Goal: Communication & Community: Answer question/provide support

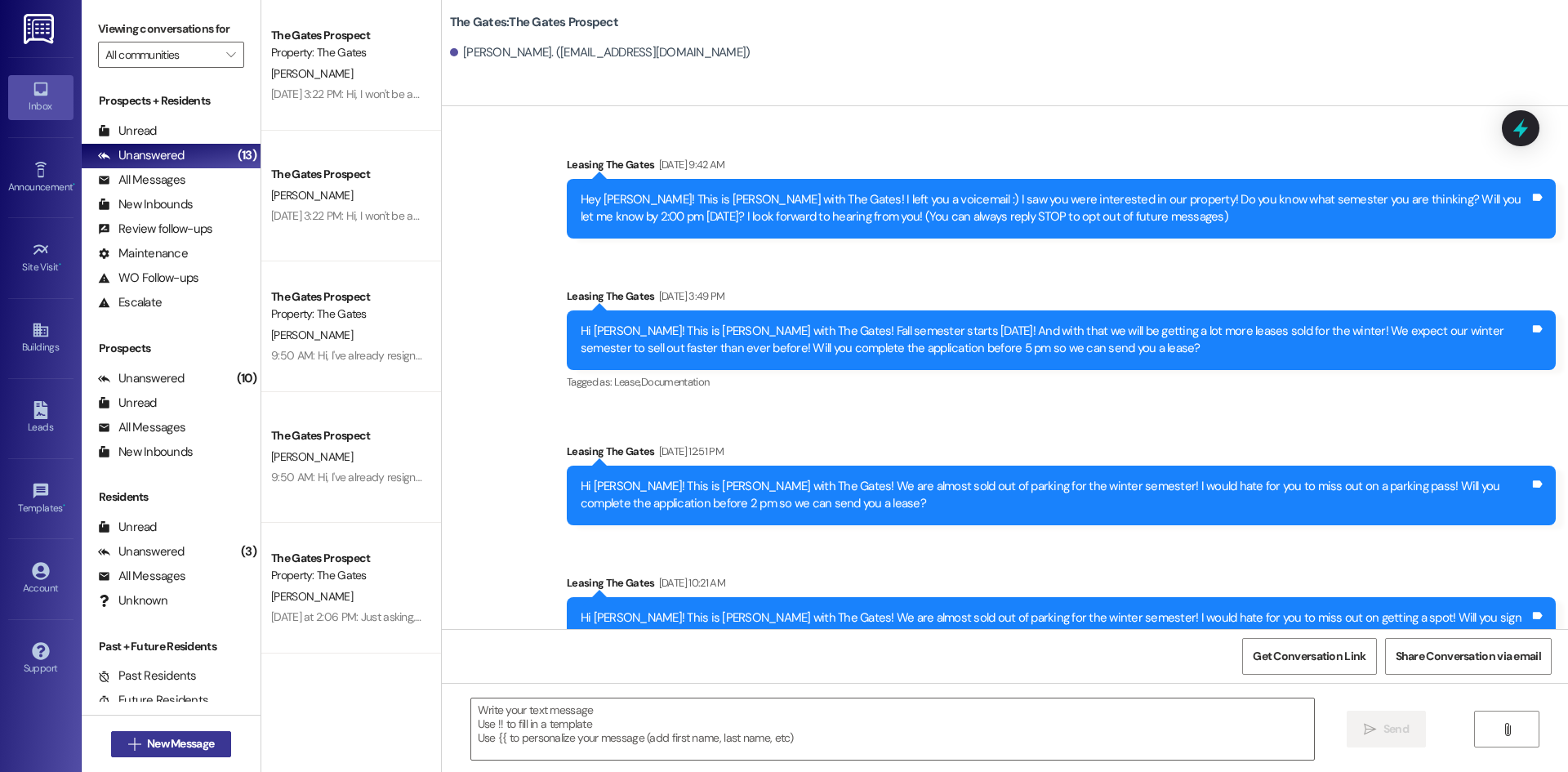
click at [144, 731] on button " New Message" at bounding box center [171, 743] width 121 height 26
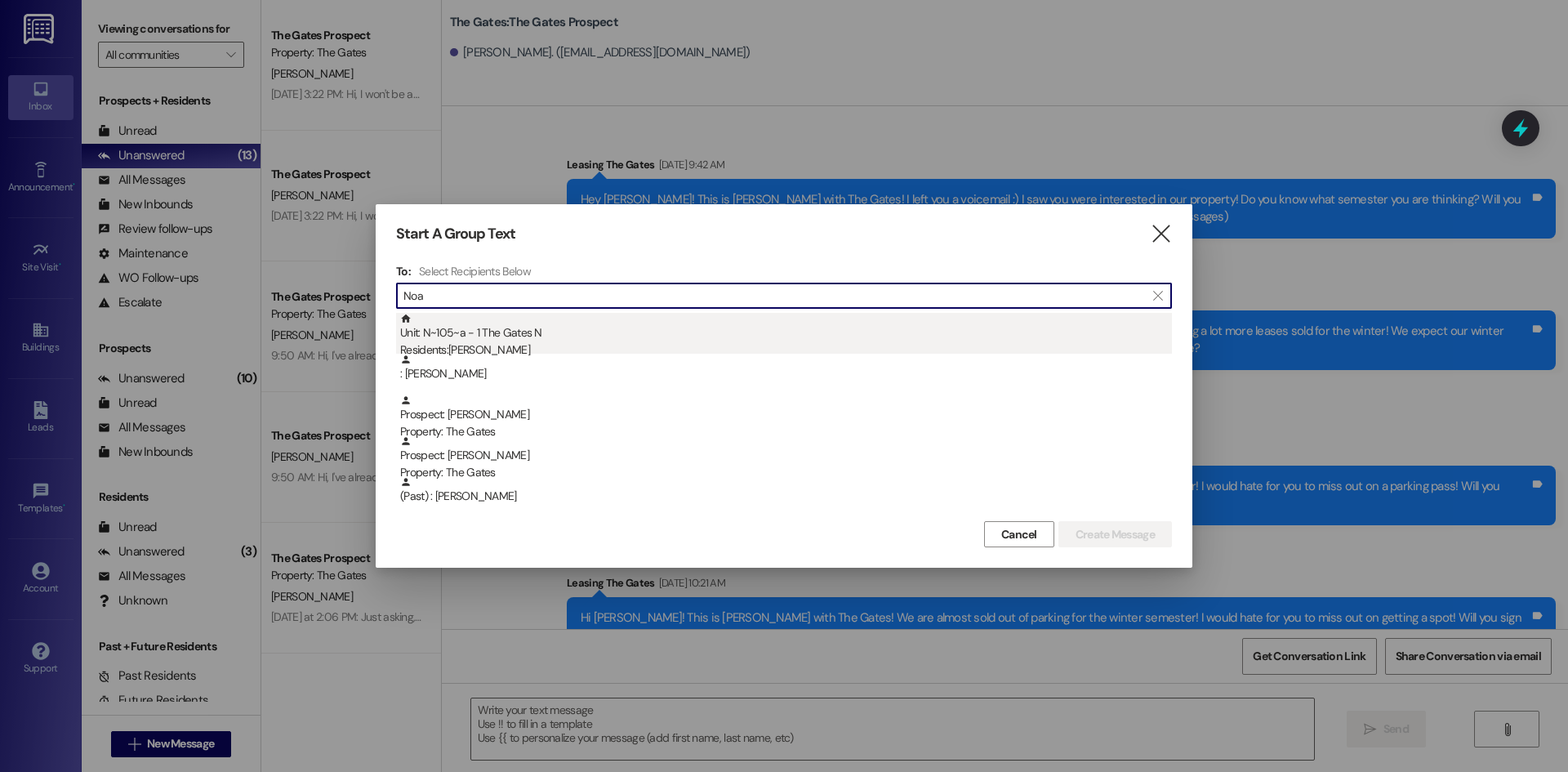
type input "Noa"
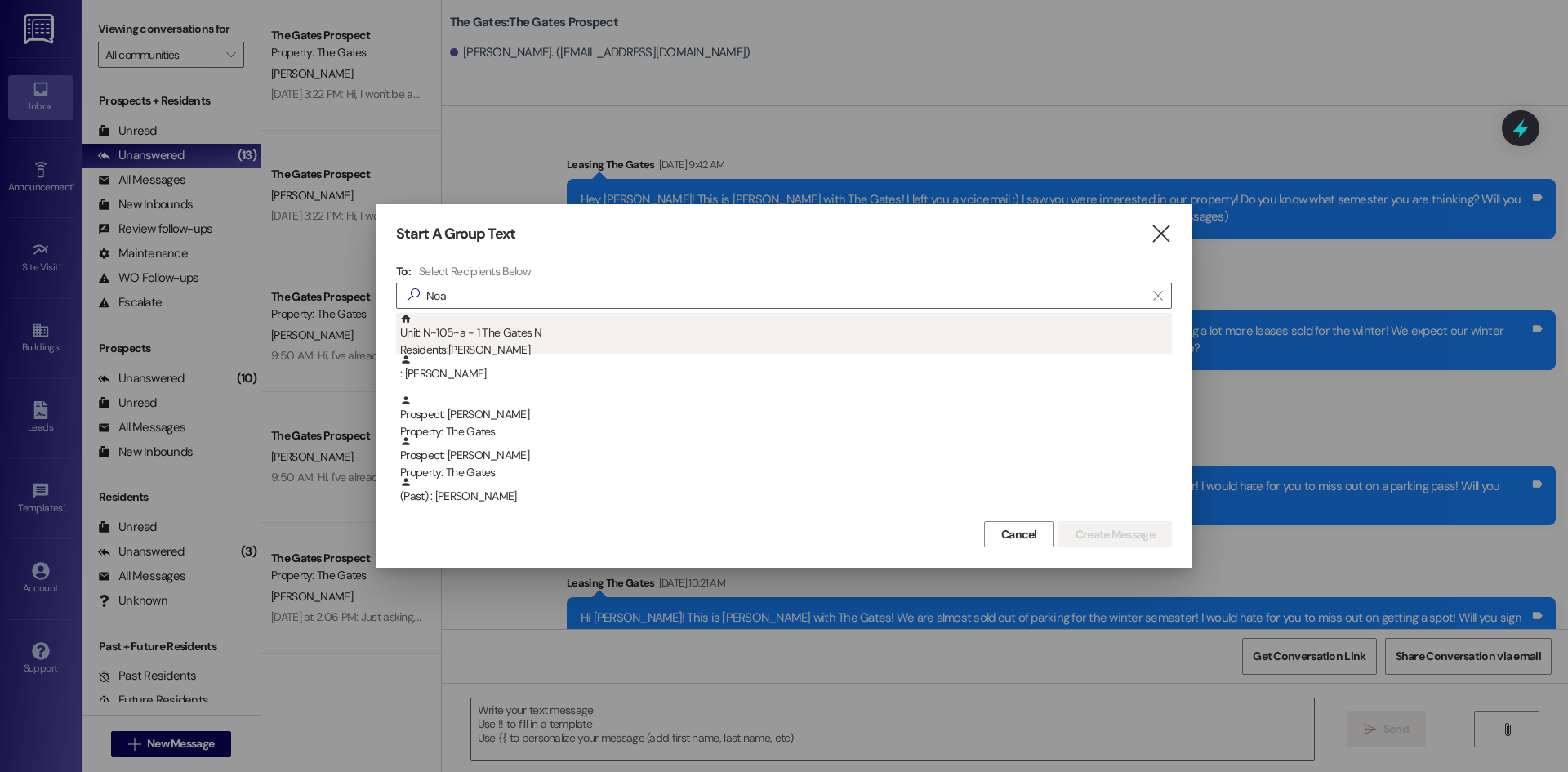
click at [476, 329] on div "Unit: N~105~a - 1 The Gates N Residents: [PERSON_NAME]" at bounding box center [786, 335] width 772 height 47
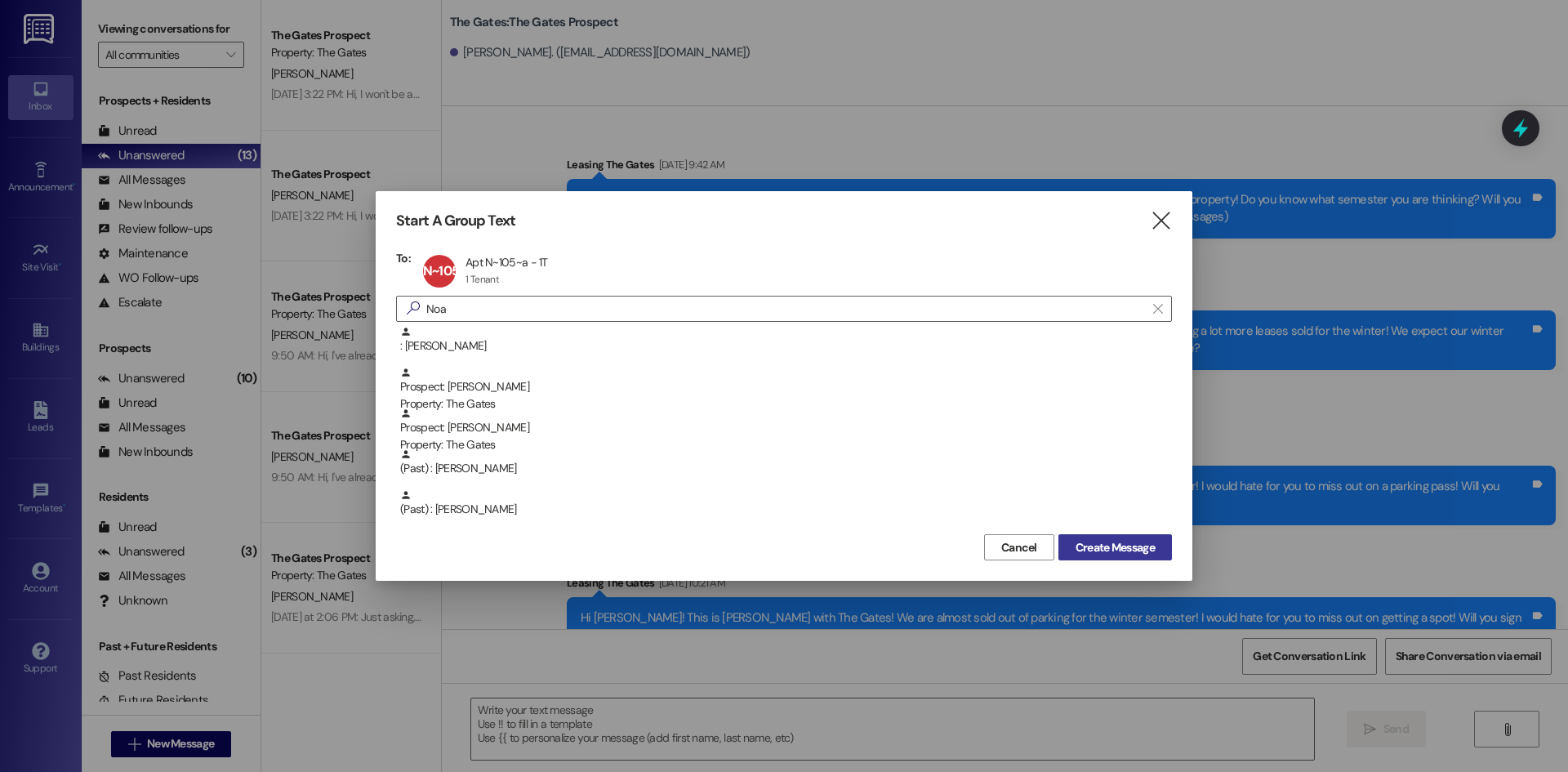
click at [1099, 536] on button "Create Message" at bounding box center [1115, 547] width 113 height 26
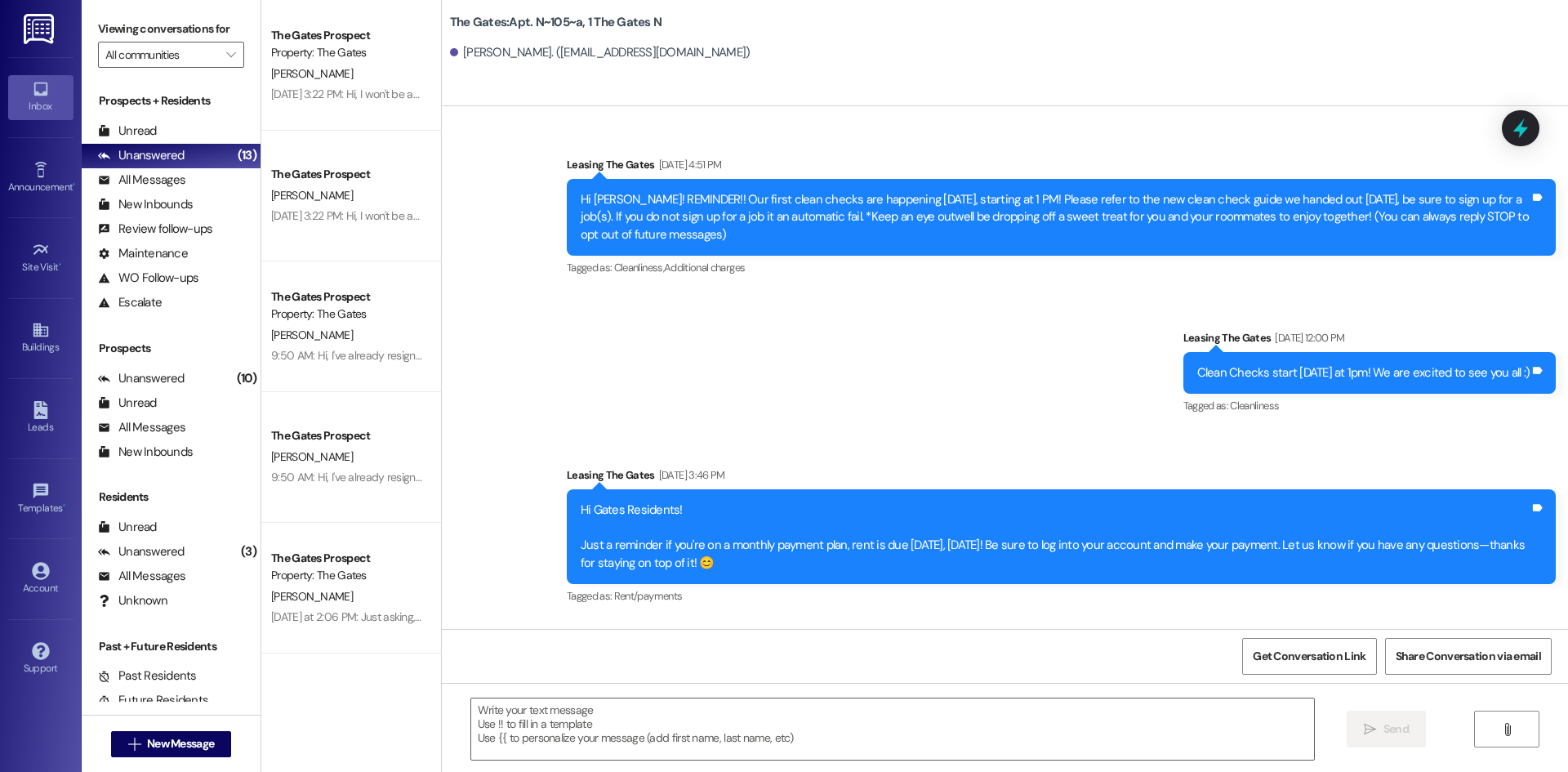
scroll to position [13872, 0]
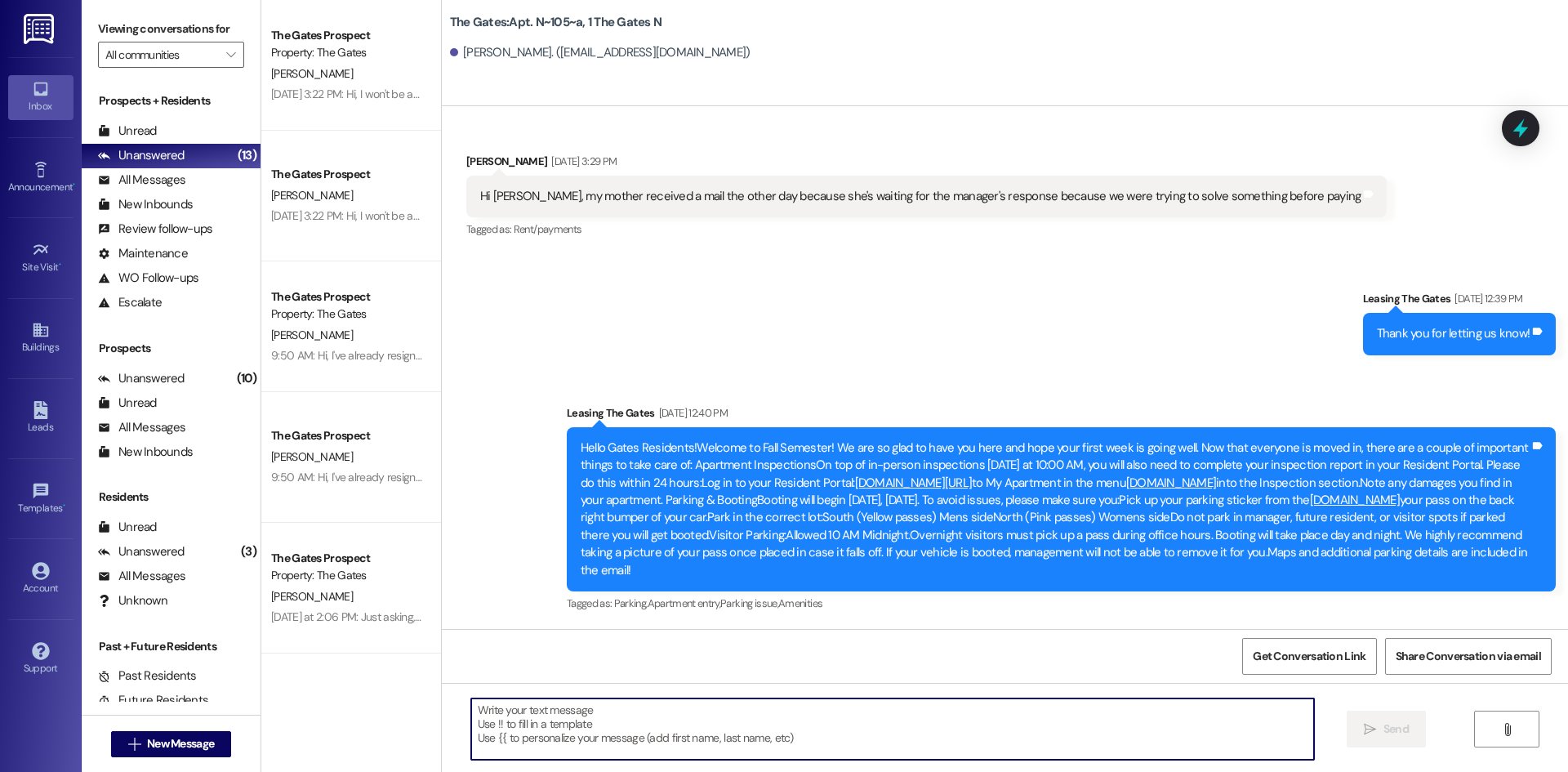
click at [532, 738] on textarea at bounding box center [893, 729] width 842 height 61
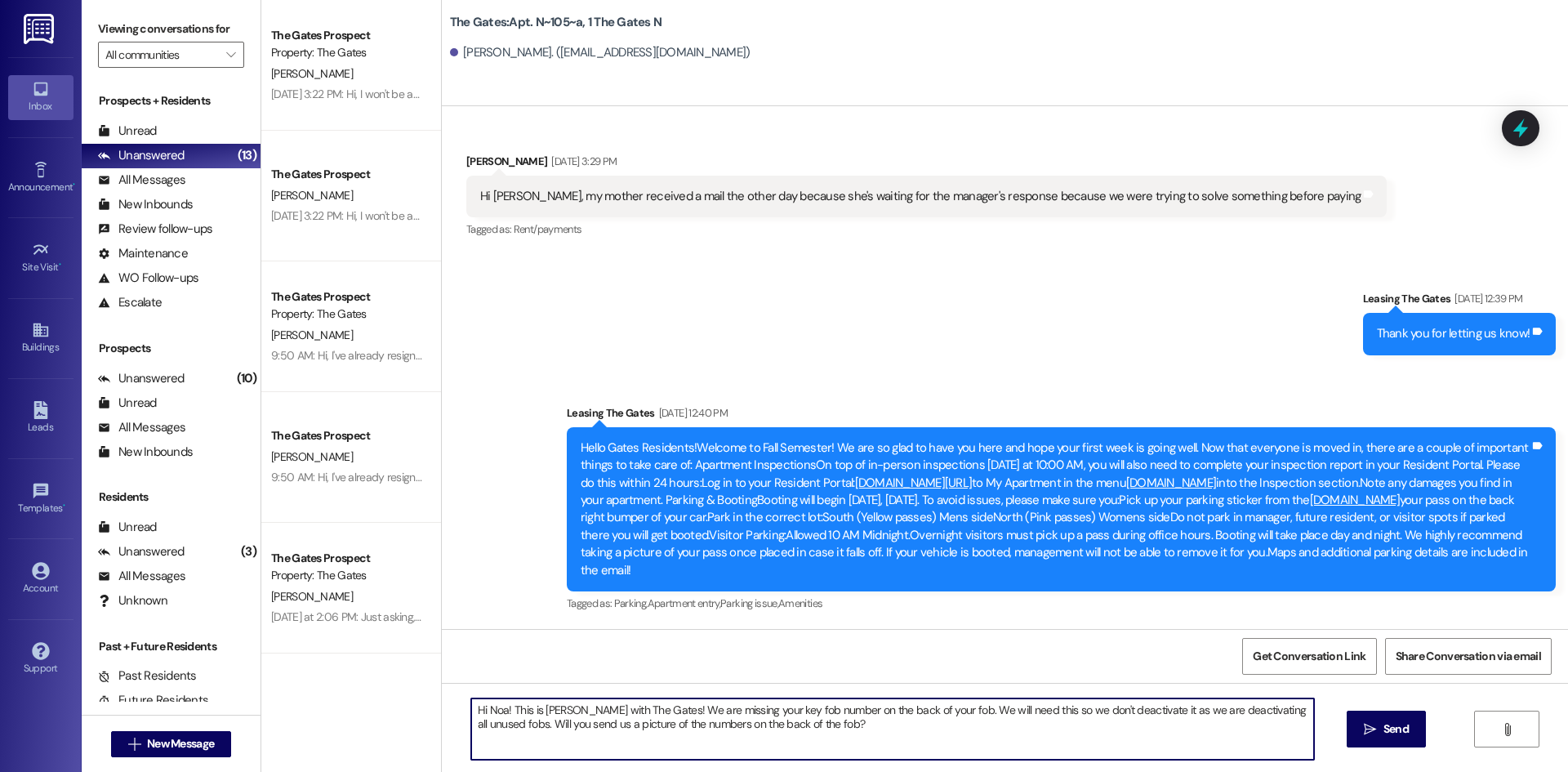
type textarea "Hi Noa! This is [PERSON_NAME] with The Gates! We are missing your key fob numbe…"
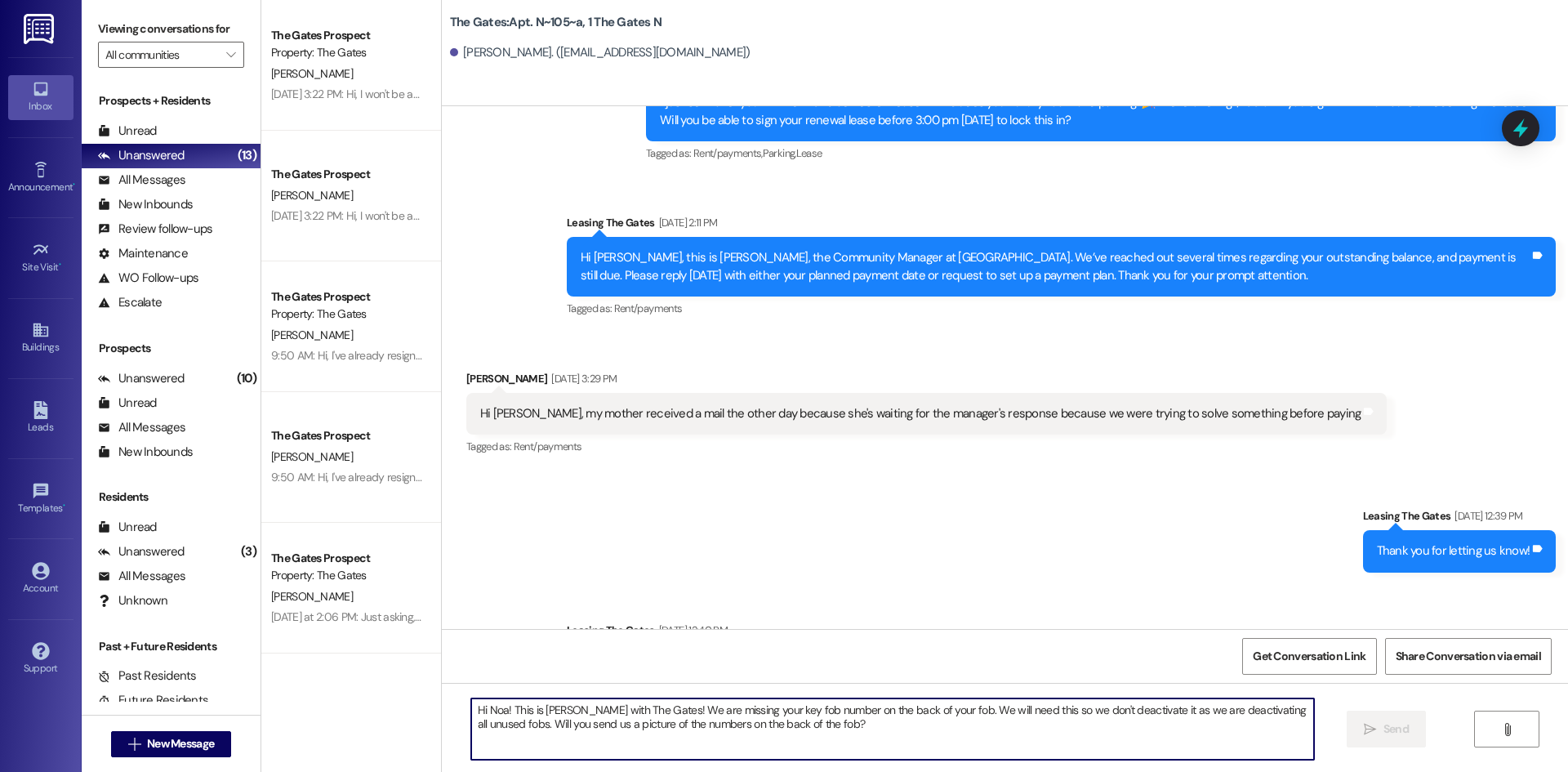
scroll to position [13515, 0]
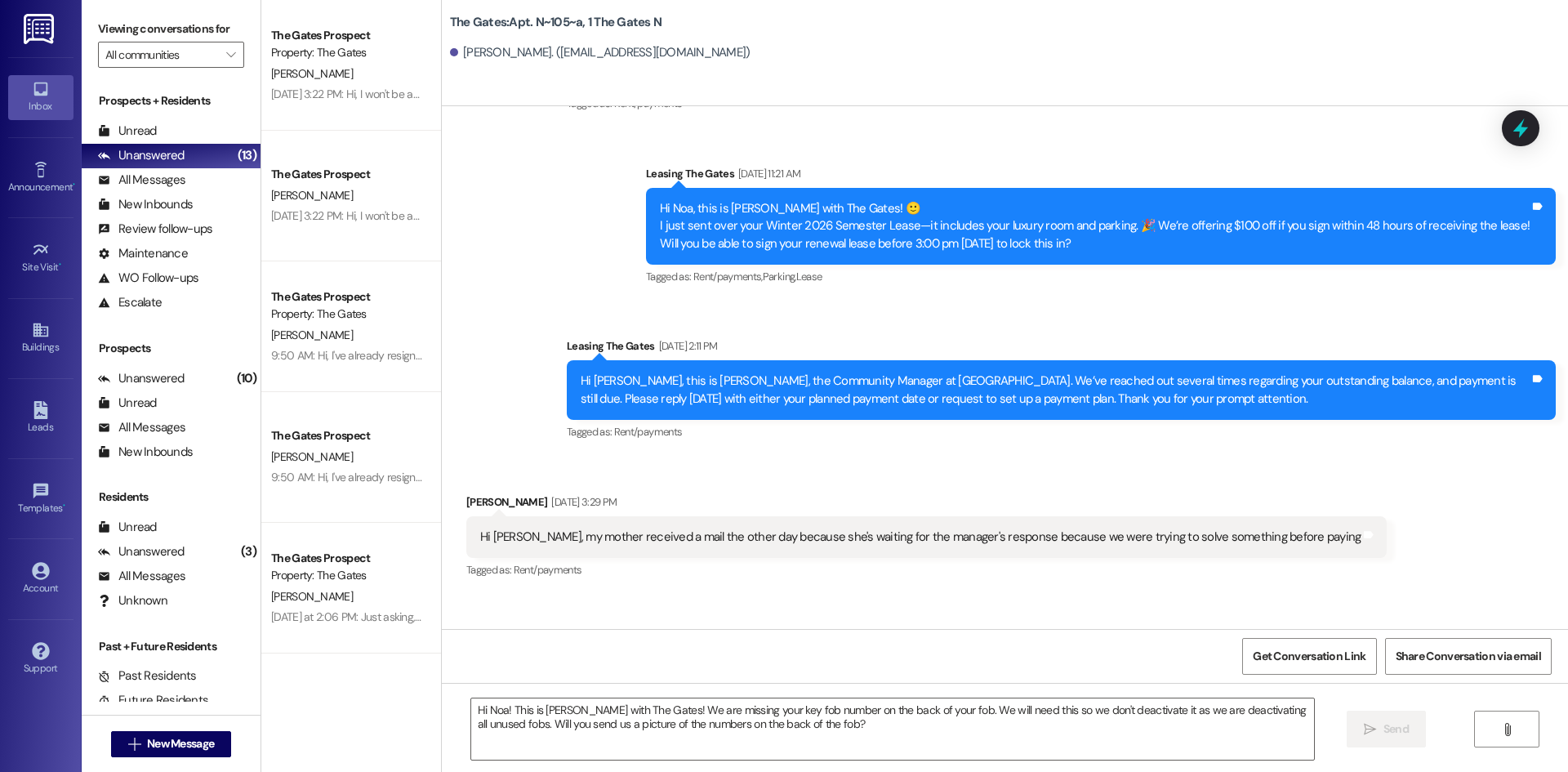
click at [19, 390] on div "Leads Go to Leads" at bounding box center [41, 418] width 66 height 80
click at [183, 745] on span "New Message" at bounding box center [180, 743] width 67 height 17
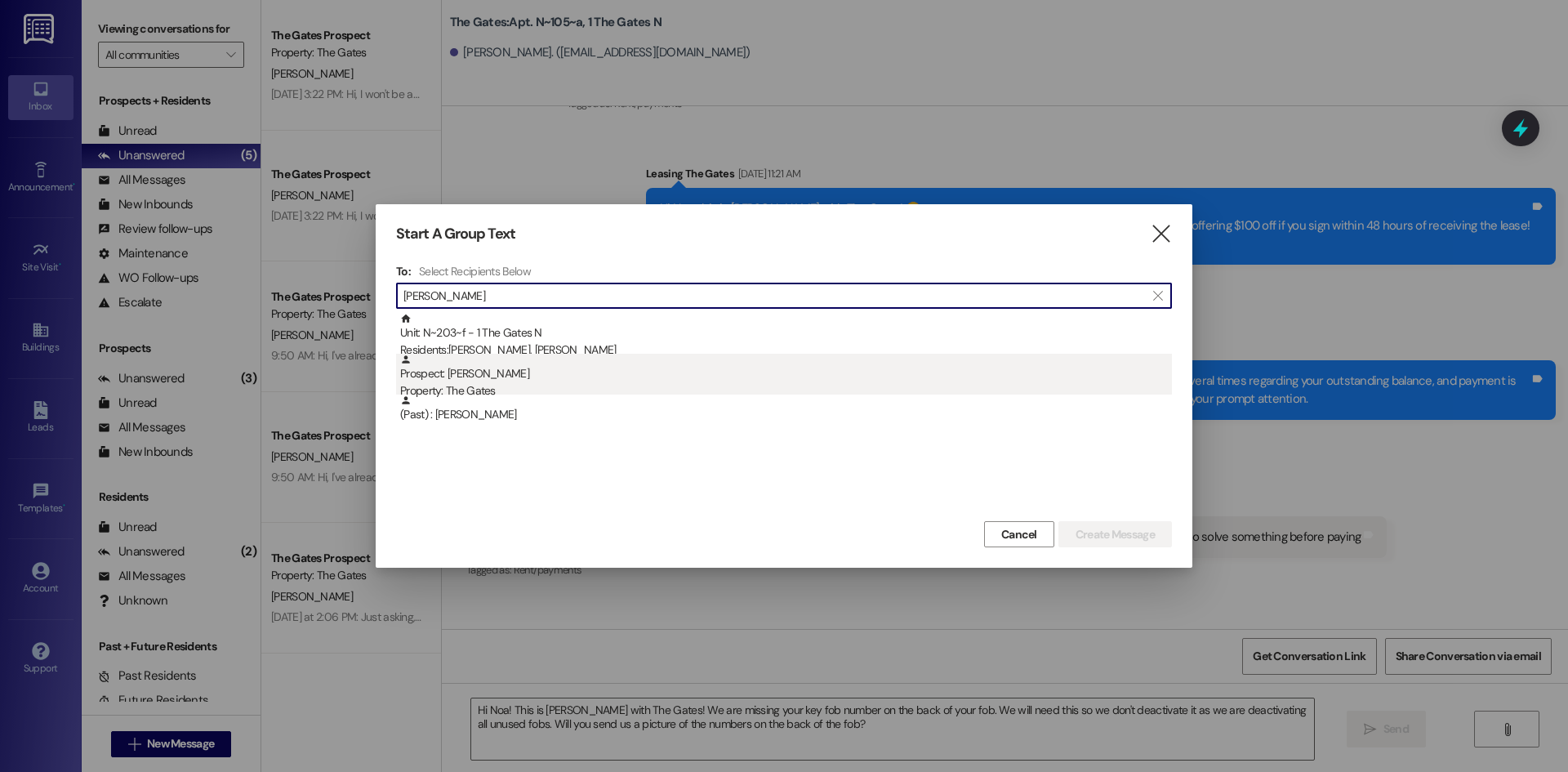
type input "[PERSON_NAME]"
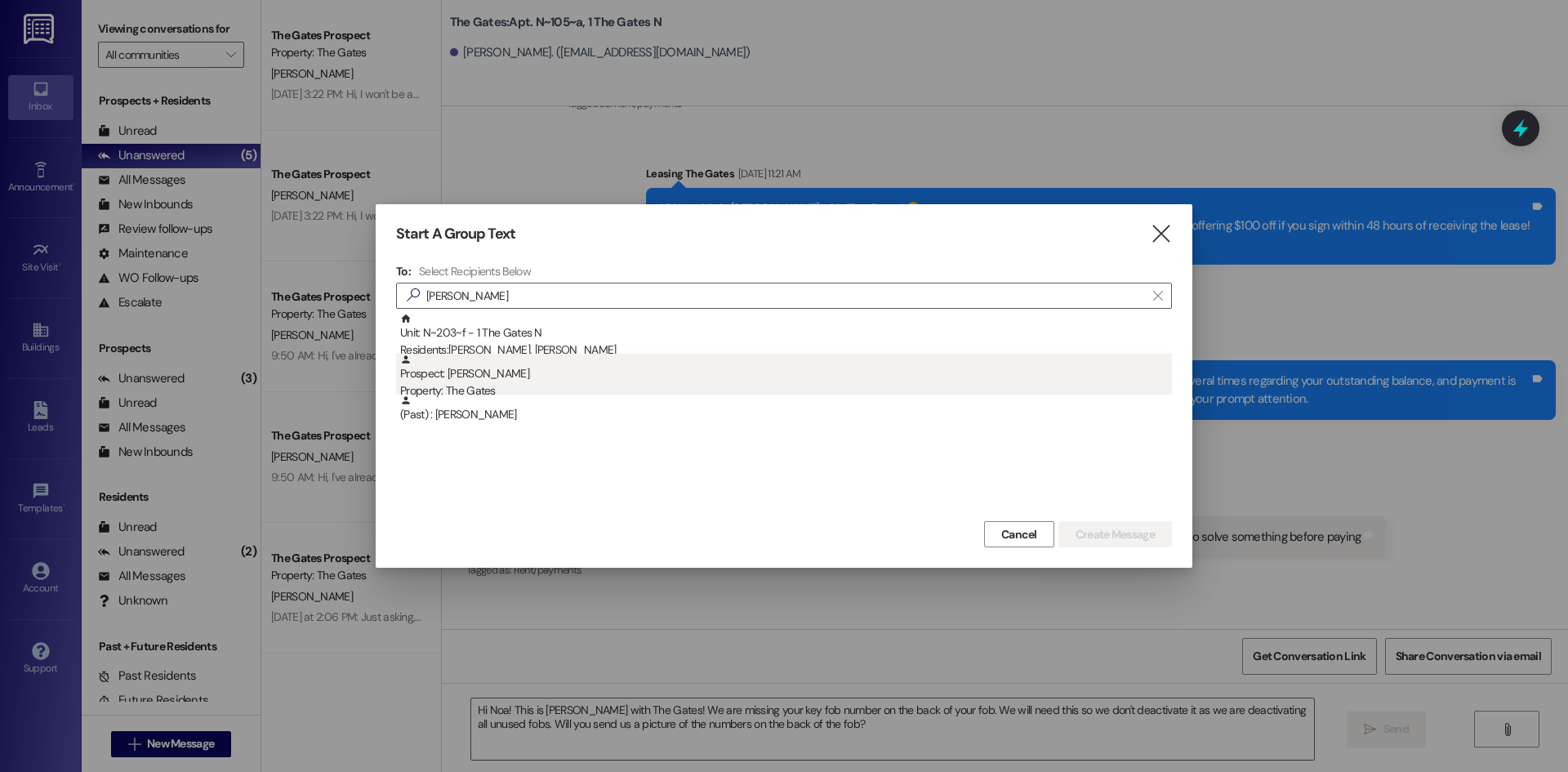
click at [526, 383] on div "Property: The Gates" at bounding box center [786, 391] width 772 height 17
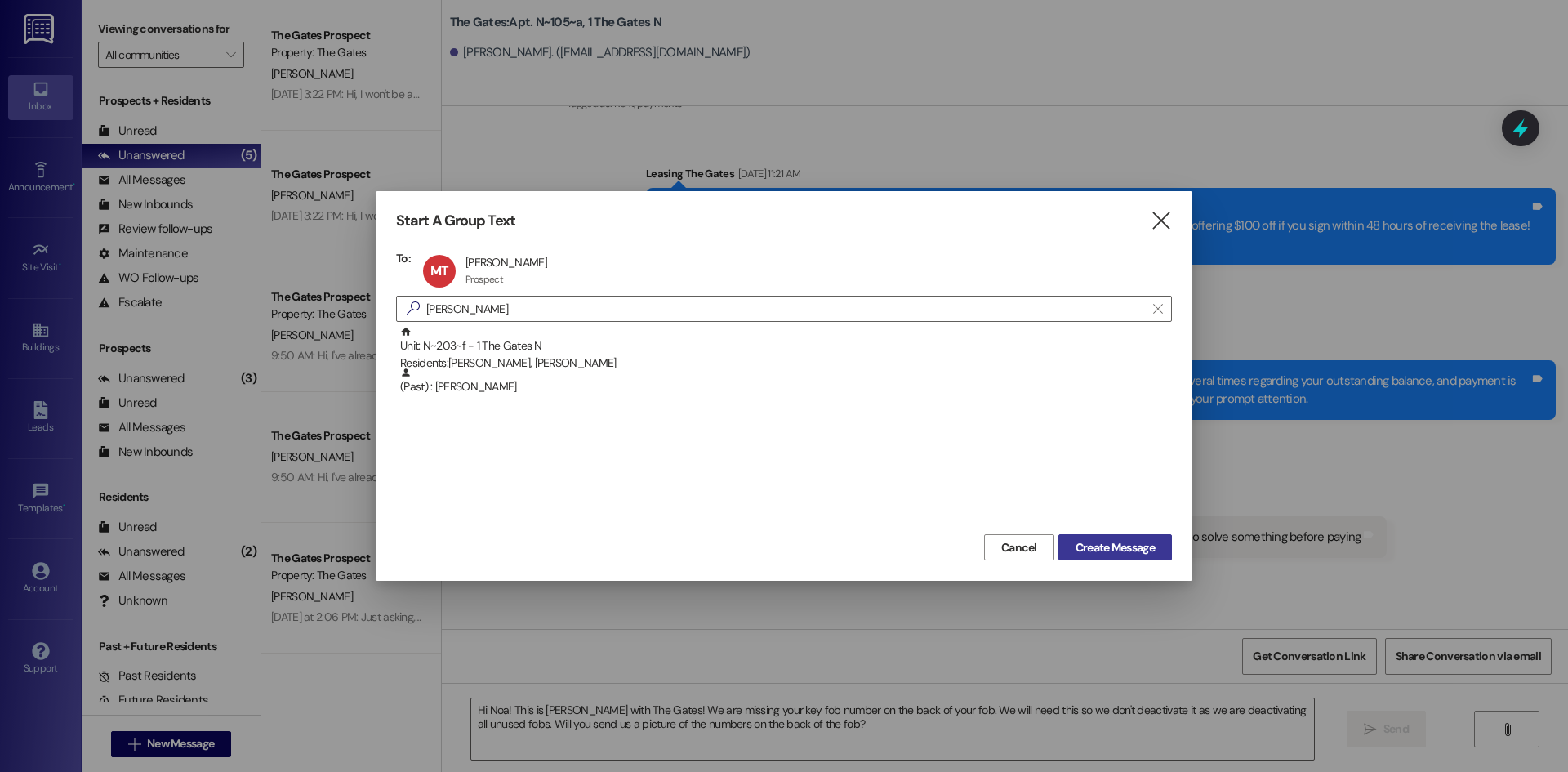
click at [1130, 556] on button "Create Message" at bounding box center [1115, 547] width 113 height 26
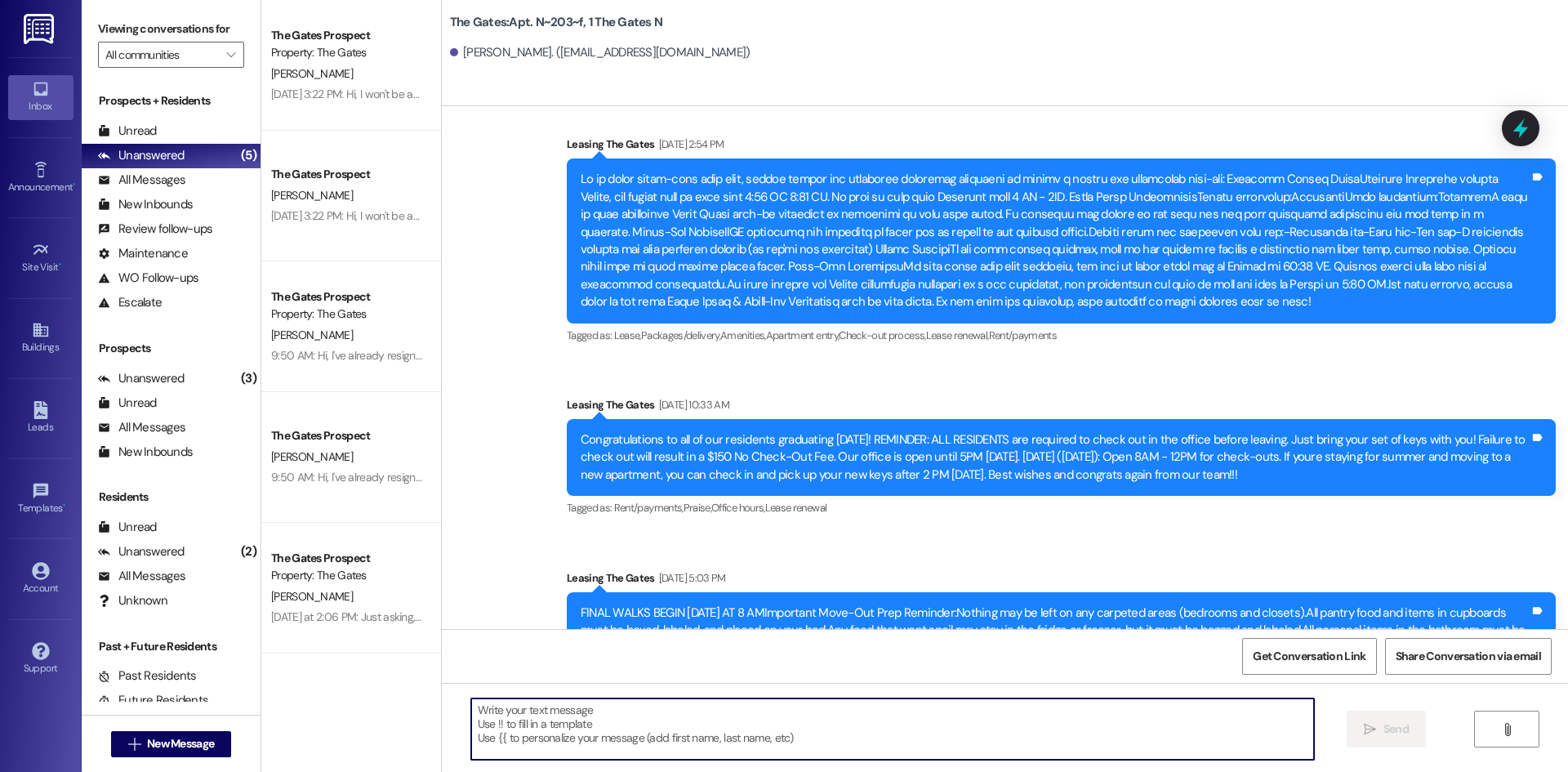
click at [642, 745] on textarea at bounding box center [893, 729] width 842 height 61
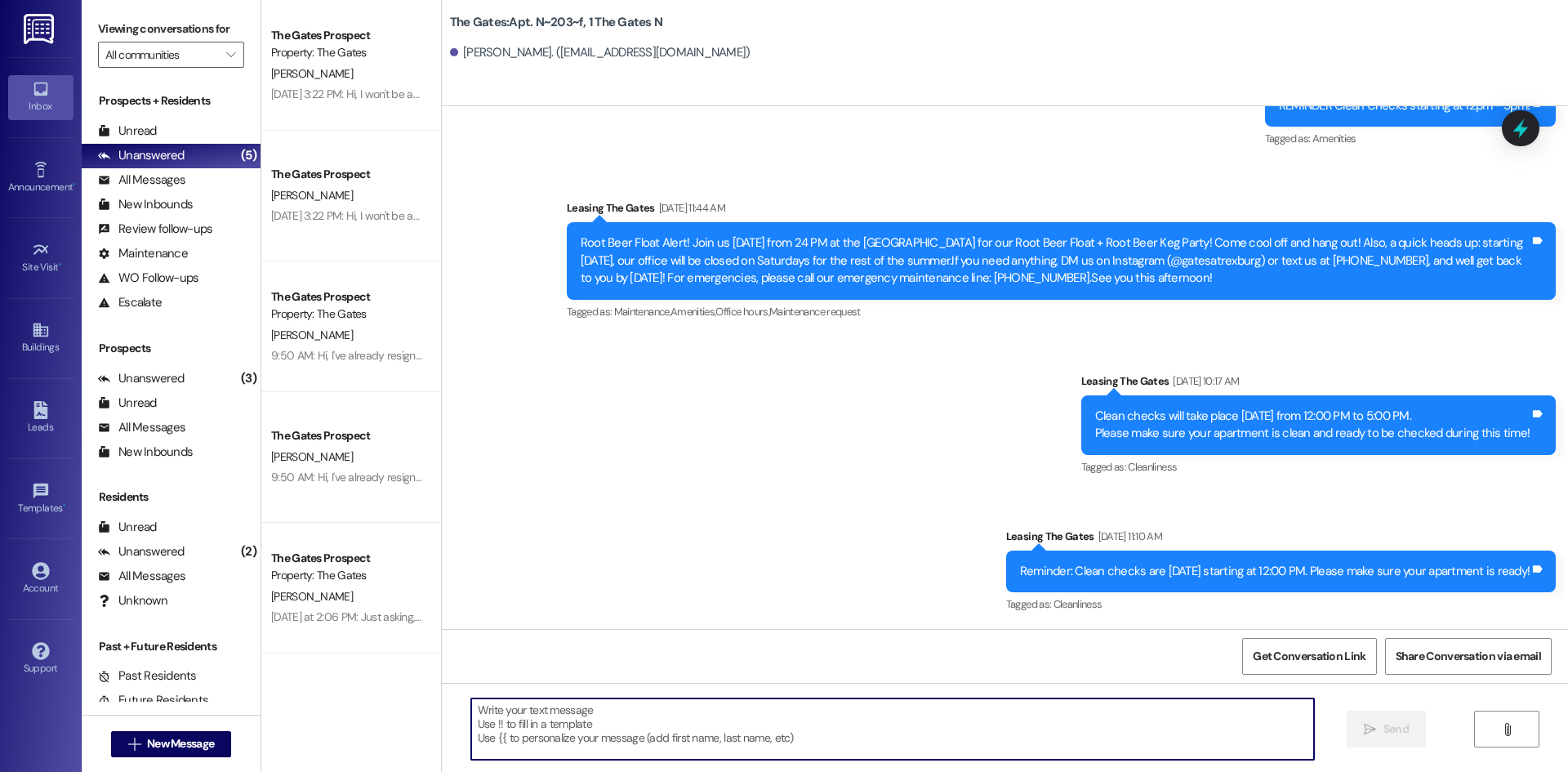
scroll to position [14593, 0]
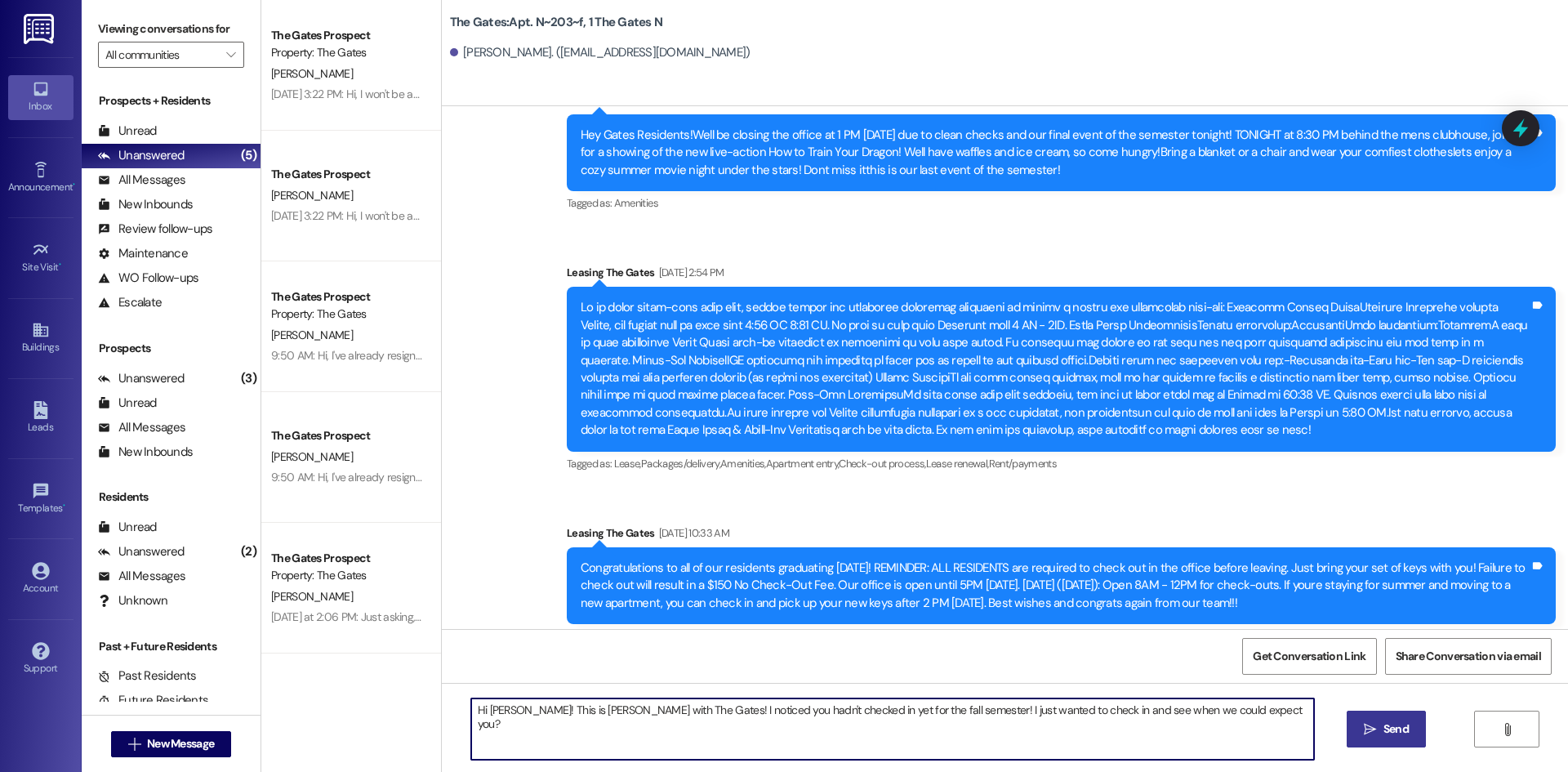
type textarea "Hi [PERSON_NAME]! This is [PERSON_NAME] with The Gates! I noticed you hadn't ch…"
click at [1402, 742] on button " Send" at bounding box center [1385, 729] width 79 height 37
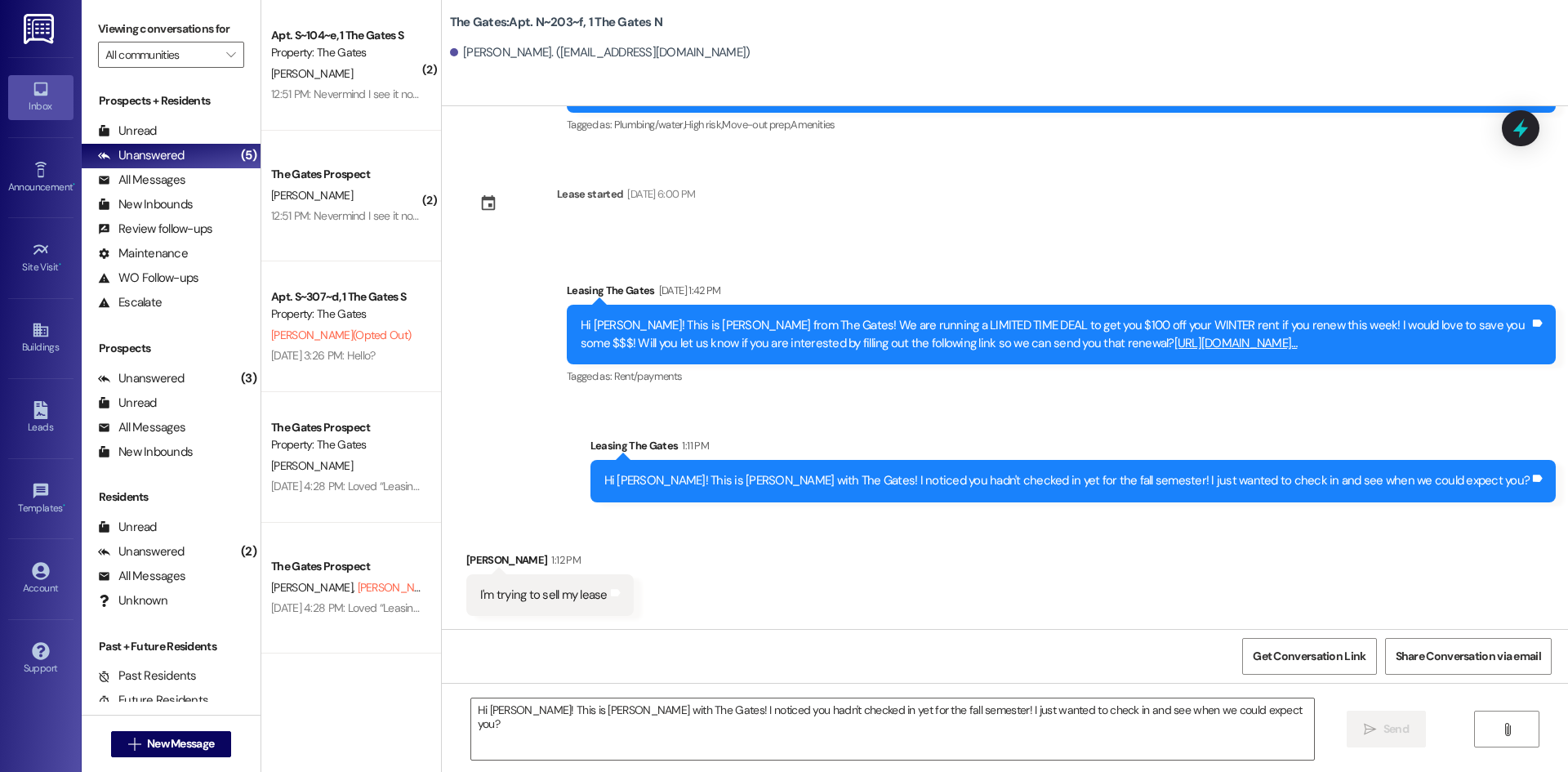
scroll to position [15294, 0]
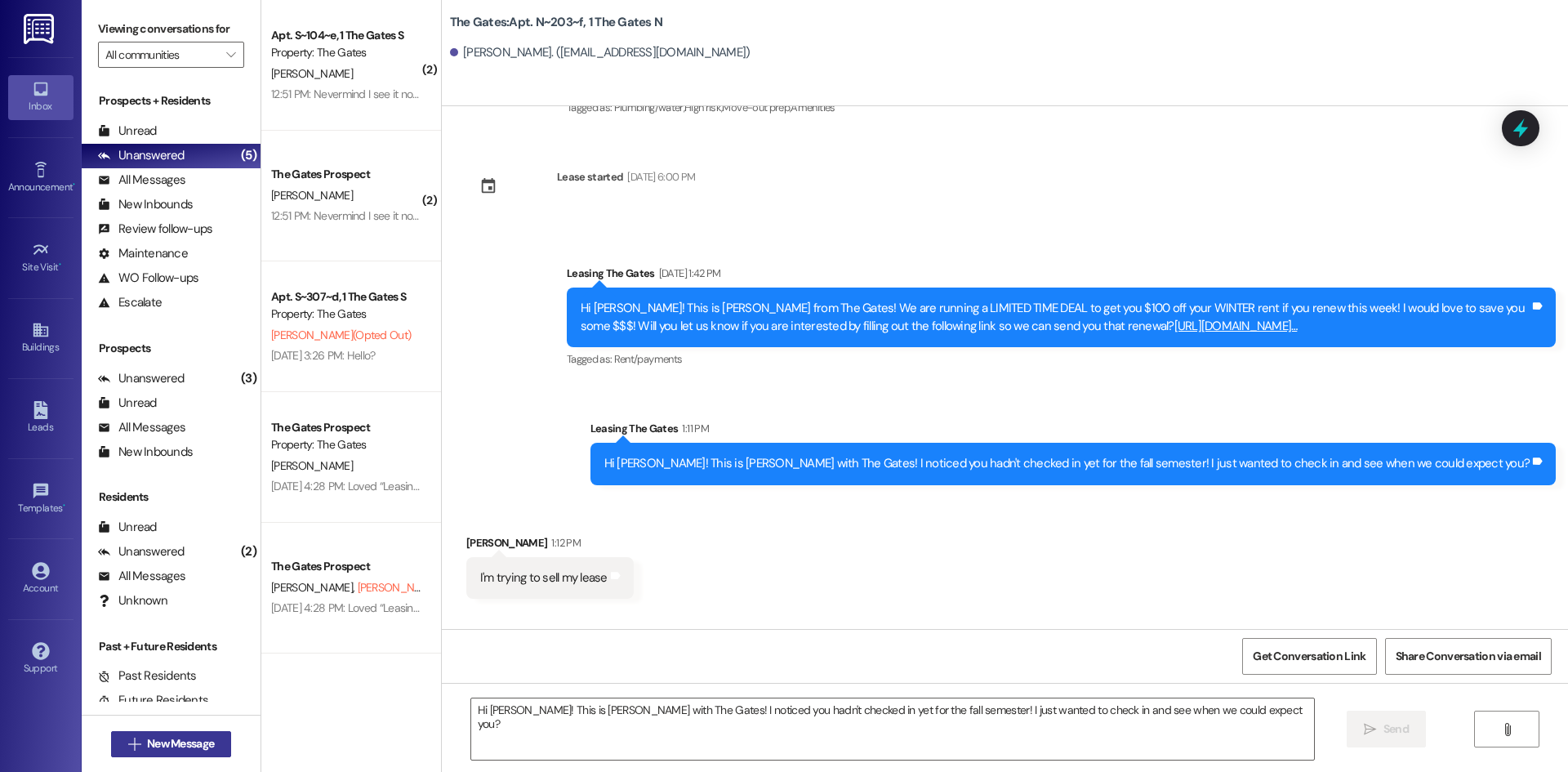
click at [179, 740] on span "New Message" at bounding box center [180, 743] width 67 height 17
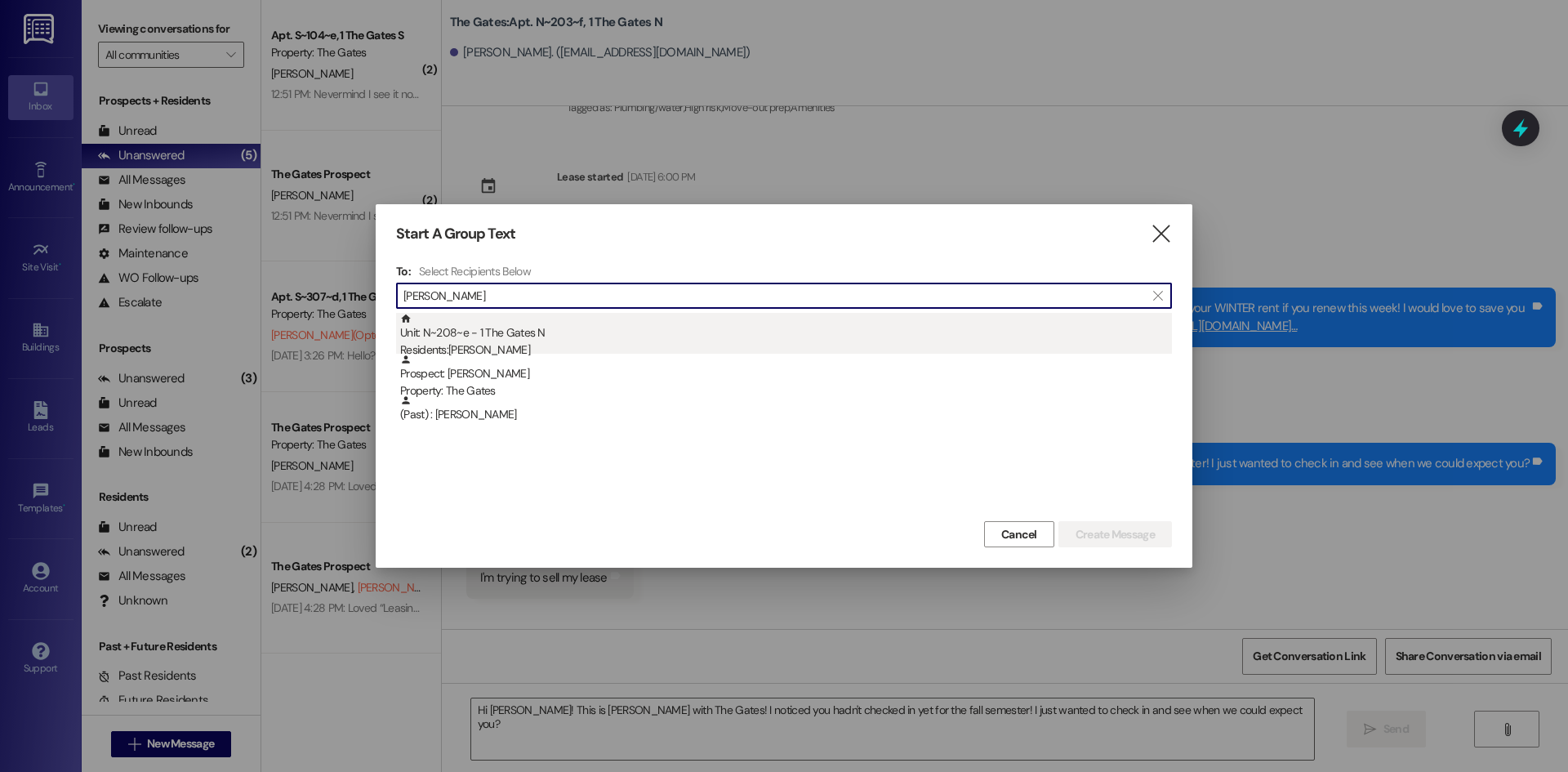
type input "[PERSON_NAME]"
click at [529, 335] on div "Unit: N~208~e - 1 The Gates N Residents: [PERSON_NAME]" at bounding box center [786, 335] width 772 height 47
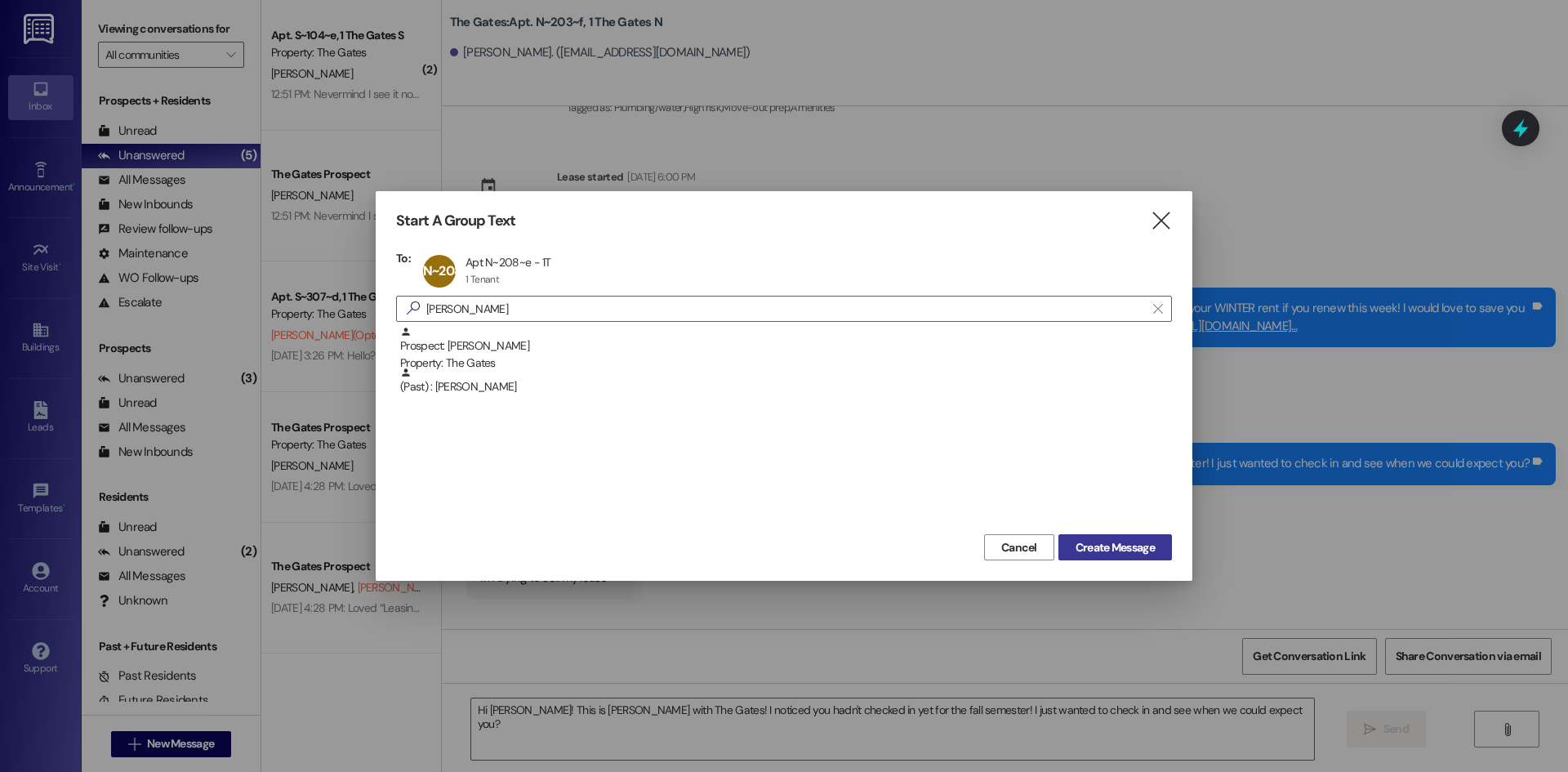
click at [1116, 542] on span "Create Message" at bounding box center [1115, 548] width 79 height 17
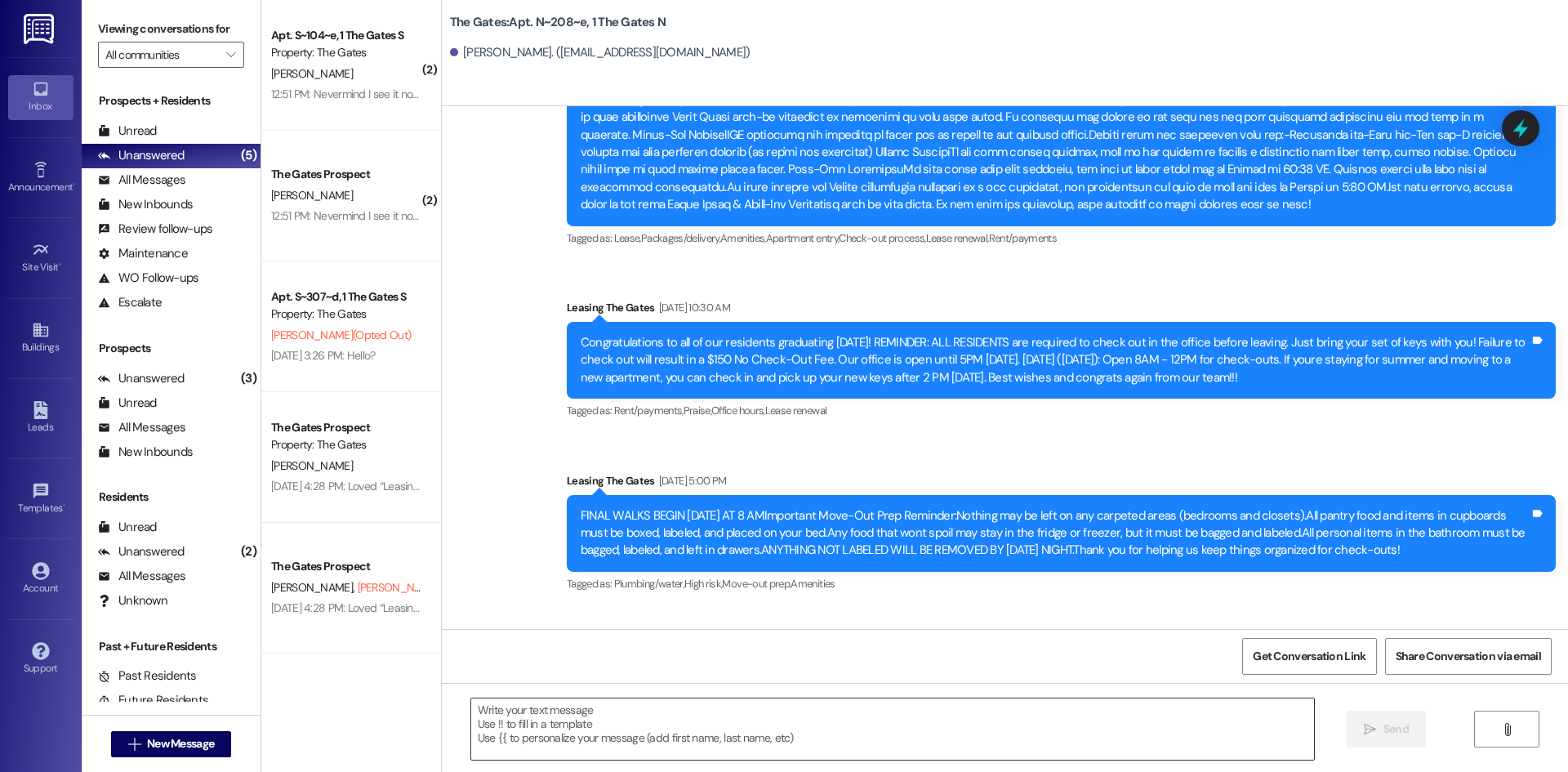
click at [559, 750] on textarea at bounding box center [893, 729] width 842 height 61
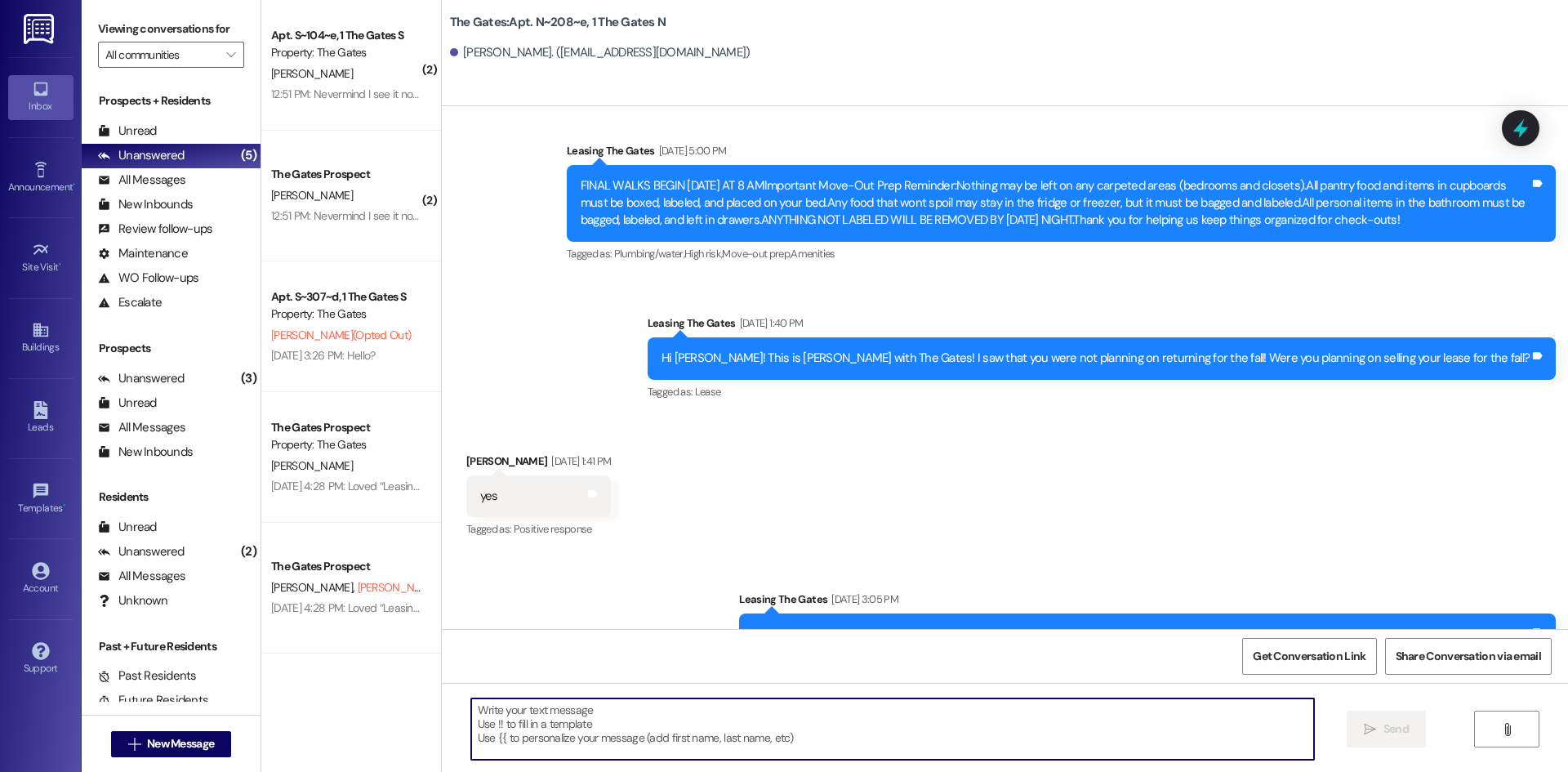
paste textarea "Hi [PERSON_NAME]! This is [PERSON_NAME] with The Gates! I noticed you hadn't ch…"
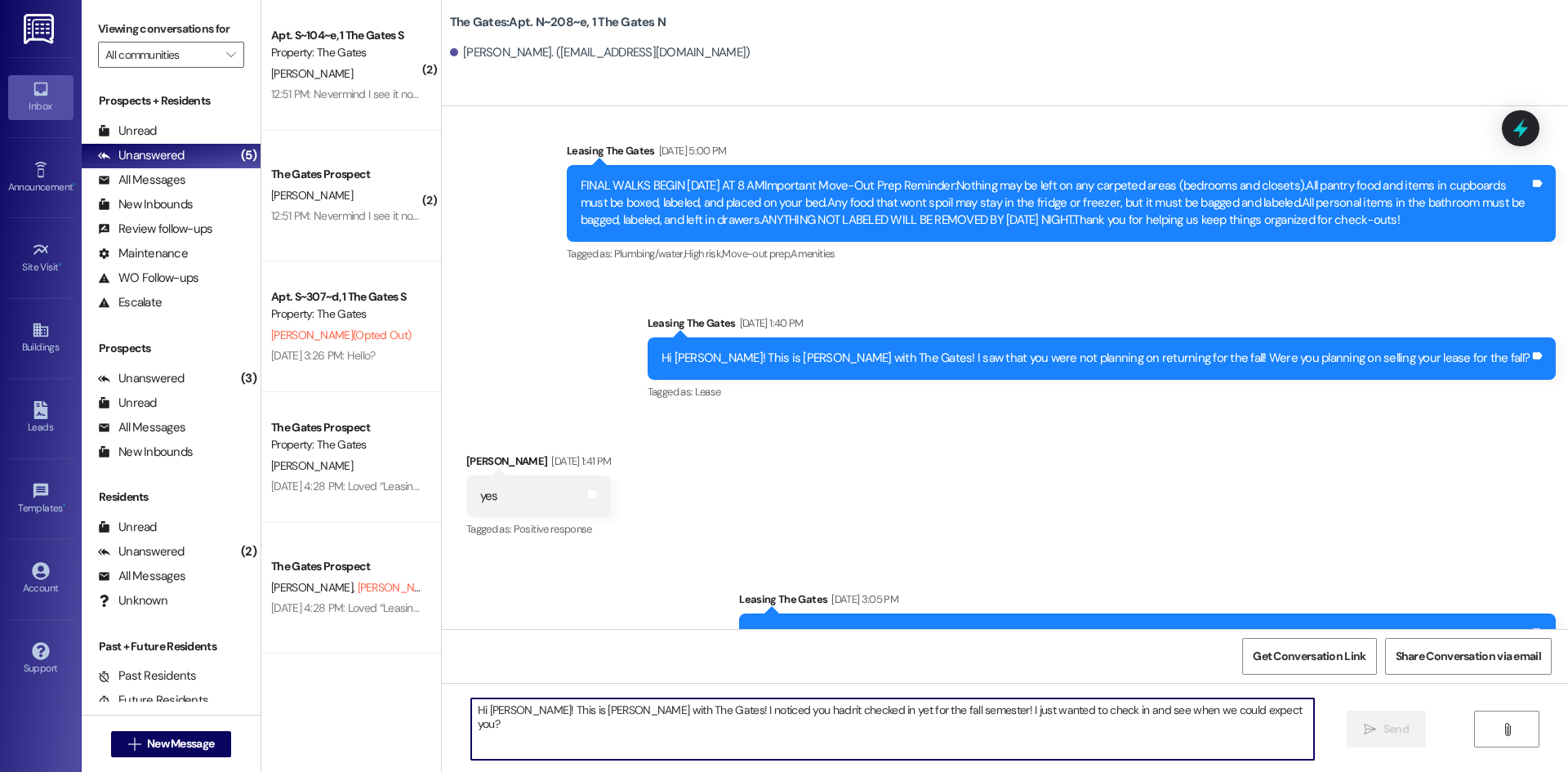
scroll to position [18840, 0]
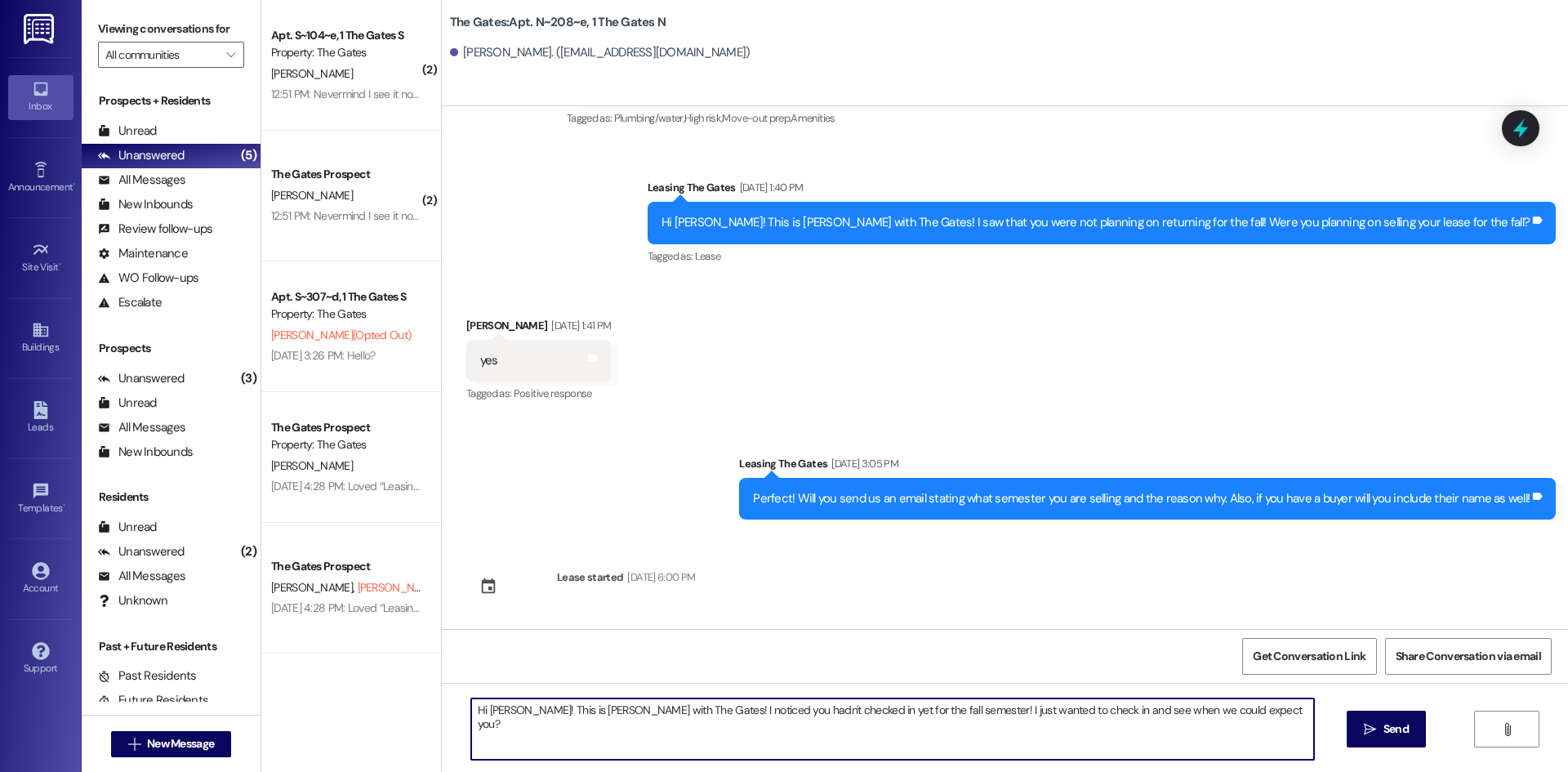
click at [510, 711] on textarea "Hi [PERSON_NAME]! This is [PERSON_NAME] with The Gates! I noticed you hadn't ch…" at bounding box center [893, 729] width 842 height 61
type textarea "Hi [PERSON_NAME]! This is [PERSON_NAME] with The Gates! I noticed you hadn't ch…"
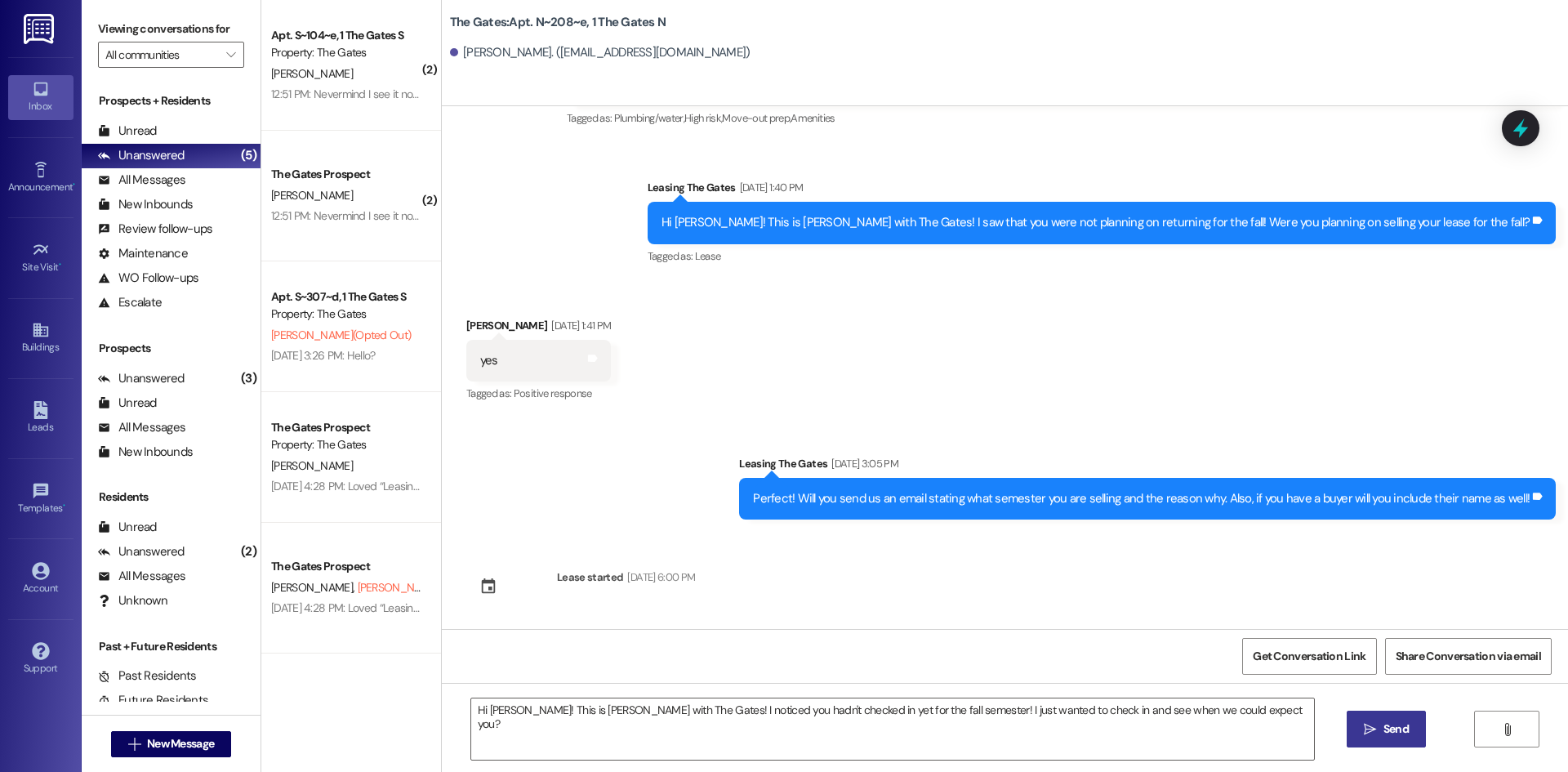
click at [1397, 717] on button " Send" at bounding box center [1385, 729] width 79 height 37
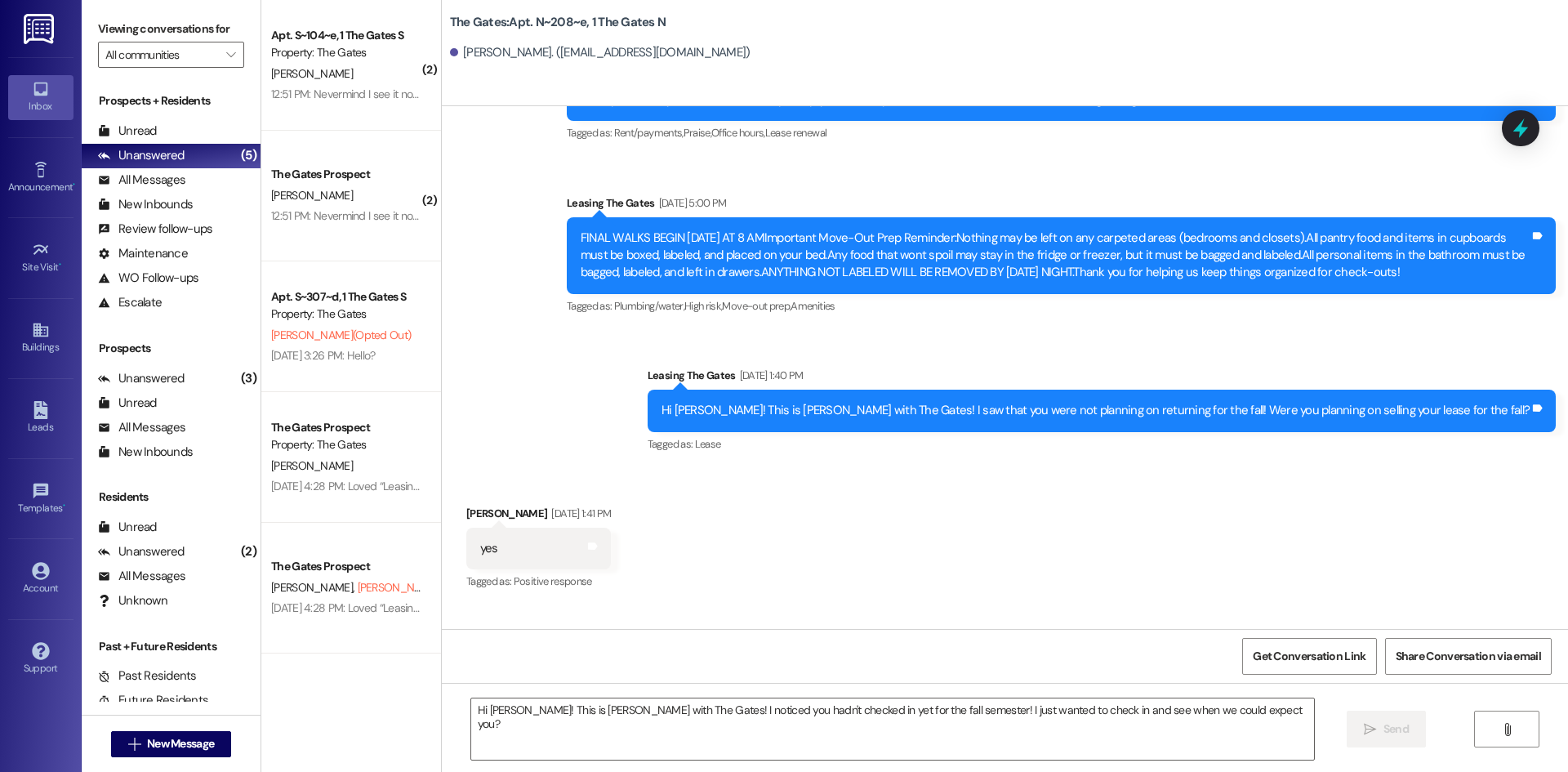
scroll to position [18629, 0]
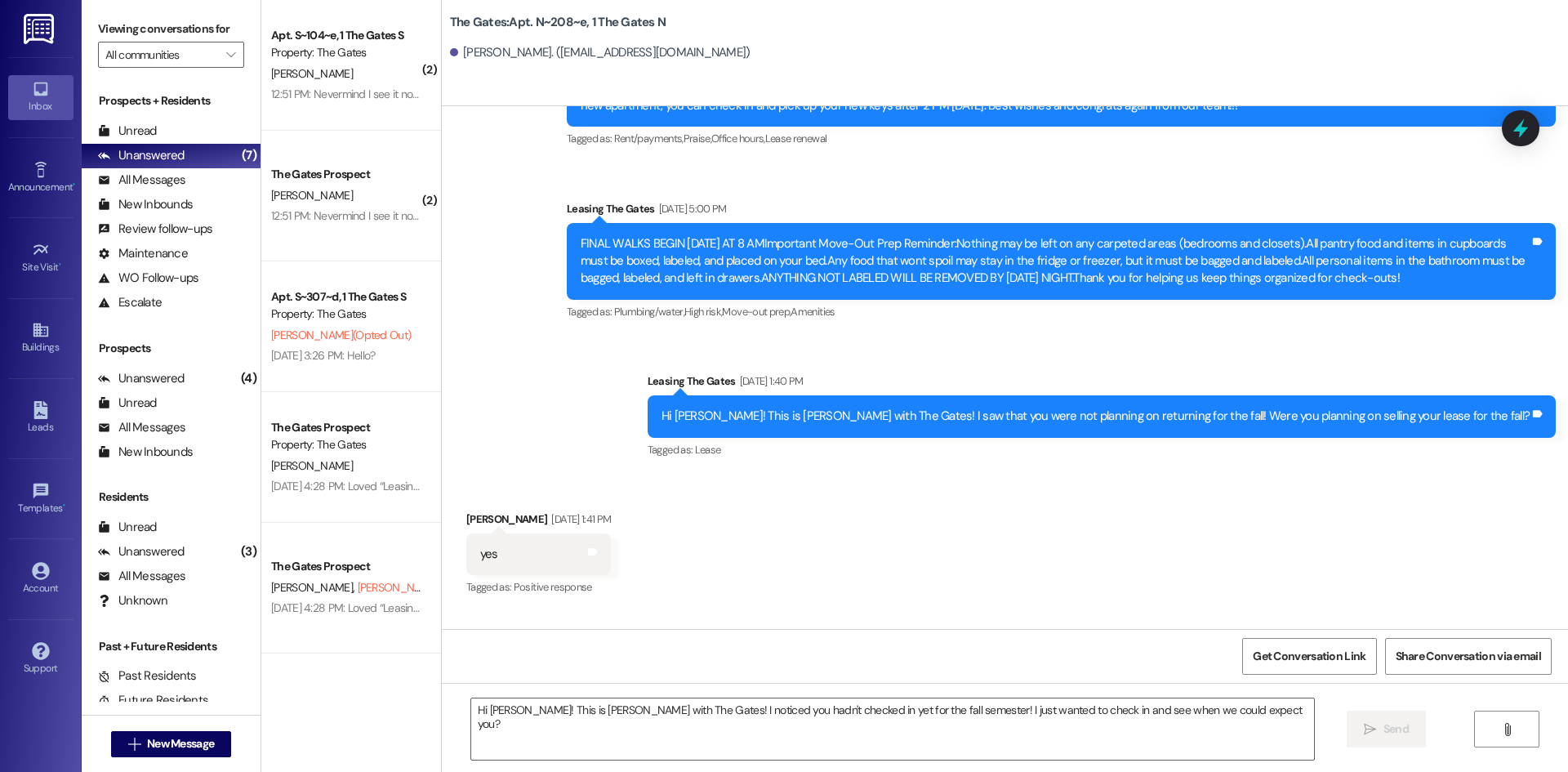
click at [632, 510] on div "Received via SMS [PERSON_NAME] [DATE] 1:41 PM yes Tags and notes Tagged as: Pos…" at bounding box center [1005, 542] width 1126 height 138
click at [161, 752] on button " New Message" at bounding box center [171, 743] width 121 height 26
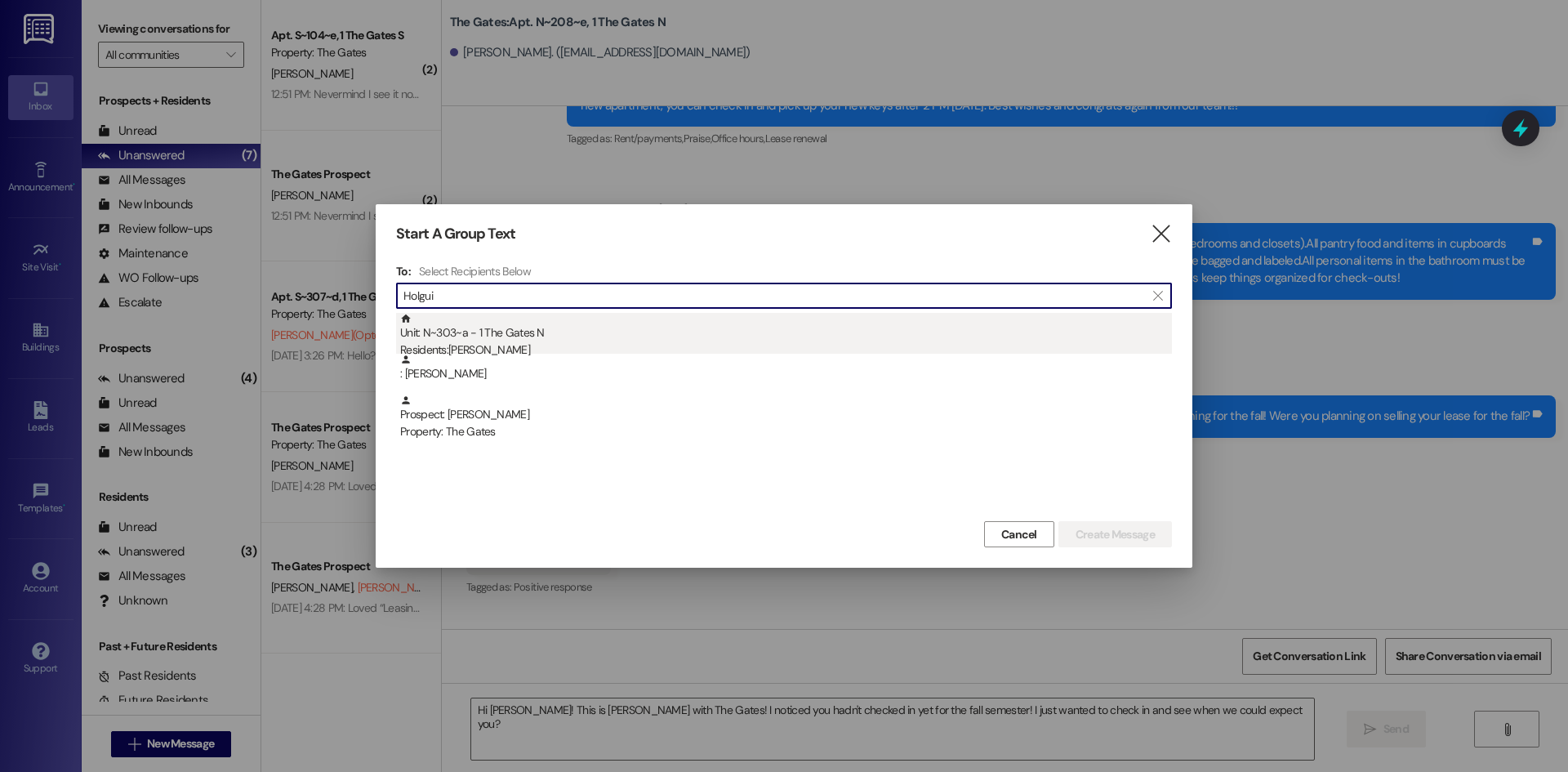
type input "Holgui"
click at [634, 346] on div "Residents: [PERSON_NAME]" at bounding box center [786, 350] width 772 height 17
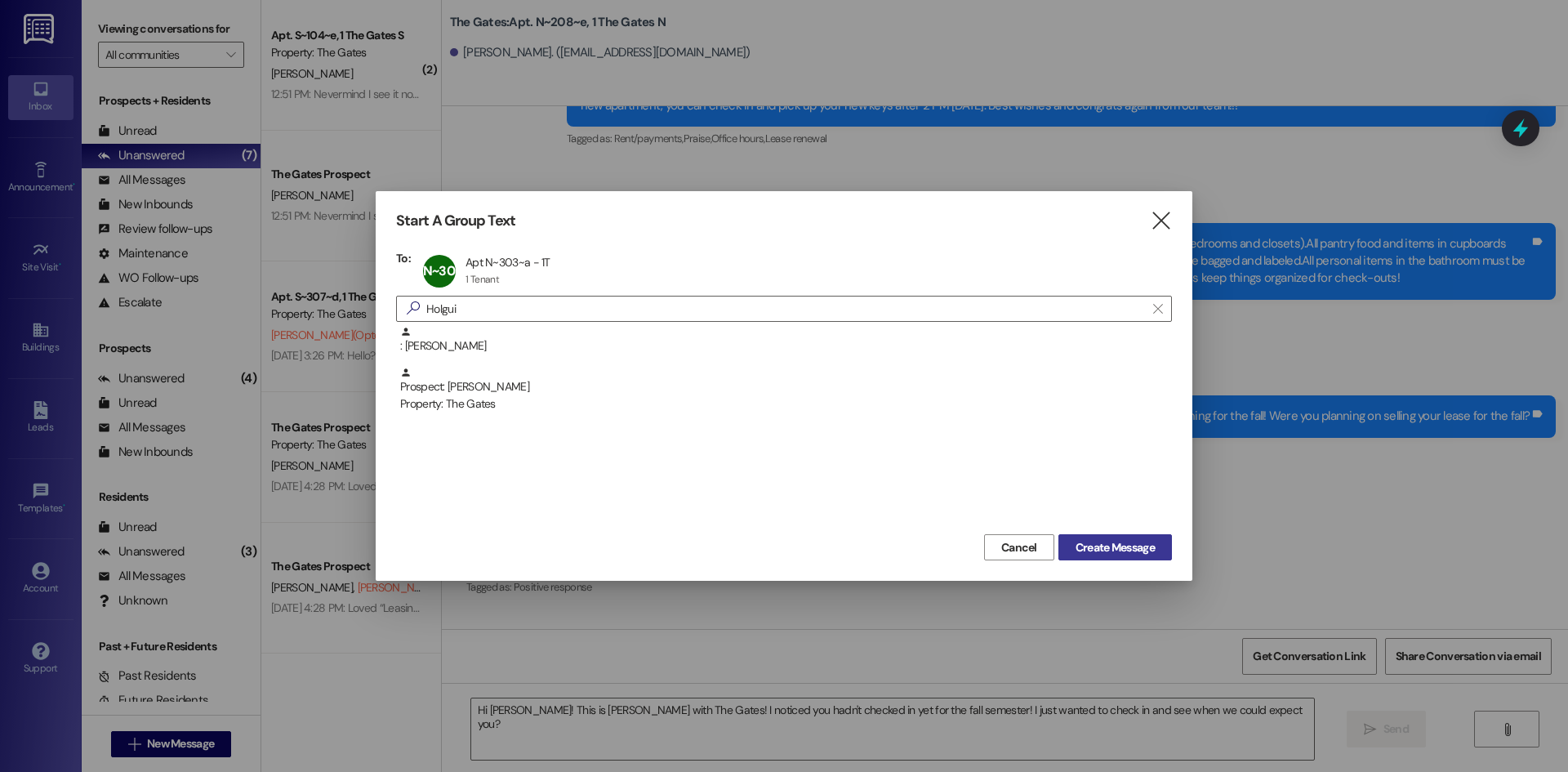
click at [1123, 543] on span "Create Message" at bounding box center [1115, 548] width 79 height 17
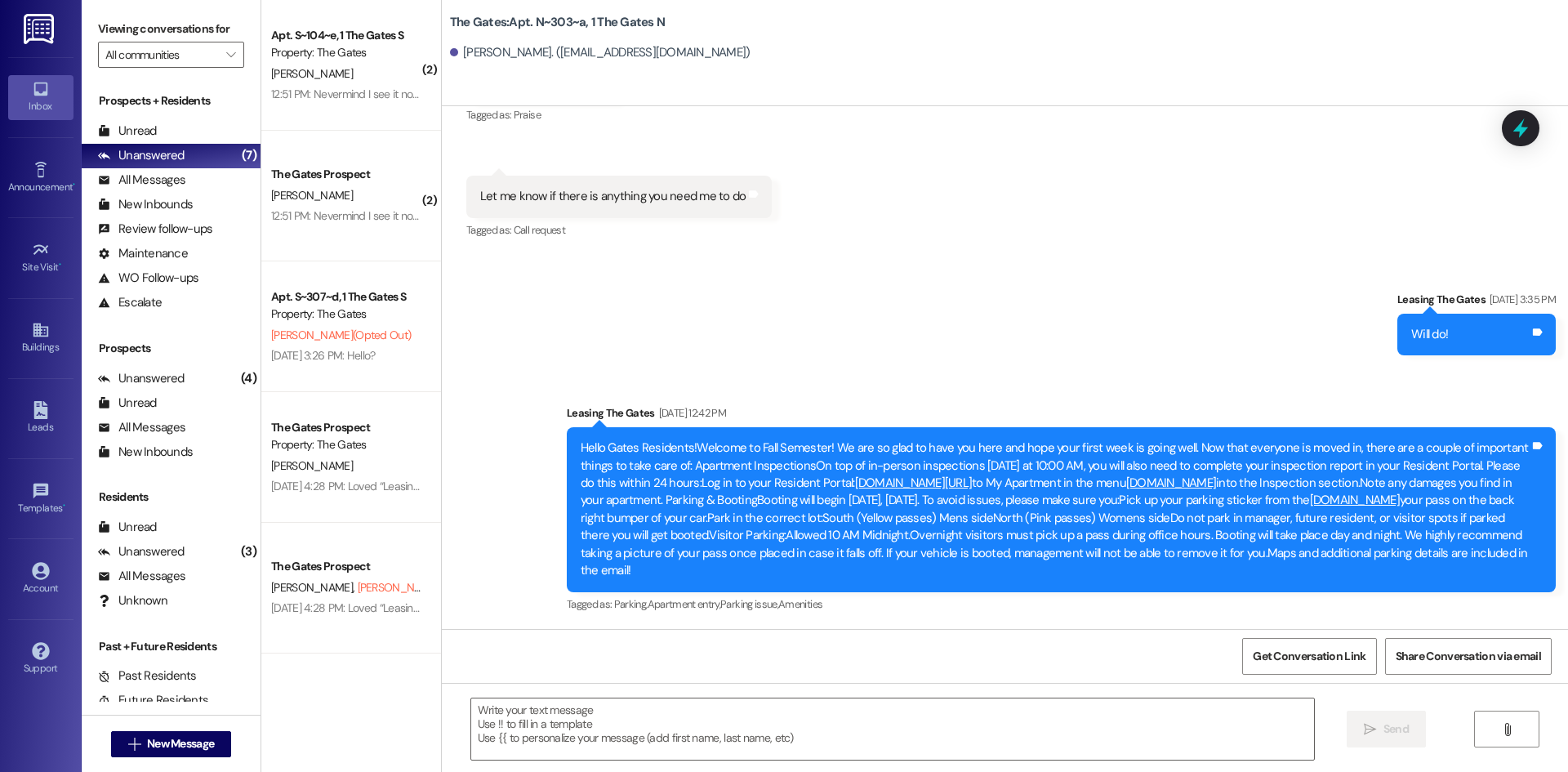
scroll to position [7337, 0]
click at [209, 742] on span "New Message" at bounding box center [180, 743] width 67 height 17
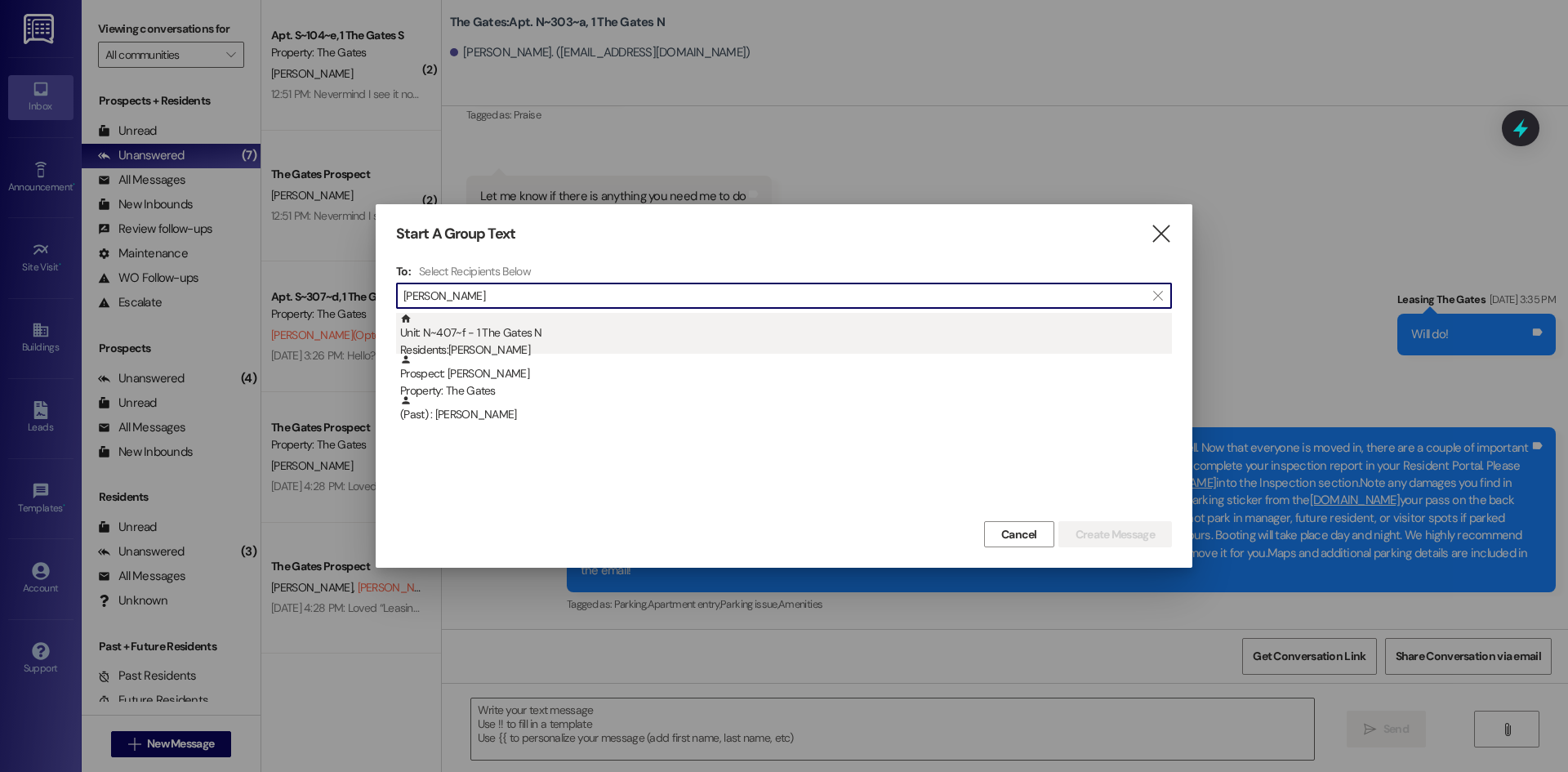
type input "[PERSON_NAME]"
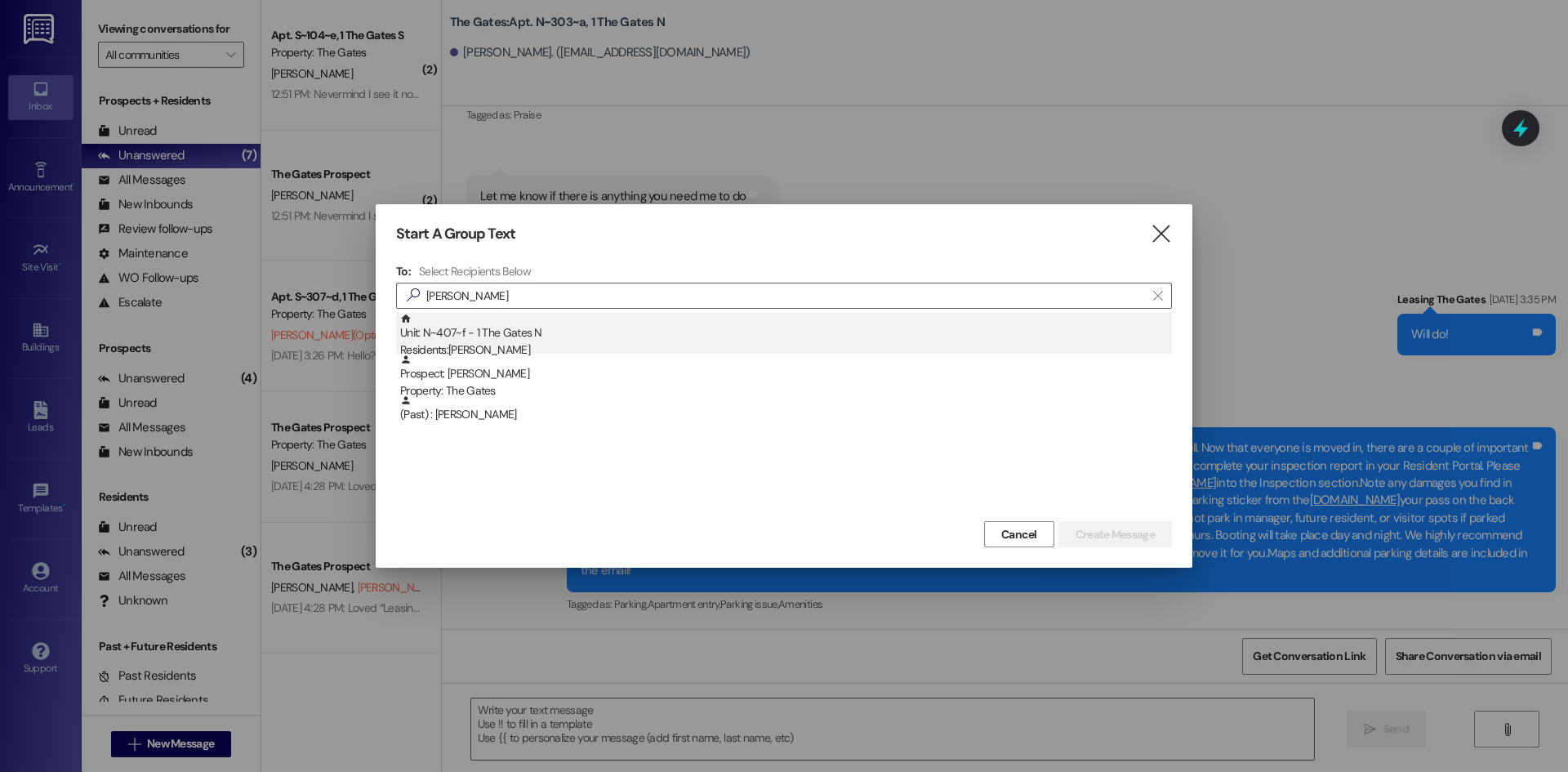
click at [465, 331] on div "Unit: N~407~f - 1 The Gates N Residents: [PERSON_NAME]" at bounding box center [786, 335] width 772 height 47
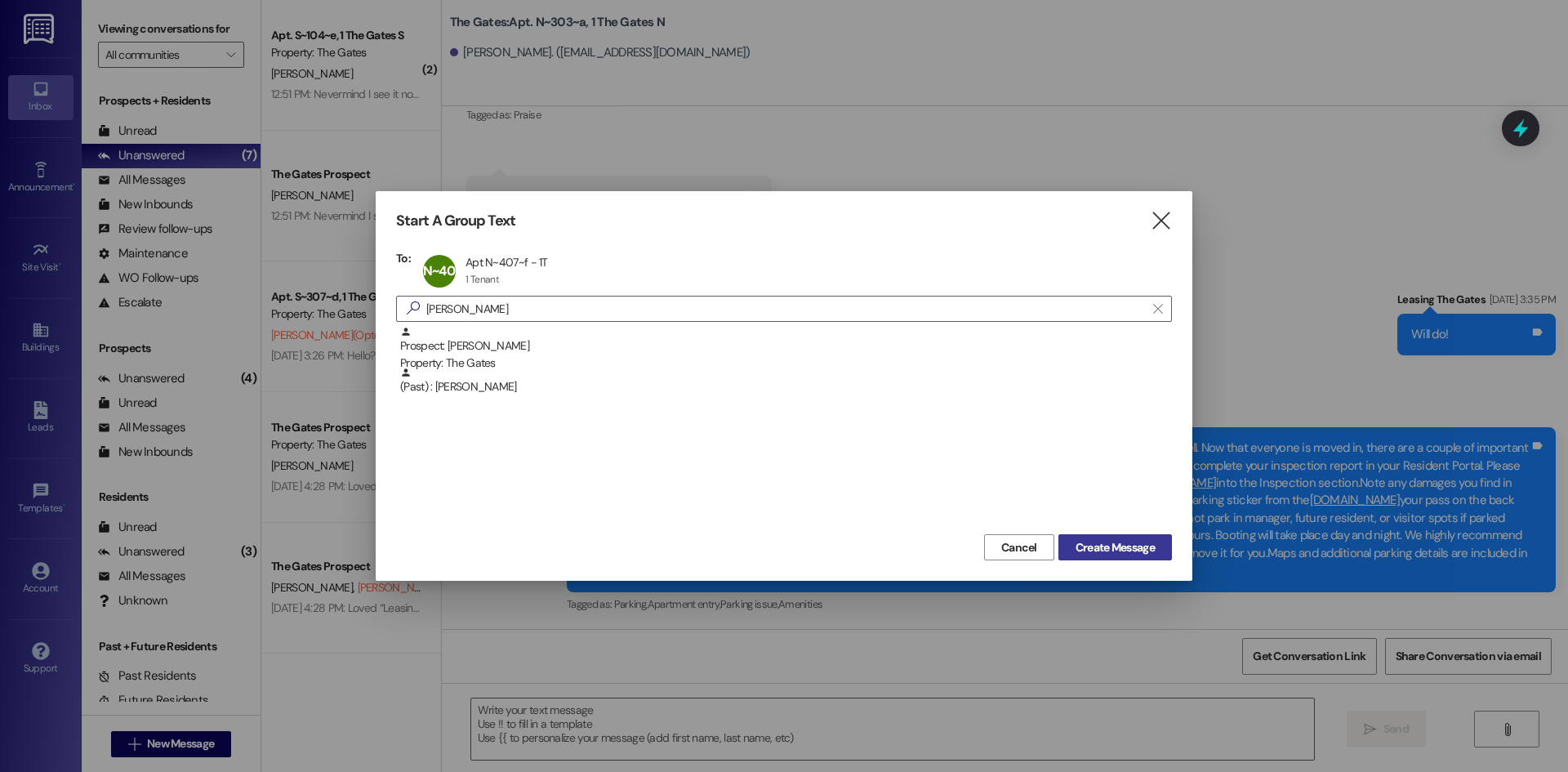
click at [1111, 538] on button "Create Message" at bounding box center [1115, 547] width 113 height 26
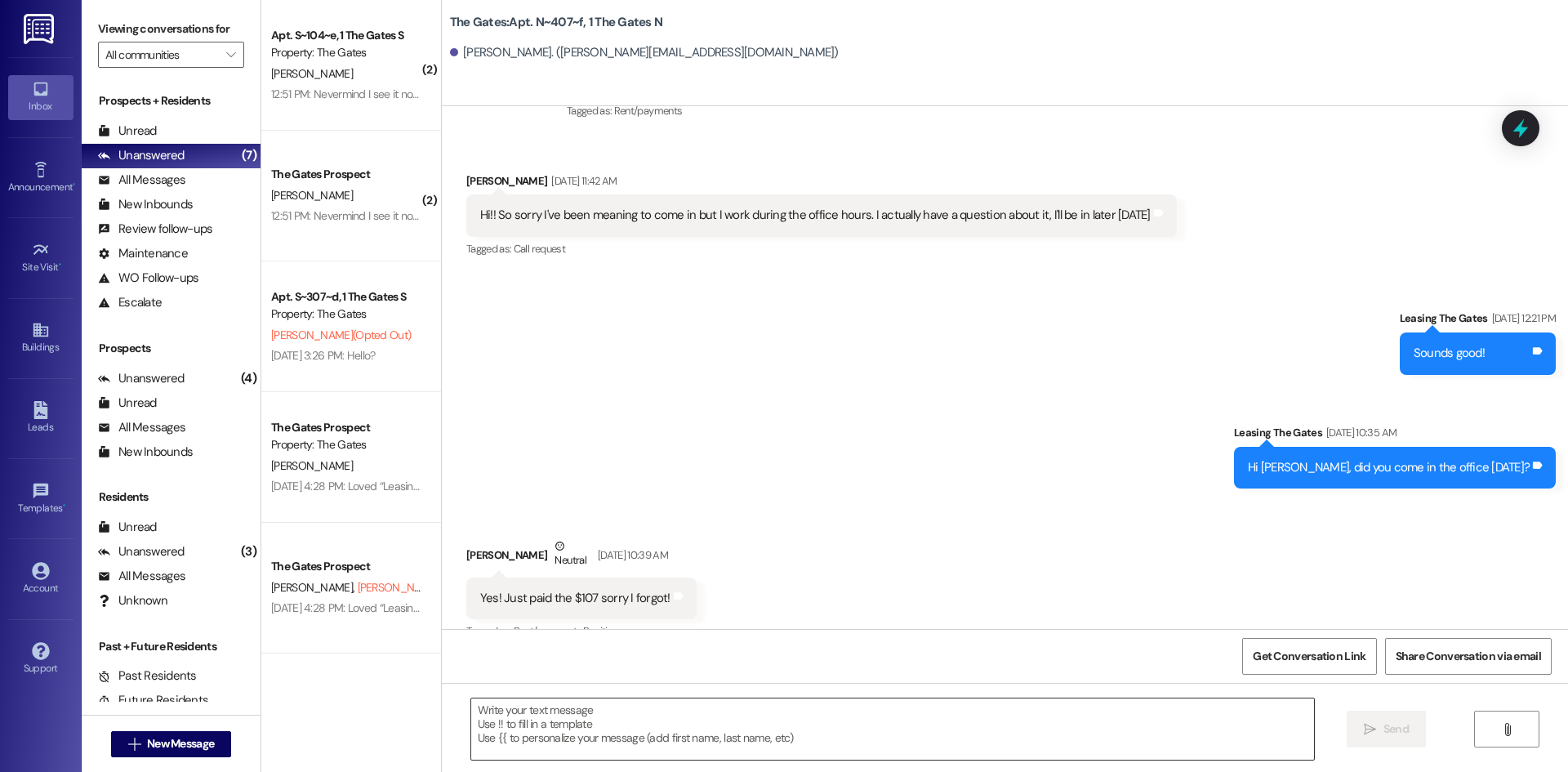
click at [577, 739] on textarea at bounding box center [893, 729] width 842 height 61
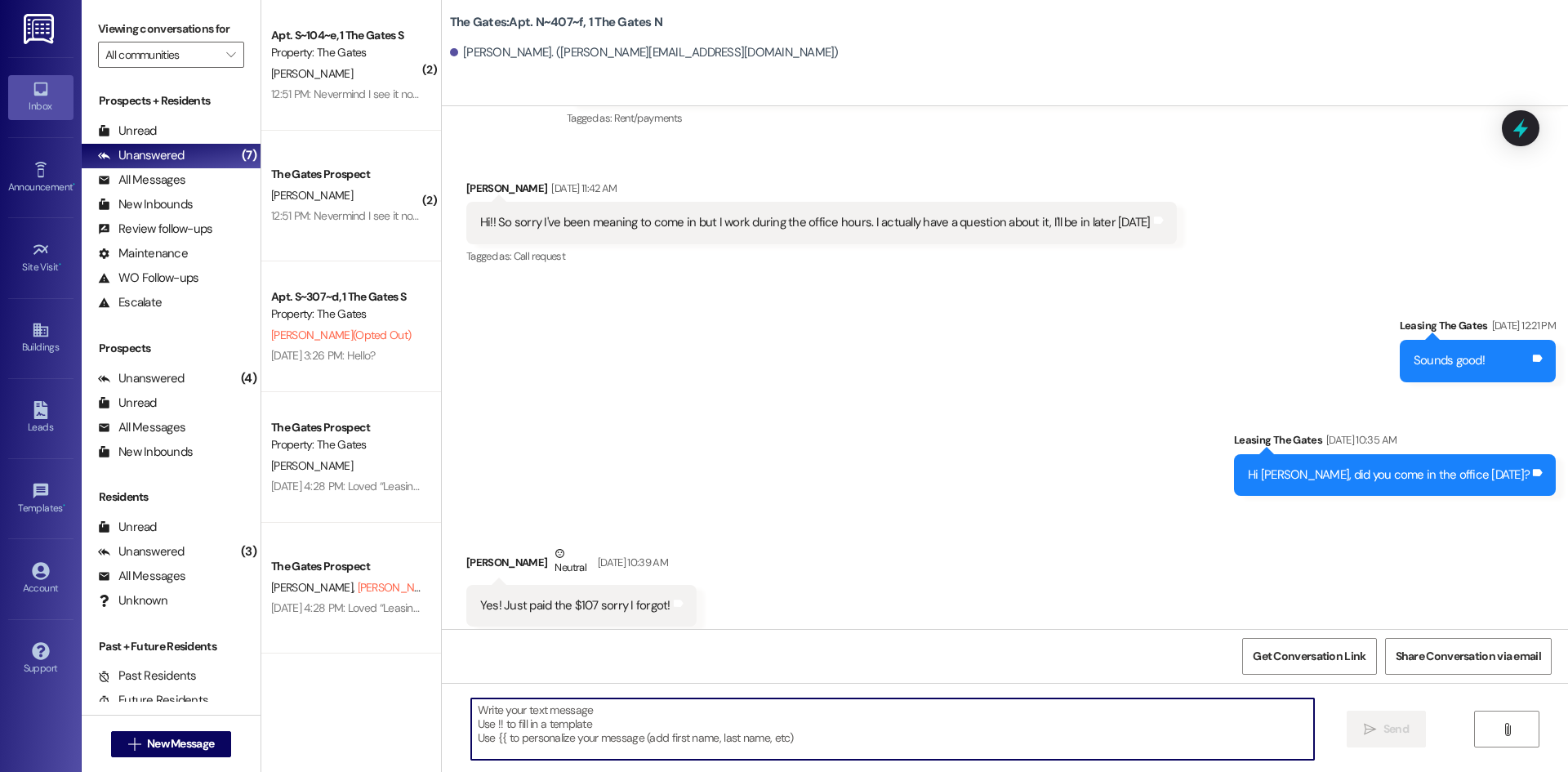
scroll to position [12018, 0]
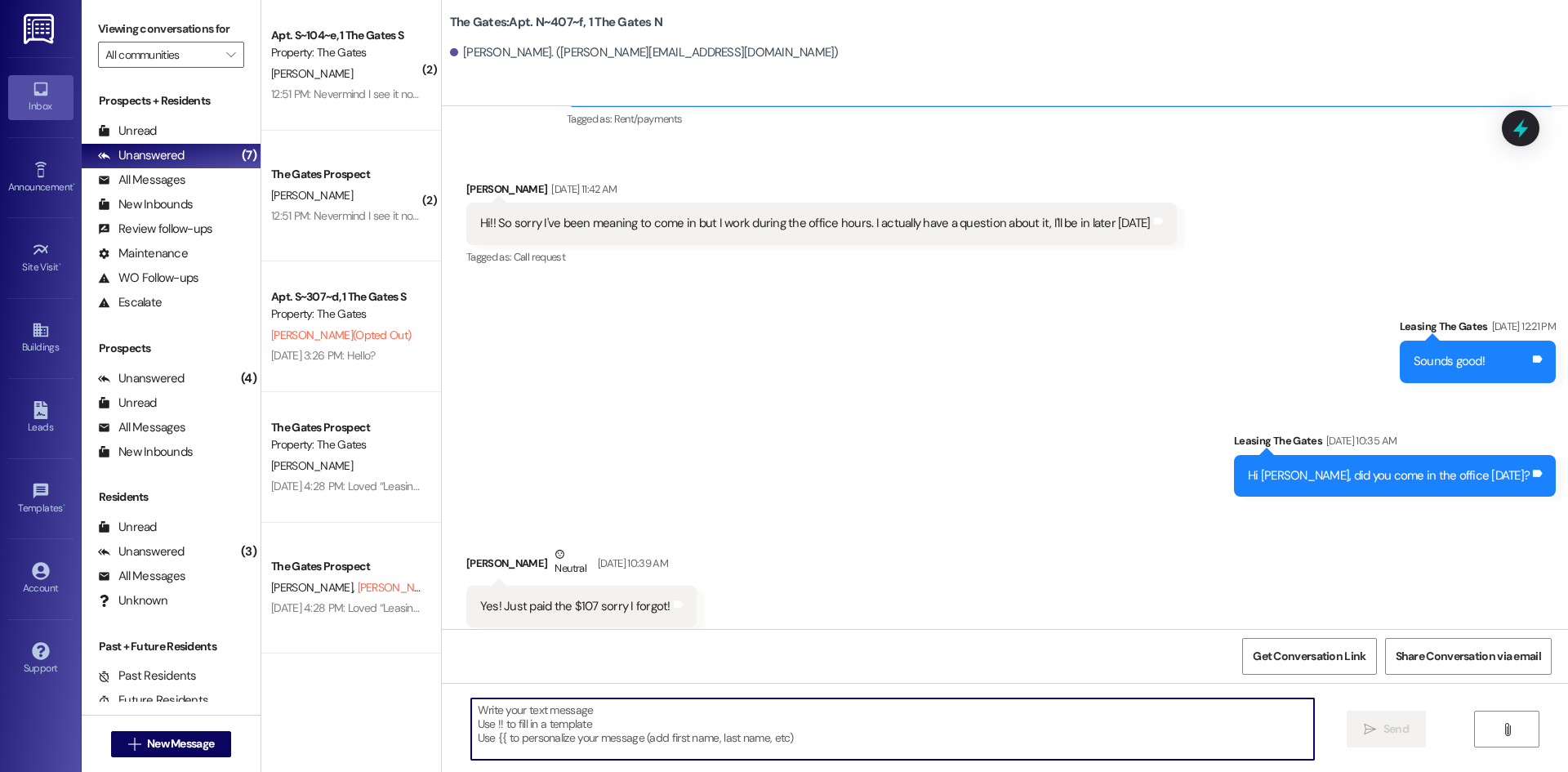
paste textarea "Hi [PERSON_NAME]! This is [PERSON_NAME] with The Gates! I noticed you hadn't ch…"
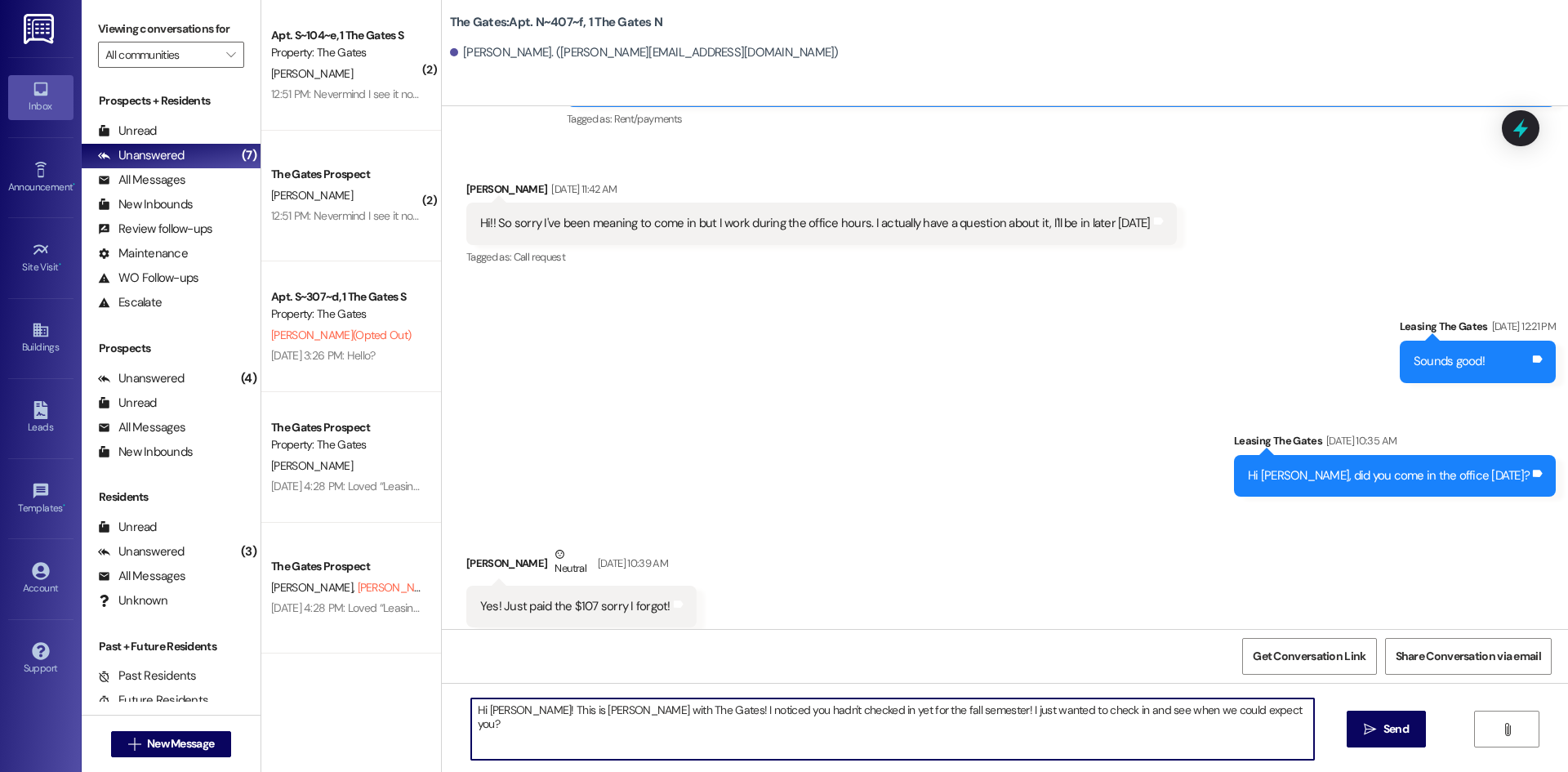
click at [496, 710] on textarea "Hi [PERSON_NAME]! This is [PERSON_NAME] with The Gates! I noticed you hadn't ch…" at bounding box center [893, 729] width 842 height 61
type textarea "Hi [PERSON_NAME]! This is [PERSON_NAME] with The Gates! I noticed you hadn't ch…"
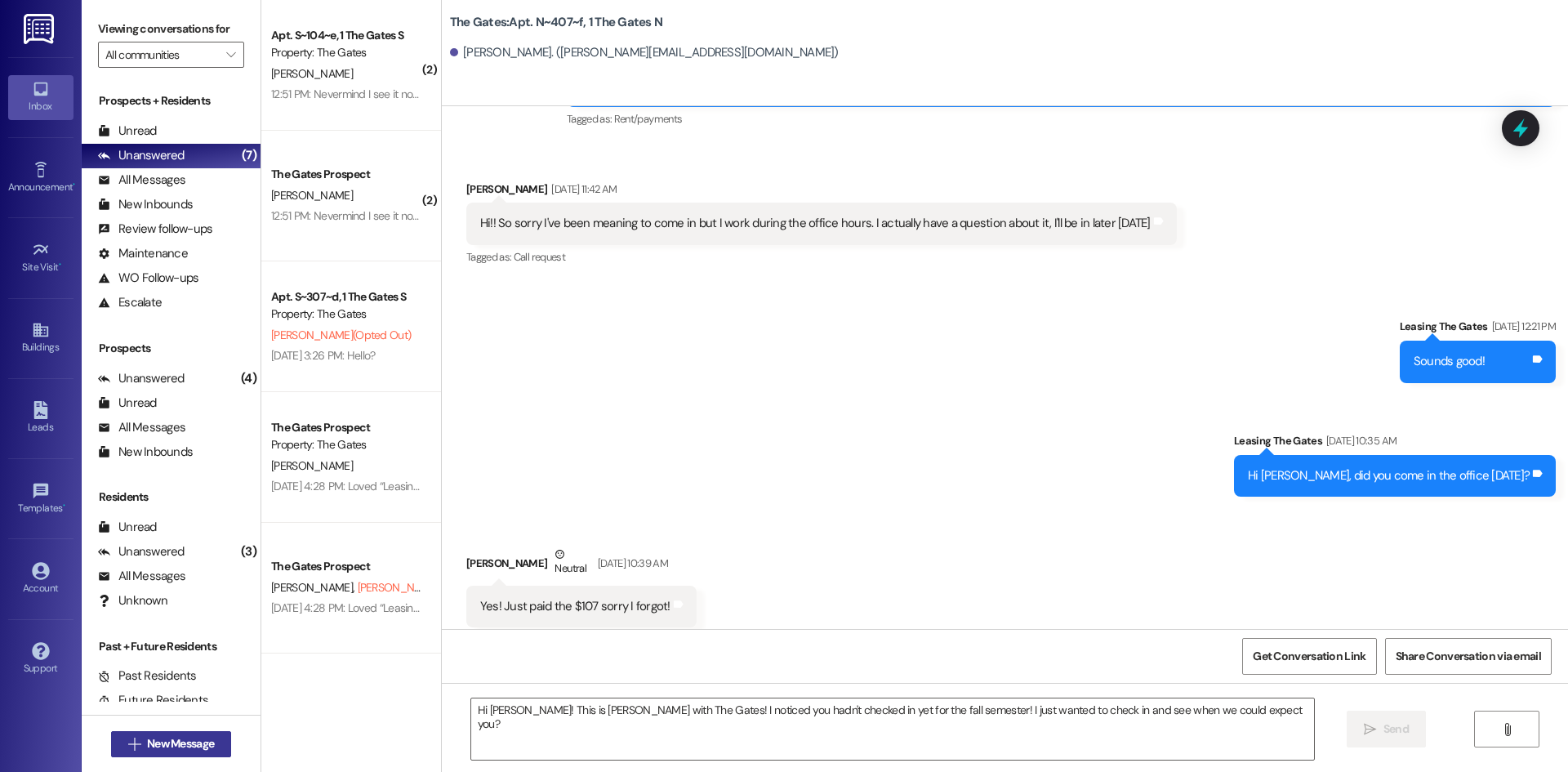
click at [201, 751] on span "New Message" at bounding box center [180, 743] width 67 height 17
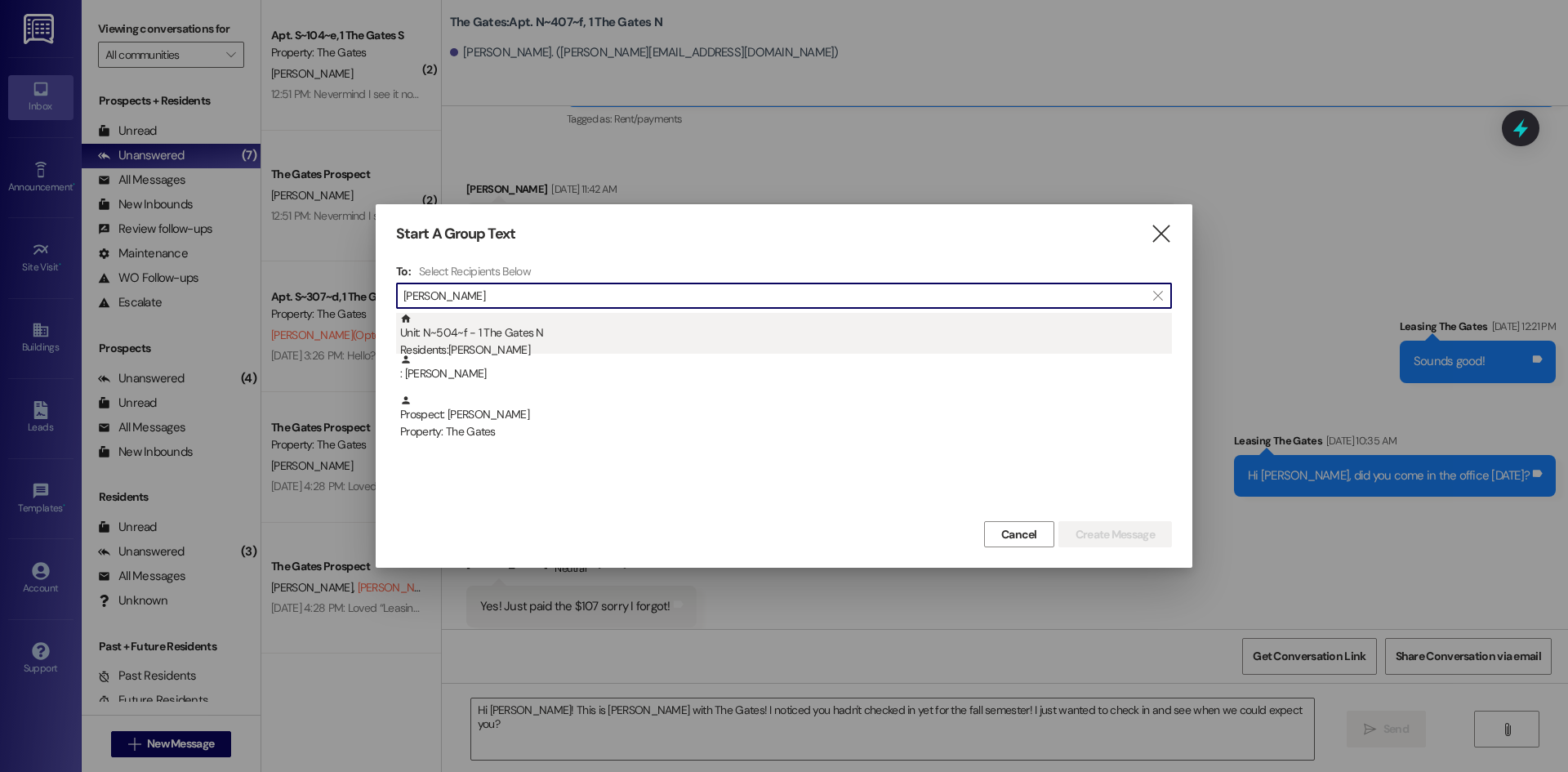
type input "[PERSON_NAME]"
click at [521, 345] on div "Residents: [PERSON_NAME]" at bounding box center [786, 350] width 772 height 17
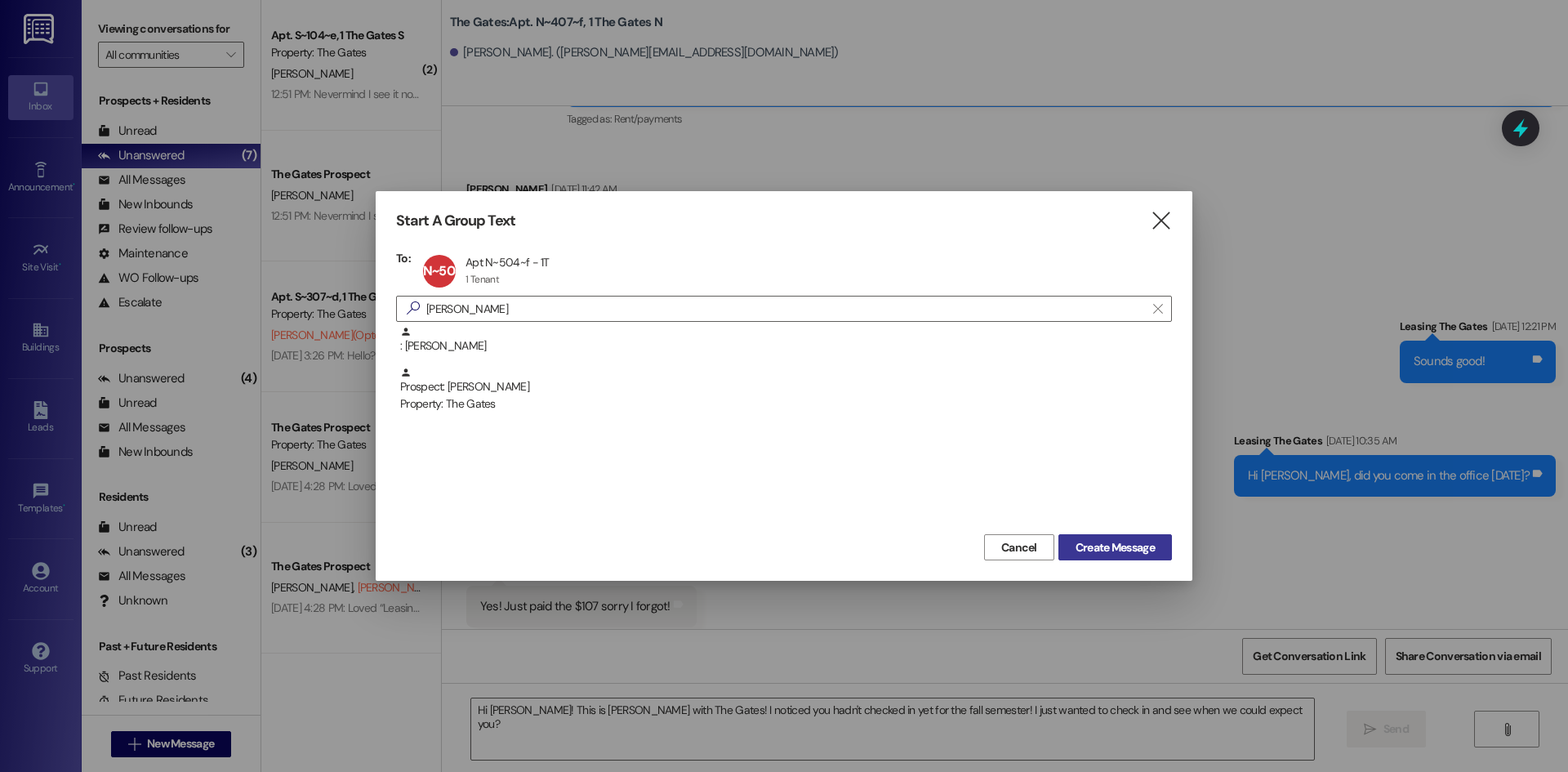
click at [1088, 552] on span "Create Message" at bounding box center [1115, 548] width 79 height 17
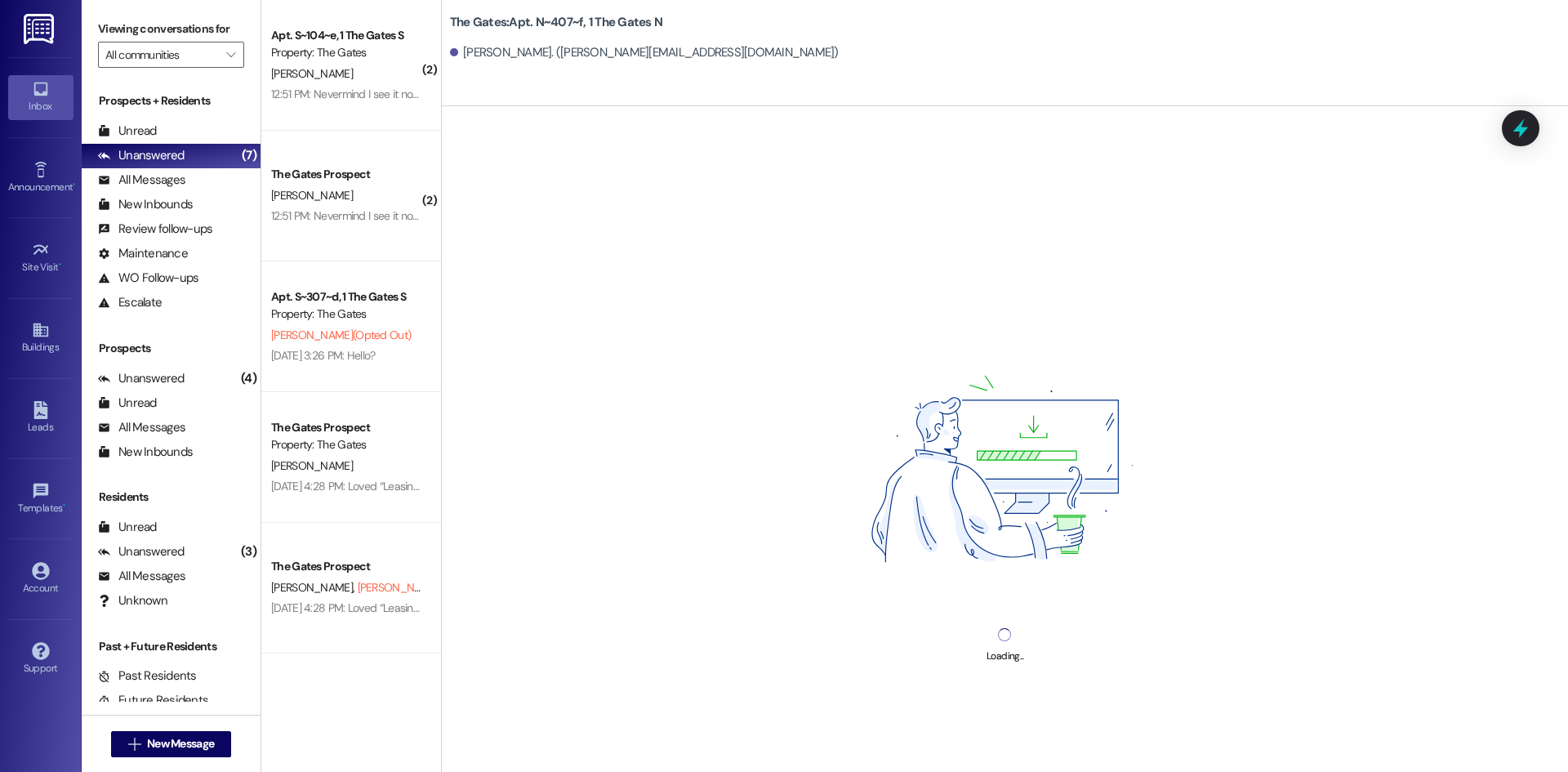
click at [521, 719] on div "Loading..." at bounding box center [1005, 492] width 1126 height 772
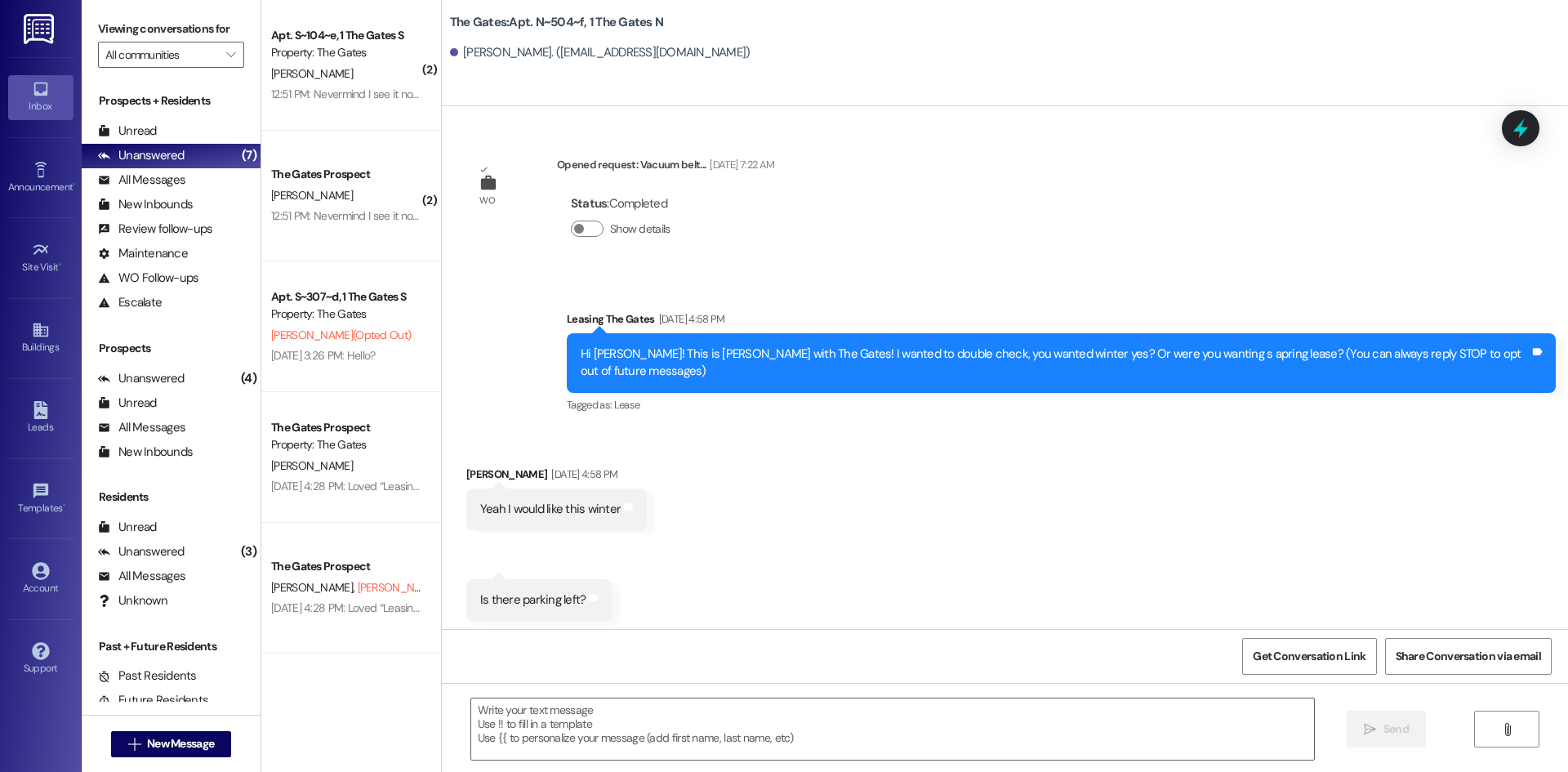
click at [521, 719] on textarea at bounding box center [893, 729] width 842 height 61
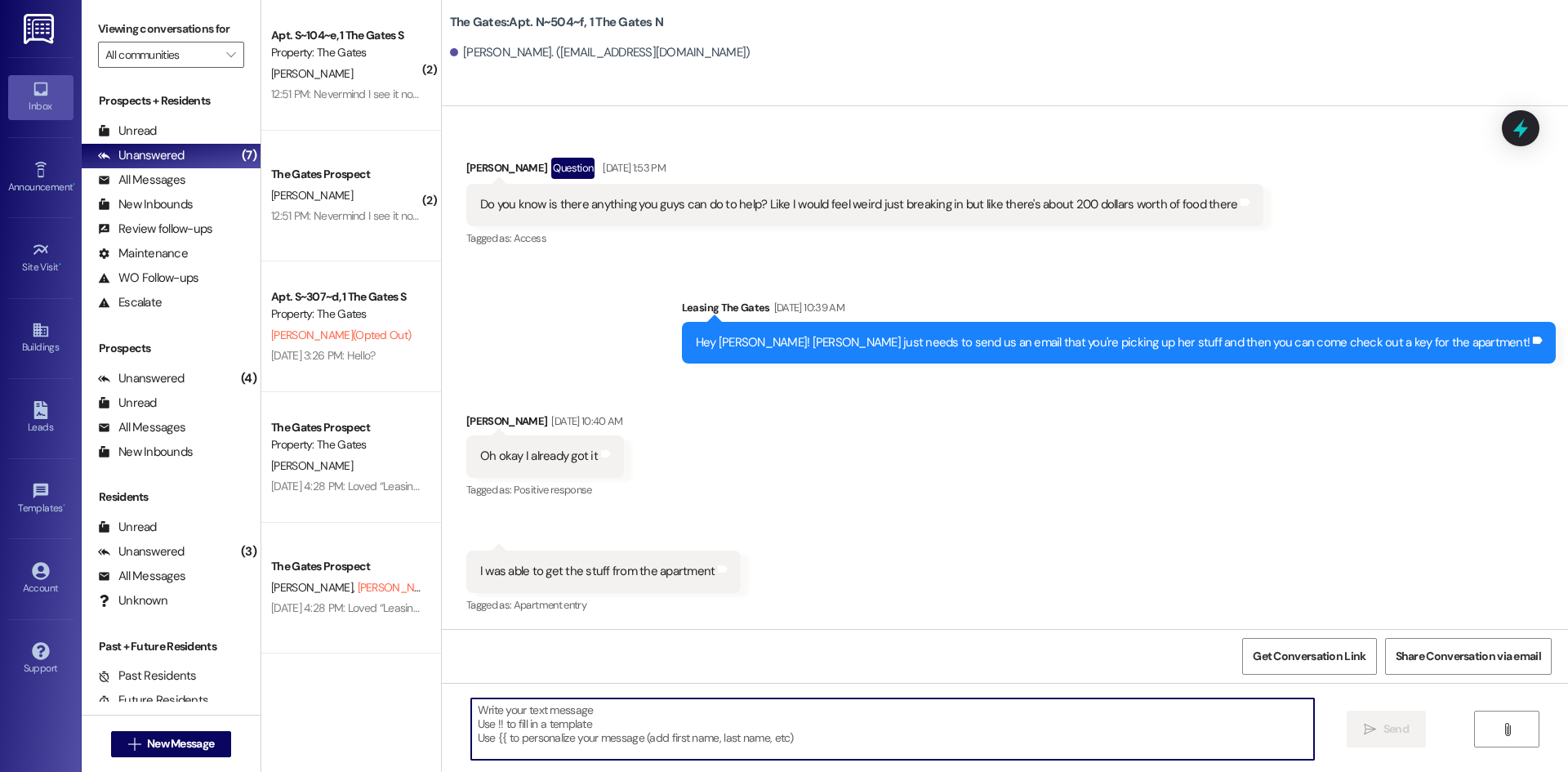
paste textarea "Hi [PERSON_NAME]! This is [PERSON_NAME] with The Gates! I noticed you hadn't ch…"
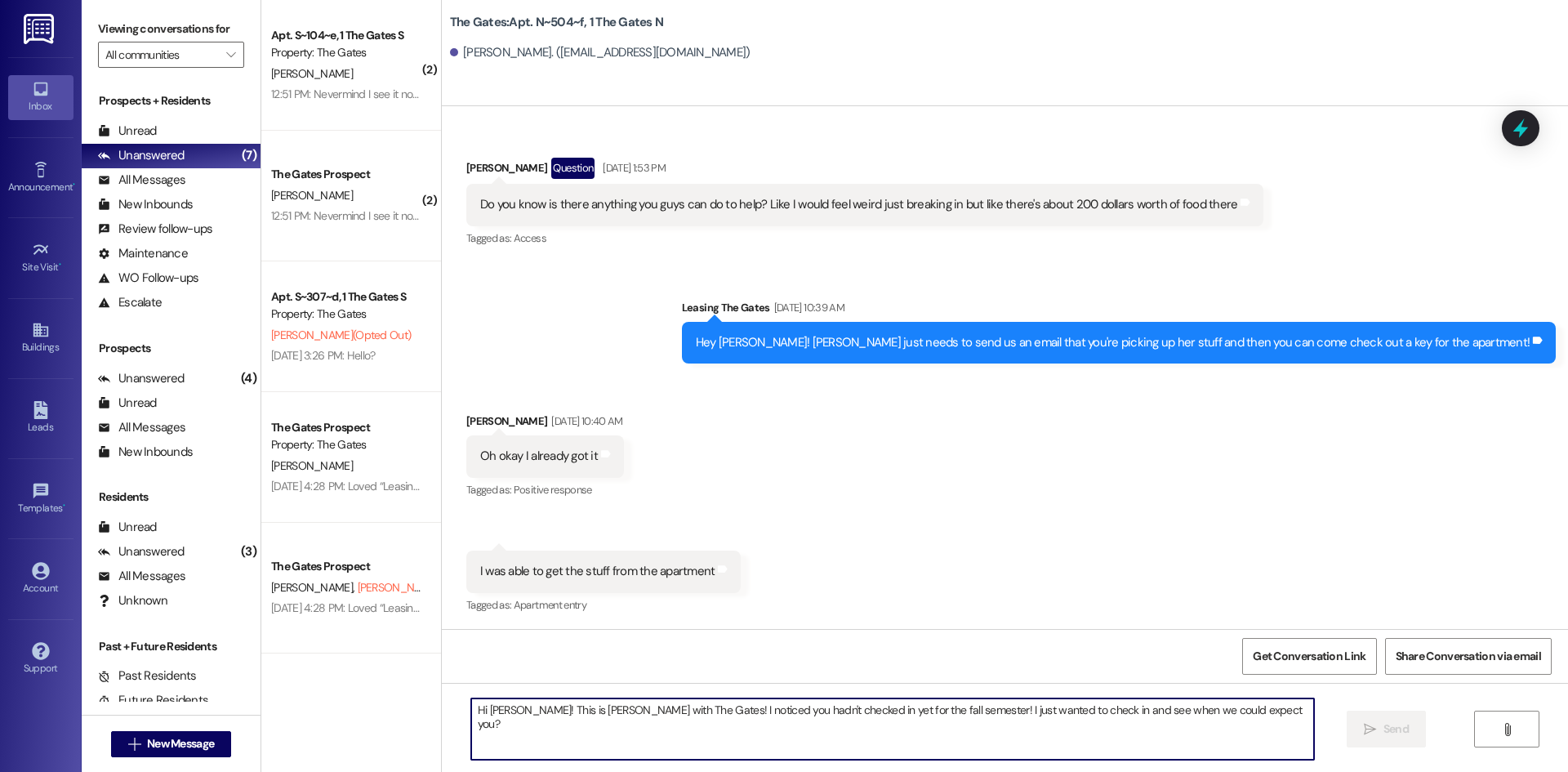
scroll to position [35746, 0]
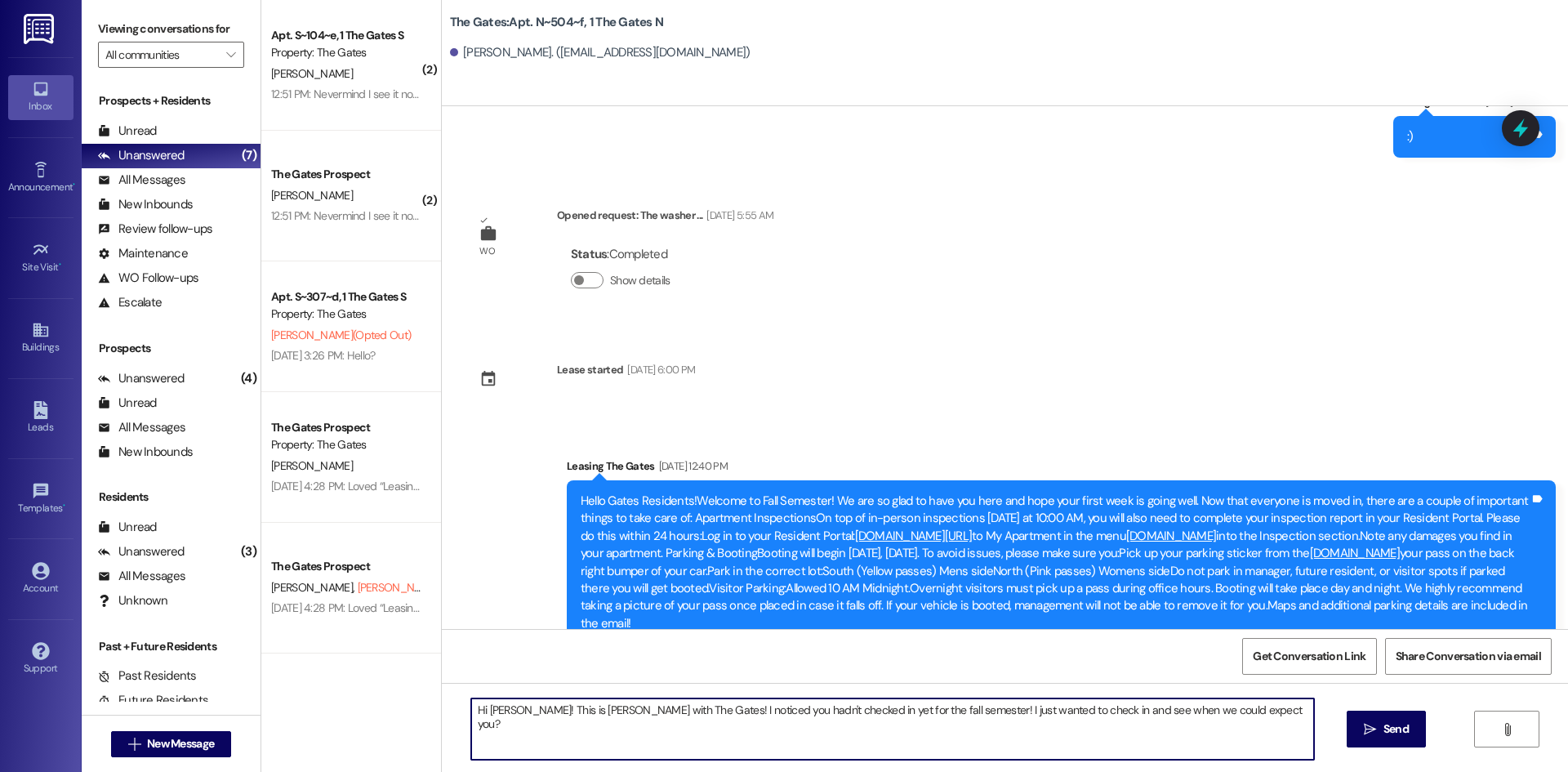
click at [503, 711] on textarea "Hi [PERSON_NAME]! This is [PERSON_NAME] with The Gates! I noticed you hadn't ch…" at bounding box center [893, 729] width 842 height 61
type textarea "Hi [PERSON_NAME]! This is [PERSON_NAME] with The Gates! I noticed you hadn't ch…"
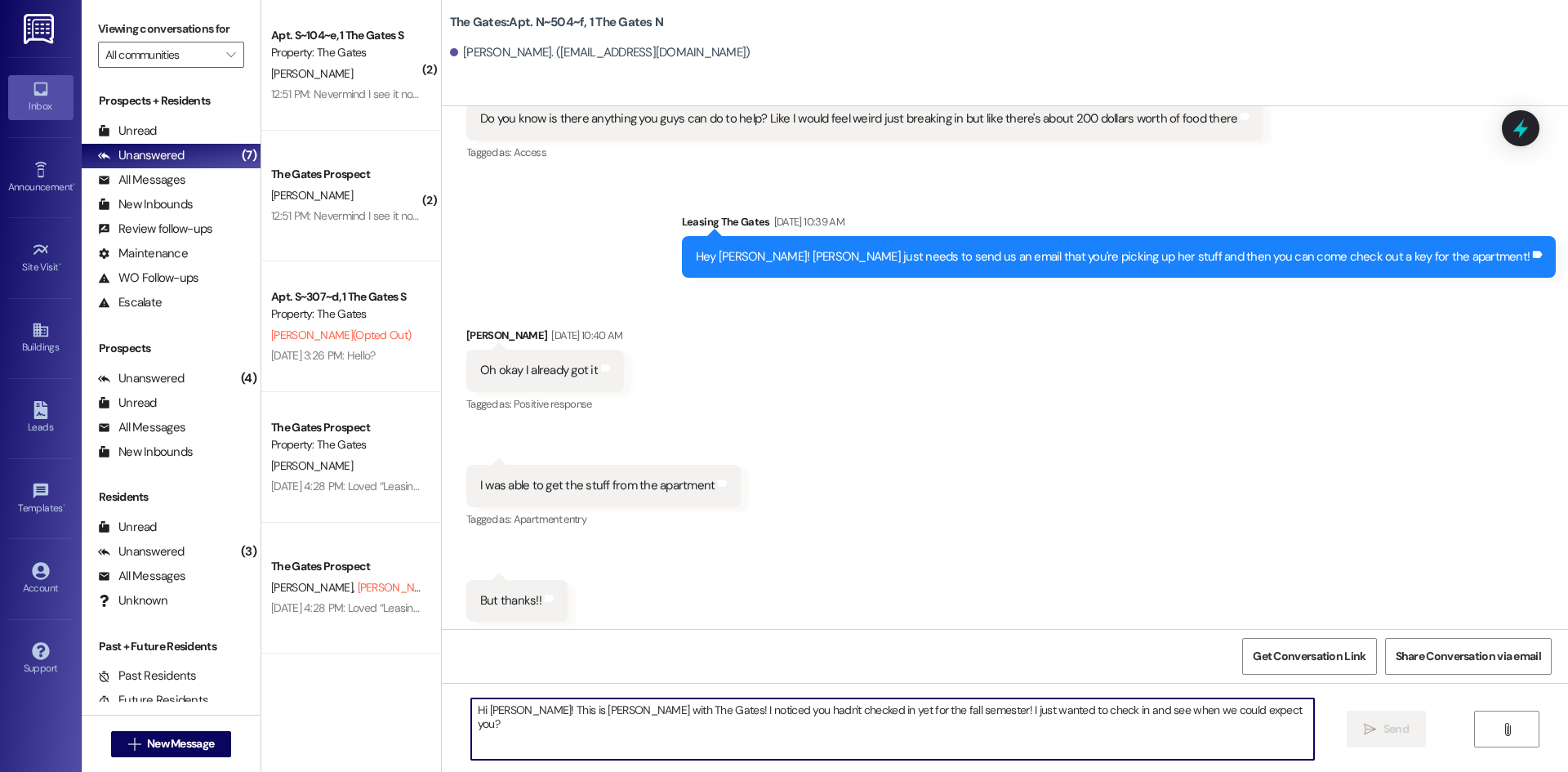
scroll to position [35138, 0]
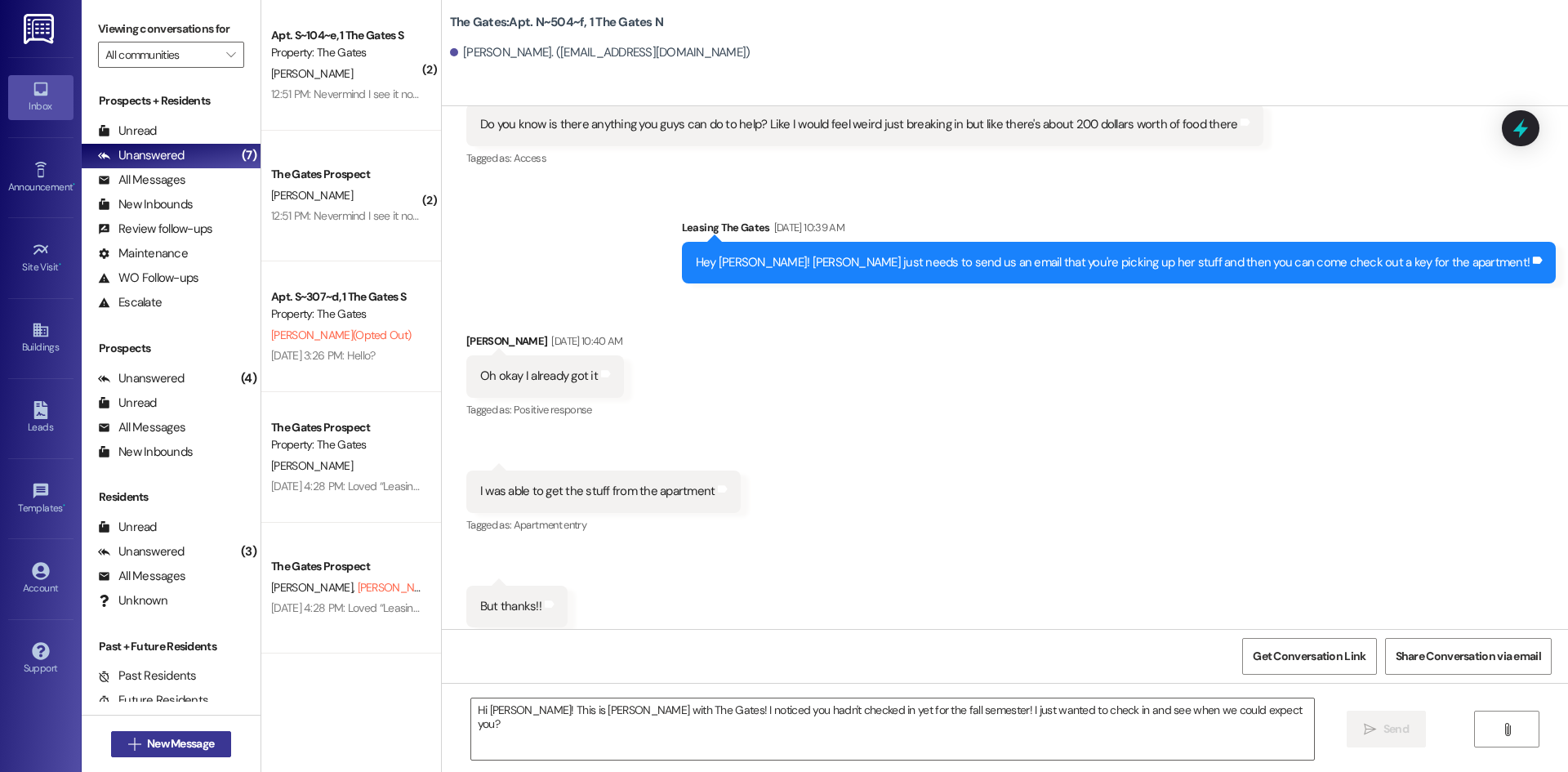
click at [184, 751] on span "New Message" at bounding box center [180, 743] width 67 height 17
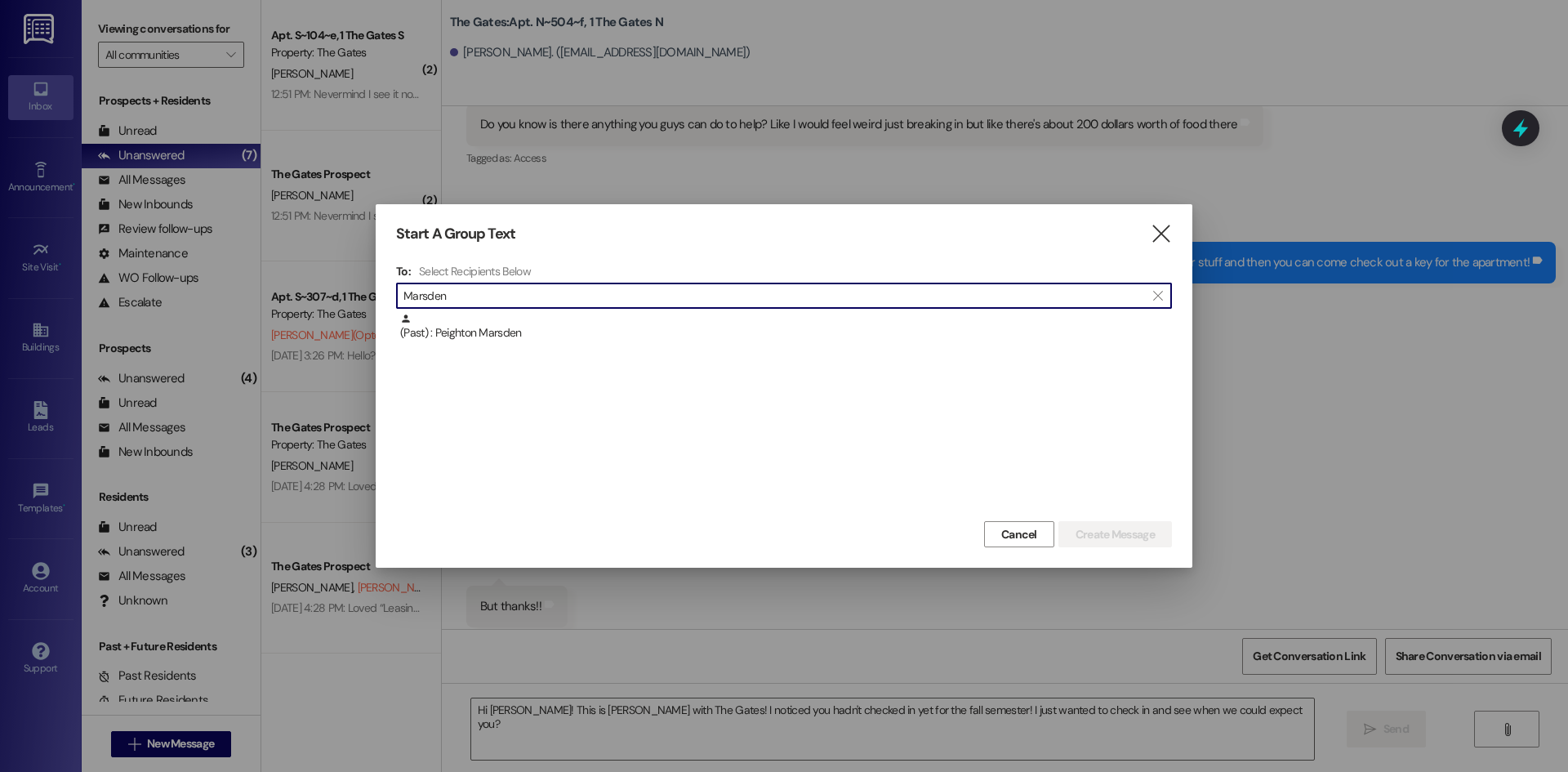
type input "Marsden"
click at [512, 354] on div "(Past) : Peighton Marsden" at bounding box center [784, 415] width 775 height 204
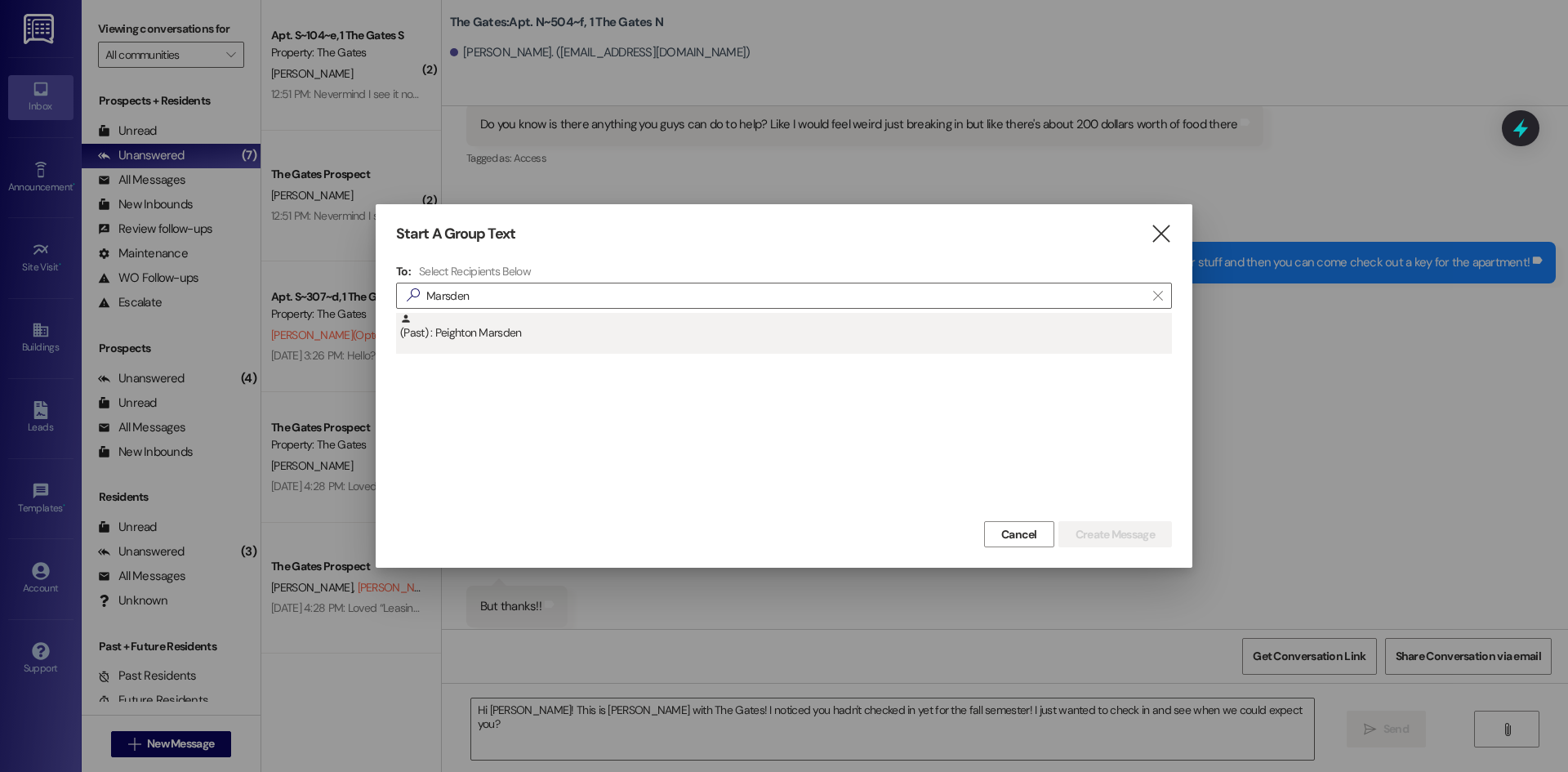
click at [579, 336] on div "(Past) : Peighton Marsden" at bounding box center [786, 327] width 772 height 29
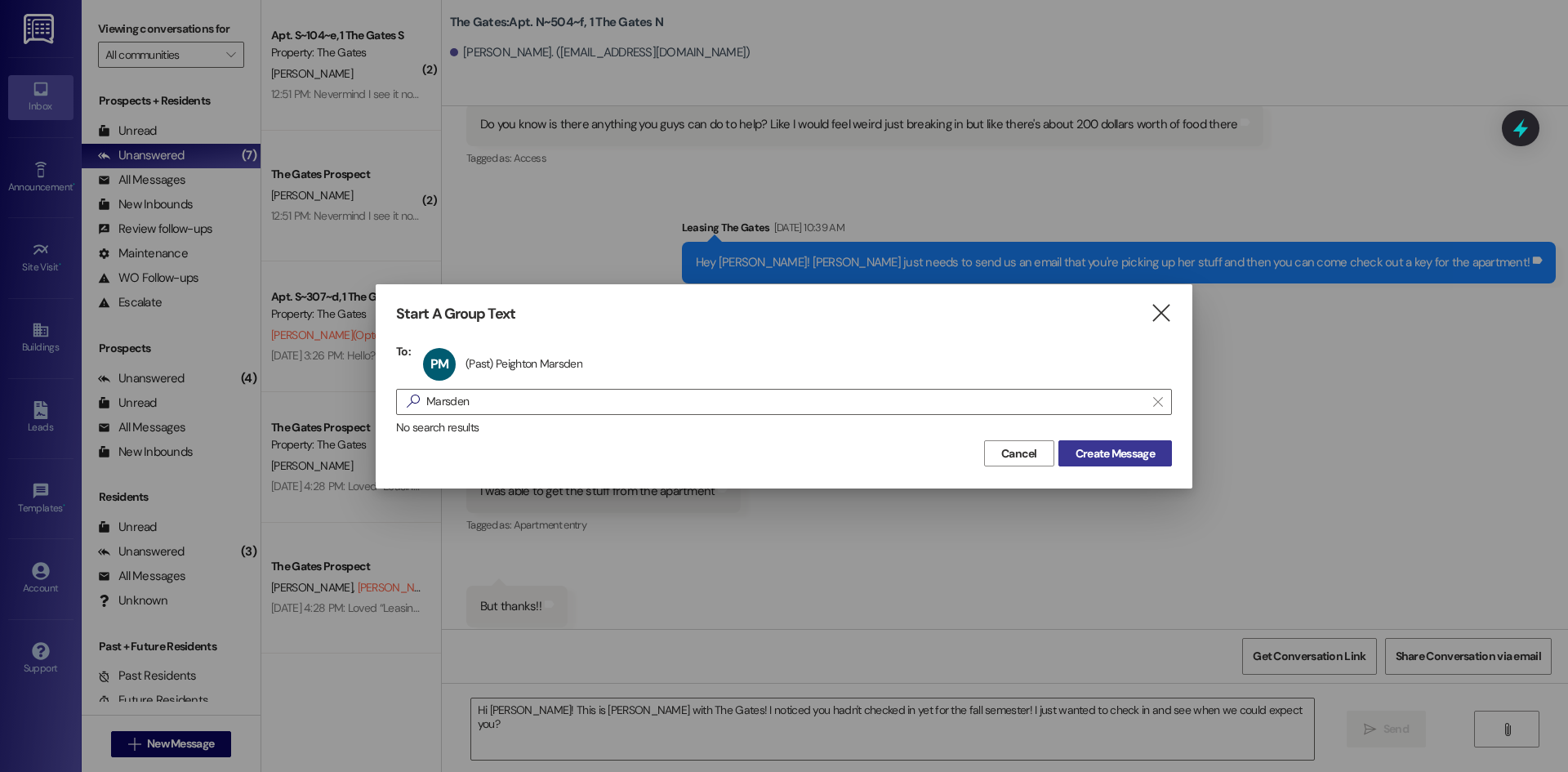
click at [1113, 458] on span "Create Message" at bounding box center [1115, 454] width 79 height 17
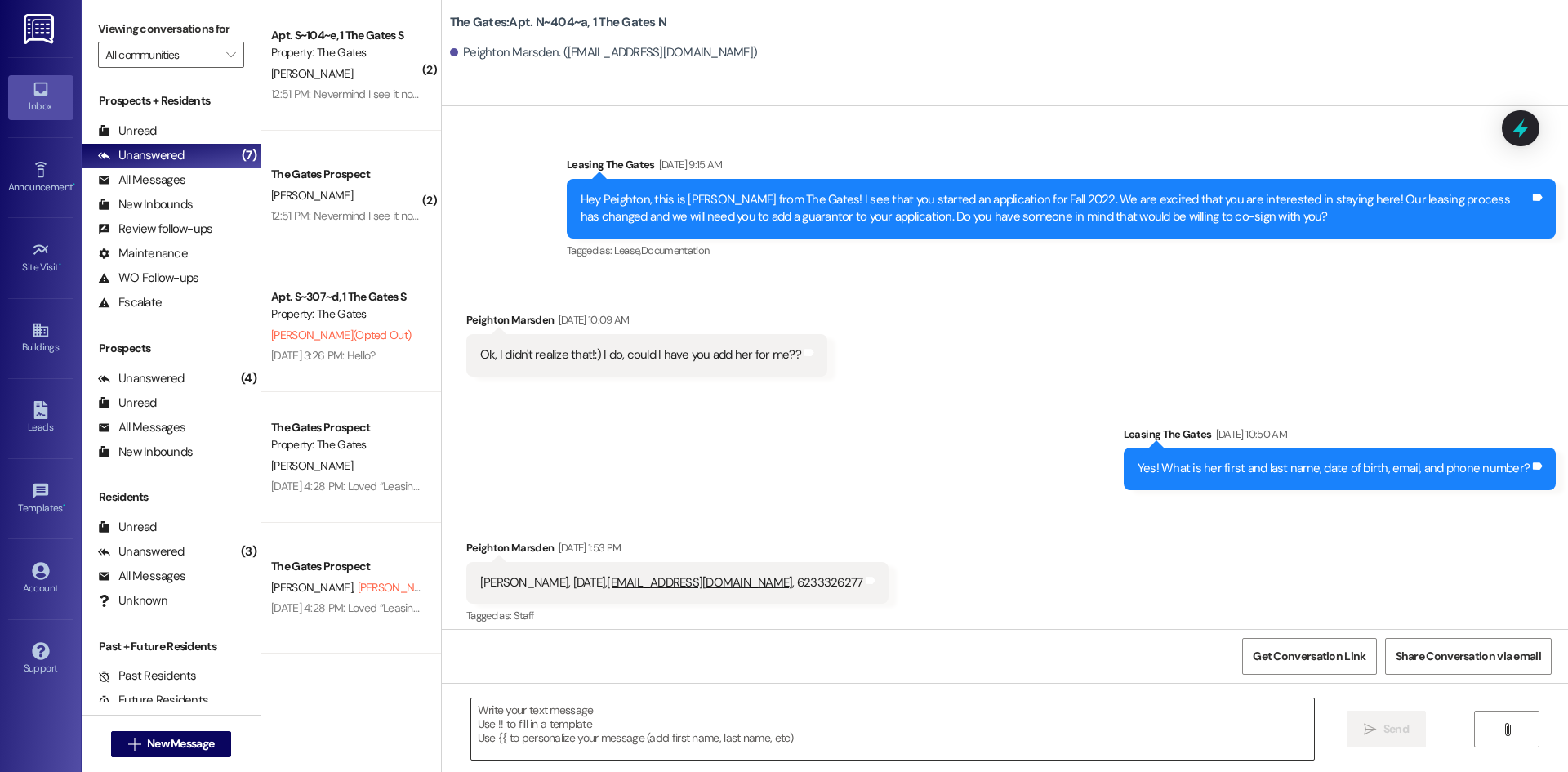
click at [598, 710] on textarea at bounding box center [893, 729] width 842 height 61
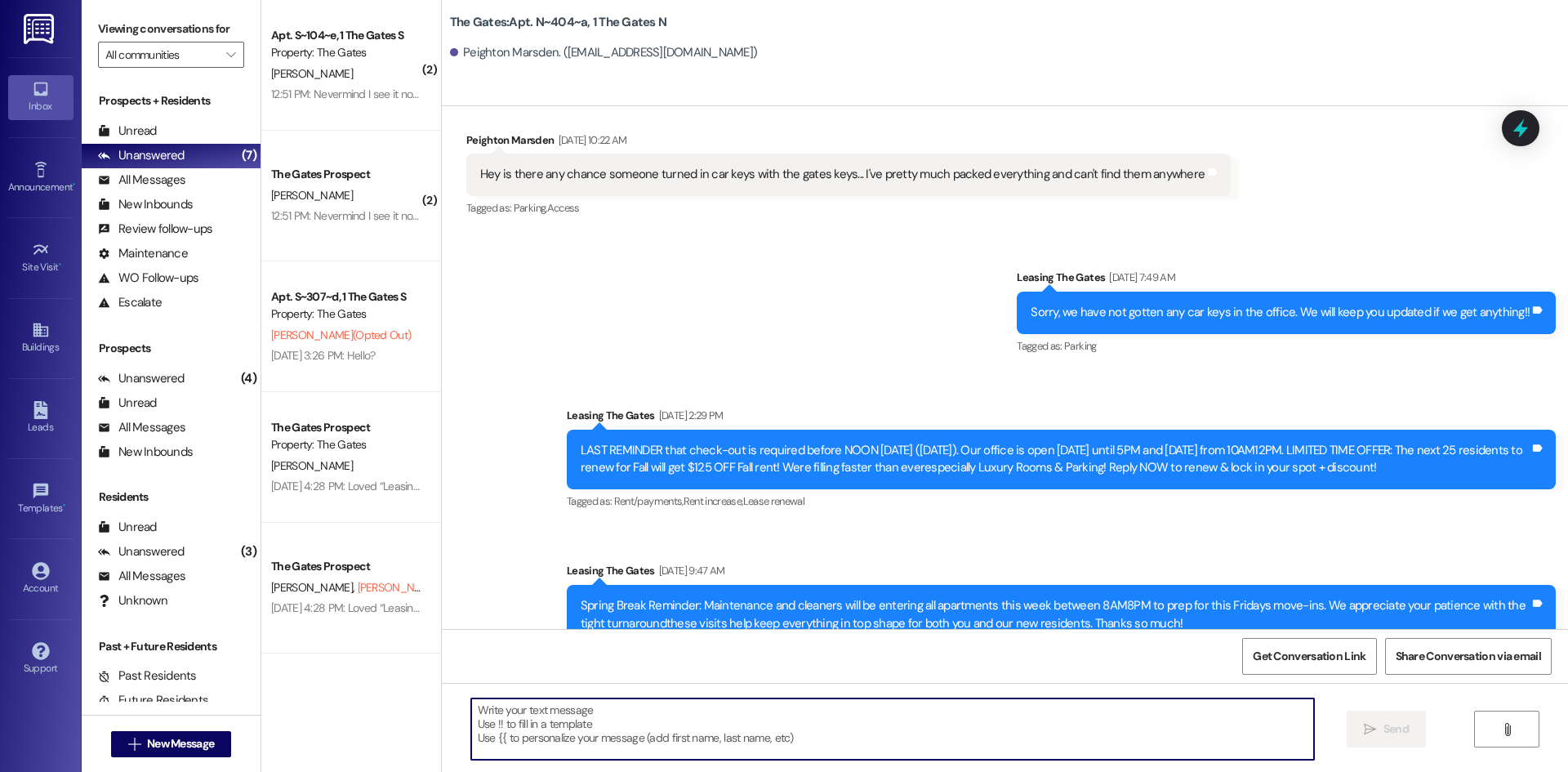
paste textarea "Hi [PERSON_NAME]! This is [PERSON_NAME] with The Gates! I noticed you hadn't ch…"
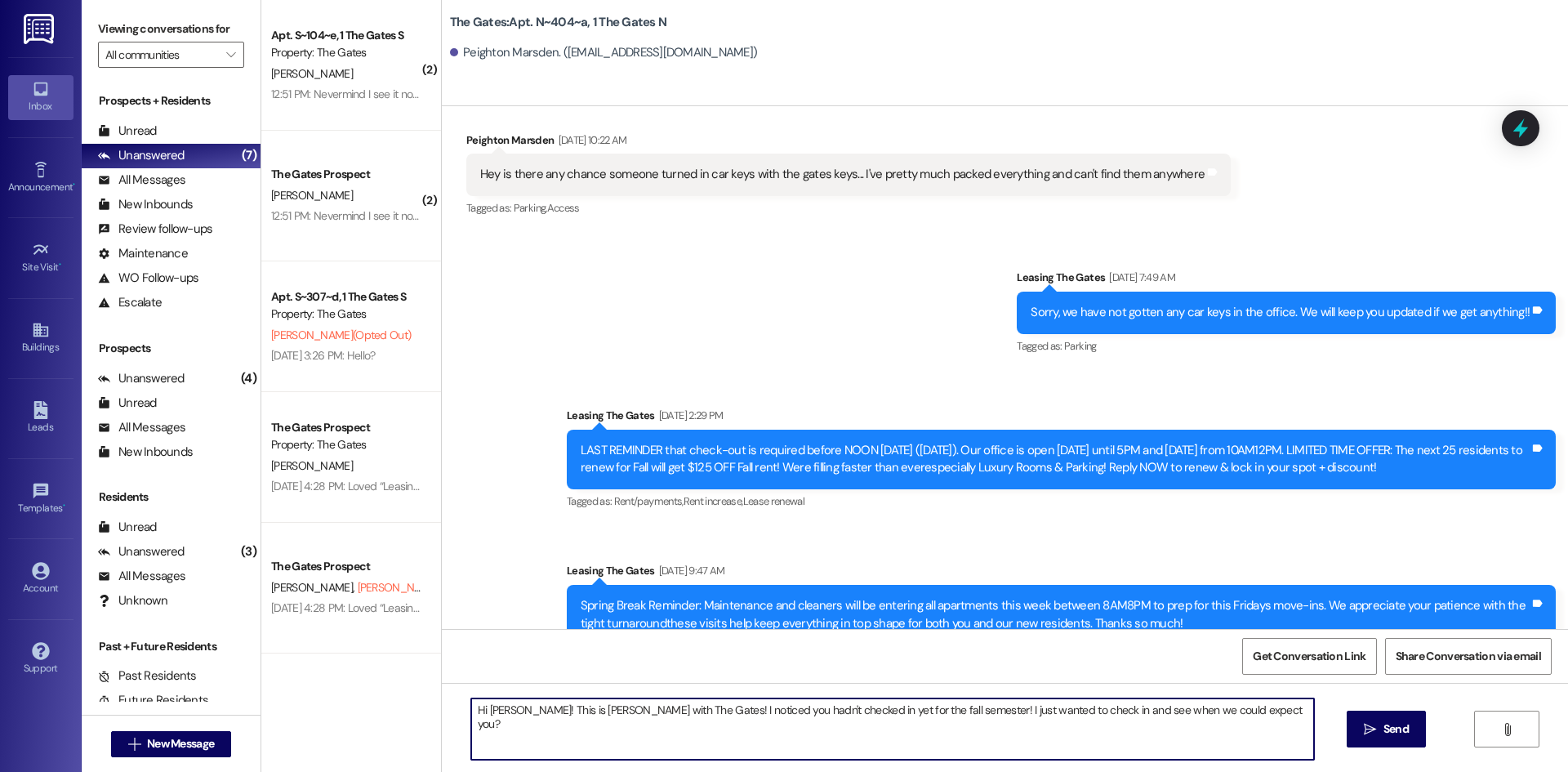
click at [502, 711] on textarea "Hi [PERSON_NAME]! This is [PERSON_NAME] with The Gates! I noticed you hadn't ch…" at bounding box center [893, 729] width 842 height 61
type textarea "Hi Peighton! This is [PERSON_NAME] with The Gates! I noticed you hadn't checked…"
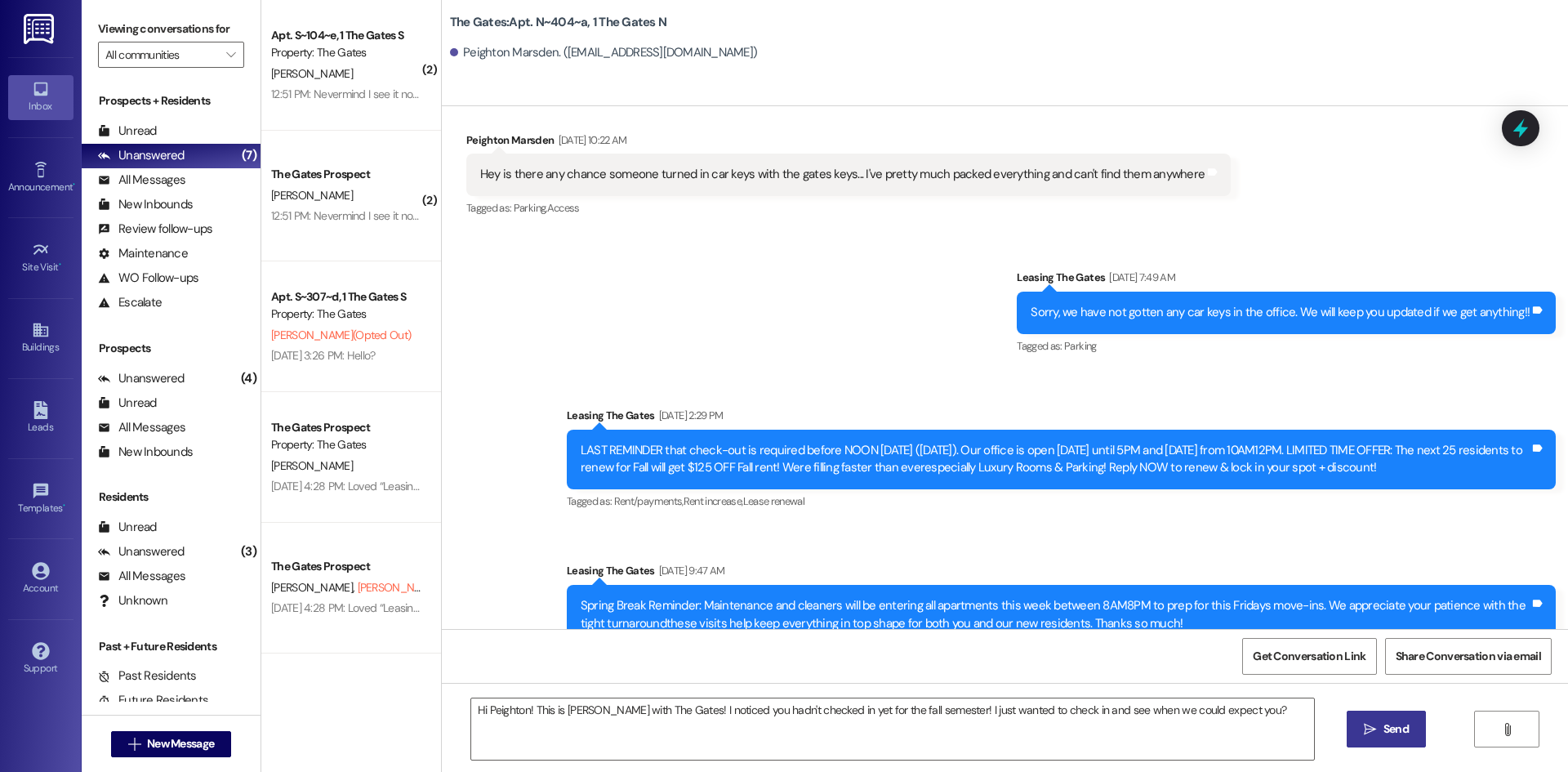
click at [1383, 727] on span "Send" at bounding box center [1396, 729] width 26 height 17
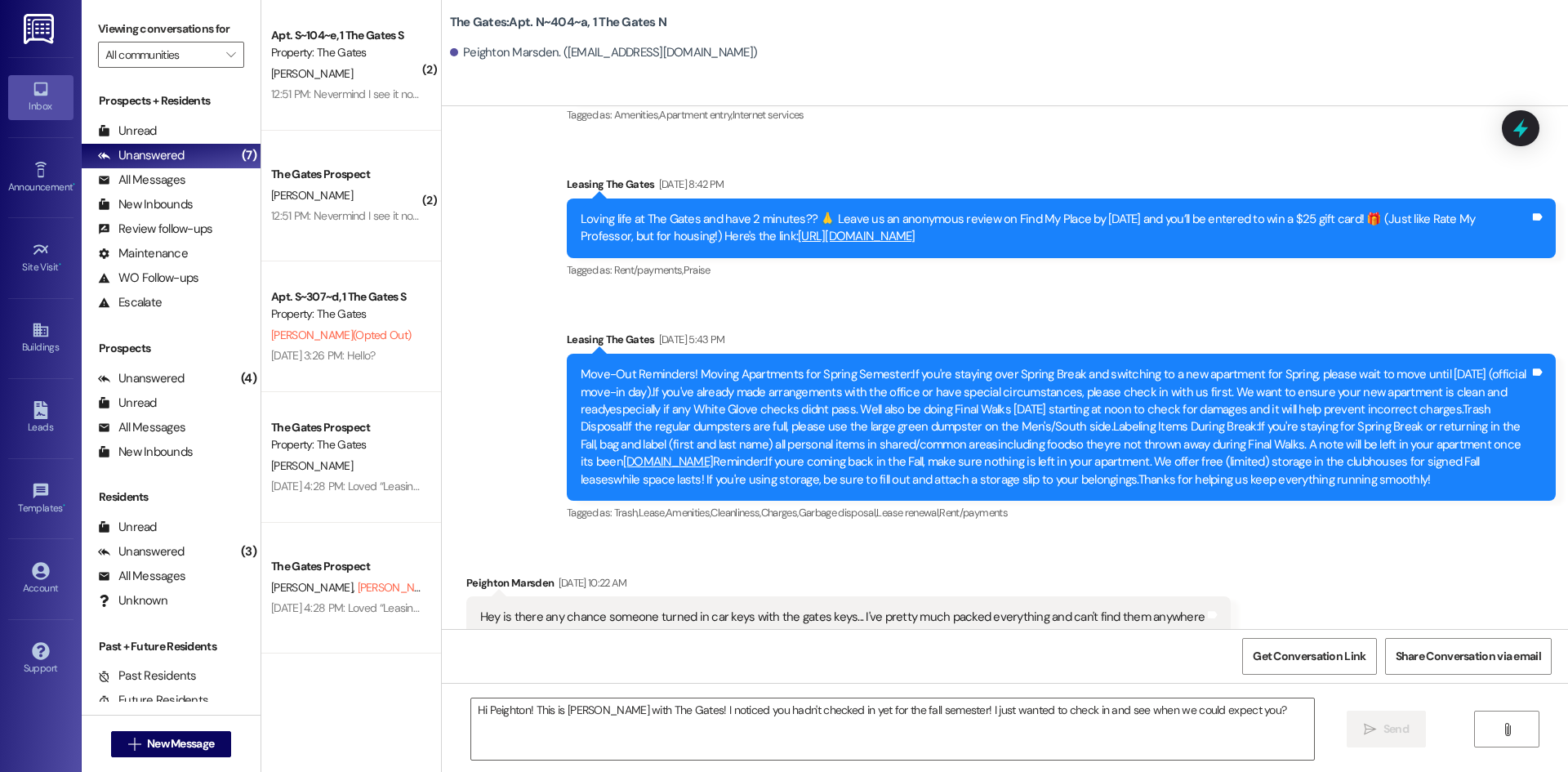
scroll to position [37197, 0]
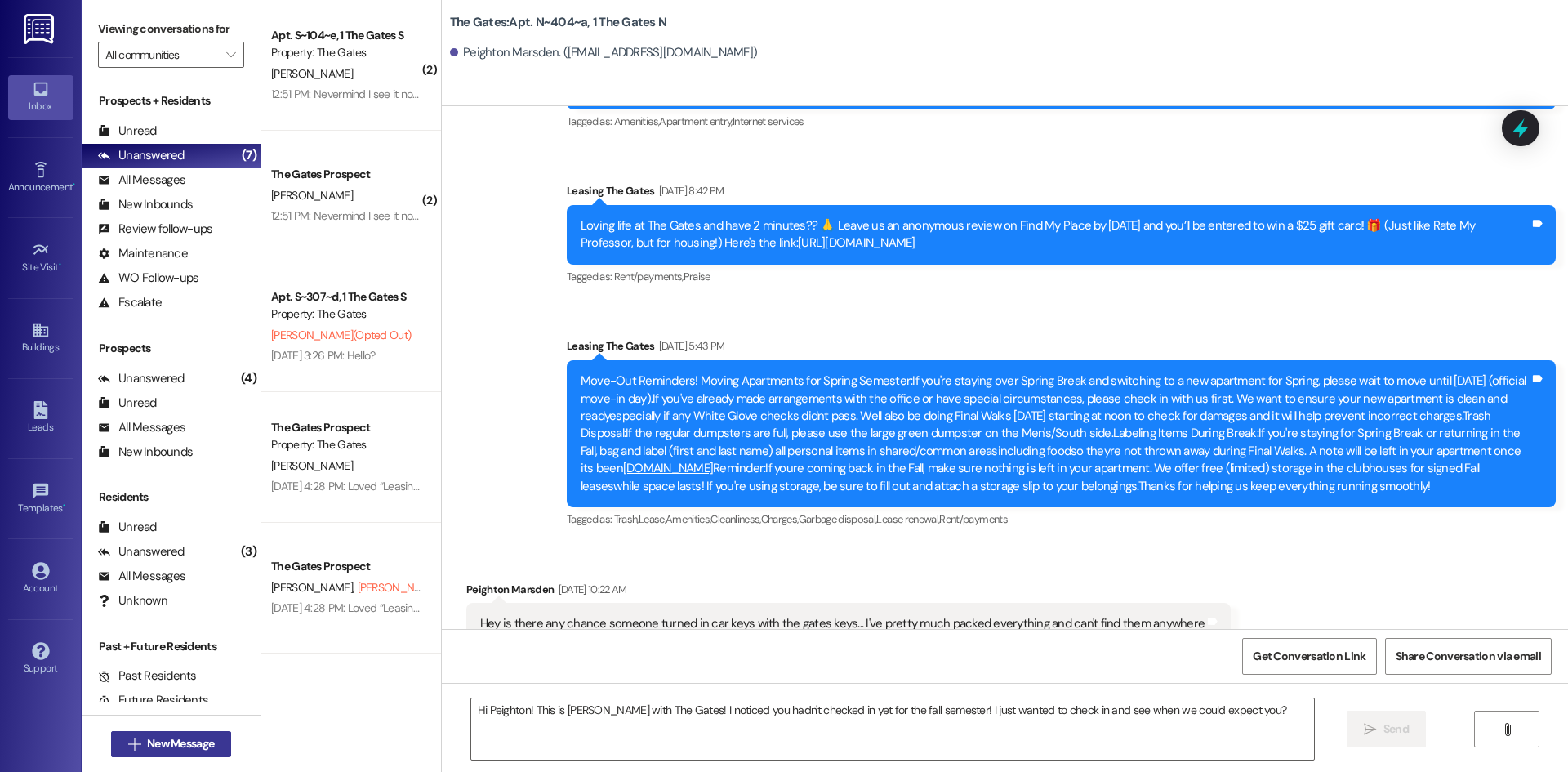
click at [213, 748] on button " New Message" at bounding box center [171, 743] width 121 height 26
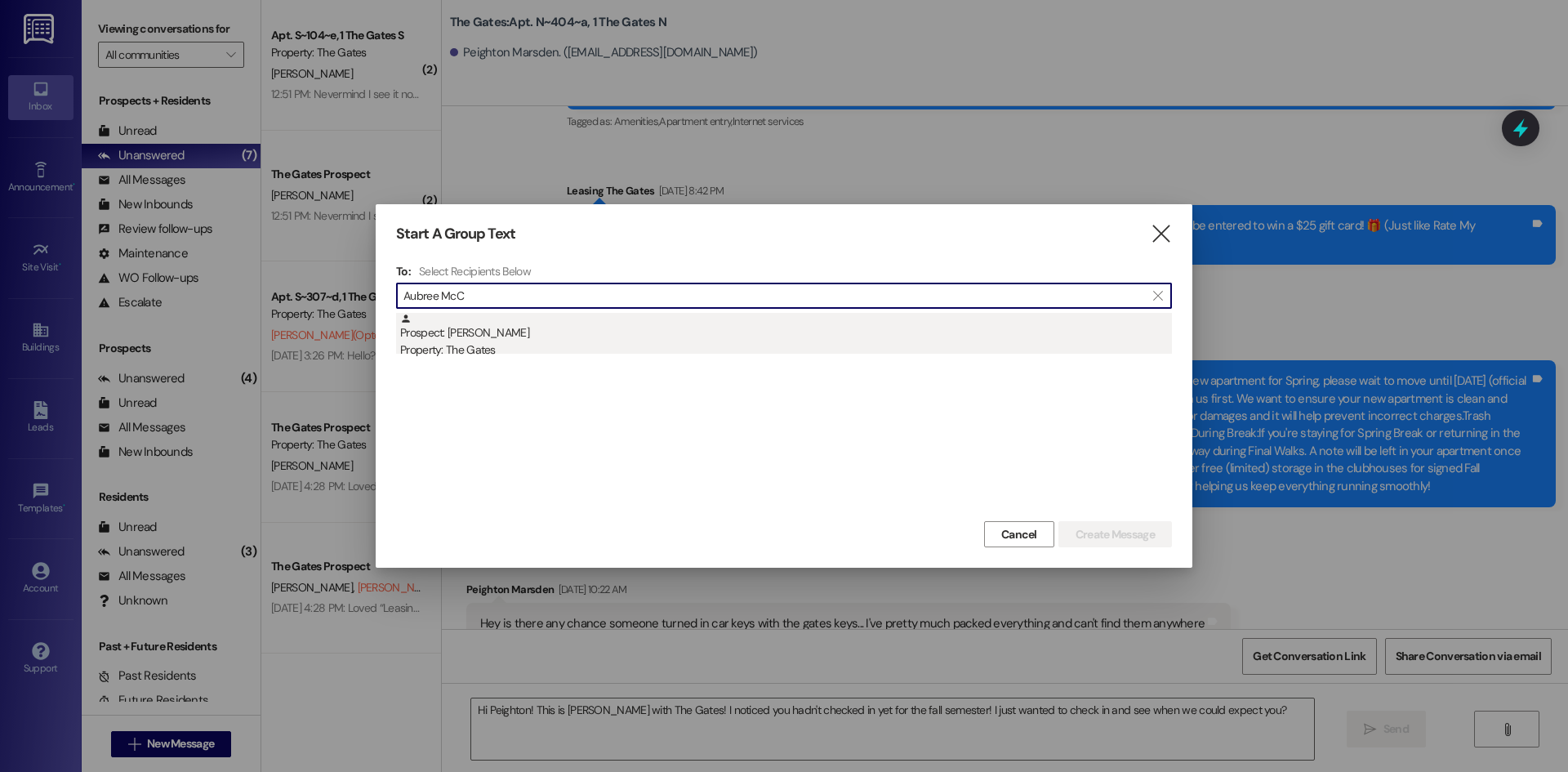
type input "Aubree McC"
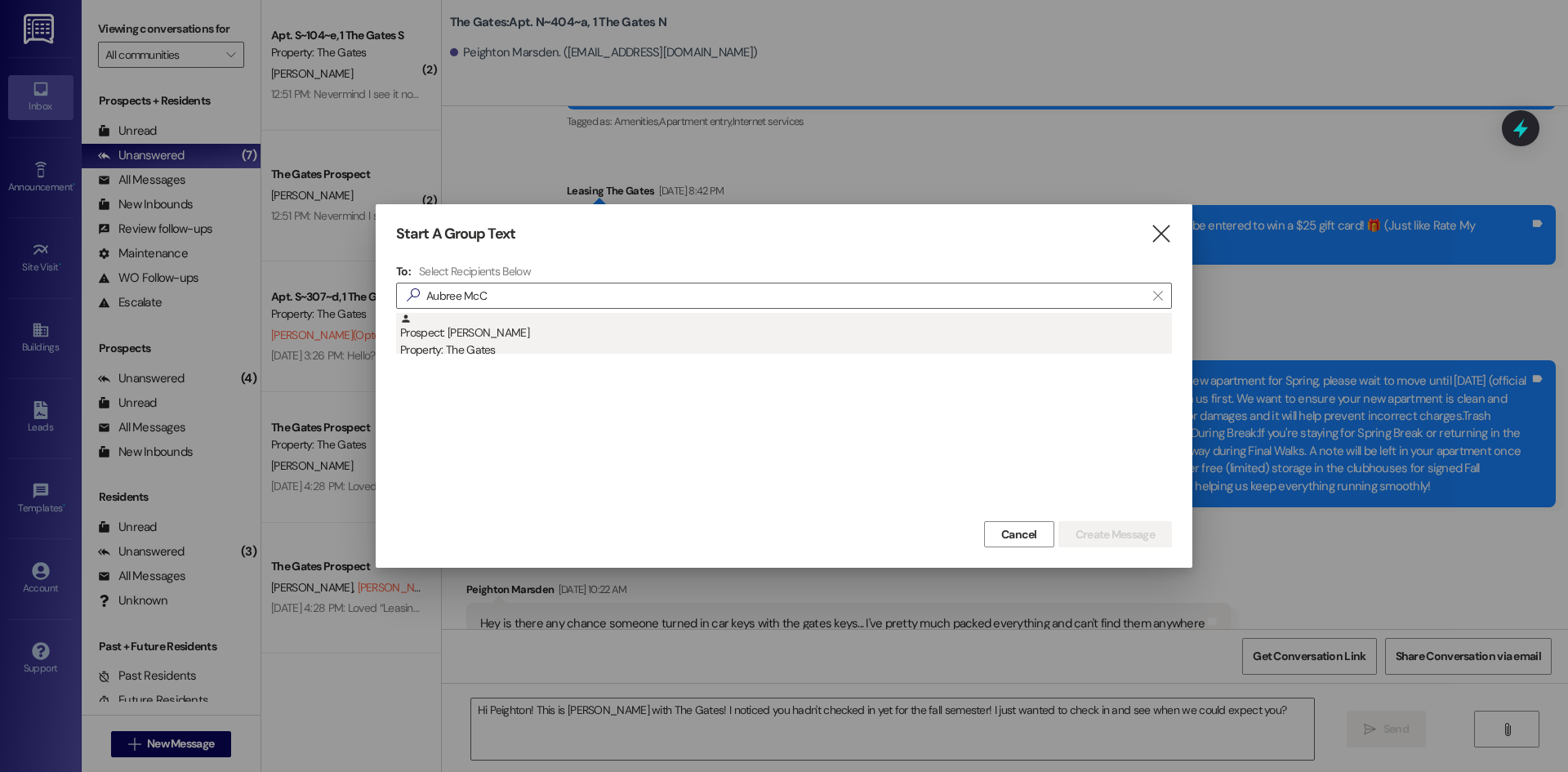
click at [596, 330] on div "Prospect: [PERSON_NAME] Property: The Gates" at bounding box center [786, 335] width 772 height 47
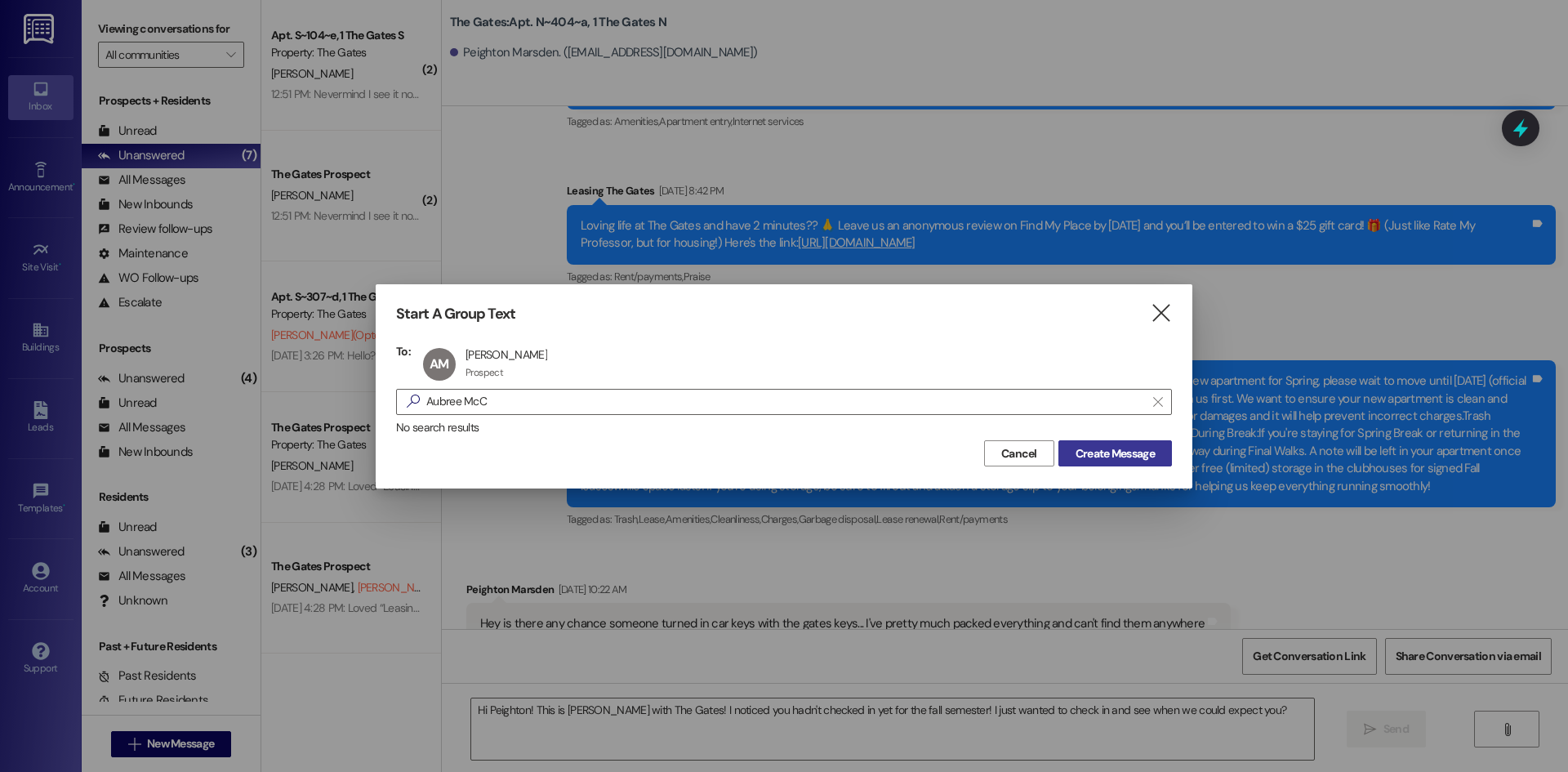
click at [1158, 450] on button "Create Message" at bounding box center [1115, 453] width 113 height 26
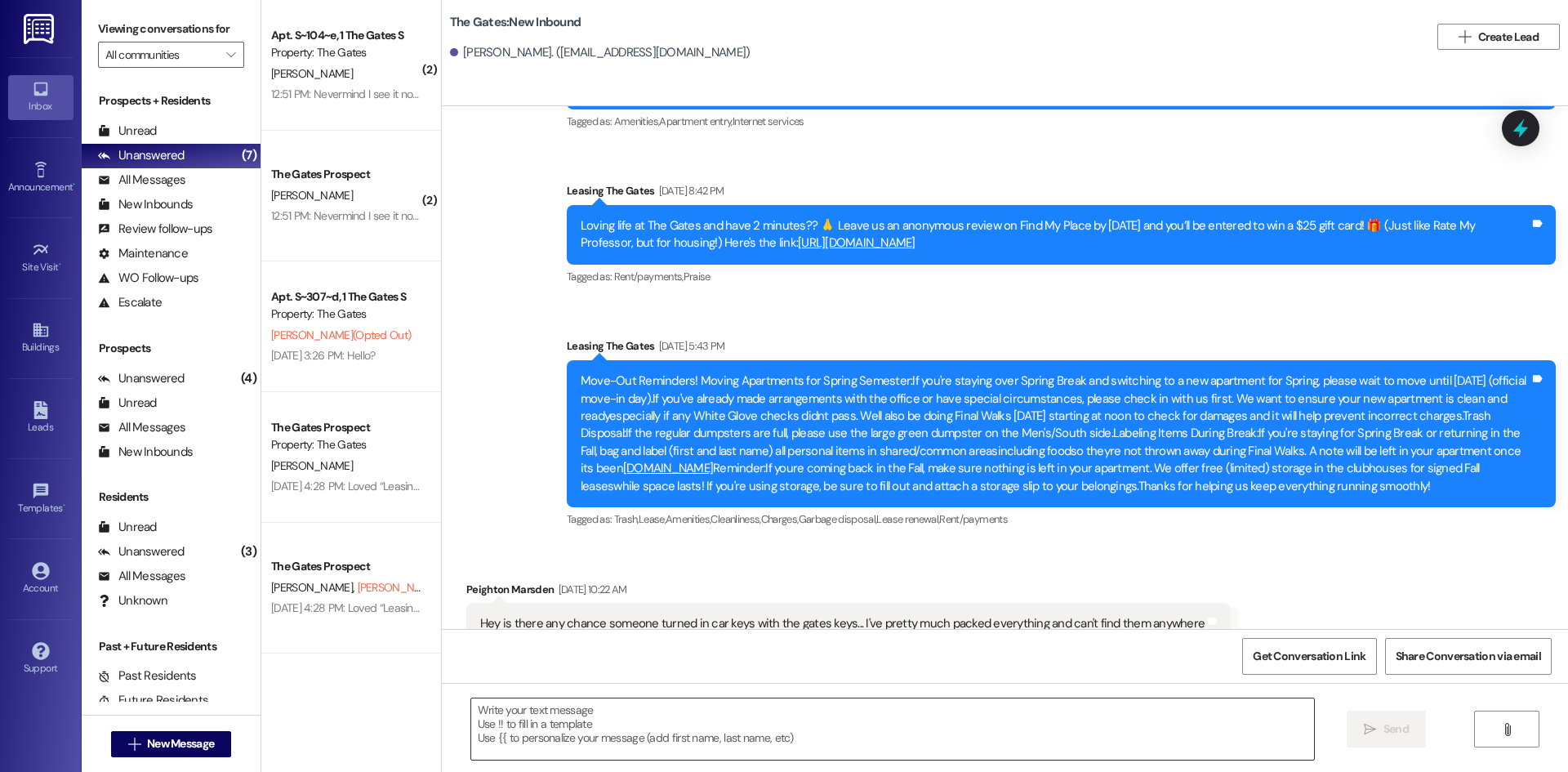
click at [514, 732] on textarea at bounding box center [893, 729] width 842 height 61
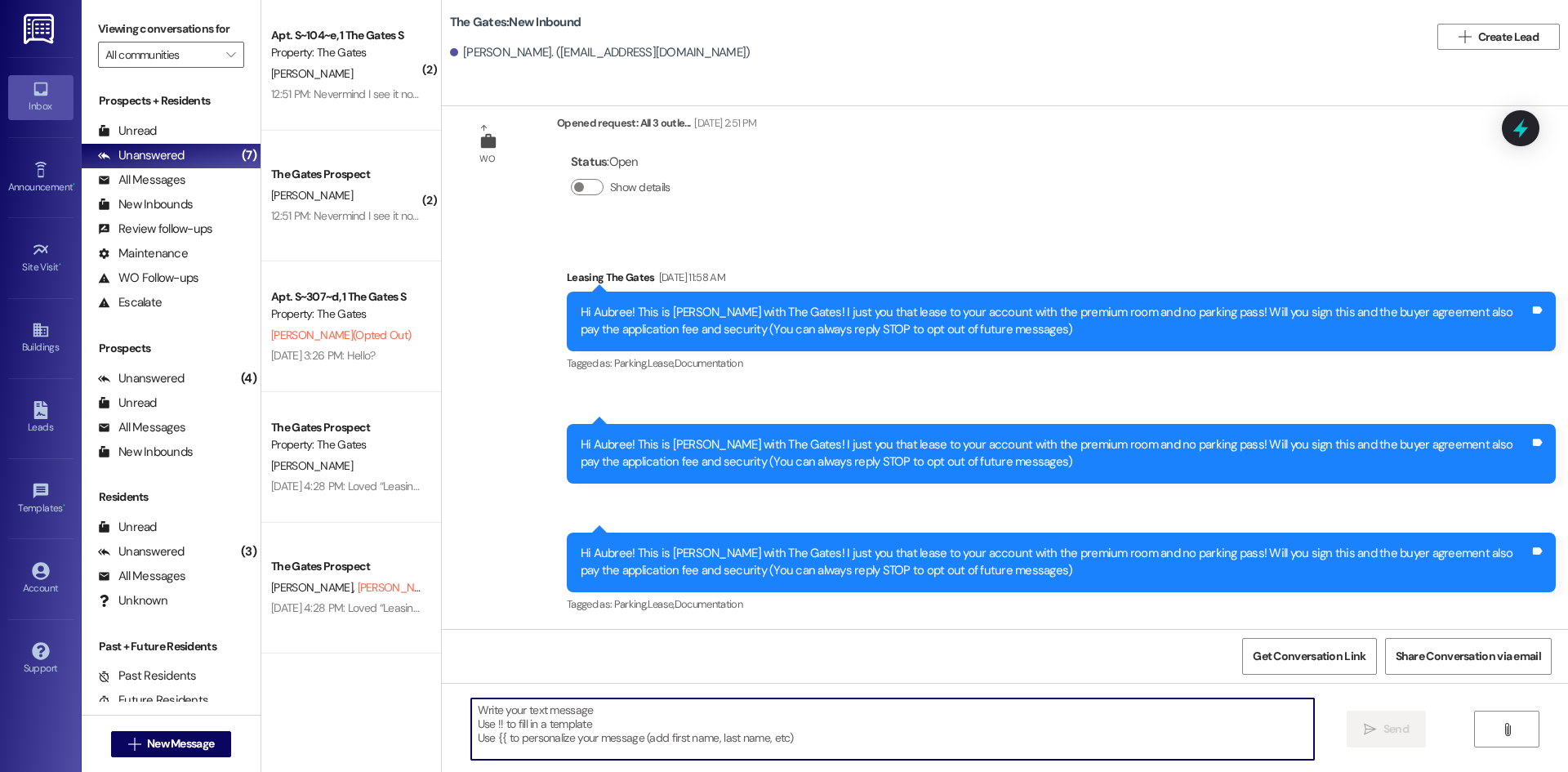
paste textarea "Hi Peighton! This is [PERSON_NAME] with The Gates! I noticed you hadn't checked…"
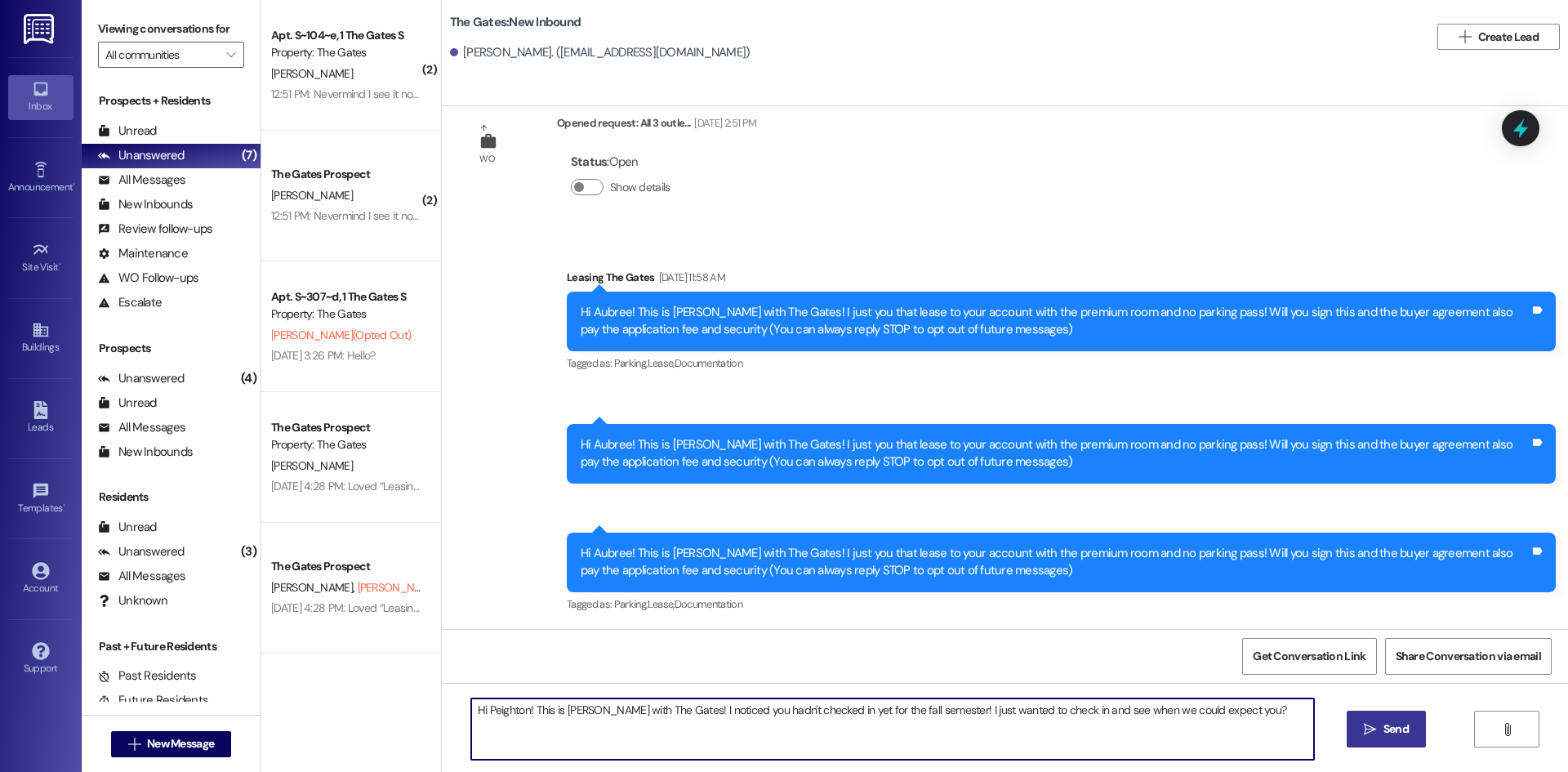
click at [514, 707] on textarea "Hi Peighton! This is [PERSON_NAME] with The Gates! I noticed you hadn't checked…" at bounding box center [893, 729] width 842 height 61
type textarea "Hi Aubree! This is [PERSON_NAME] with The Gates! I noticed you hadn't checked i…"
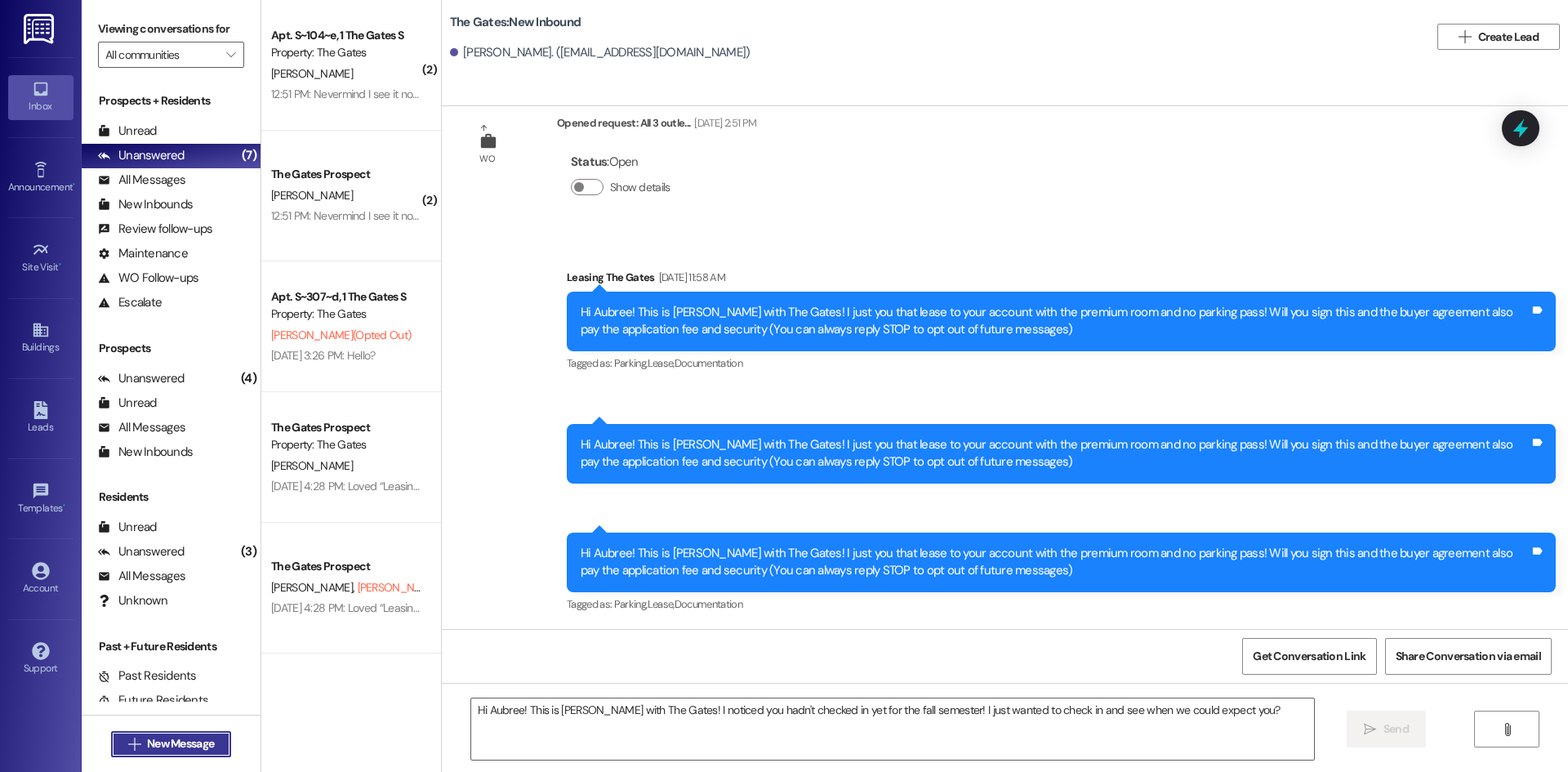
click at [205, 738] on span "New Message" at bounding box center [180, 743] width 67 height 17
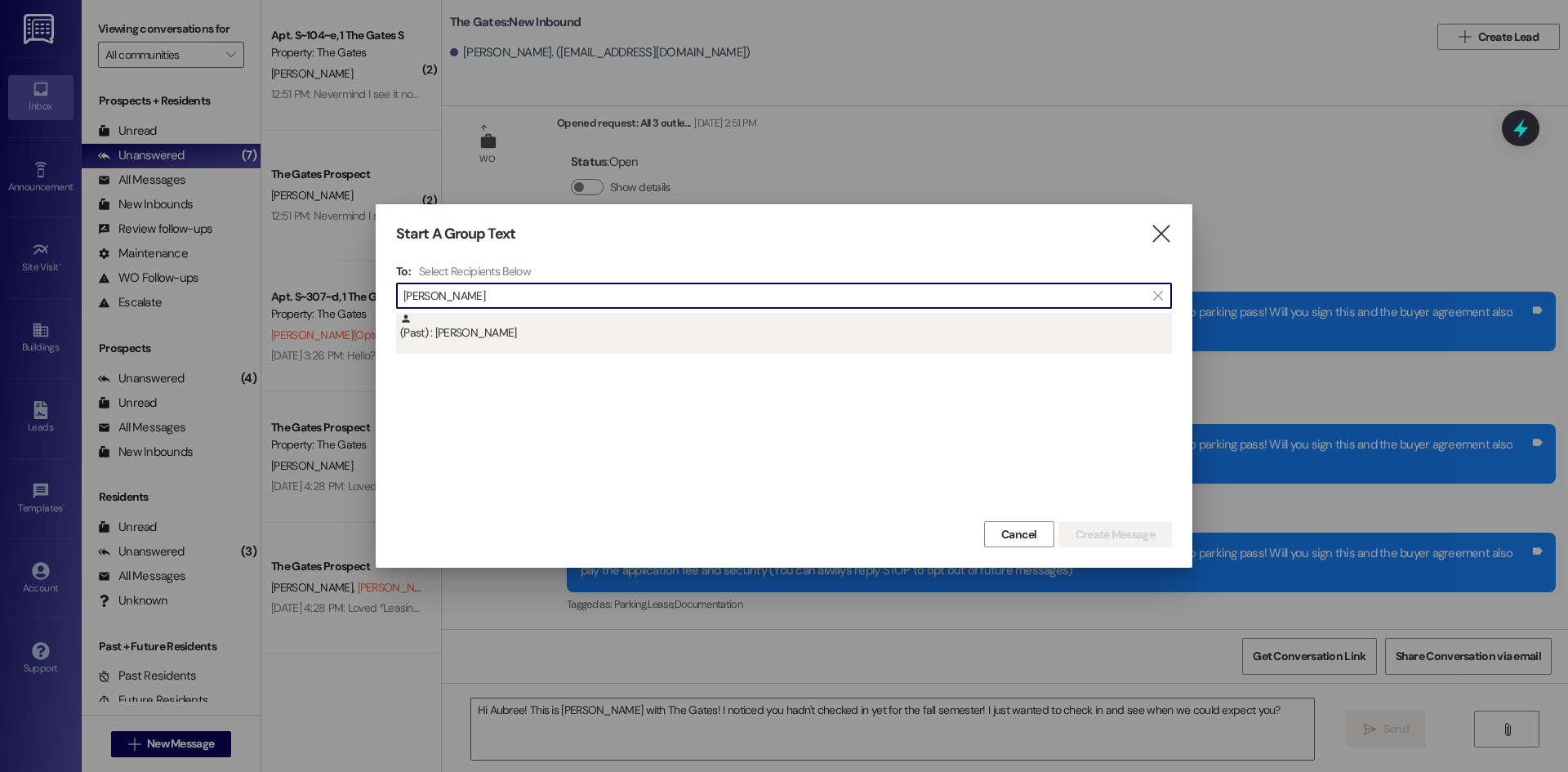
type input "[PERSON_NAME]"
click at [494, 336] on div "(Past) : [PERSON_NAME]" at bounding box center [786, 327] width 772 height 29
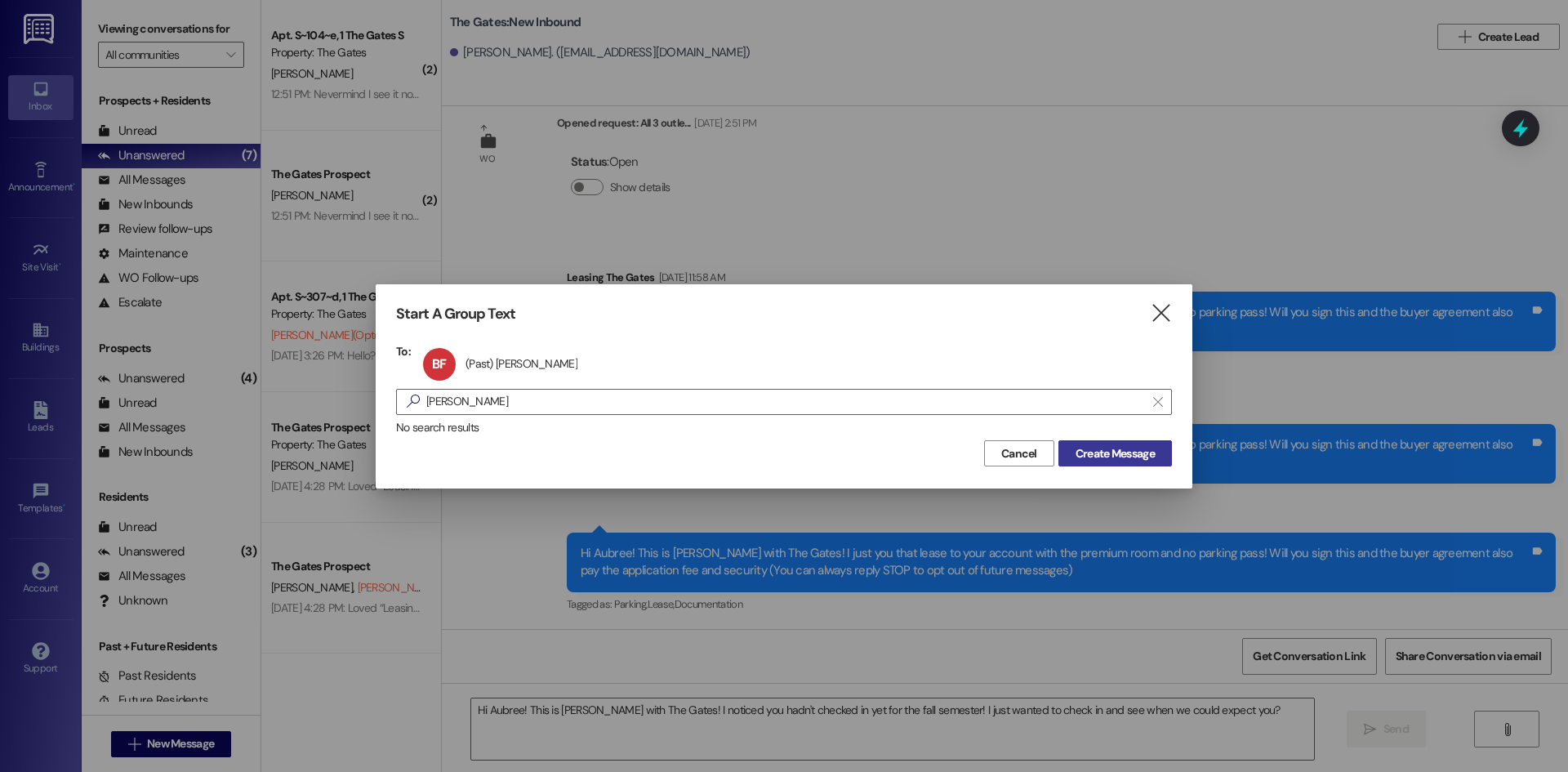
click at [1140, 449] on span "Create Message" at bounding box center [1115, 454] width 79 height 17
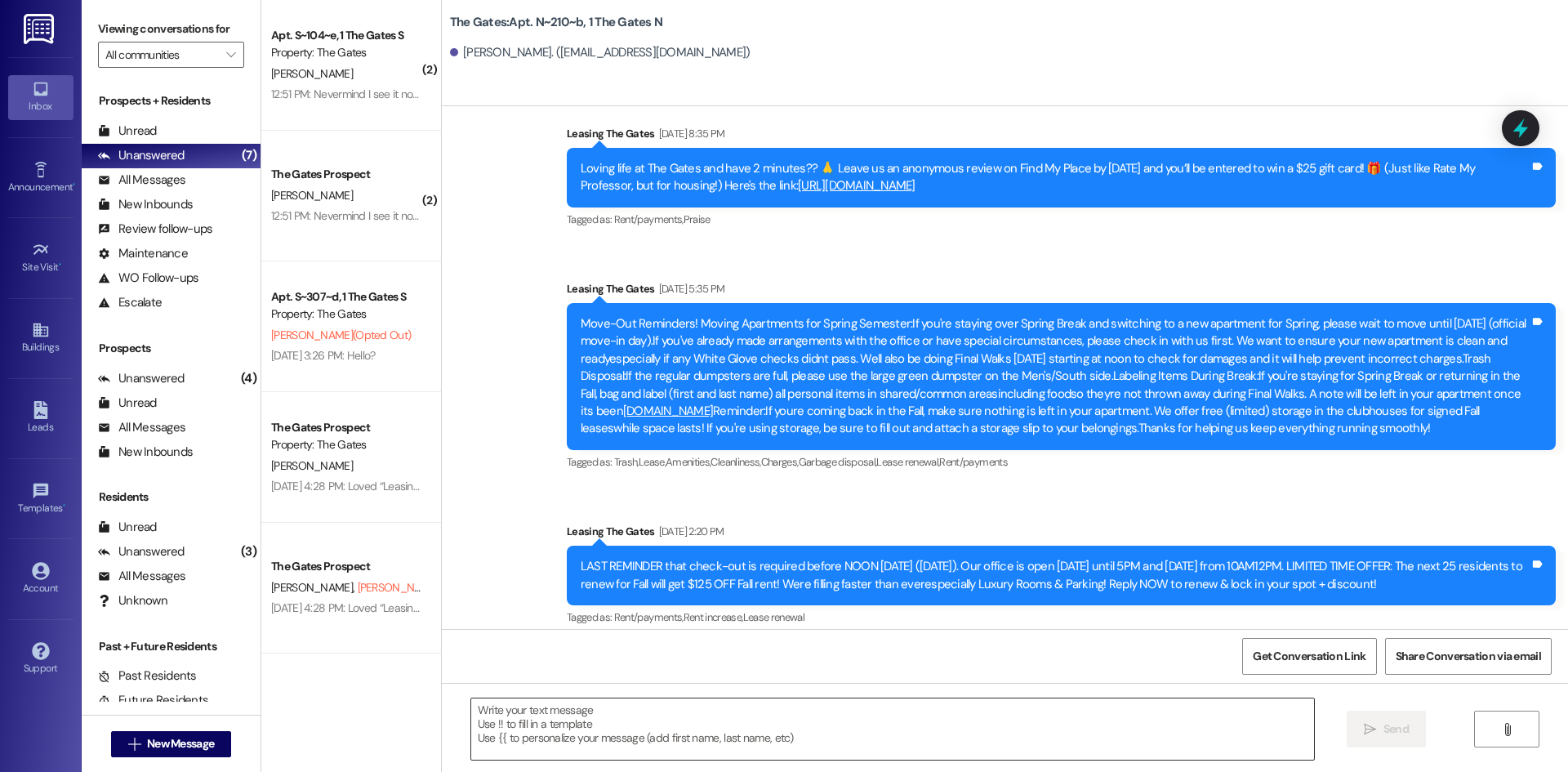
click at [543, 742] on textarea at bounding box center [893, 729] width 842 height 61
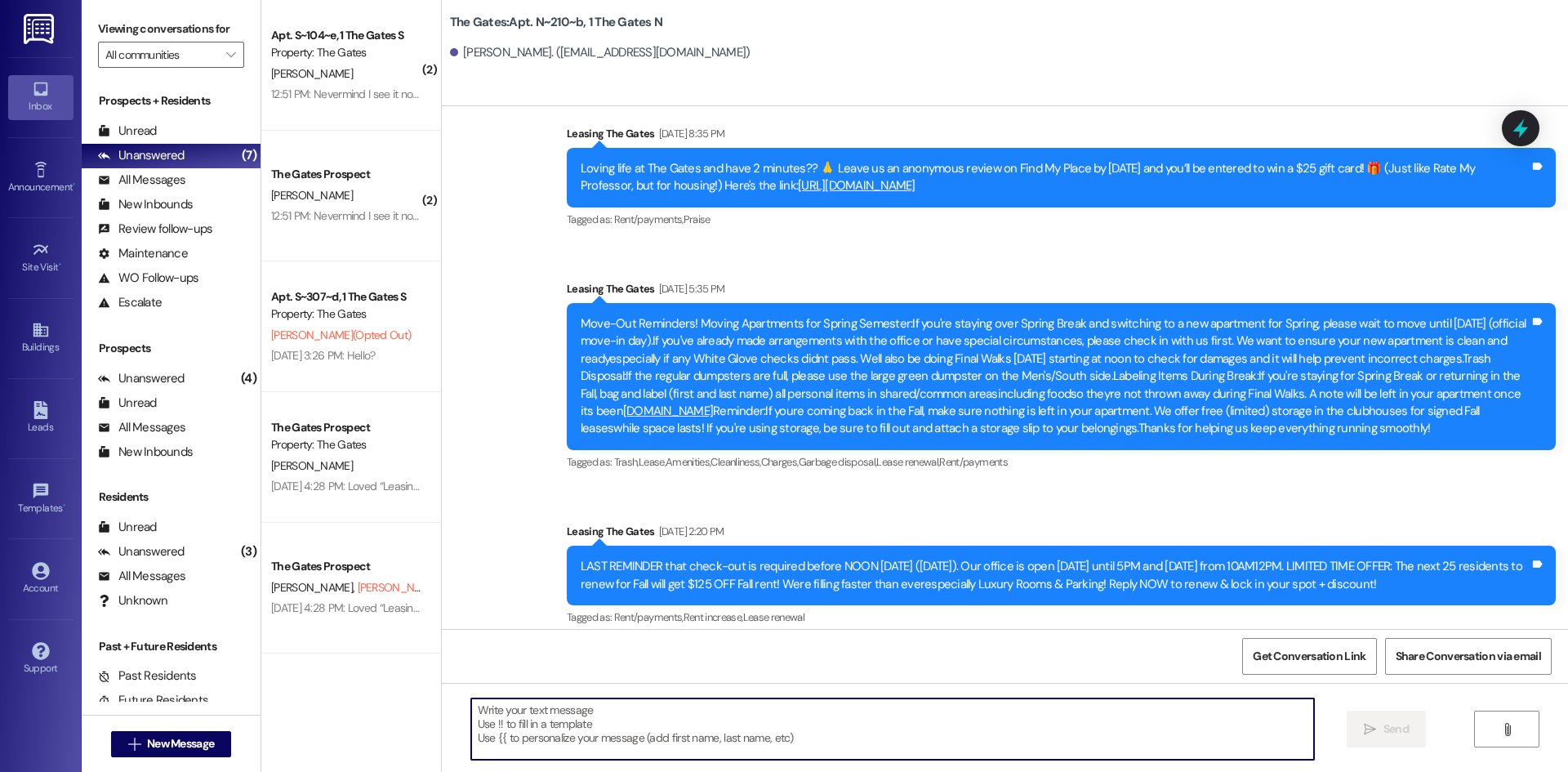
scroll to position [21340, 0]
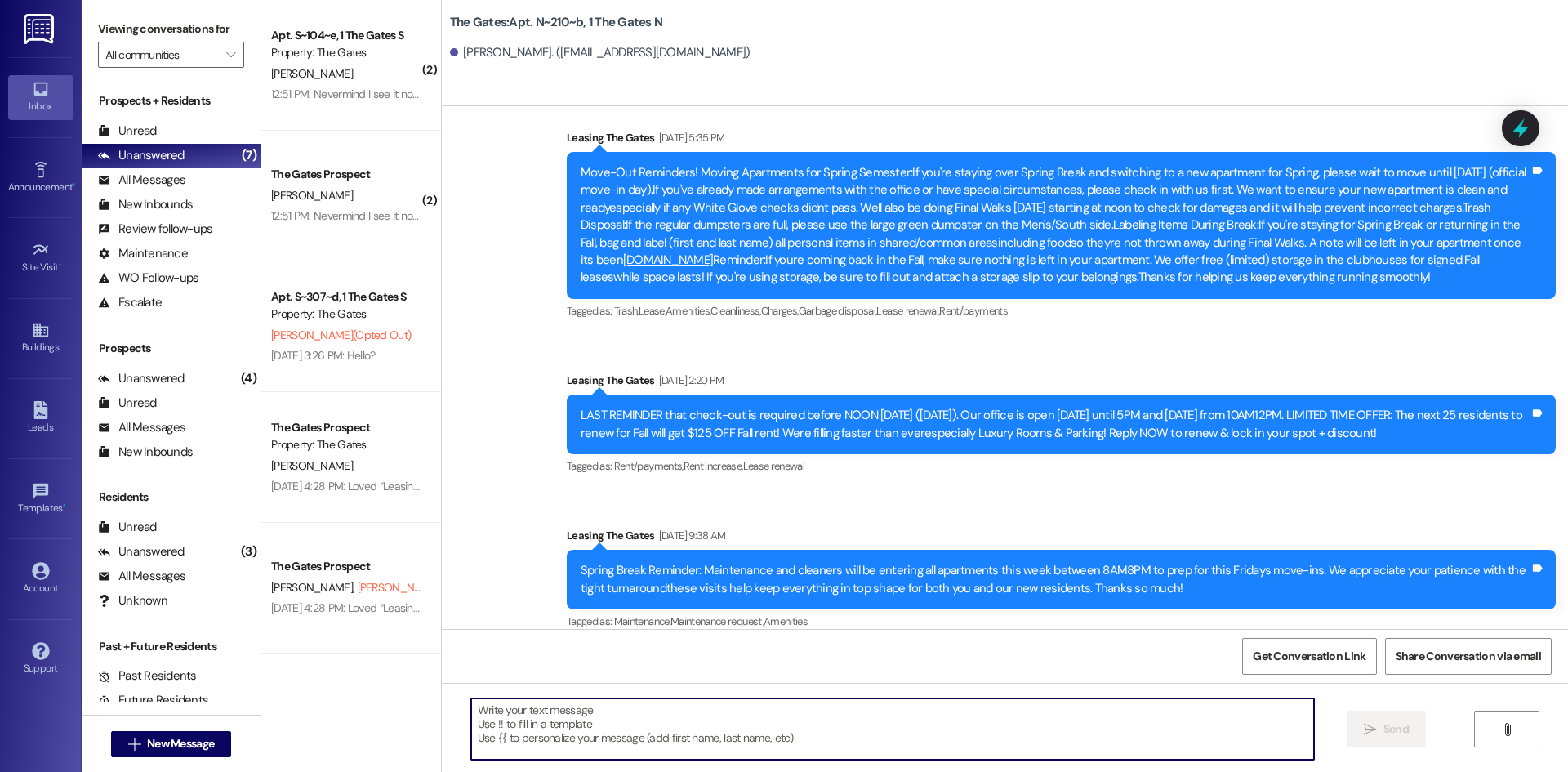
paste textarea "Hi Peighton! This is [PERSON_NAME] with The Gates! I noticed you hadn't checked…"
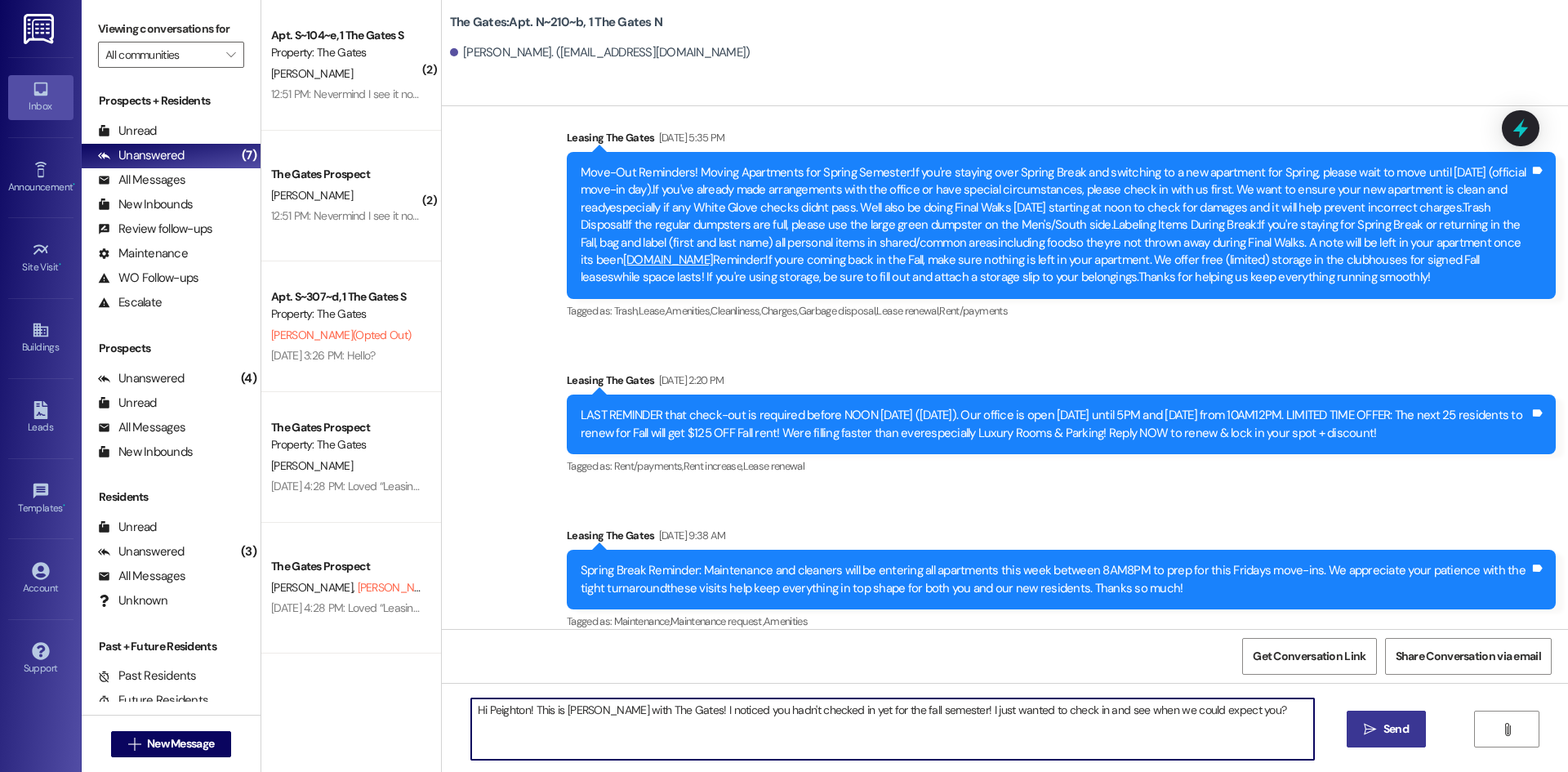
click at [518, 710] on textarea "Hi Peighton! This is [PERSON_NAME] with The Gates! I noticed you hadn't checked…" at bounding box center [893, 729] width 842 height 61
type textarea "Hi [PERSON_NAME]! This is [PERSON_NAME] with The Gates! I noticed you hadn't ch…"
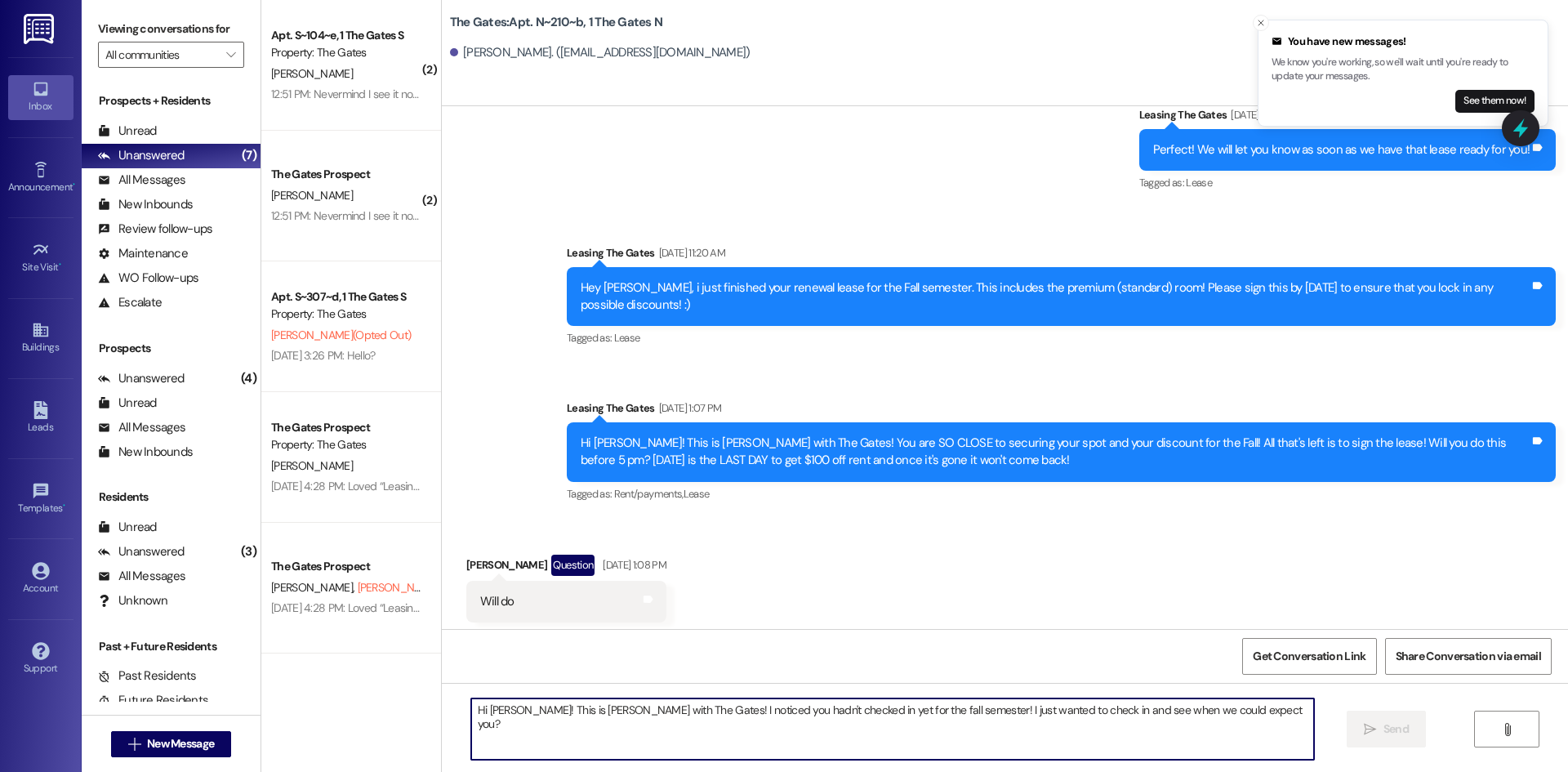
scroll to position [15838, 0]
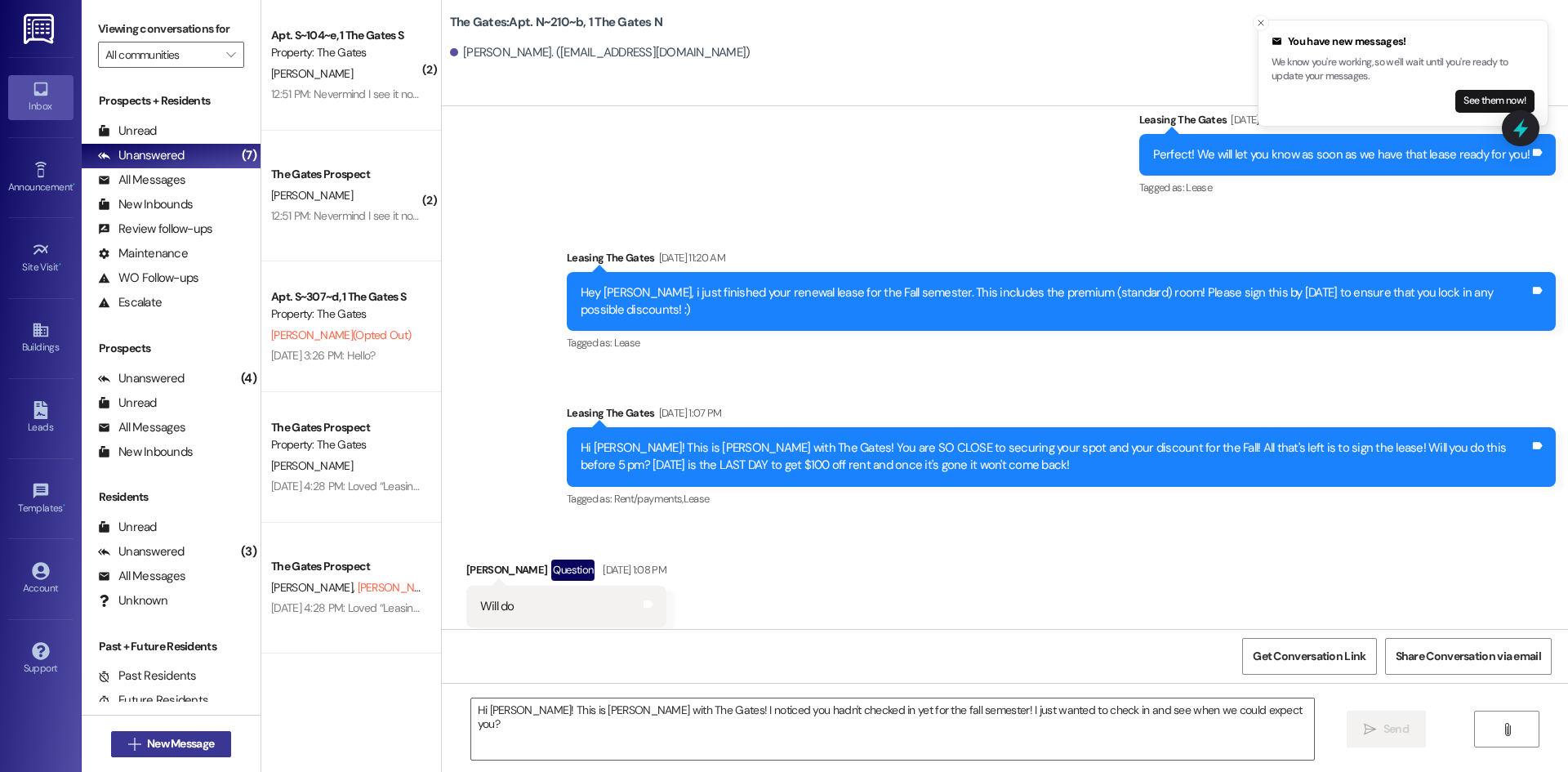
click at [180, 749] on span "New Message" at bounding box center [180, 743] width 67 height 17
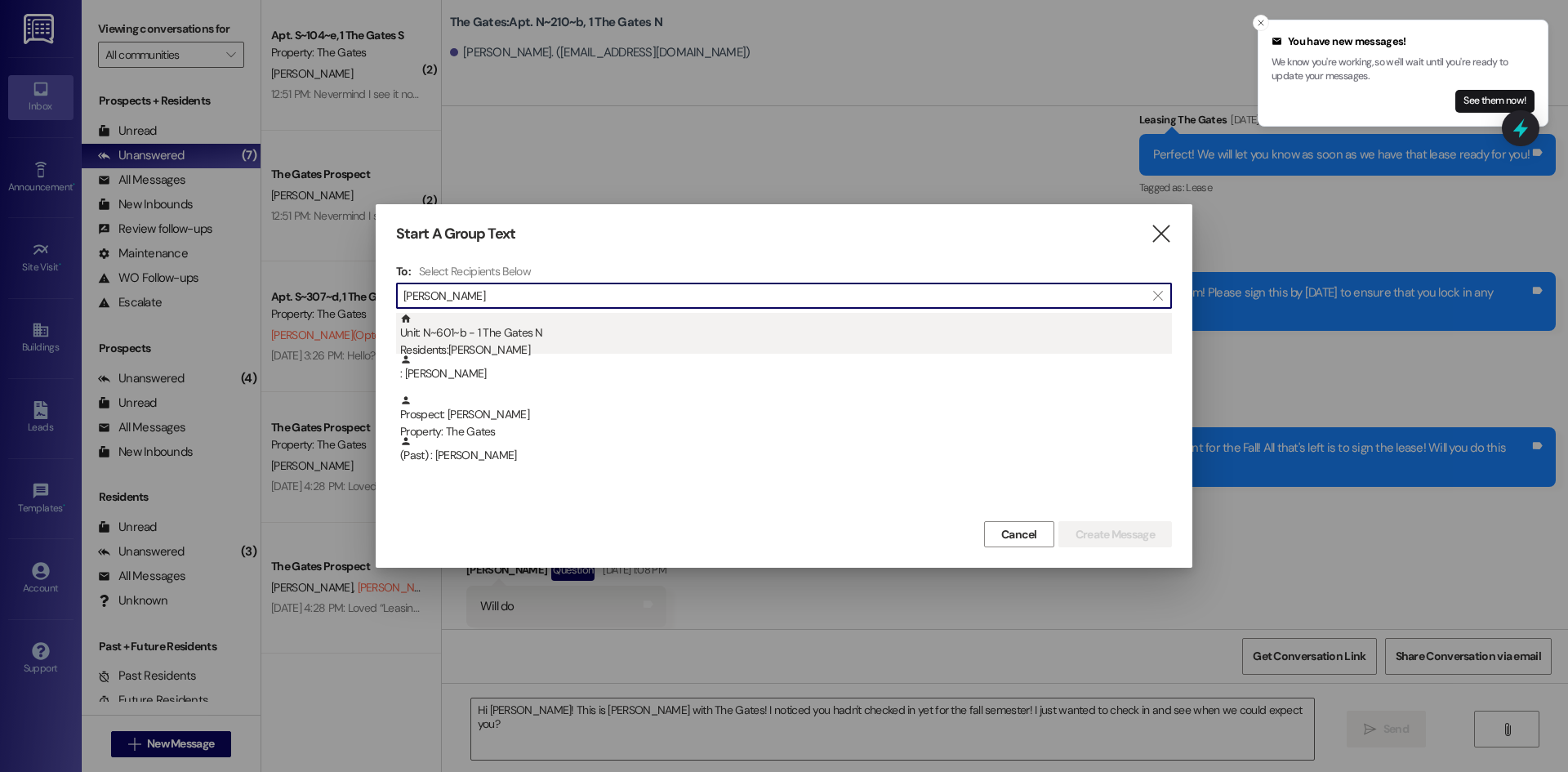
type input "[PERSON_NAME]"
click at [520, 340] on div "Unit: N~601~b - 1 The Gates N Residents: [PERSON_NAME]" at bounding box center [786, 335] width 772 height 47
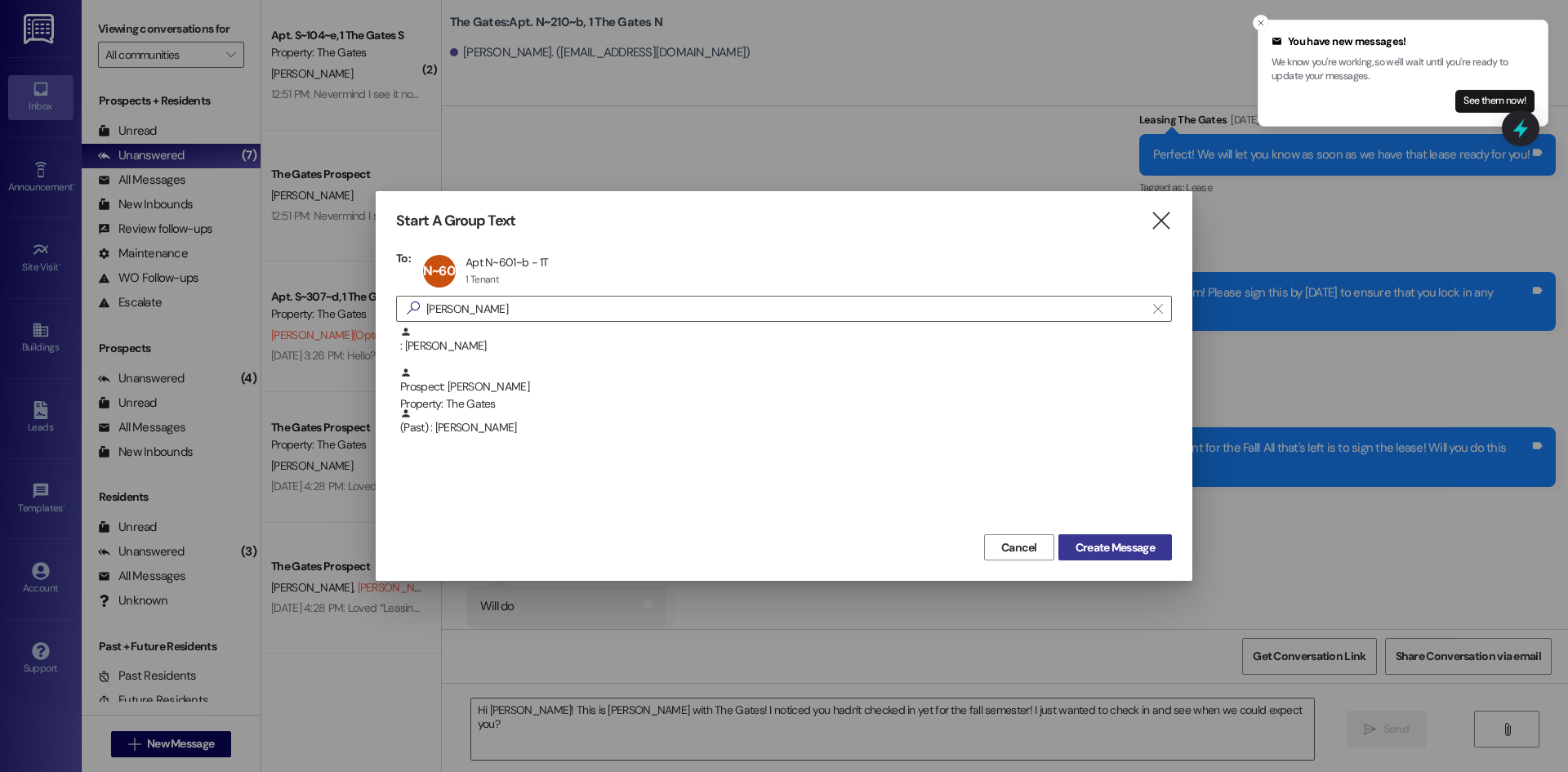
click at [1143, 548] on span "Create Message" at bounding box center [1115, 548] width 79 height 17
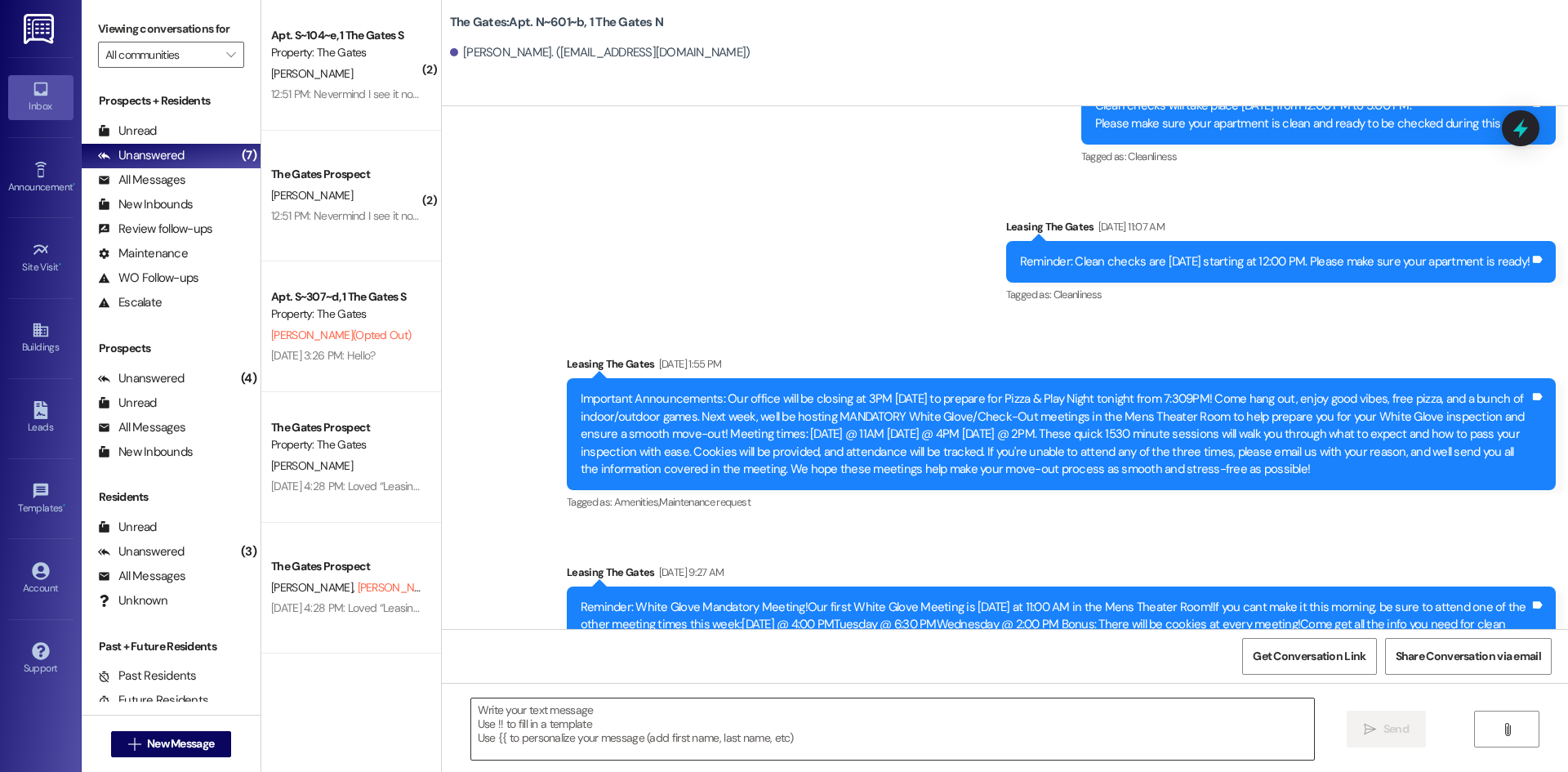
scroll to position [19427, 0]
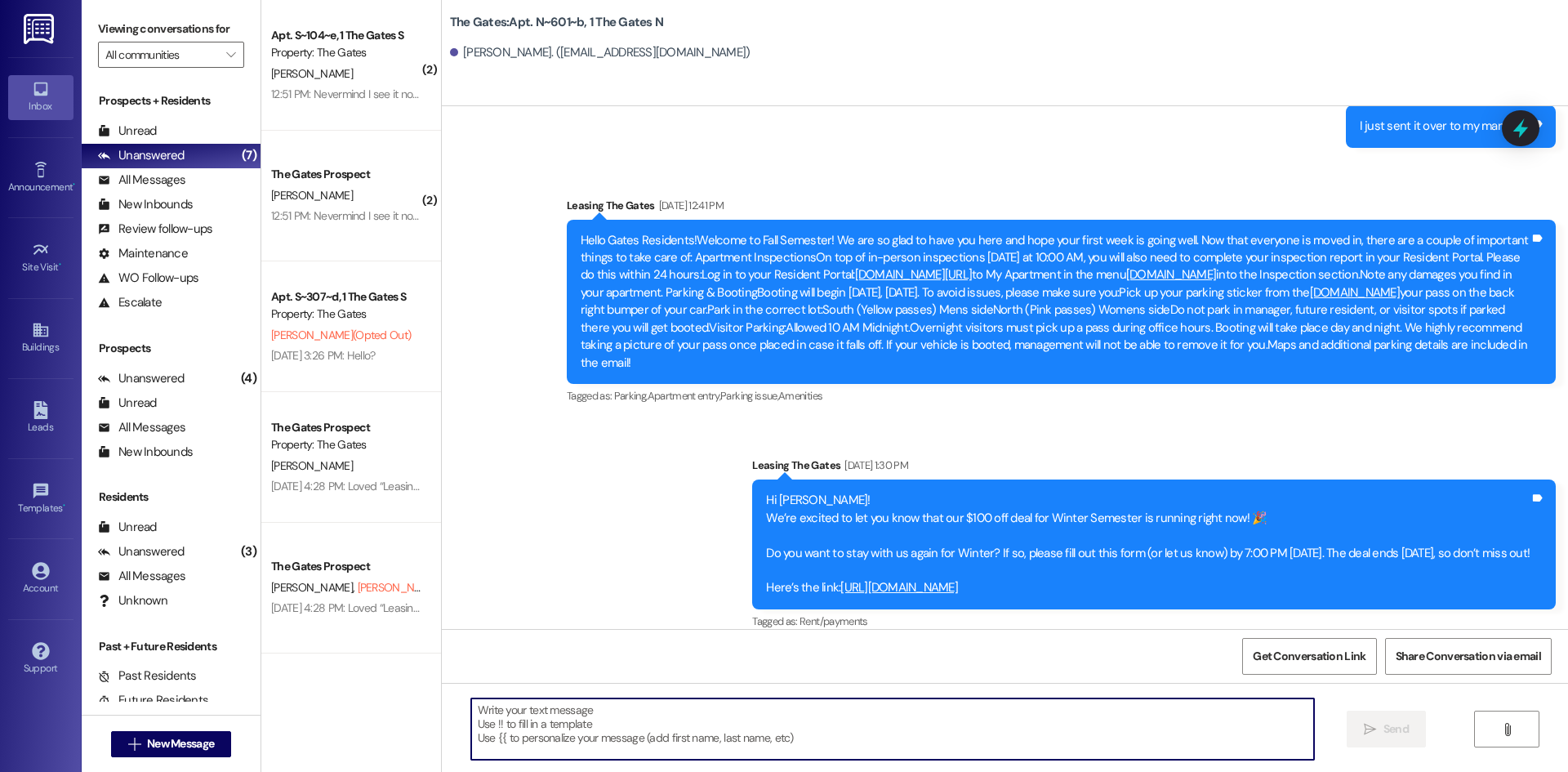
click at [482, 726] on textarea at bounding box center [893, 729] width 842 height 61
paste textarea "Hi Peighton! This is [PERSON_NAME] with The Gates! I noticed you hadn't checked…"
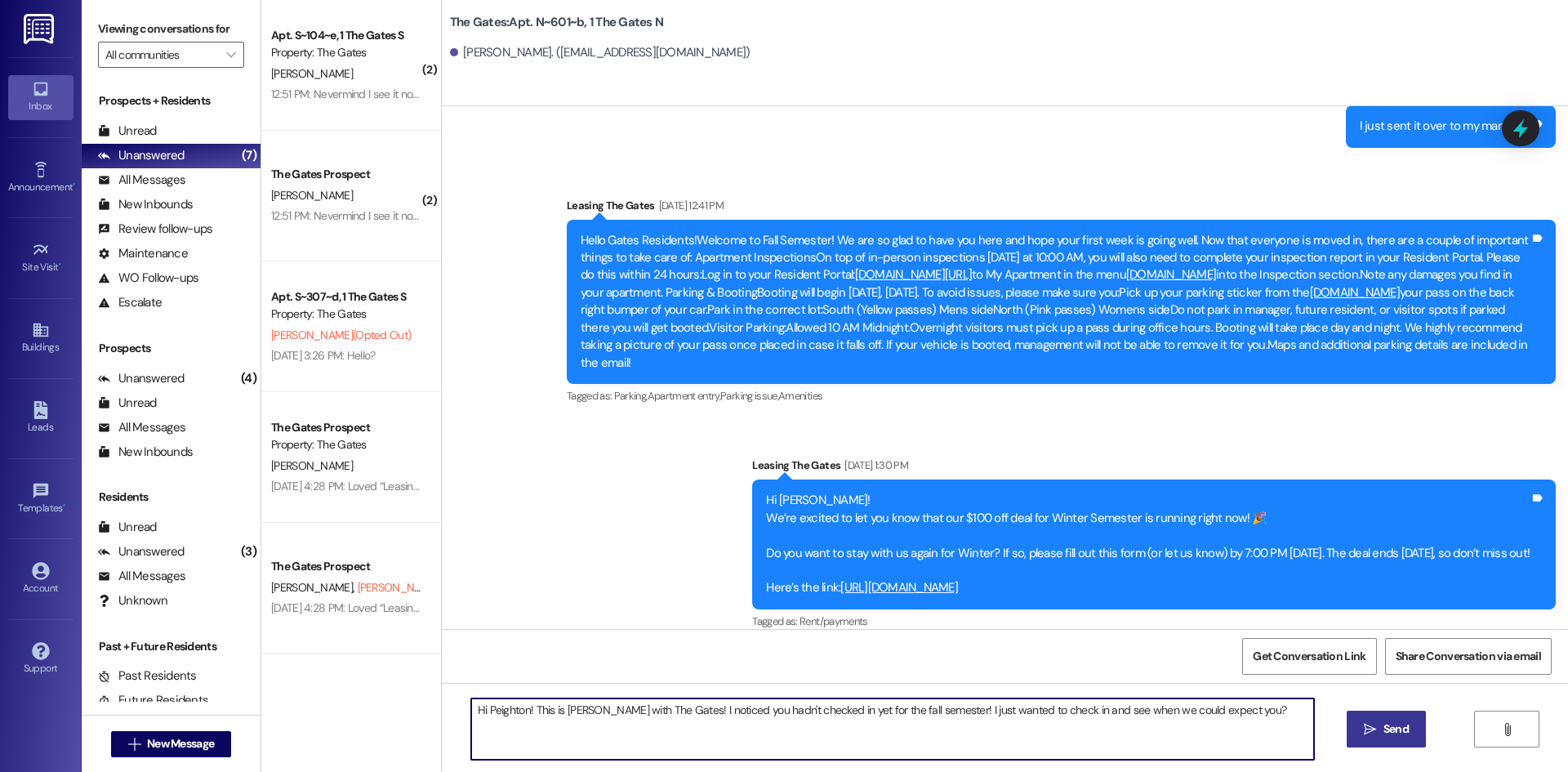
click at [517, 705] on textarea "Hi Peighton! This is [PERSON_NAME] with The Gates! I noticed you hadn't checked…" at bounding box center [893, 729] width 842 height 61
type textarea "Hi [PERSON_NAME]! This is [PERSON_NAME] with The Gates! I noticed you hadn't ch…"
click at [1393, 728] on span "Send" at bounding box center [1396, 729] width 26 height 17
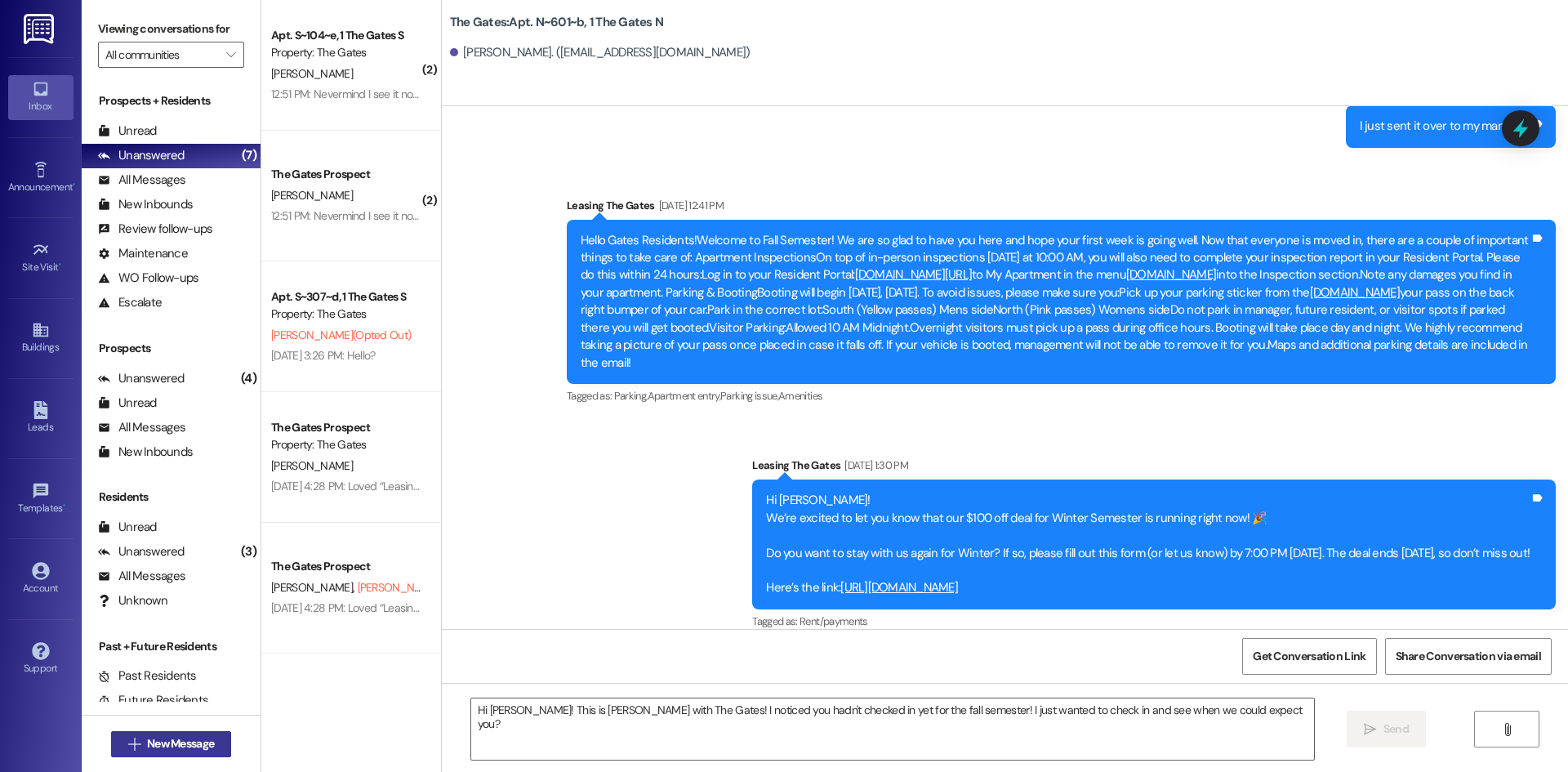
click at [199, 754] on button " New Message" at bounding box center [171, 743] width 121 height 26
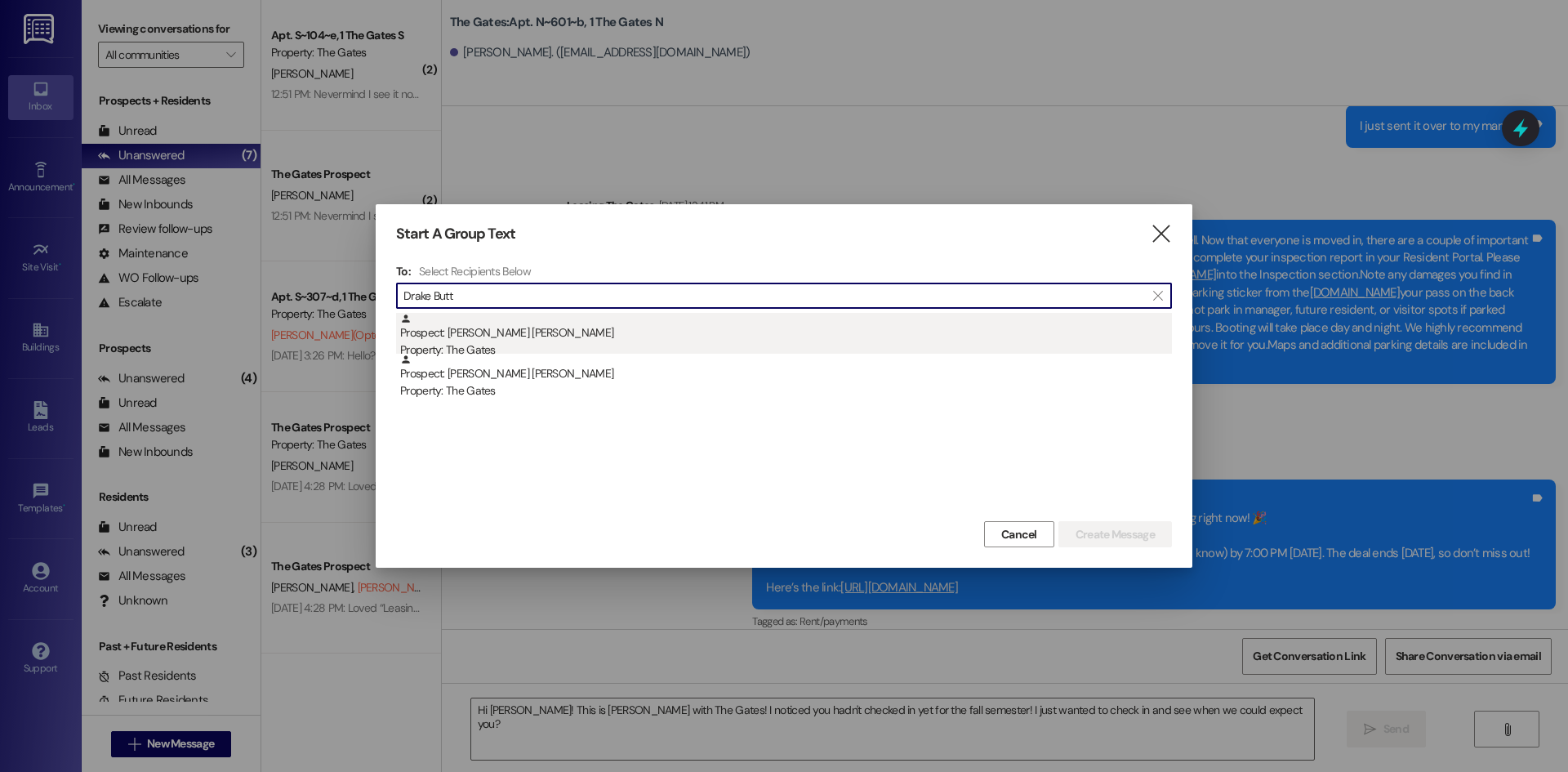
type input "Drake Butt"
click at [508, 338] on div "Prospect: [PERSON_NAME] [PERSON_NAME] Property: The Gates" at bounding box center [786, 335] width 772 height 47
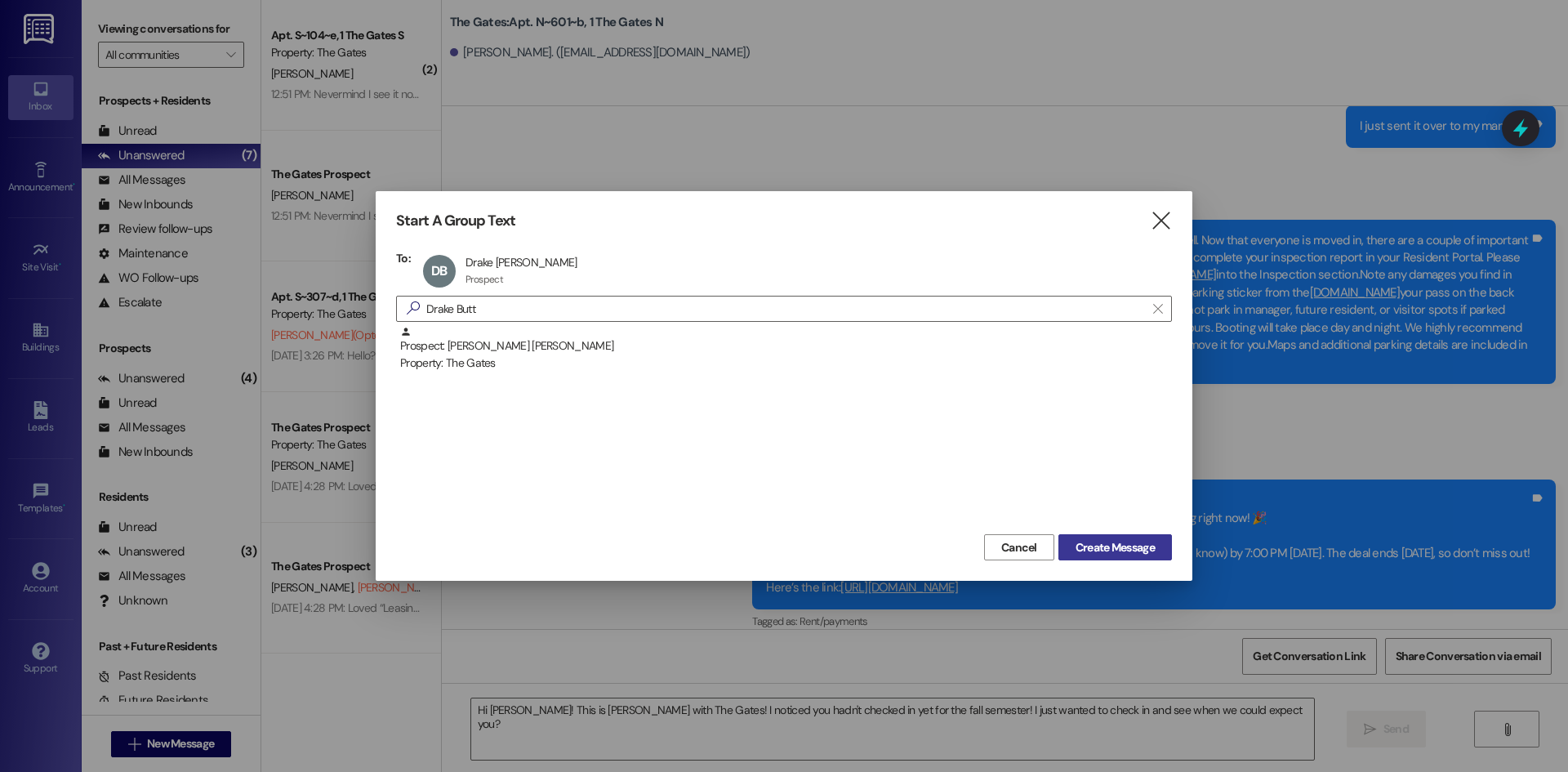
click at [1122, 545] on span "Create Message" at bounding box center [1115, 548] width 79 height 17
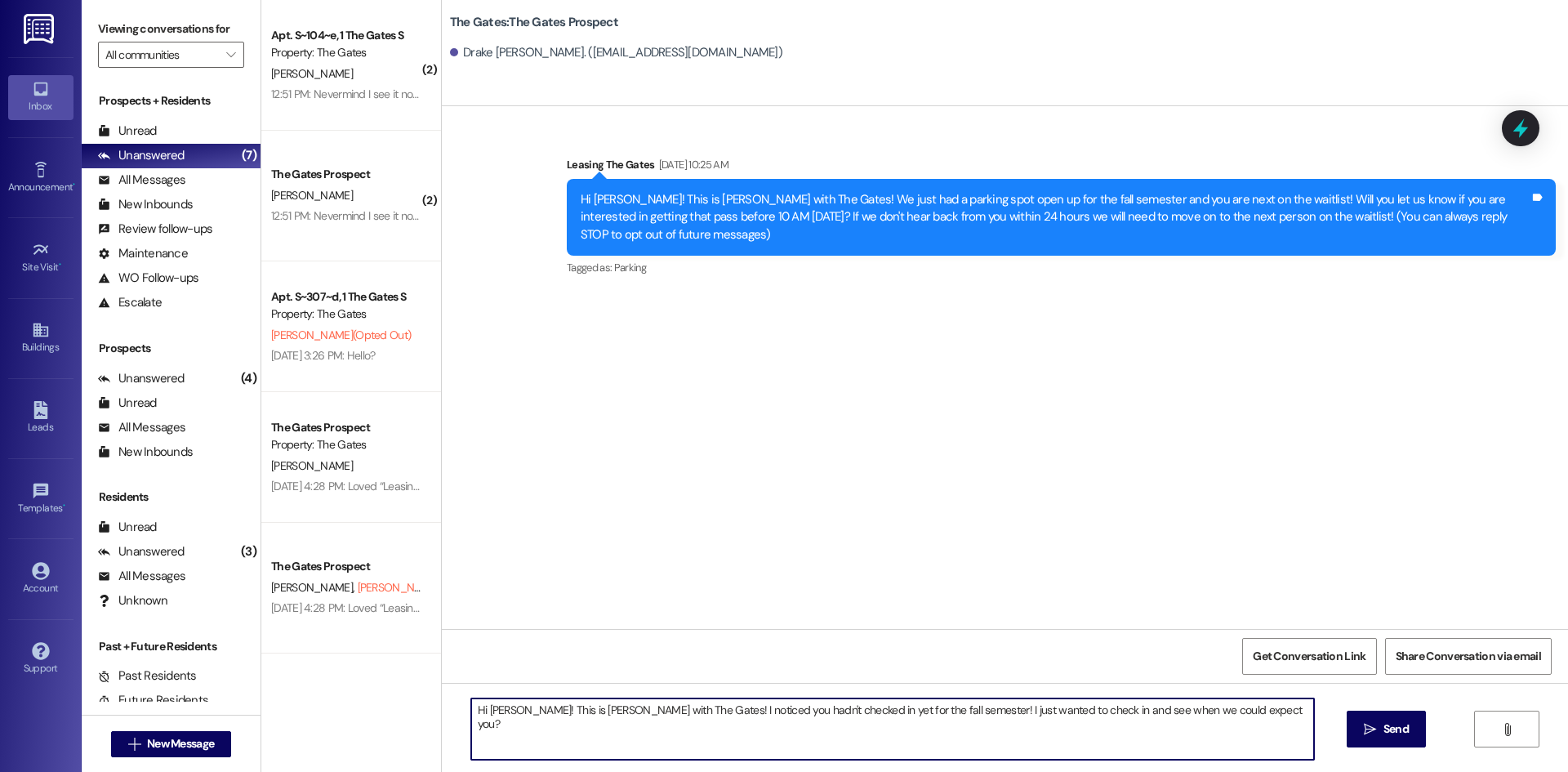
click at [491, 711] on textarea "Hi [PERSON_NAME]! This is [PERSON_NAME] with The Gates! I noticed you hadn't ch…" at bounding box center [893, 729] width 842 height 61
type textarea "Hi [PERSON_NAME]! This is [PERSON_NAME] with The Gates! I noticed you hadn't ch…"
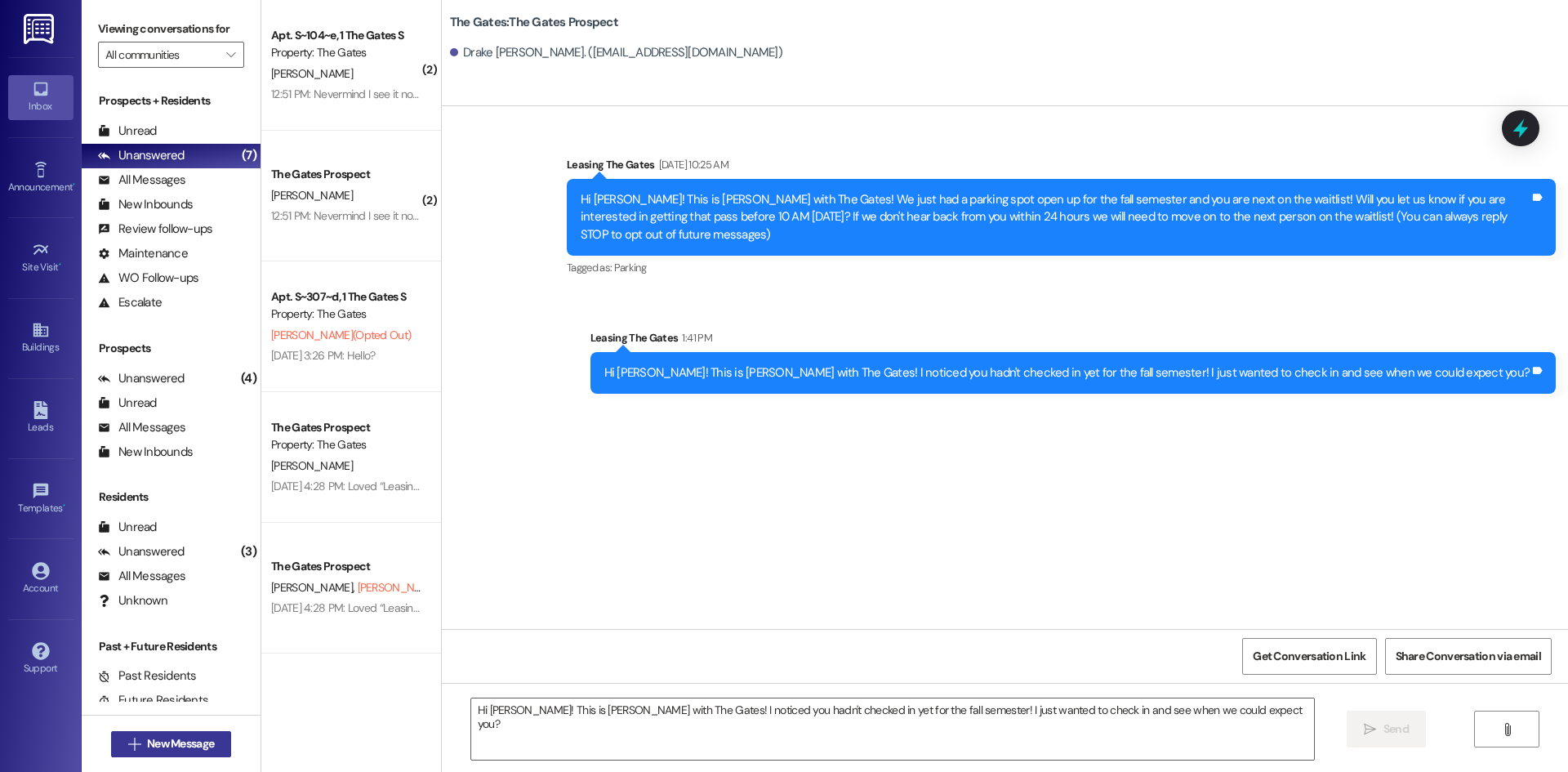
click at [202, 754] on button " New Message" at bounding box center [171, 743] width 121 height 26
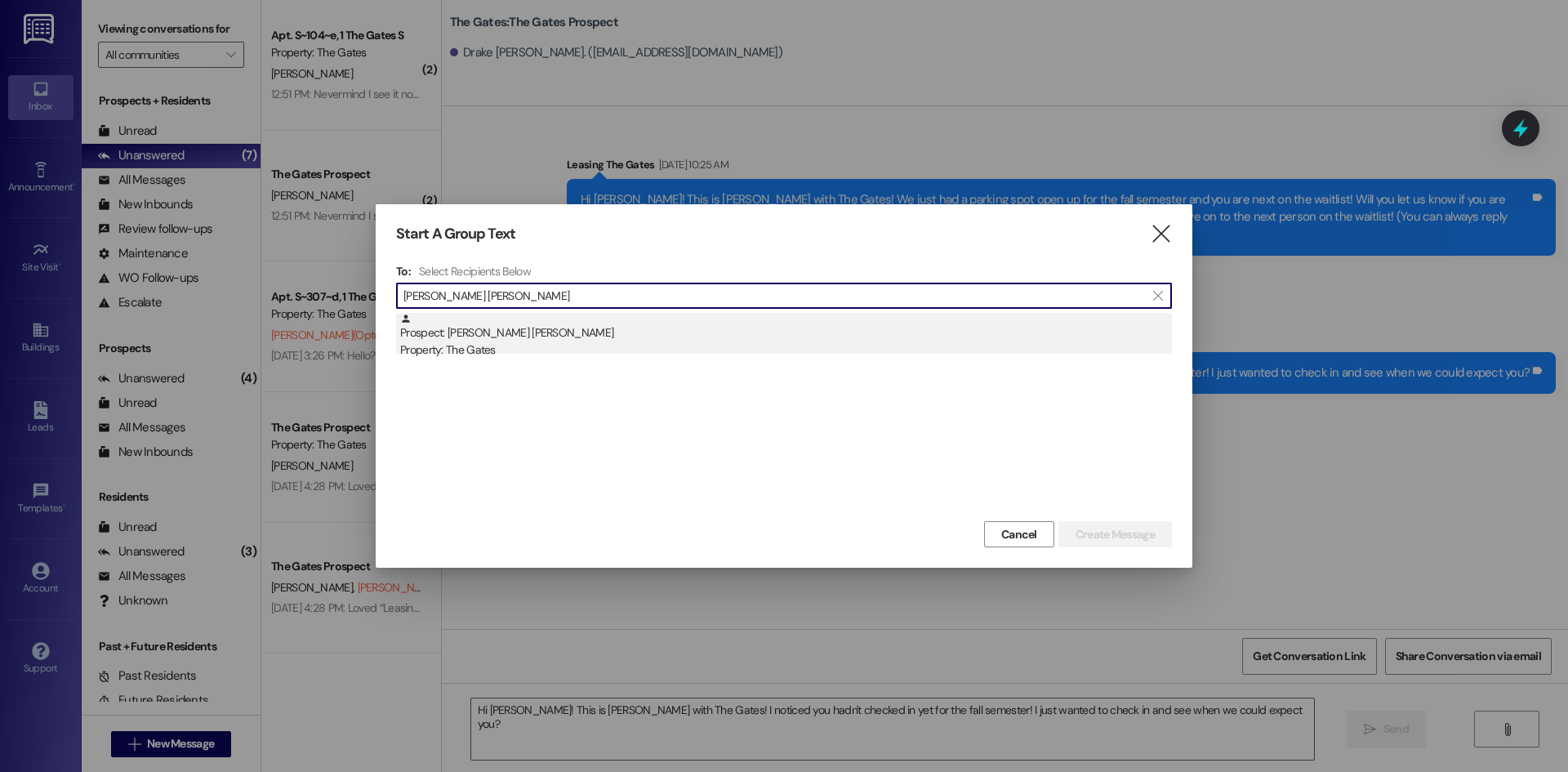
type input "[PERSON_NAME] [PERSON_NAME]"
click at [464, 340] on div "Prospect: [PERSON_NAME] [PERSON_NAME] Property: The Gates" at bounding box center [786, 335] width 772 height 47
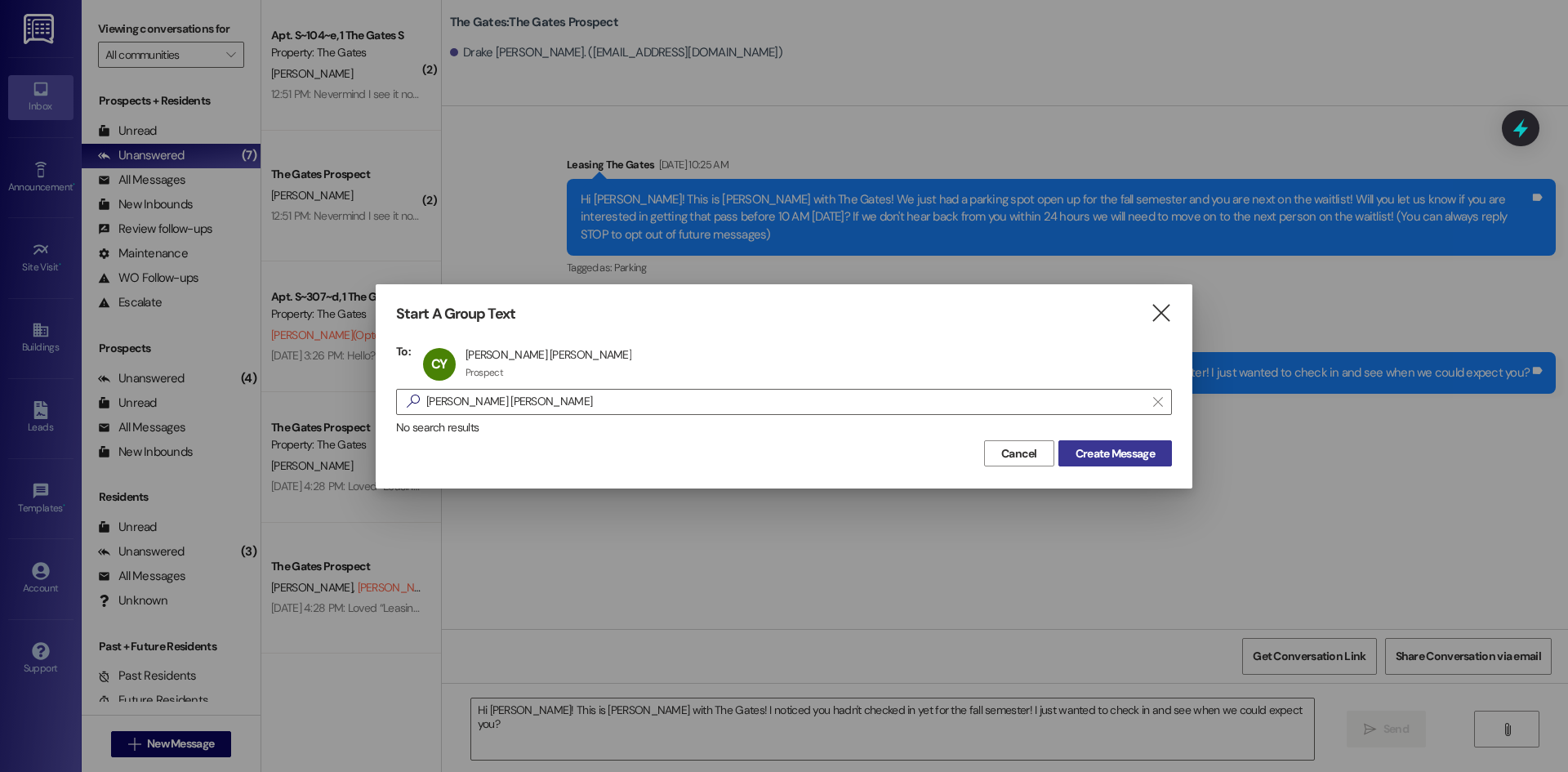
click at [1107, 446] on span "Create Message" at bounding box center [1115, 454] width 79 height 17
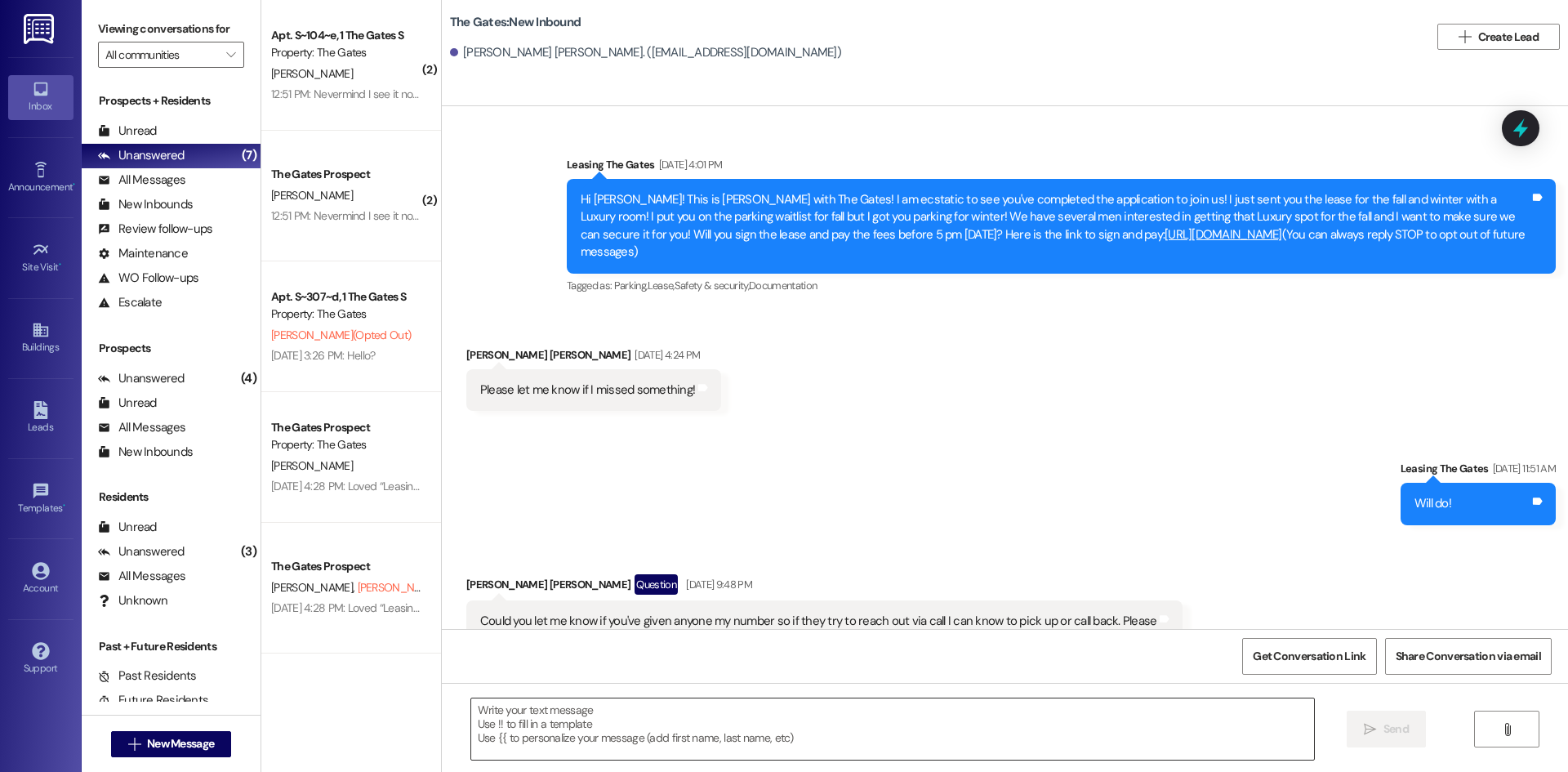
scroll to position [31, 0]
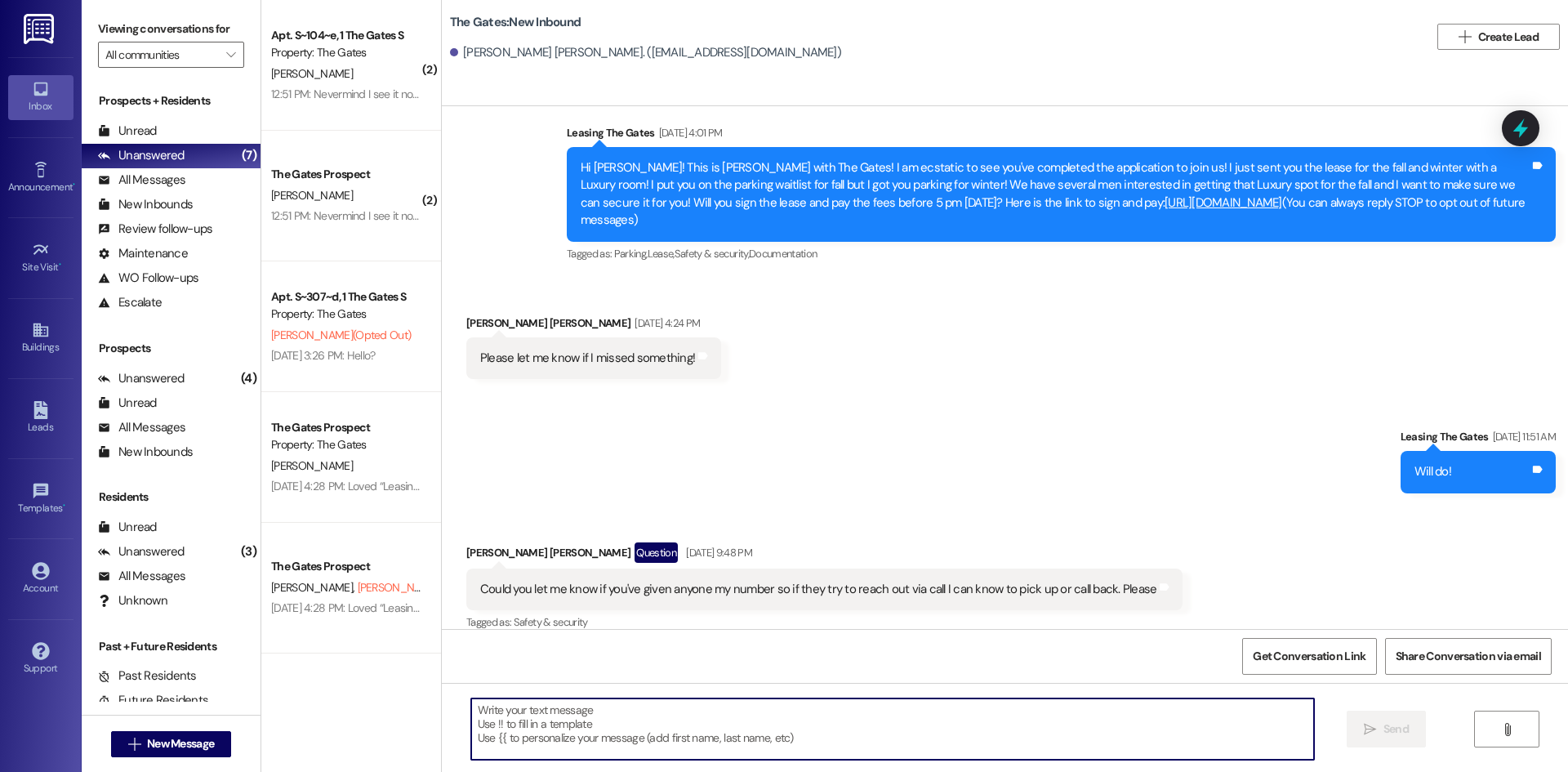
click at [517, 758] on textarea at bounding box center [893, 729] width 842 height 61
paste textarea "Hi [PERSON_NAME]! This is [PERSON_NAME] with The Gates! I noticed you hadn't ch…"
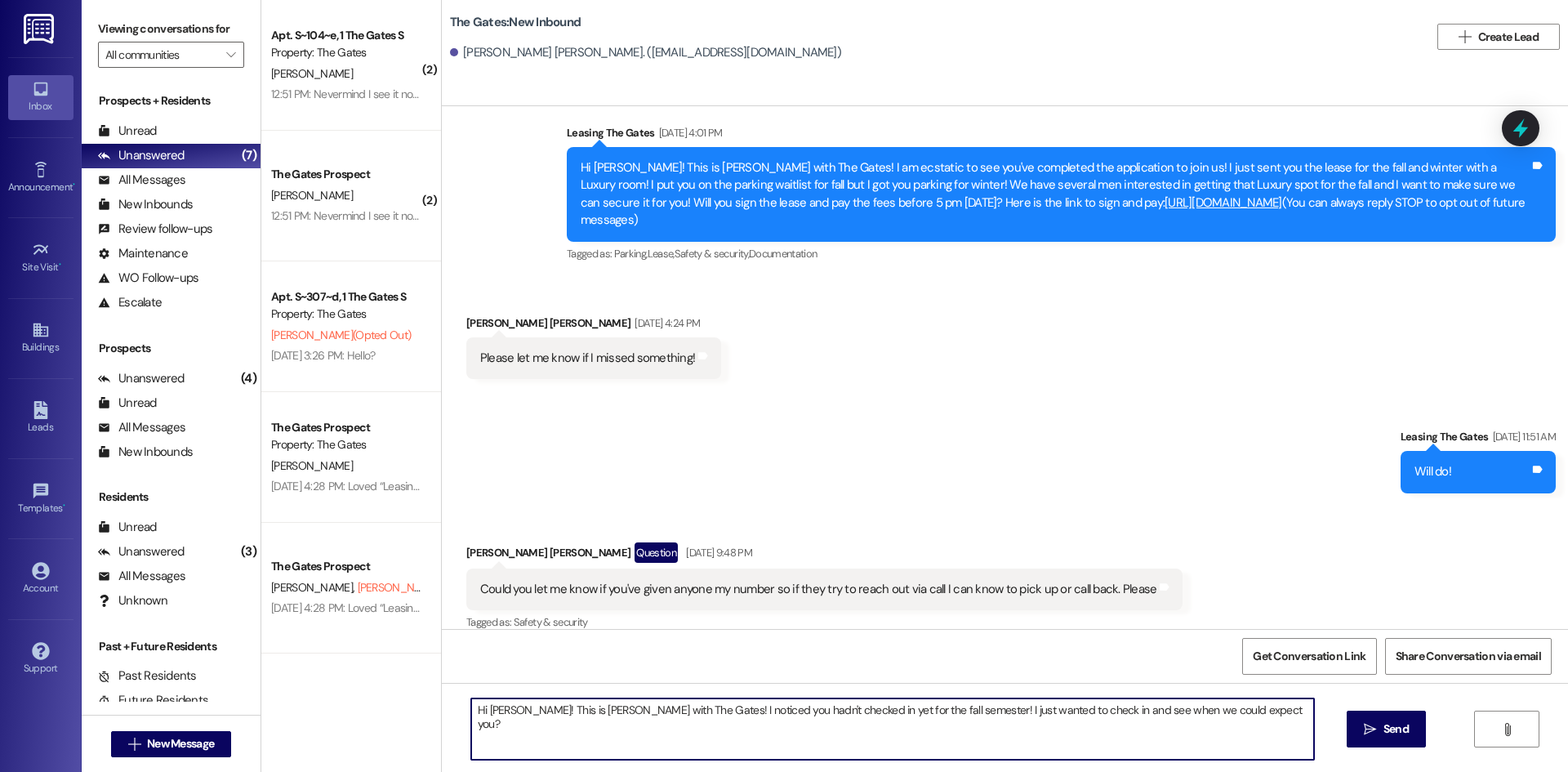
click at [493, 706] on textarea "Hi [PERSON_NAME]! This is [PERSON_NAME] with The Gates! I noticed you hadn't ch…" at bounding box center [893, 729] width 842 height 61
type textarea "Hi [PERSON_NAME]! This is [PERSON_NAME] with The Gates! I noticed you hadn't ch…"
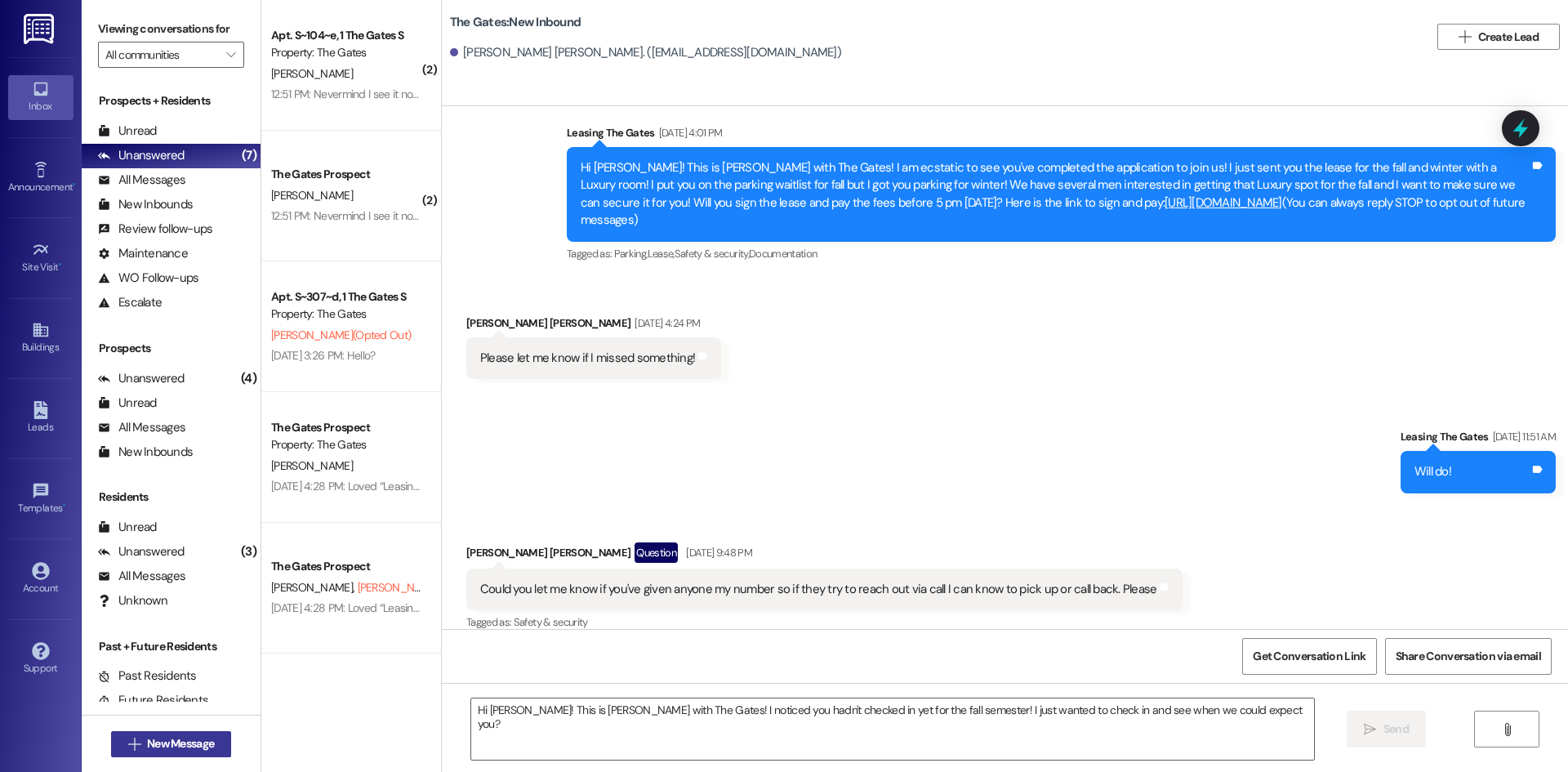
click at [139, 757] on button " New Message" at bounding box center [171, 743] width 121 height 26
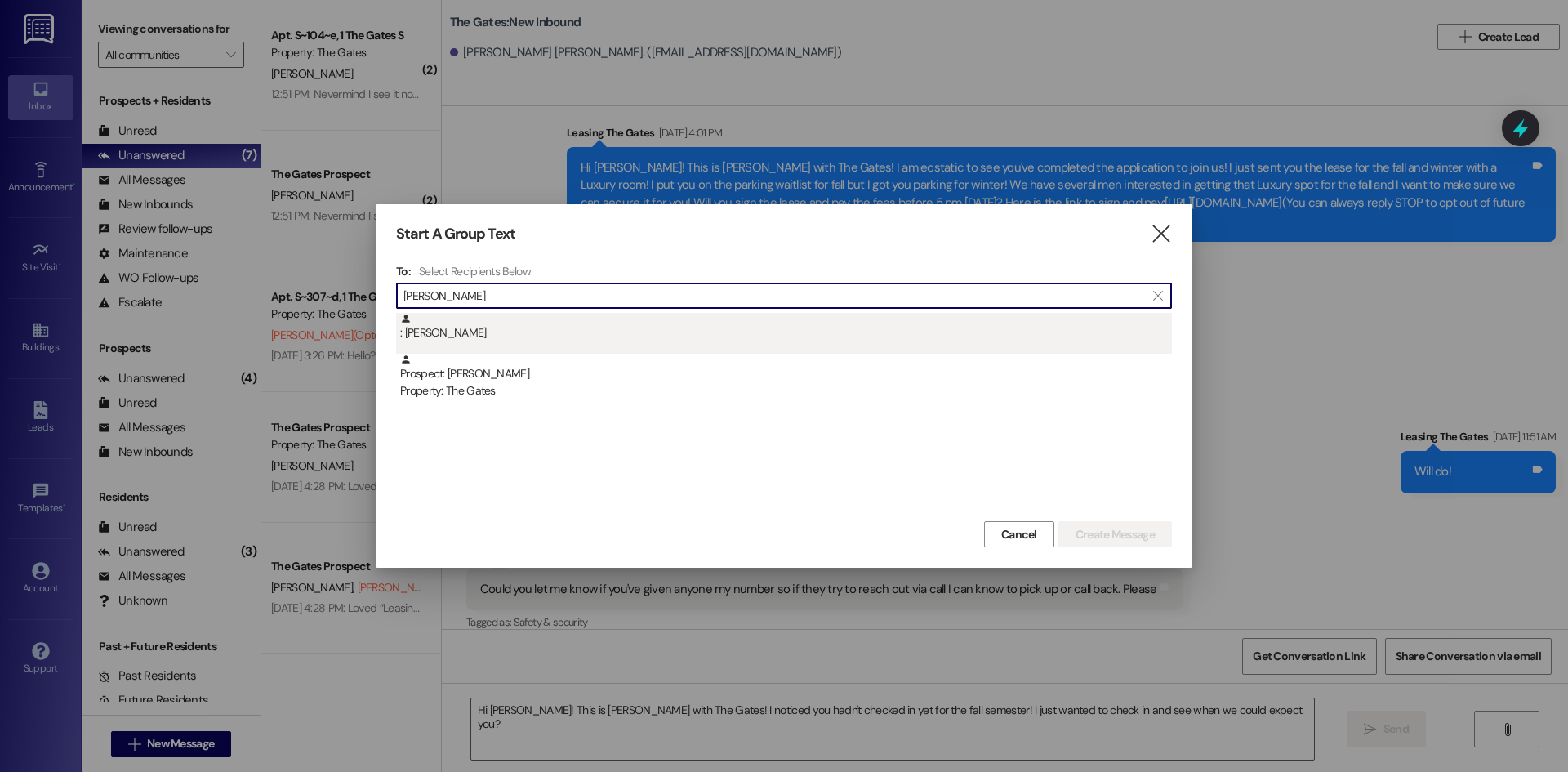
type input "[PERSON_NAME]"
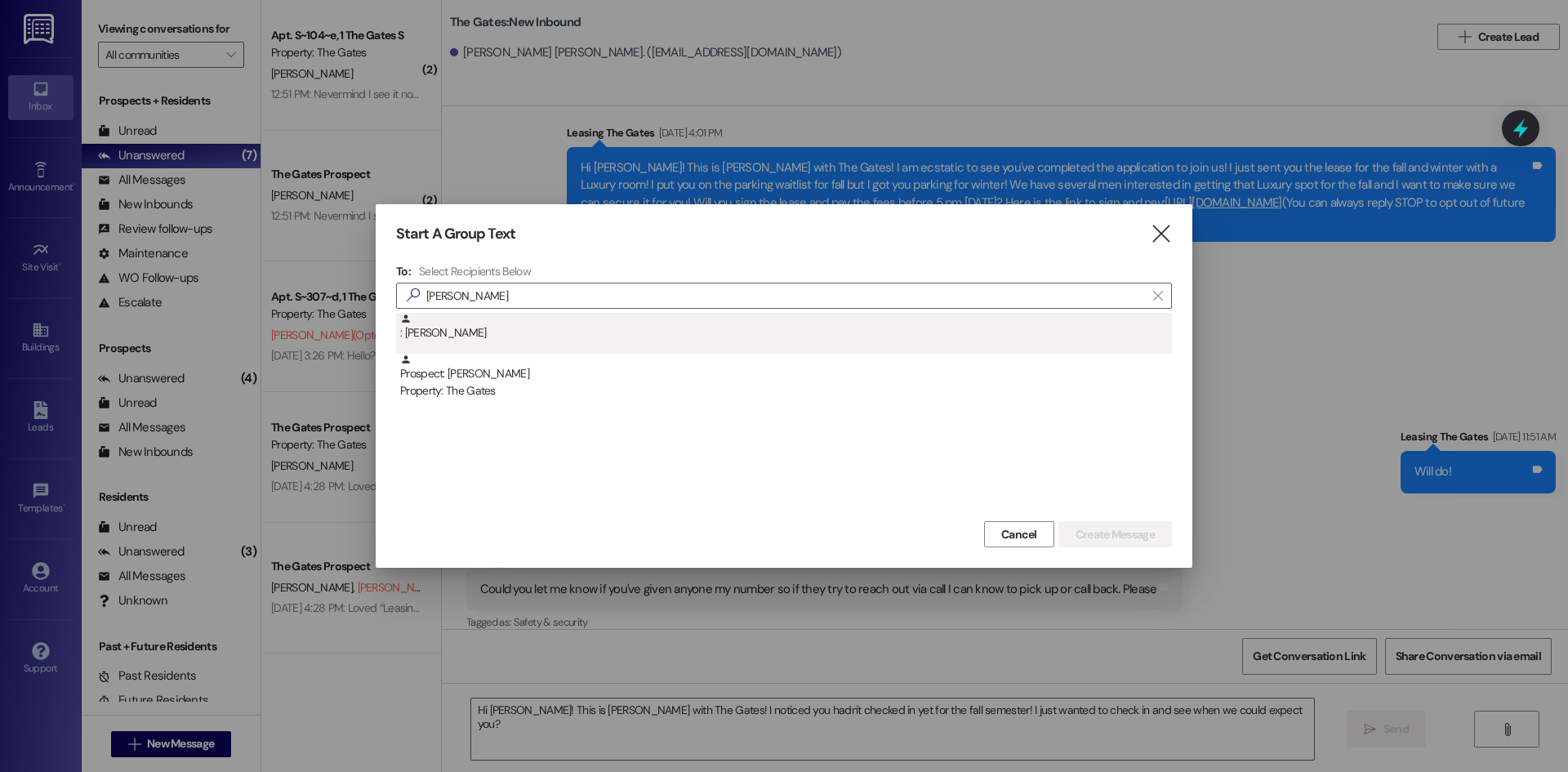
click at [537, 331] on div ": [PERSON_NAME]" at bounding box center [786, 327] width 772 height 29
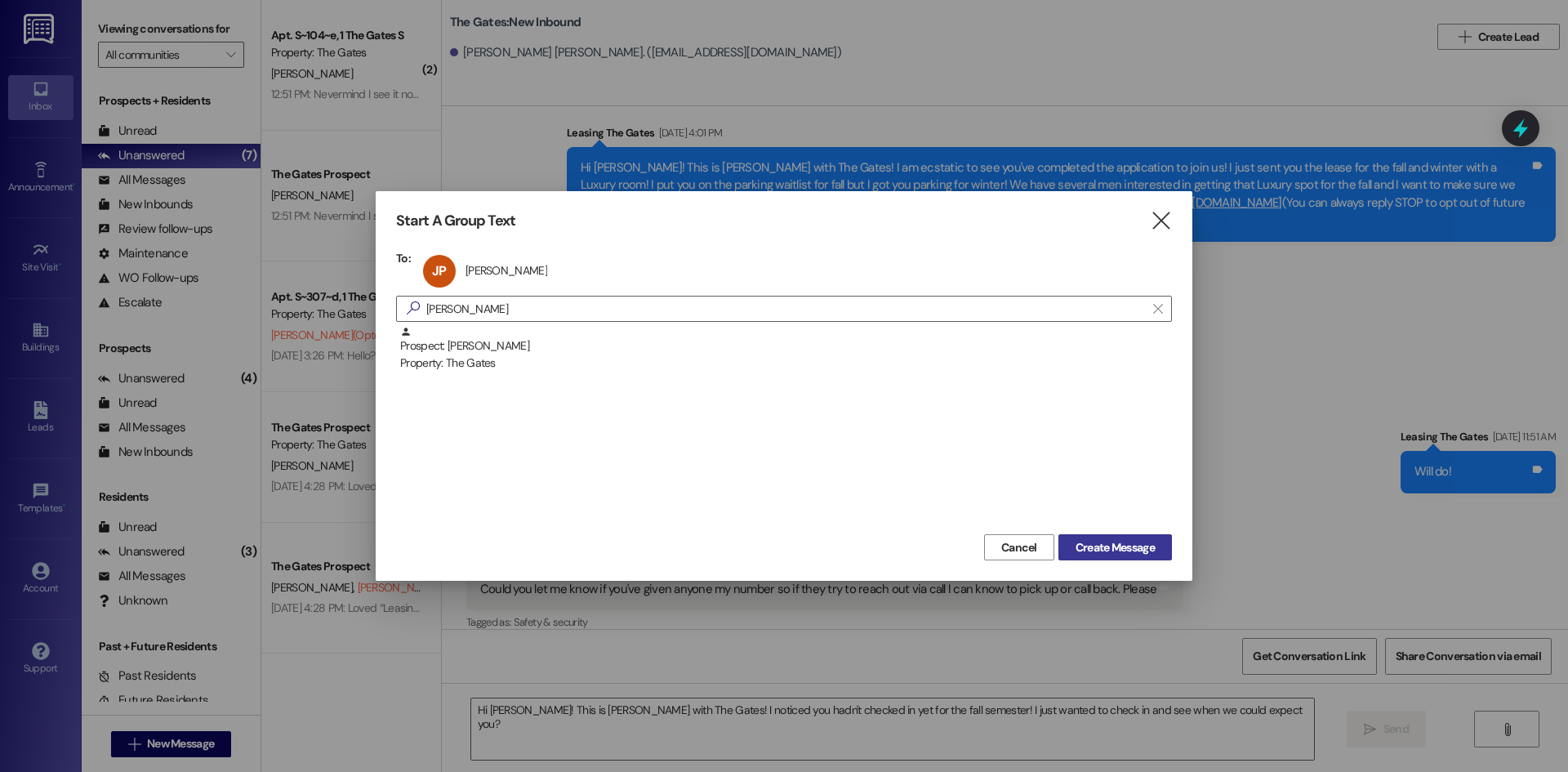
click at [1121, 549] on span "Create Message" at bounding box center [1115, 548] width 79 height 17
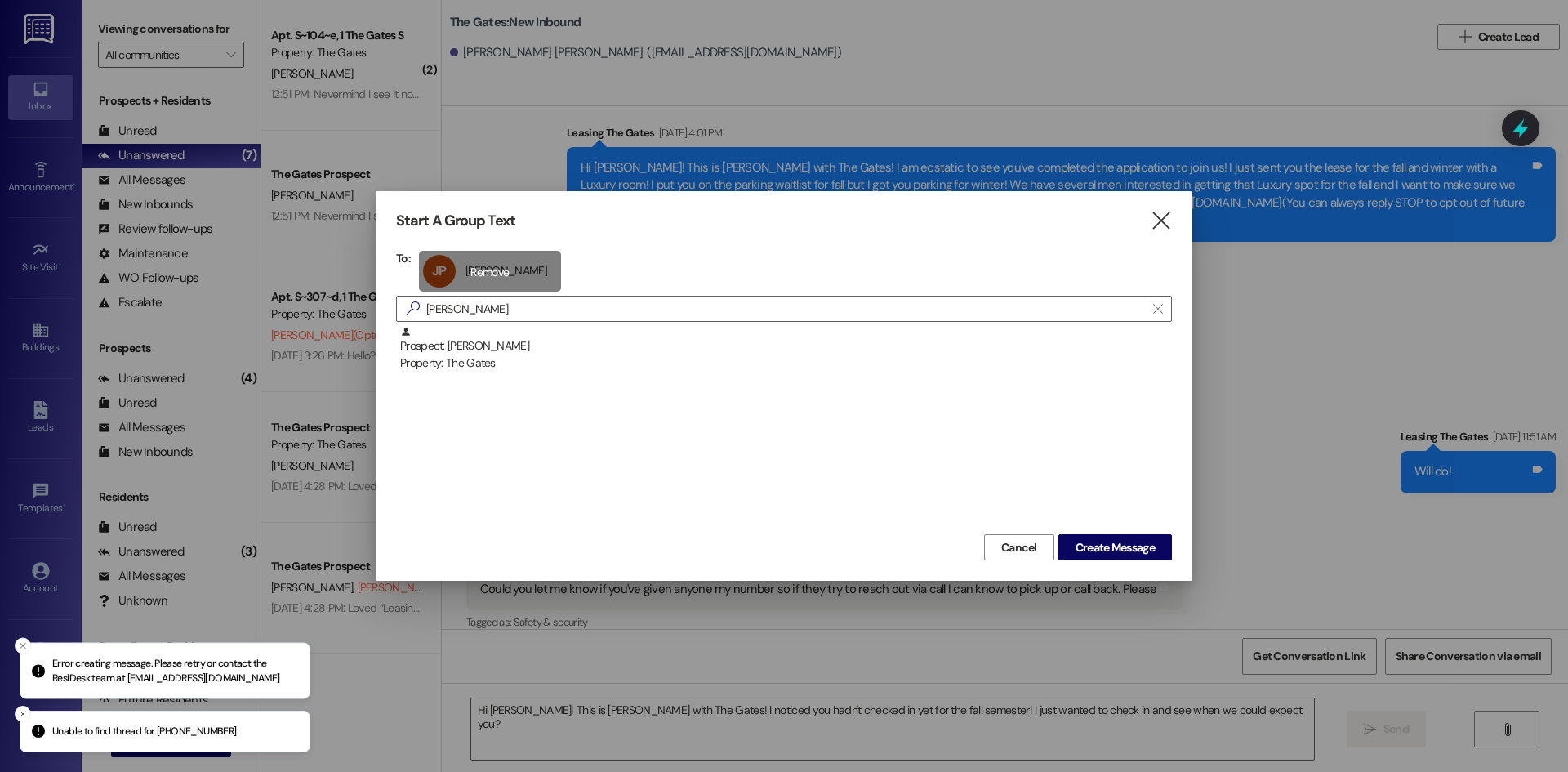
click at [473, 266] on div "JP [PERSON_NAME] [PERSON_NAME] click to remove" at bounding box center [490, 271] width 142 height 41
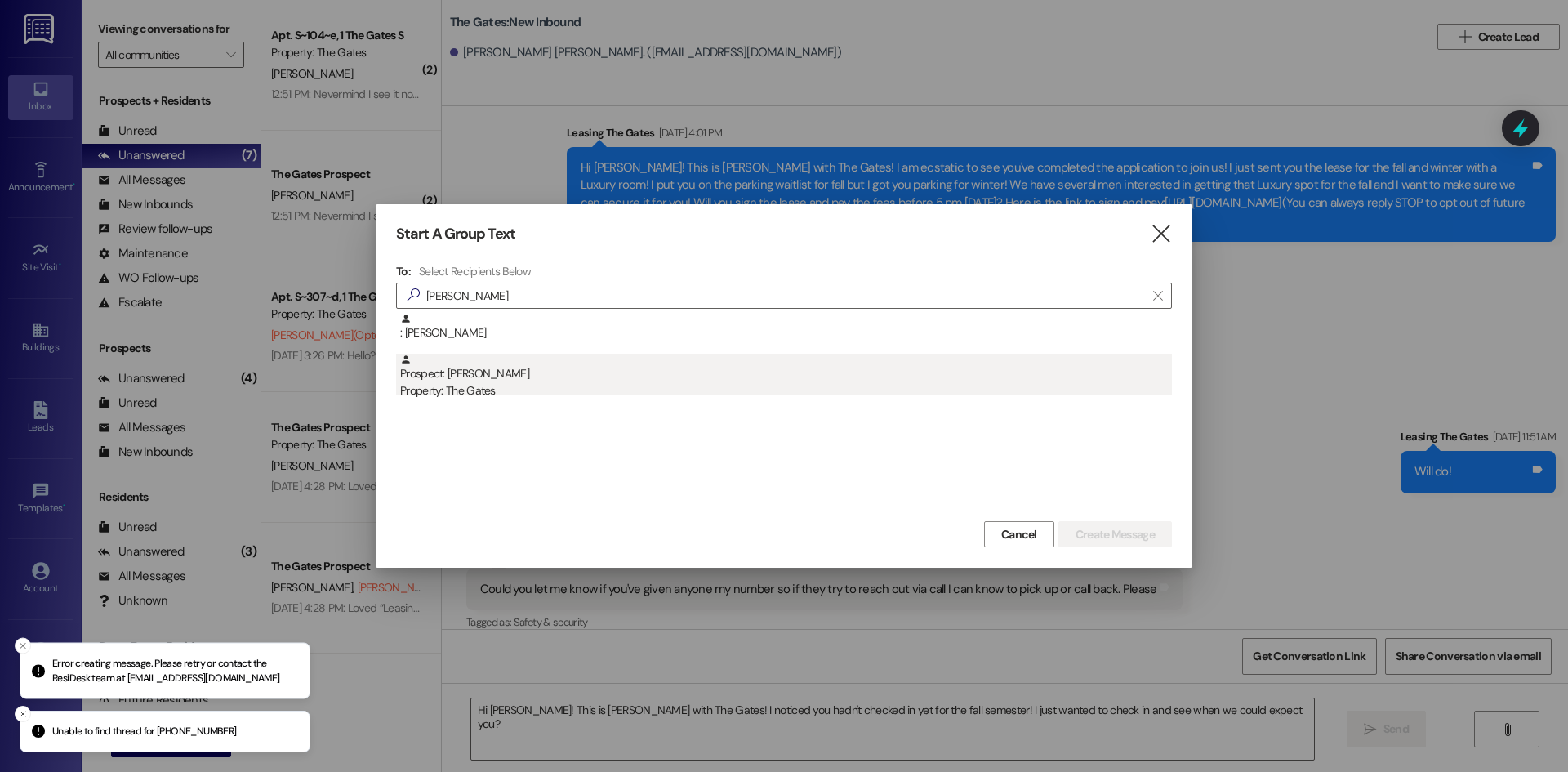
click at [467, 397] on div "Property: The Gates" at bounding box center [786, 391] width 772 height 17
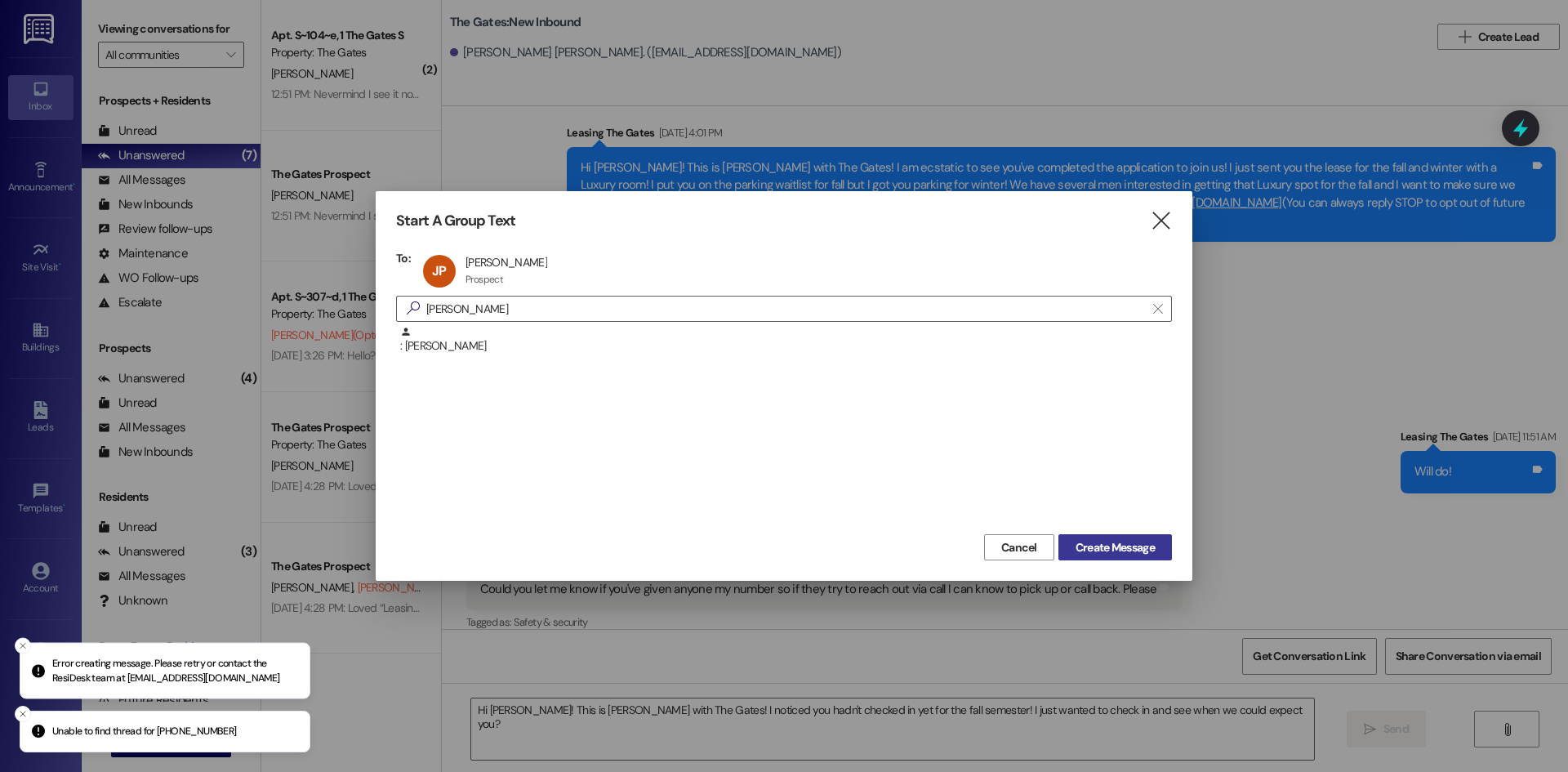
click at [1136, 556] on span "Create Message" at bounding box center [1115, 548] width 79 height 17
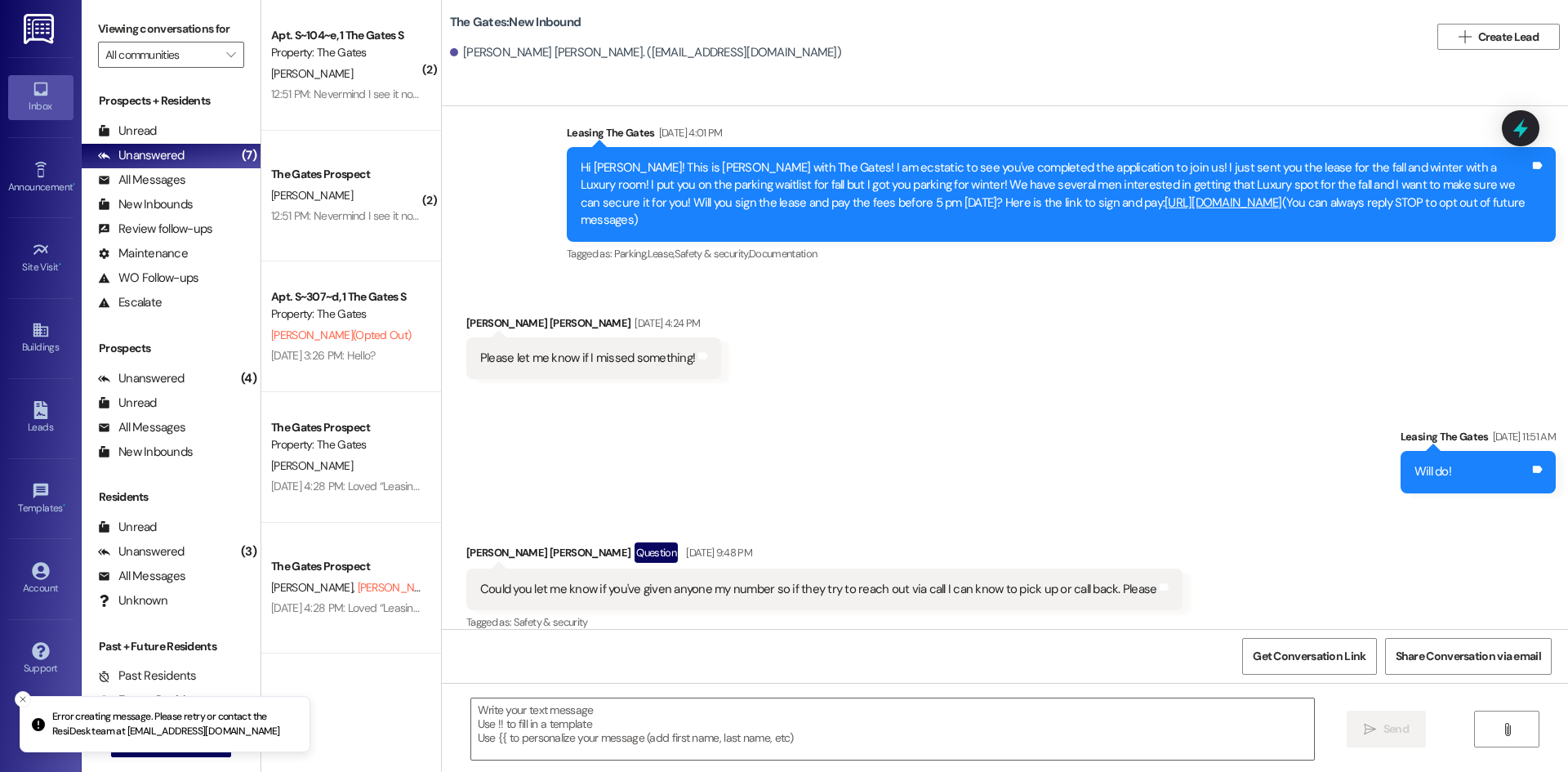
scroll to position [0, 0]
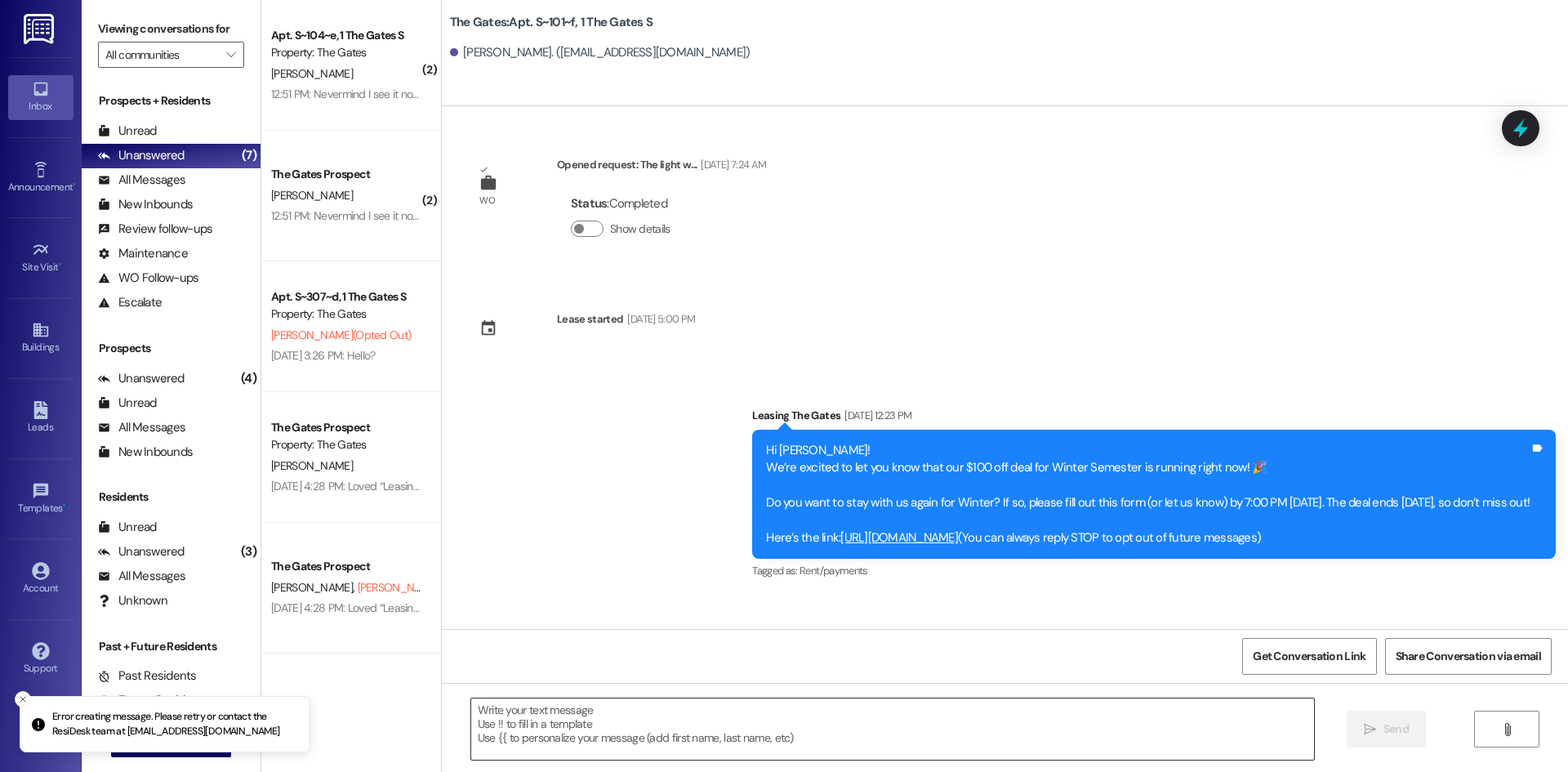
click at [585, 721] on textarea at bounding box center [893, 729] width 842 height 61
paste textarea "Hi [PERSON_NAME]! This is [PERSON_NAME] with The Gates! I noticed you hadn't ch…"
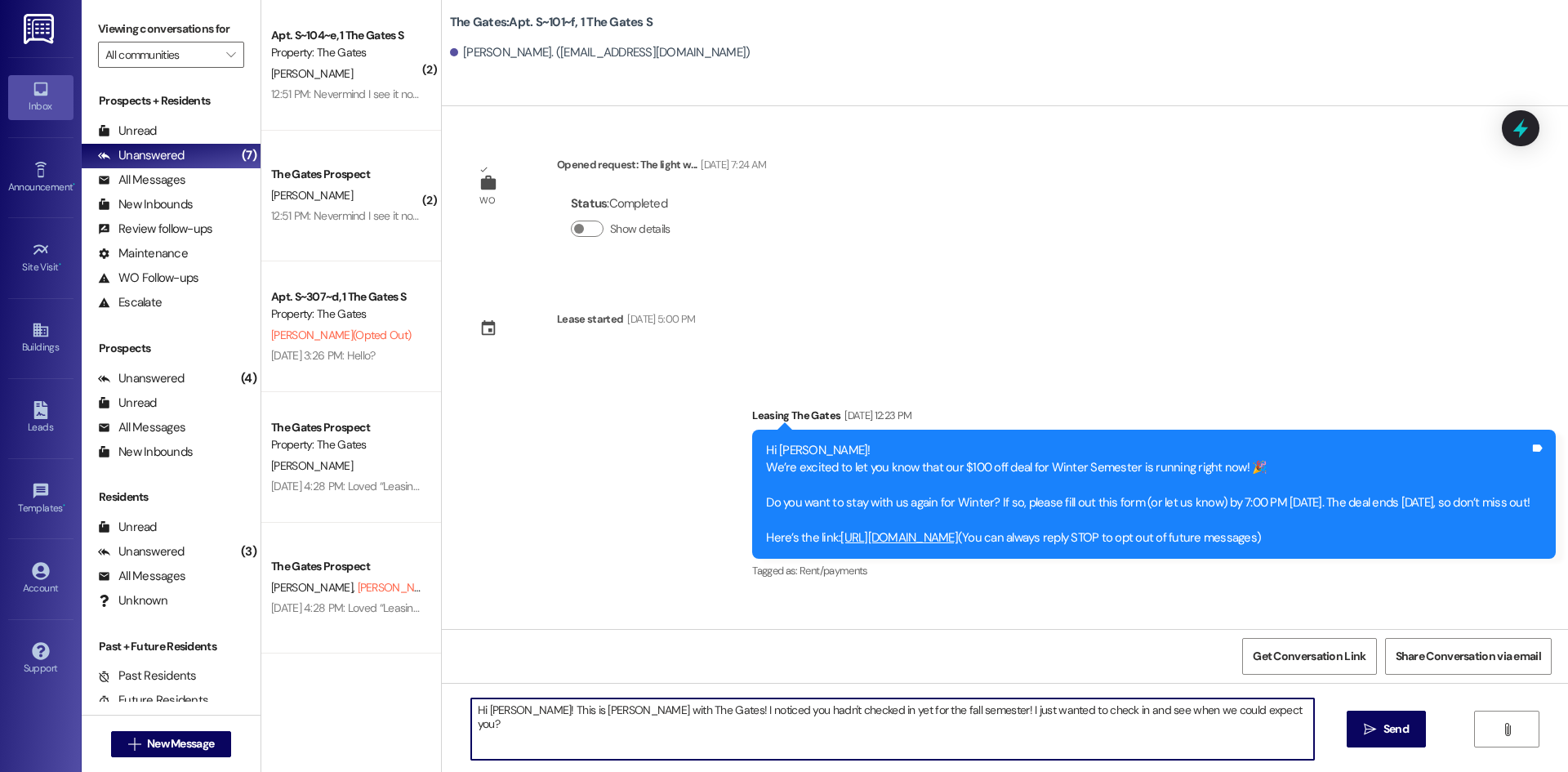
click at [492, 708] on textarea "Hi [PERSON_NAME]! This is [PERSON_NAME] with The Gates! I noticed you hadn't ch…" at bounding box center [893, 729] width 842 height 61
type textarea "Hi [PERSON_NAME]! This is [PERSON_NAME] with The Gates! I noticed you hadn't ch…"
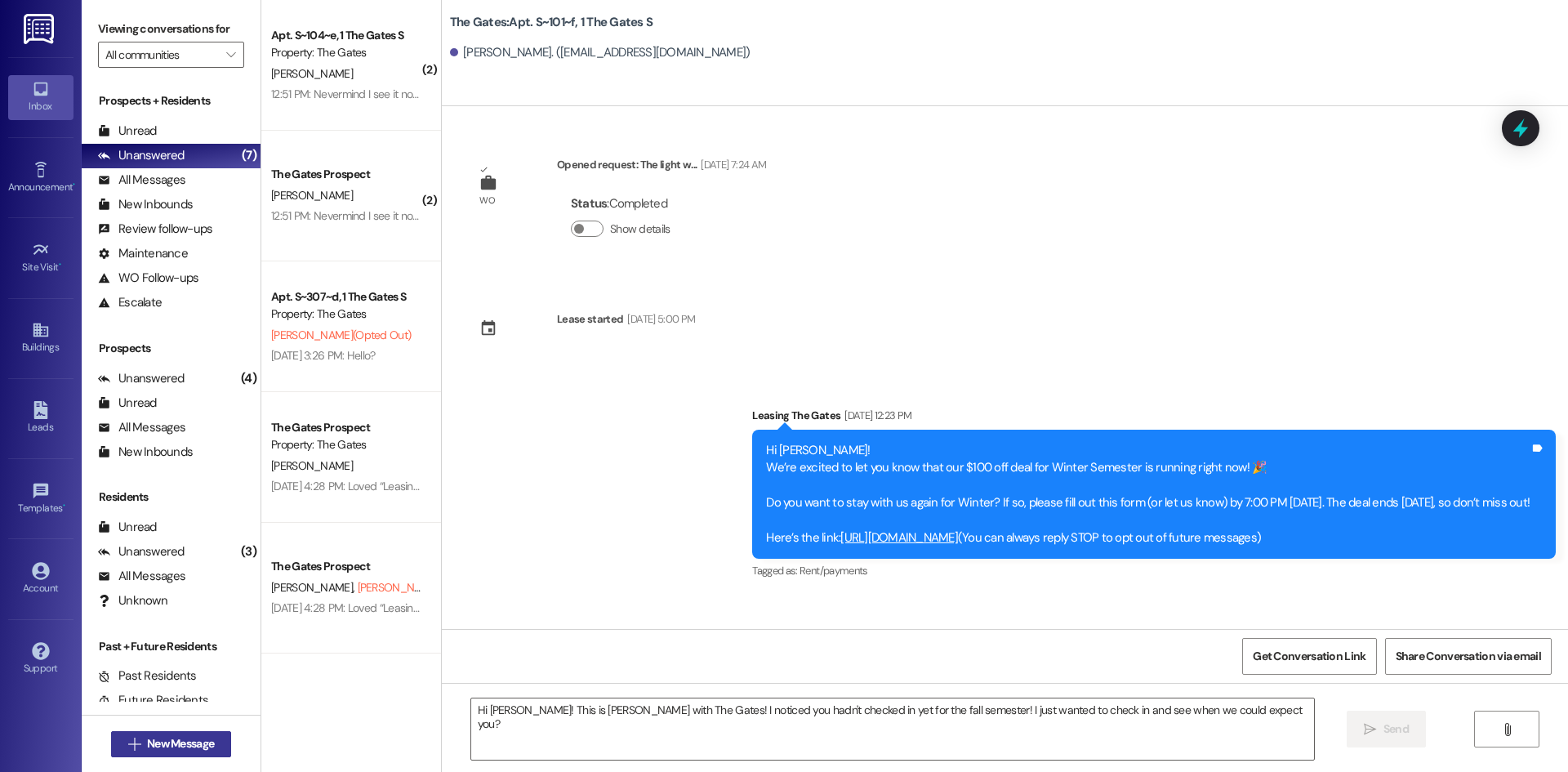
click at [135, 754] on button " New Message" at bounding box center [171, 743] width 121 height 26
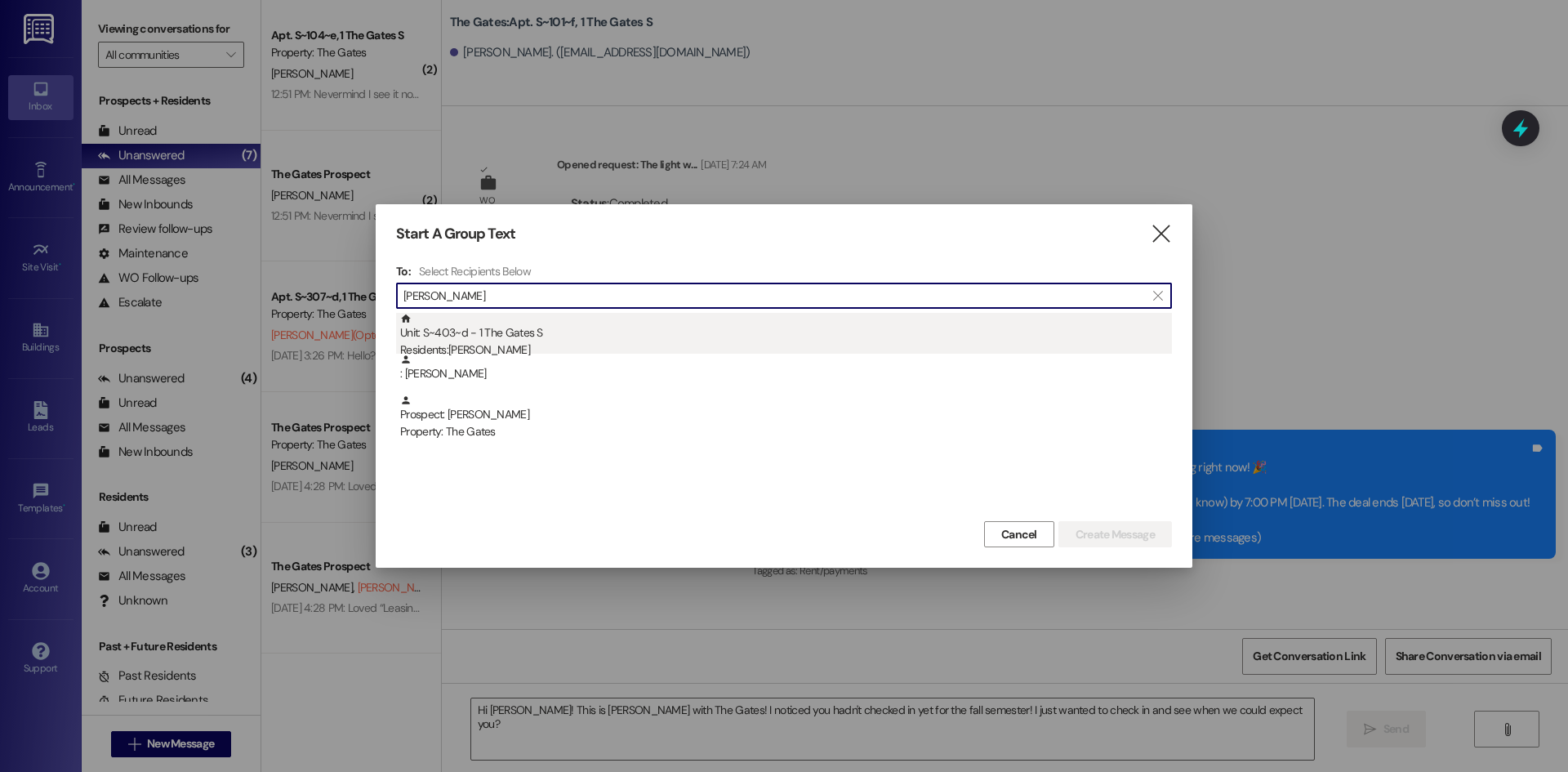
type input "[PERSON_NAME]"
click at [492, 329] on div "Unit: S~403~d - 1 The Gates S Residents: [PERSON_NAME]" at bounding box center [786, 335] width 772 height 47
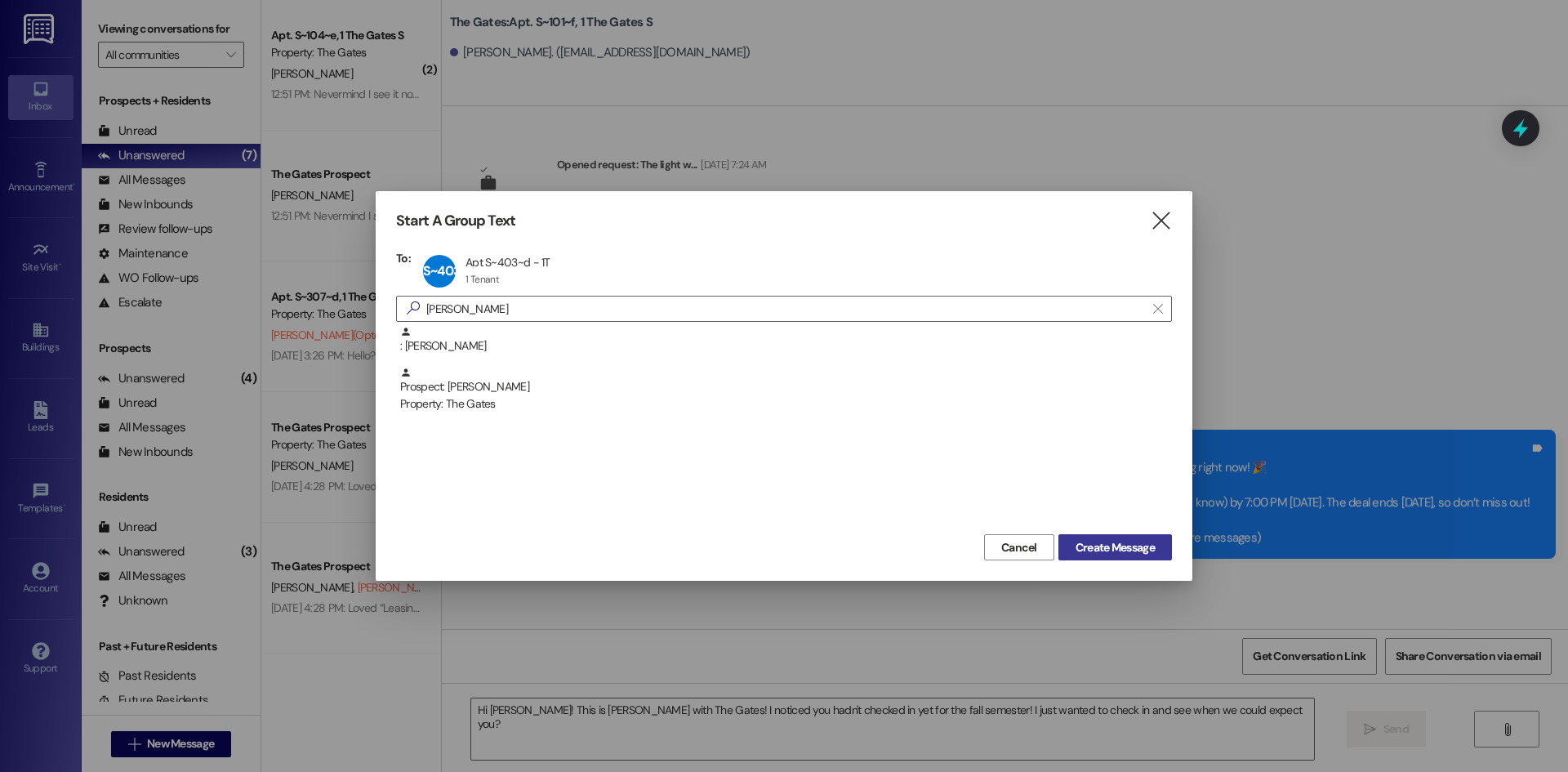
click at [1097, 536] on button "Create Message" at bounding box center [1115, 547] width 113 height 26
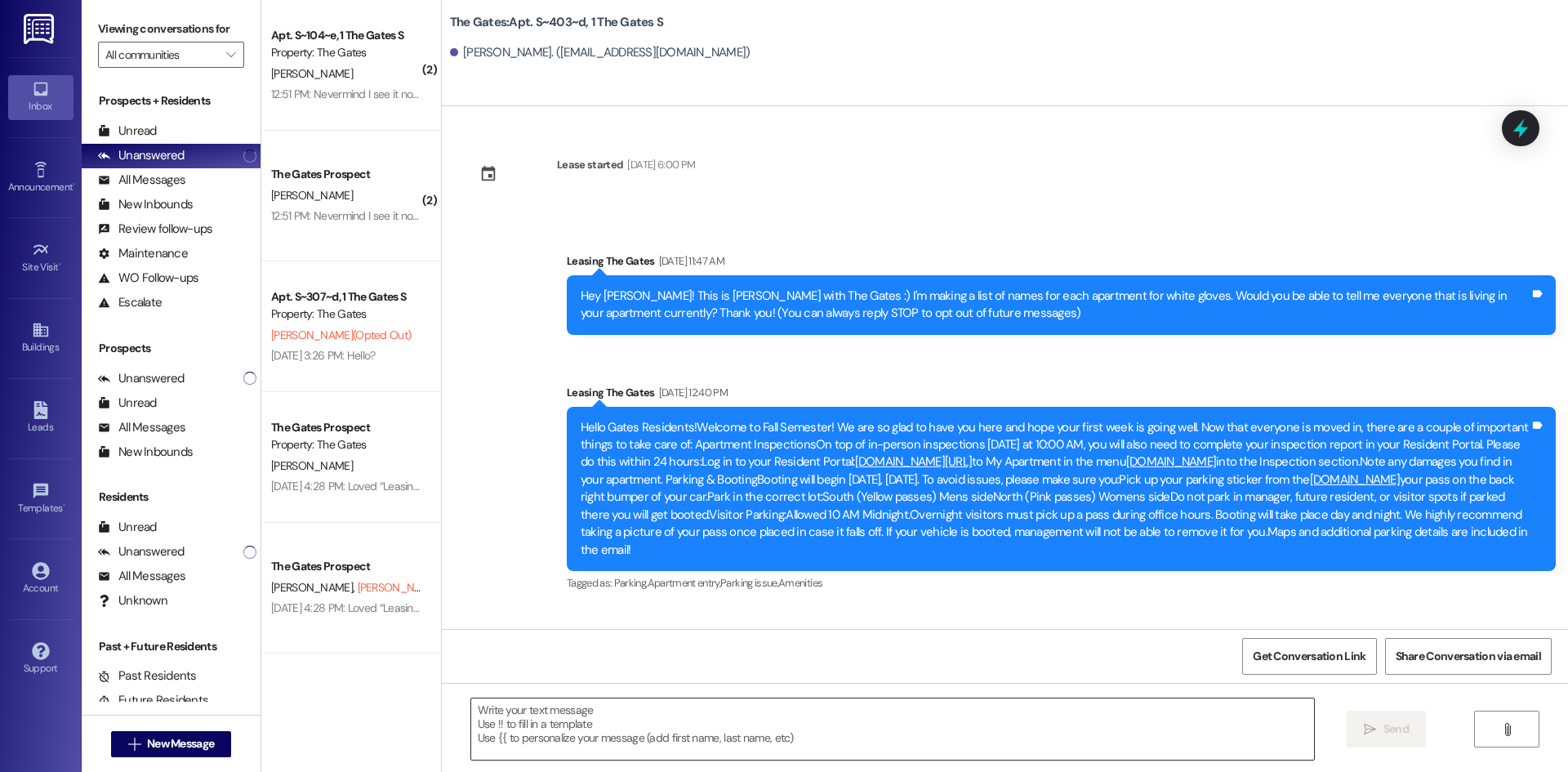
click at [496, 721] on textarea at bounding box center [893, 729] width 842 height 61
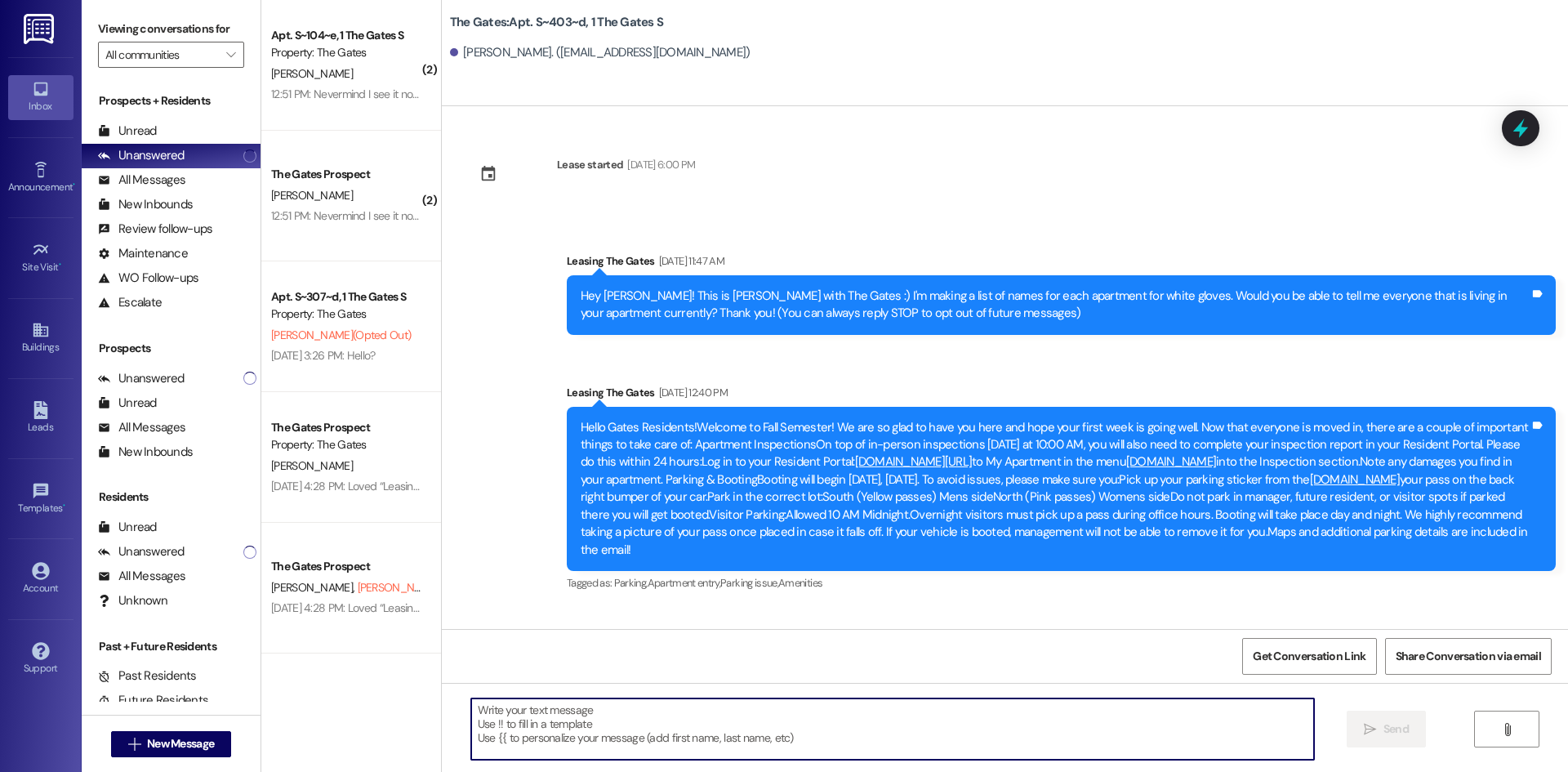
paste textarea "Hi [PERSON_NAME]! This is [PERSON_NAME] with The Gates! I noticed you hadn't ch…"
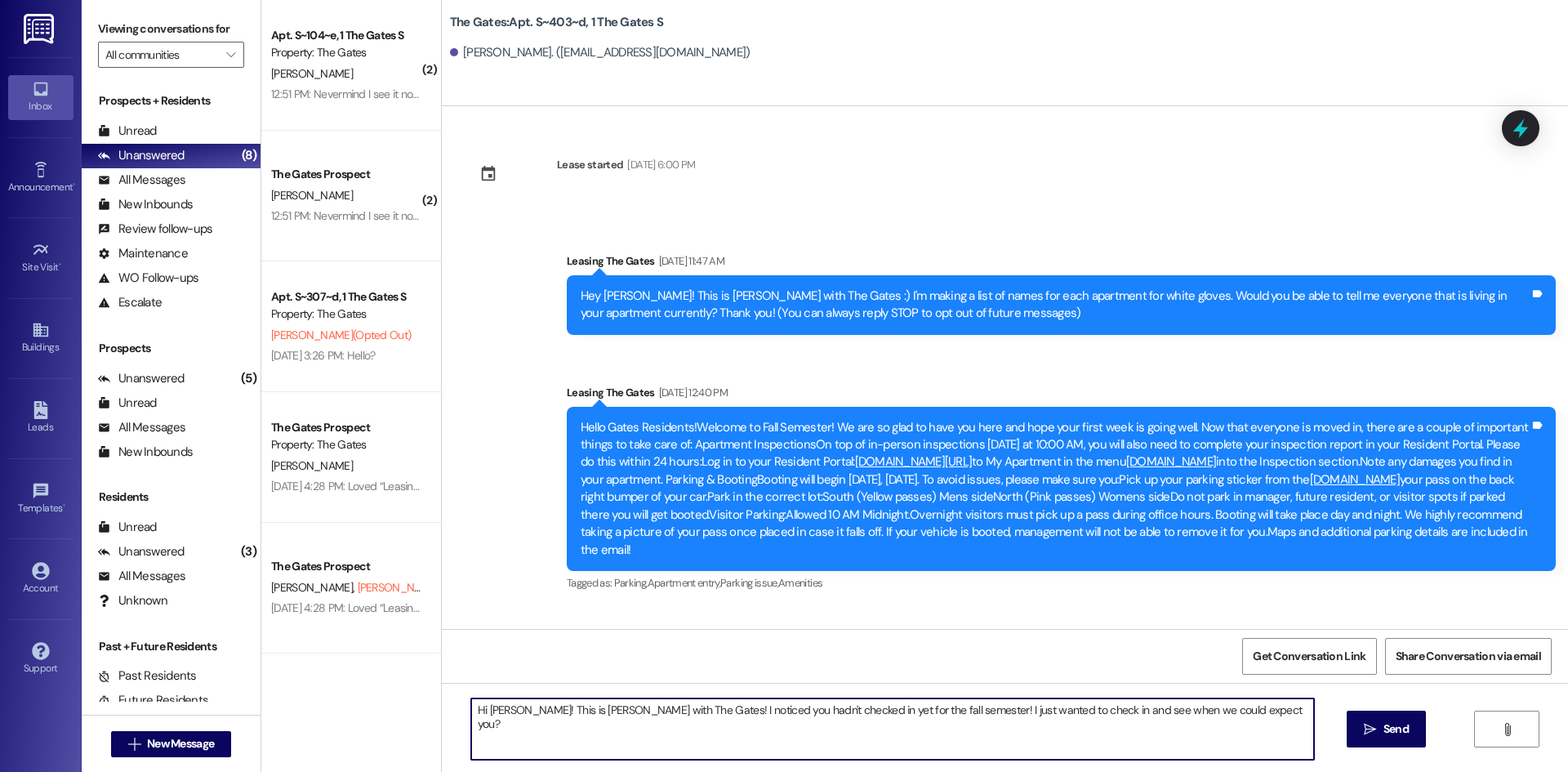
click at [493, 709] on textarea "Hi [PERSON_NAME]! This is [PERSON_NAME] with The Gates! I noticed you hadn't ch…" at bounding box center [893, 729] width 842 height 61
type textarea "Hi [PERSON_NAME]! This is [PERSON_NAME] with The Gates! I noticed you hadn't ch…"
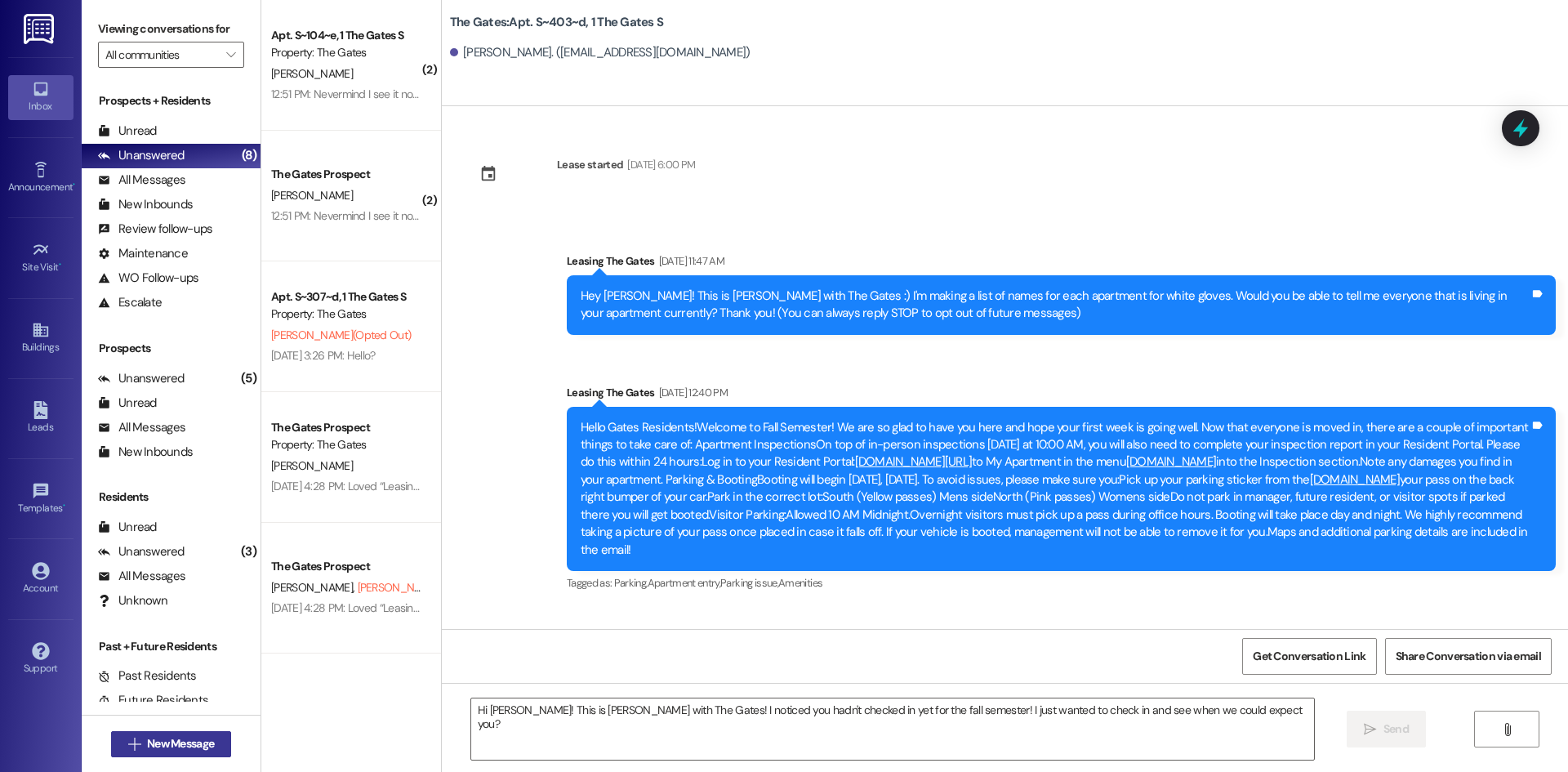
click at [147, 740] on span "New Message" at bounding box center [180, 743] width 67 height 17
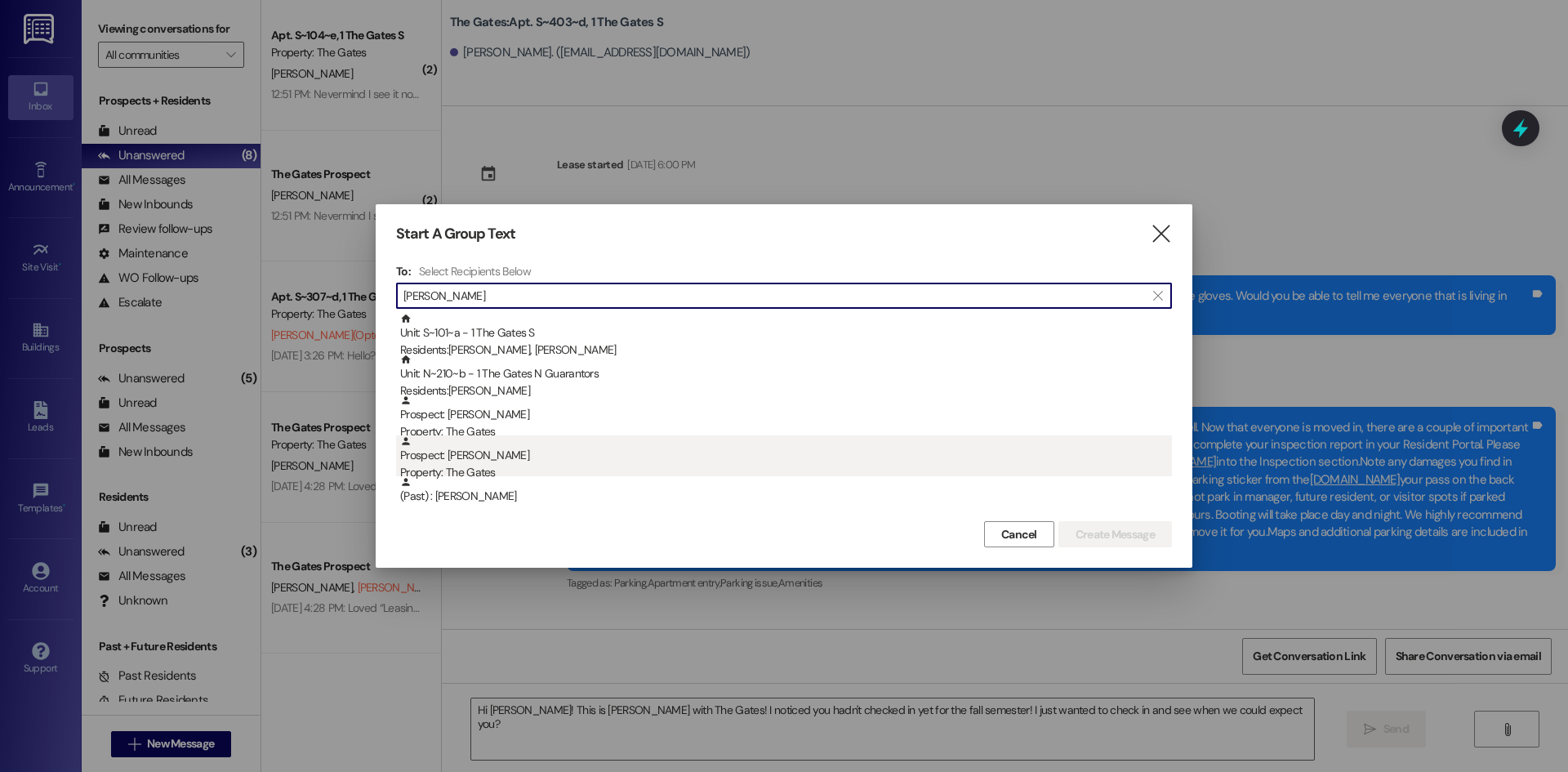
type input "[PERSON_NAME]"
click at [535, 442] on div "Prospect: [PERSON_NAME] Property: The Gates" at bounding box center [786, 458] width 772 height 47
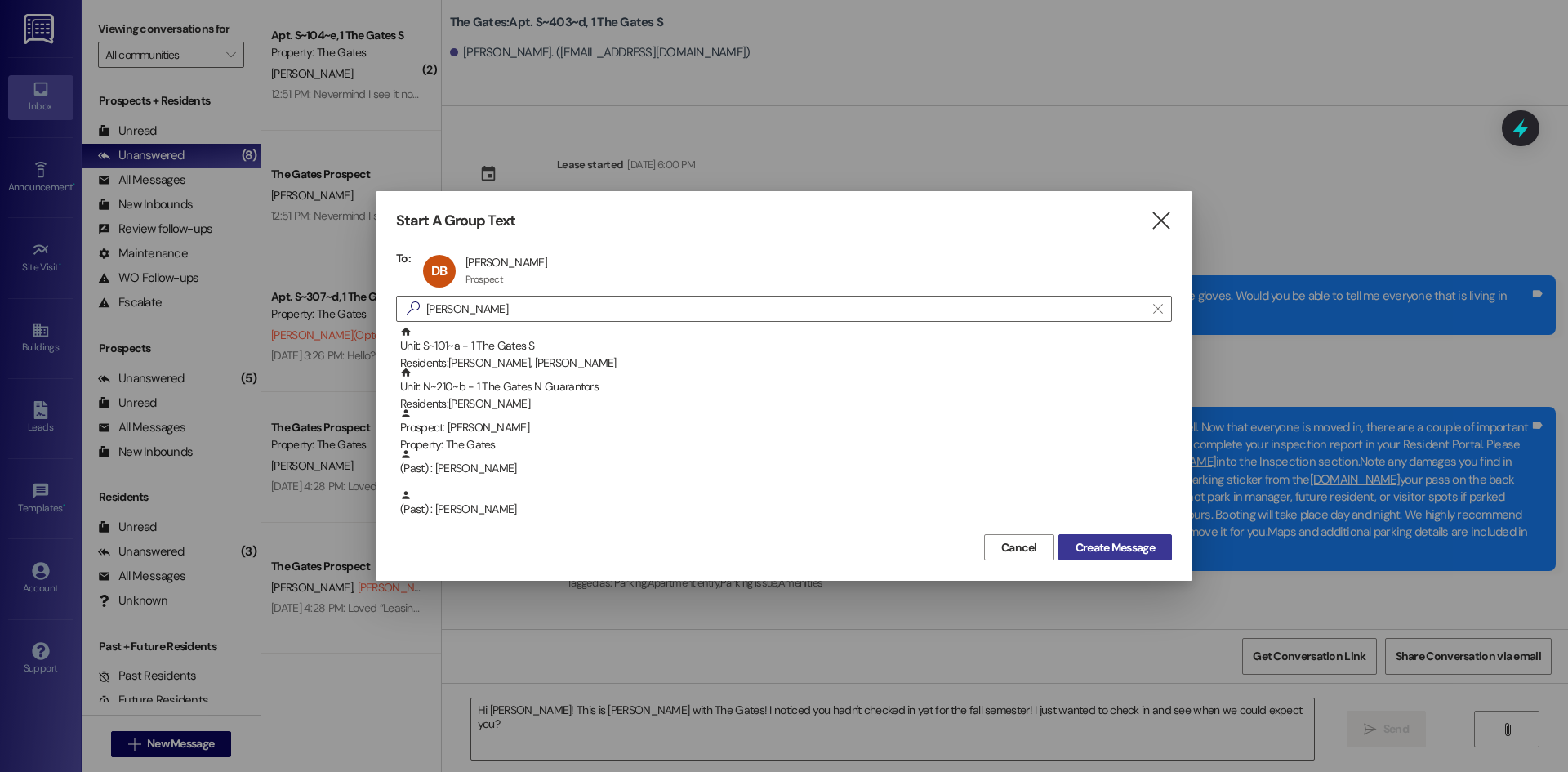
click at [1082, 545] on span "Create Message" at bounding box center [1115, 548] width 79 height 17
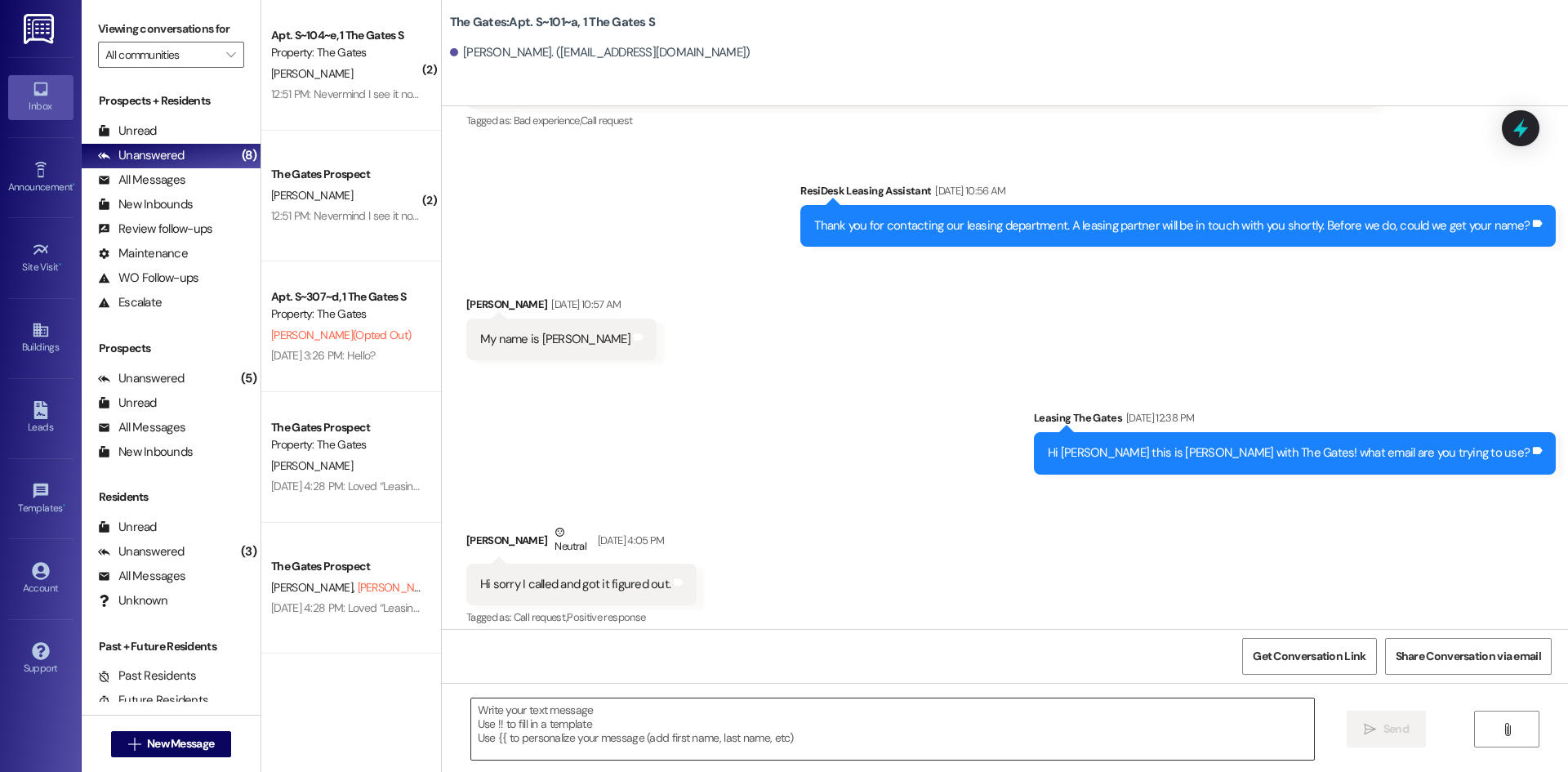
scroll to position [129, 0]
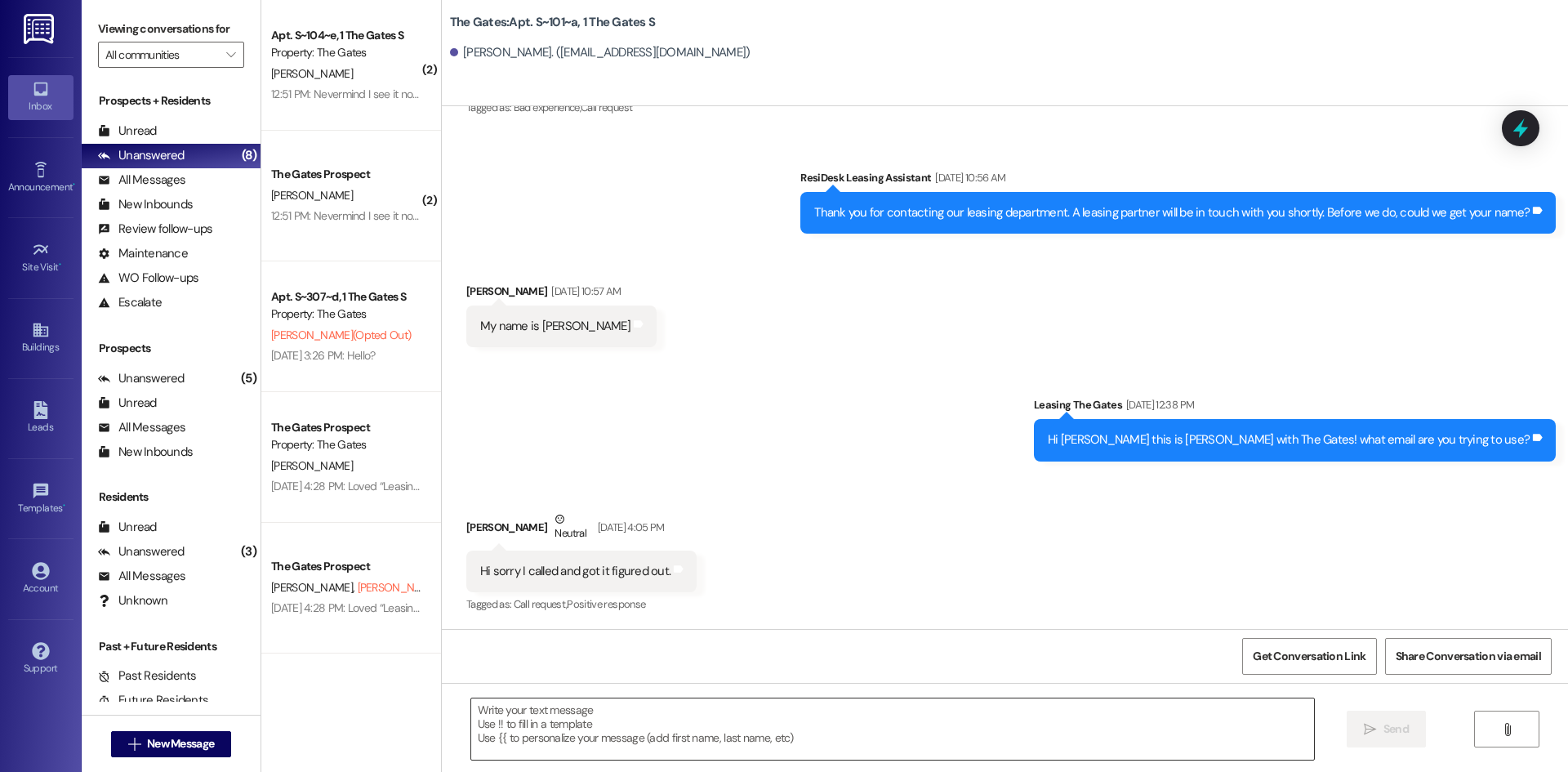
click at [506, 745] on textarea at bounding box center [893, 729] width 842 height 61
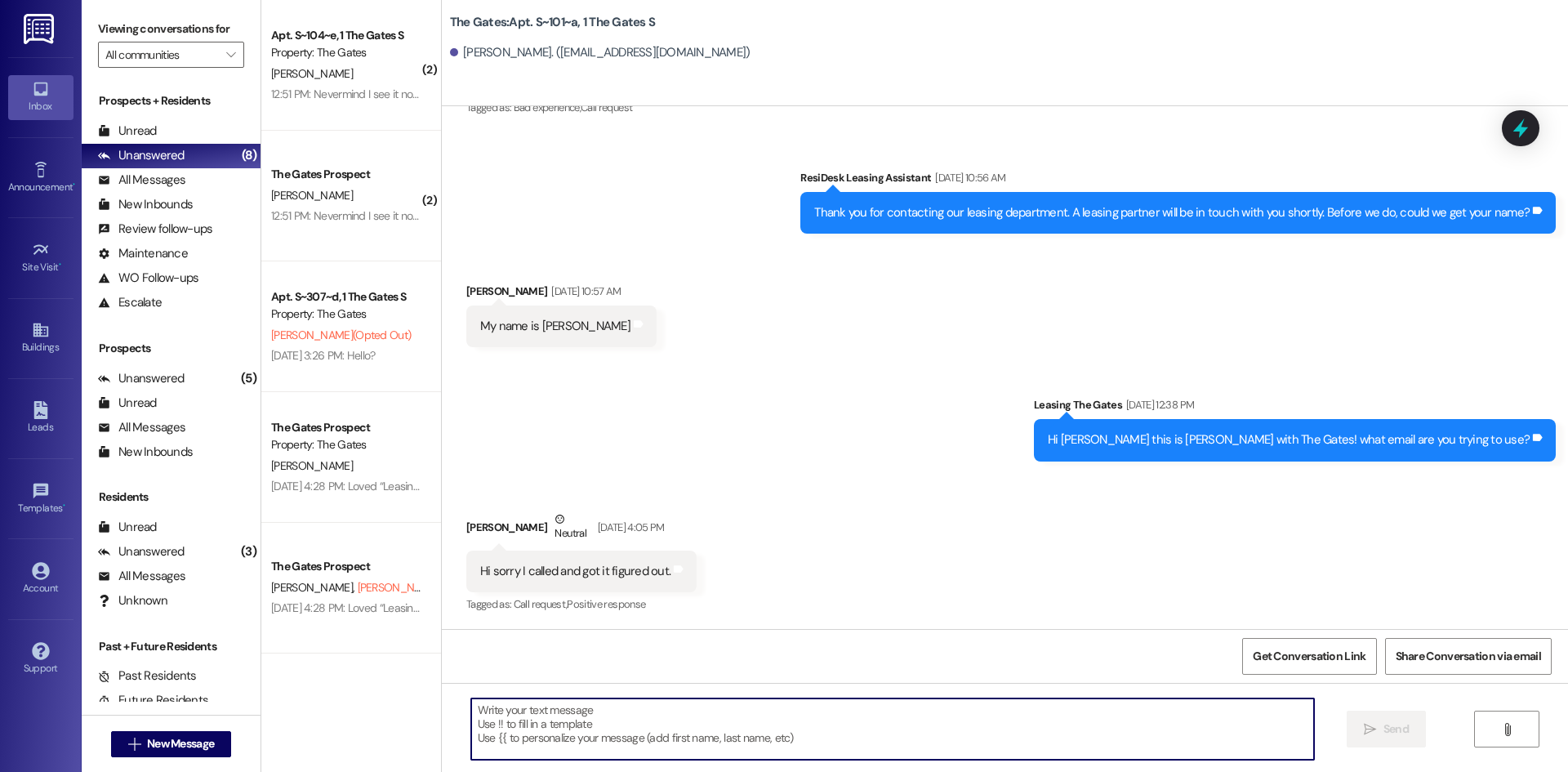
paste textarea "Hi [PERSON_NAME]! This is [PERSON_NAME] with The Gates! I noticed you hadn't ch…"
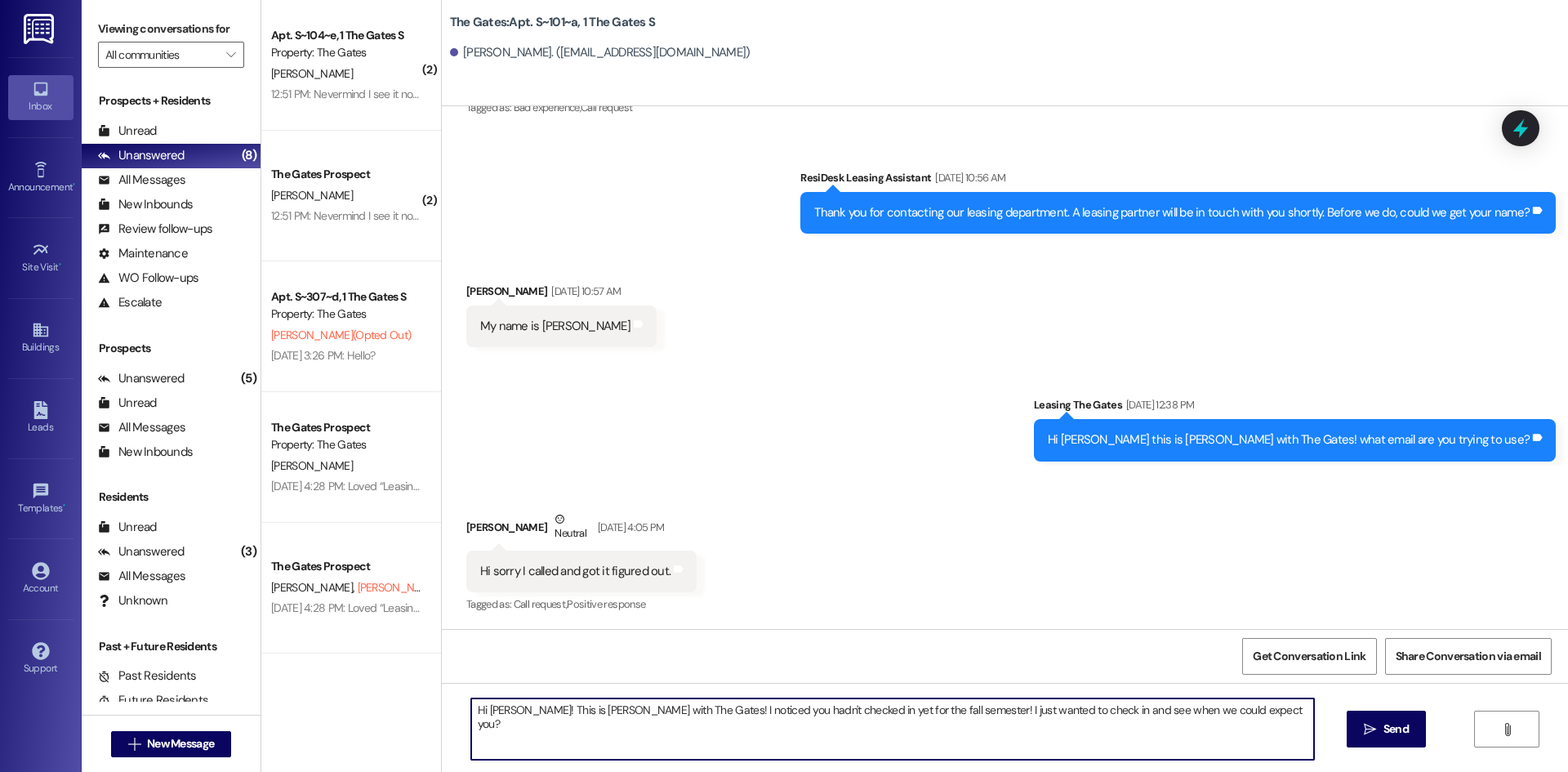
click at [494, 711] on textarea "Hi [PERSON_NAME]! This is [PERSON_NAME] with The Gates! I noticed you hadn't ch…" at bounding box center [893, 729] width 842 height 61
type textarea "Hi [PERSON_NAME]! This is [PERSON_NAME] with The Gates! I noticed you hadn't ch…"
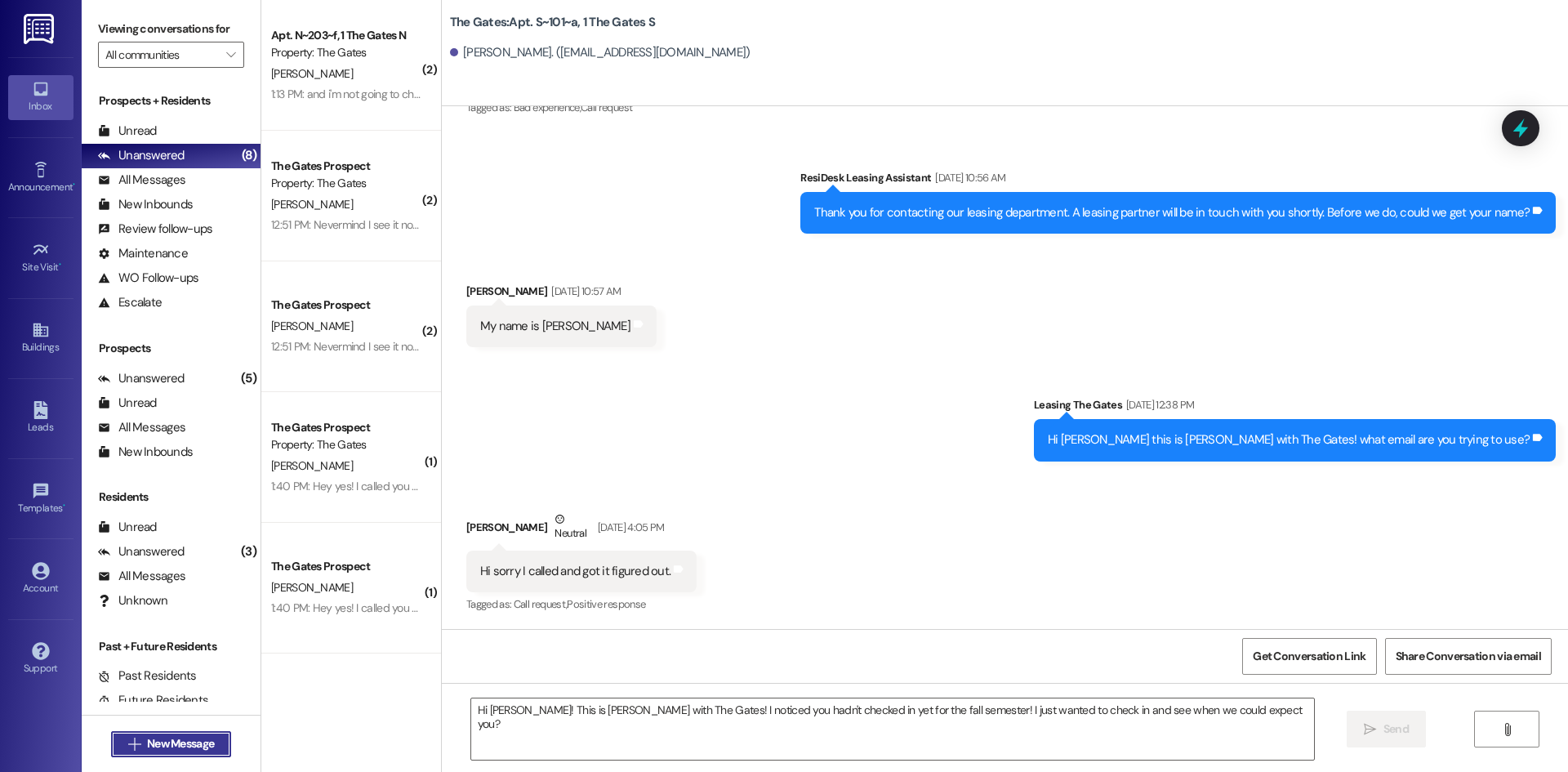
click at [147, 740] on span "New Message" at bounding box center [180, 743] width 67 height 17
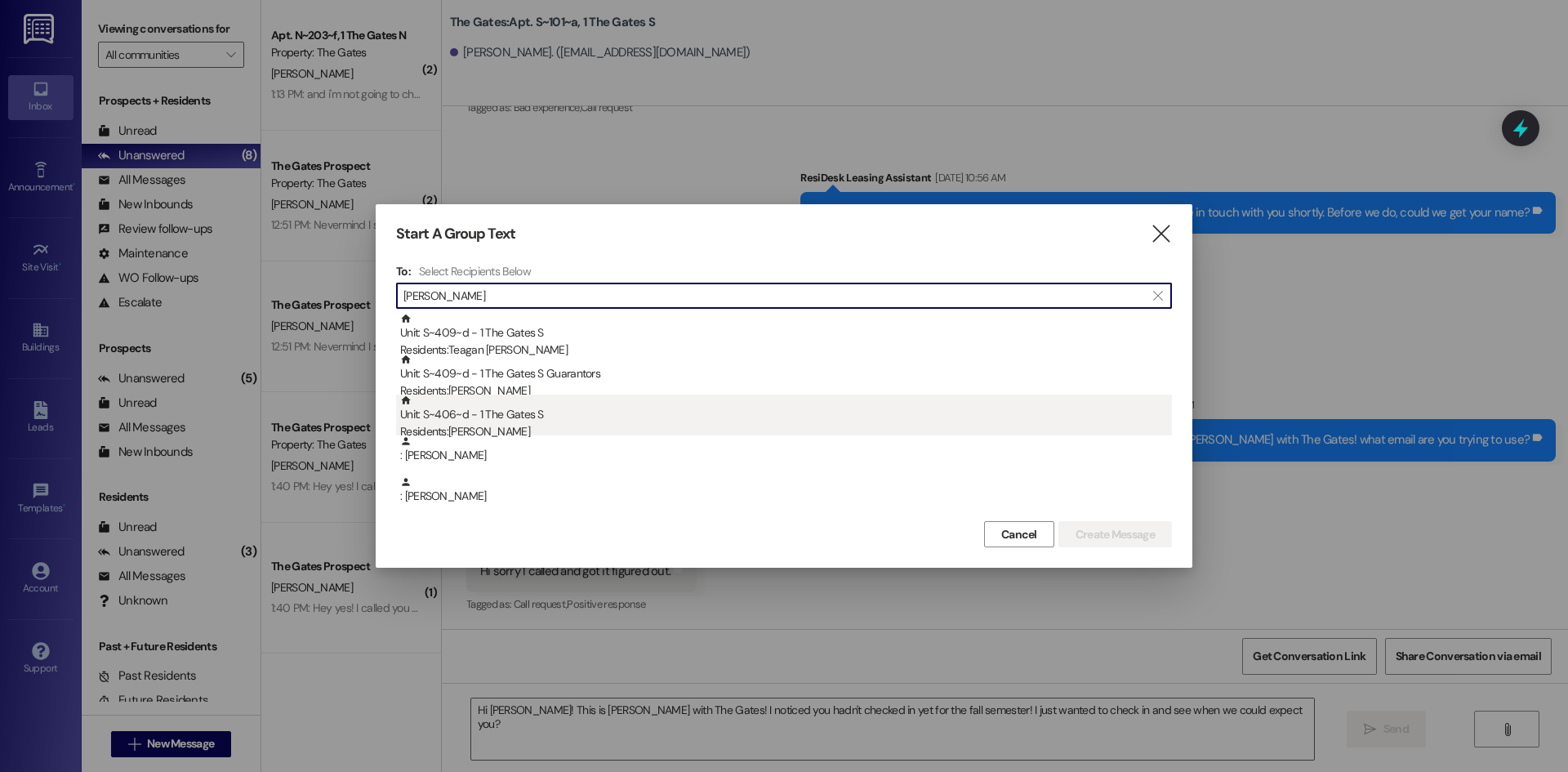
type input "[PERSON_NAME]"
click at [526, 426] on div "Residents: [PERSON_NAME]" at bounding box center [786, 432] width 772 height 17
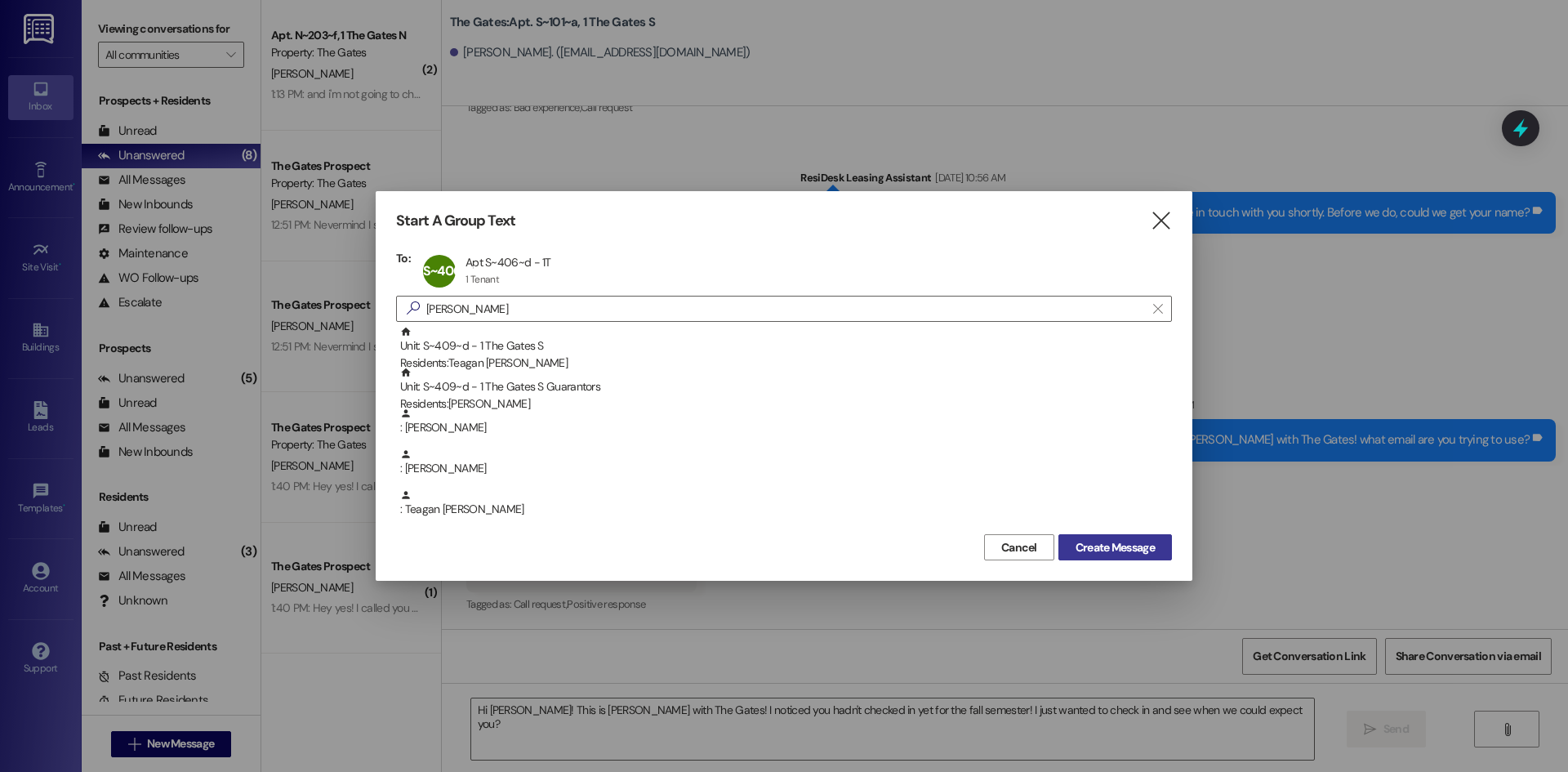
click at [1091, 546] on span "Create Message" at bounding box center [1115, 548] width 79 height 17
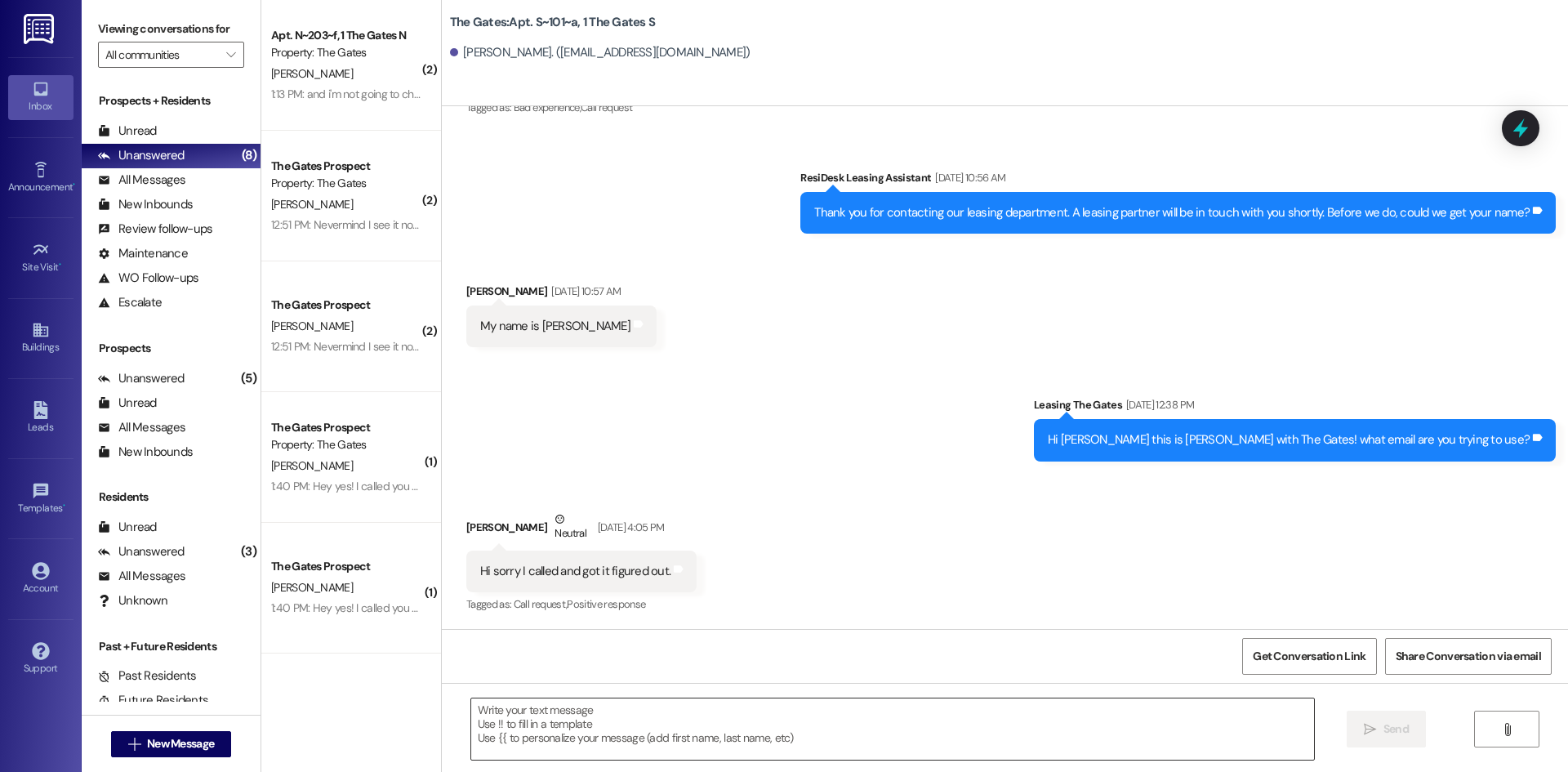
click at [572, 714] on textarea at bounding box center [893, 729] width 842 height 61
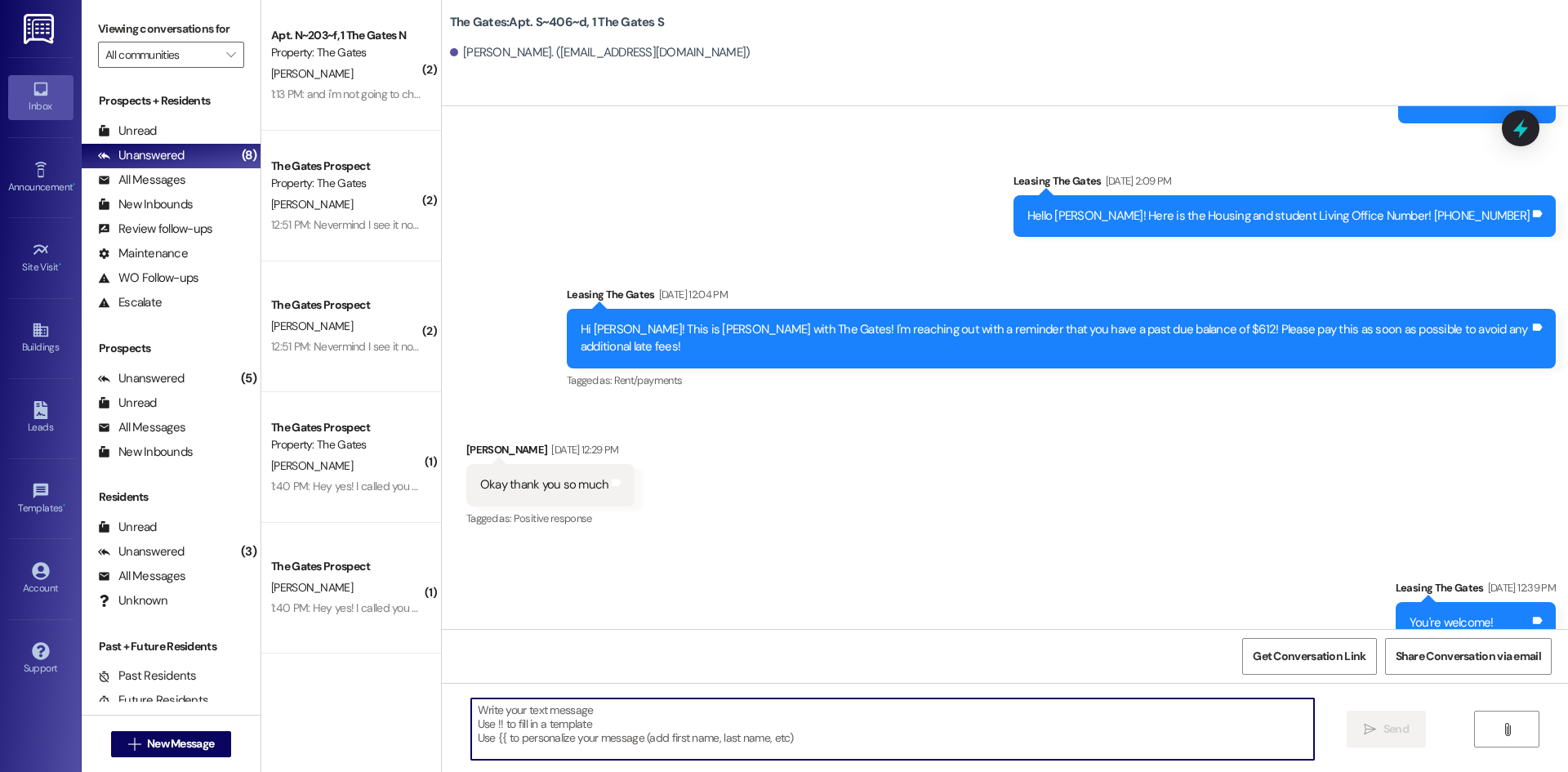
scroll to position [22502, 0]
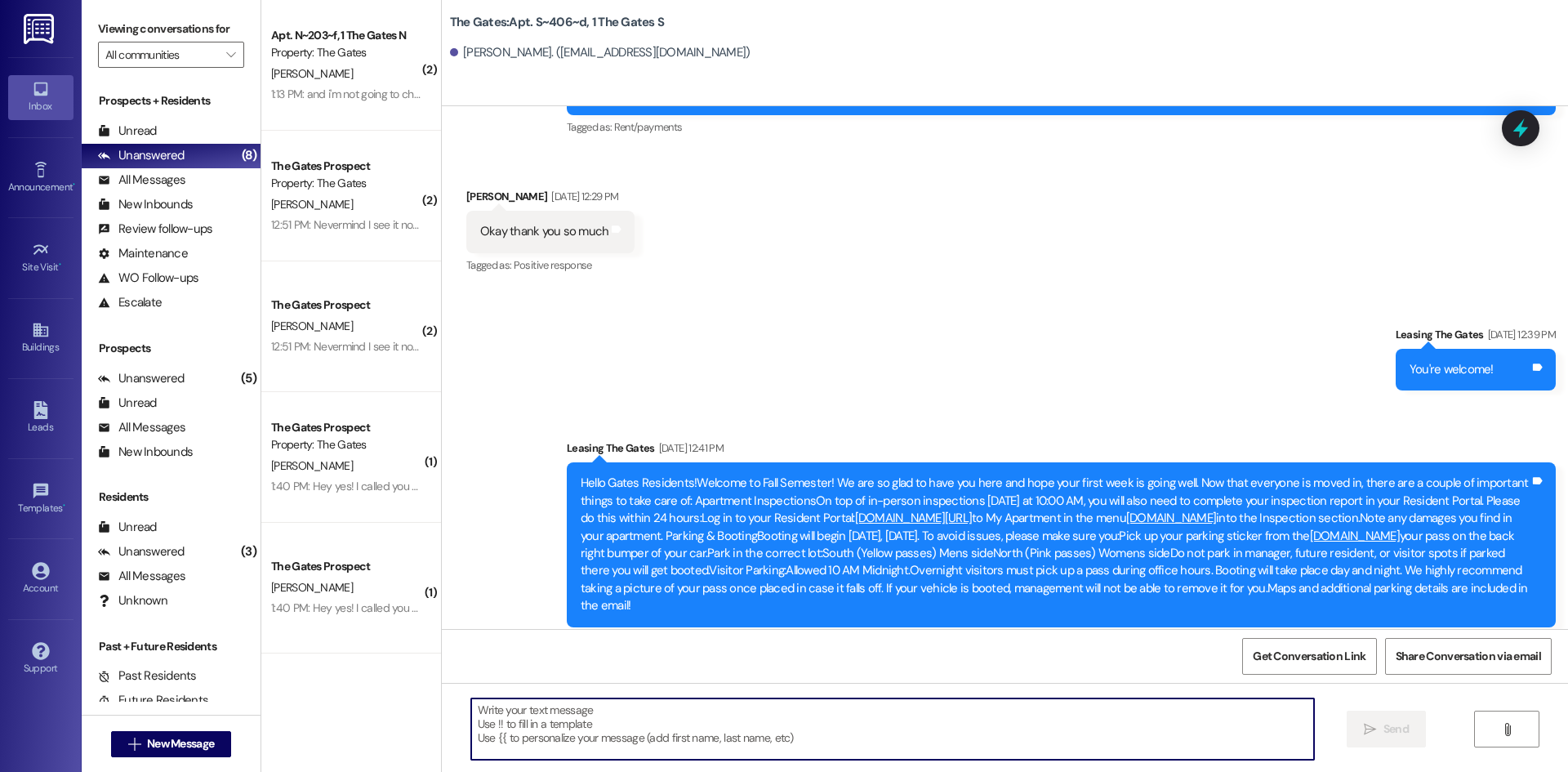
paste textarea "Hi [PERSON_NAME]! This is [PERSON_NAME] with The Gates! I noticed you hadn't ch…"
type textarea "Hi [PERSON_NAME]! This is [PERSON_NAME] with The Gates! I noticed you hadn't ch…"
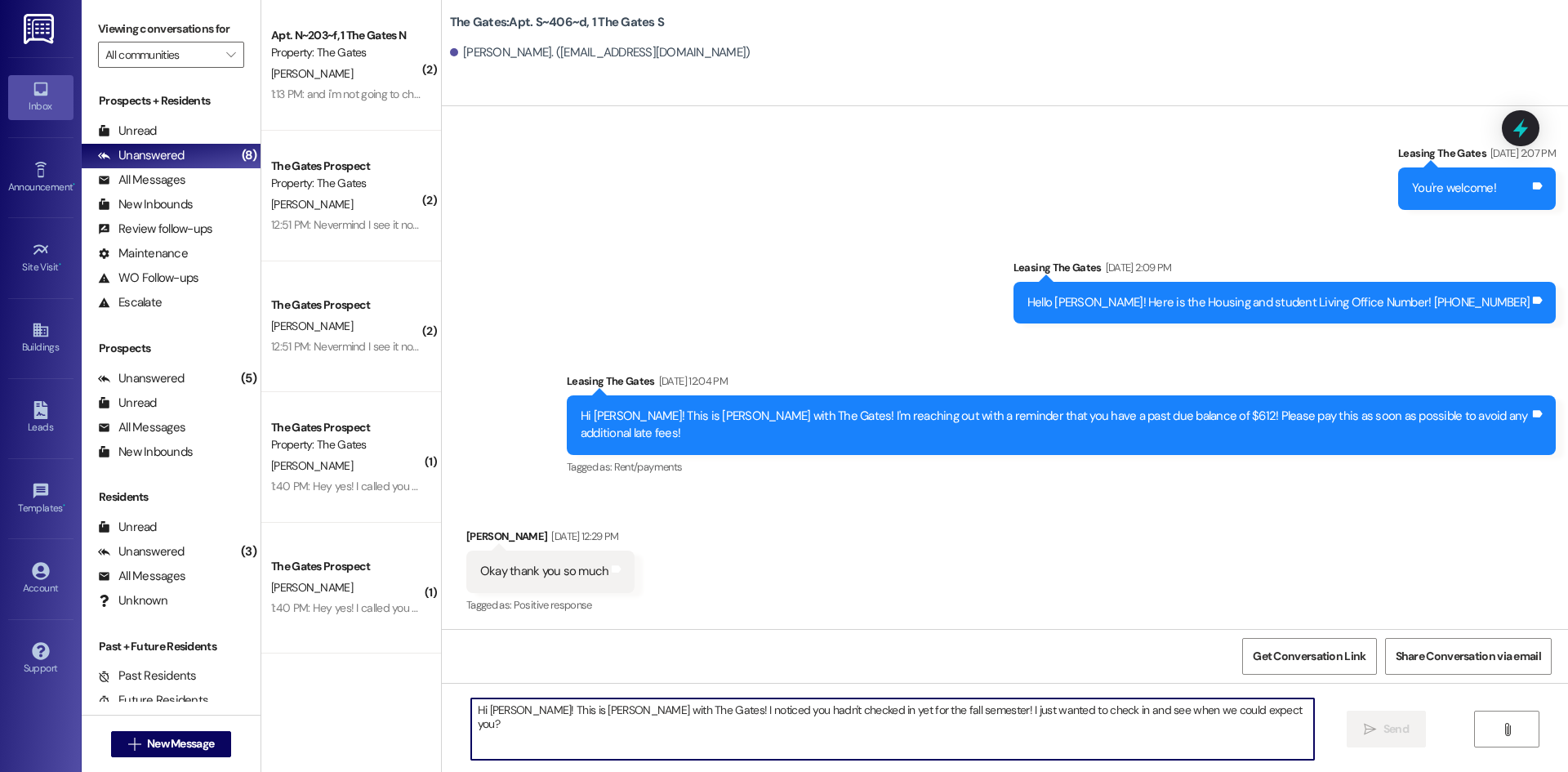
scroll to position [22145, 0]
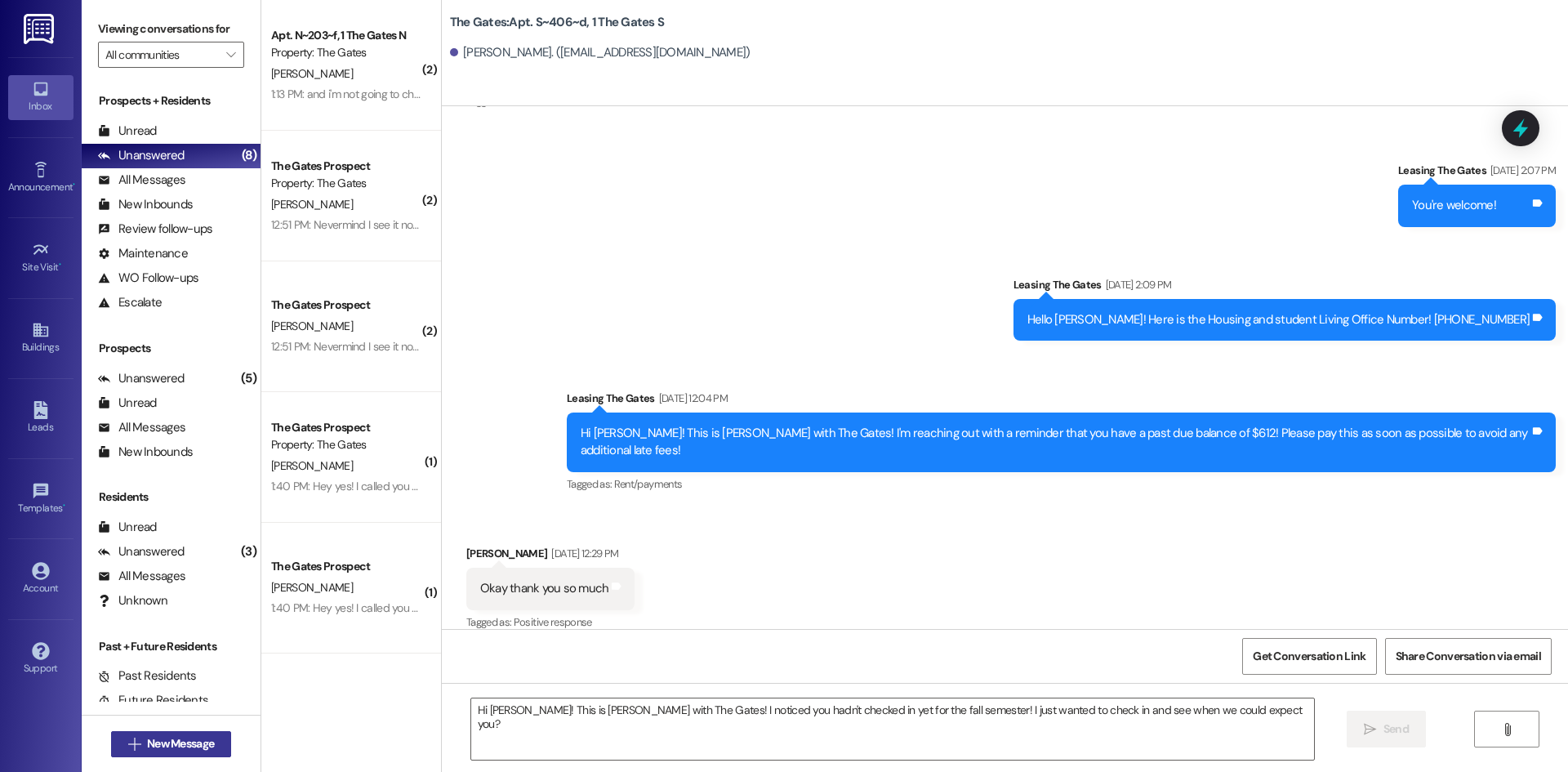
click at [147, 741] on span "New Message" at bounding box center [180, 743] width 67 height 17
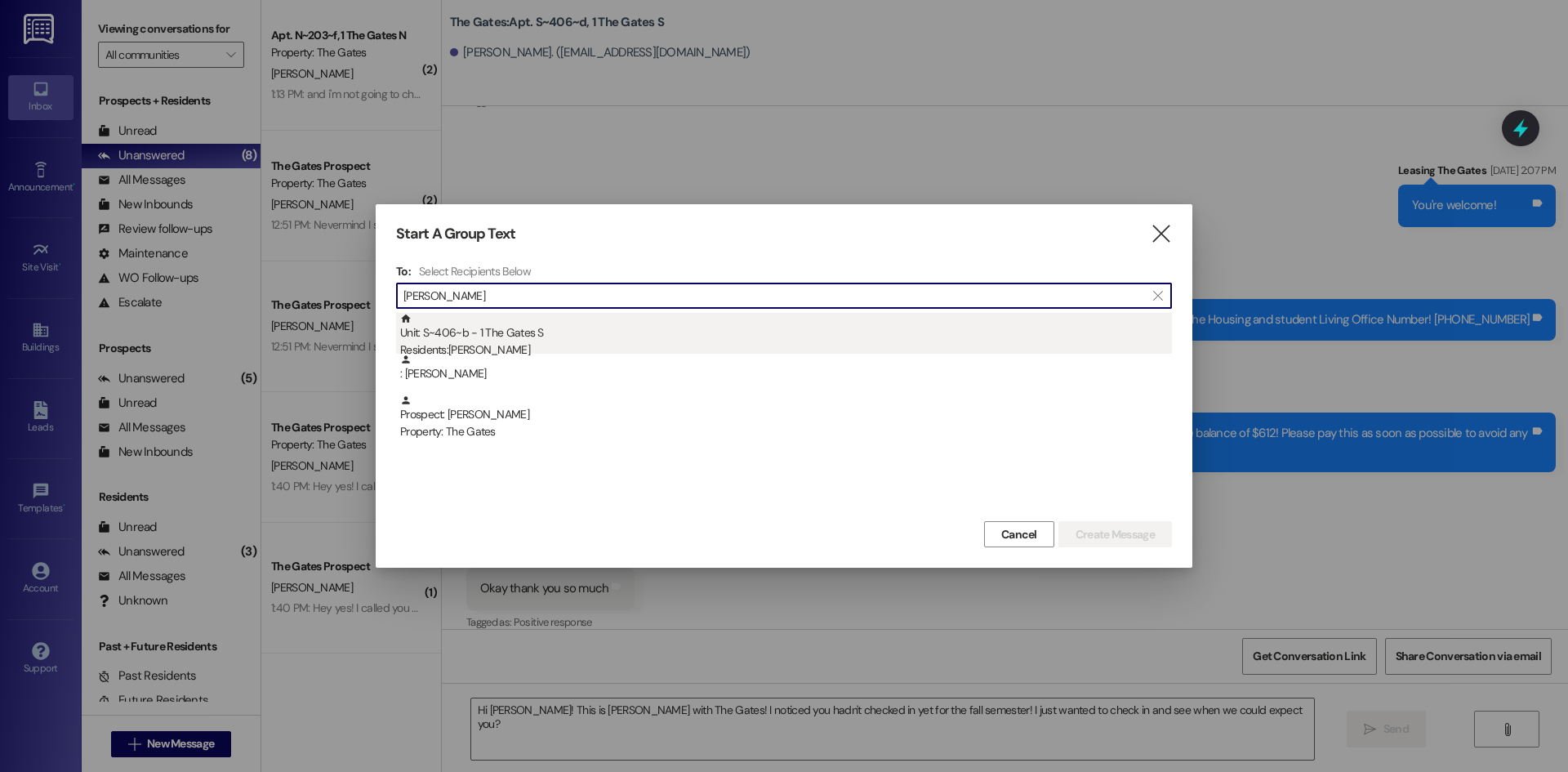
type input "[PERSON_NAME]"
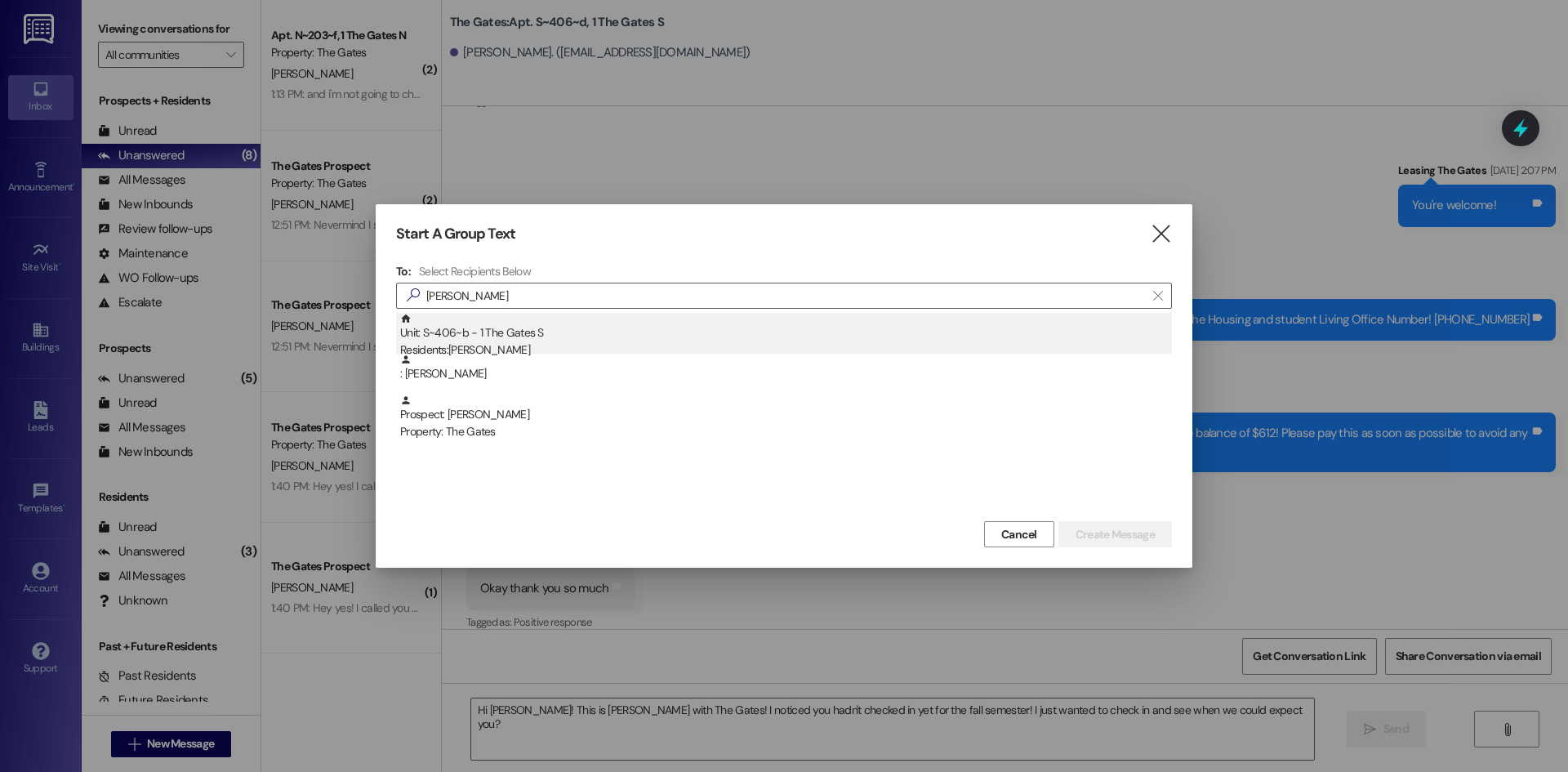
click at [489, 346] on div "Residents: [PERSON_NAME]" at bounding box center [786, 350] width 772 height 17
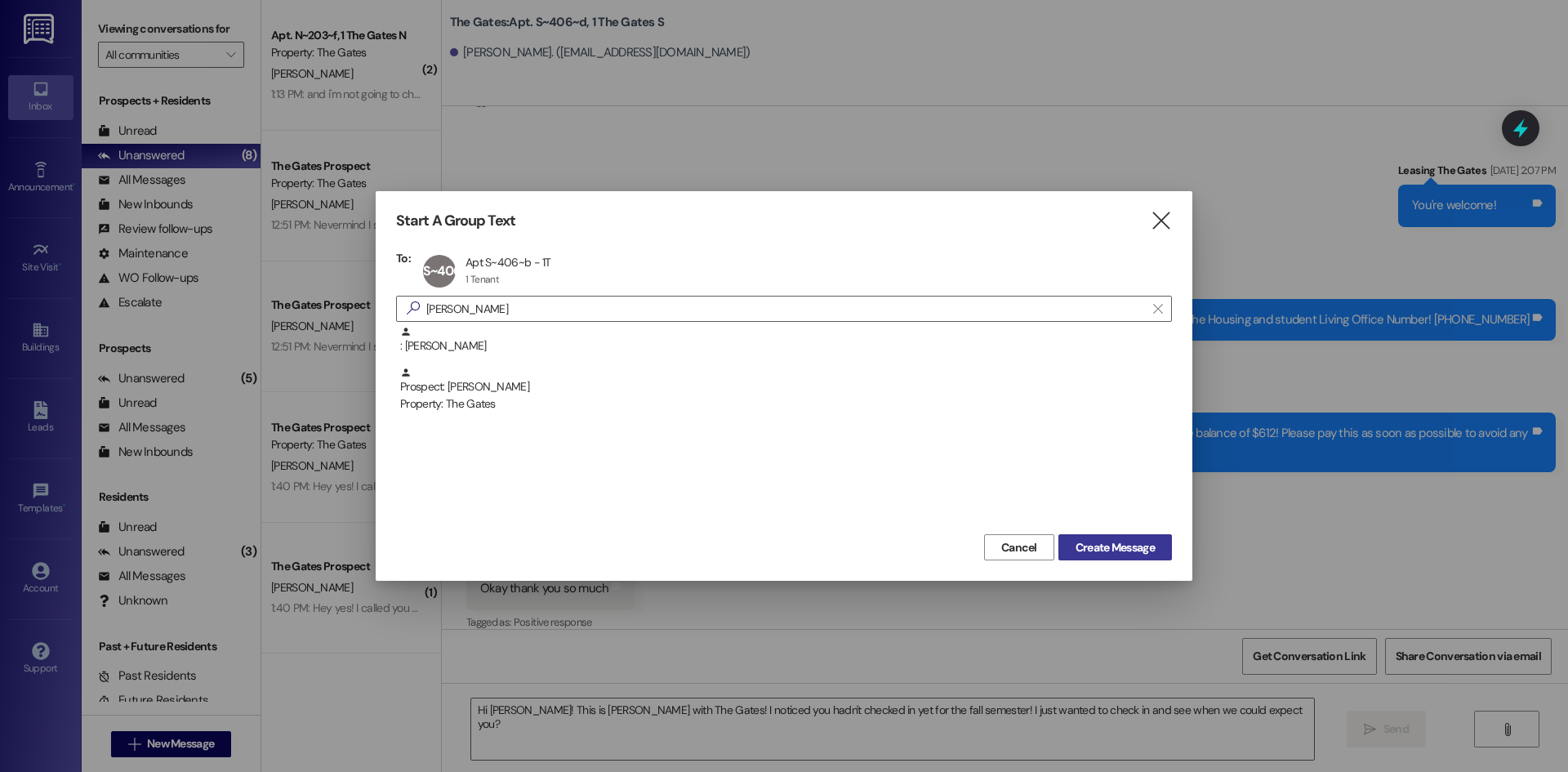
click at [1100, 539] on span "Create Message" at bounding box center [1115, 548] width 79 height 17
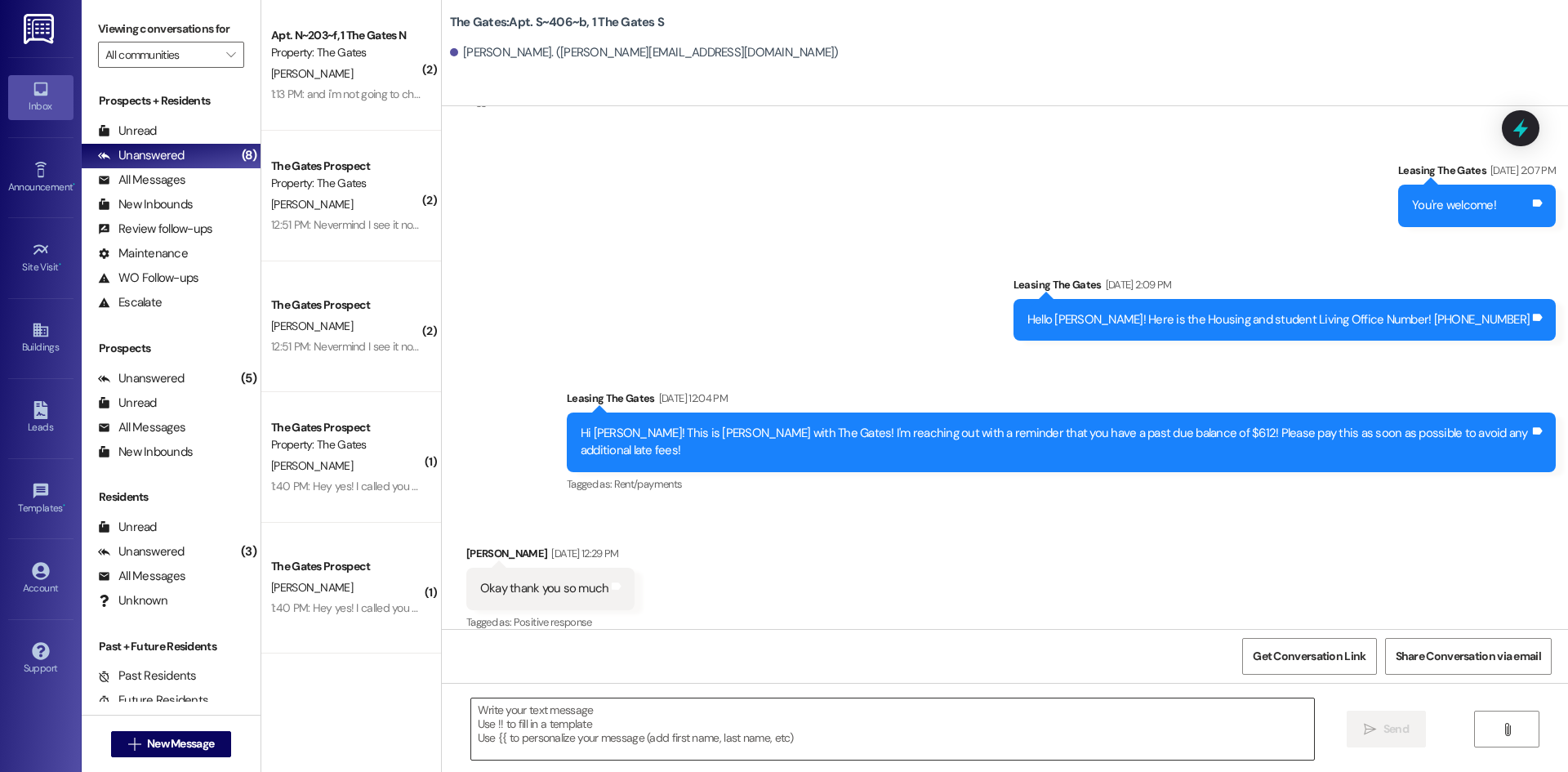
scroll to position [838, 0]
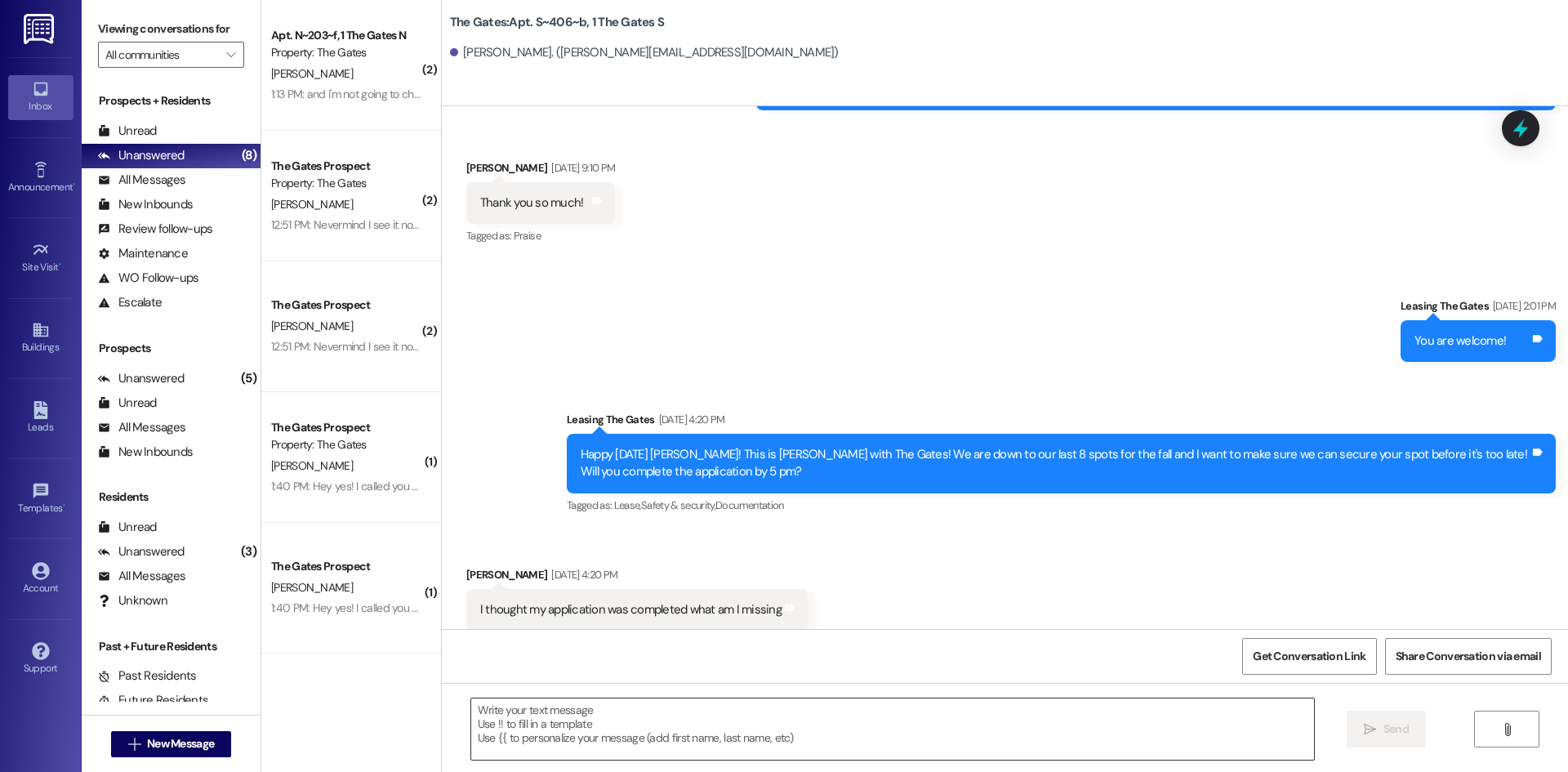
click at [597, 737] on textarea at bounding box center [893, 729] width 842 height 61
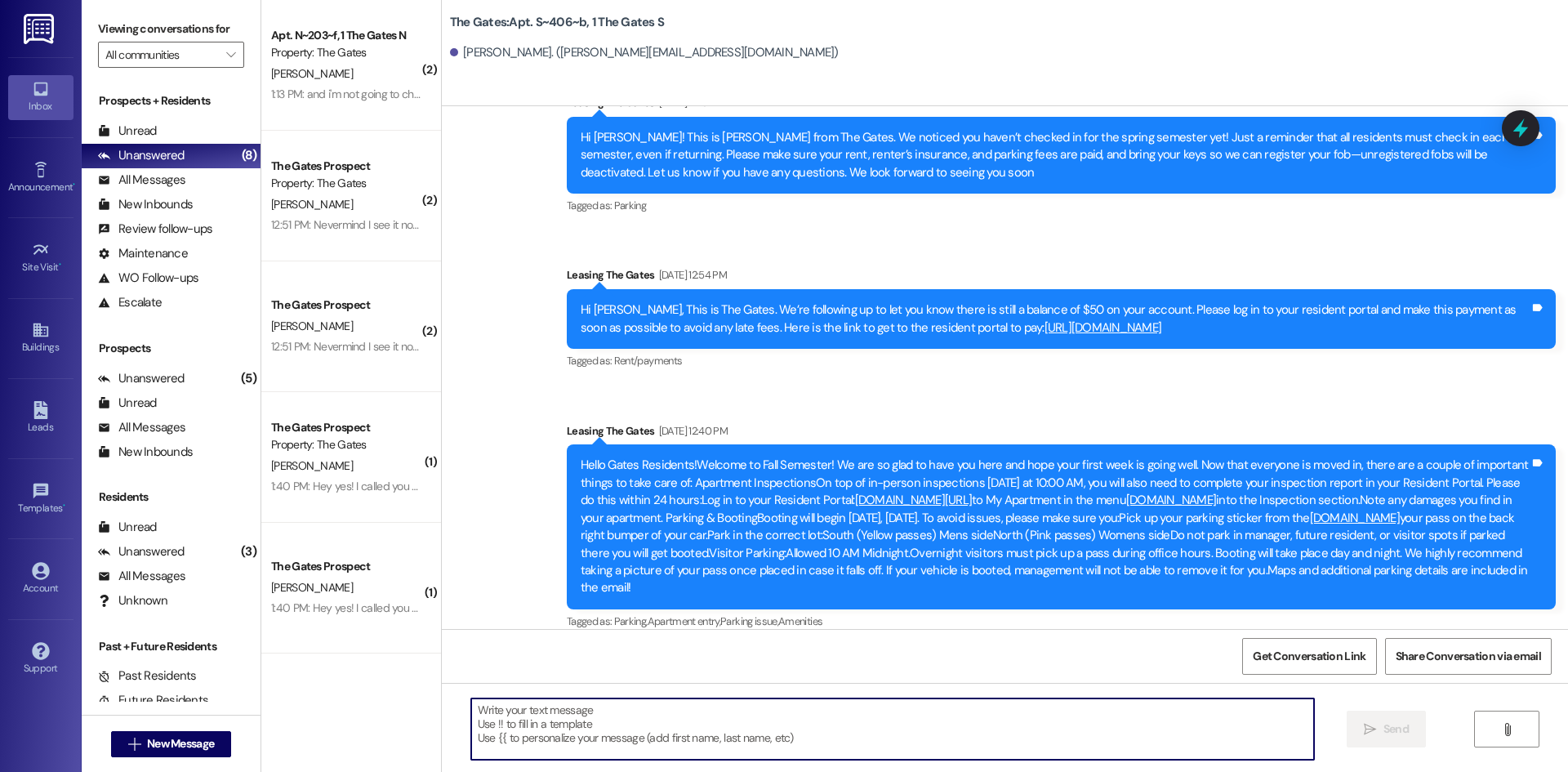
paste textarea "Hi [PERSON_NAME]! This is [PERSON_NAME] with The Gates! I noticed you hadn't ch…"
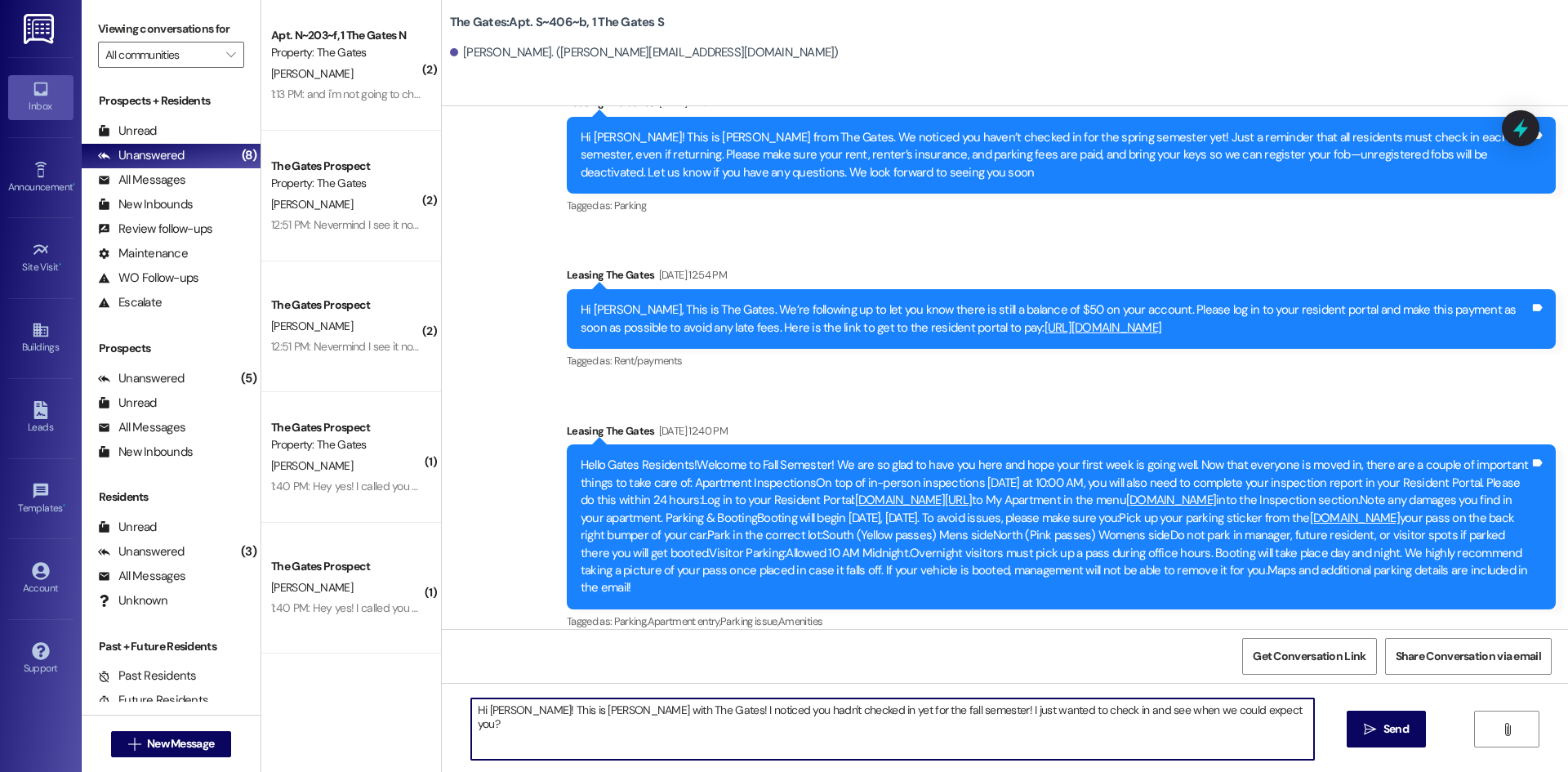
click at [489, 711] on textarea "Hi [PERSON_NAME]! This is [PERSON_NAME] with The Gates! I noticed you hadn't ch…" at bounding box center [893, 729] width 842 height 61
type textarea "Hi [PERSON_NAME]! This is [PERSON_NAME] with The Gates! I noticed you hadn't ch…"
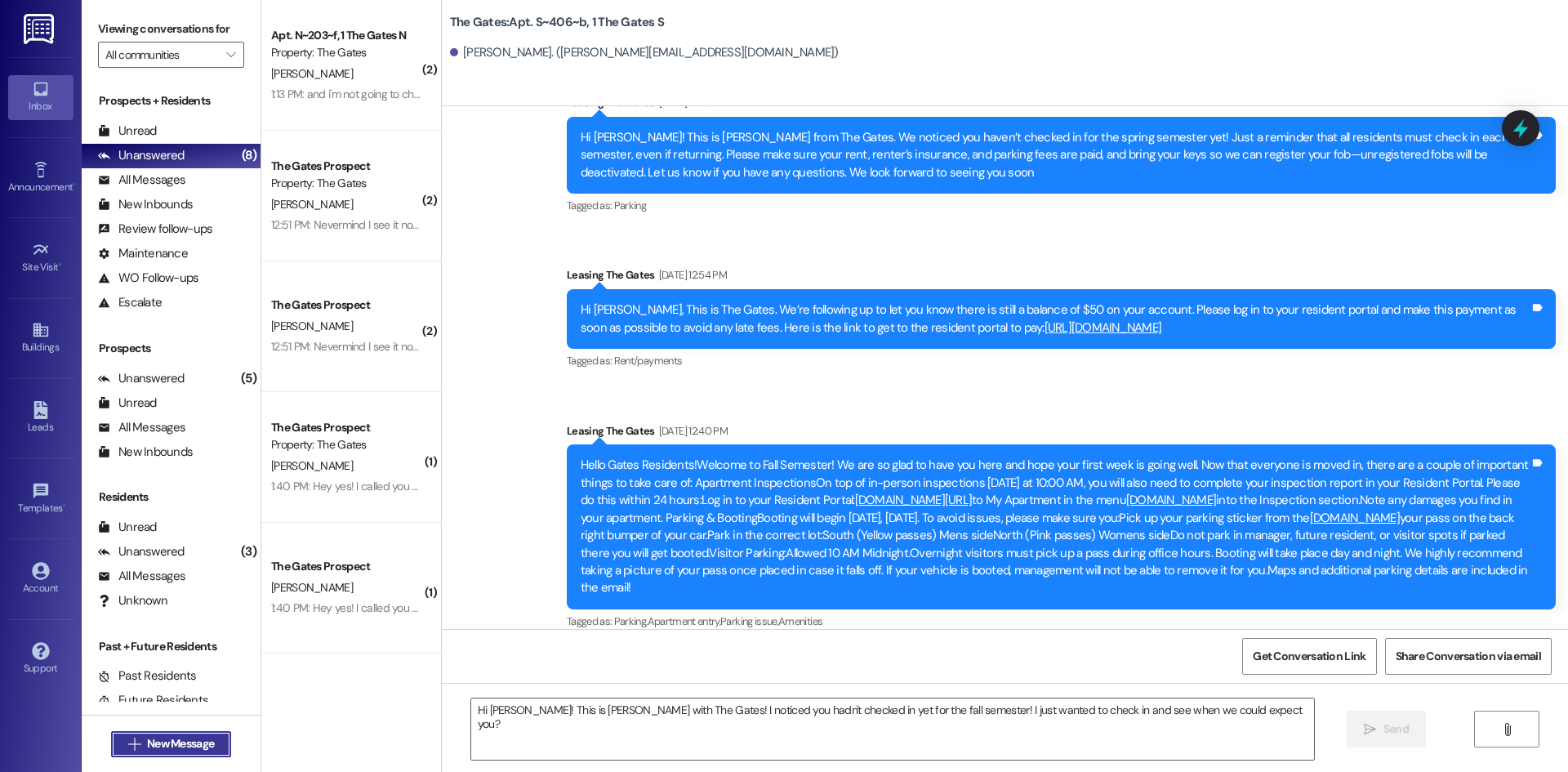
click at [224, 738] on button " New Message" at bounding box center [171, 743] width 121 height 26
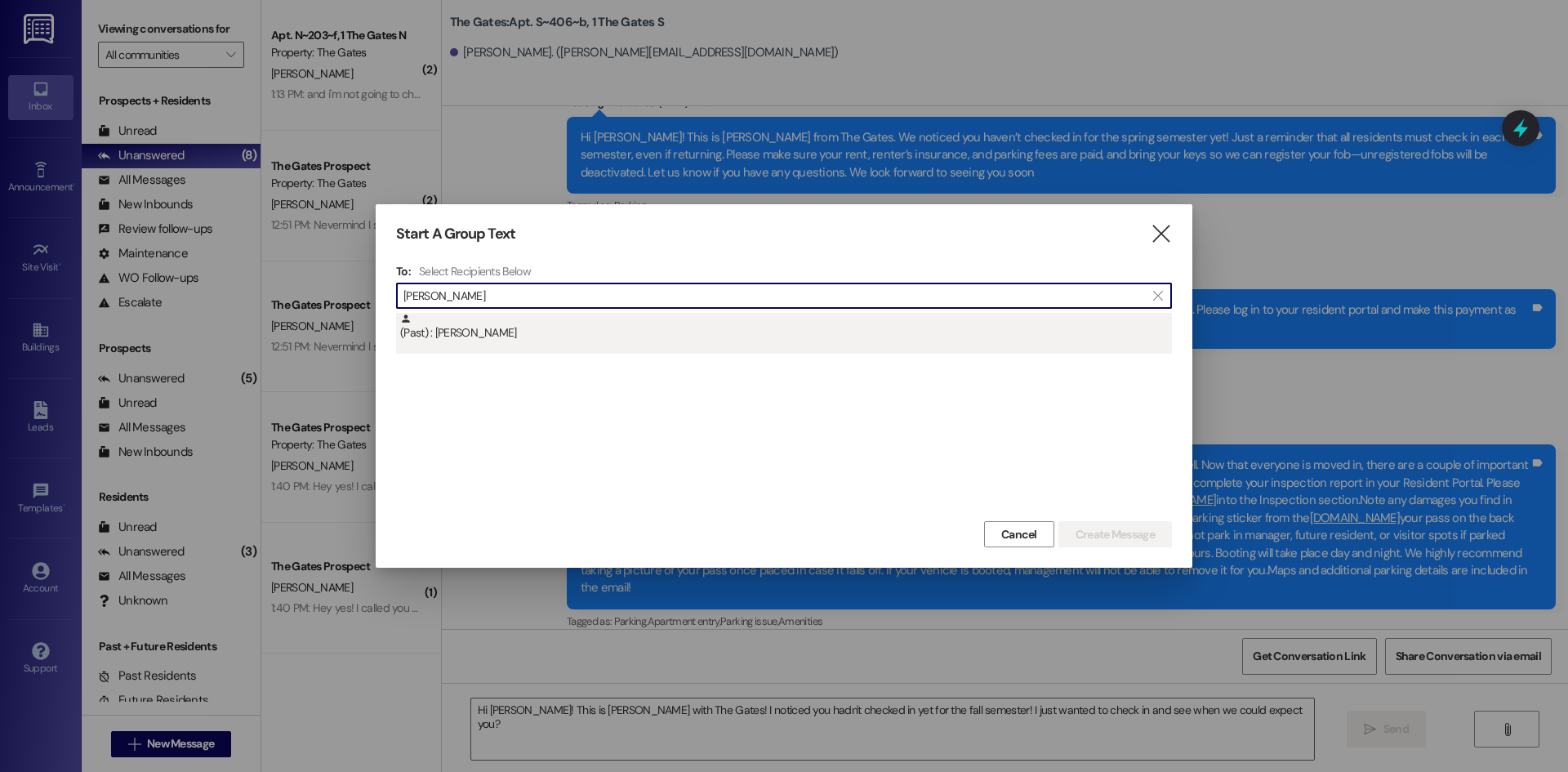
type input "[PERSON_NAME]"
click at [484, 348] on div "(Past) : [PERSON_NAME]" at bounding box center [784, 333] width 775 height 41
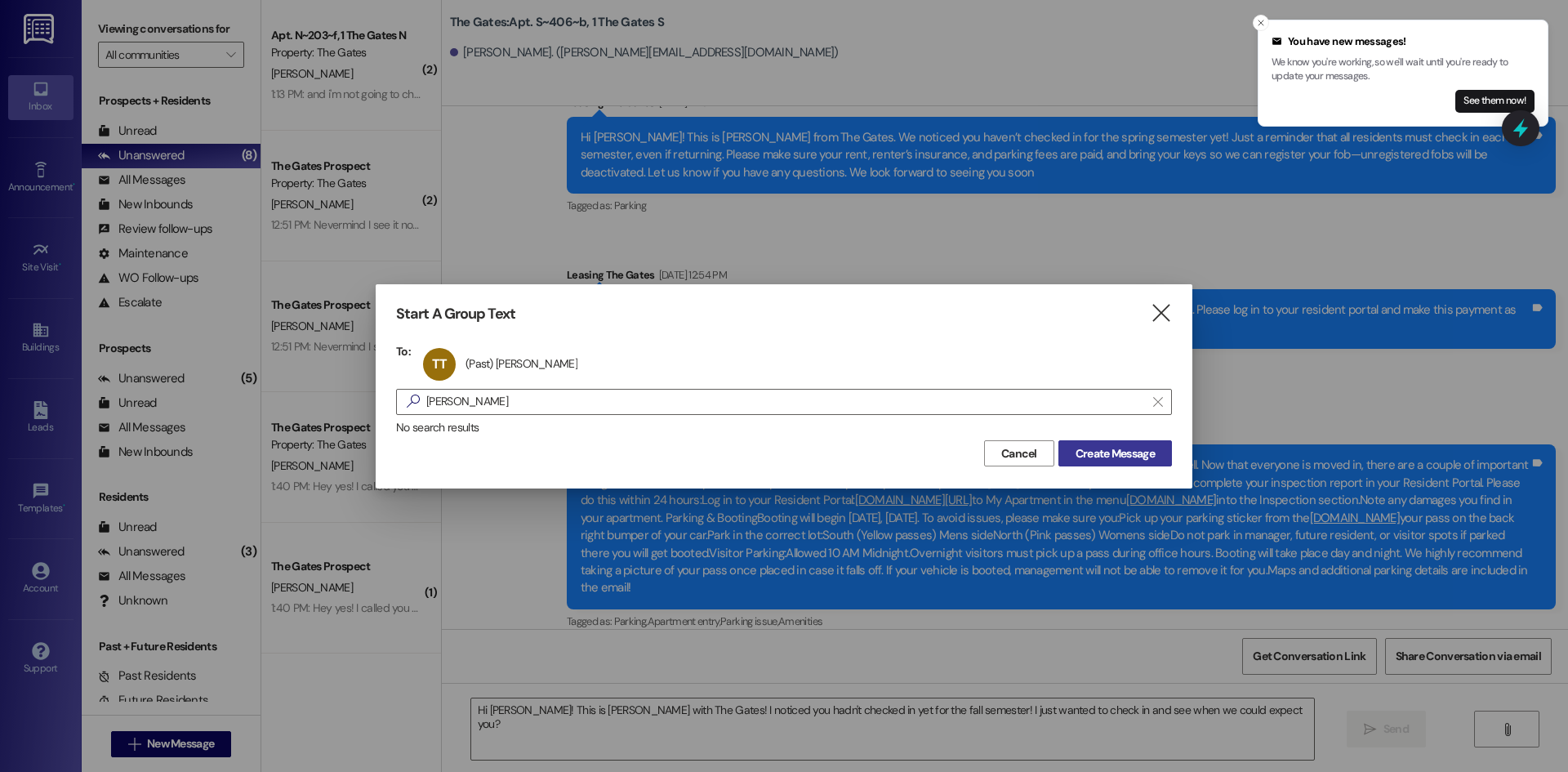
click at [1127, 443] on button "Create Message" at bounding box center [1115, 453] width 113 height 26
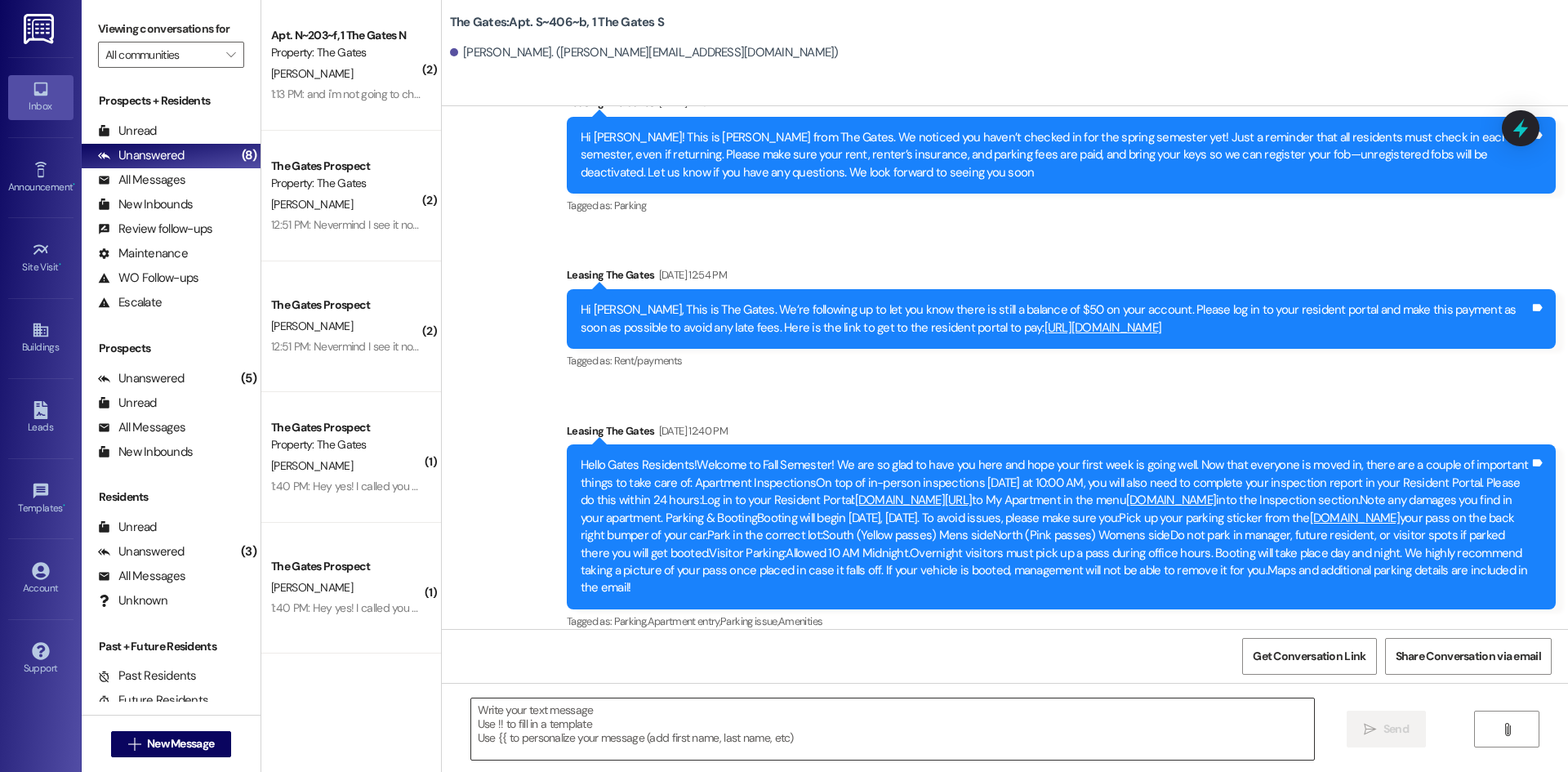
scroll to position [14361, 0]
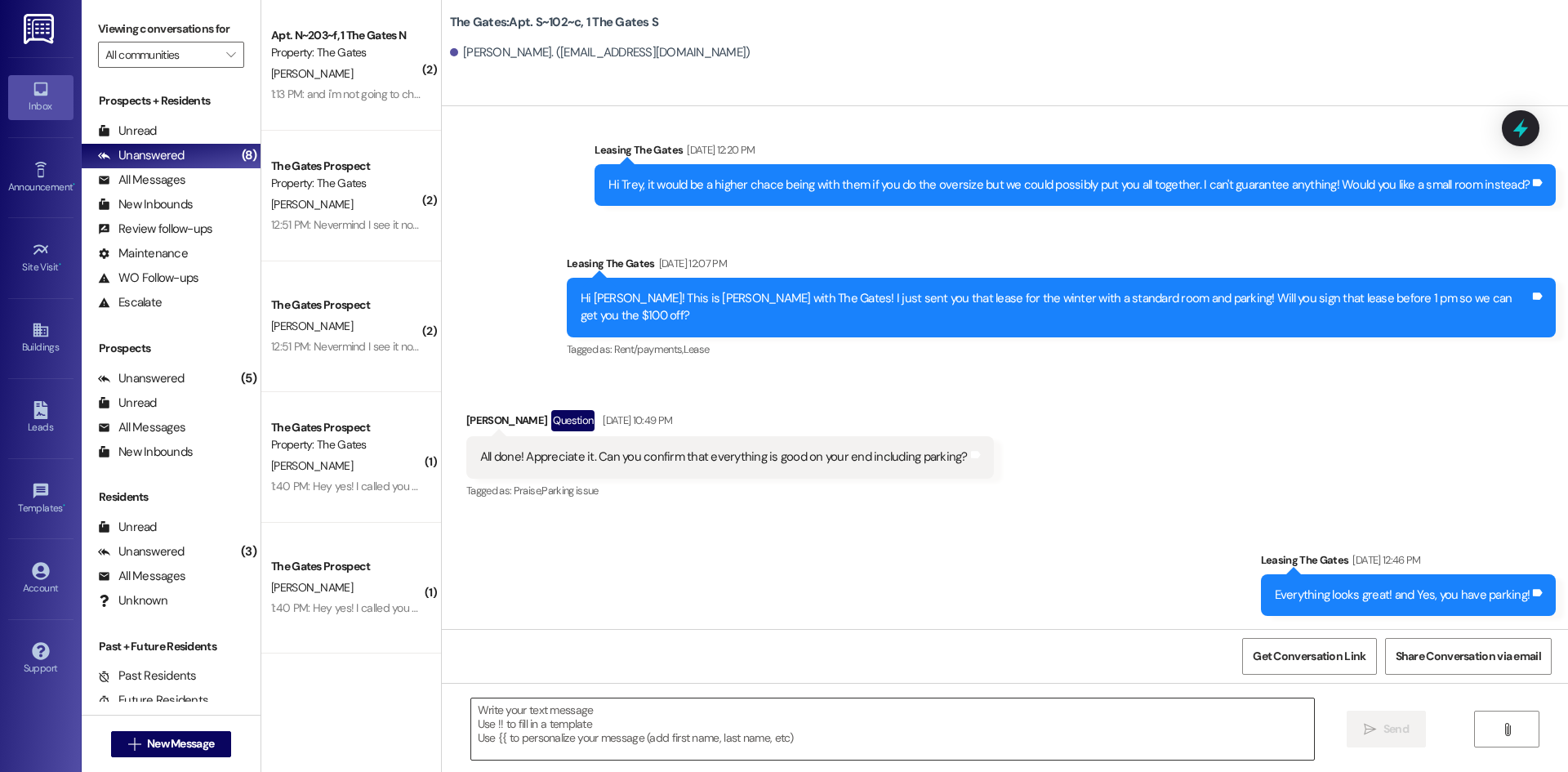
click at [583, 718] on textarea at bounding box center [893, 729] width 842 height 61
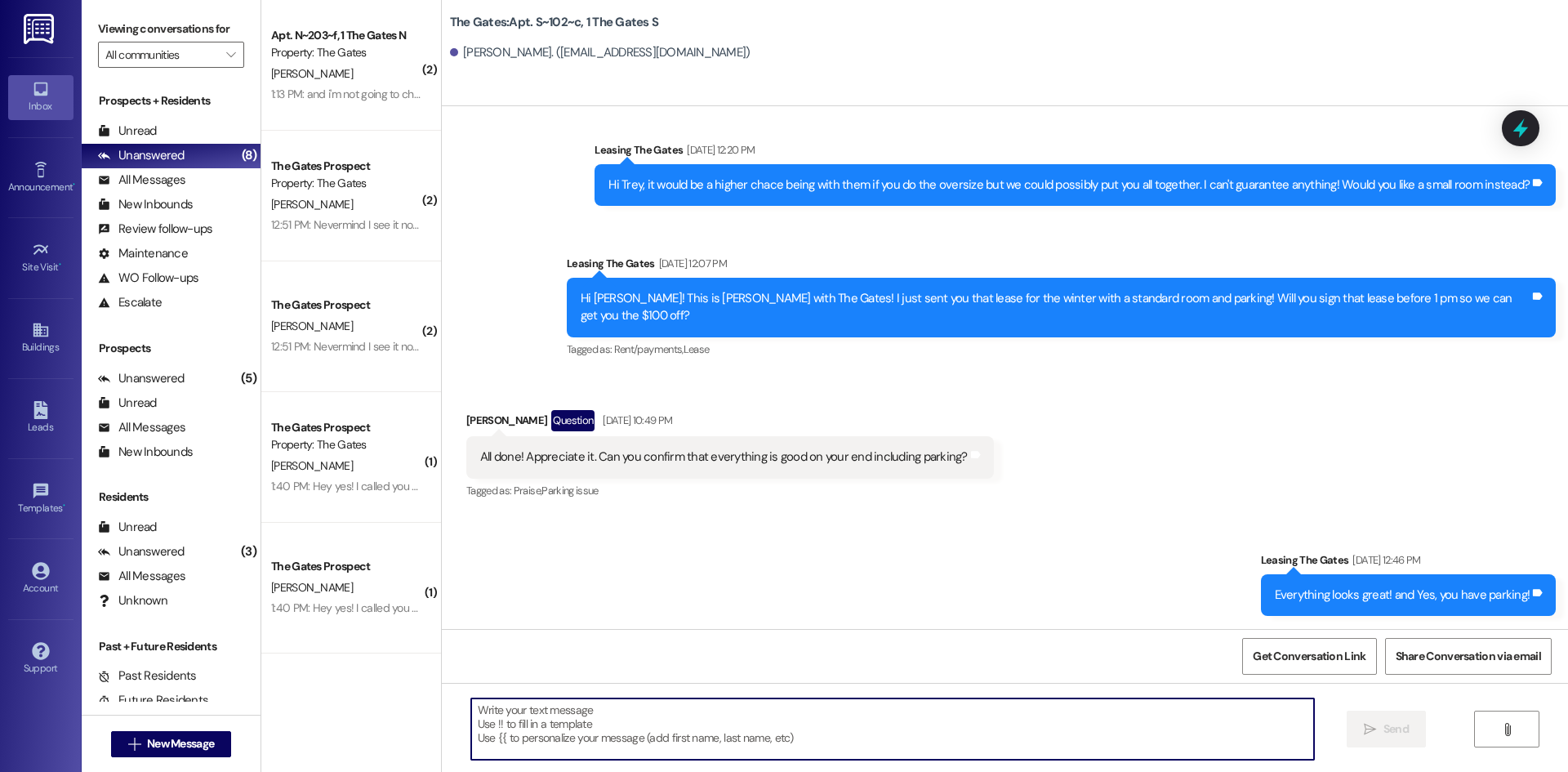
paste textarea "Hi [PERSON_NAME]! This is [PERSON_NAME] with The Gates! I noticed you hadn't ch…"
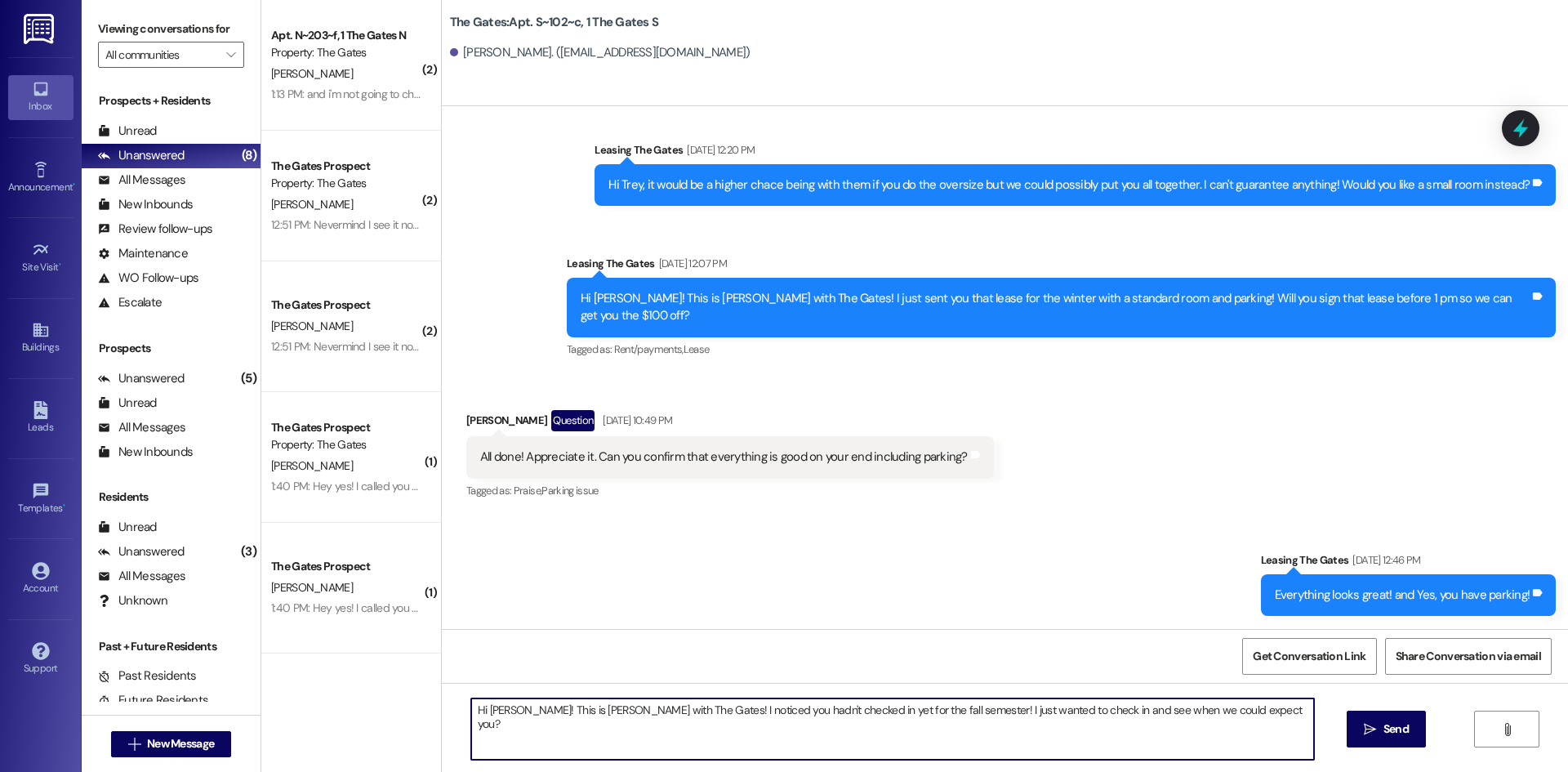
click at [494, 705] on textarea "Hi [PERSON_NAME]! This is [PERSON_NAME] with The Gates! I noticed you hadn't ch…" at bounding box center [893, 729] width 842 height 61
type textarea "Hi [PERSON_NAME]! This is [PERSON_NAME] with The Gates! I noticed you hadn't ch…"
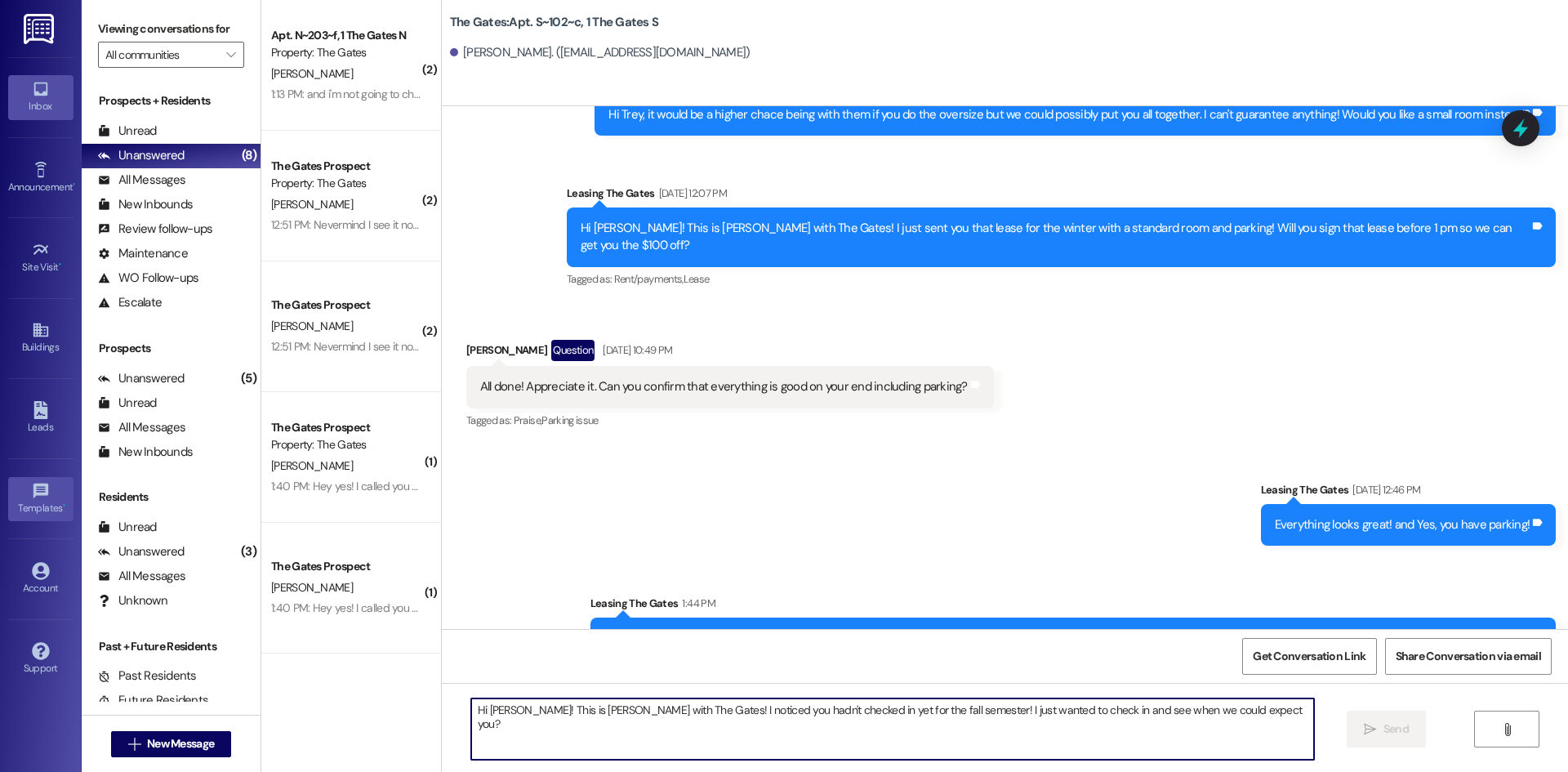
scroll to position [14247, 0]
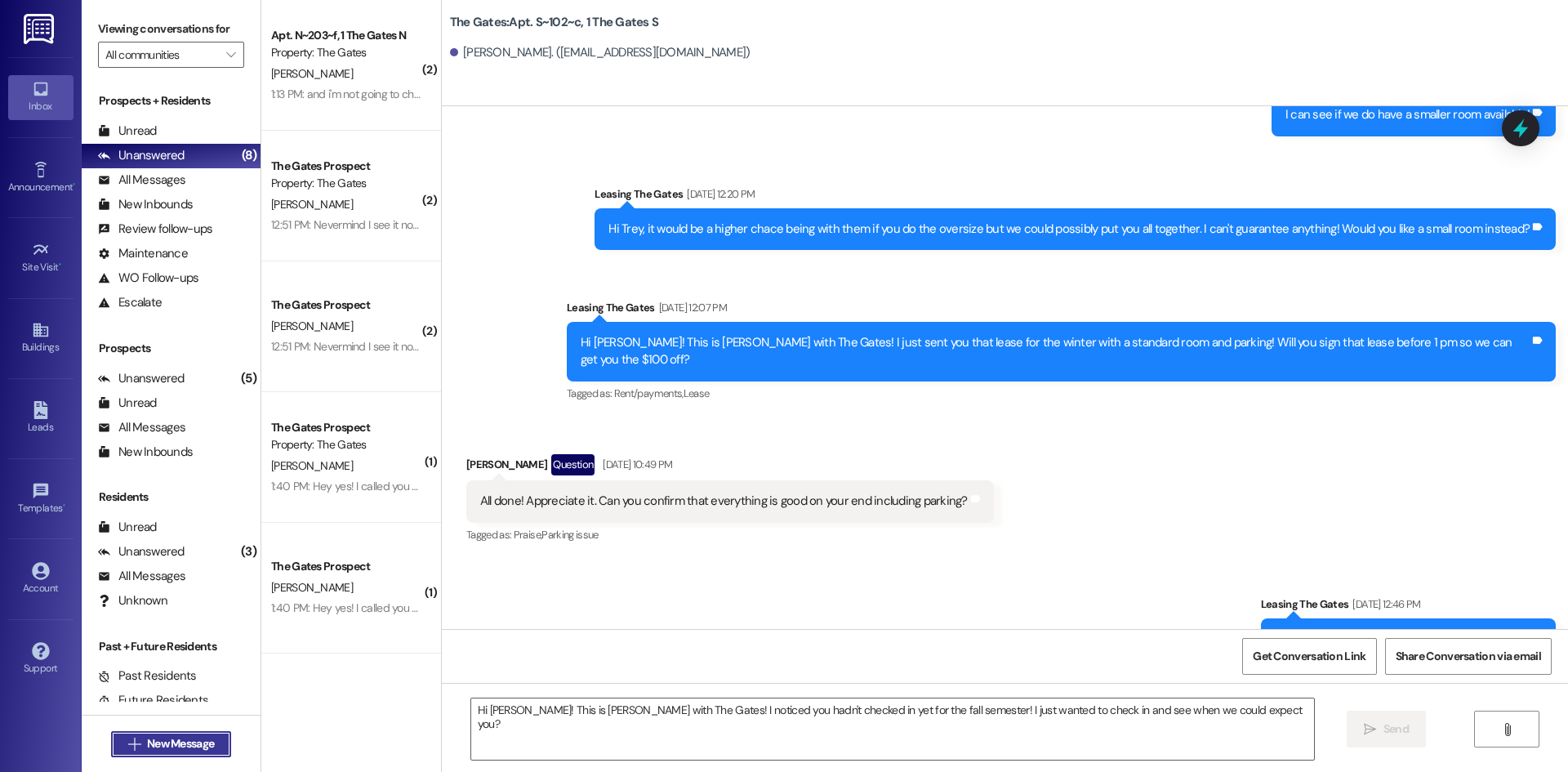
click at [157, 739] on span "New Message" at bounding box center [180, 743] width 67 height 17
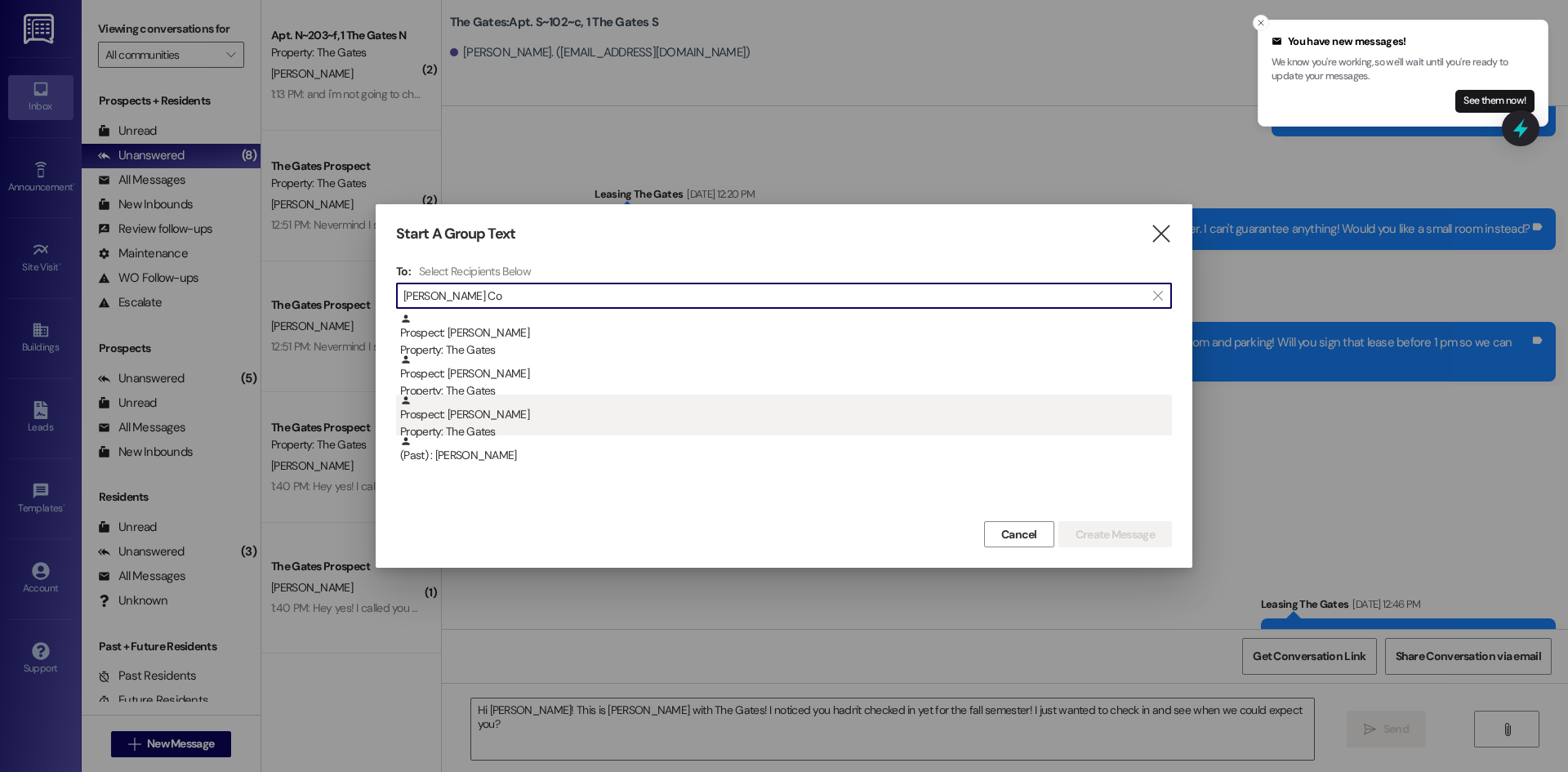
type input "[PERSON_NAME] Co"
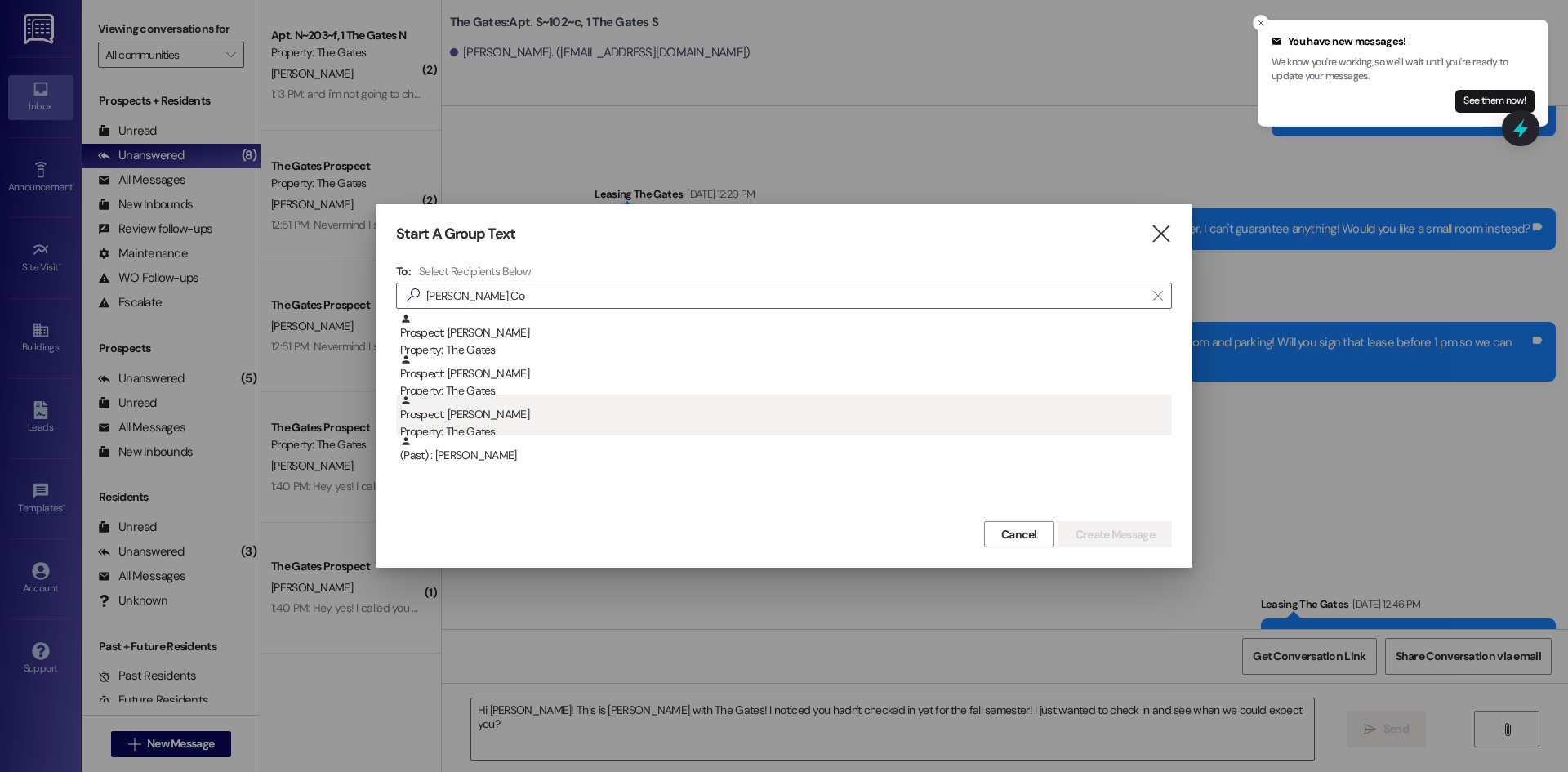
click at [523, 428] on div "Property: The Gates" at bounding box center [786, 432] width 772 height 17
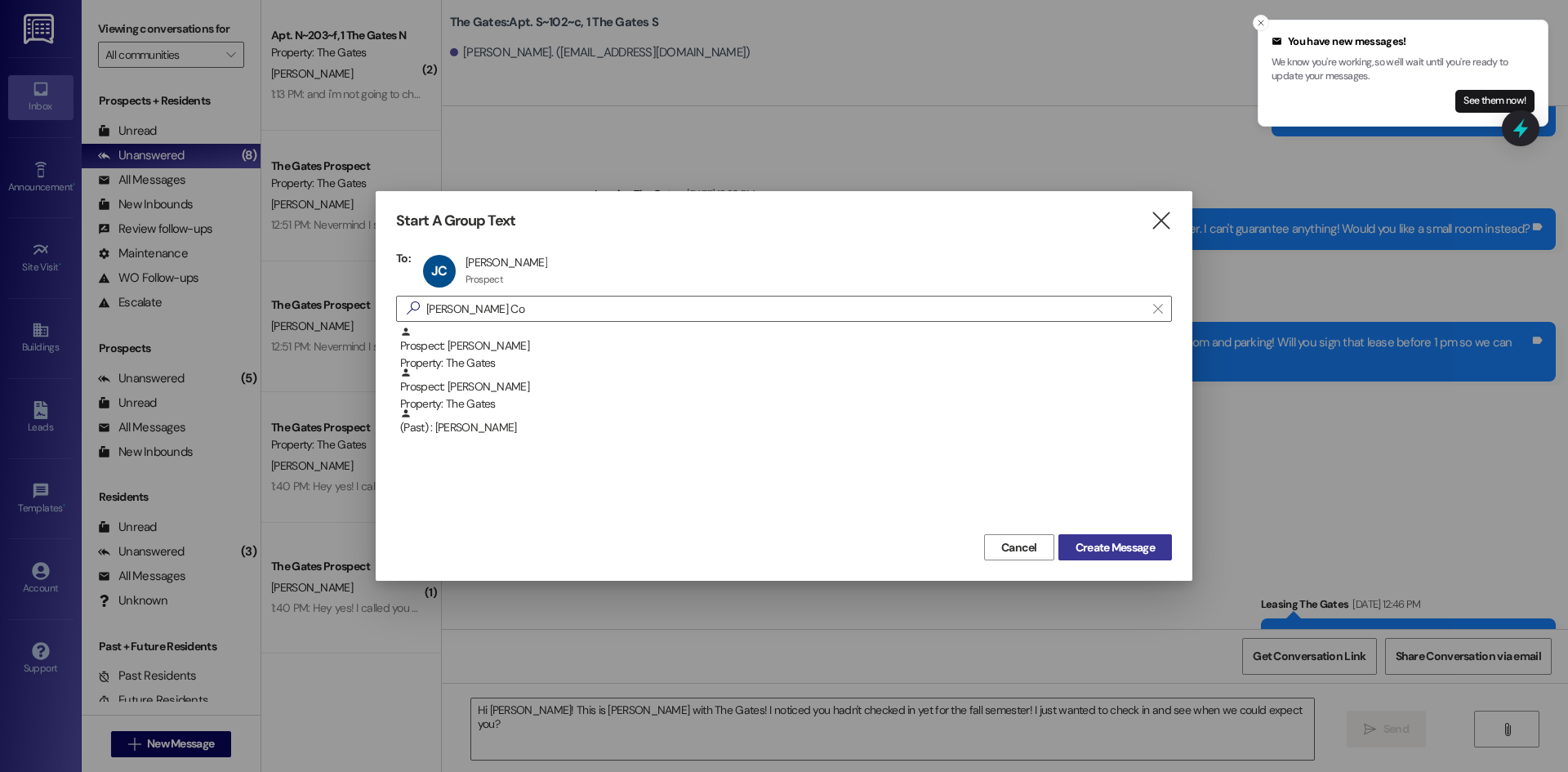
drag, startPoint x: 1118, startPoint y: 535, endPoint x: 1123, endPoint y: 543, distance: 9.4
click at [1119, 539] on button "Create Message" at bounding box center [1115, 547] width 113 height 26
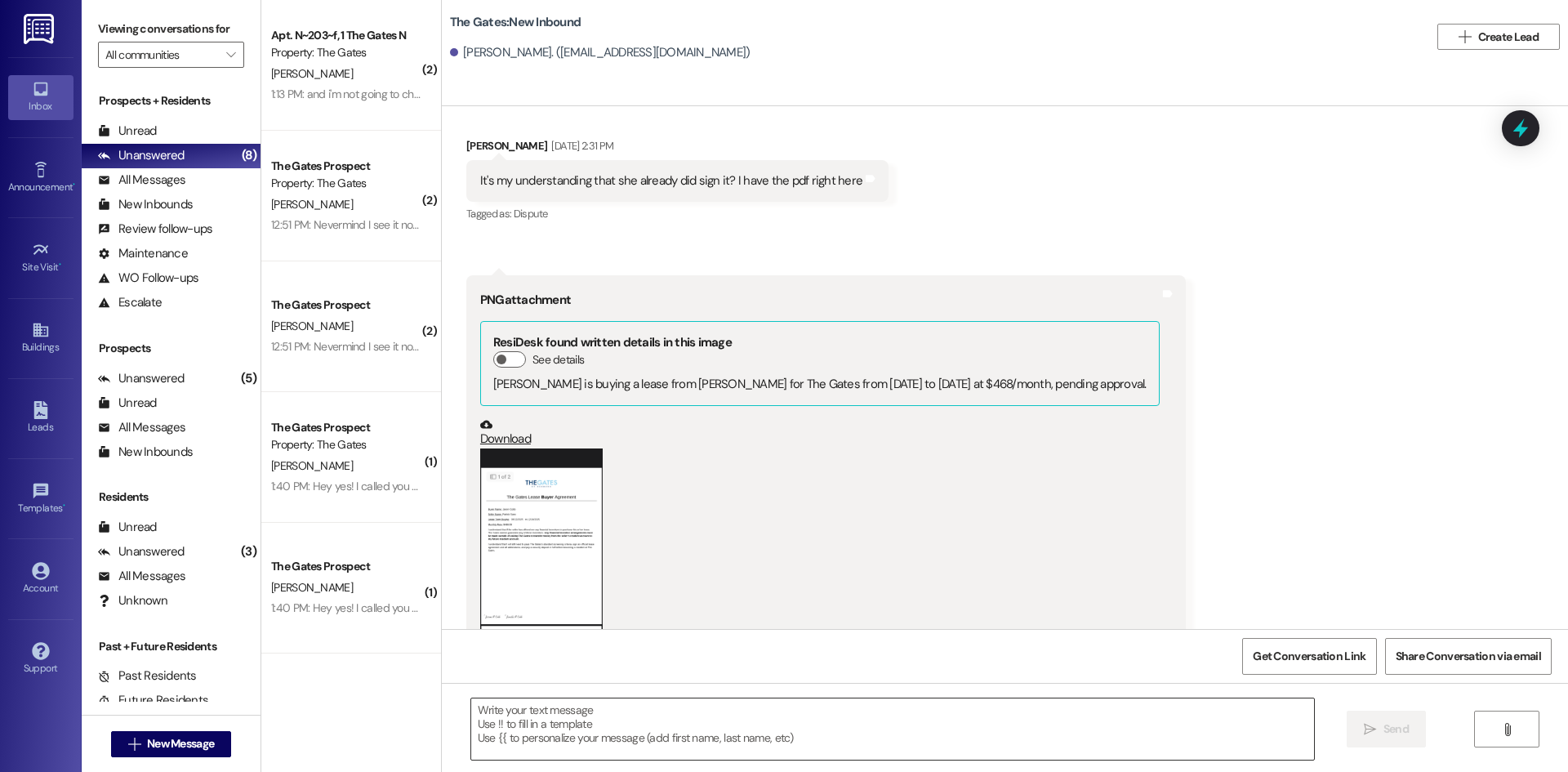
click at [568, 704] on textarea at bounding box center [893, 729] width 842 height 61
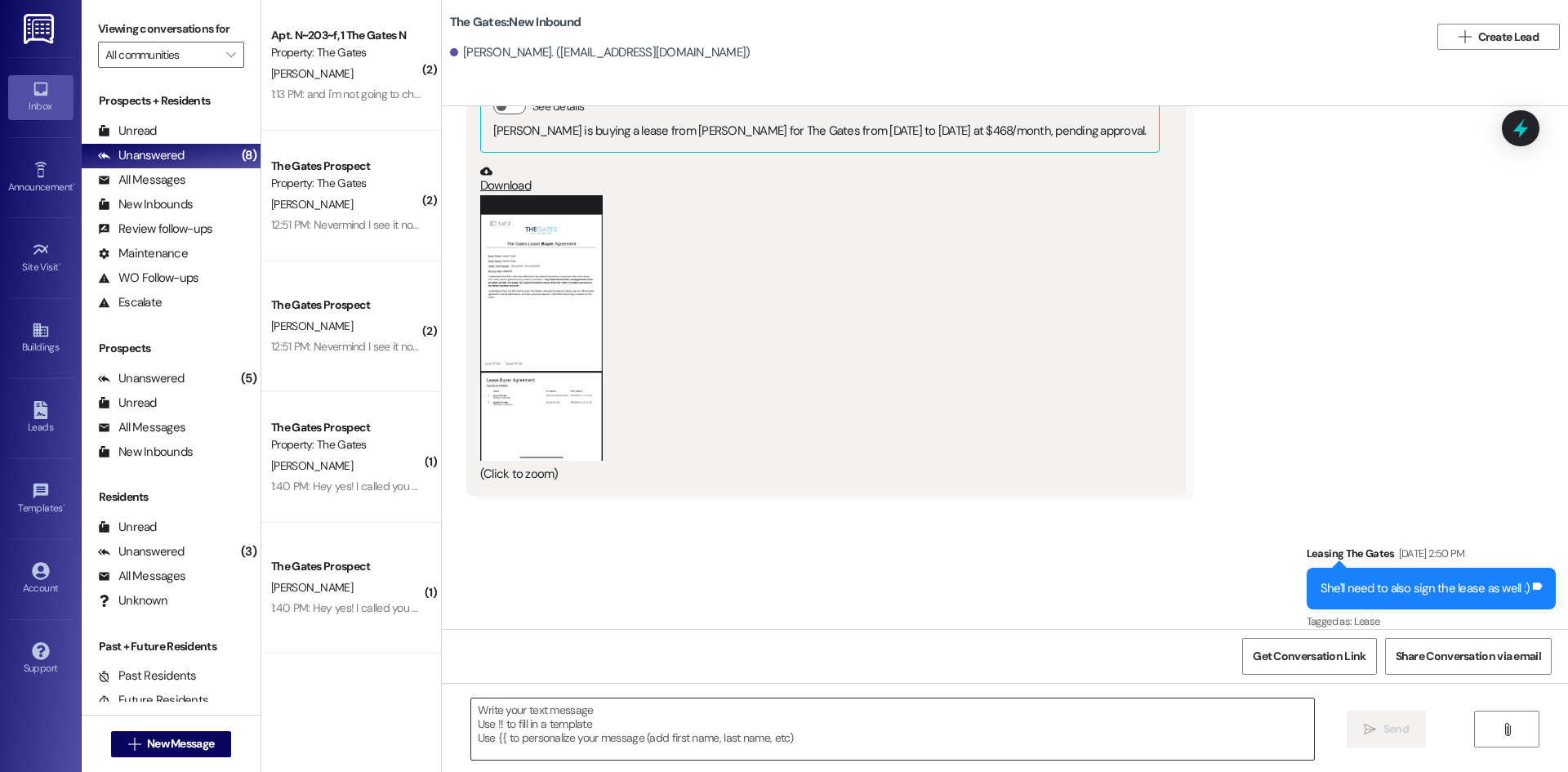
paste textarea "Hi [PERSON_NAME]! This is [PERSON_NAME] with The Gates! I noticed you hadn't ch…"
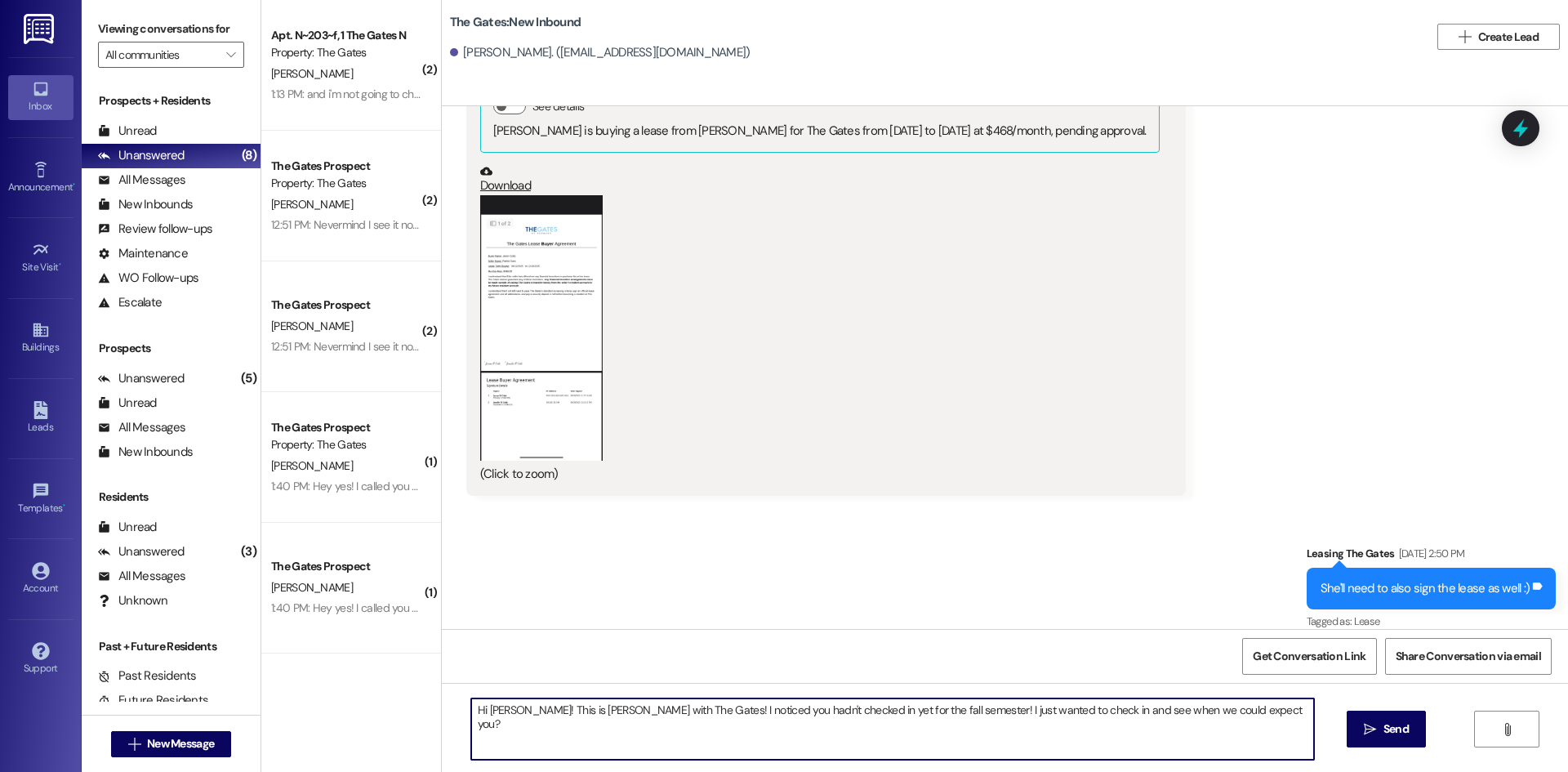
click at [490, 706] on textarea "Hi [PERSON_NAME]! This is [PERSON_NAME] with The Gates! I noticed you hadn't ch…" at bounding box center [893, 729] width 842 height 61
type textarea "Hi [PERSON_NAME]! This is [PERSON_NAME] with The Gates! I noticed you hadn't ch…"
click at [159, 131] on div "Unread (0)" at bounding box center [171, 132] width 179 height 25
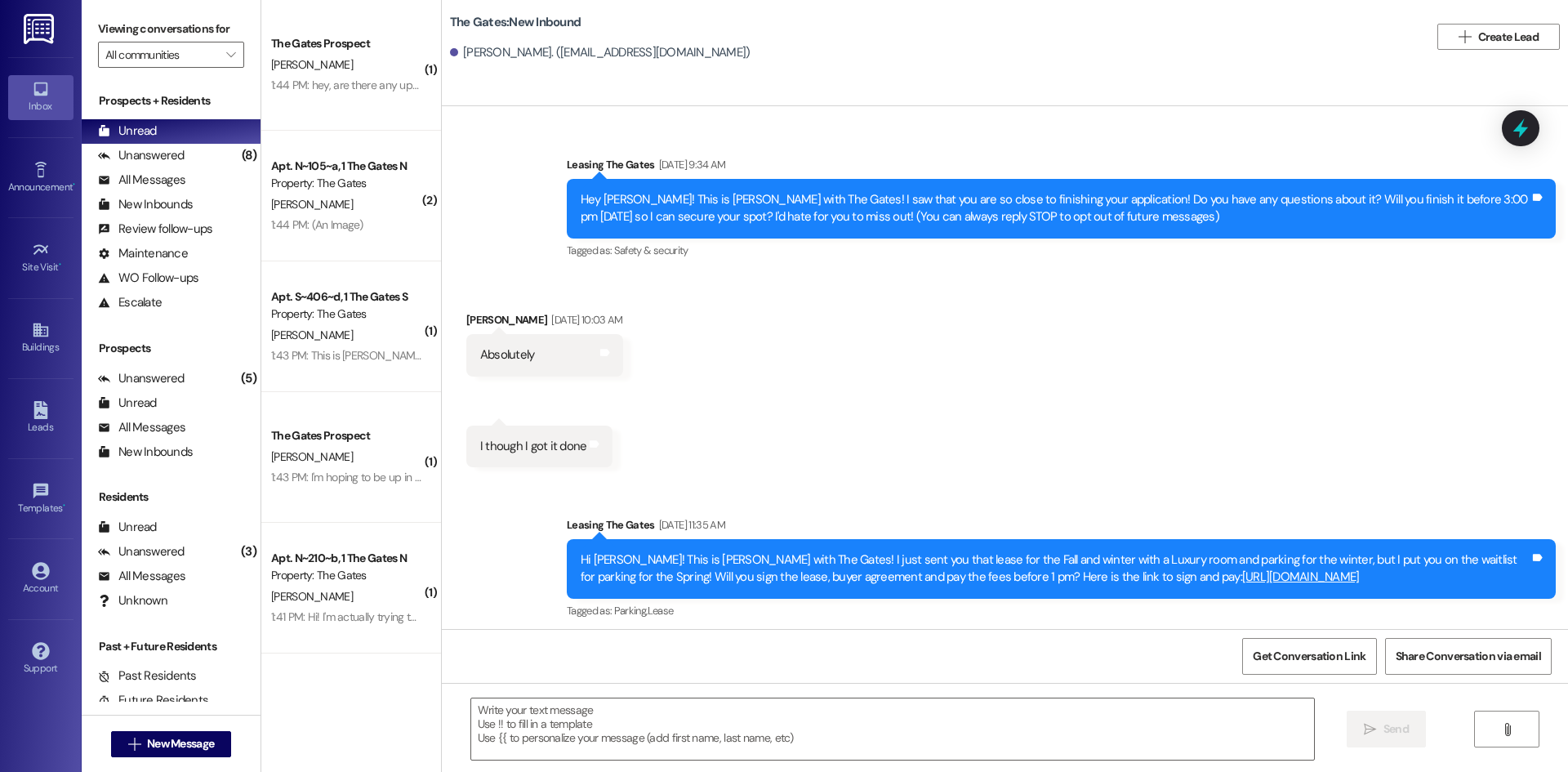
scroll to position [1523, 0]
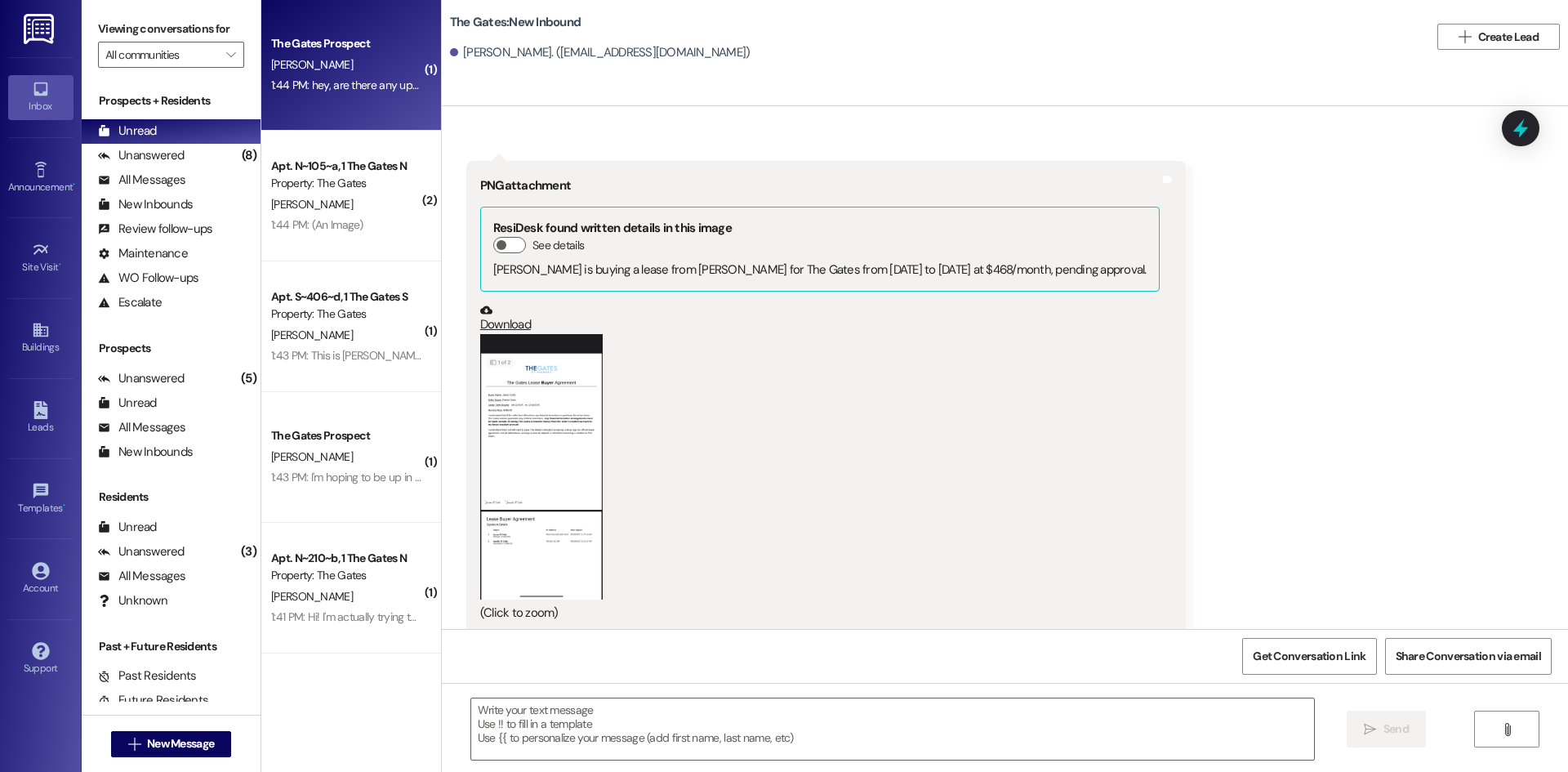
click at [340, 71] on div "[PERSON_NAME]" at bounding box center [347, 64] width 154 height 20
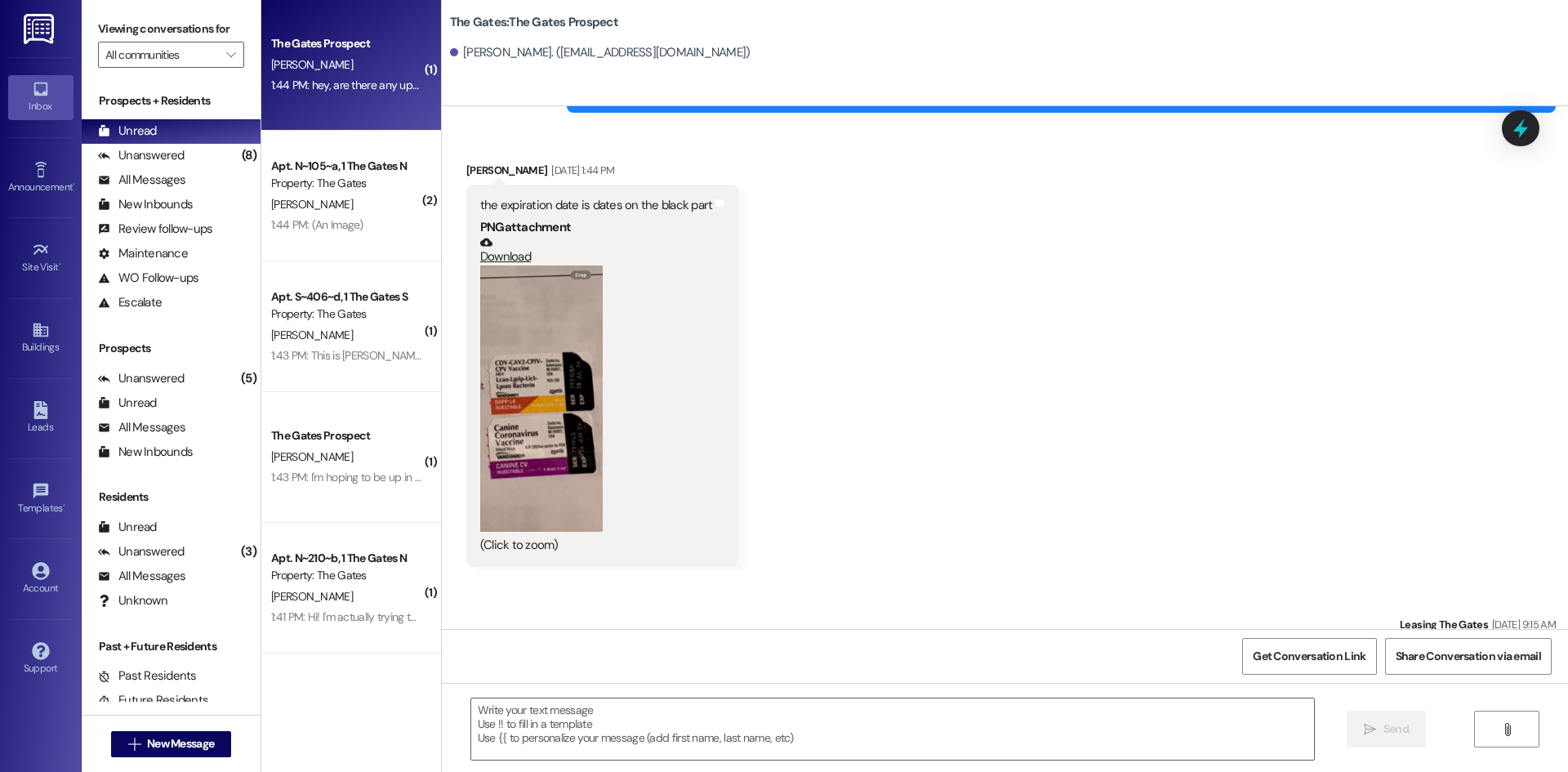
scroll to position [1945, 0]
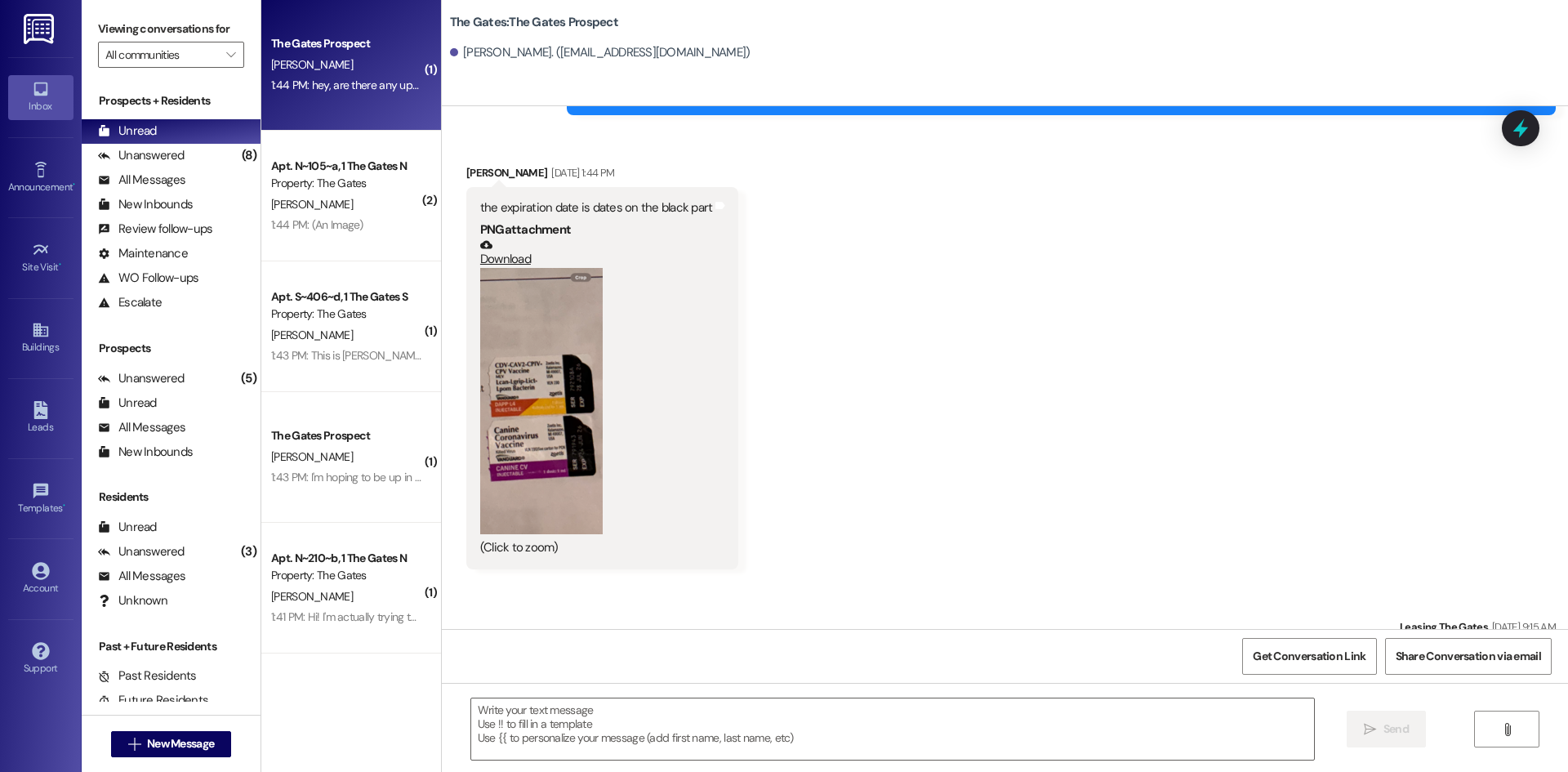
click at [551, 439] on button "Zoom image" at bounding box center [541, 400] width 123 height 266
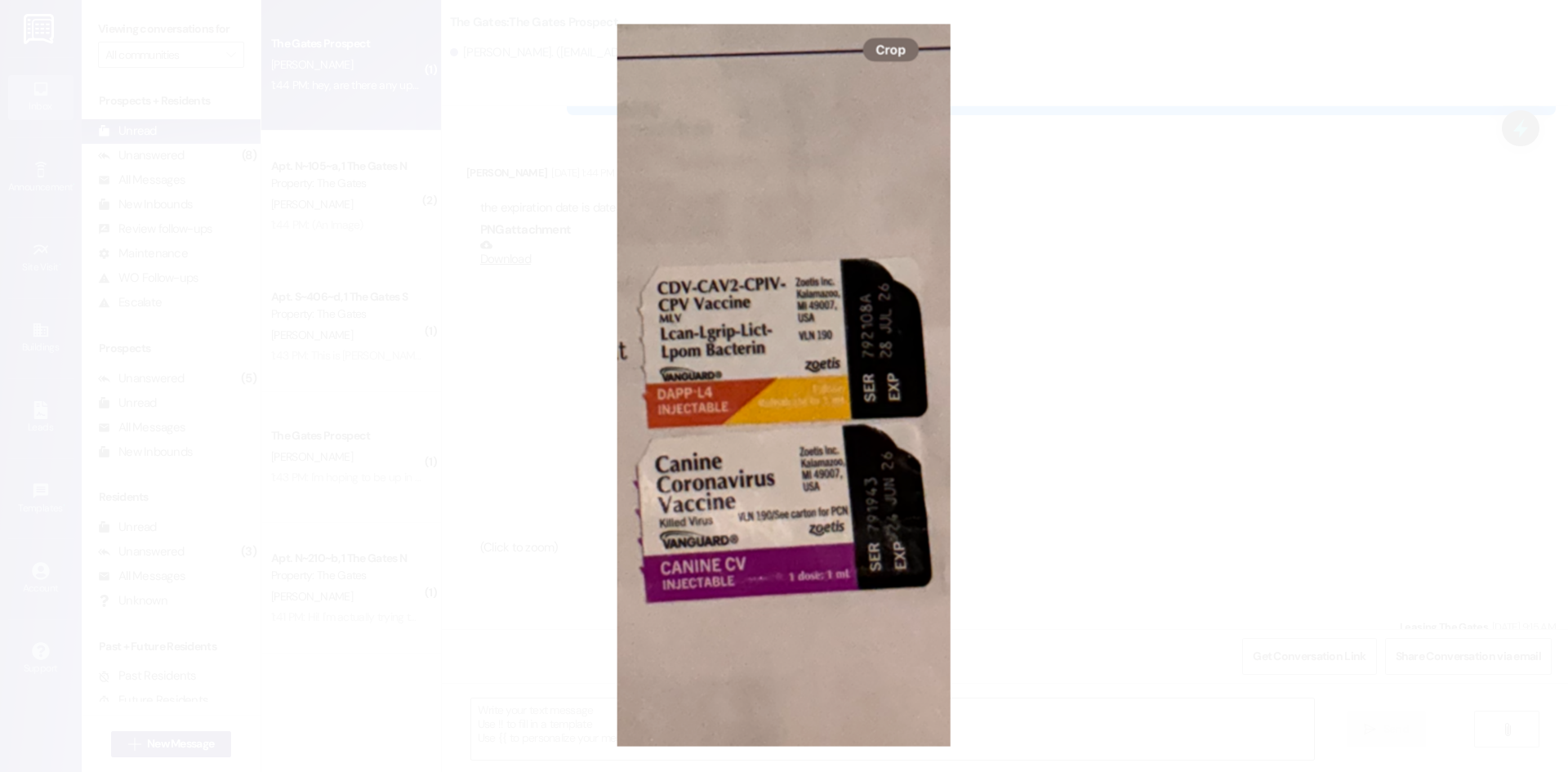
click at [1236, 344] on button "Unzoom image" at bounding box center [784, 386] width 1568 height 772
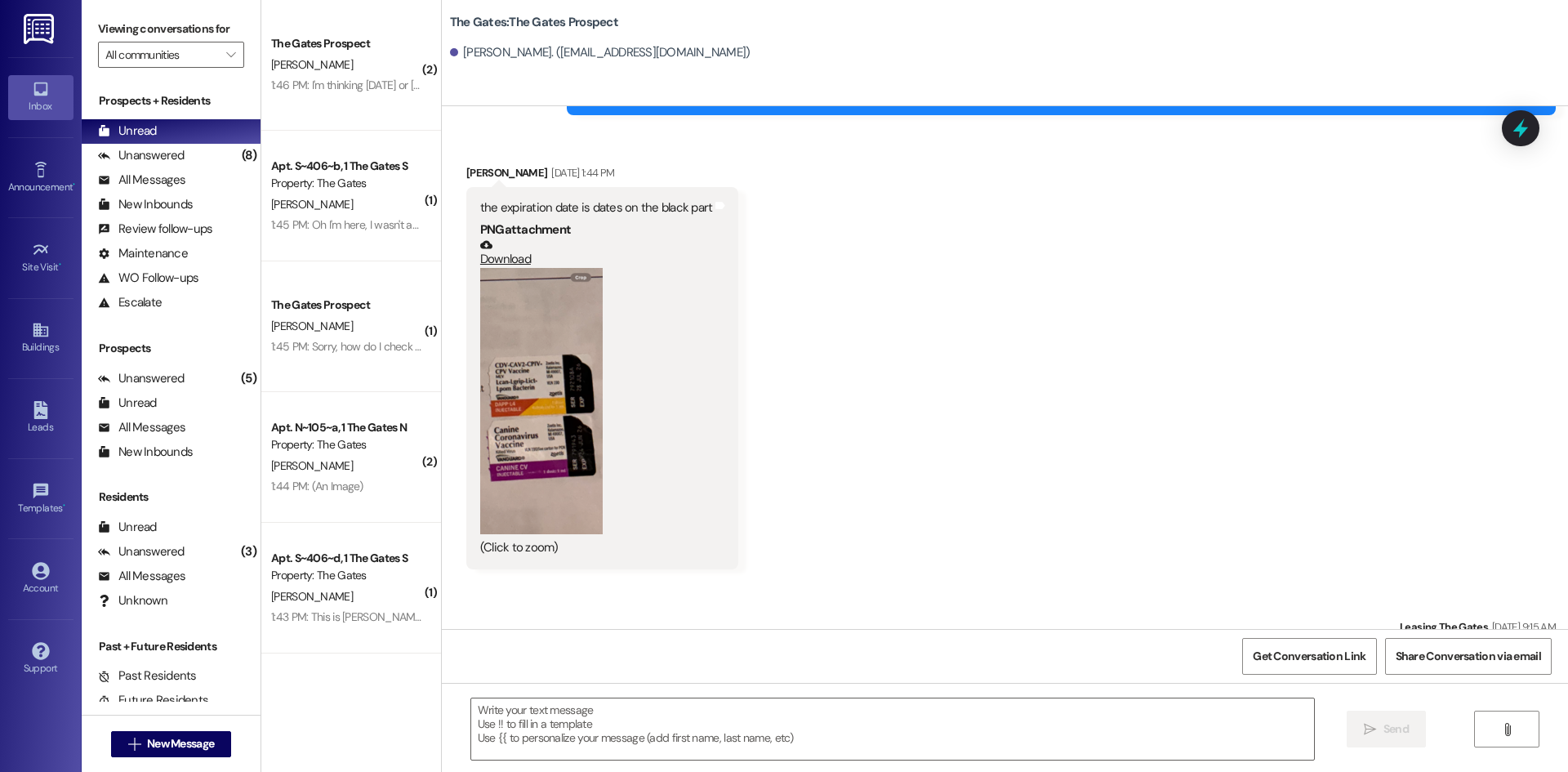
click at [530, 423] on button "Zoom image" at bounding box center [541, 400] width 123 height 266
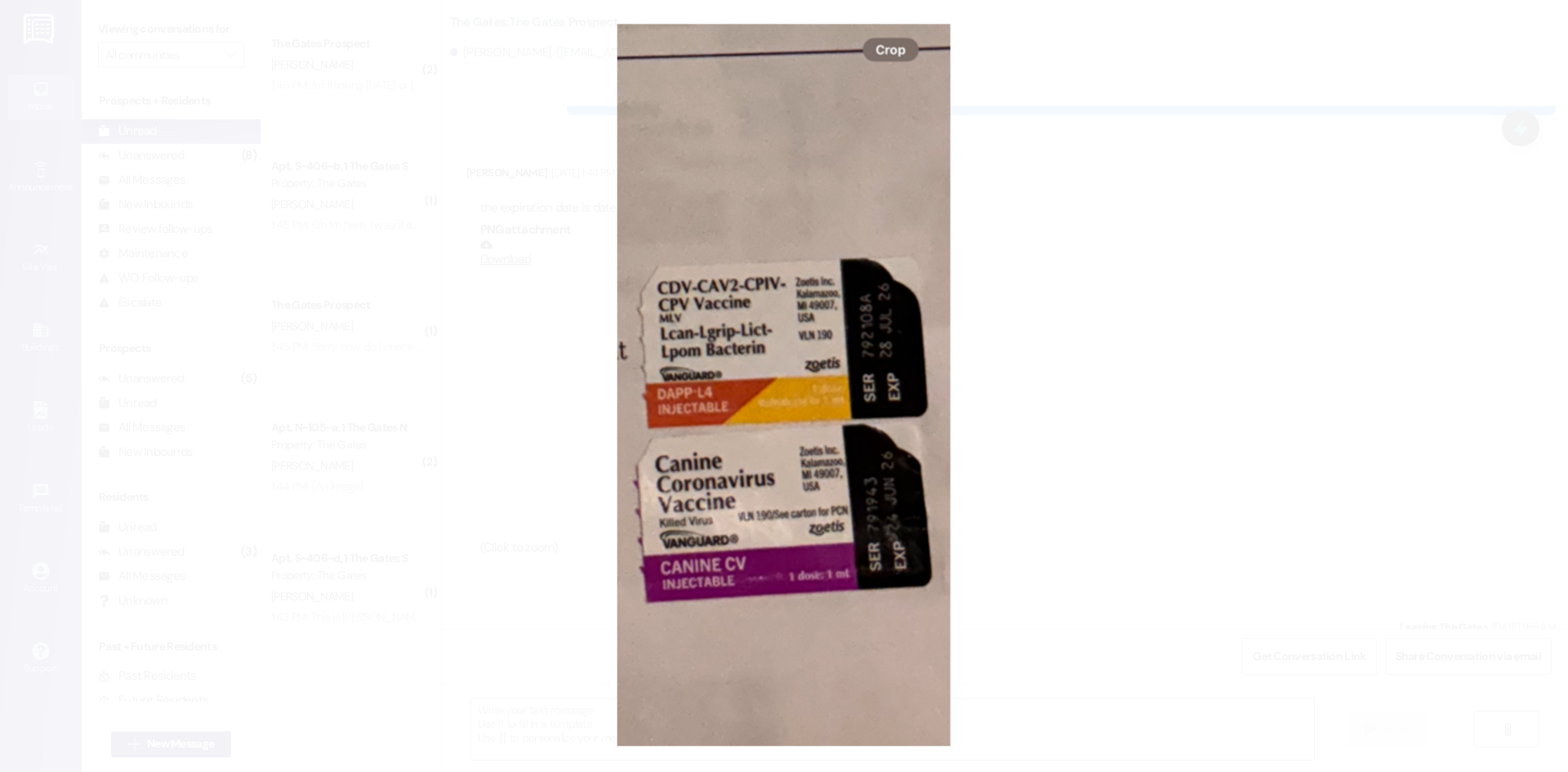
click at [1090, 479] on button "Unzoom image" at bounding box center [784, 386] width 1568 height 772
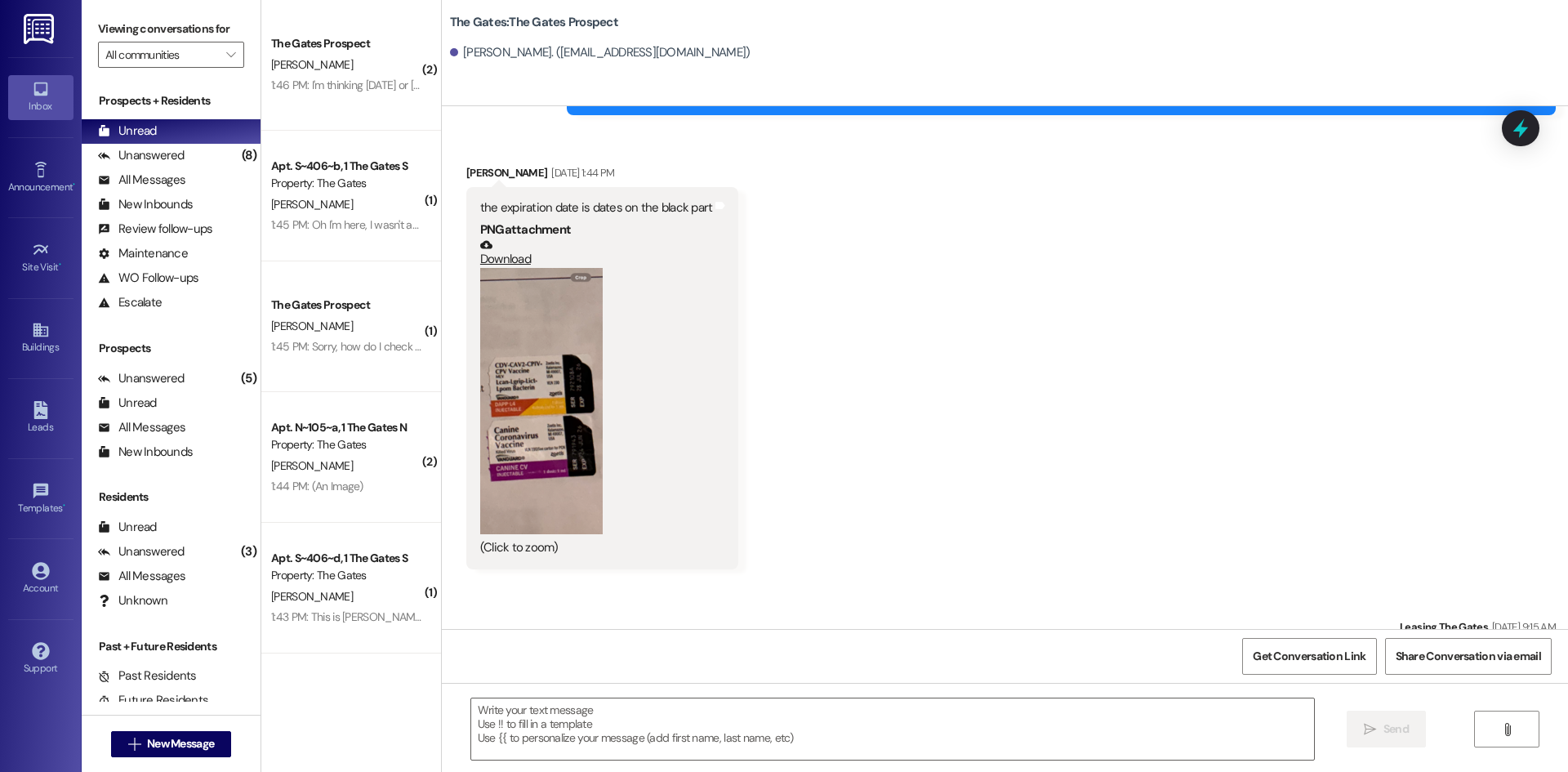
click at [494, 258] on link "Download" at bounding box center [596, 253] width 232 height 29
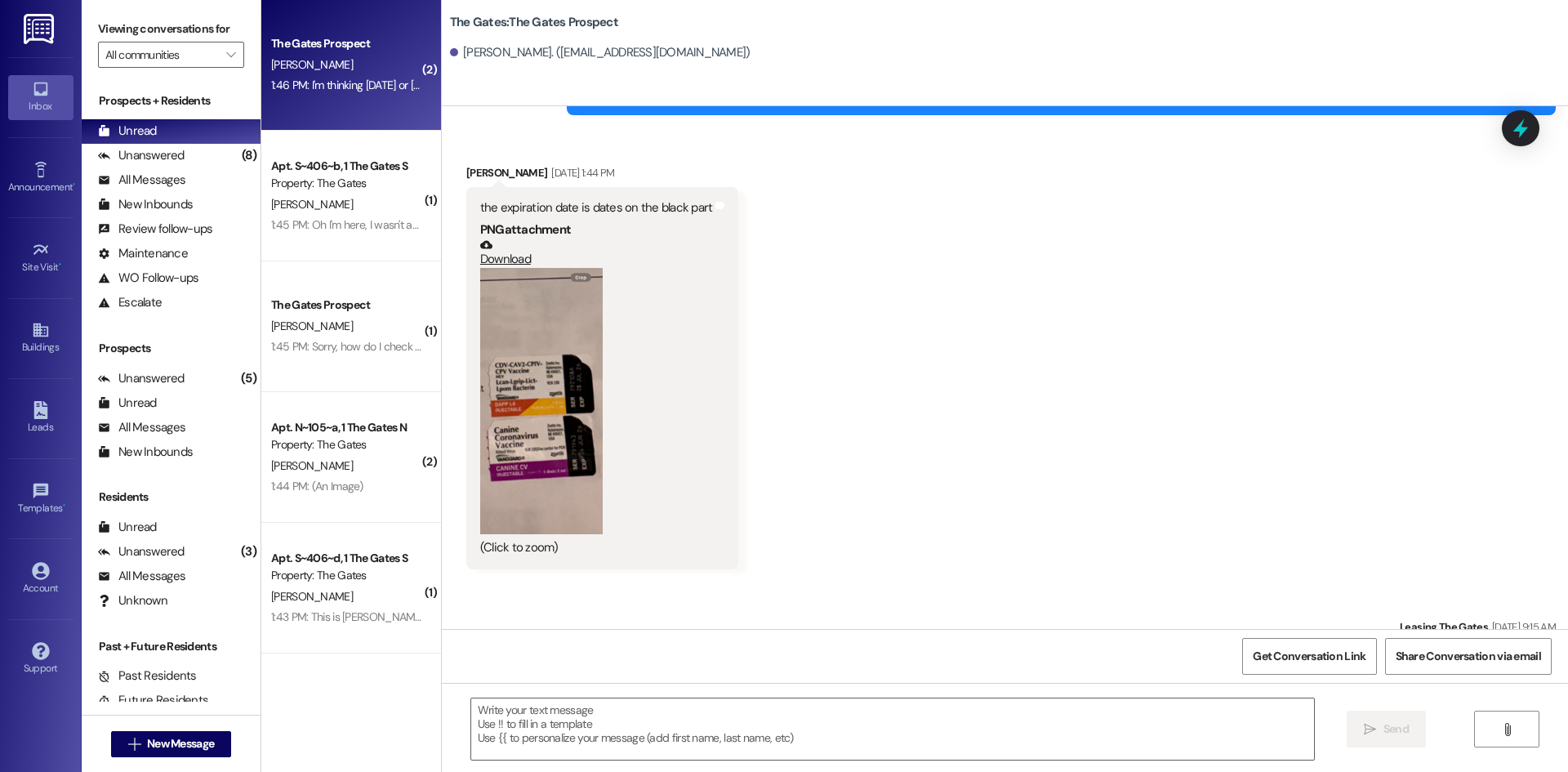
click at [328, 96] on div "The Gates Prospect [PERSON_NAME] 1:46 PM: I'm thinking [DATE] or [DATE] 1:46 PM…" at bounding box center [351, 65] width 180 height 131
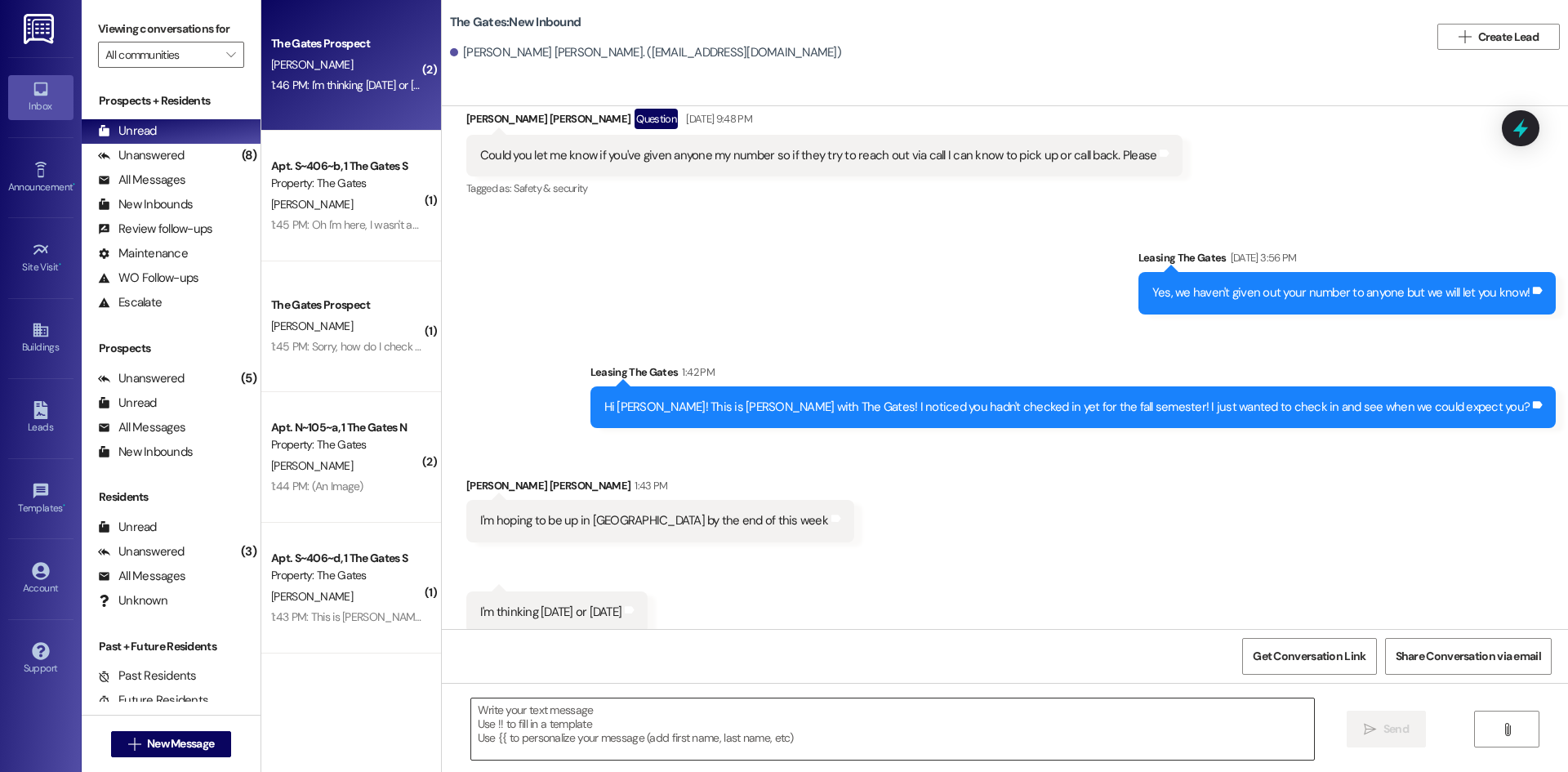
click at [544, 713] on textarea at bounding box center [893, 729] width 842 height 61
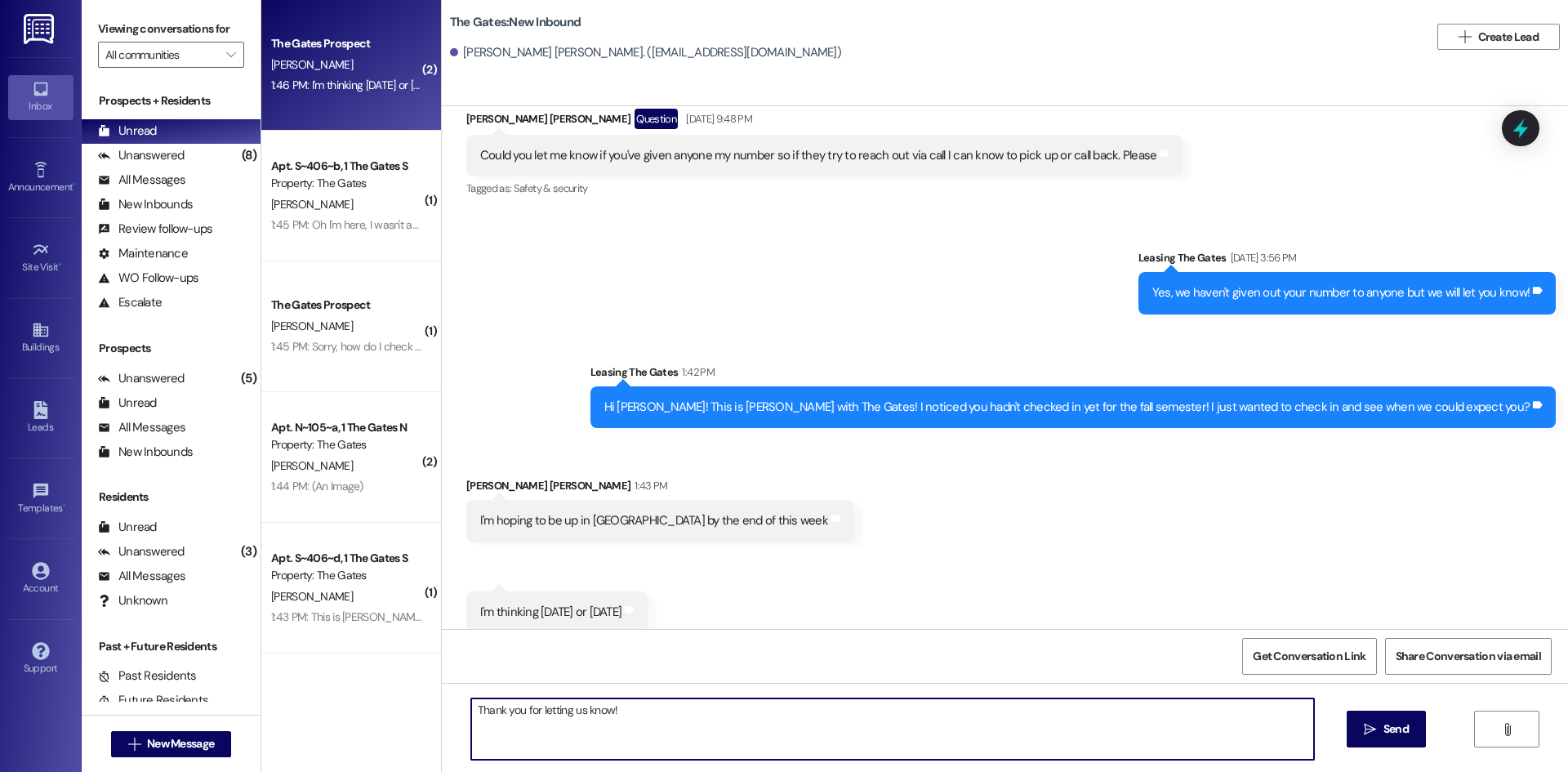
type textarea "Thank you for letting us know!"
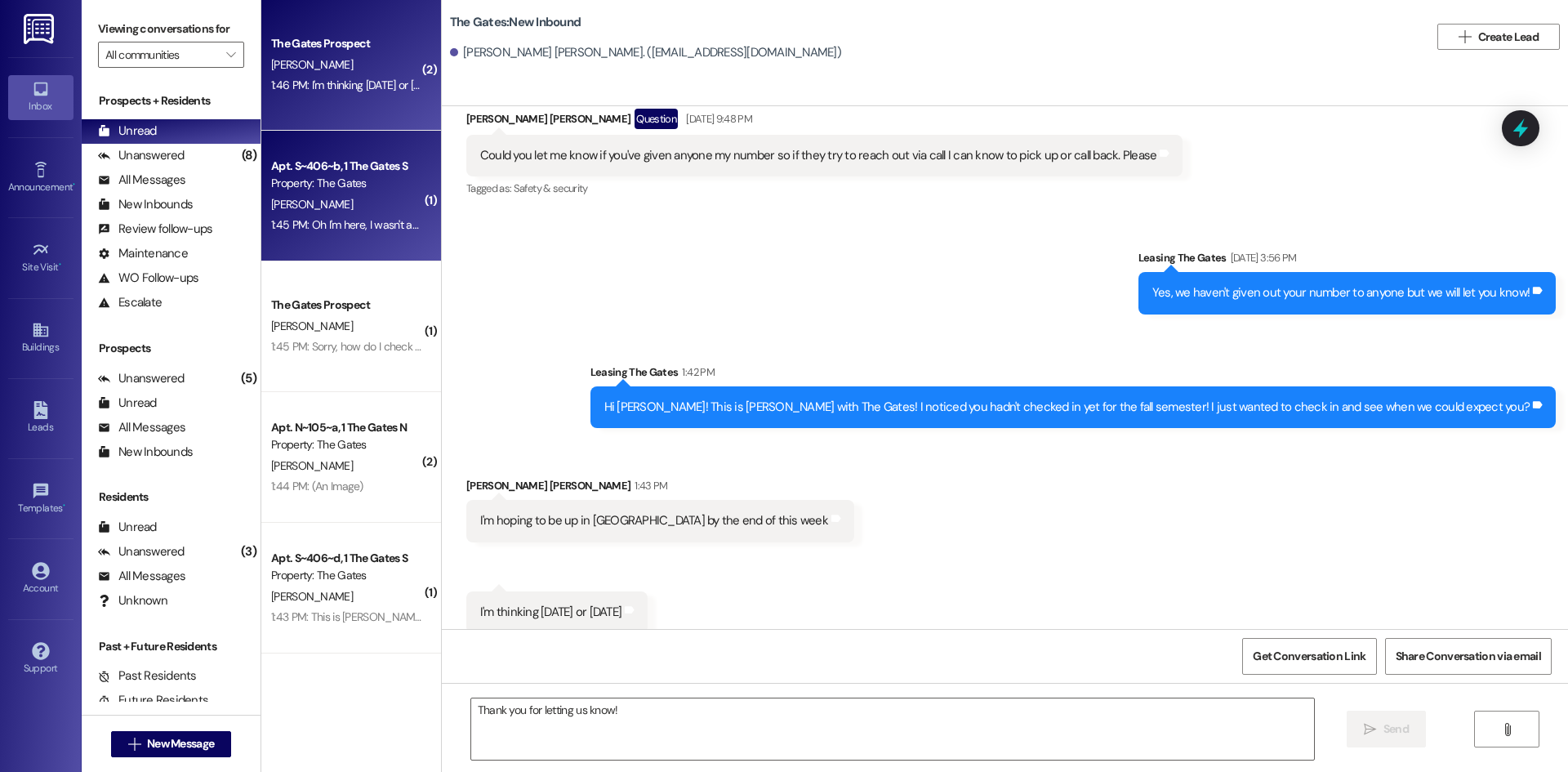
click at [377, 197] on div "[PERSON_NAME]" at bounding box center [347, 204] width 154 height 20
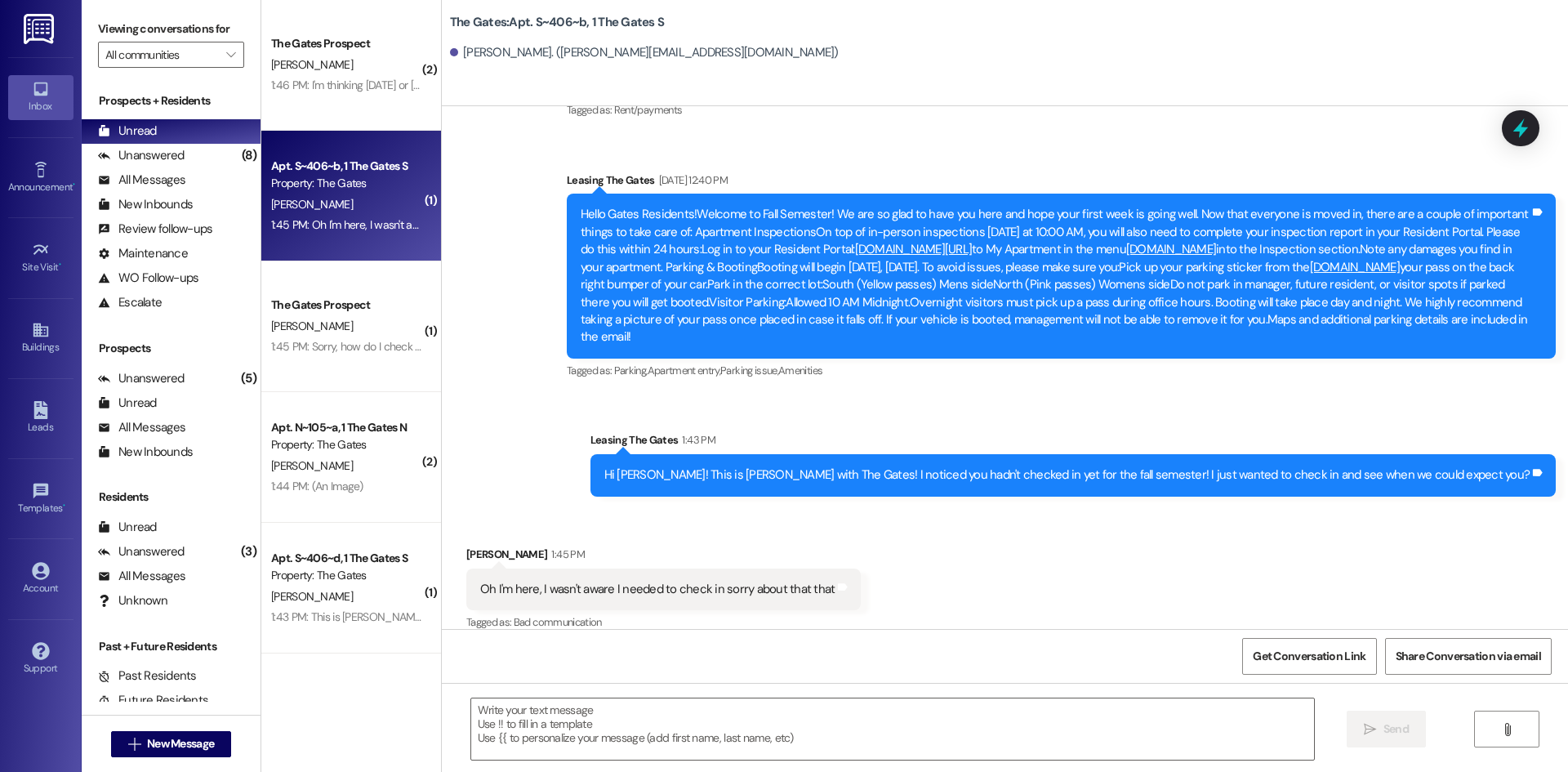
scroll to position [1089, 0]
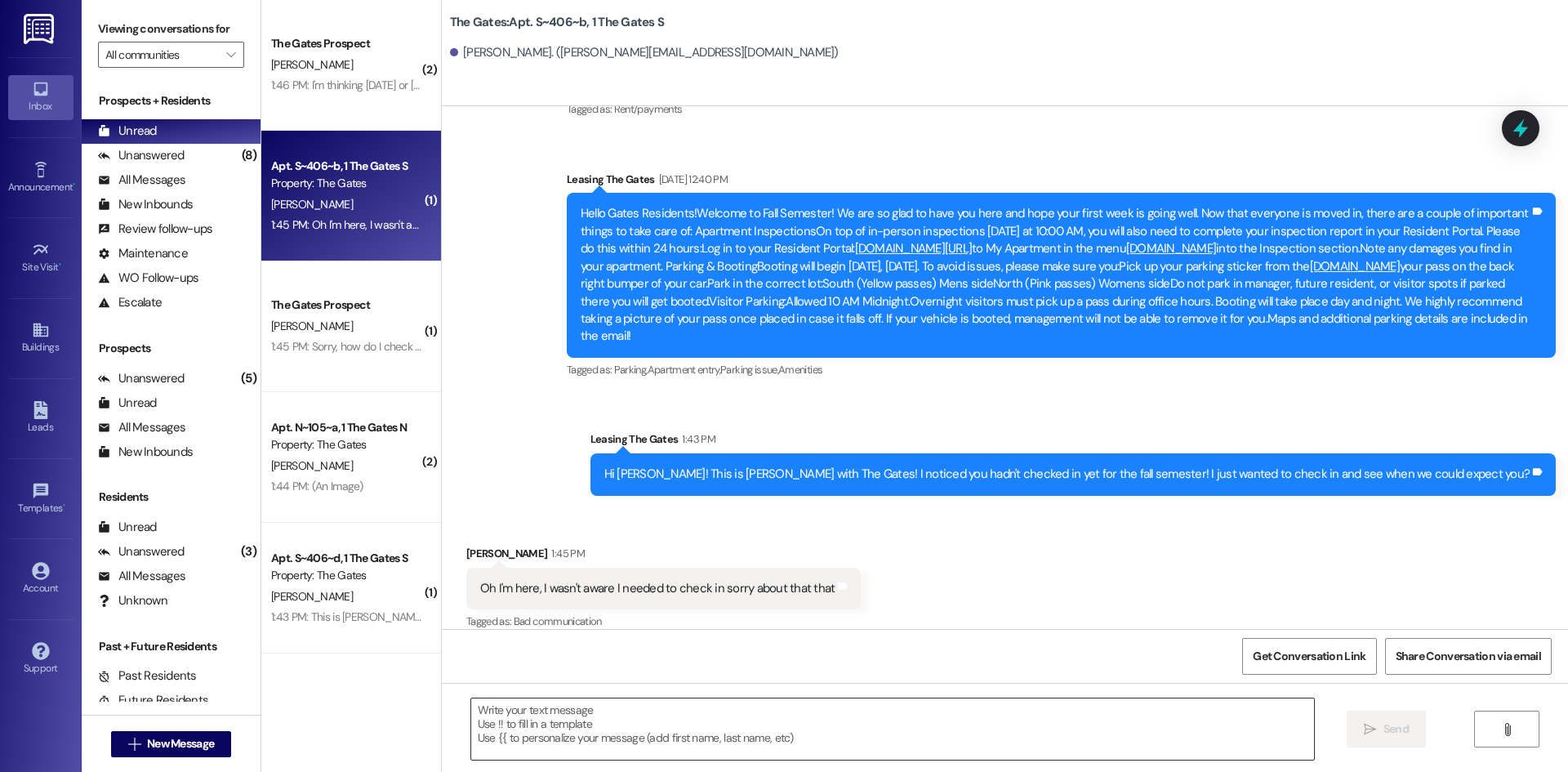
click at [621, 735] on textarea at bounding box center [893, 729] width 842 height 61
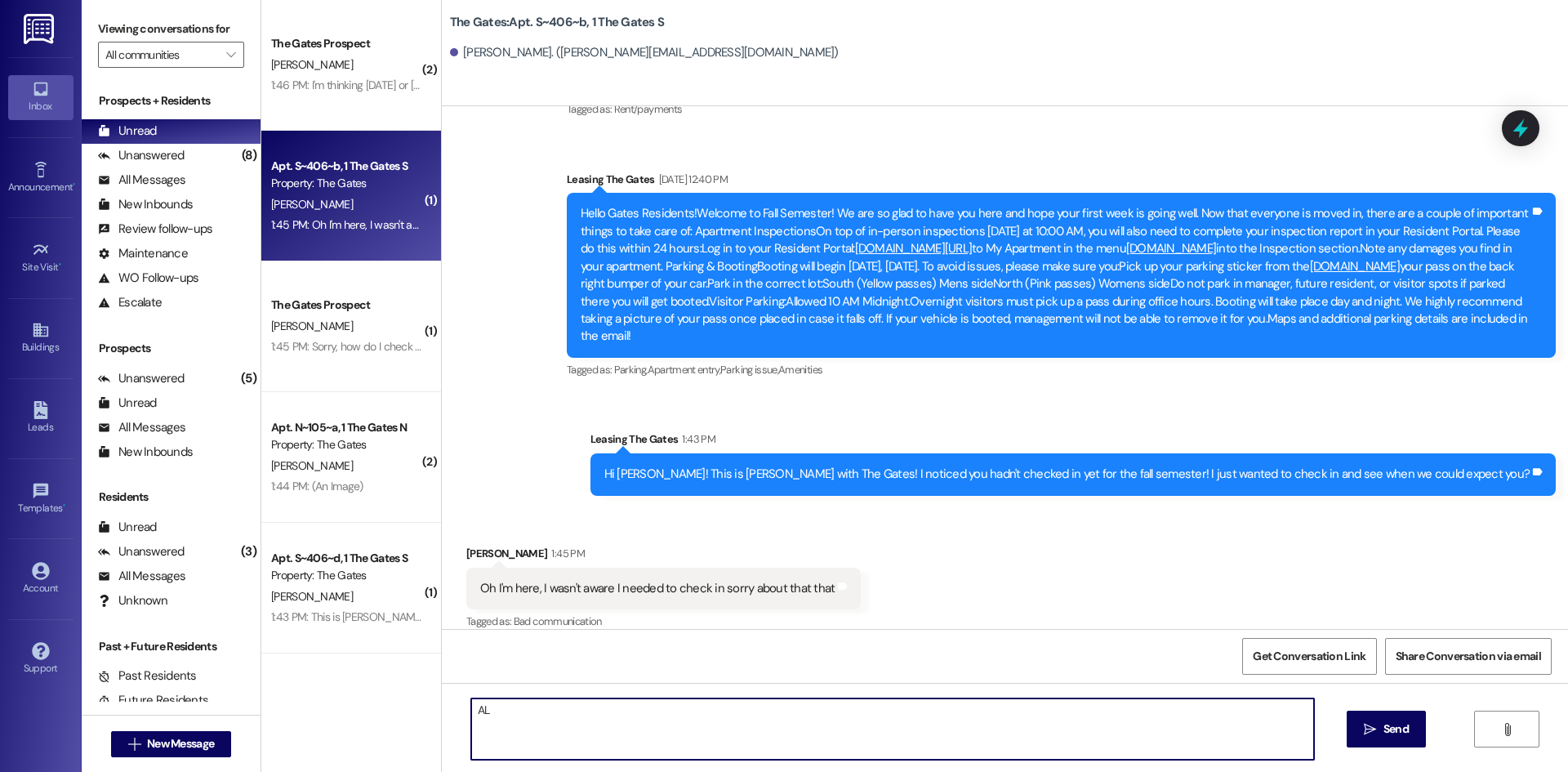
type textarea "A"
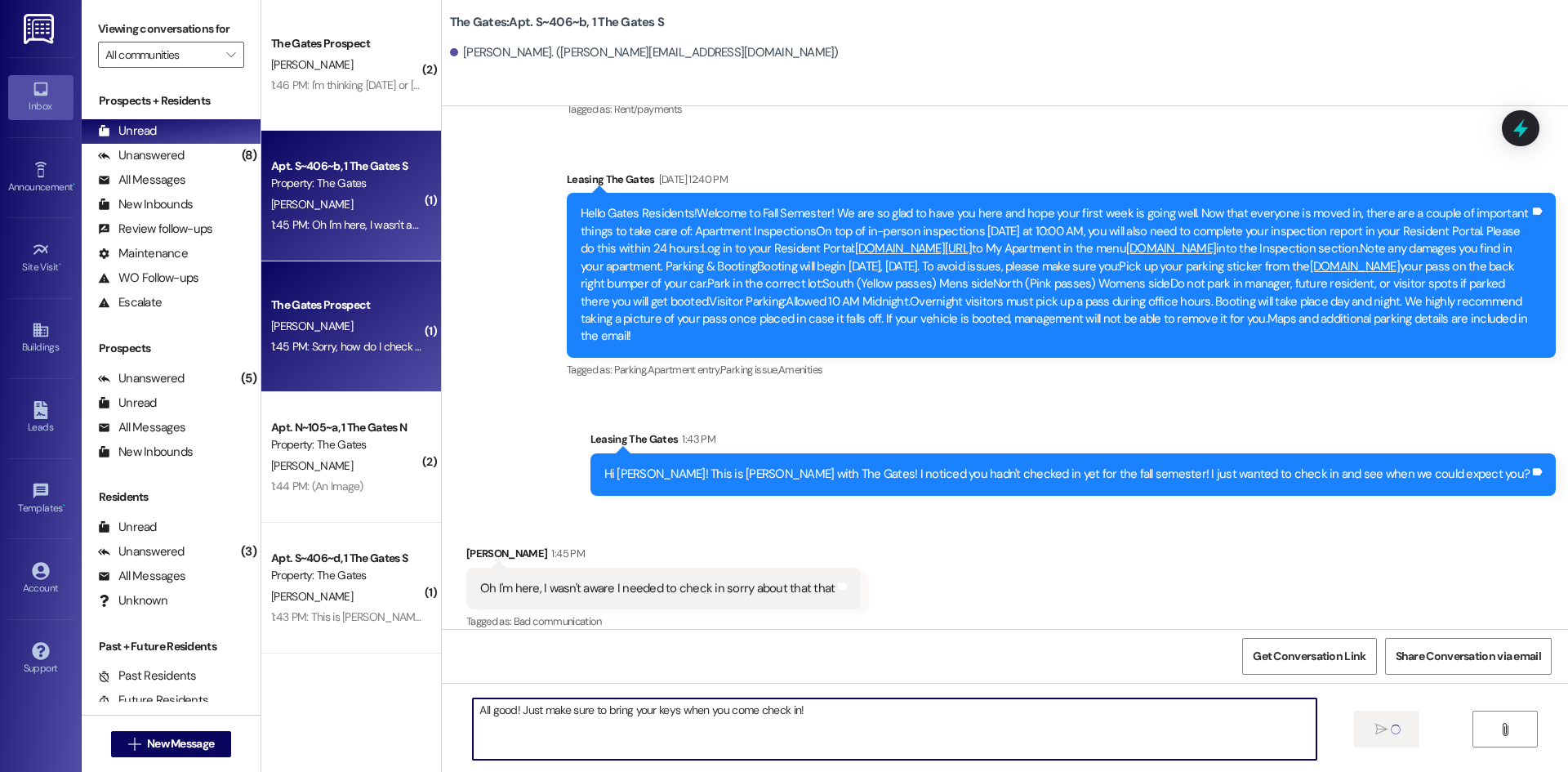
type textarea "All good! Just make sure to bring your keys when you come check in!"
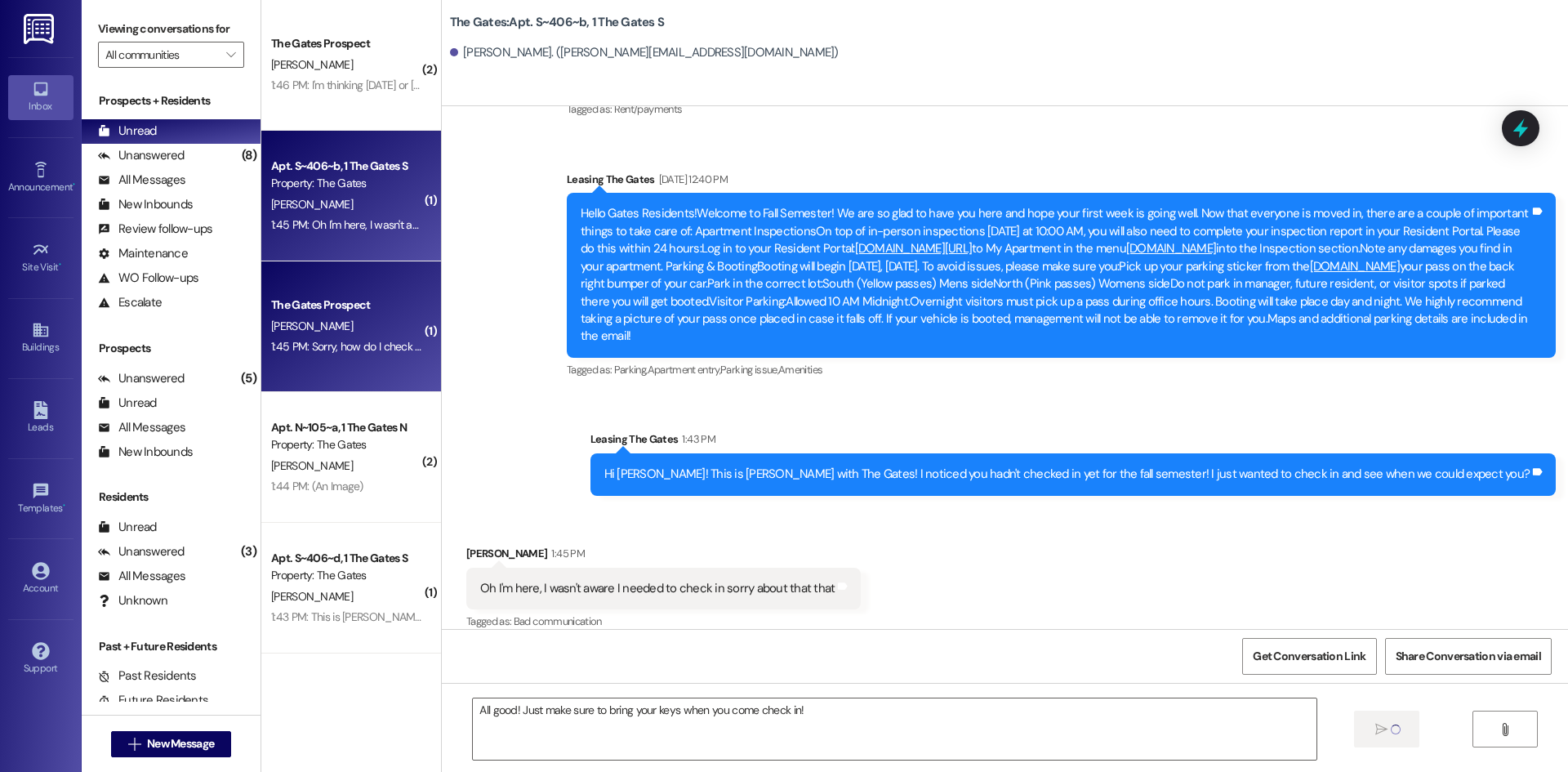
click at [295, 337] on div "1:45 PM: Sorry, how do I check in? I didn't know I needed to my fault 1:45 PM: …" at bounding box center [347, 346] width 154 height 20
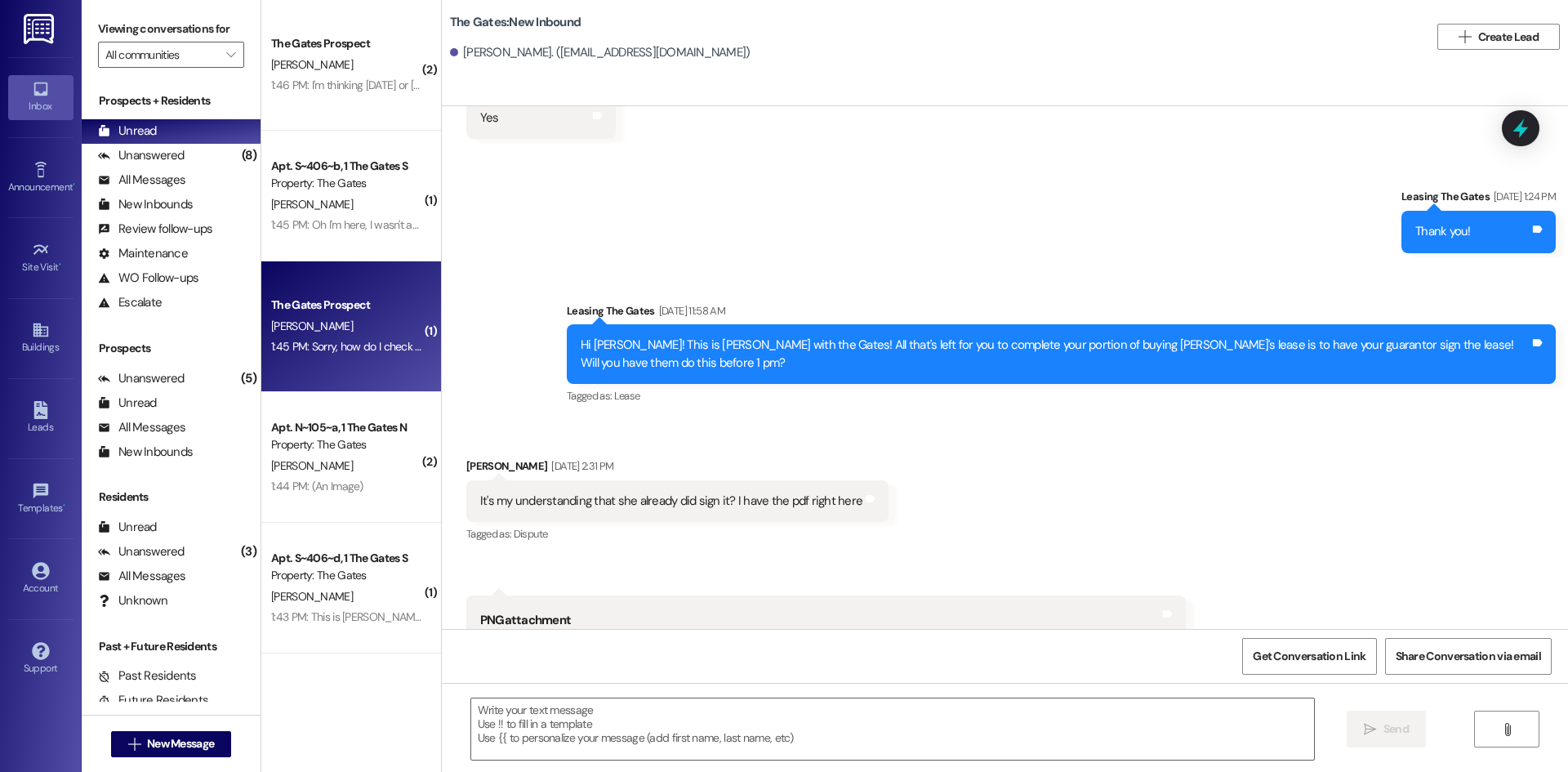
scroll to position [1930, 0]
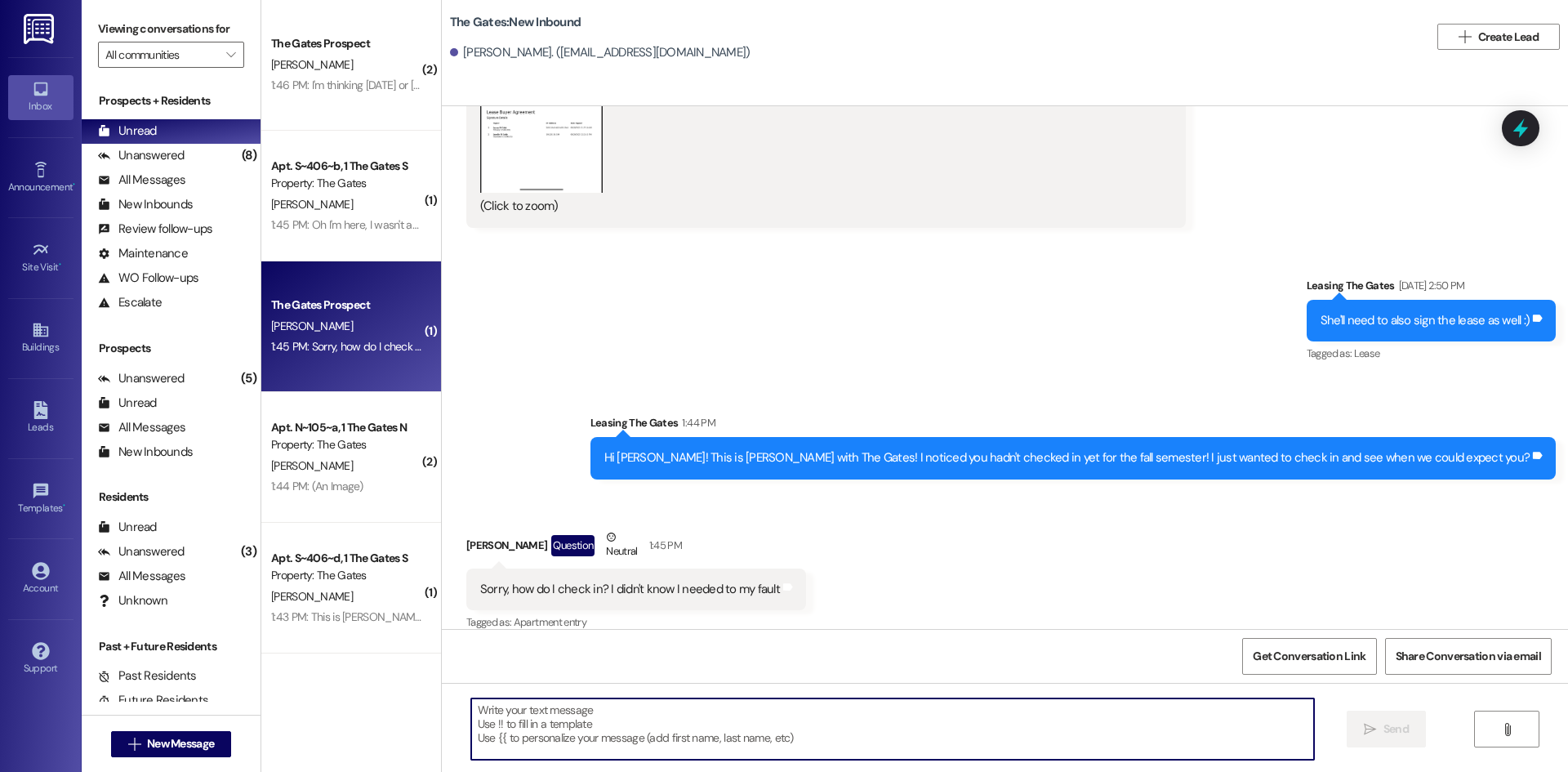
click at [682, 734] on textarea at bounding box center [893, 729] width 842 height 61
type textarea "You'll just need to come to the office with your keys :)"
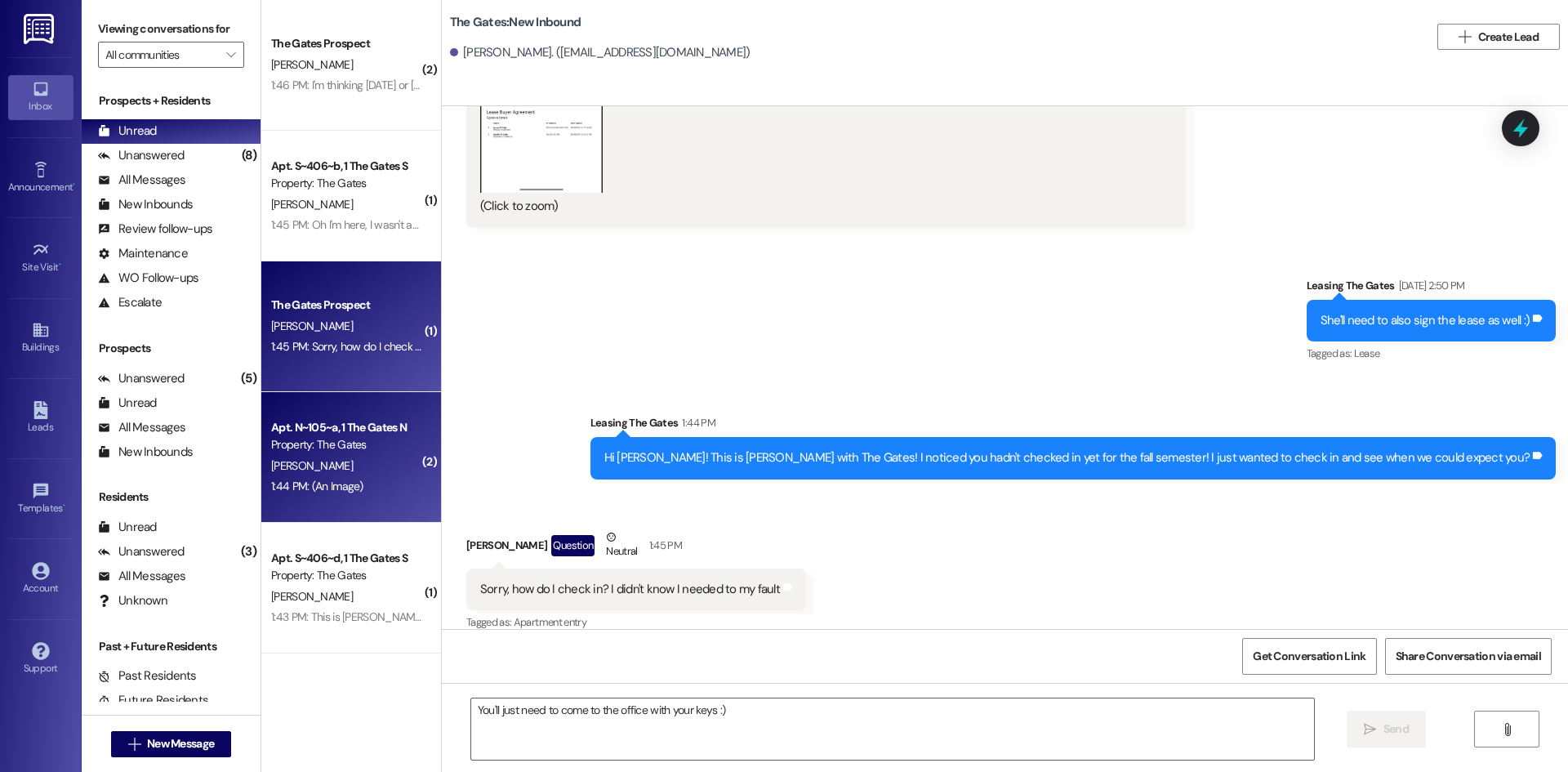
click at [292, 443] on div "Property: The Gates" at bounding box center [347, 445] width 151 height 17
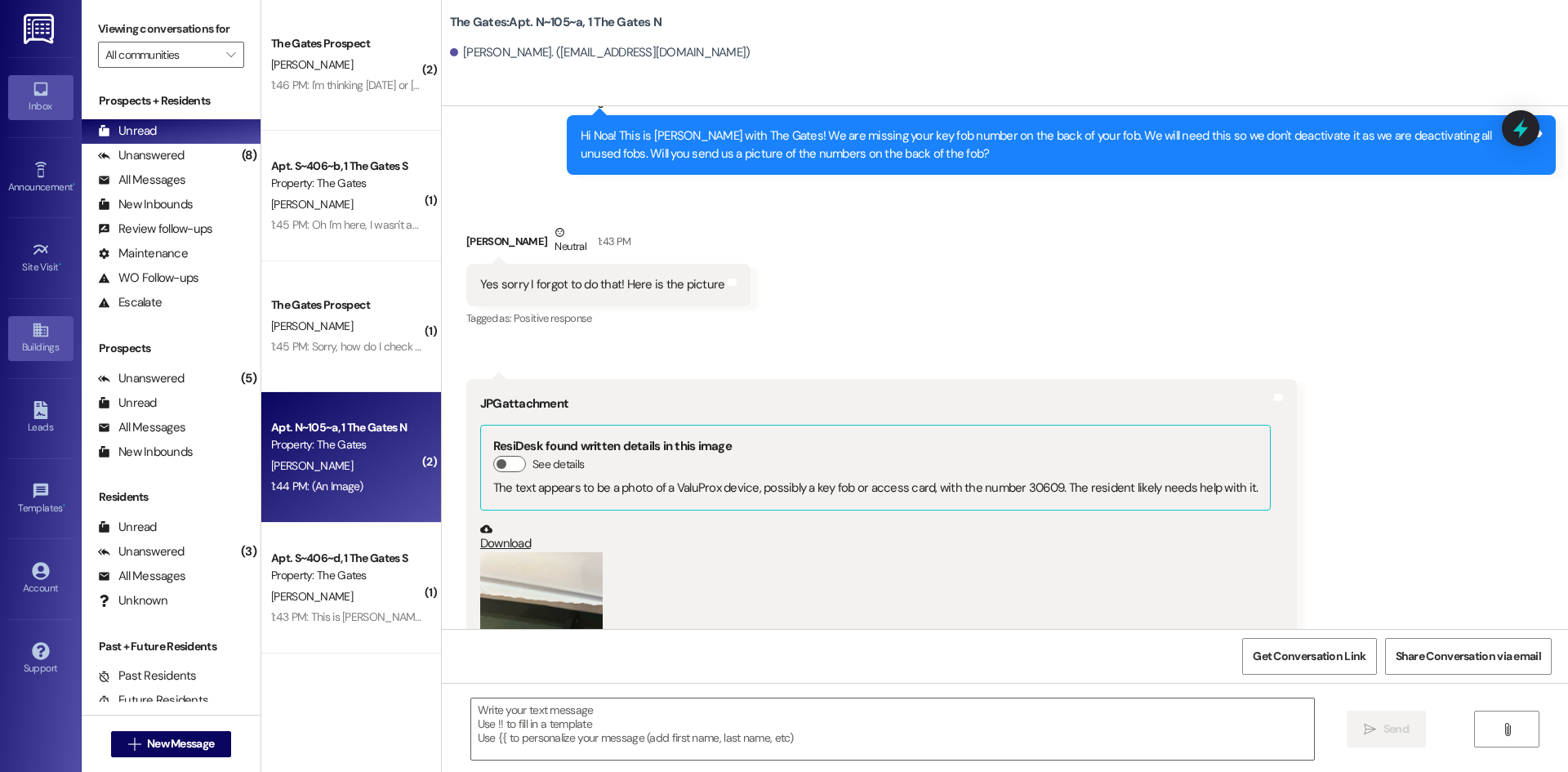
scroll to position [14578, 0]
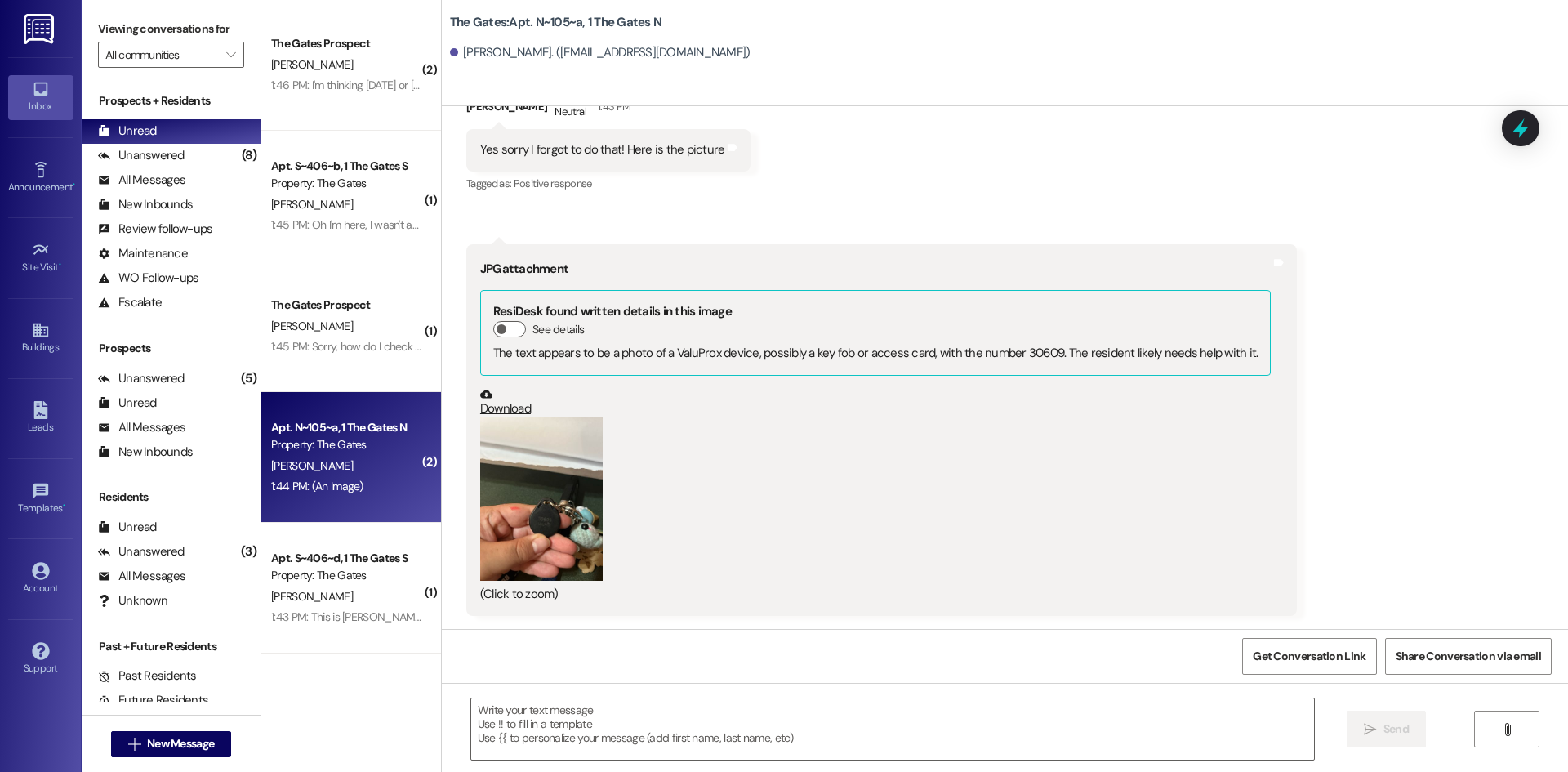
click at [552, 460] on button "Zoom image" at bounding box center [541, 498] width 123 height 163
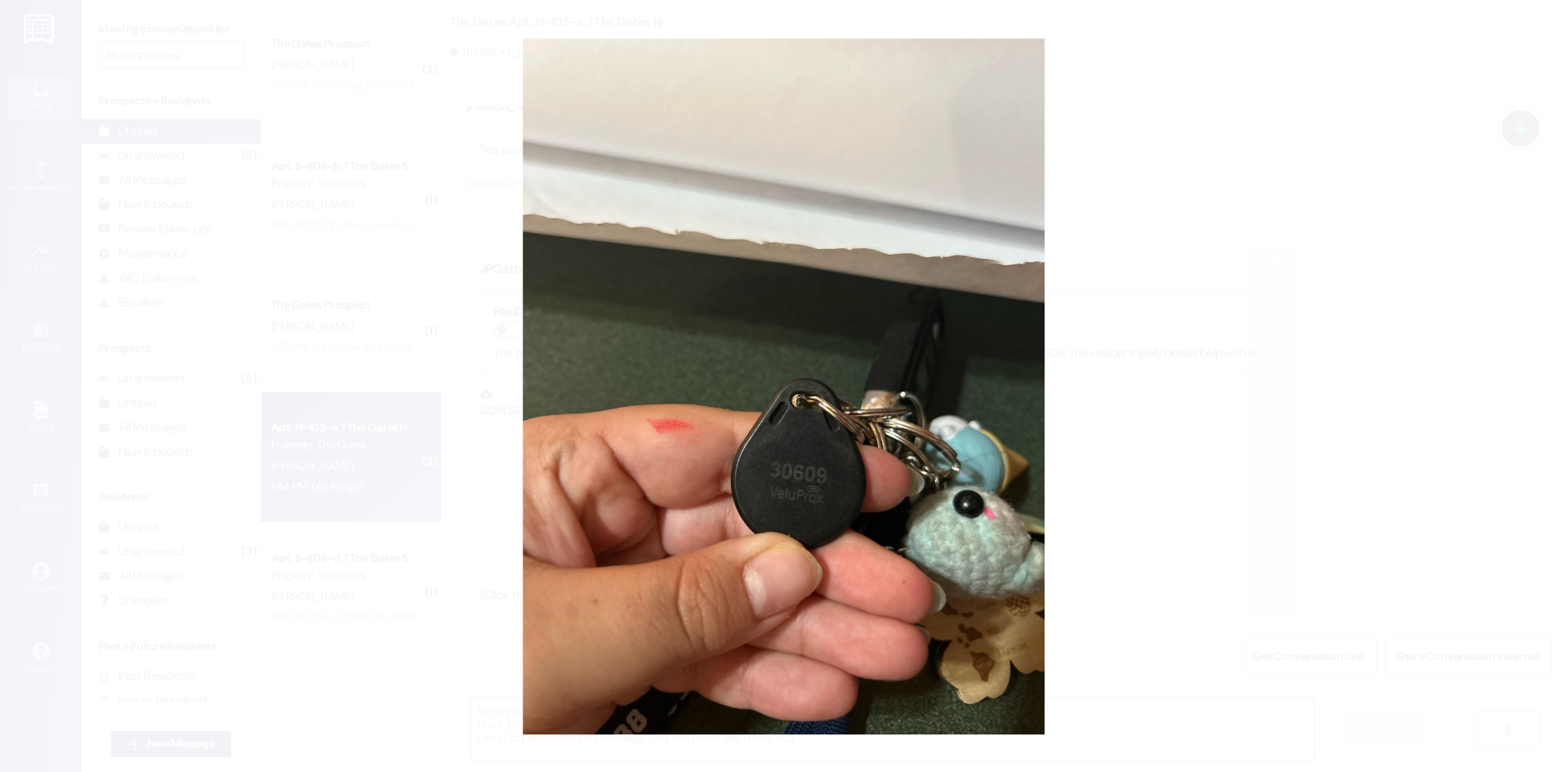
click at [1098, 209] on button "Unzoom image" at bounding box center [784, 386] width 1568 height 772
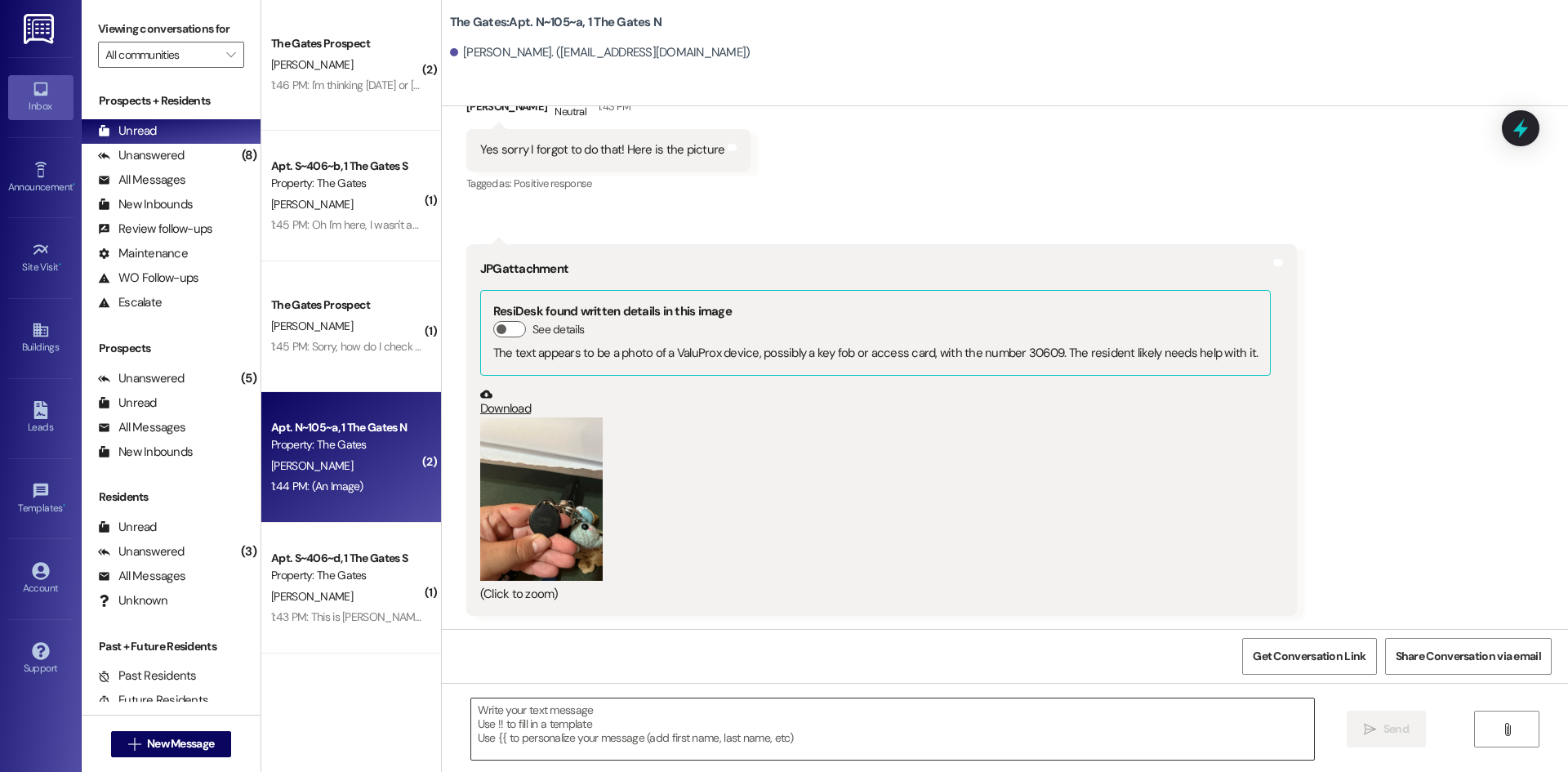
click at [568, 721] on textarea at bounding box center [893, 729] width 842 height 61
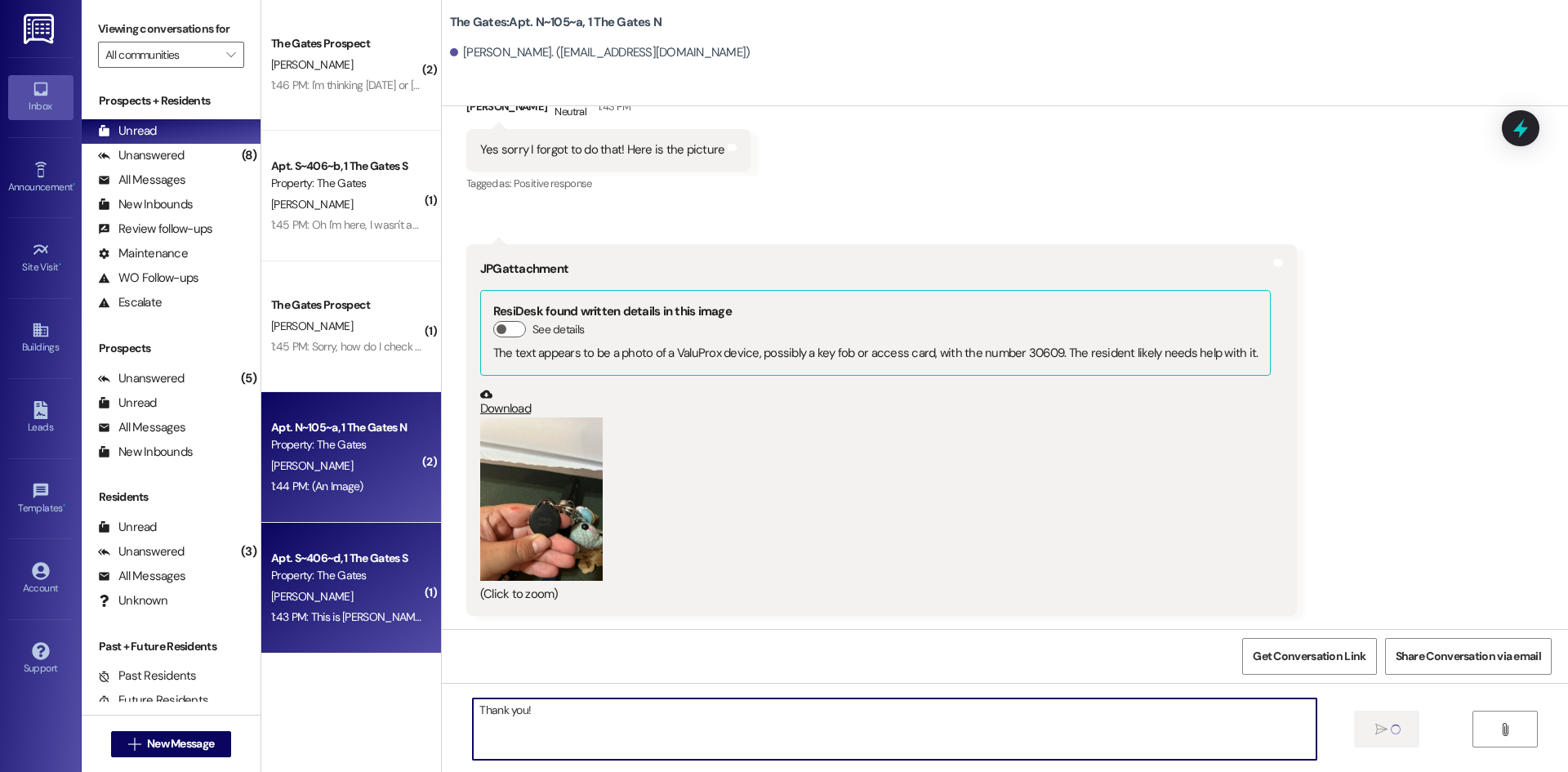
type textarea "Thank you!"
click at [328, 624] on div "1:43 PM: This is Ben 1:43 PM: This is [PERSON_NAME]" at bounding box center [347, 617] width 154 height 20
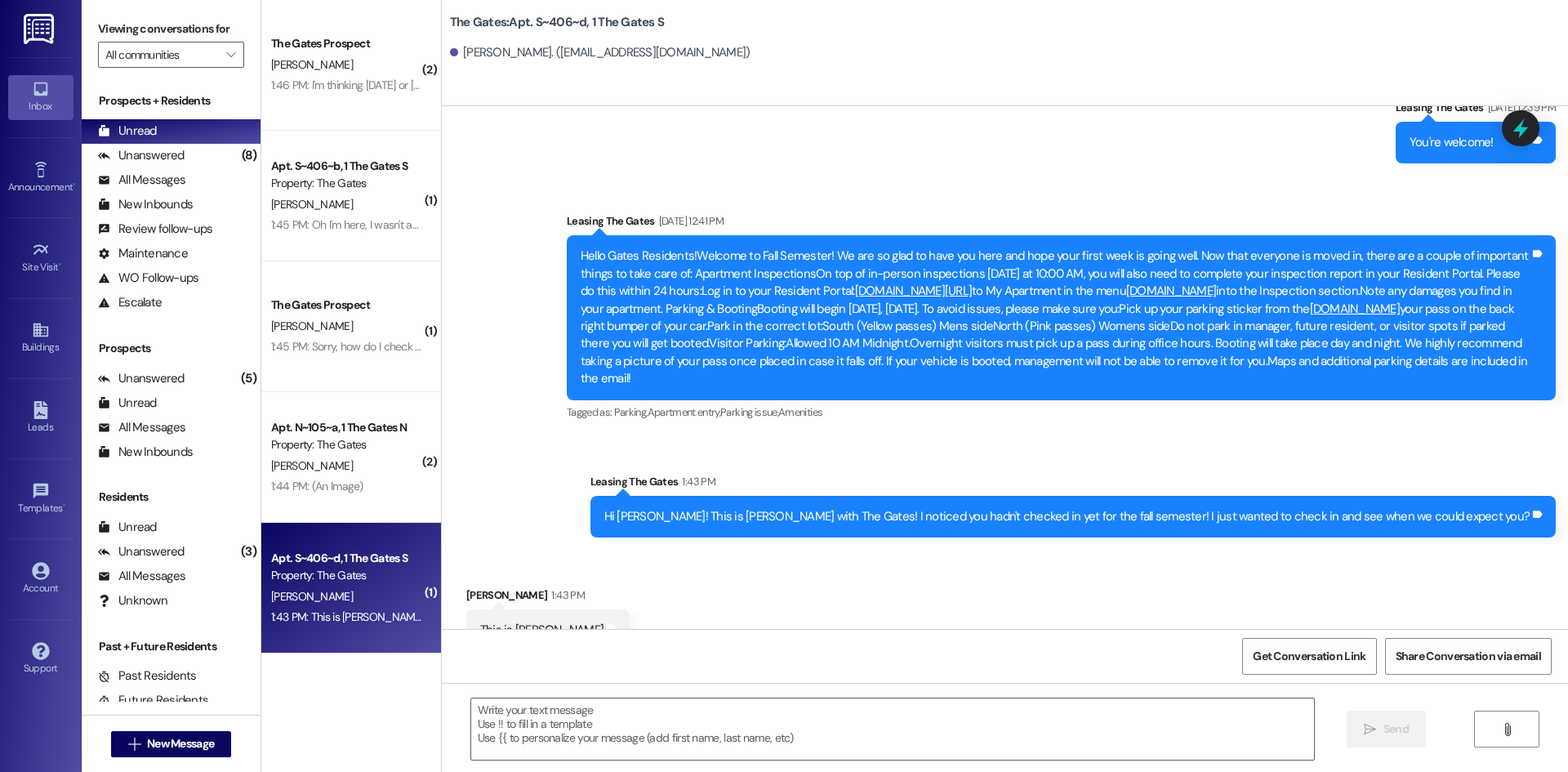
scroll to position [22730, 0]
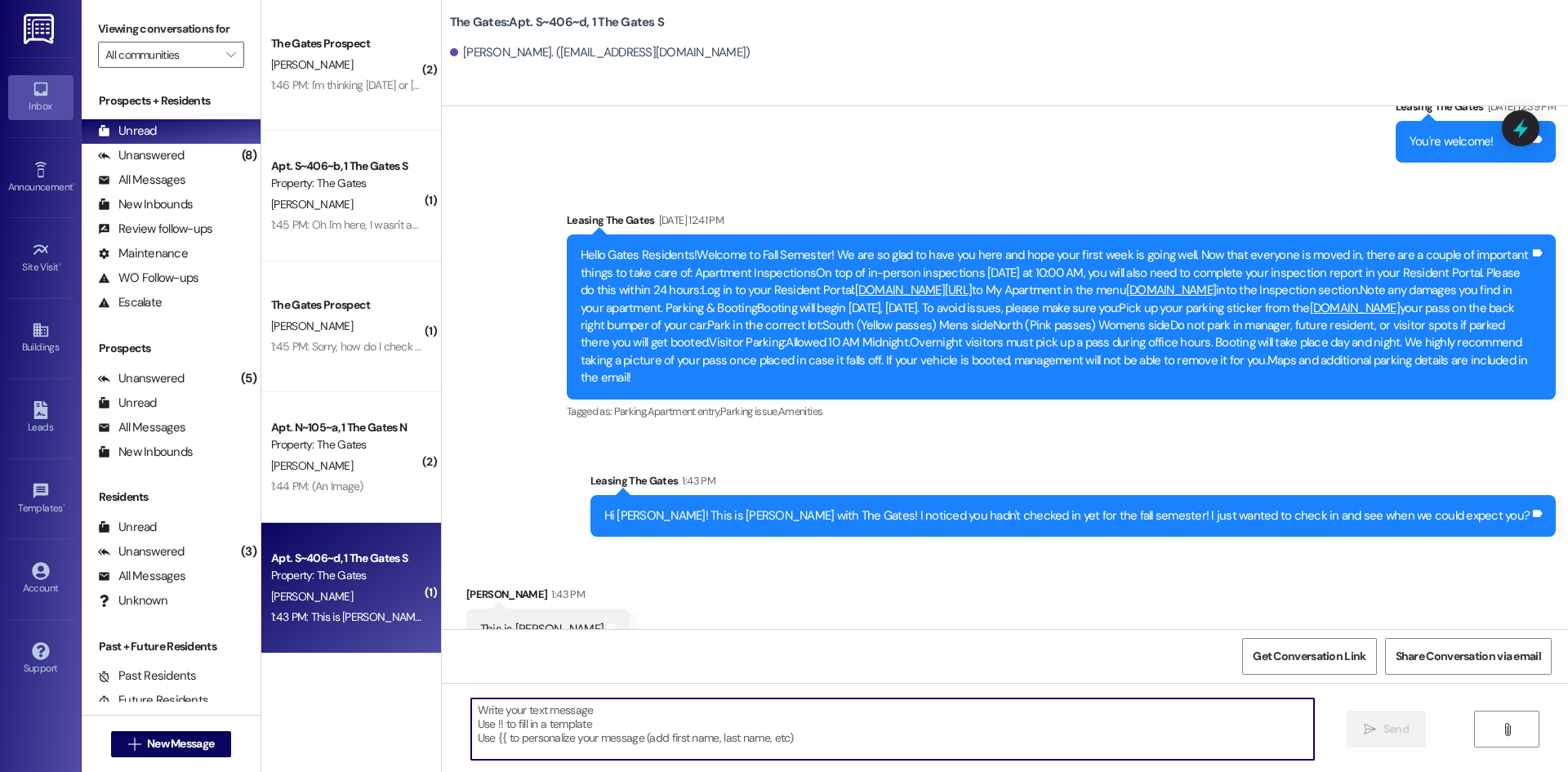
click at [628, 742] on textarea at bounding box center [893, 729] width 842 height 61
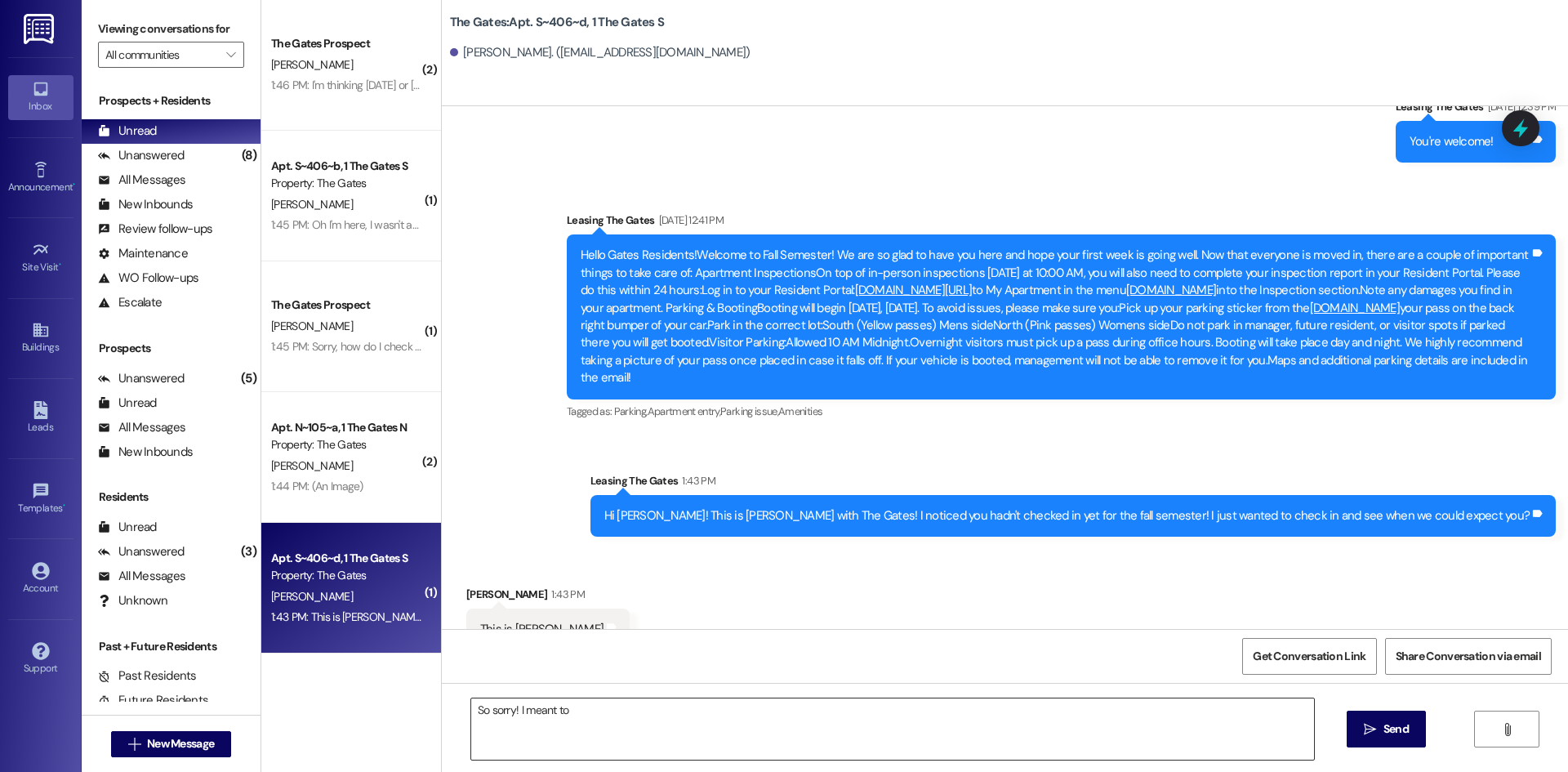
click at [552, 746] on textarea "So sorry! I meant to" at bounding box center [893, 729] width 842 height 61
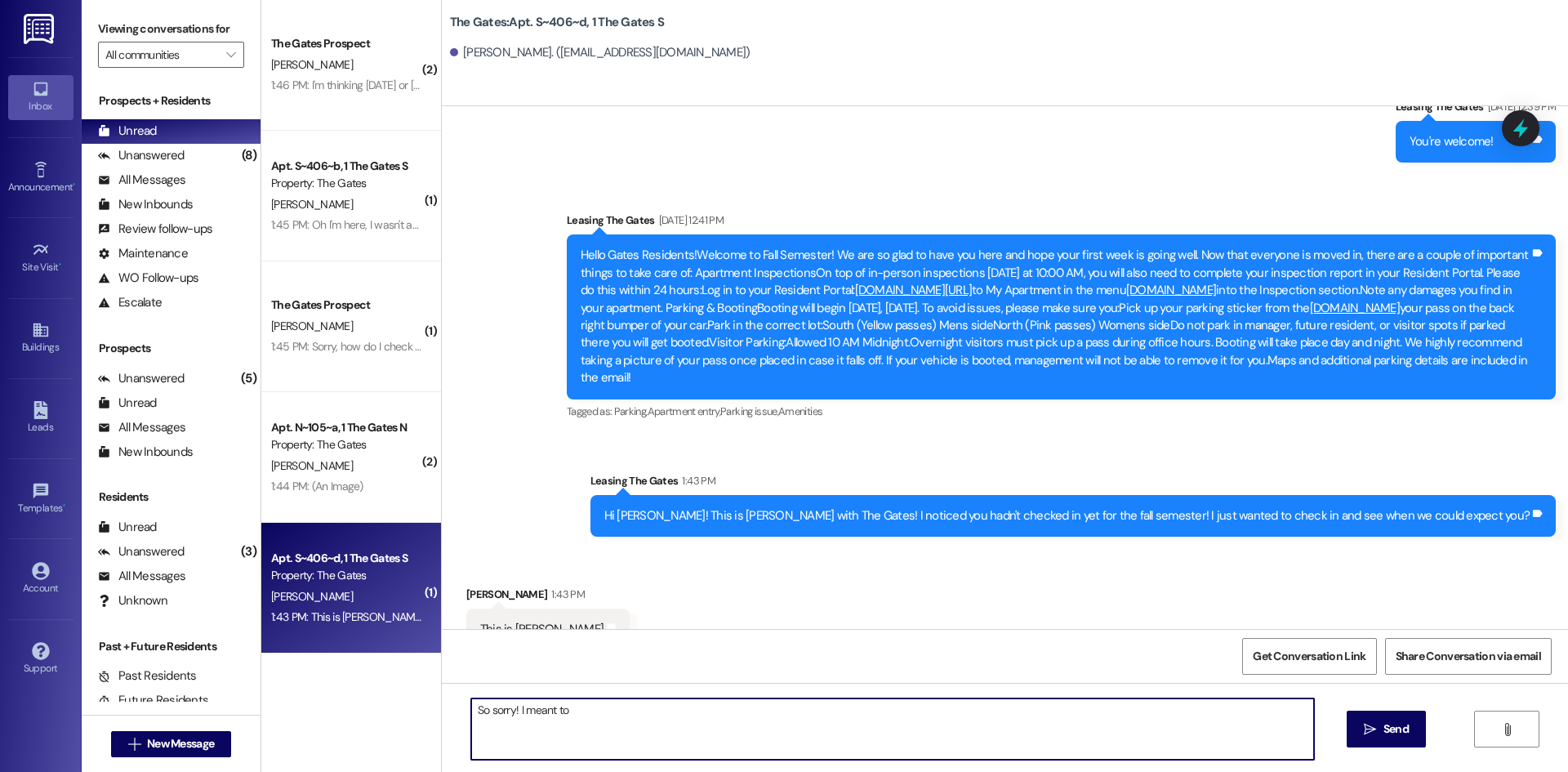
click at [608, 718] on textarea "So sorry! I meant to" at bounding box center [893, 729] width 842 height 61
type textarea "So sorry! I meant to say ben"
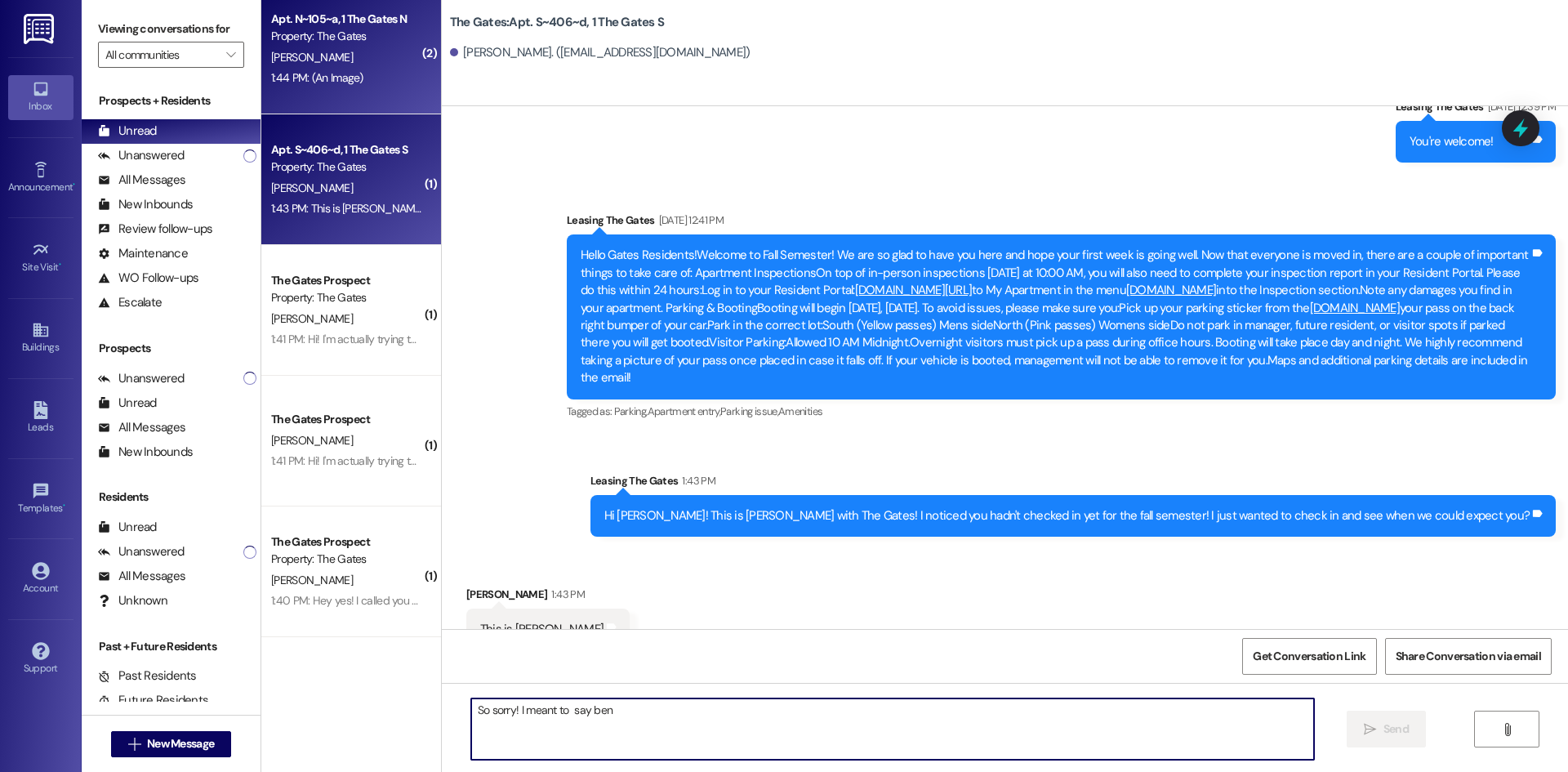
scroll to position [22729, 0]
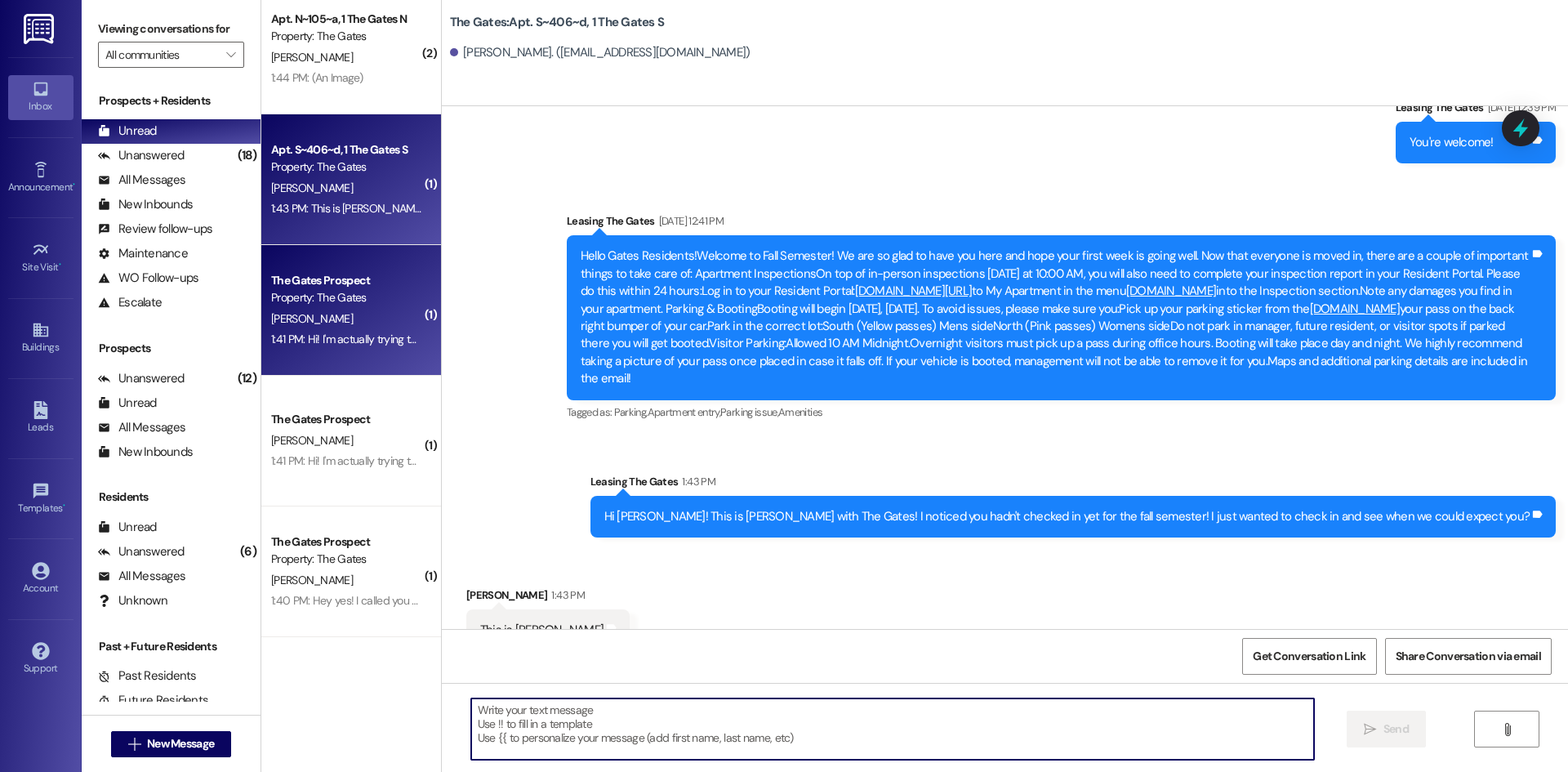
click at [363, 315] on div "[PERSON_NAME]" at bounding box center [347, 318] width 154 height 20
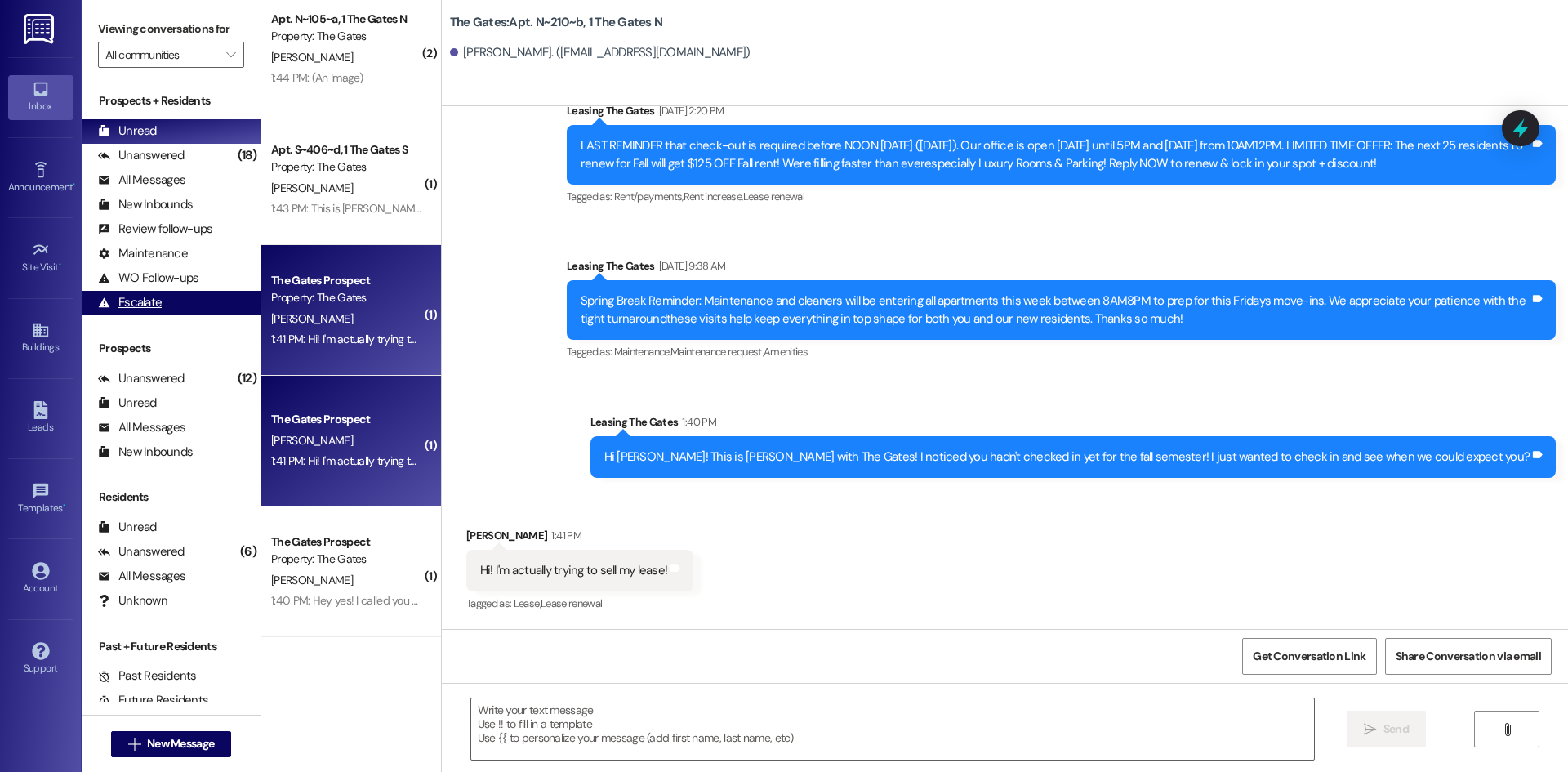
scroll to position [21591, 0]
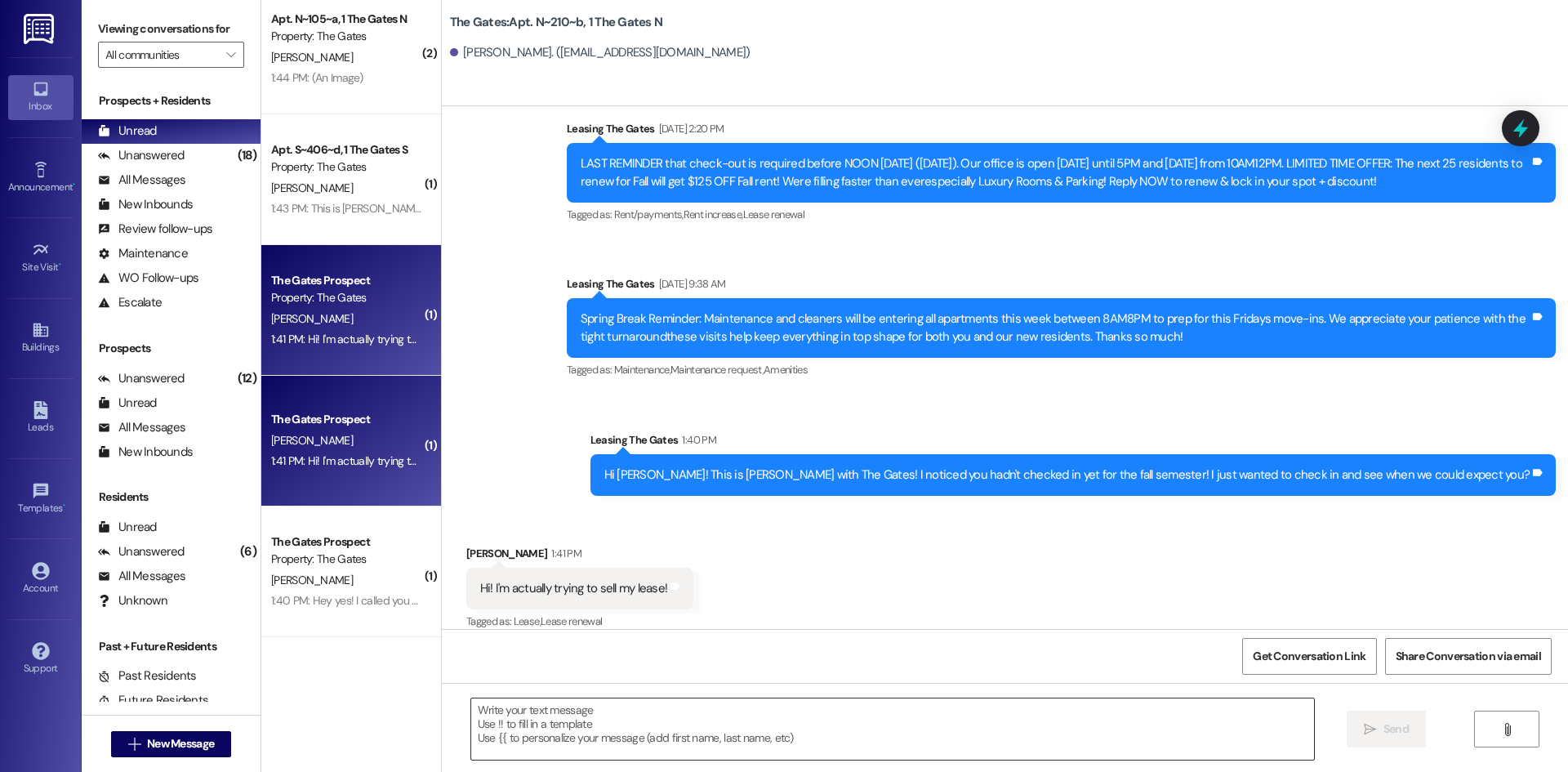
click at [571, 727] on textarea at bounding box center [893, 729] width 842 height 61
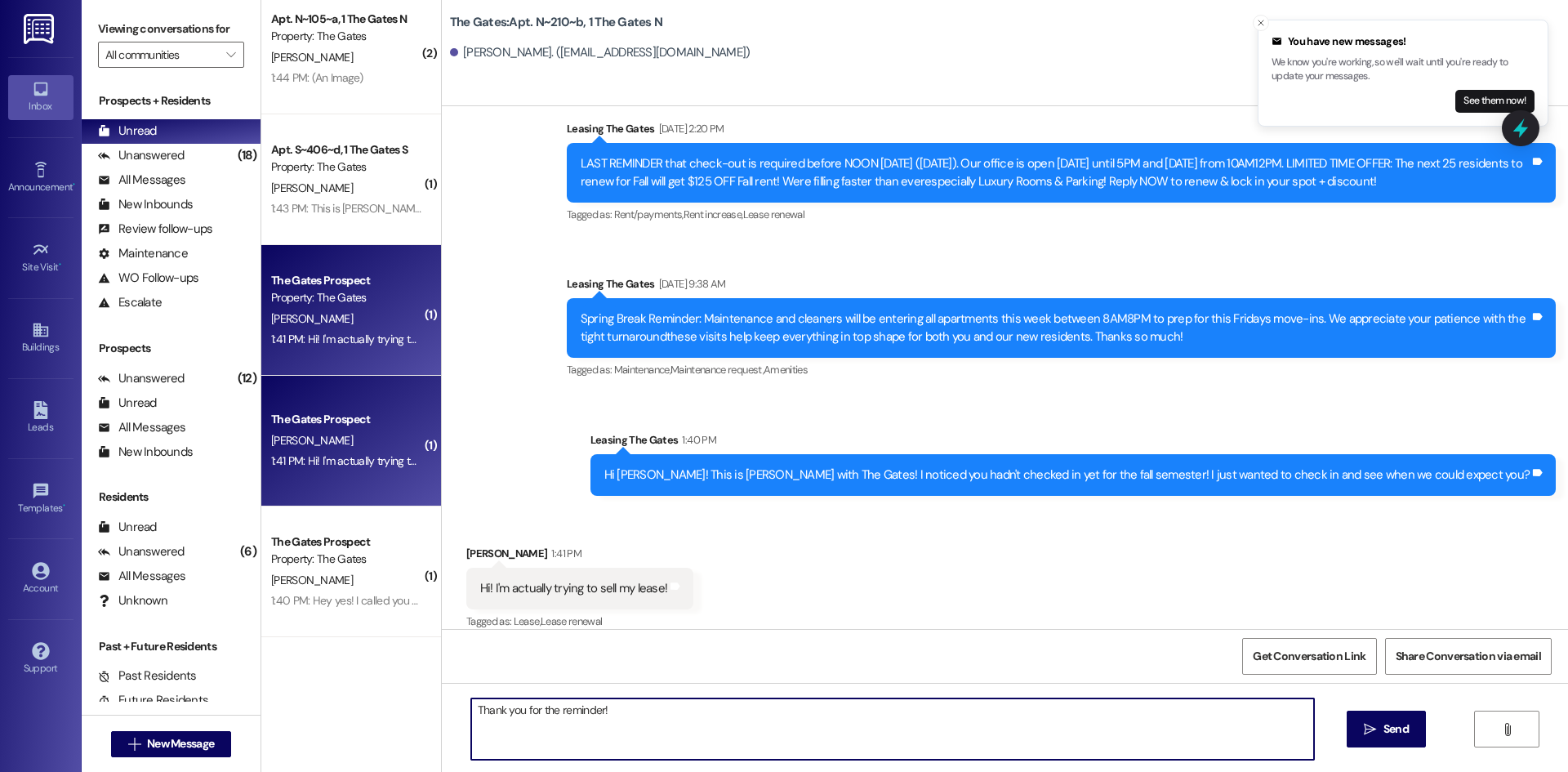
type textarea "Thank you for the reminder!"
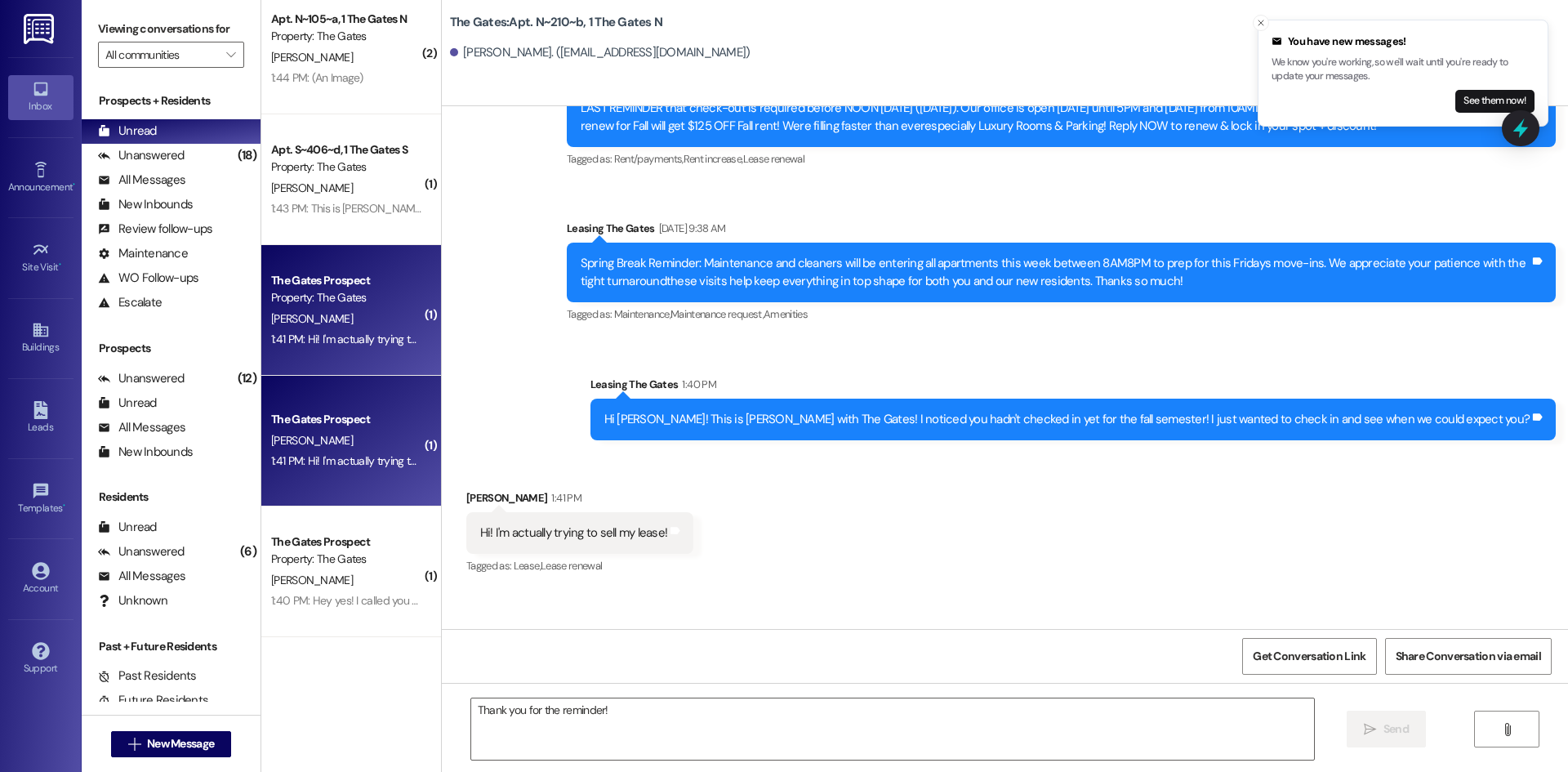
scroll to position [21706, 0]
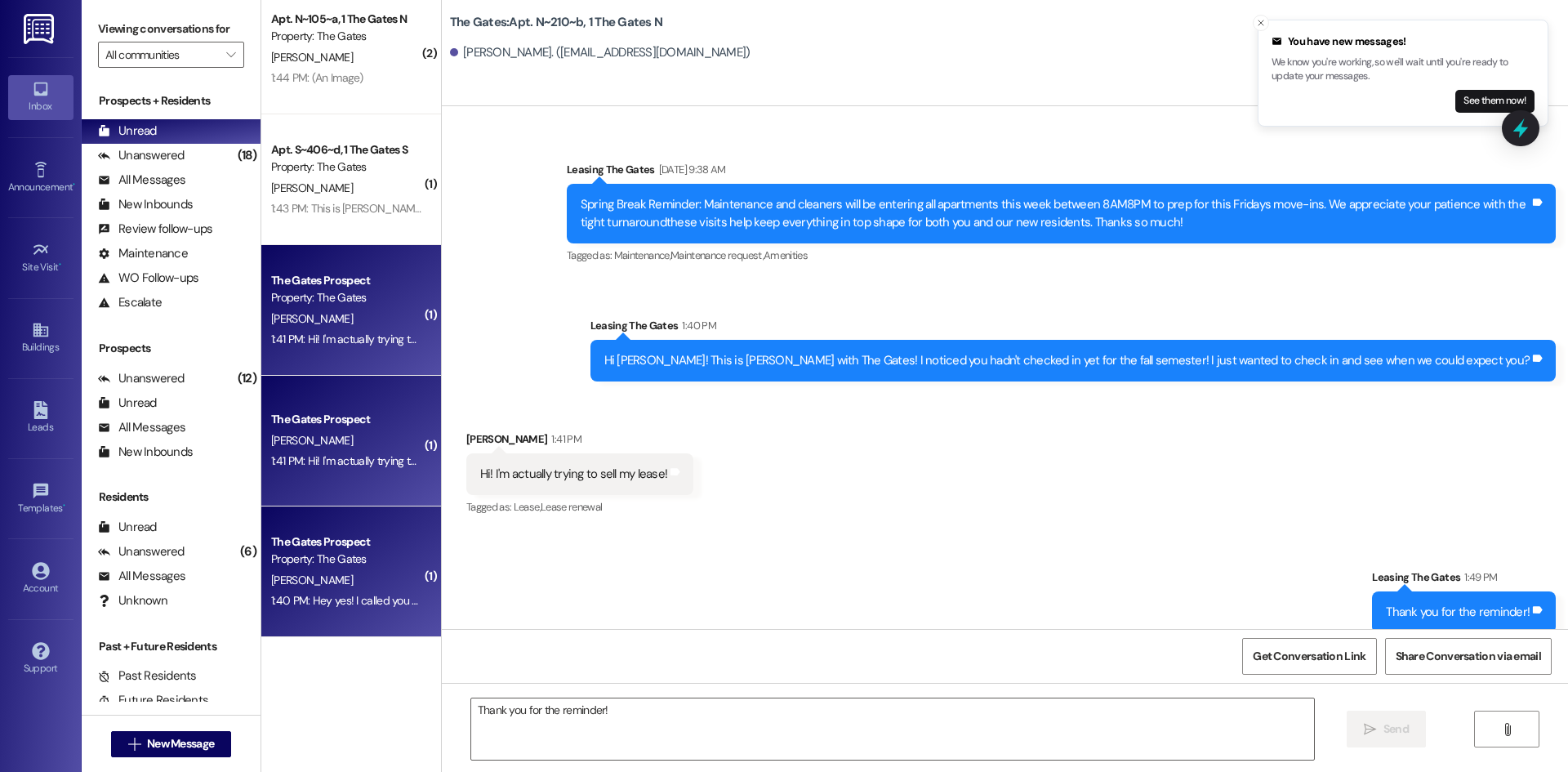
click at [341, 573] on div "[PERSON_NAME]" at bounding box center [347, 579] width 154 height 20
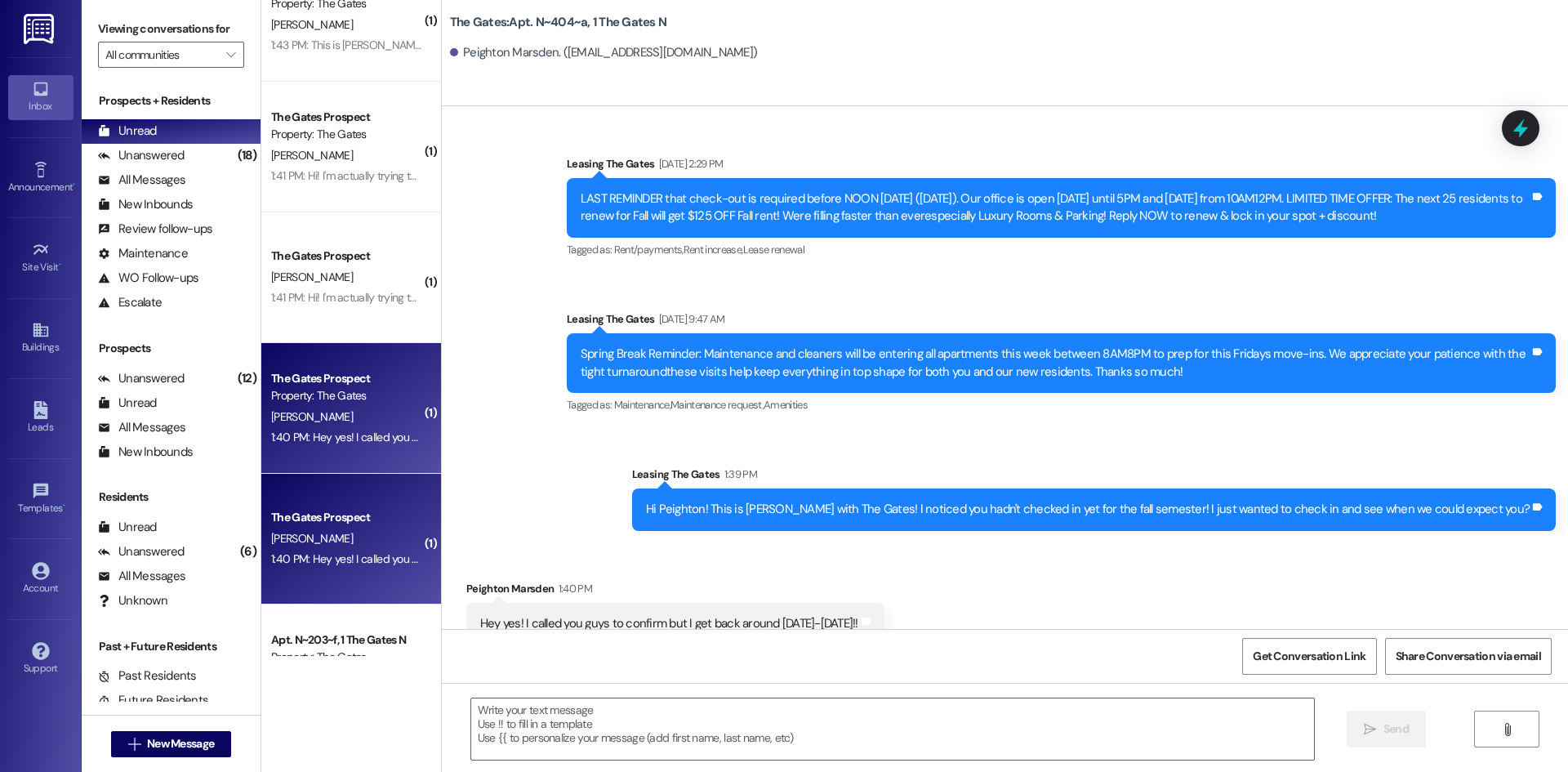
scroll to position [654, 0]
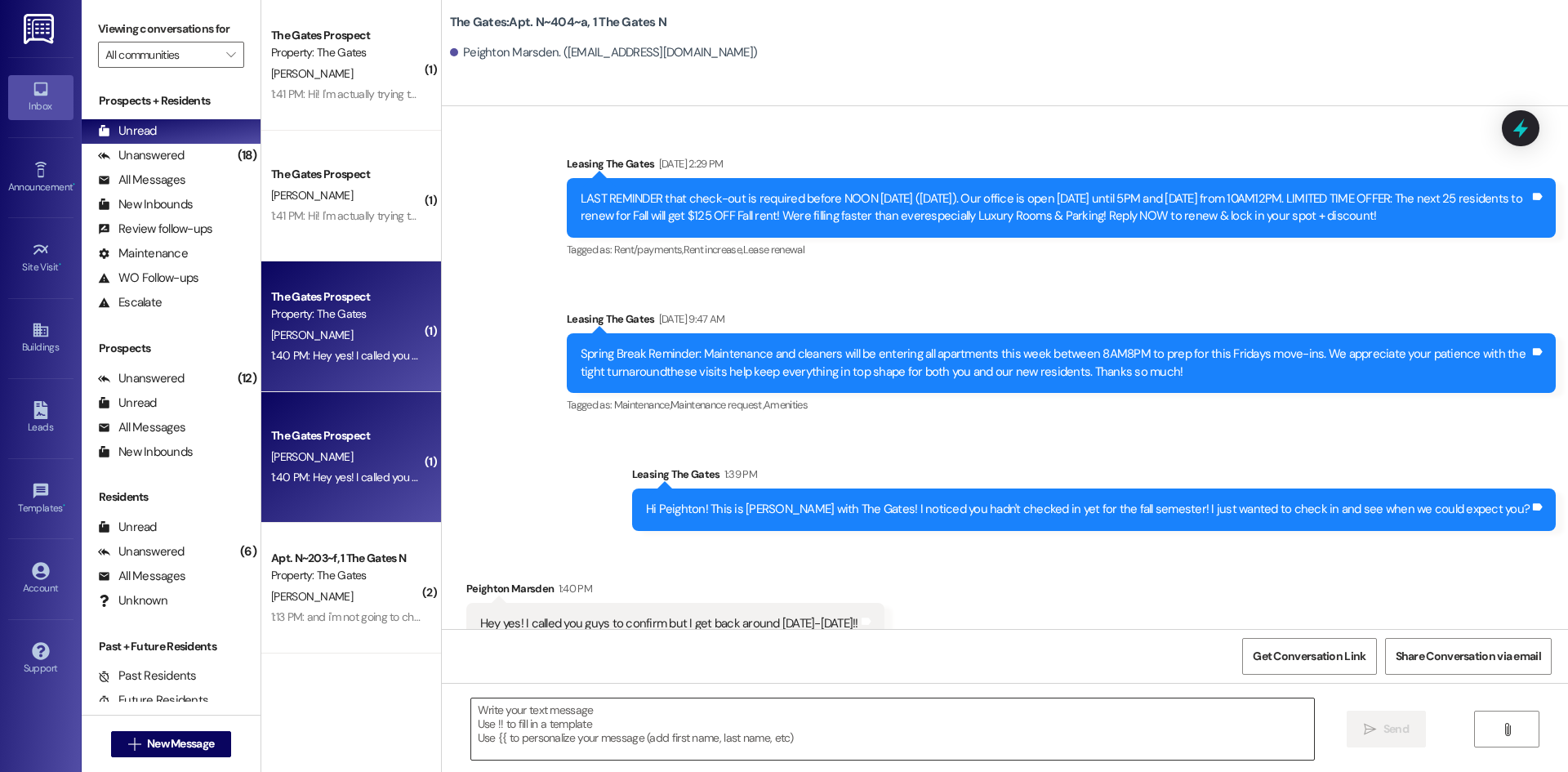
click at [567, 757] on textarea at bounding box center [893, 729] width 842 height 61
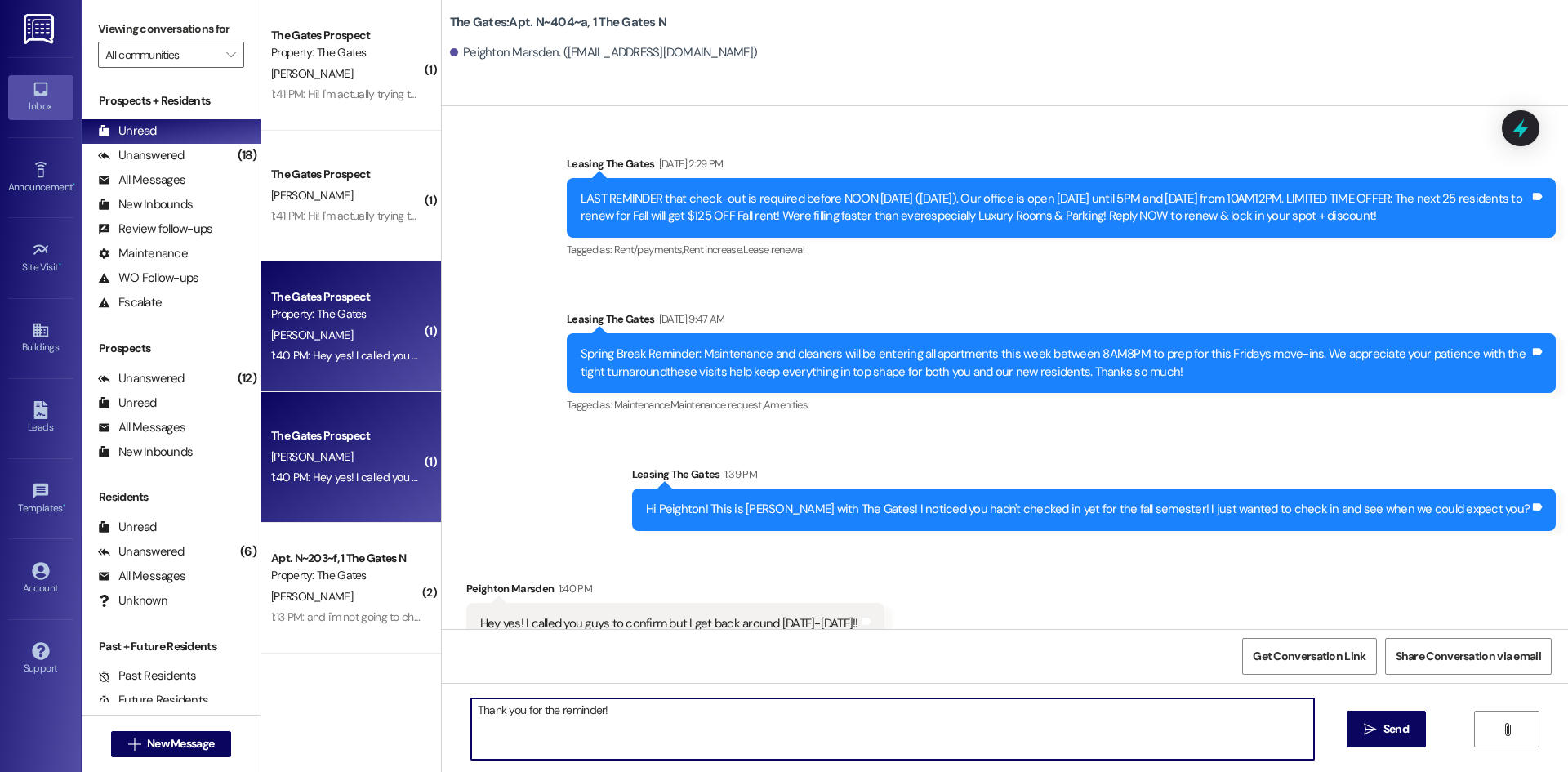
type textarea "Thank you for the reminder!"
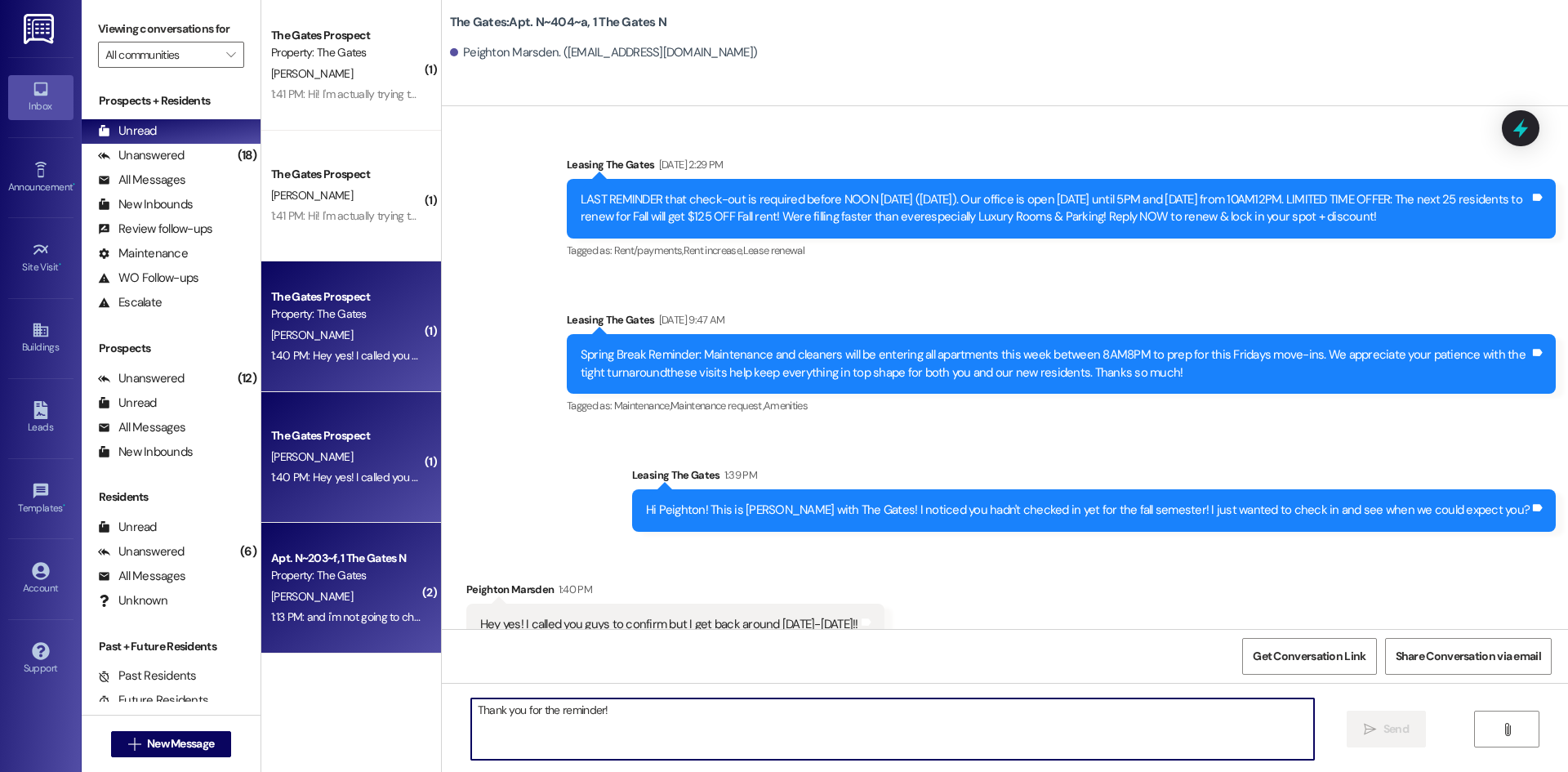
click at [356, 603] on div "[PERSON_NAME]" at bounding box center [347, 596] width 154 height 20
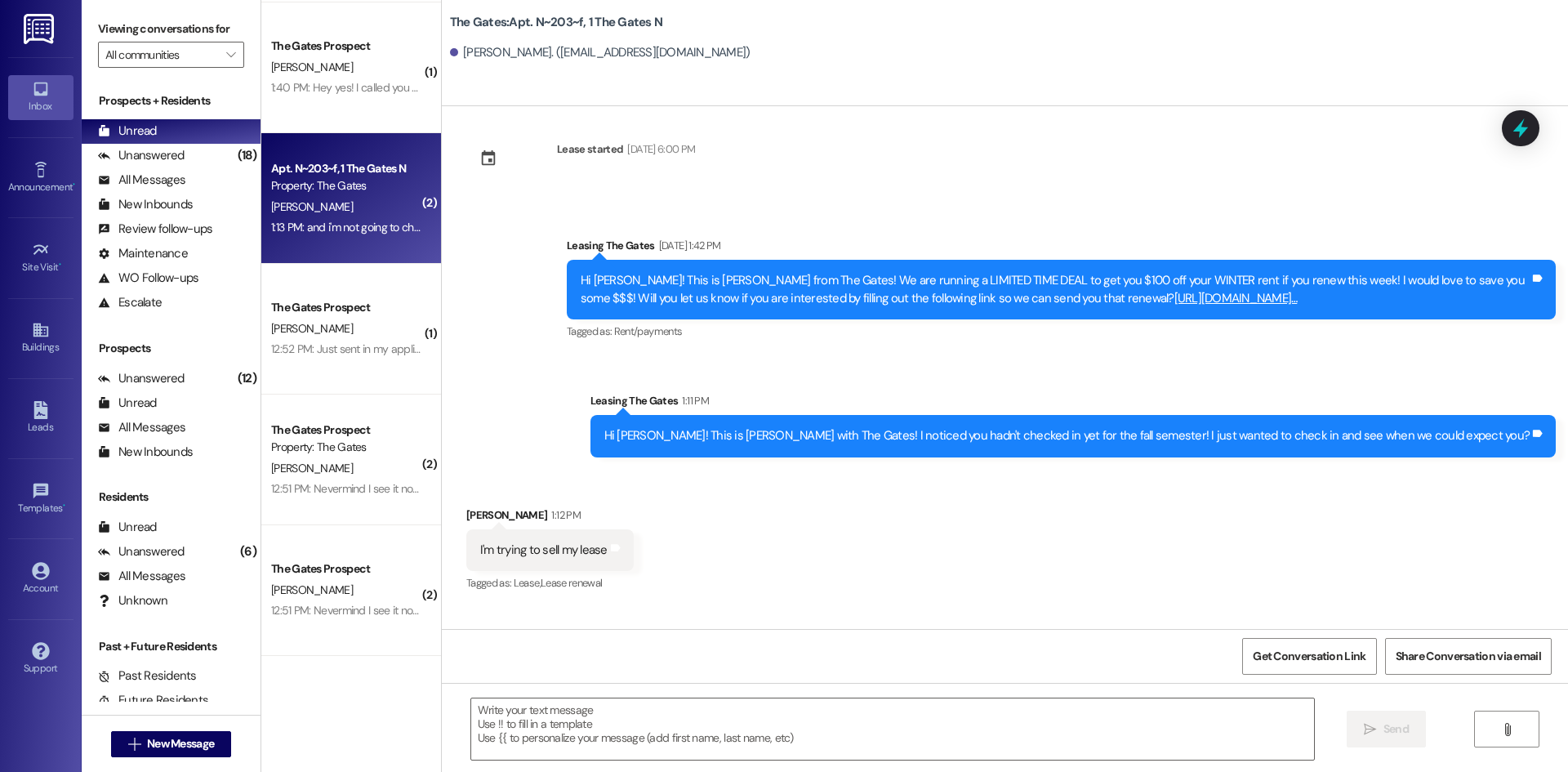
scroll to position [15434, 0]
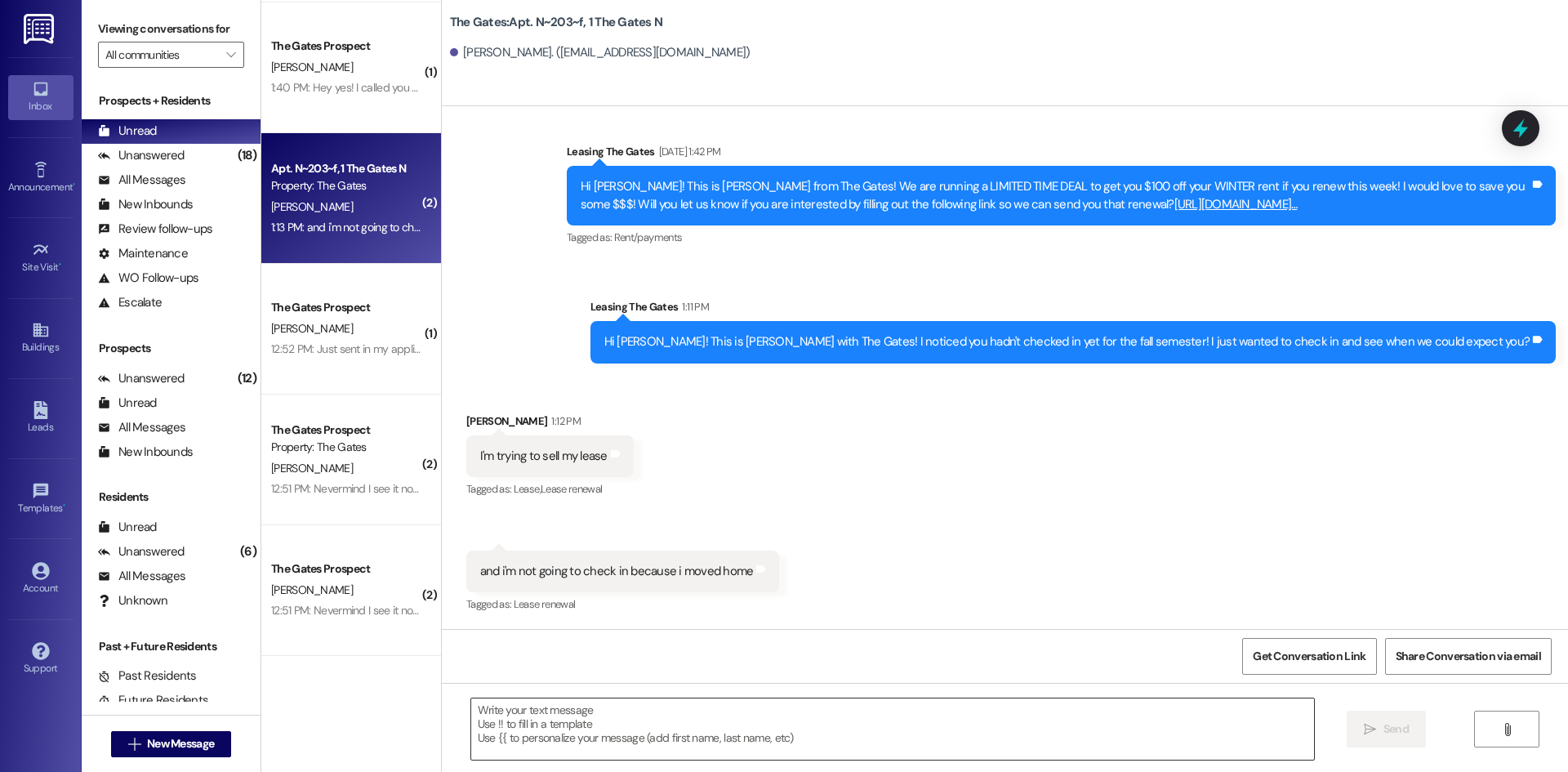
click at [602, 749] on textarea at bounding box center [893, 729] width 842 height 61
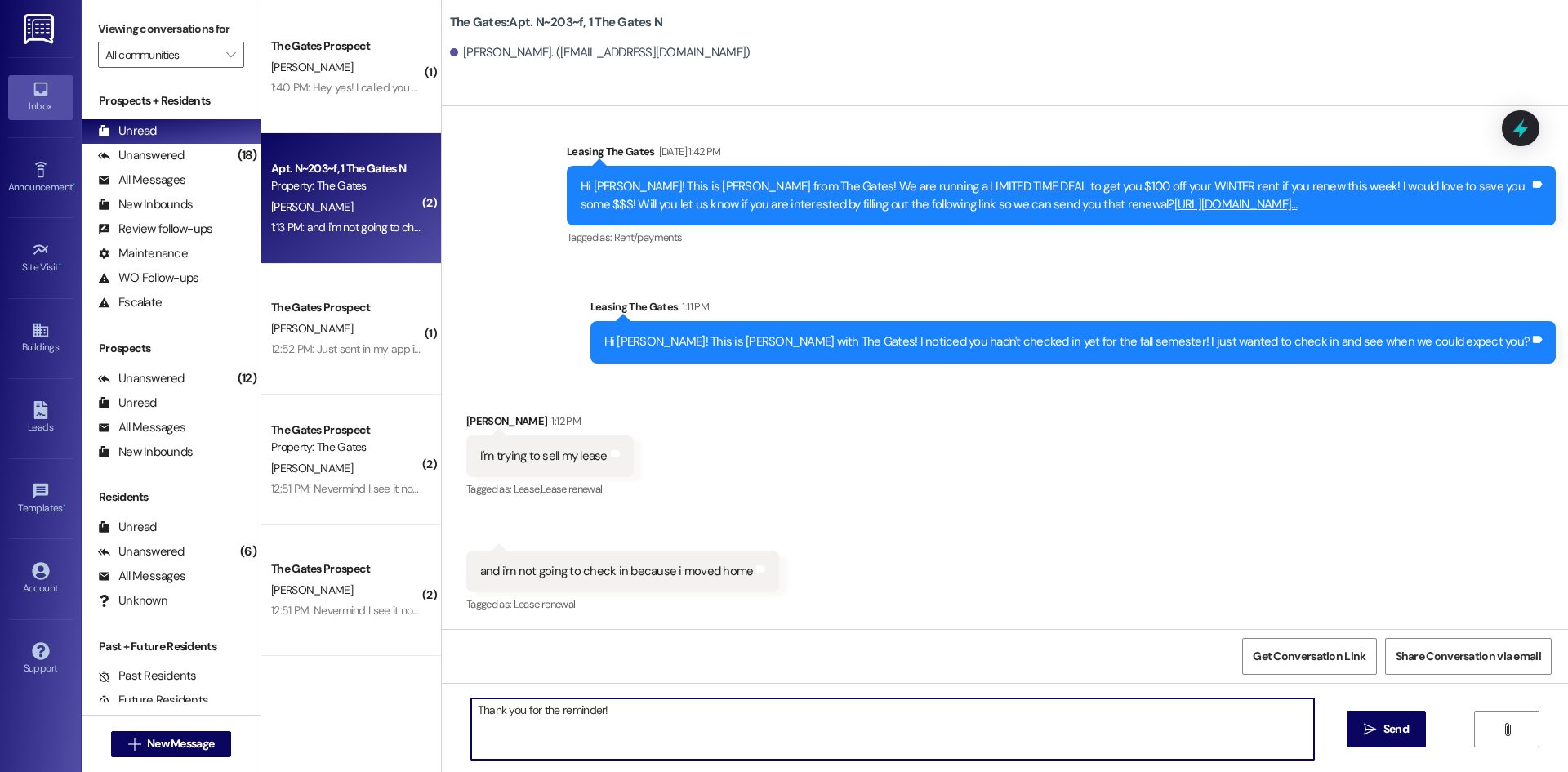
type textarea "Thank you for the reminder!"
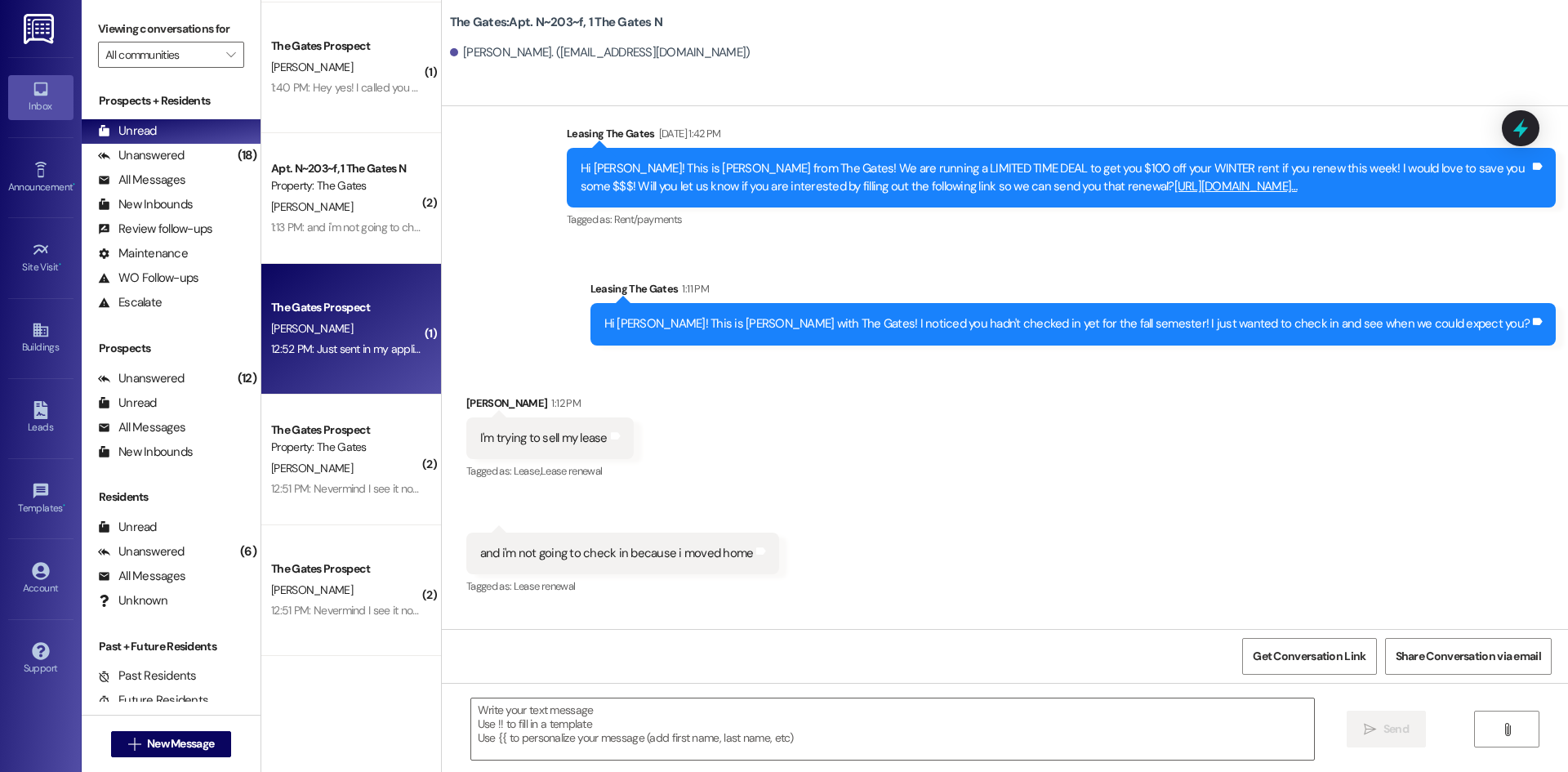
scroll to position [0, 0]
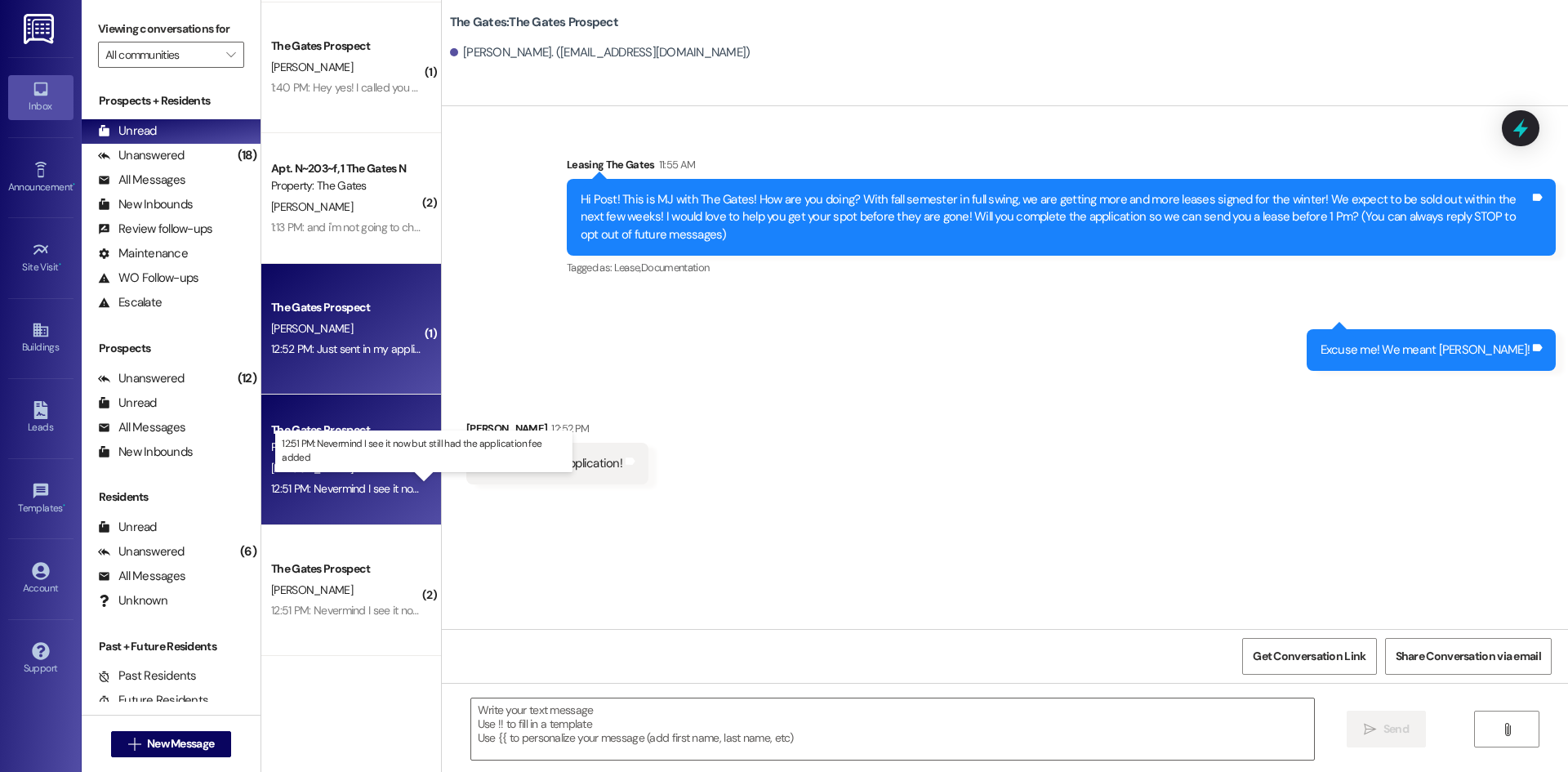
click at [376, 484] on div "12:51 PM: Nevermind I see it now but still had the application fee added 12:51 …" at bounding box center [438, 488] width 334 height 14
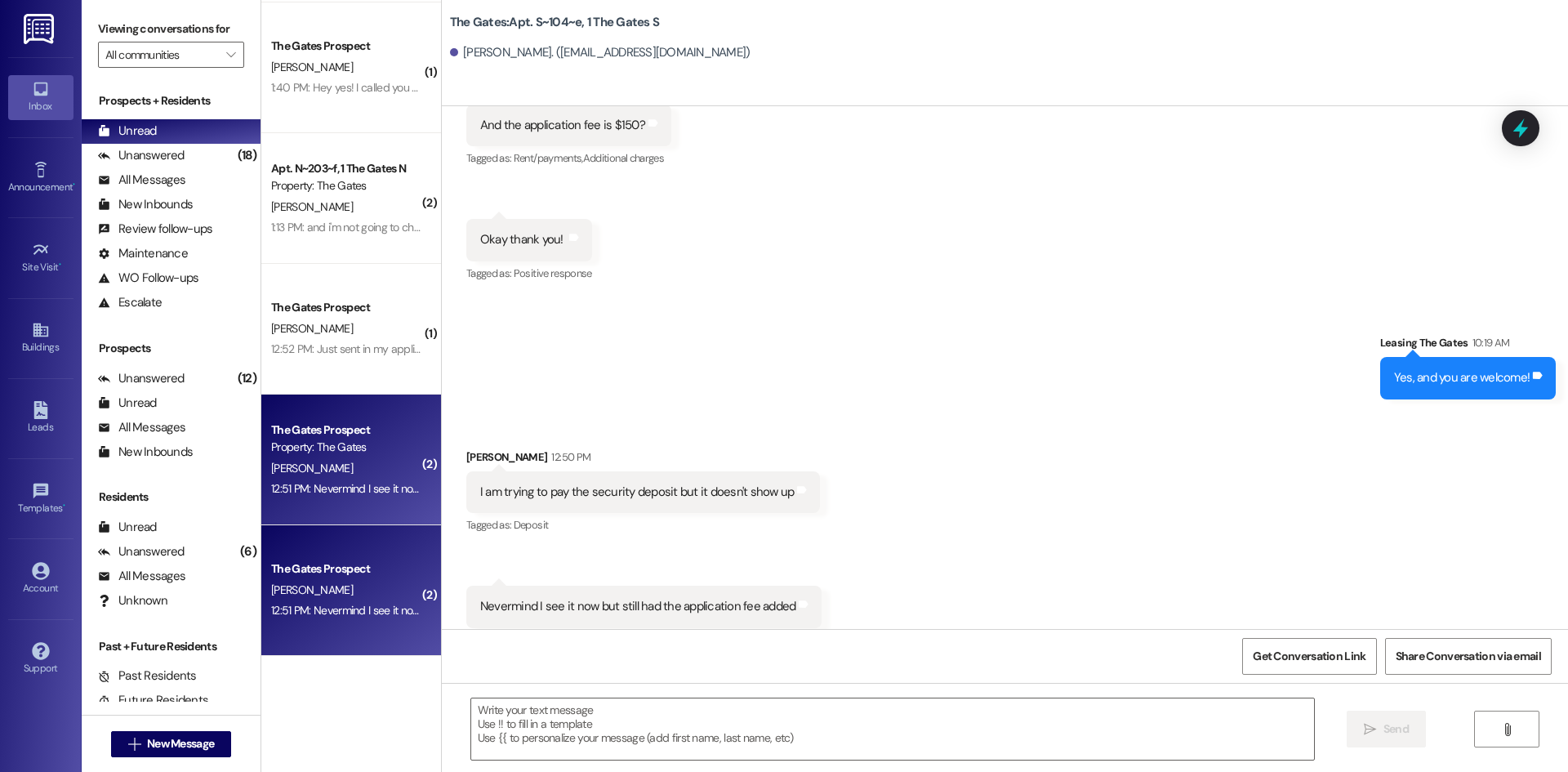
scroll to position [27280, 0]
click at [511, 725] on textarea at bounding box center [893, 729] width 842 height 61
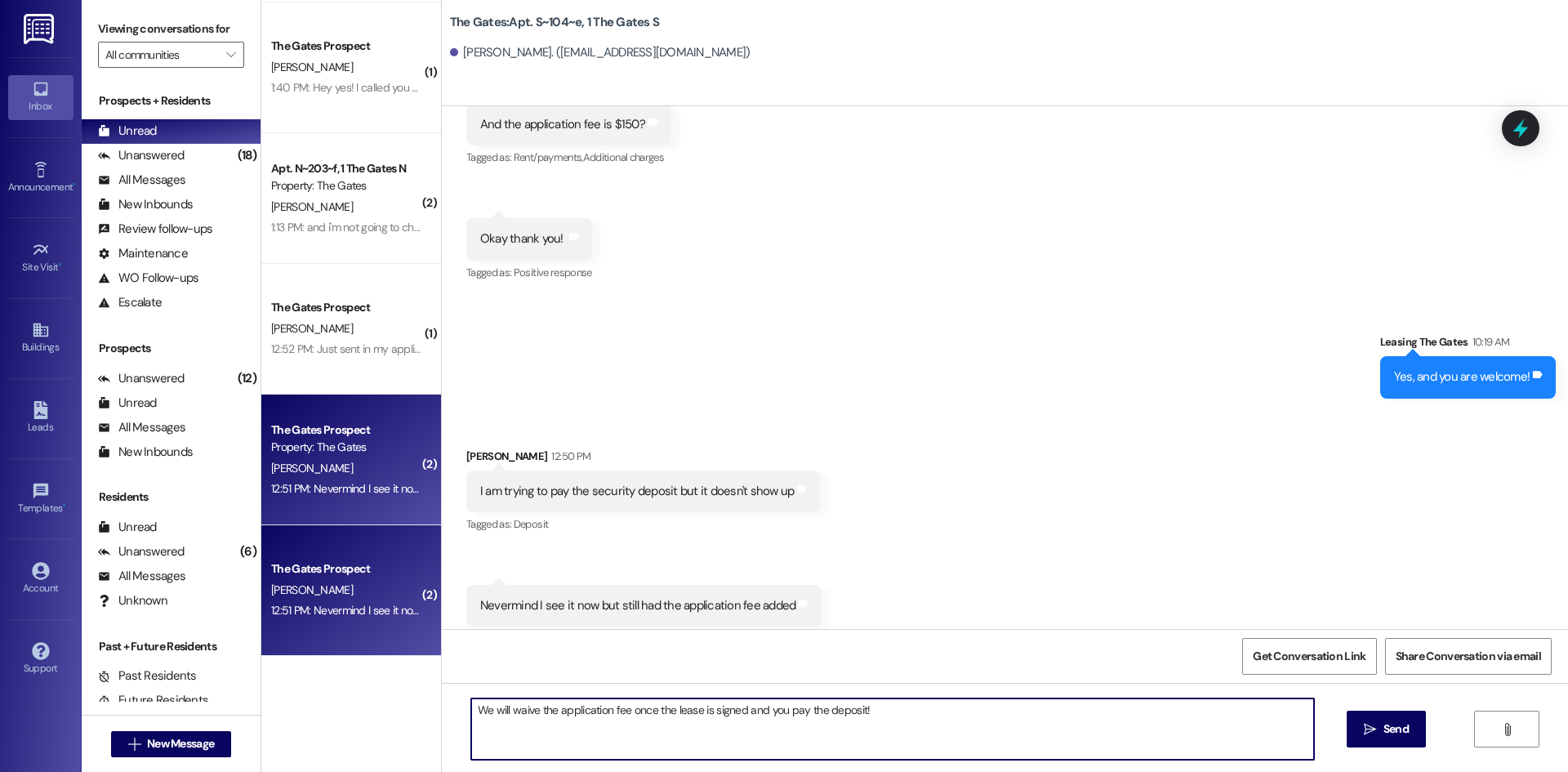
type textarea "We will waive the application fee once the lease is signed and you pay the depo…"
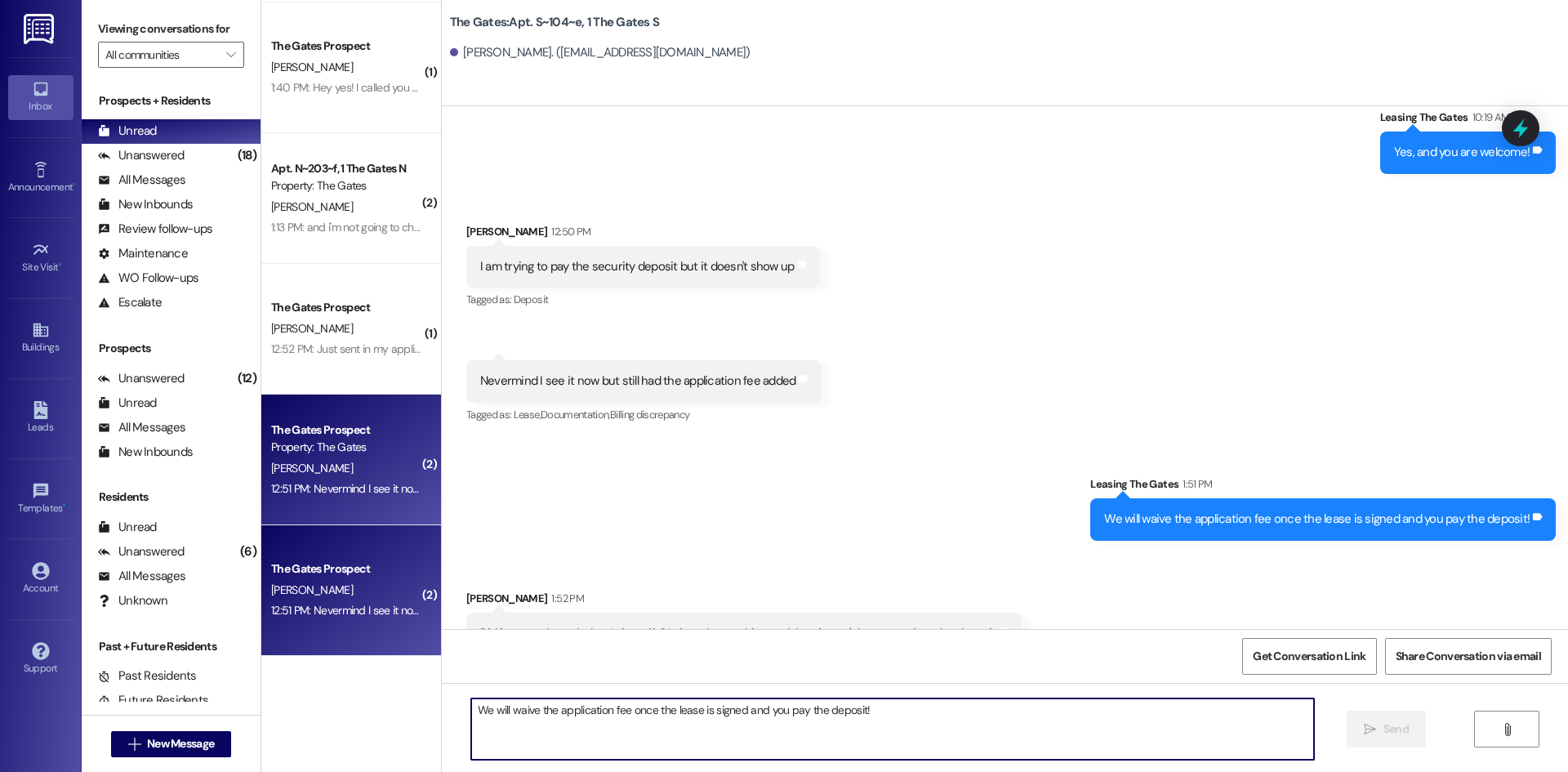
scroll to position [27507, 0]
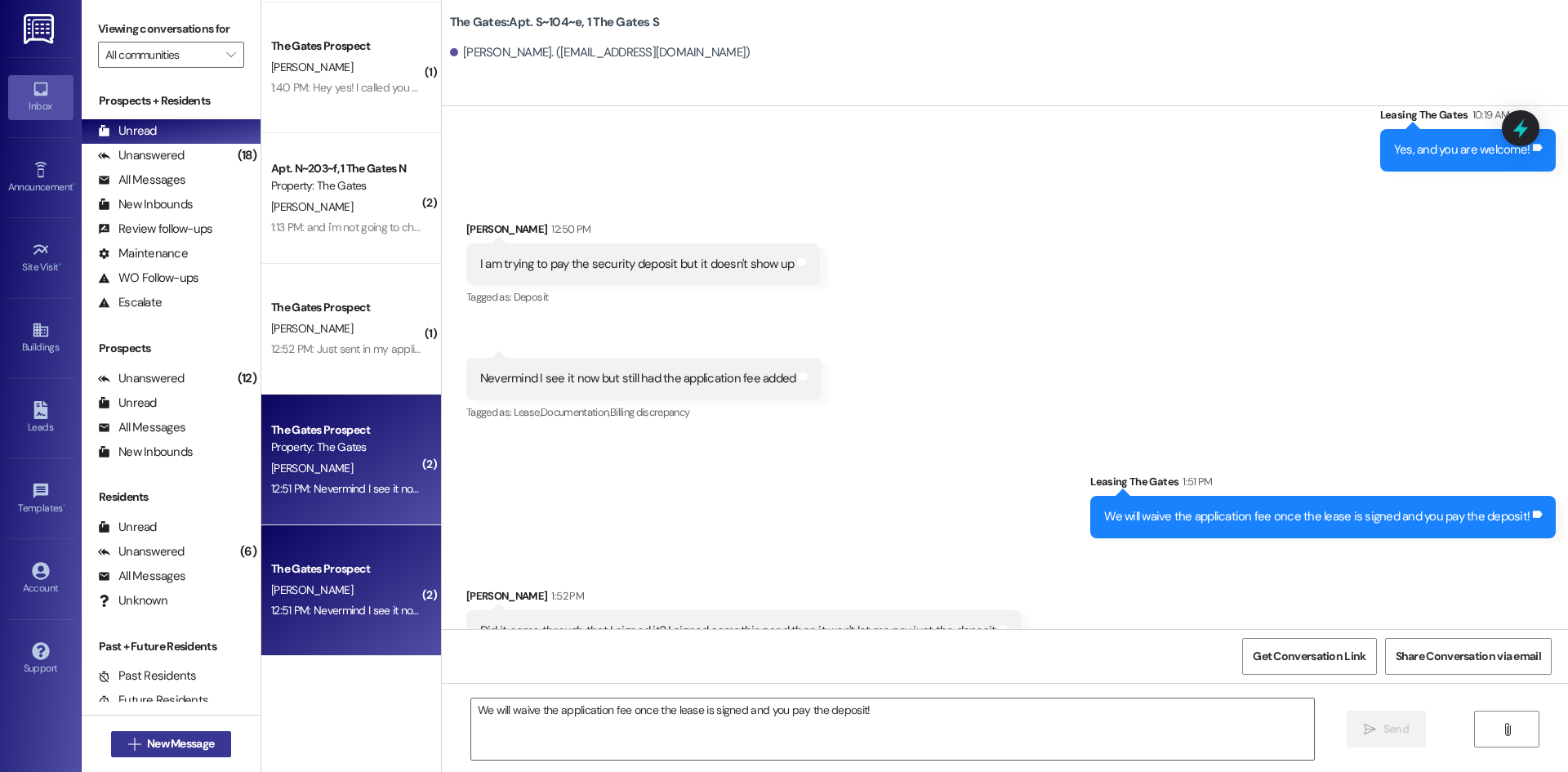
click at [197, 742] on span "New Message" at bounding box center [180, 743] width 67 height 17
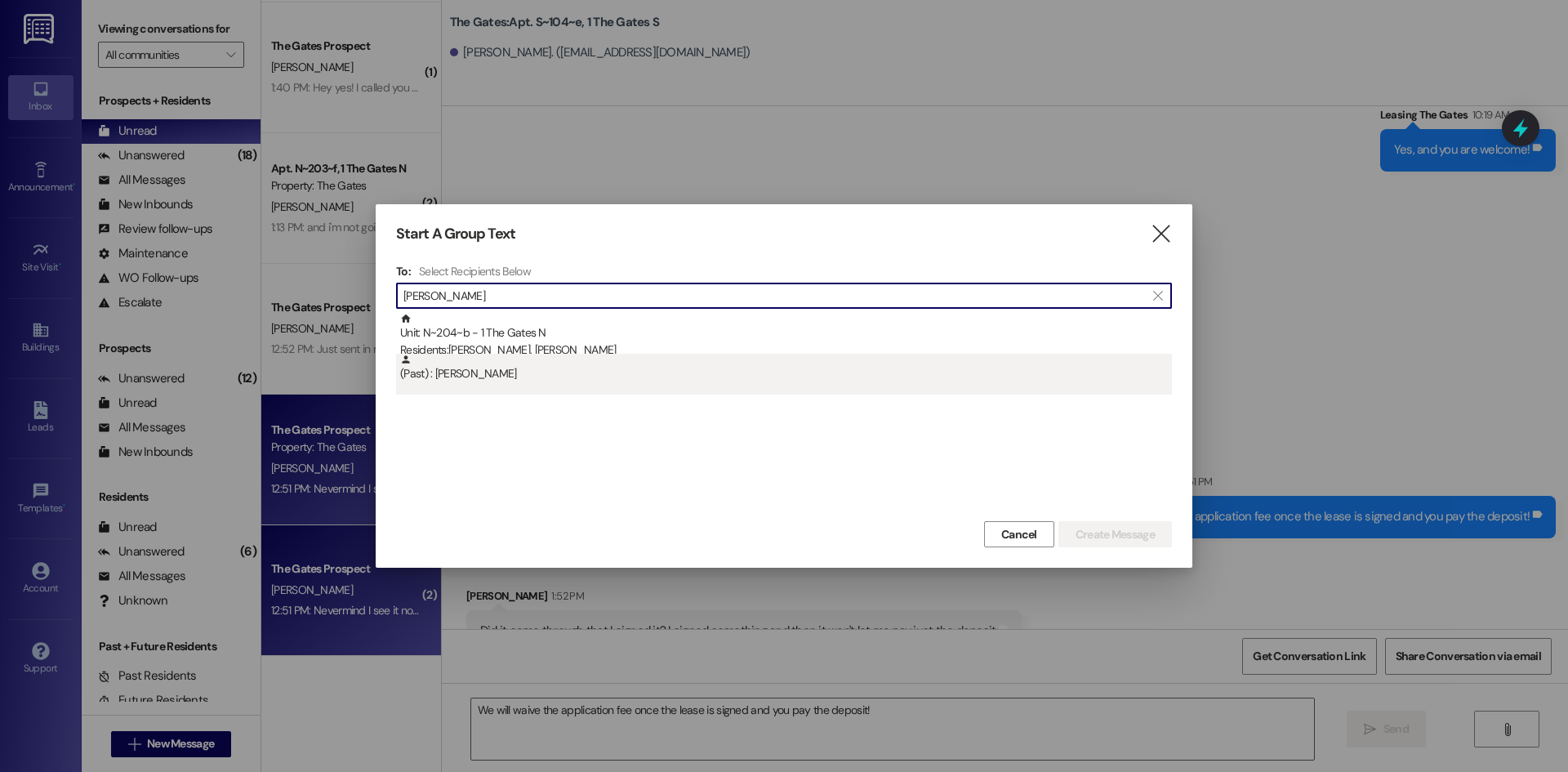
type input "[PERSON_NAME]"
click at [524, 369] on div "(Past) : [PERSON_NAME]" at bounding box center [786, 368] width 772 height 29
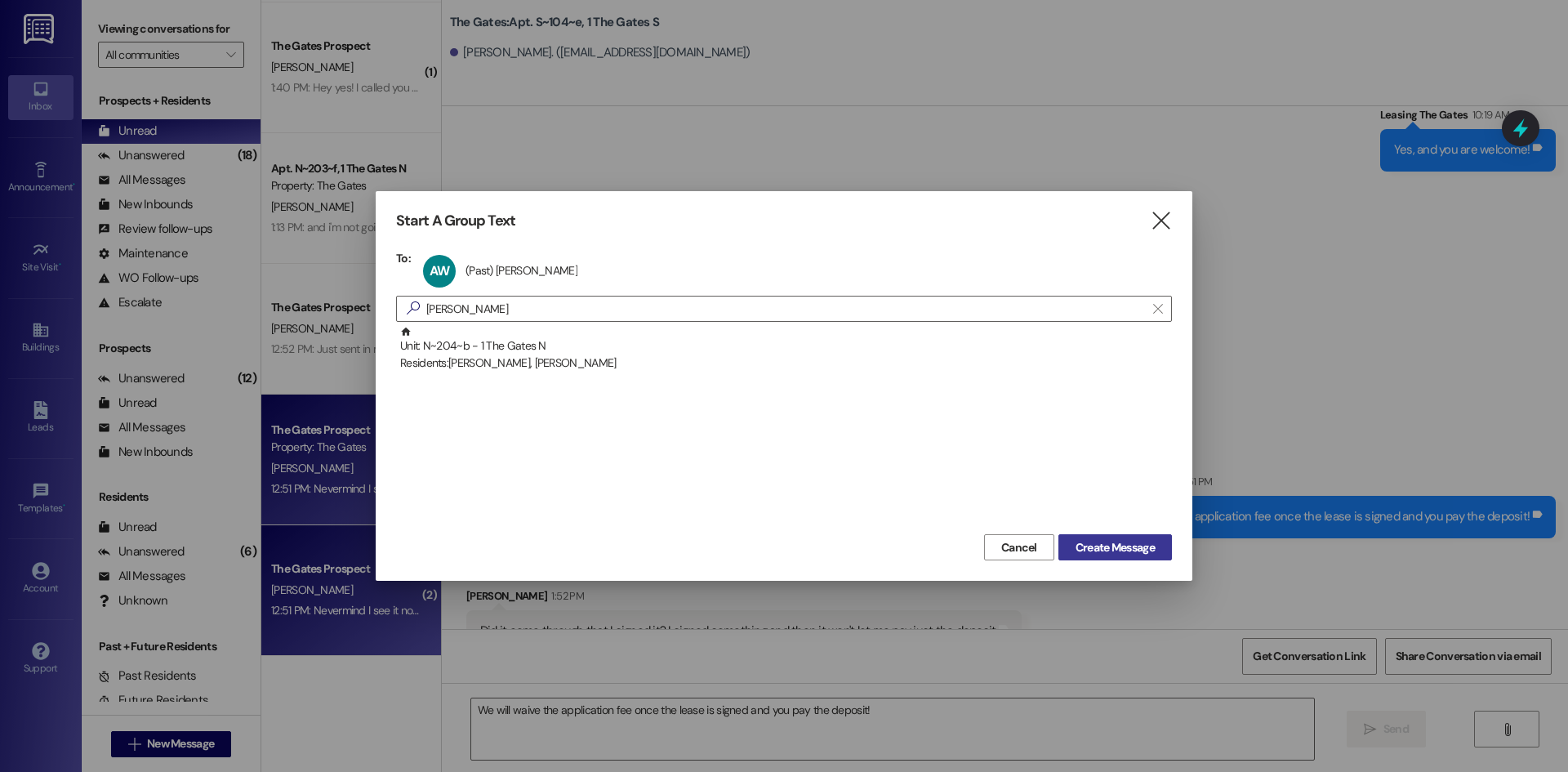
click at [1143, 550] on span "Create Message" at bounding box center [1115, 548] width 79 height 17
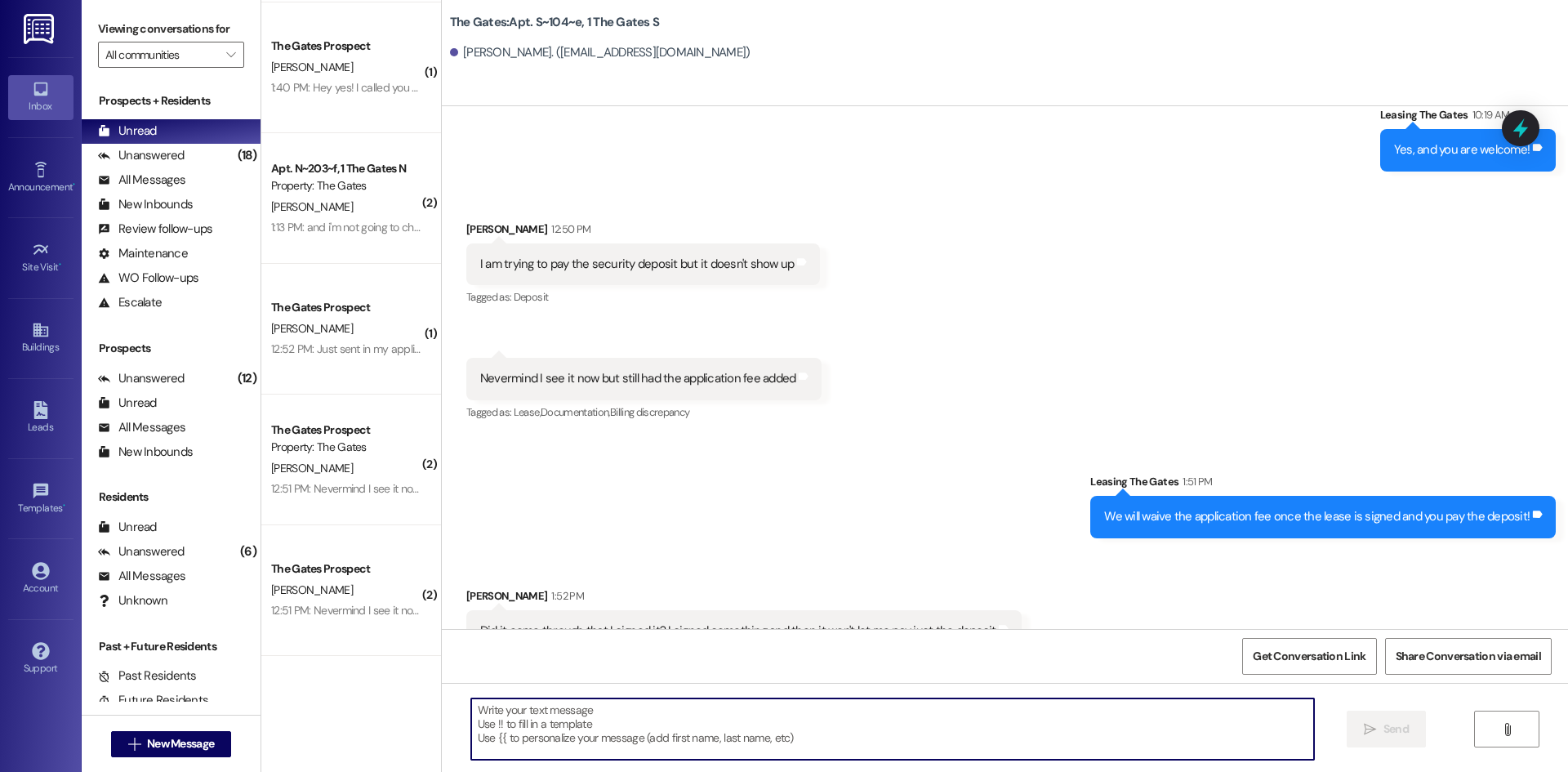
click at [516, 721] on textarea at bounding box center [893, 729] width 842 height 61
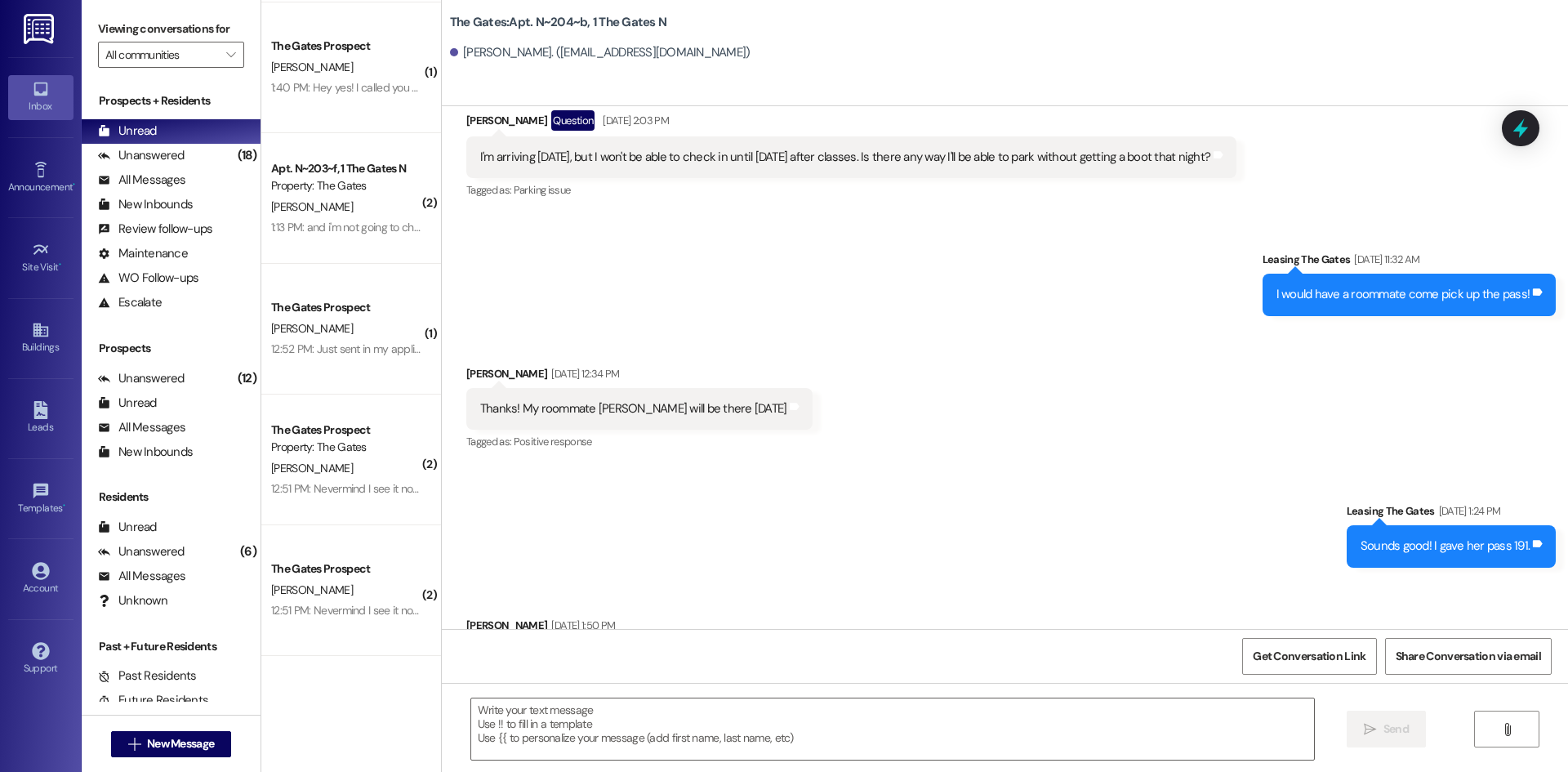
scroll to position [23921, 0]
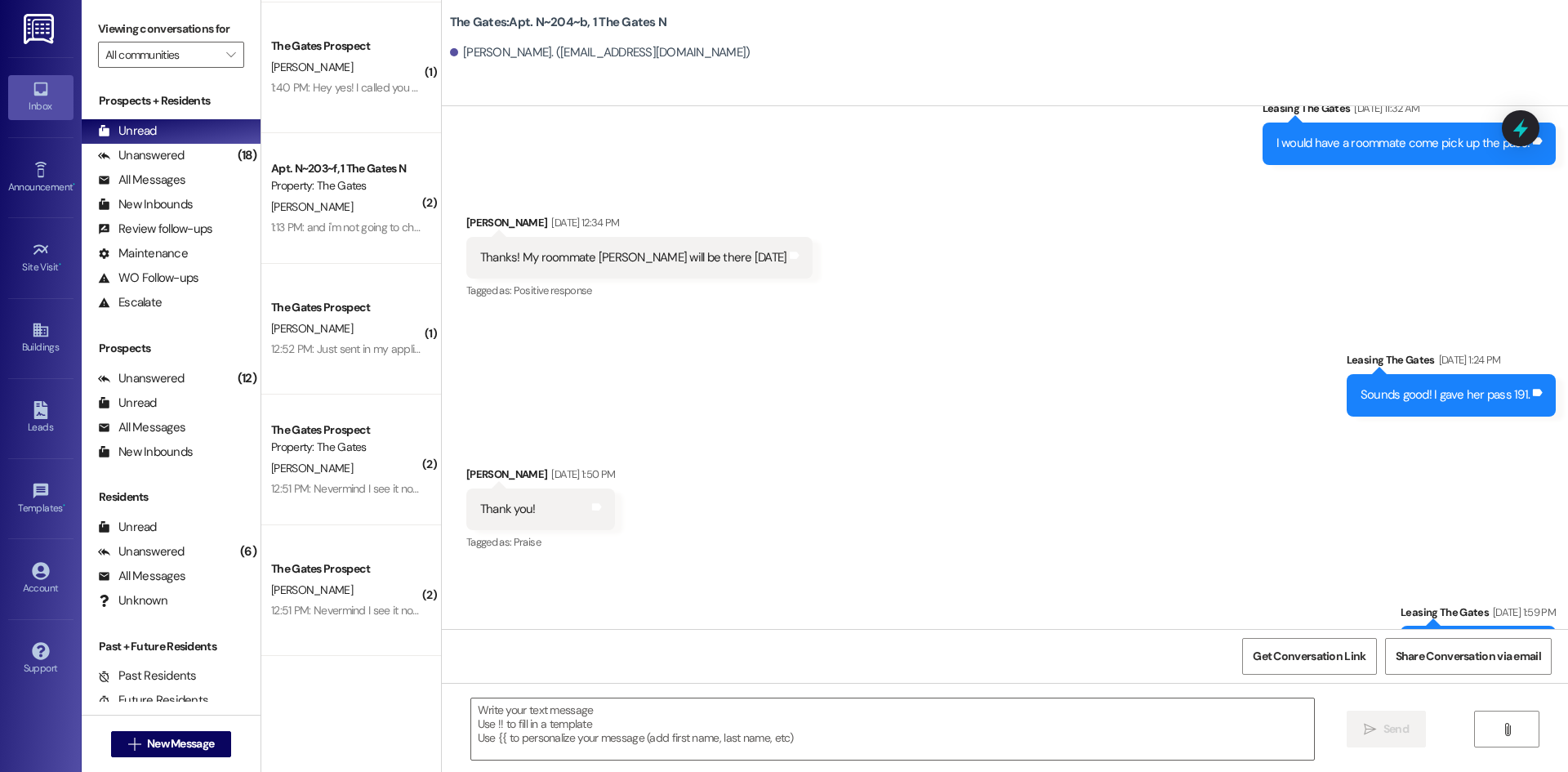
click at [516, 721] on textarea at bounding box center [893, 729] width 842 height 61
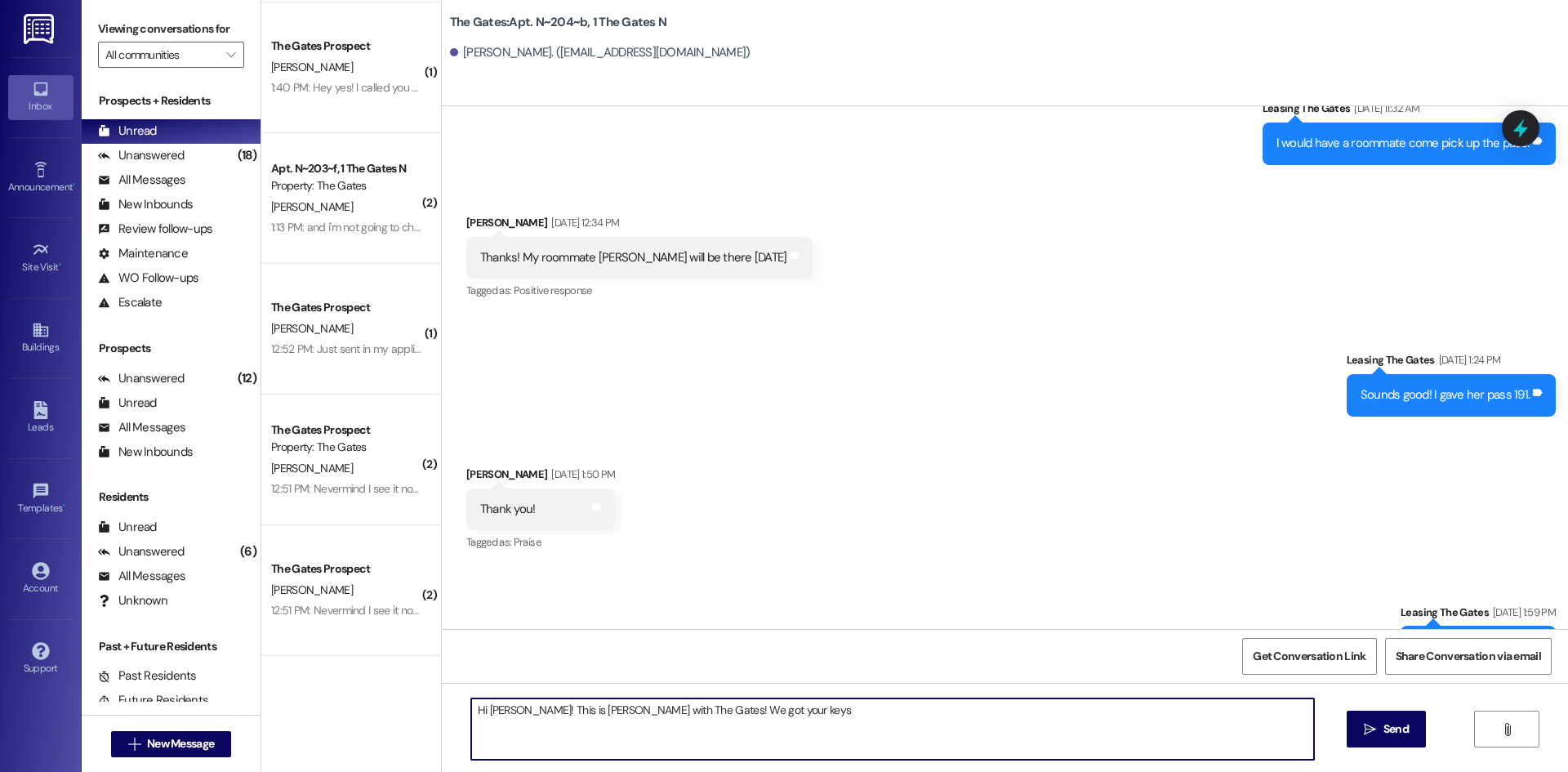
click at [693, 709] on textarea "Hi [PERSON_NAME]! This is [PERSON_NAME] with The Gates! We got your keys" at bounding box center [893, 729] width 842 height 61
click at [833, 712] on textarea "Hi [PERSON_NAME]! This is [PERSON_NAME] with The Gates! We have your keys" at bounding box center [893, 729] width 842 height 61
type textarea "Hi [PERSON_NAME]! This is [PERSON_NAME] with The Gates! We have your keys in th…"
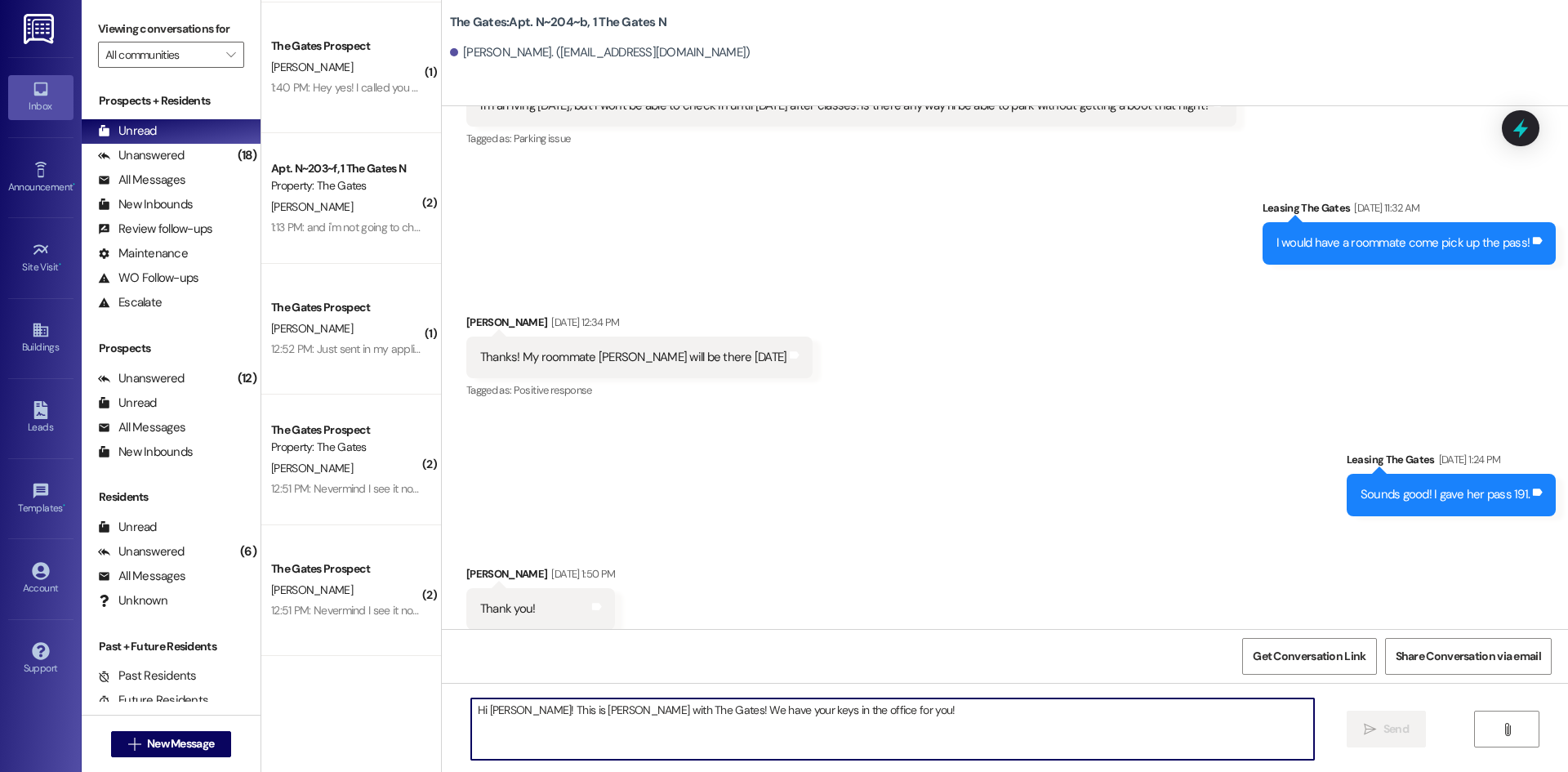
scroll to position [23805, 0]
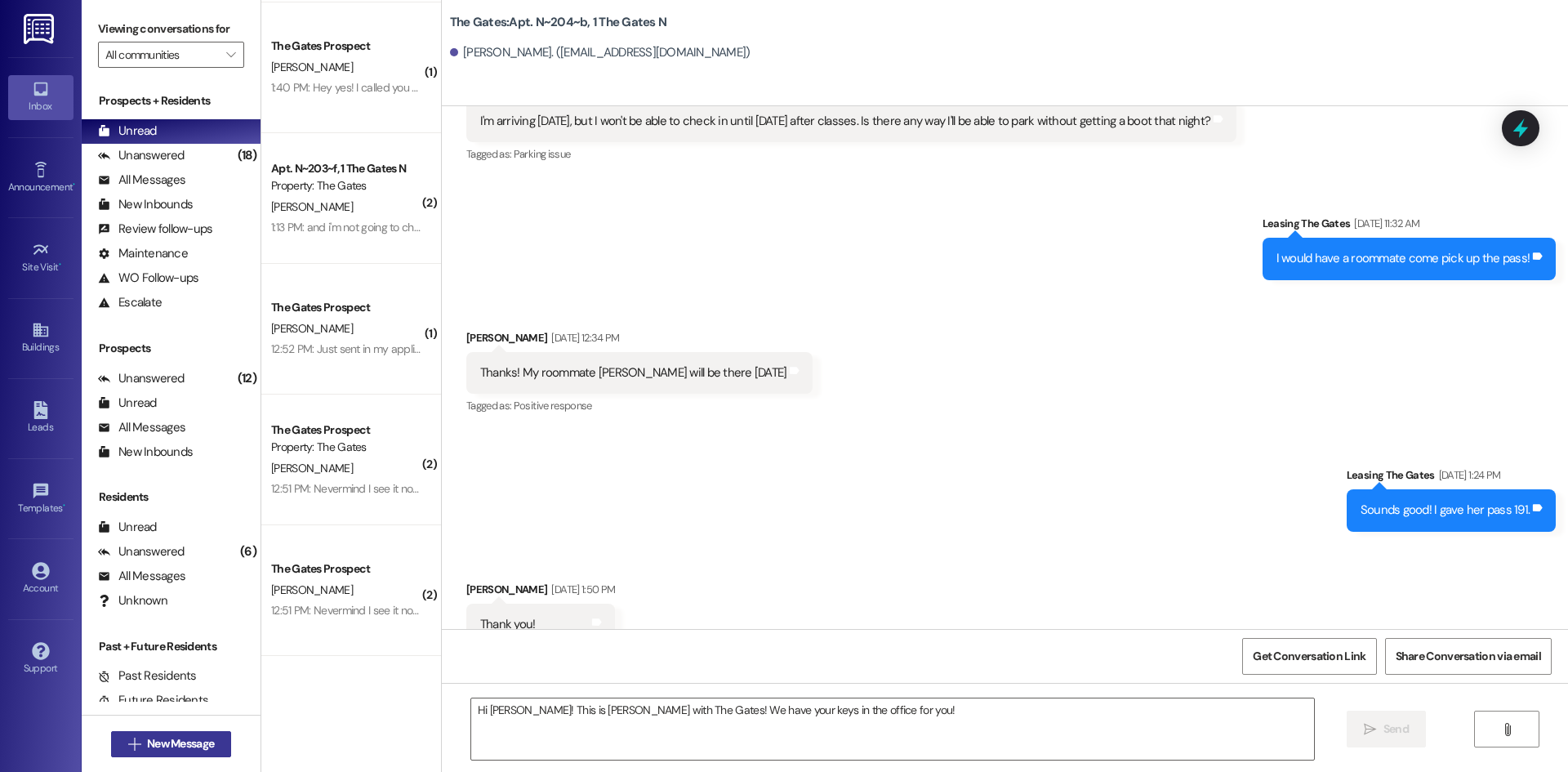
click at [191, 743] on span "New Message" at bounding box center [180, 743] width 67 height 17
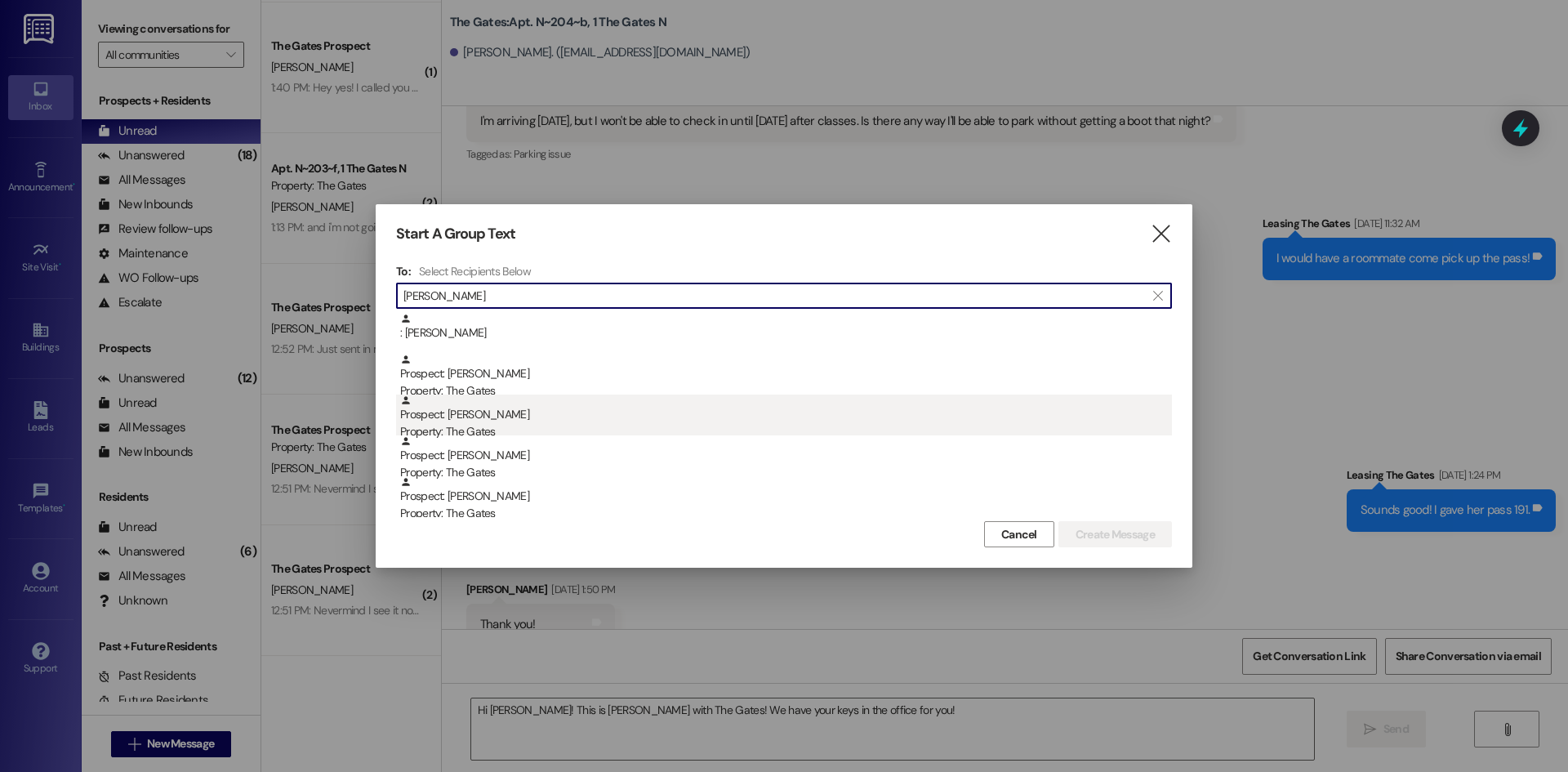
type input "[PERSON_NAME]"
click at [499, 432] on div "Property: The Gates" at bounding box center [786, 432] width 772 height 17
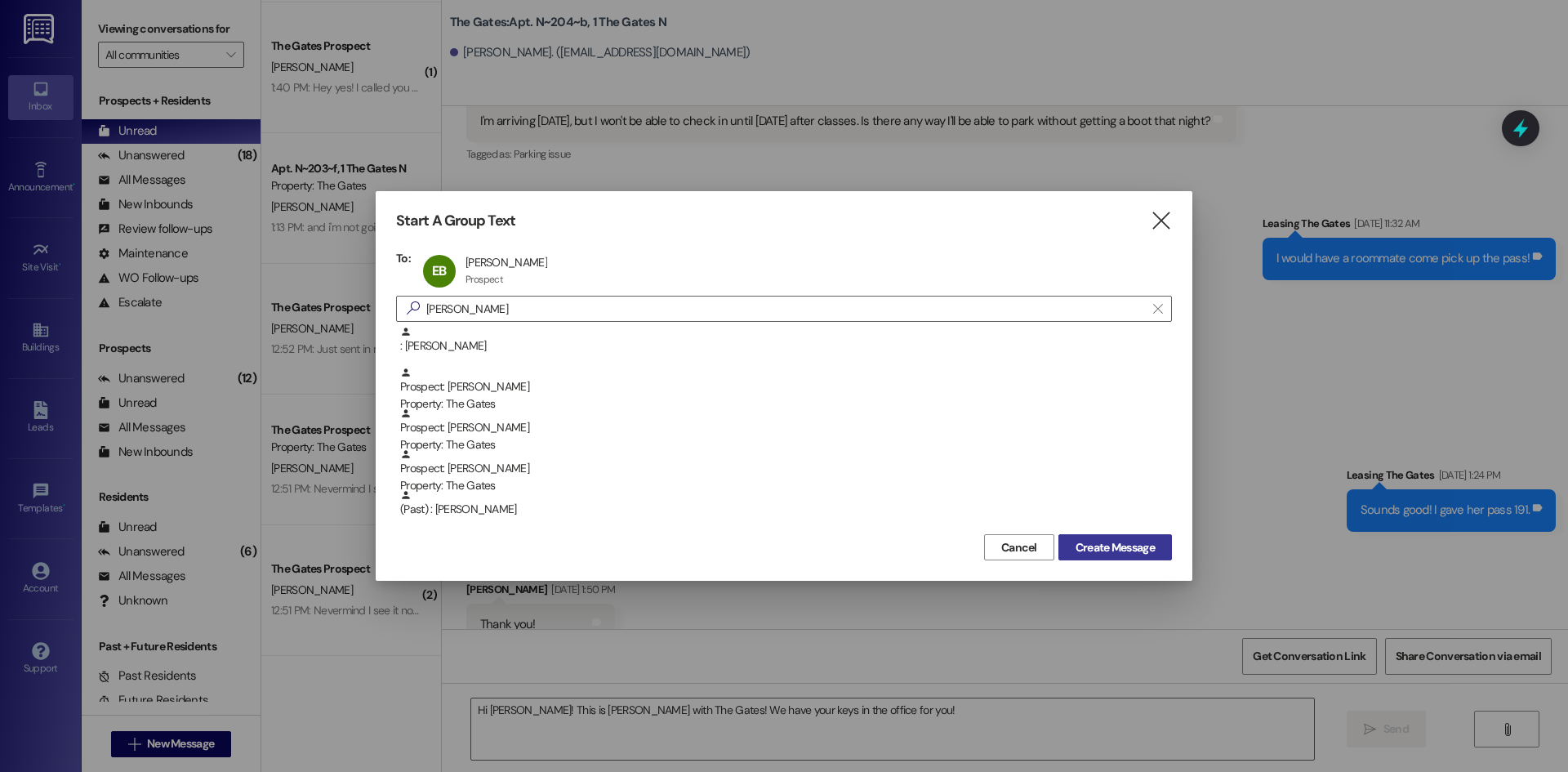
click at [1105, 551] on span "Create Message" at bounding box center [1115, 548] width 79 height 17
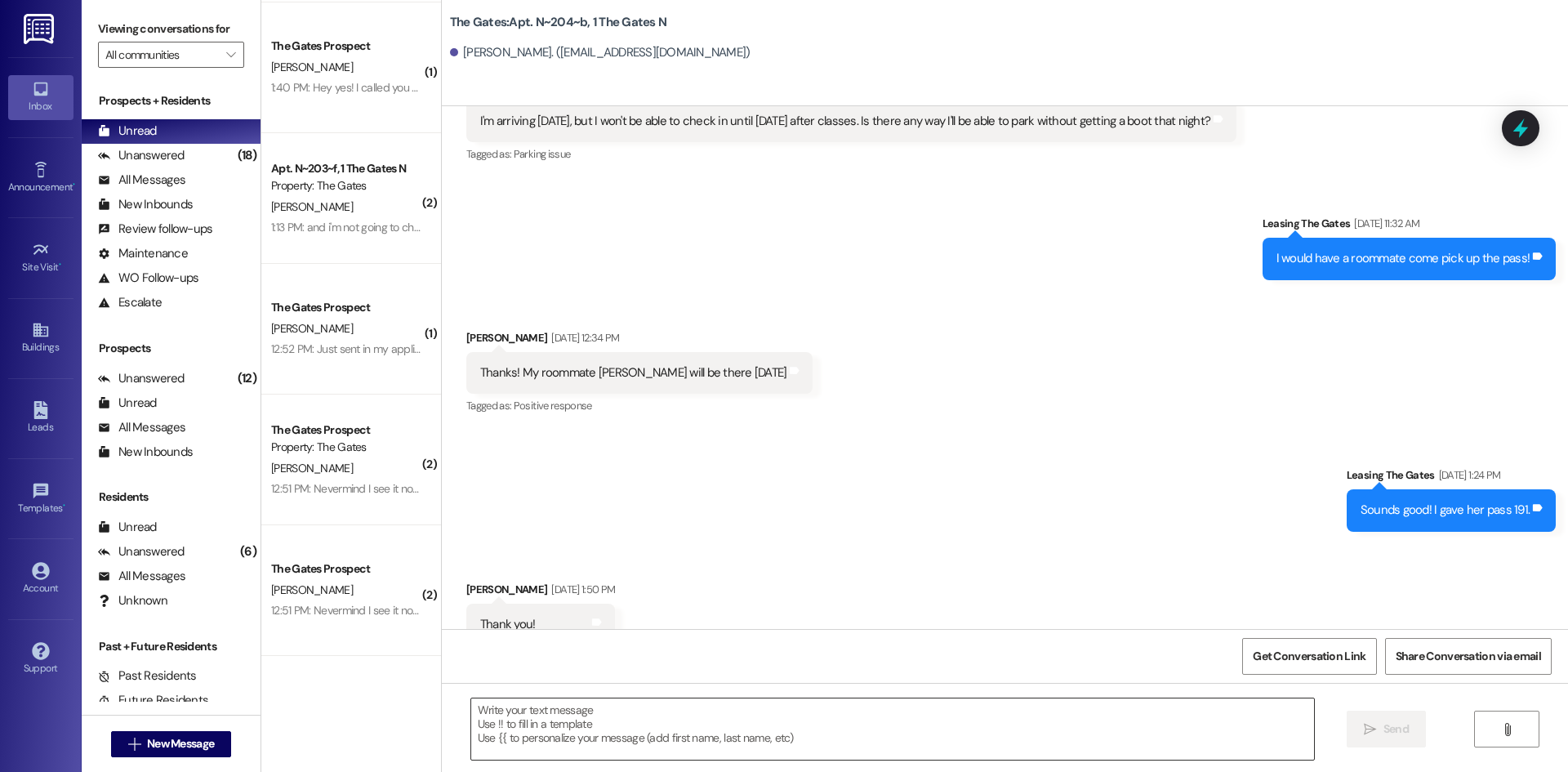
click at [532, 724] on textarea at bounding box center [893, 729] width 842 height 61
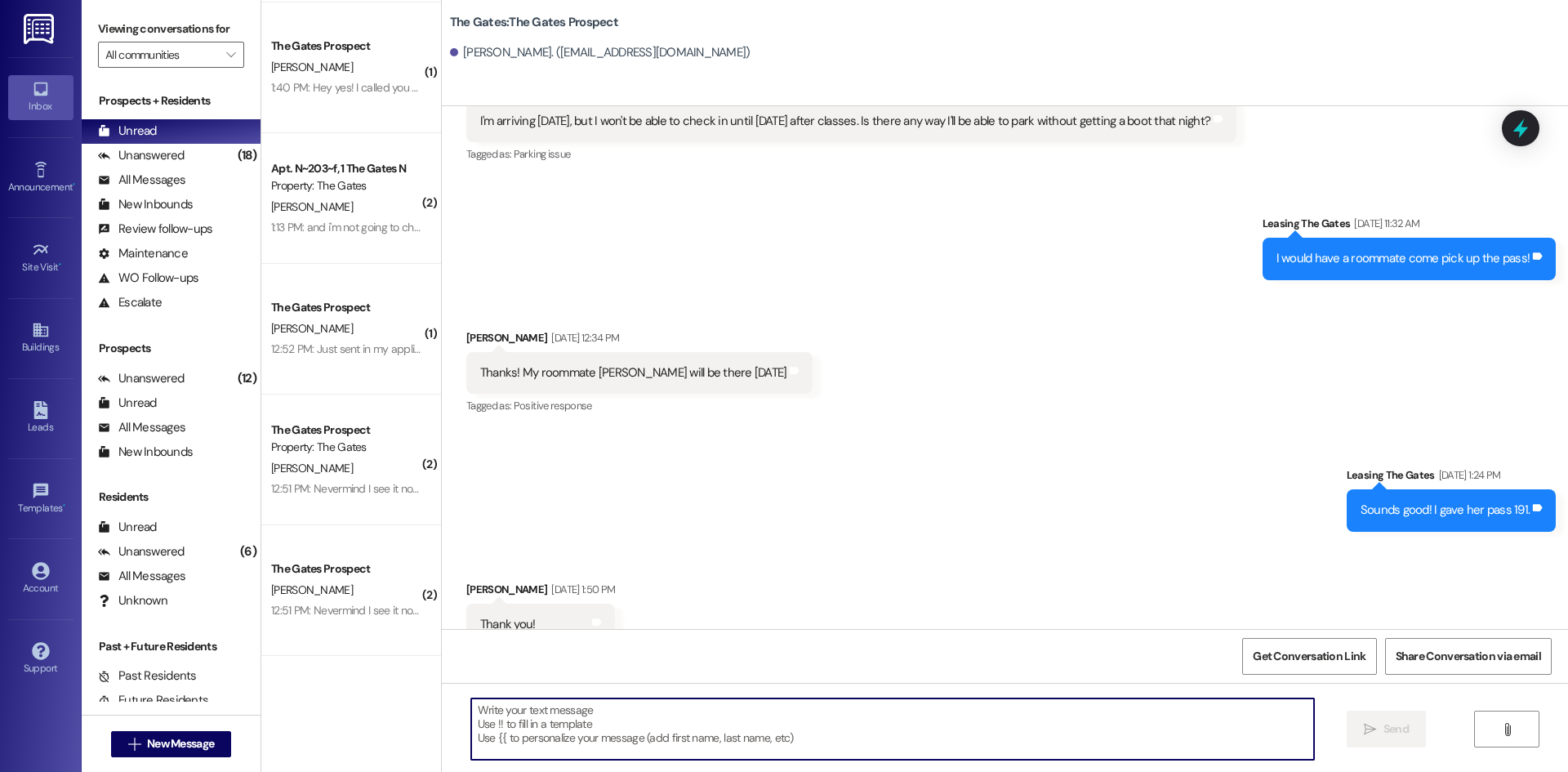
scroll to position [2353, 0]
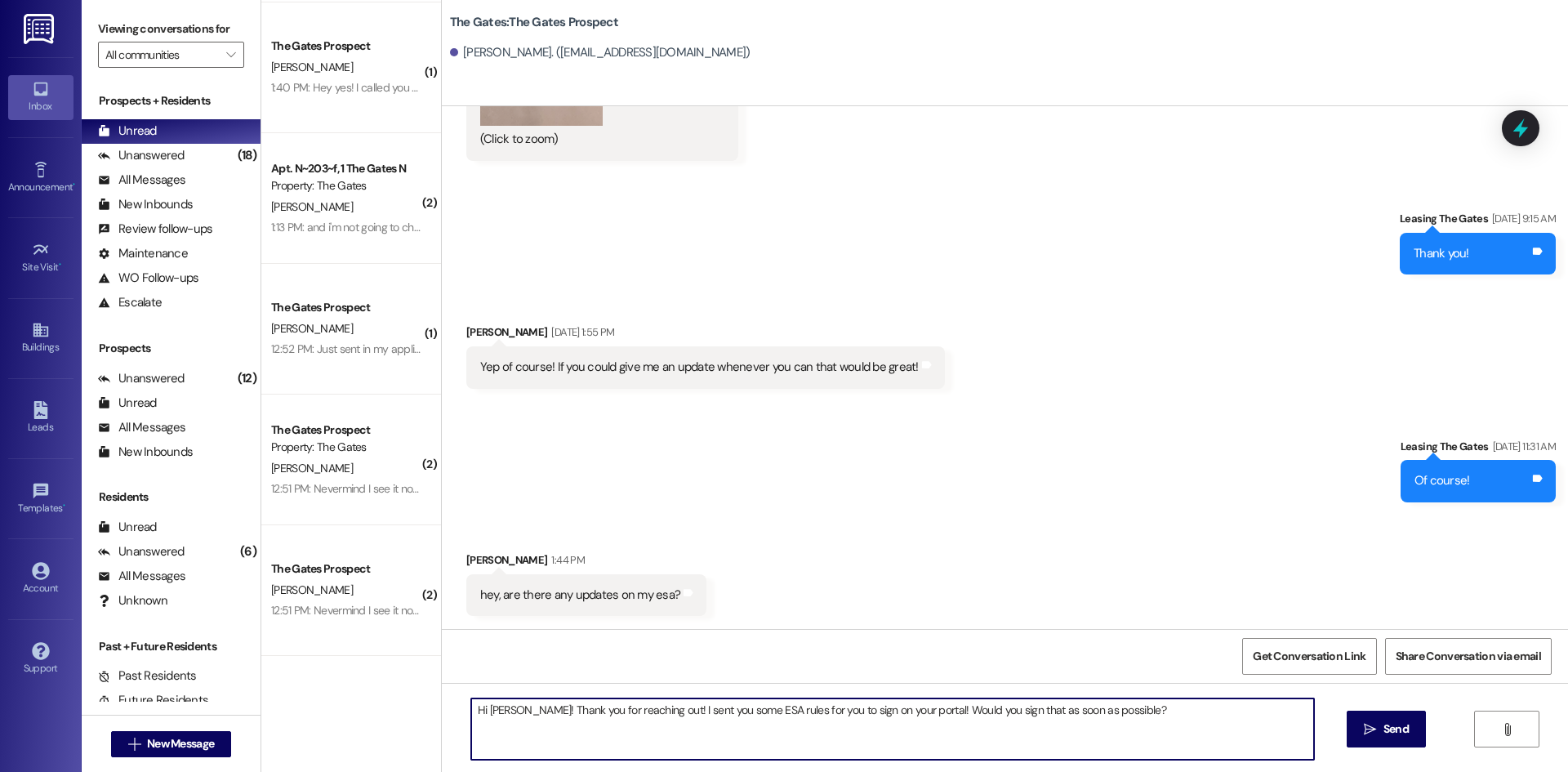
type textarea "Hi [PERSON_NAME]! Thank you for reaching out! I sent you some ESA rules for you…"
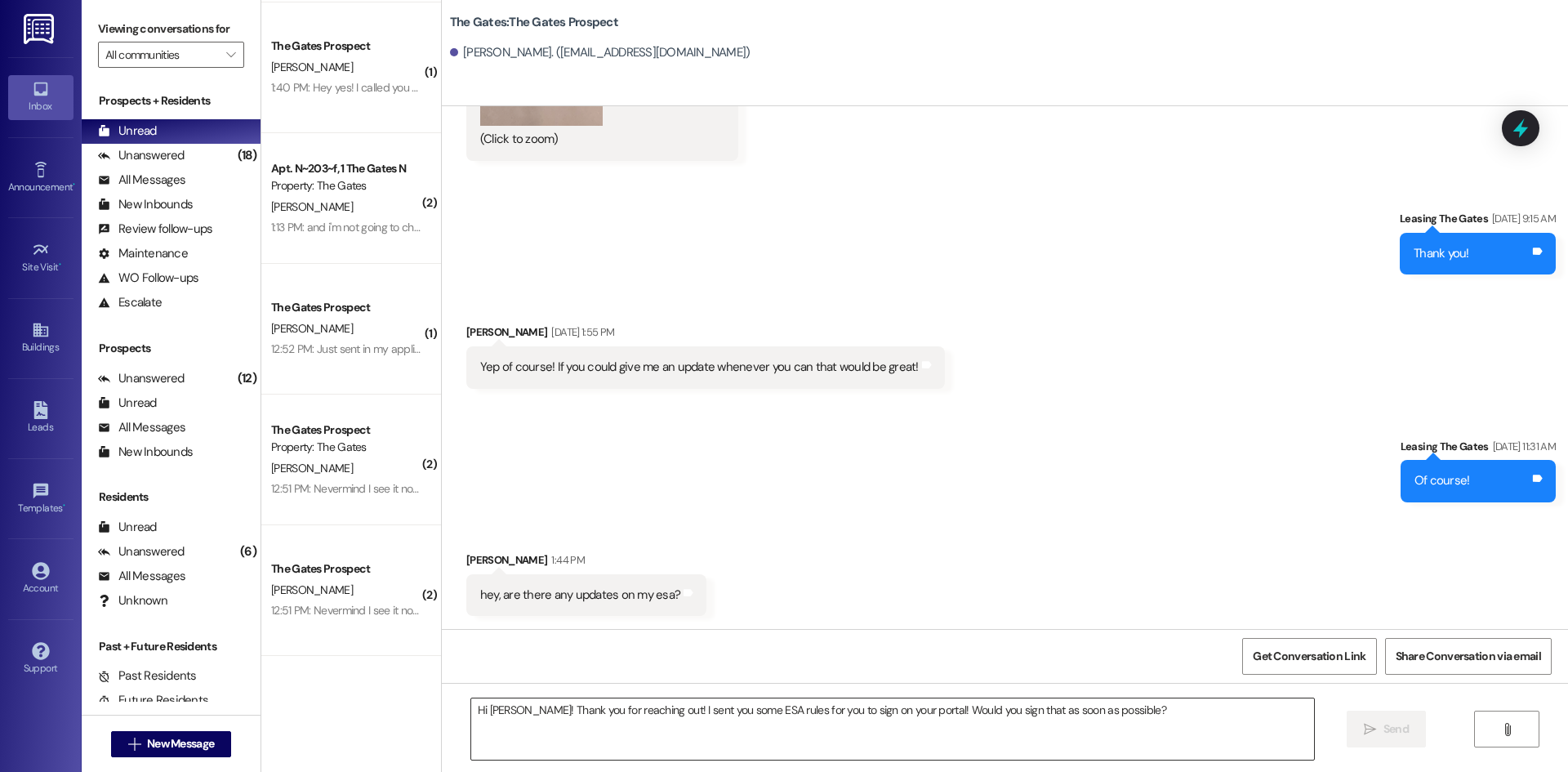
click at [711, 737] on textarea "Hi [PERSON_NAME]! Thank you for reaching out! I sent you some ESA rules for you…" at bounding box center [893, 729] width 842 height 61
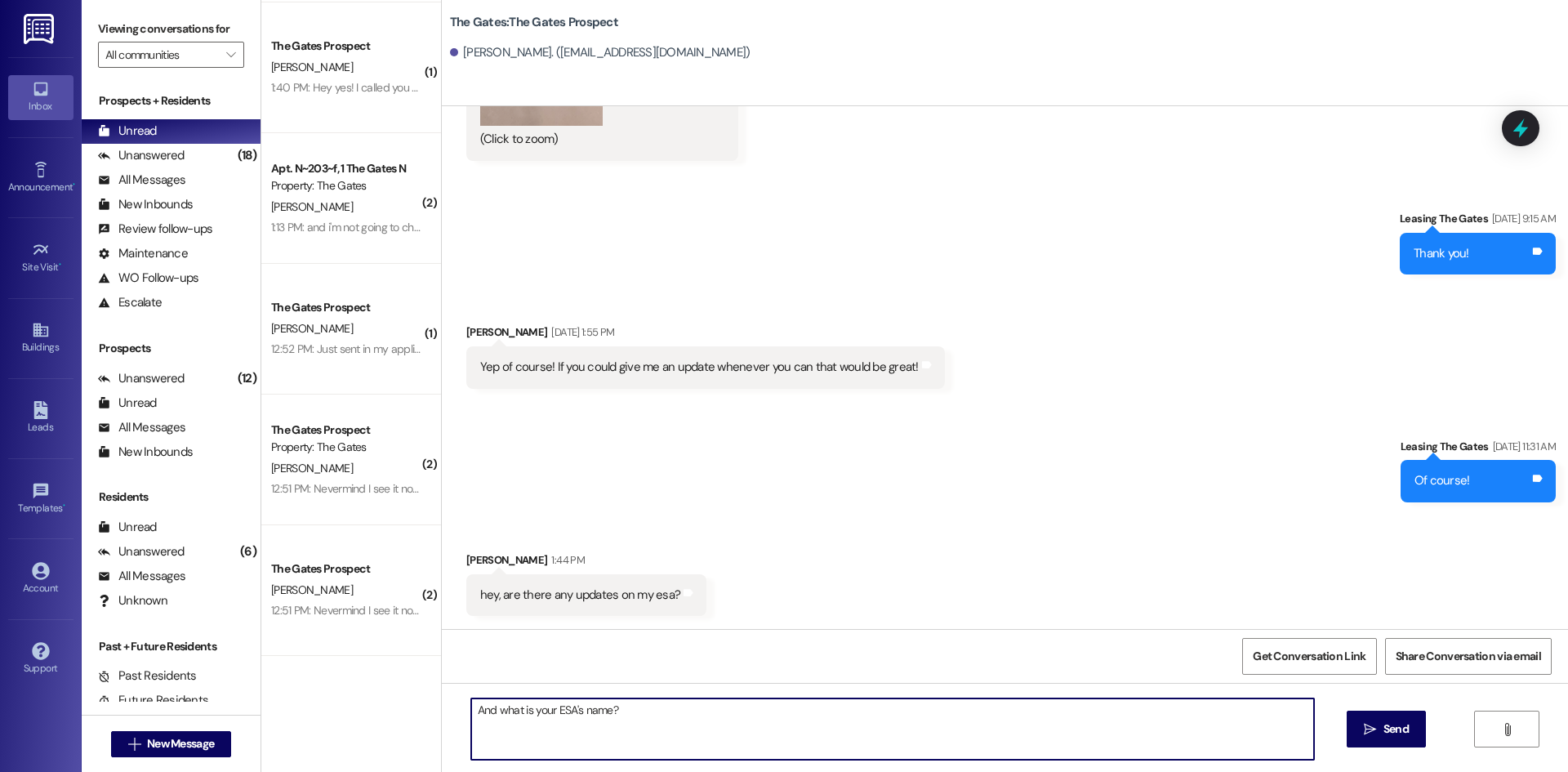
type textarea "And what is your ESA's name?"
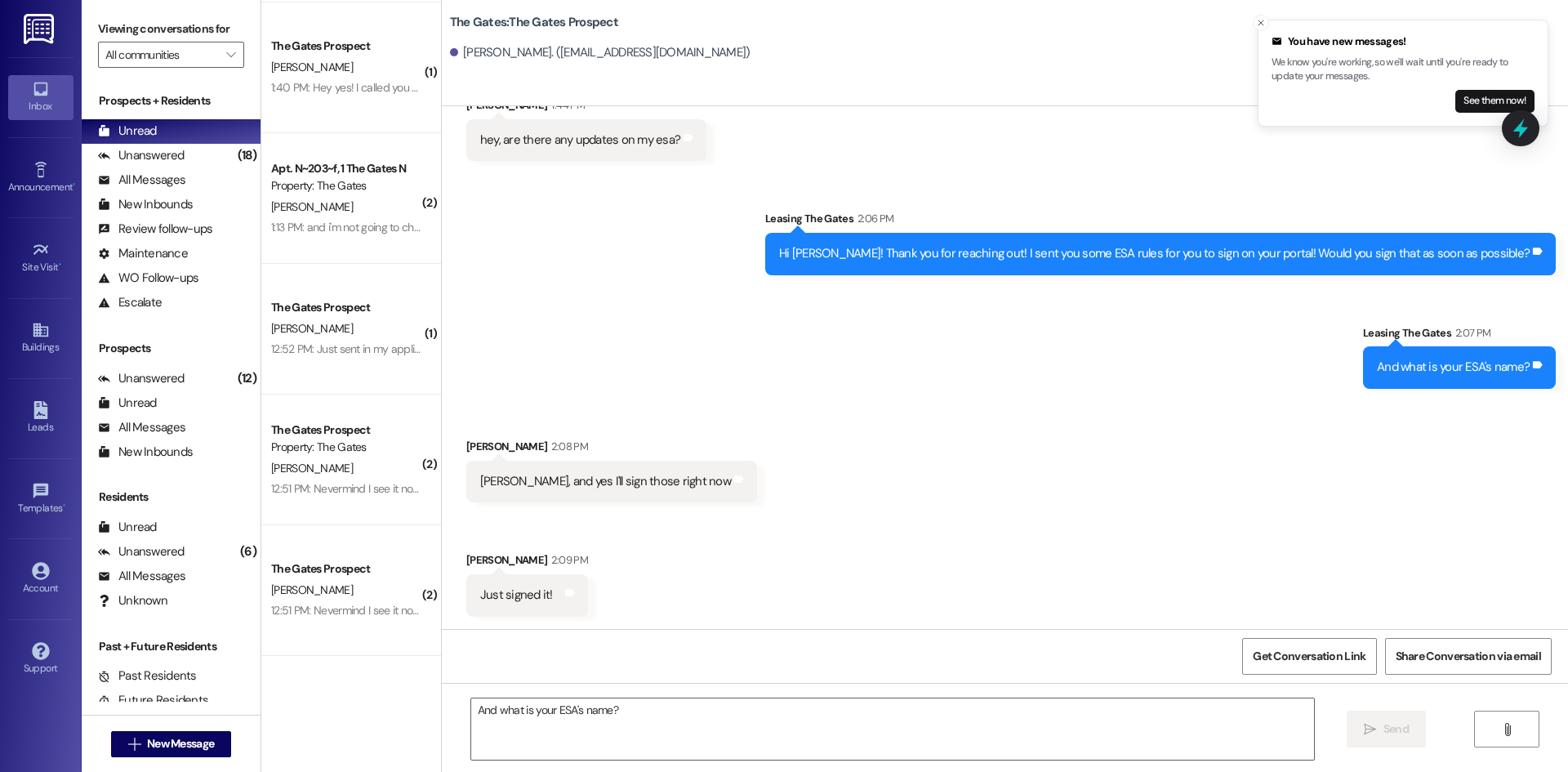
scroll to position [2809, 0]
click at [515, 734] on textarea "And what is your ESA's name?" at bounding box center [893, 729] width 842 height 61
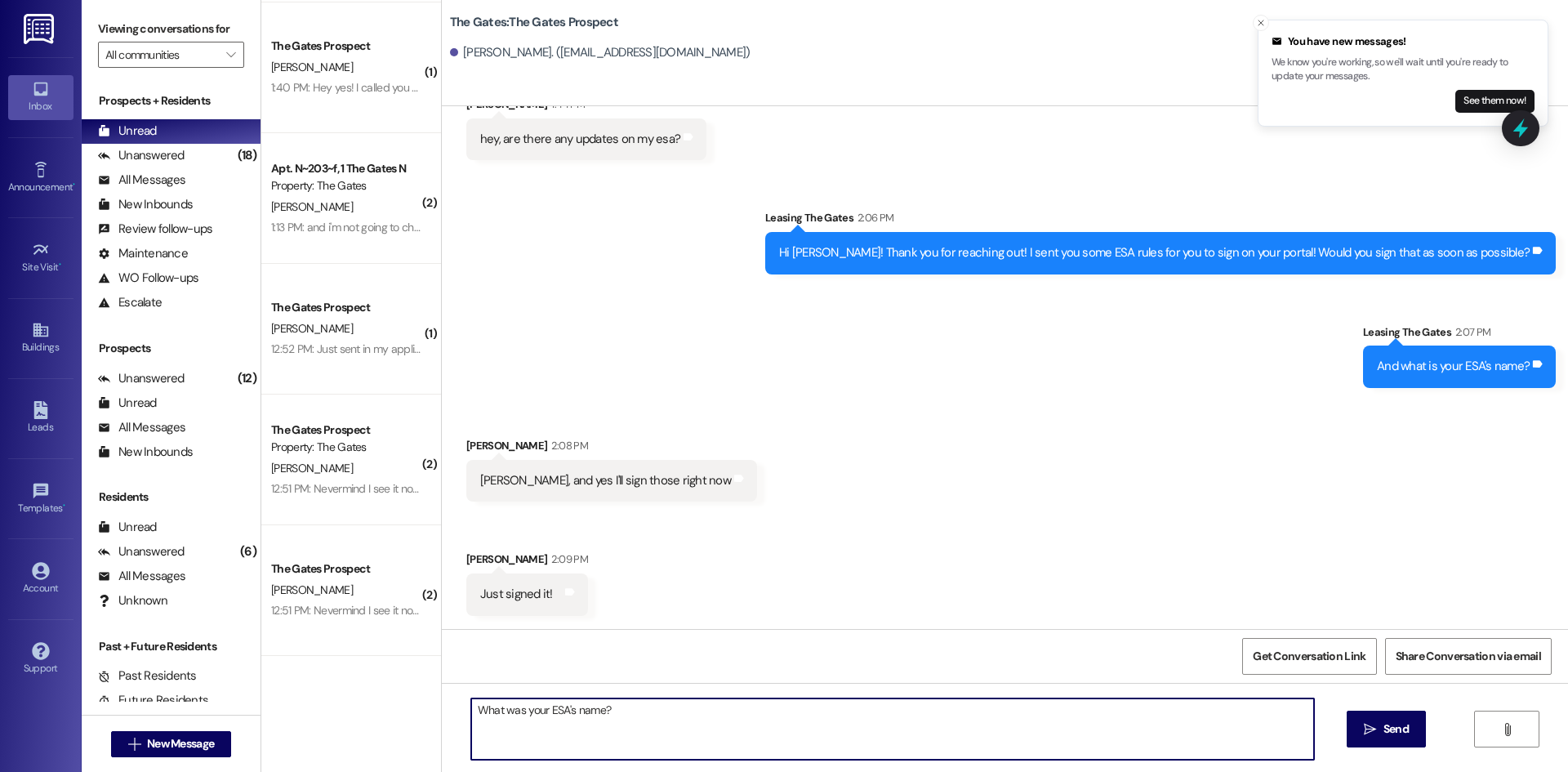
type textarea "What was your ESA's name?"
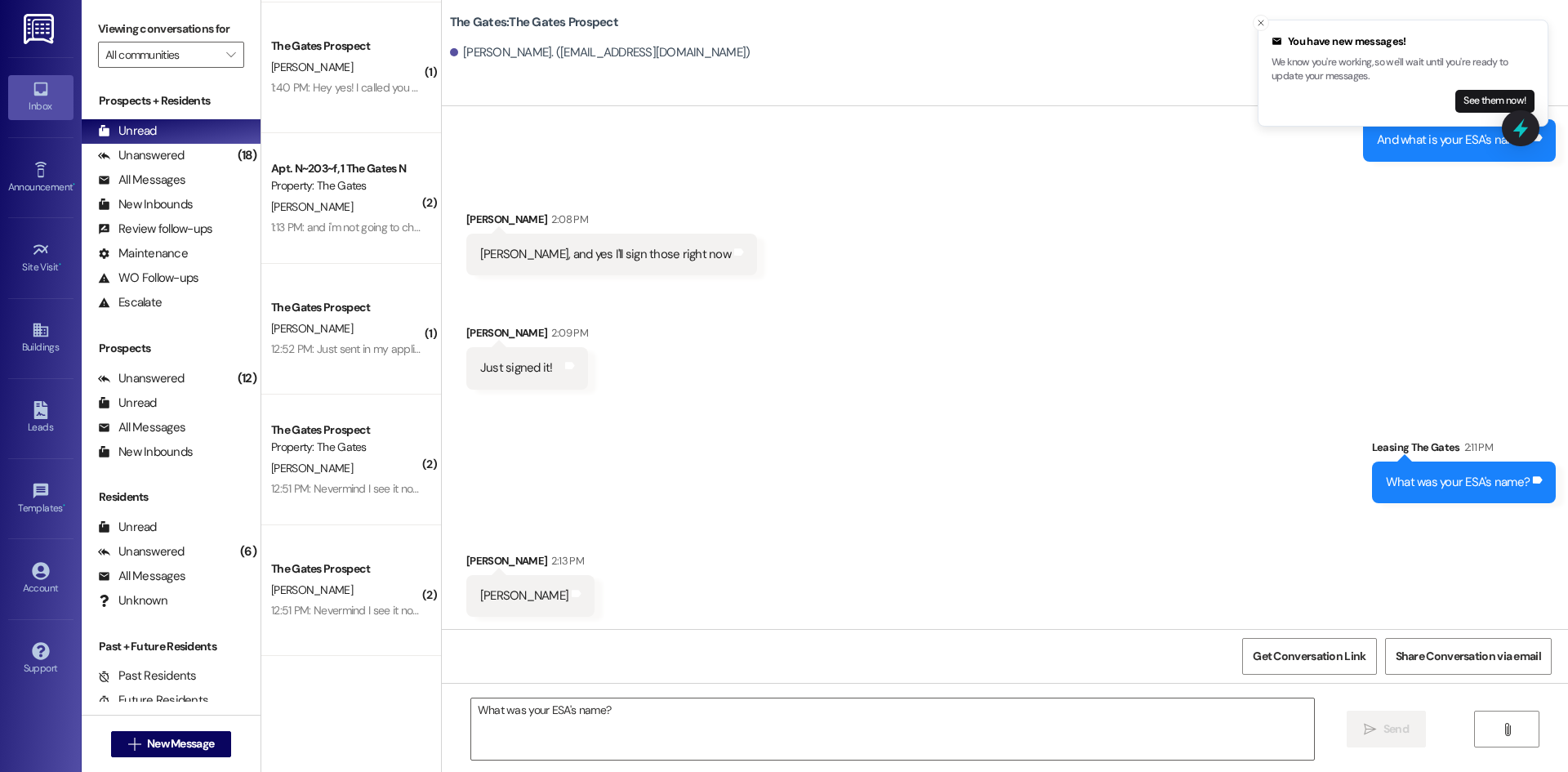
scroll to position [3037, 0]
click at [500, 708] on textarea "What was your ESA's name?" at bounding box center [893, 729] width 842 height 61
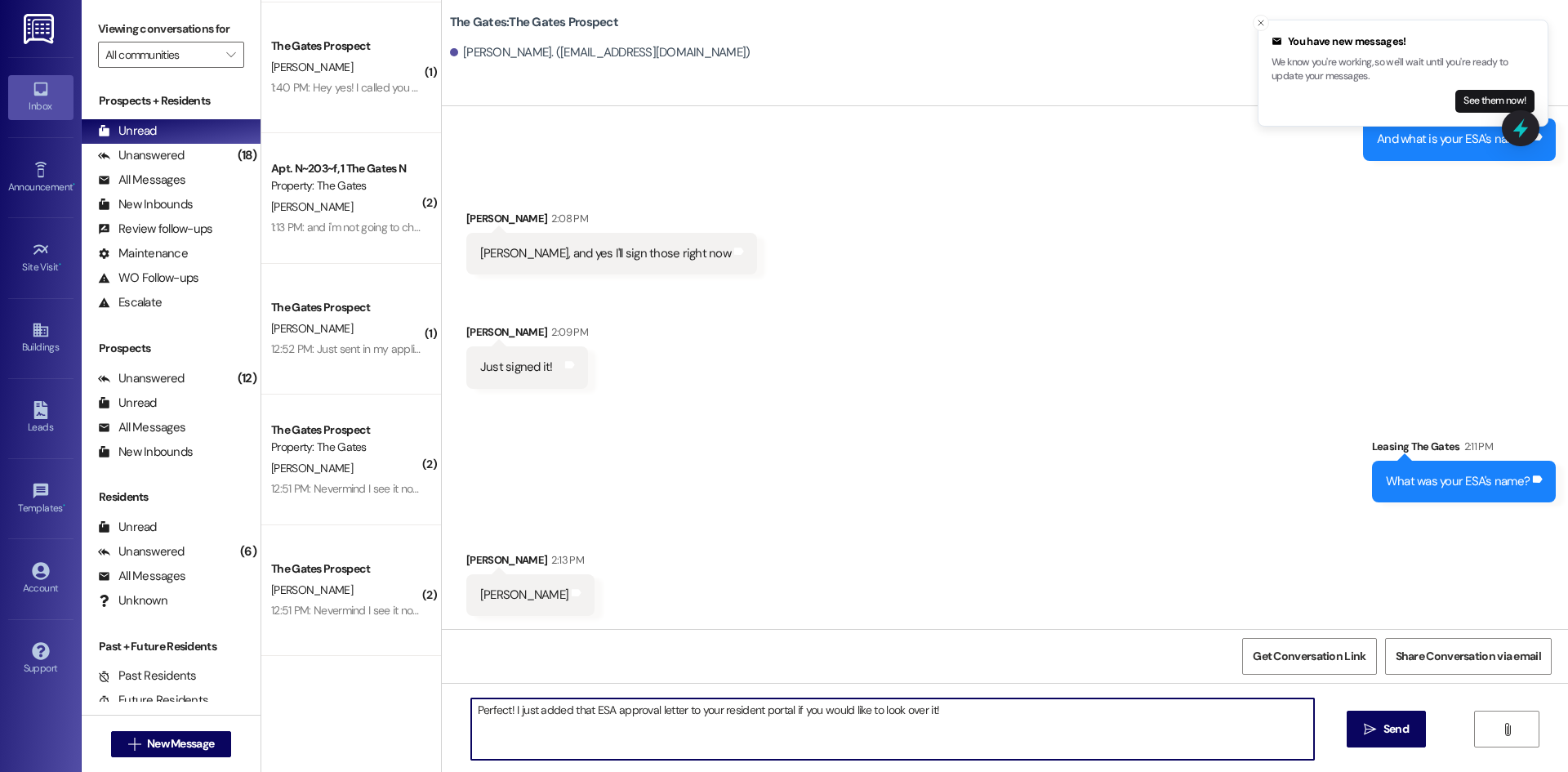
type textarea "Perfect! I just added that ESA approval letter to your resident portal if you w…"
type textarea "[PERSON_NAME] is welcome to come onto the property!"
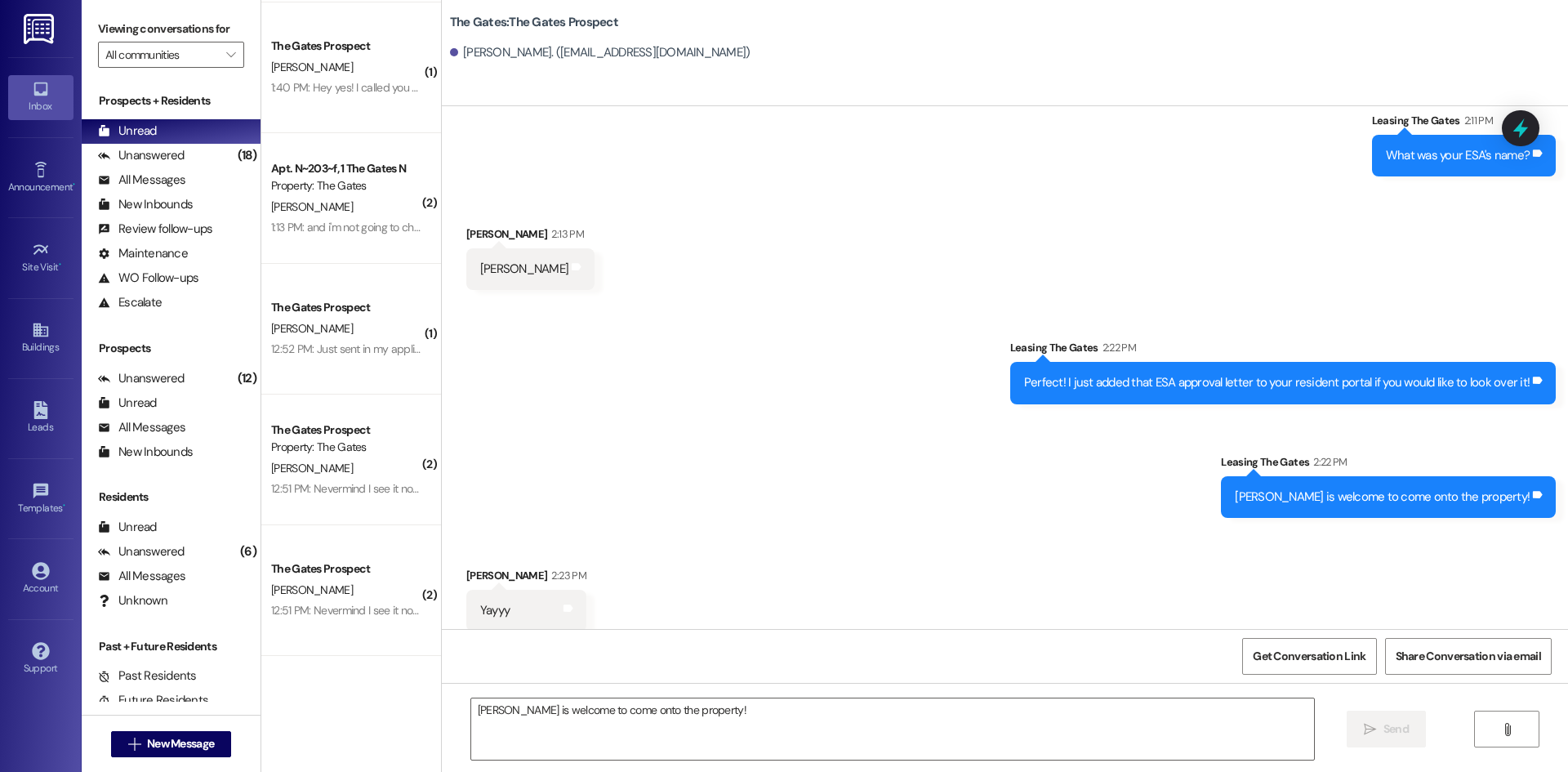
scroll to position [3377, 0]
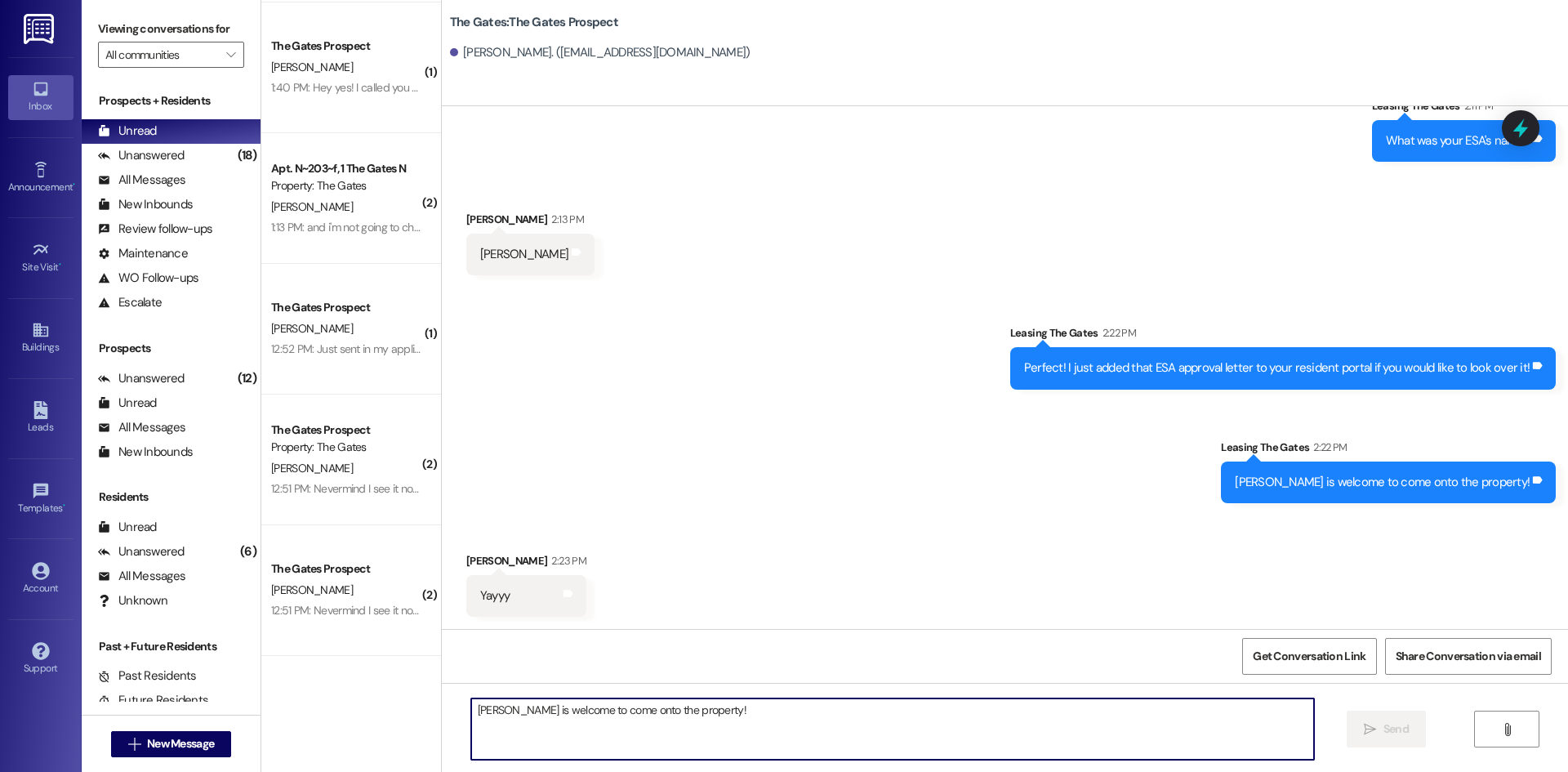
click at [186, 725] on div " New Message" at bounding box center [171, 743] width 121 height 41
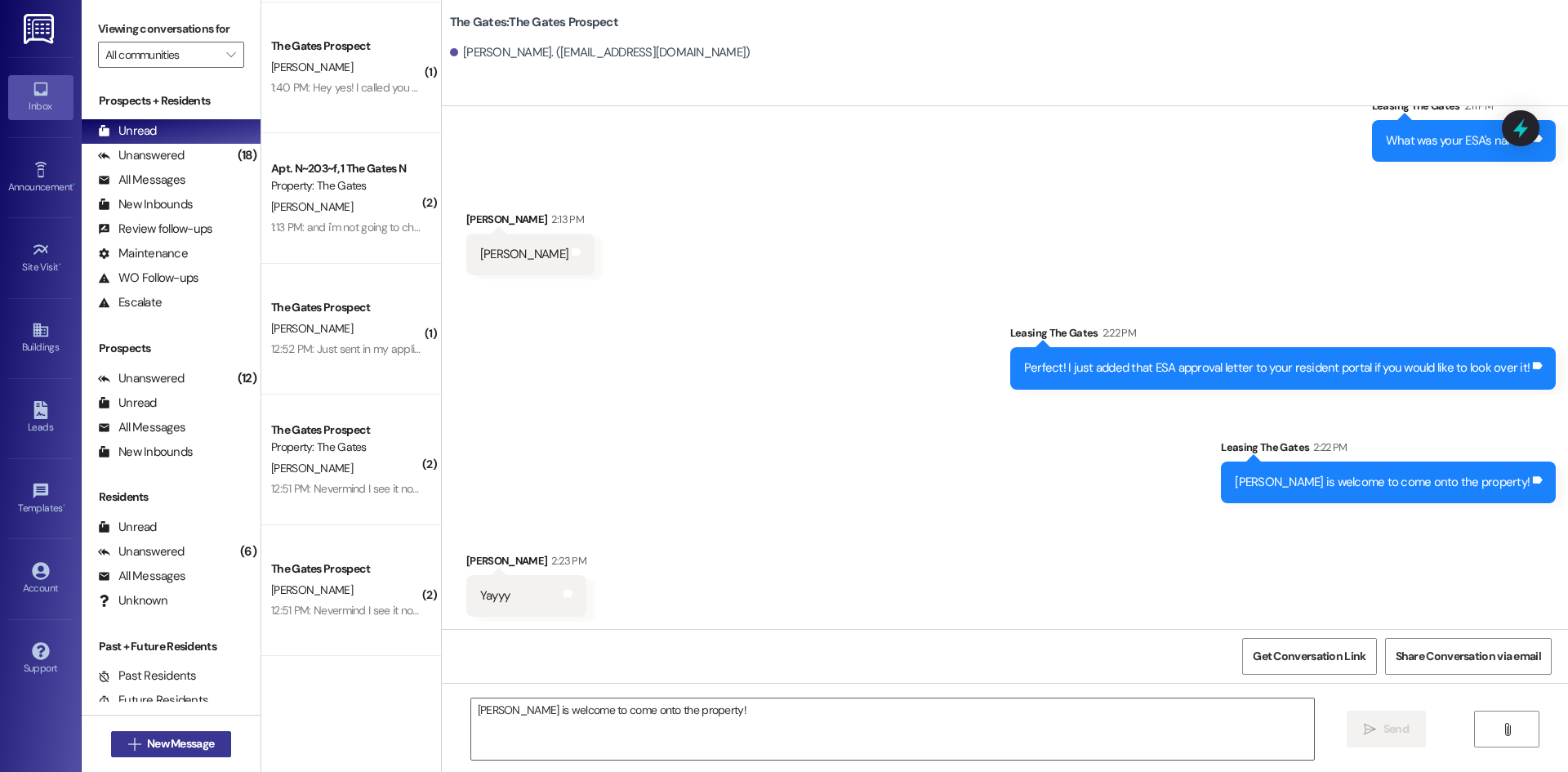
click at [186, 754] on button " New Message" at bounding box center [171, 743] width 121 height 26
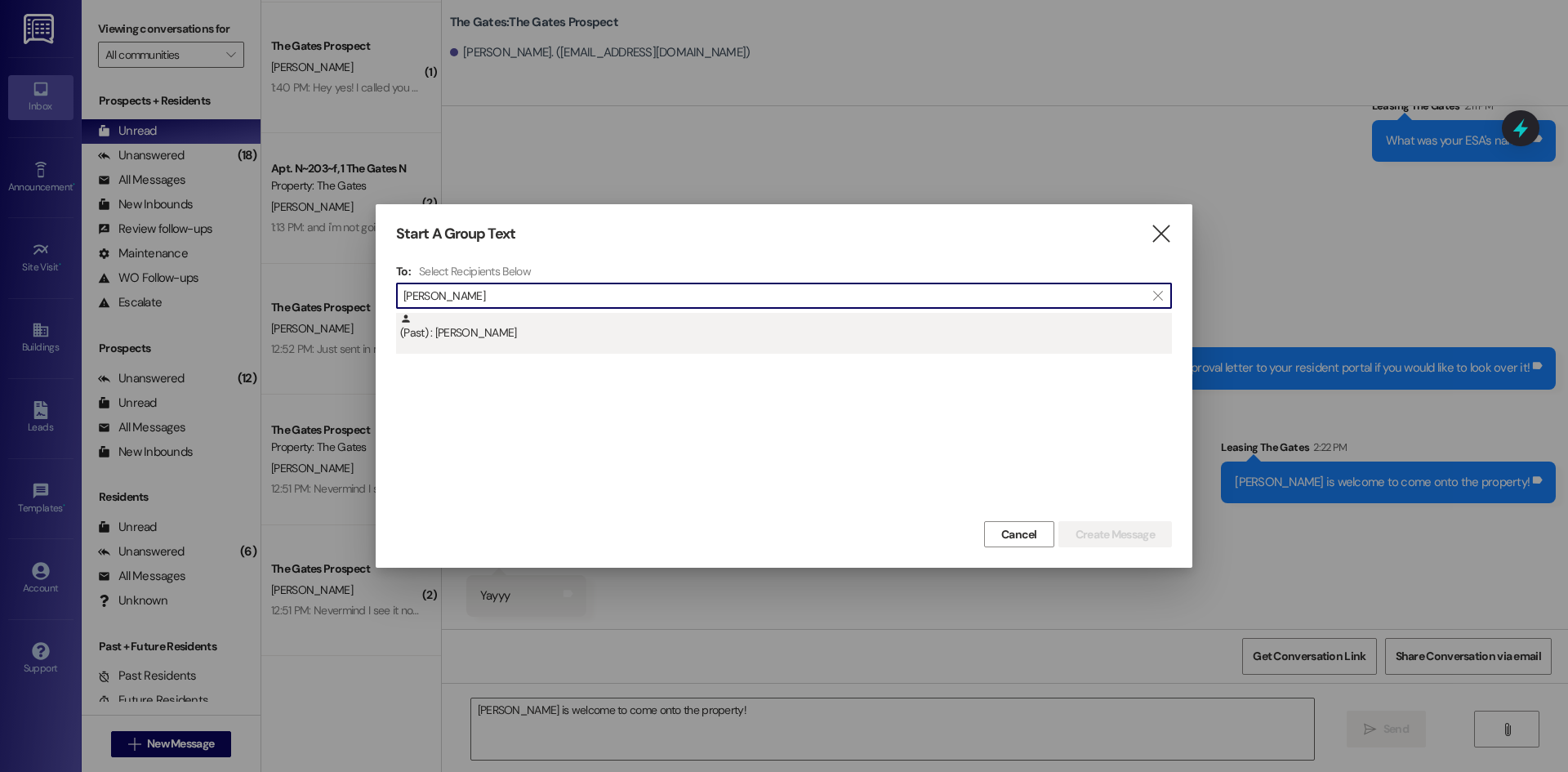
type input "[PERSON_NAME]"
click at [587, 328] on div "(Past) : [PERSON_NAME]" at bounding box center [786, 327] width 772 height 29
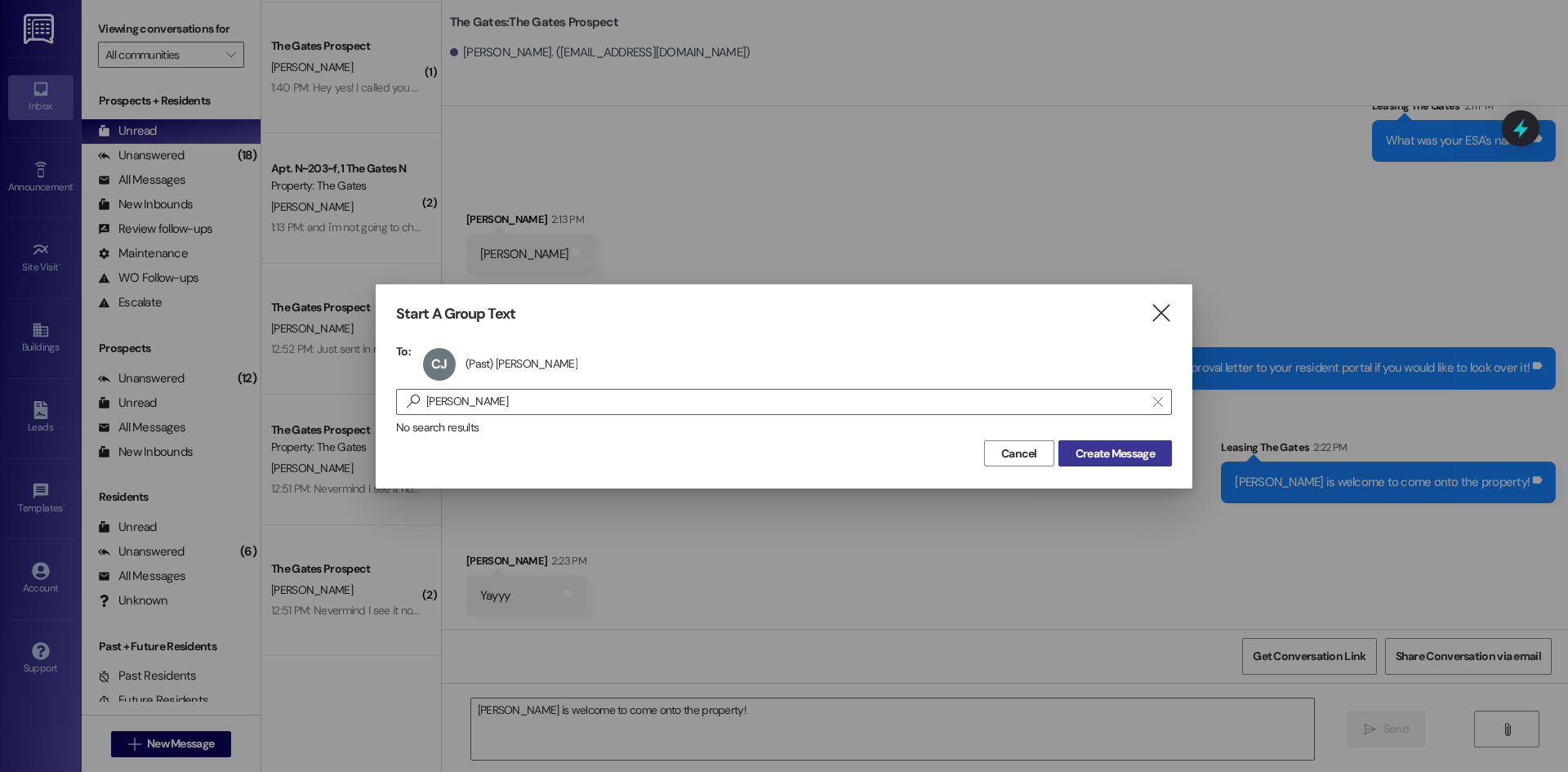
click at [1111, 457] on span "Create Message" at bounding box center [1115, 454] width 79 height 17
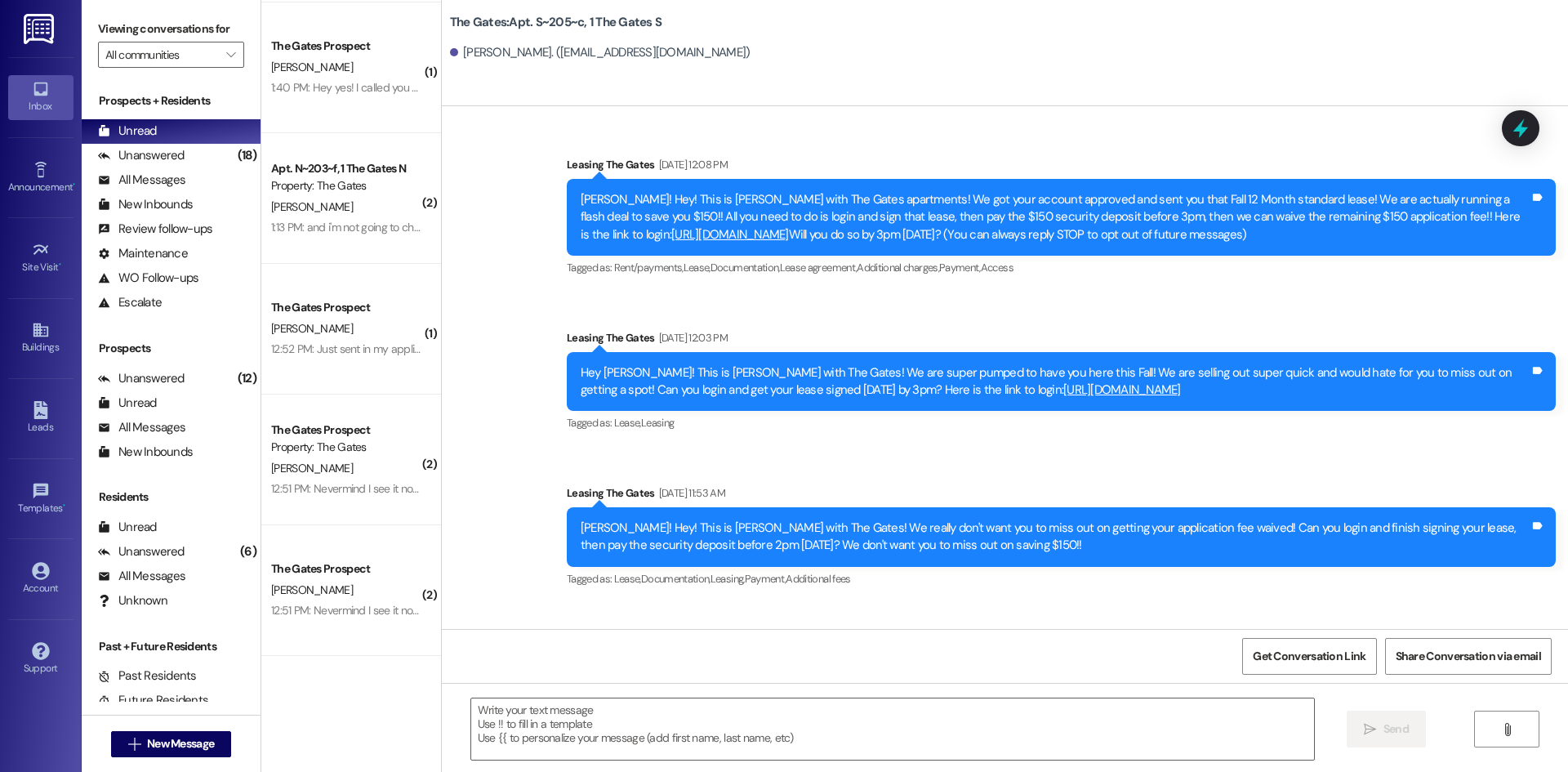
scroll to position [40661, 0]
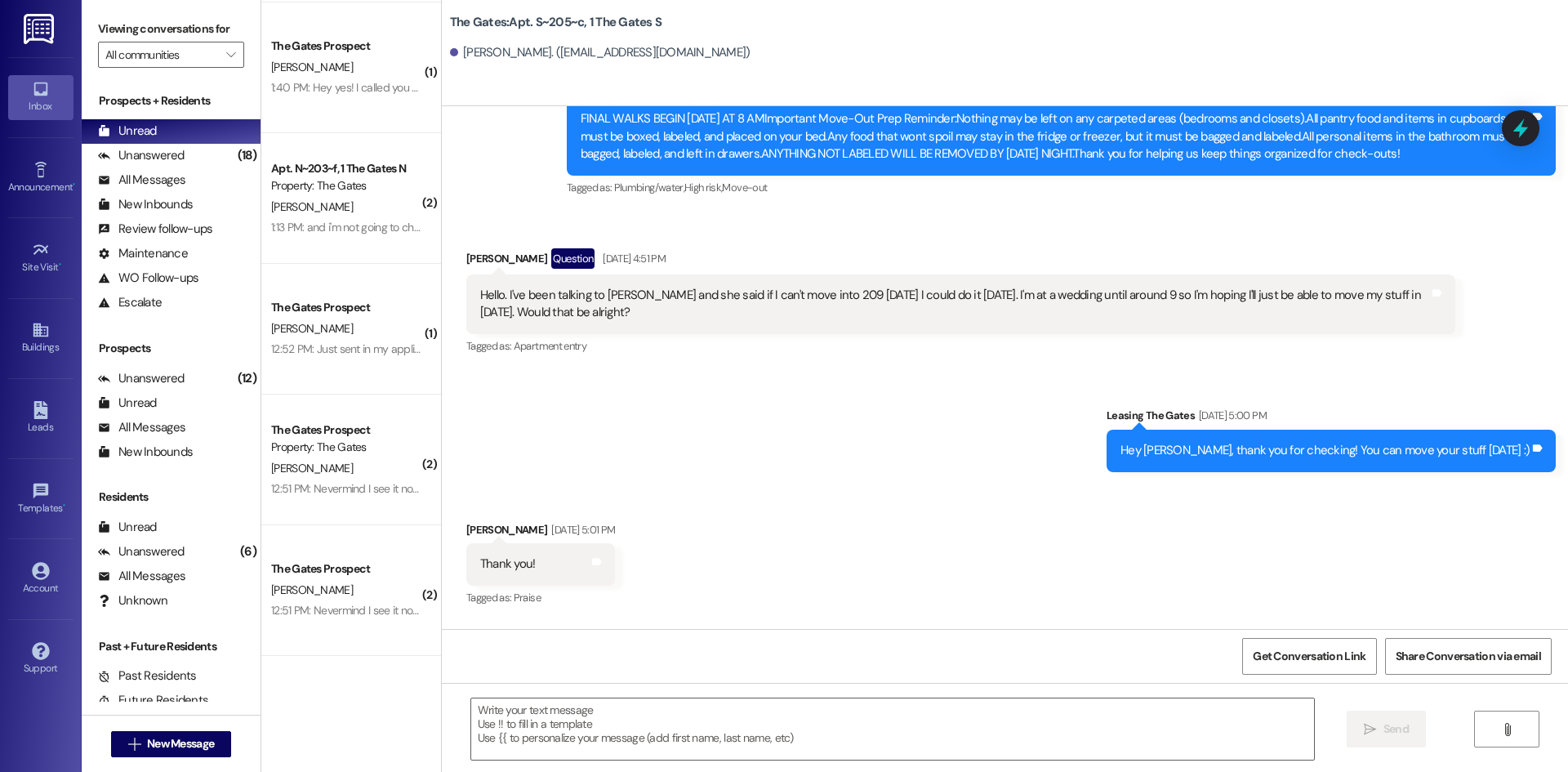
click at [512, 721] on textarea at bounding box center [893, 729] width 842 height 61
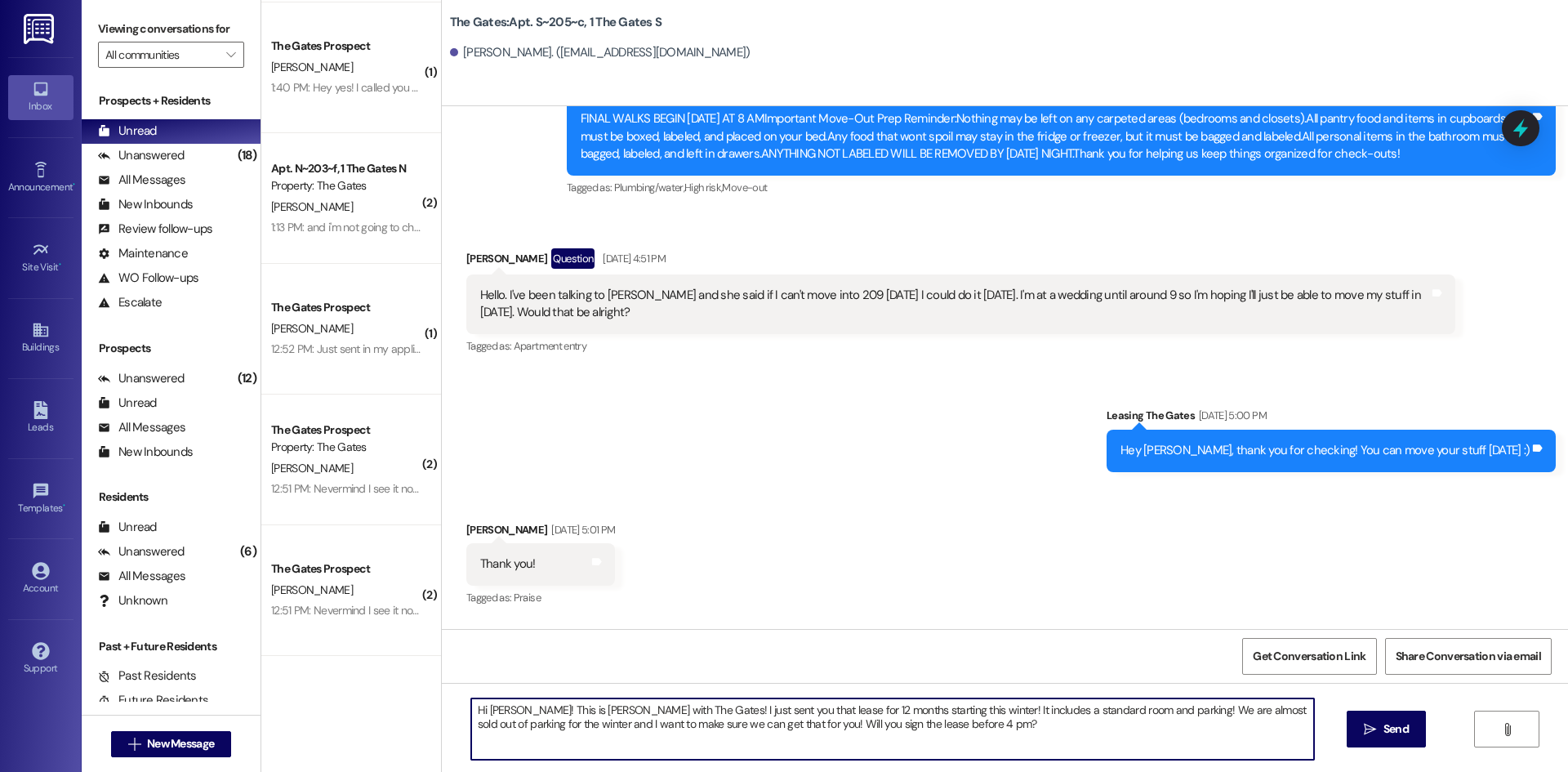
type textarea "Hi [PERSON_NAME]! This is [PERSON_NAME] with The Gates! I just sent you that le…"
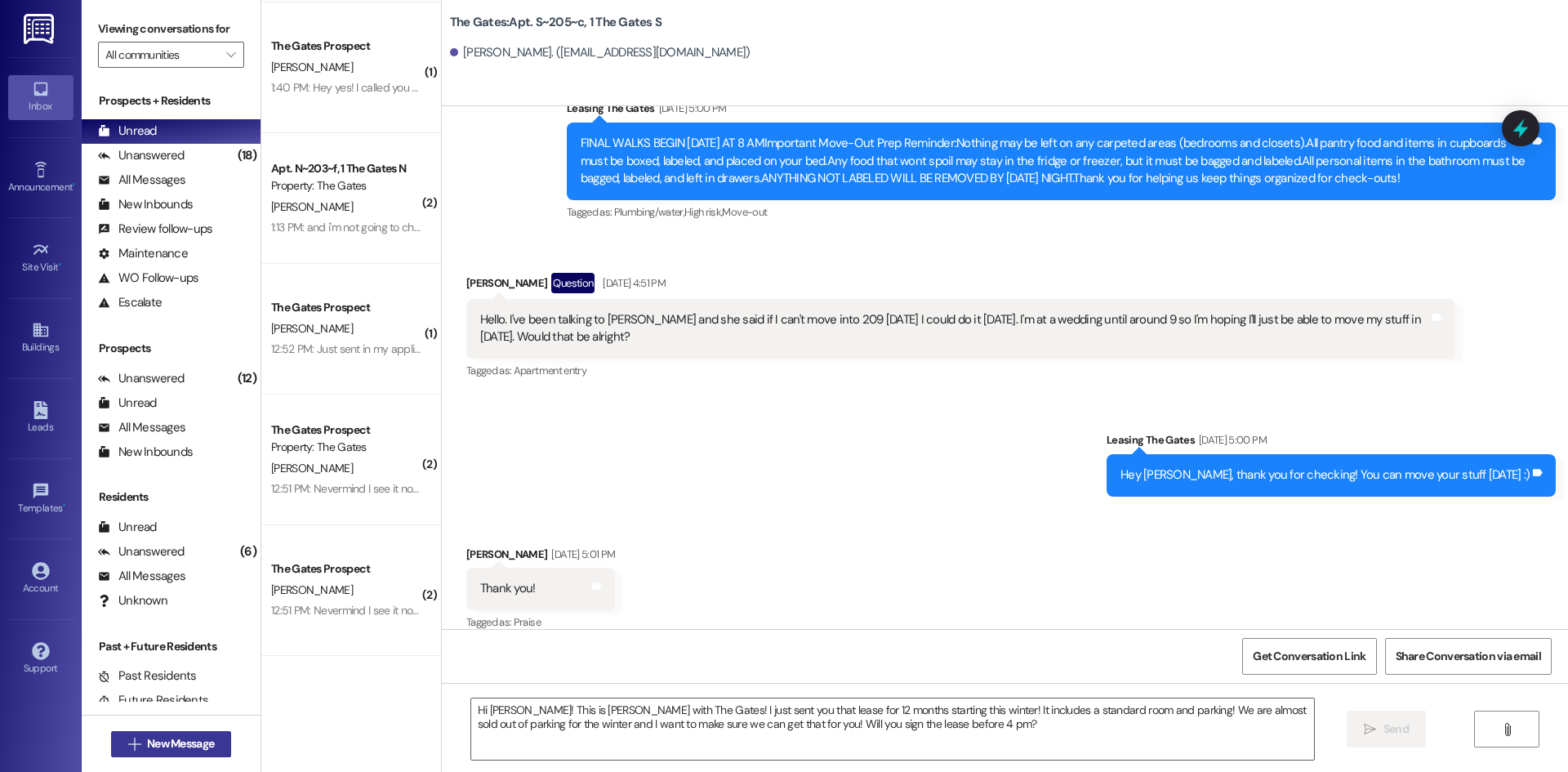
click at [147, 749] on span "New Message" at bounding box center [180, 743] width 67 height 17
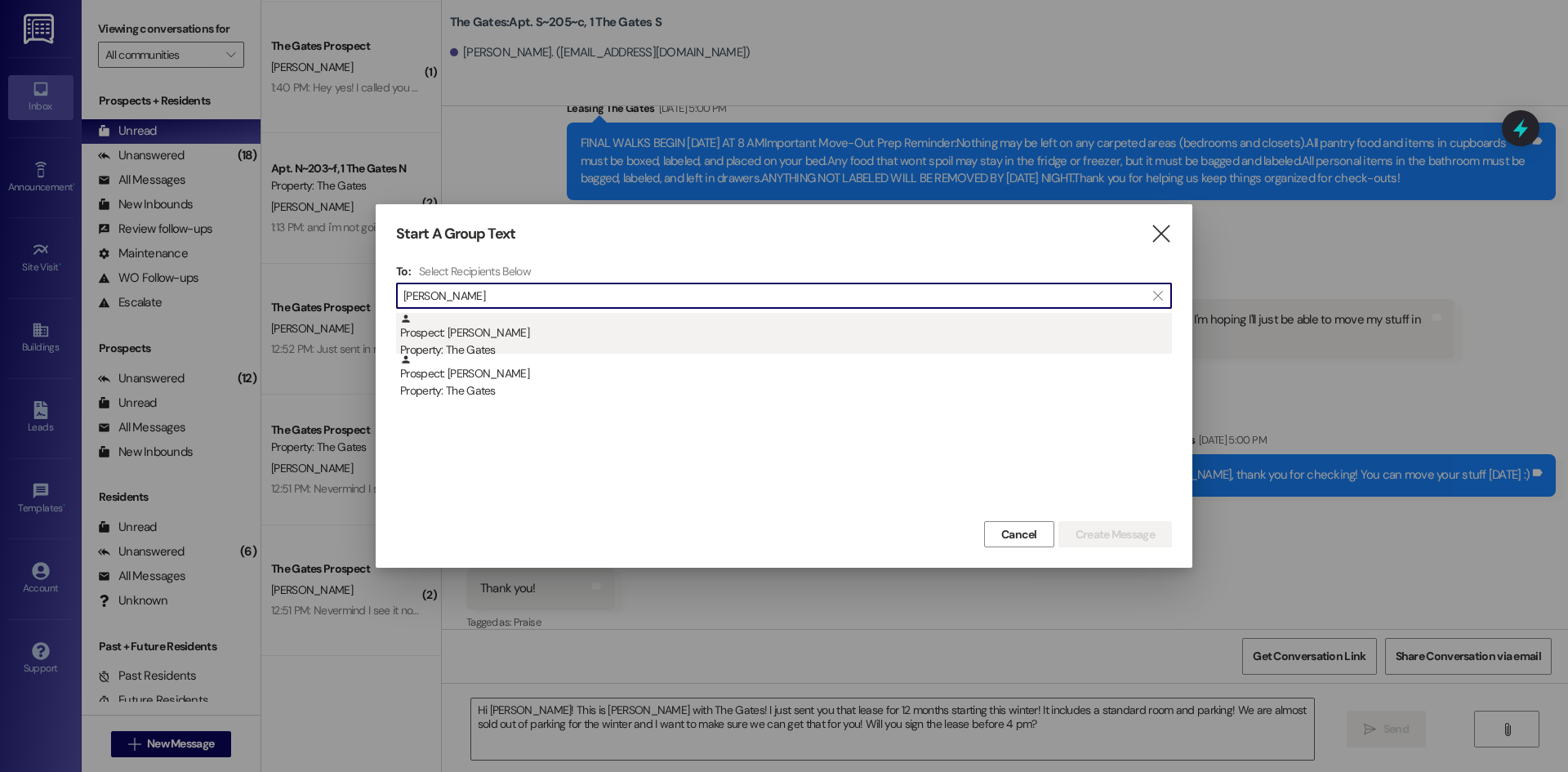
type input "[PERSON_NAME]"
click at [502, 345] on div "Property: The Gates" at bounding box center [786, 350] width 772 height 17
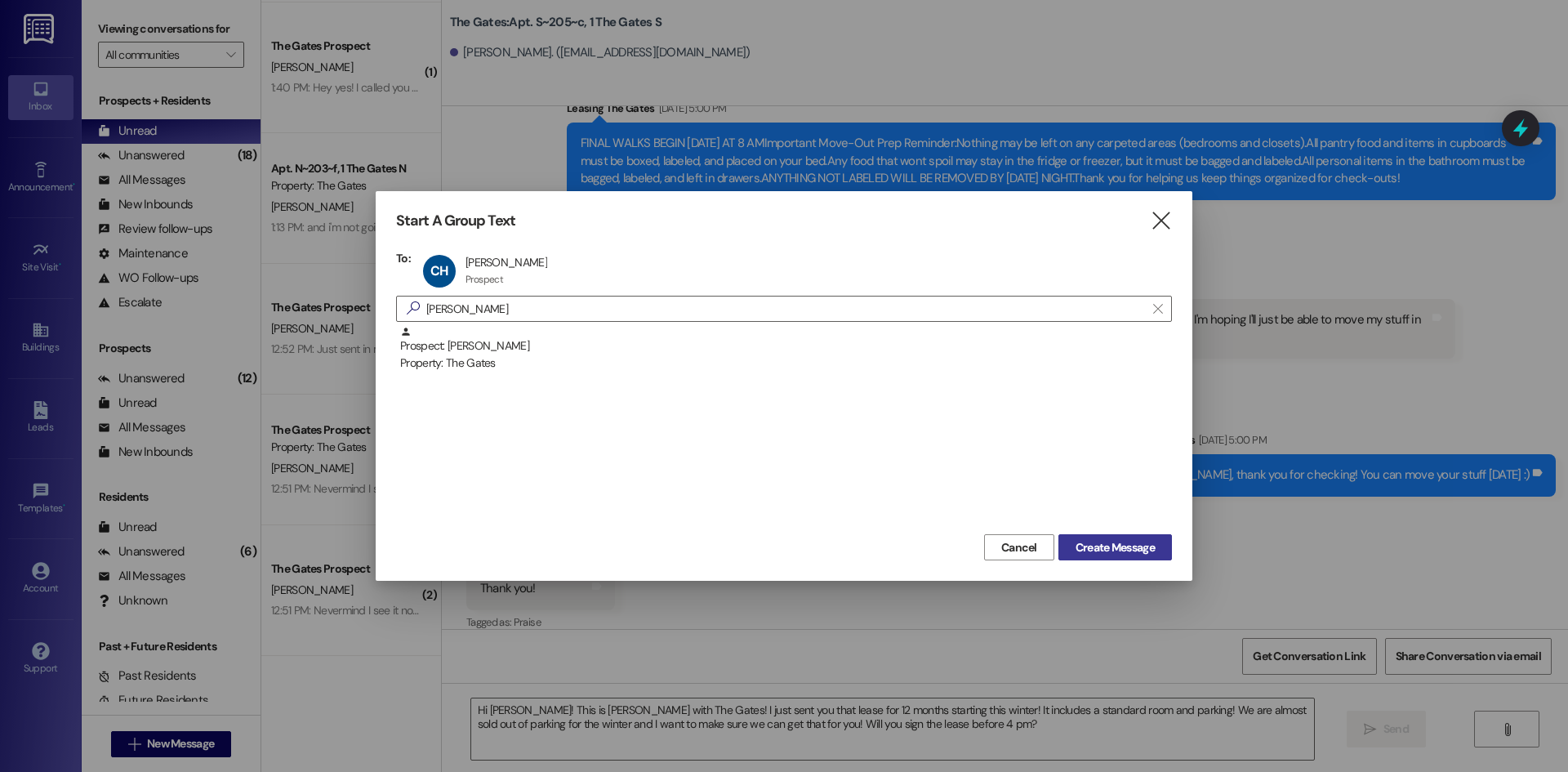
click at [1079, 545] on span "Create Message" at bounding box center [1115, 548] width 79 height 17
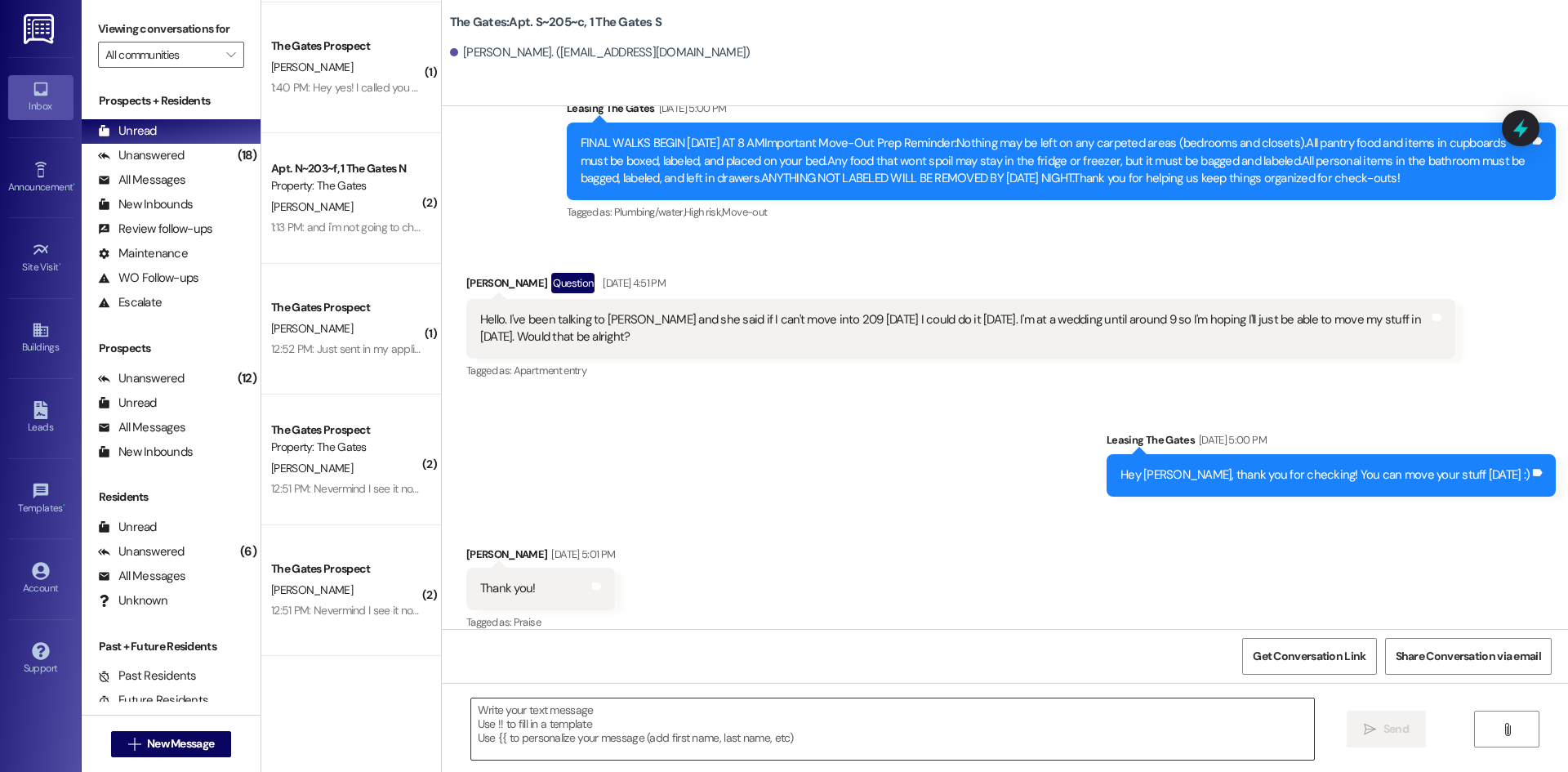
click at [622, 711] on textarea at bounding box center [893, 729] width 842 height 61
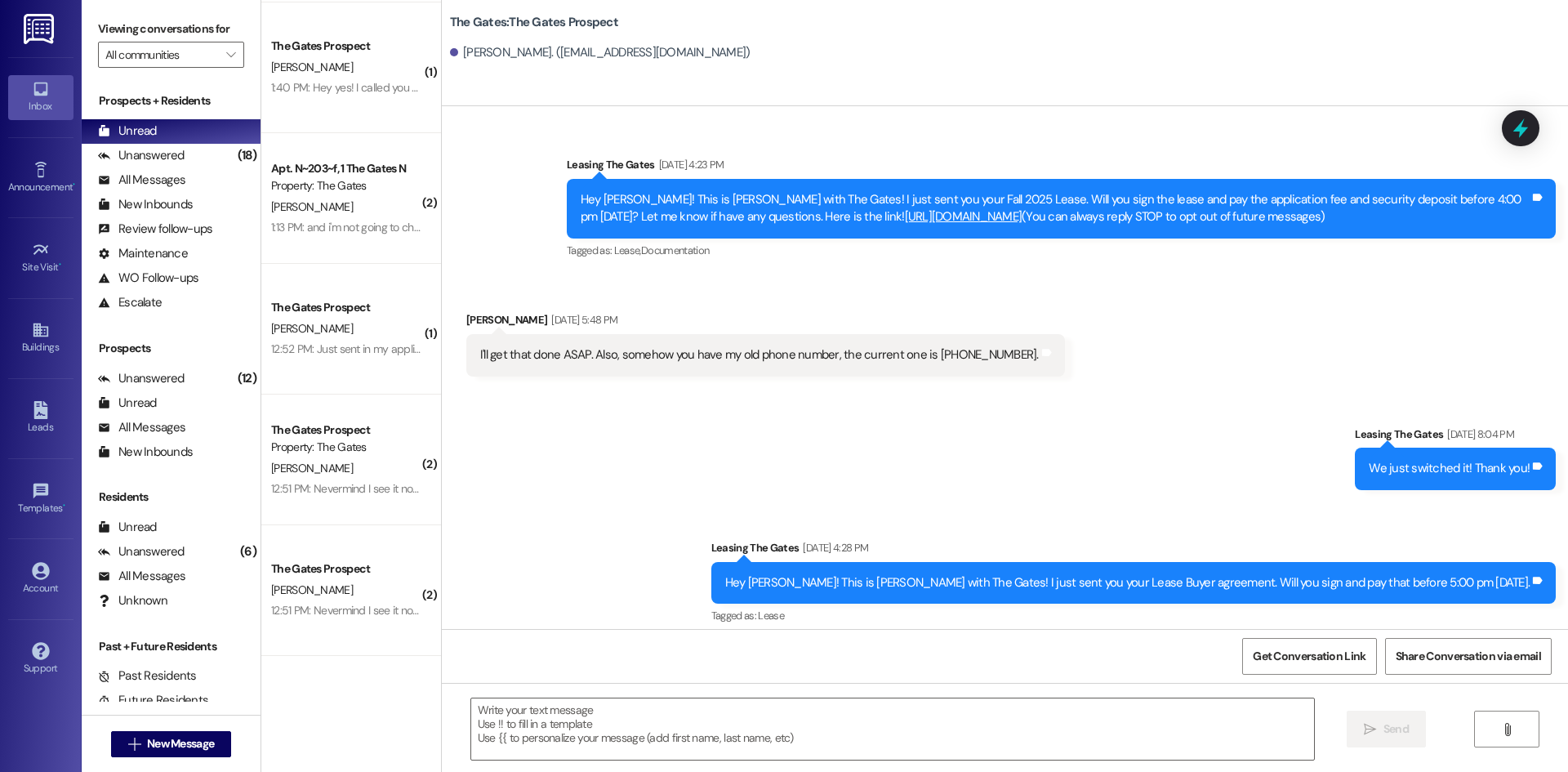
click at [593, 728] on textarea at bounding box center [893, 729] width 842 height 61
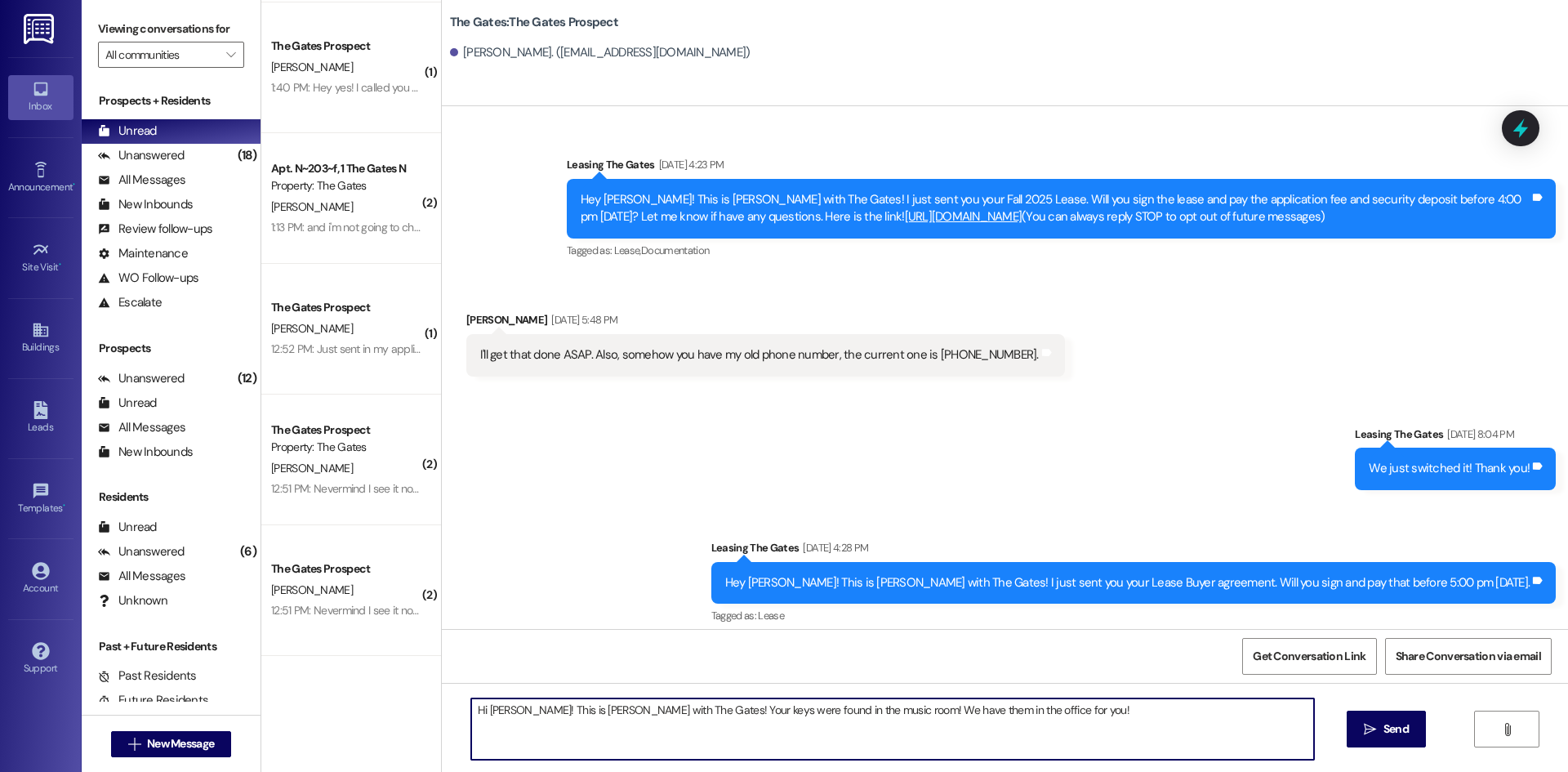
type textarea "Hi [PERSON_NAME]! This is [PERSON_NAME] with The Gates! Your keys were found in…"
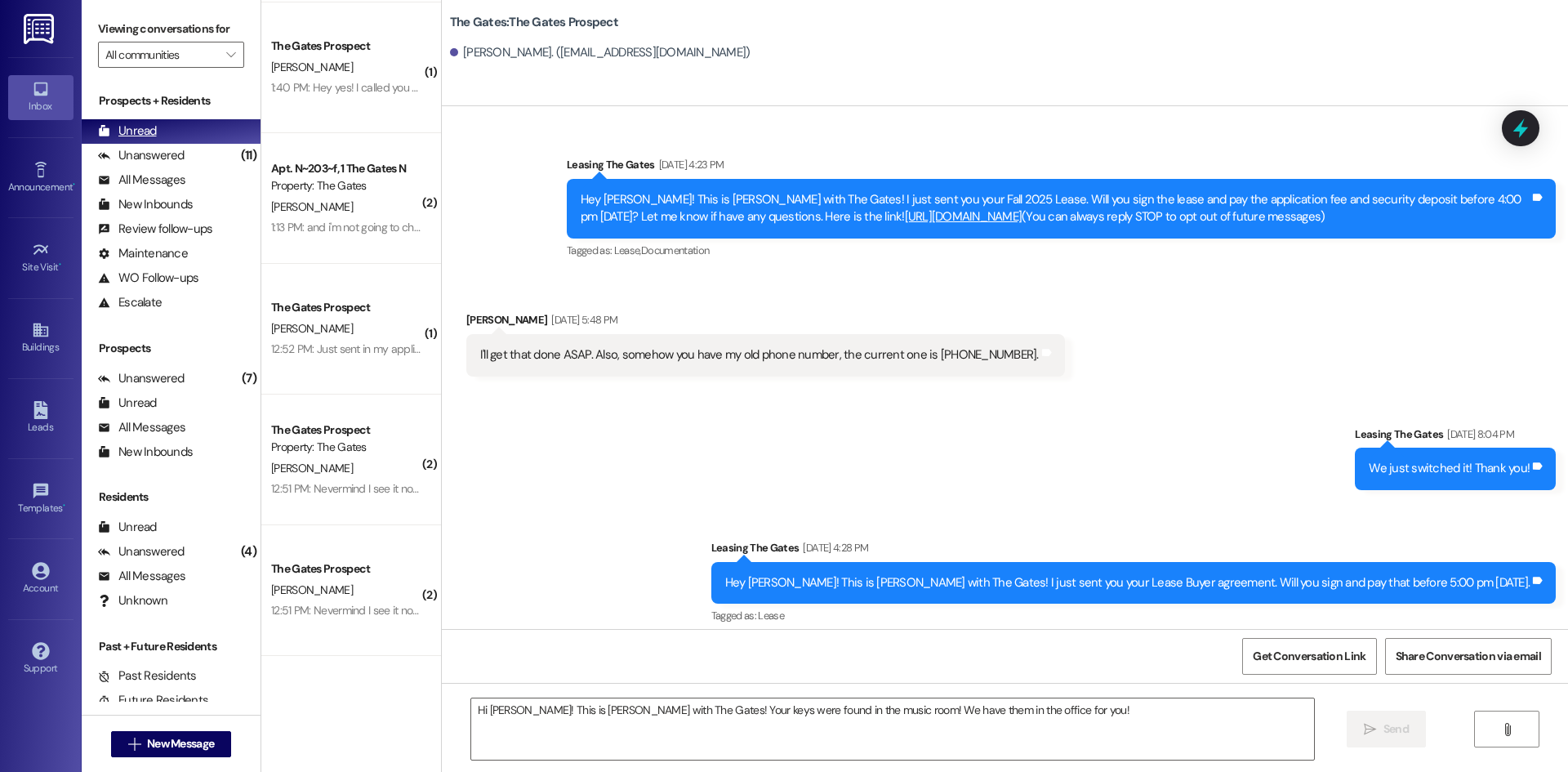
click at [167, 135] on div "Unread (0)" at bounding box center [171, 132] width 179 height 25
click at [161, 157] on div "Unanswered" at bounding box center [141, 155] width 87 height 17
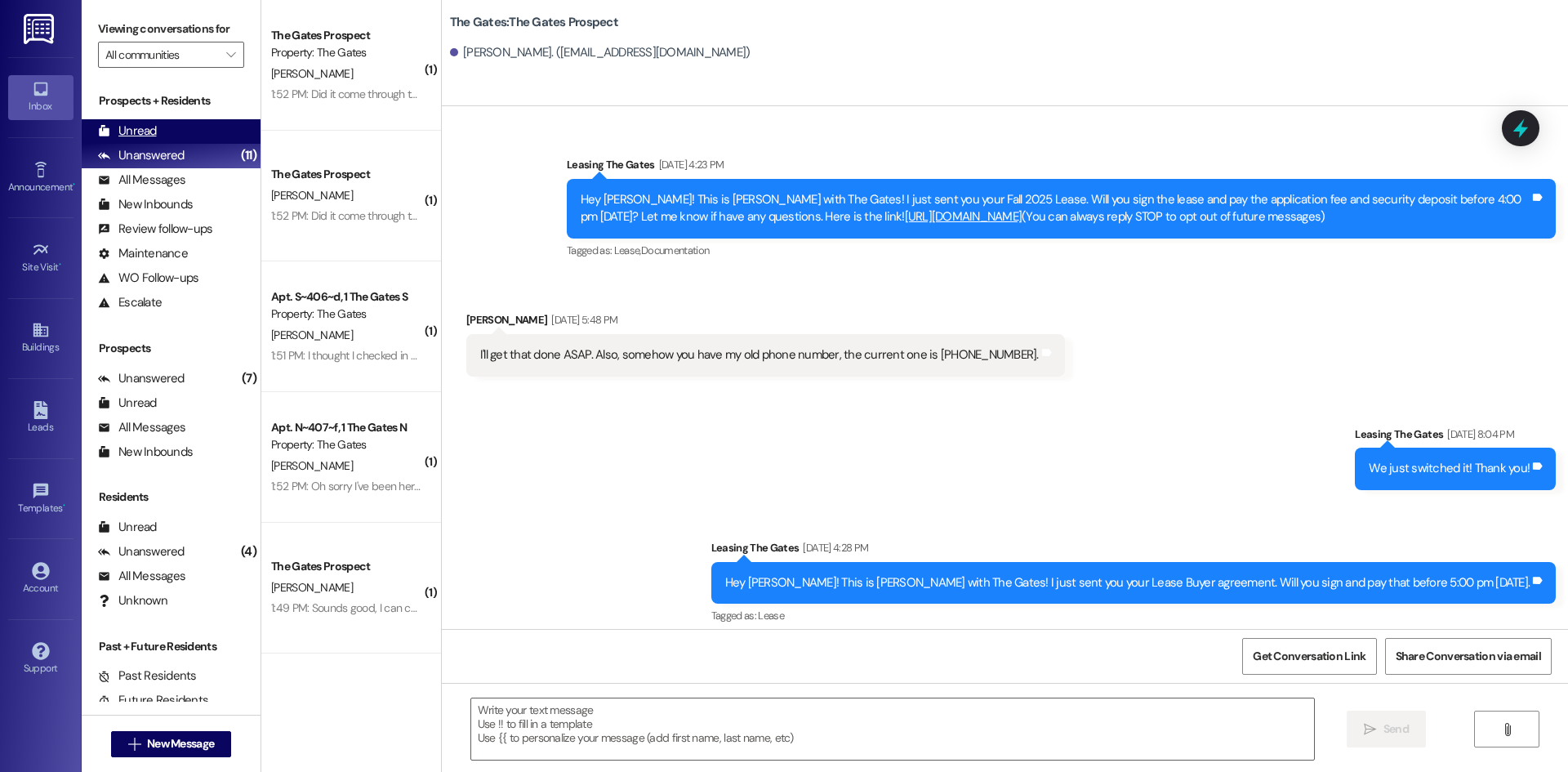
click at [151, 120] on div "Unread (0)" at bounding box center [171, 132] width 179 height 25
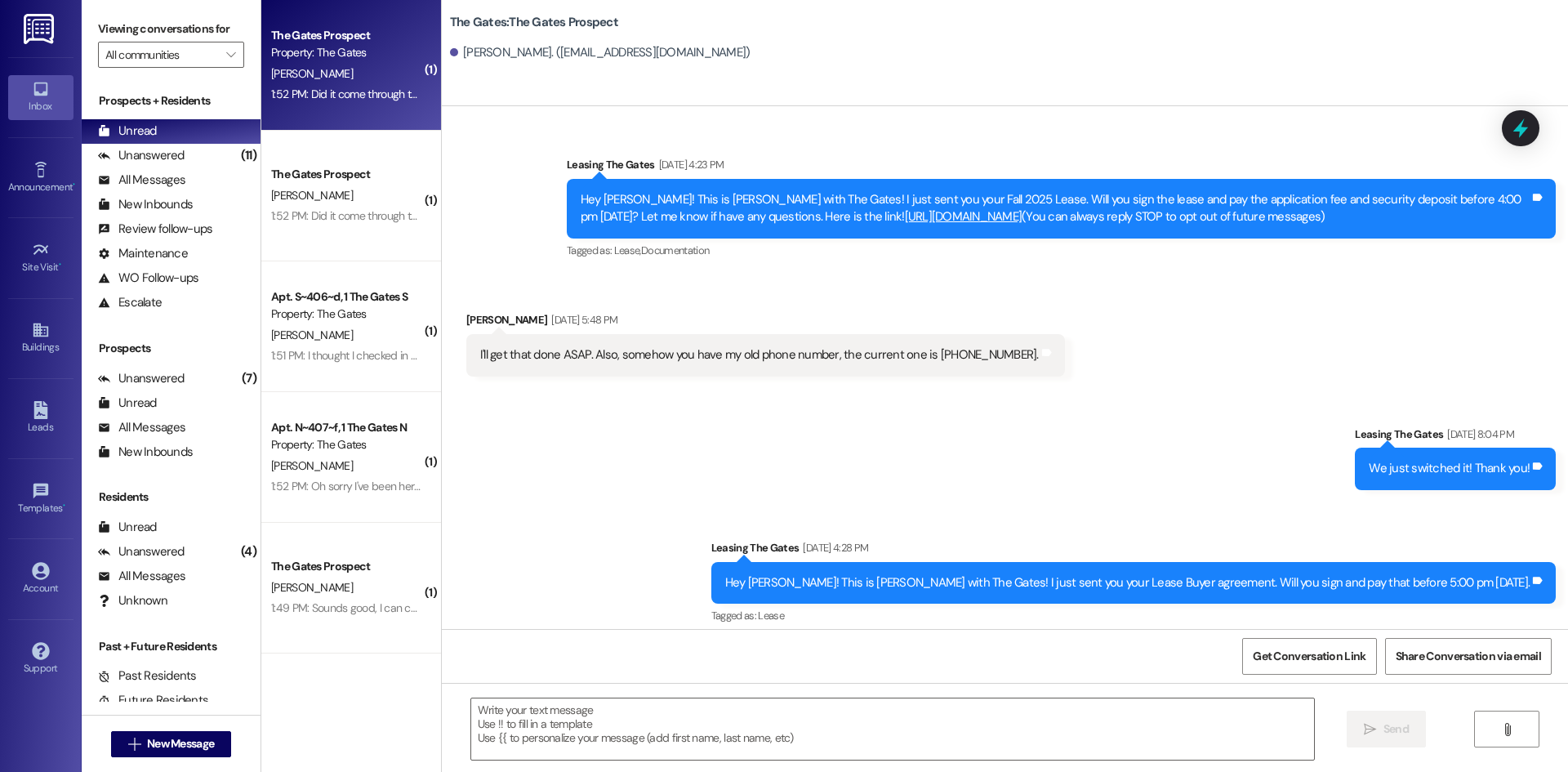
click at [320, 85] on div "1:52 PM: Did it come through that I signed it? I signed something and then it w…" at bounding box center [347, 93] width 154 height 20
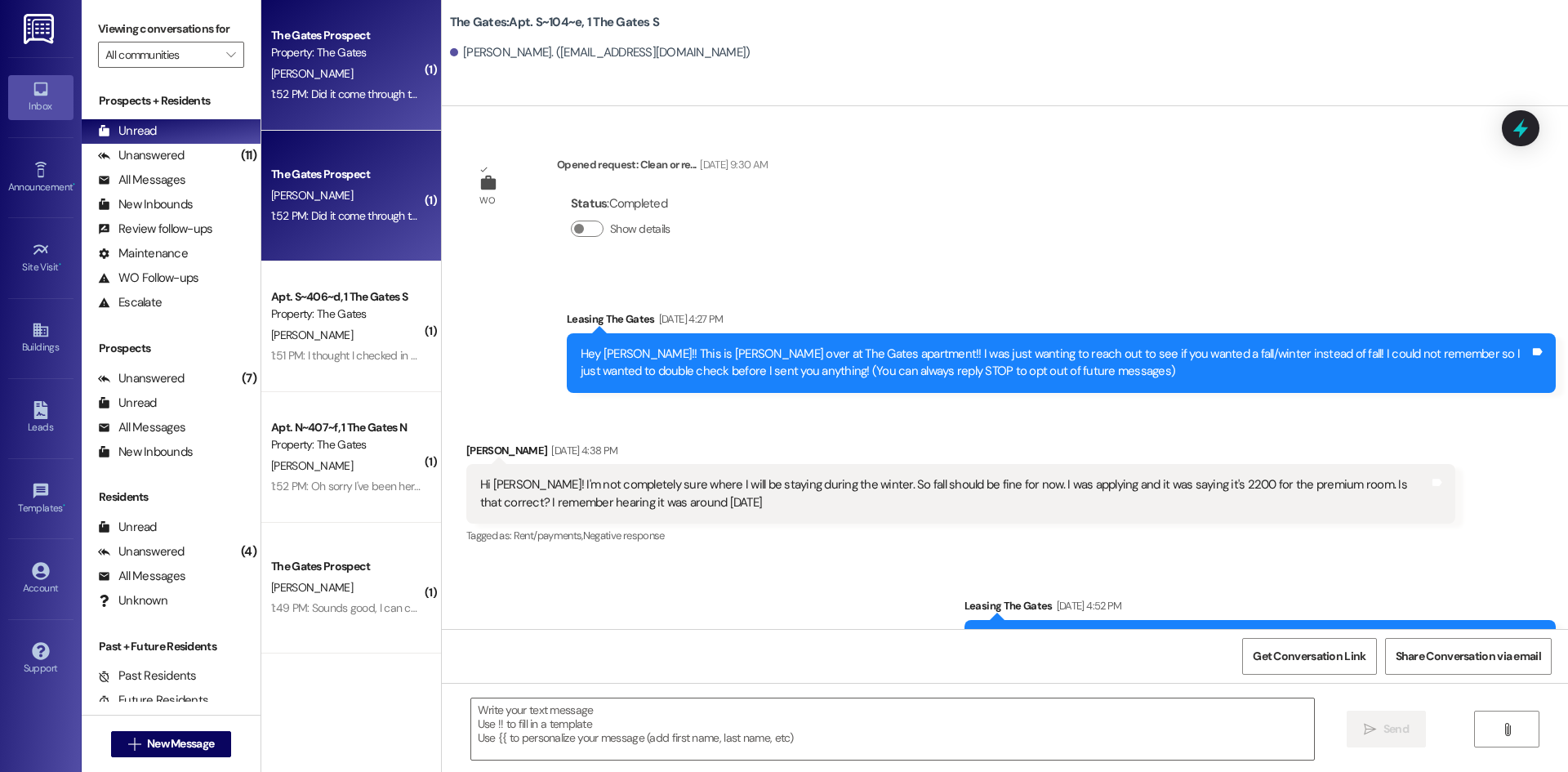
scroll to position [27558, 0]
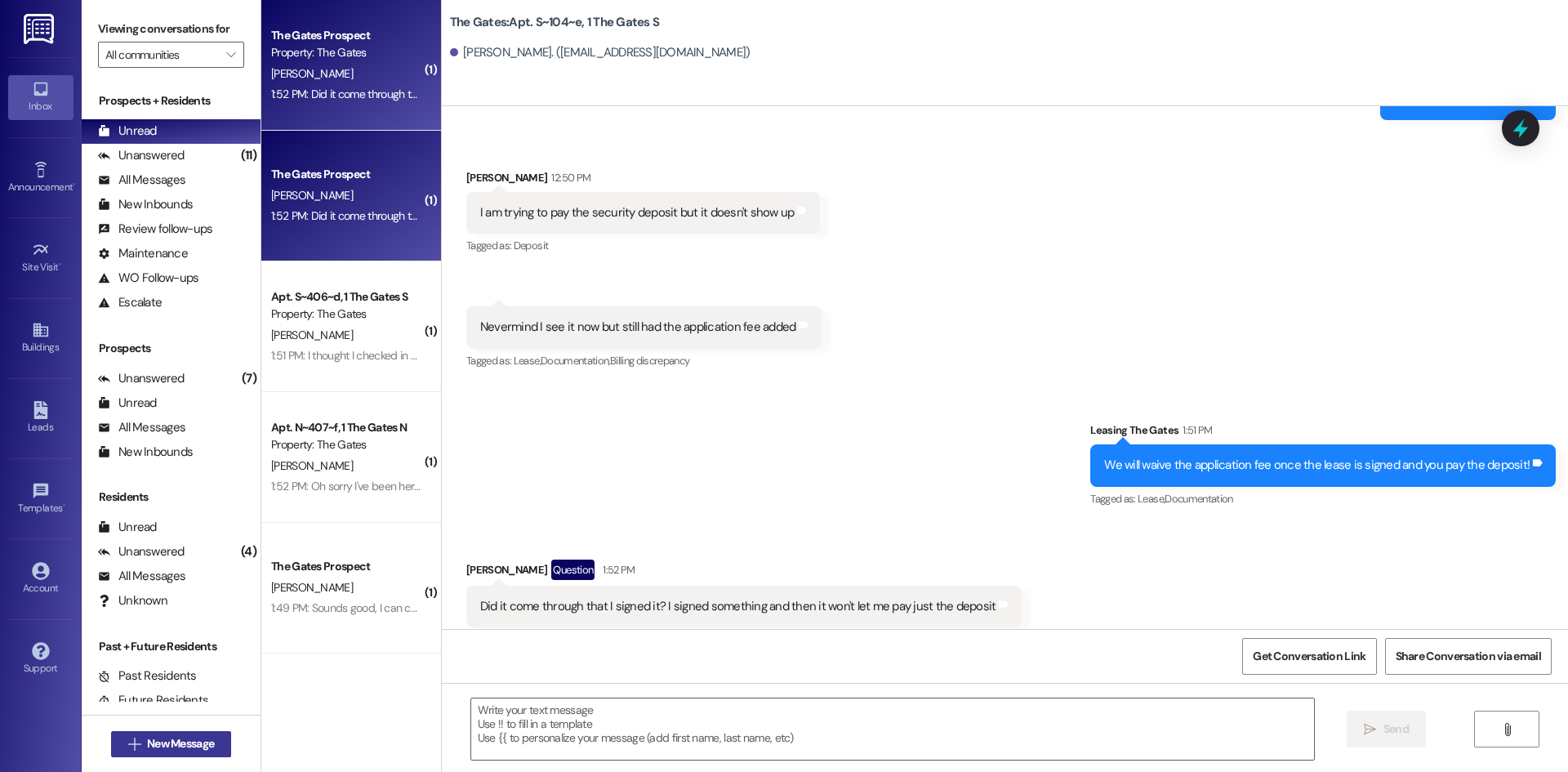
click at [203, 750] on span "New Message" at bounding box center [180, 743] width 67 height 17
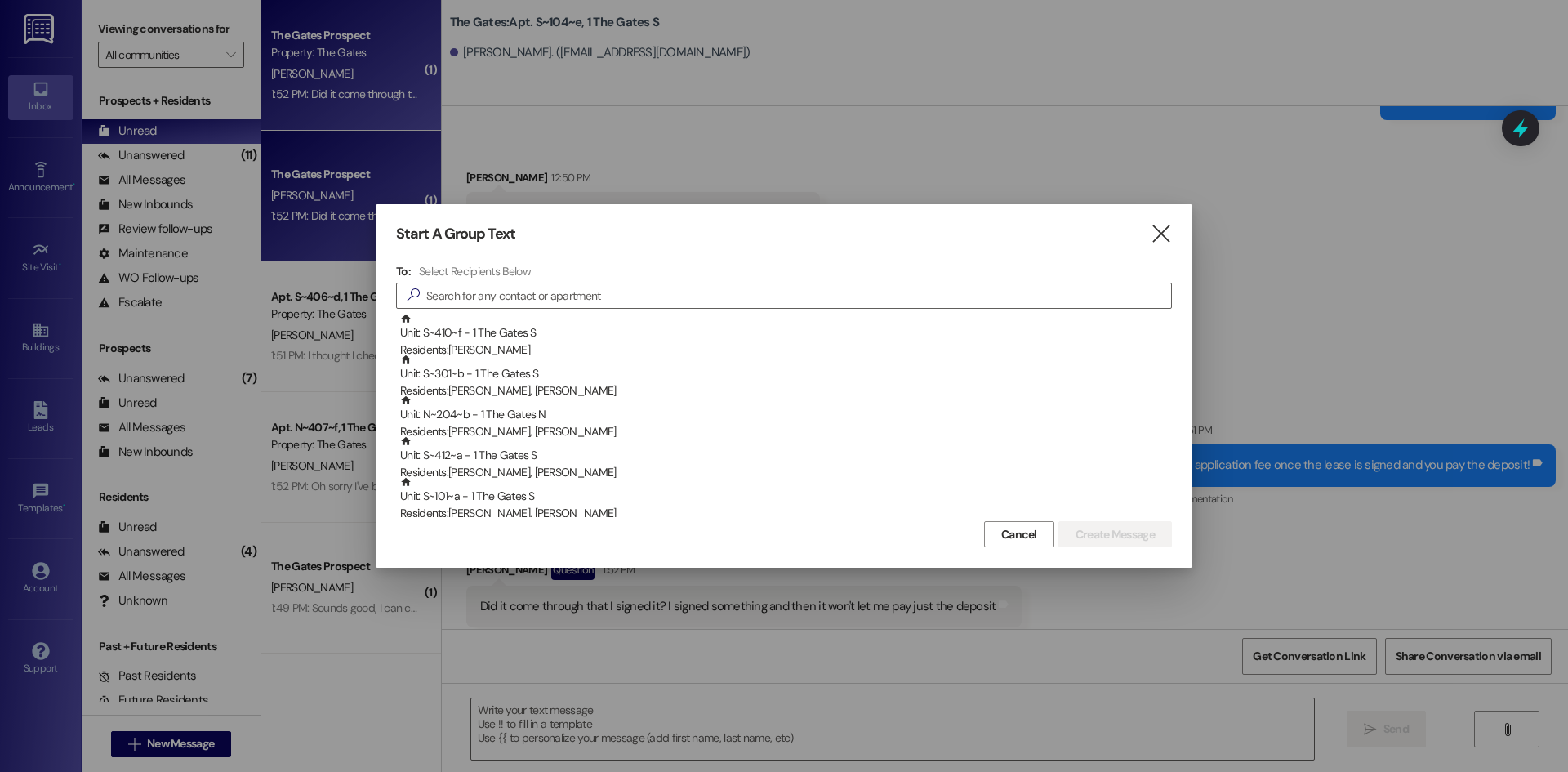
click at [1162, 232] on icon "" at bounding box center [1160, 234] width 22 height 17
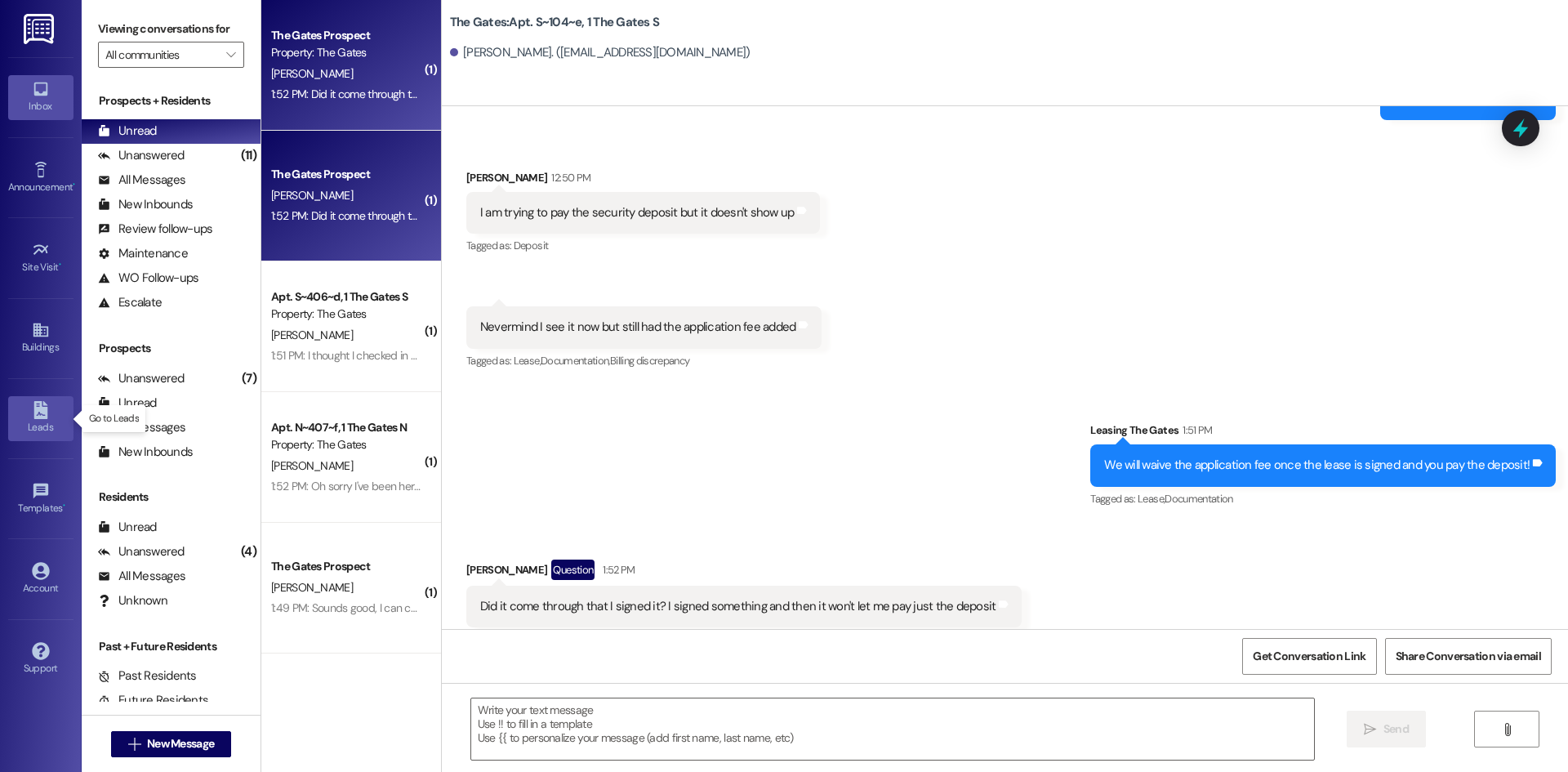
click at [51, 404] on link "Leads" at bounding box center [41, 418] width 66 height 44
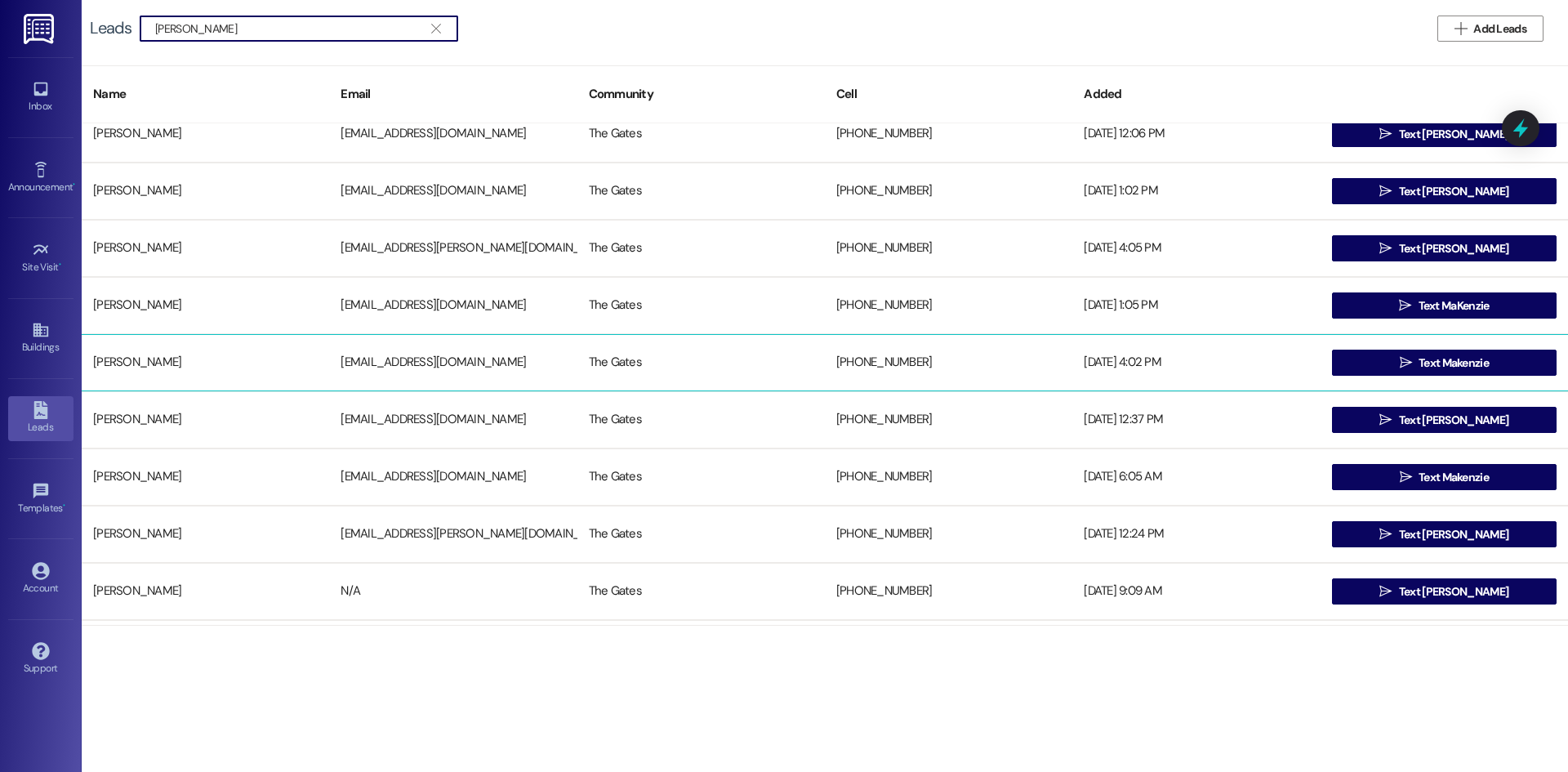
scroll to position [245, 0]
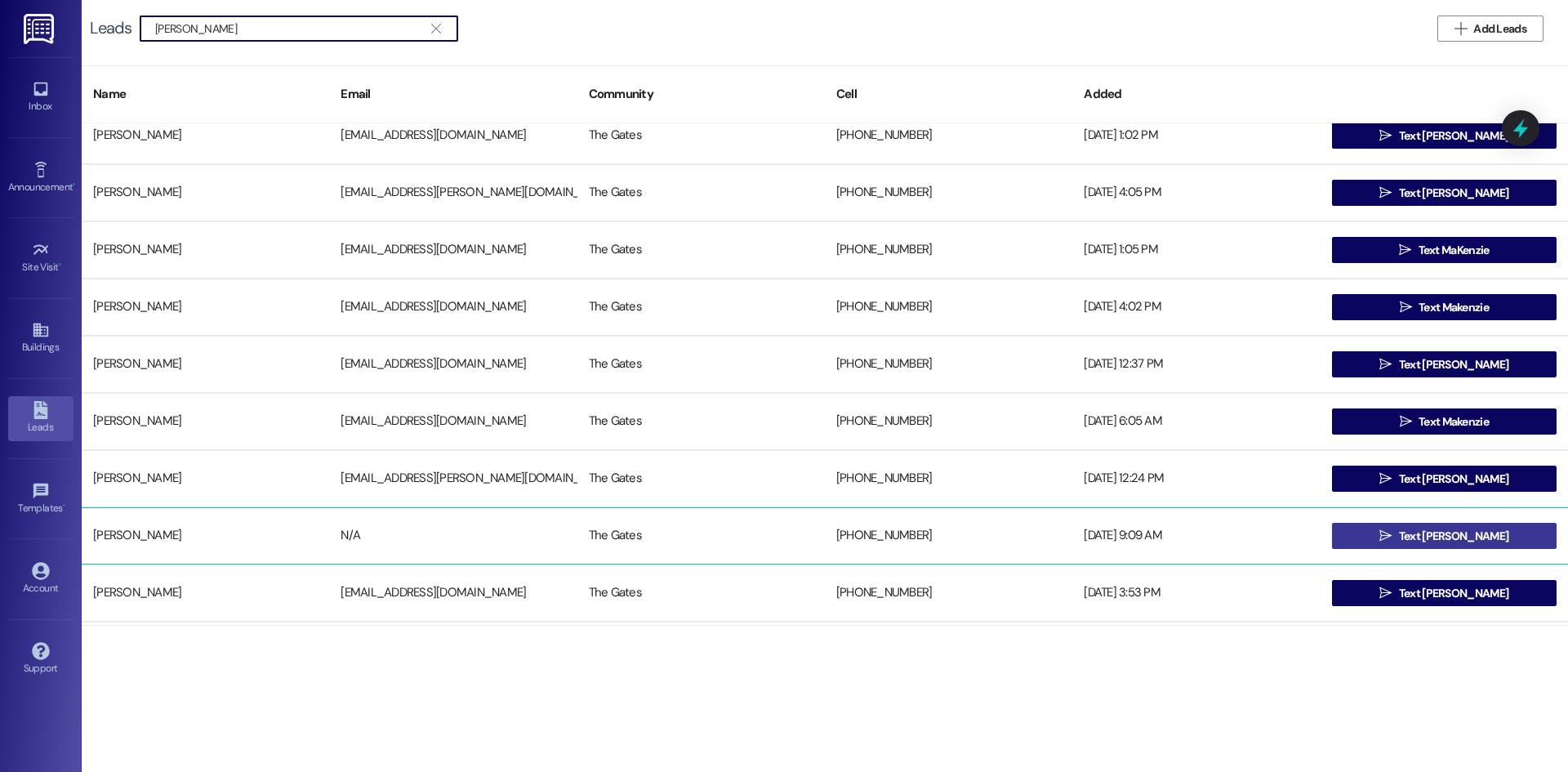
type input "[PERSON_NAME]"
click at [1387, 536] on span " Text [PERSON_NAME]" at bounding box center [1443, 536] width 135 height 25
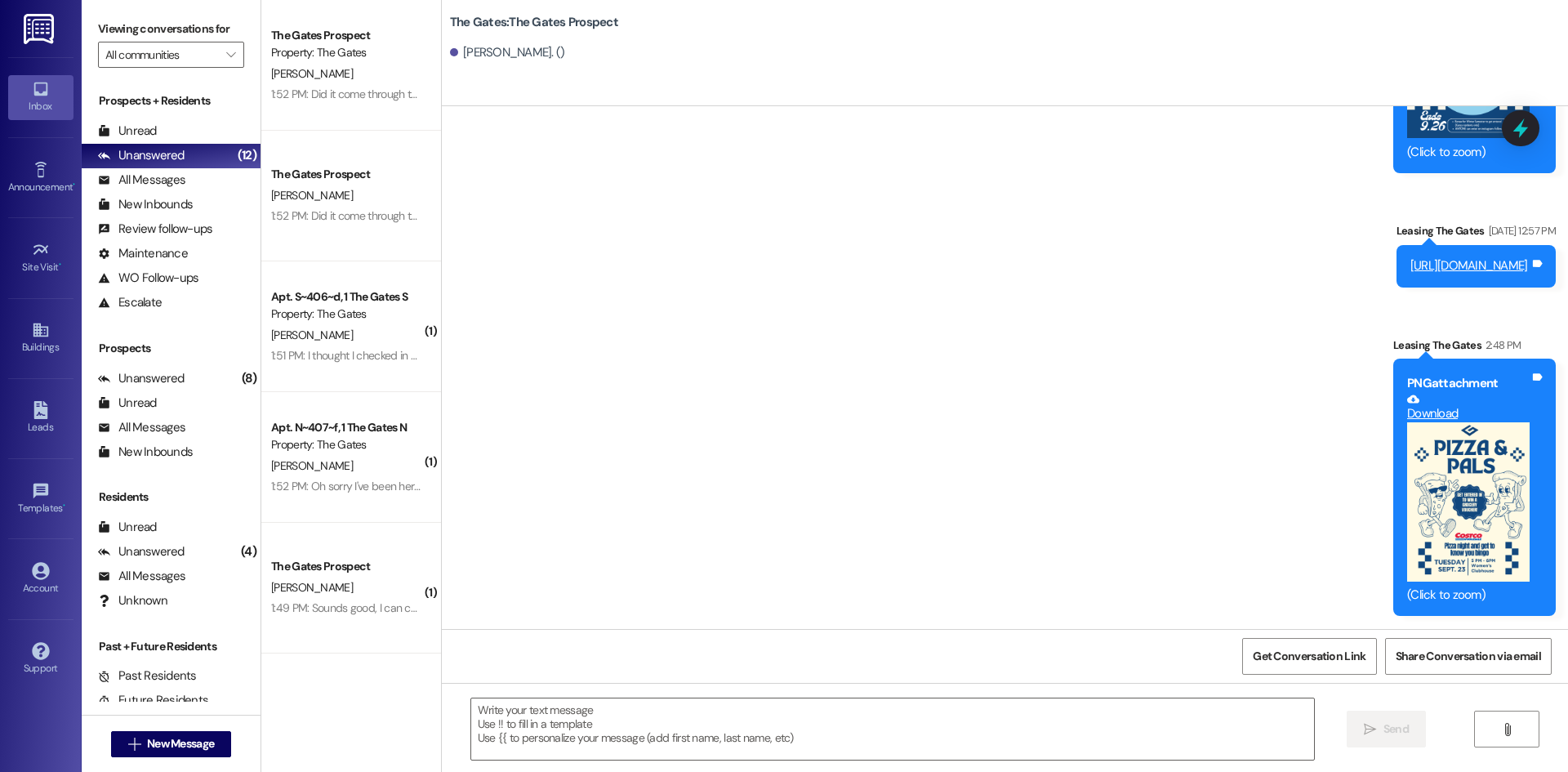
scroll to position [17175, 0]
click at [184, 122] on div "Unread (0)" at bounding box center [171, 132] width 179 height 25
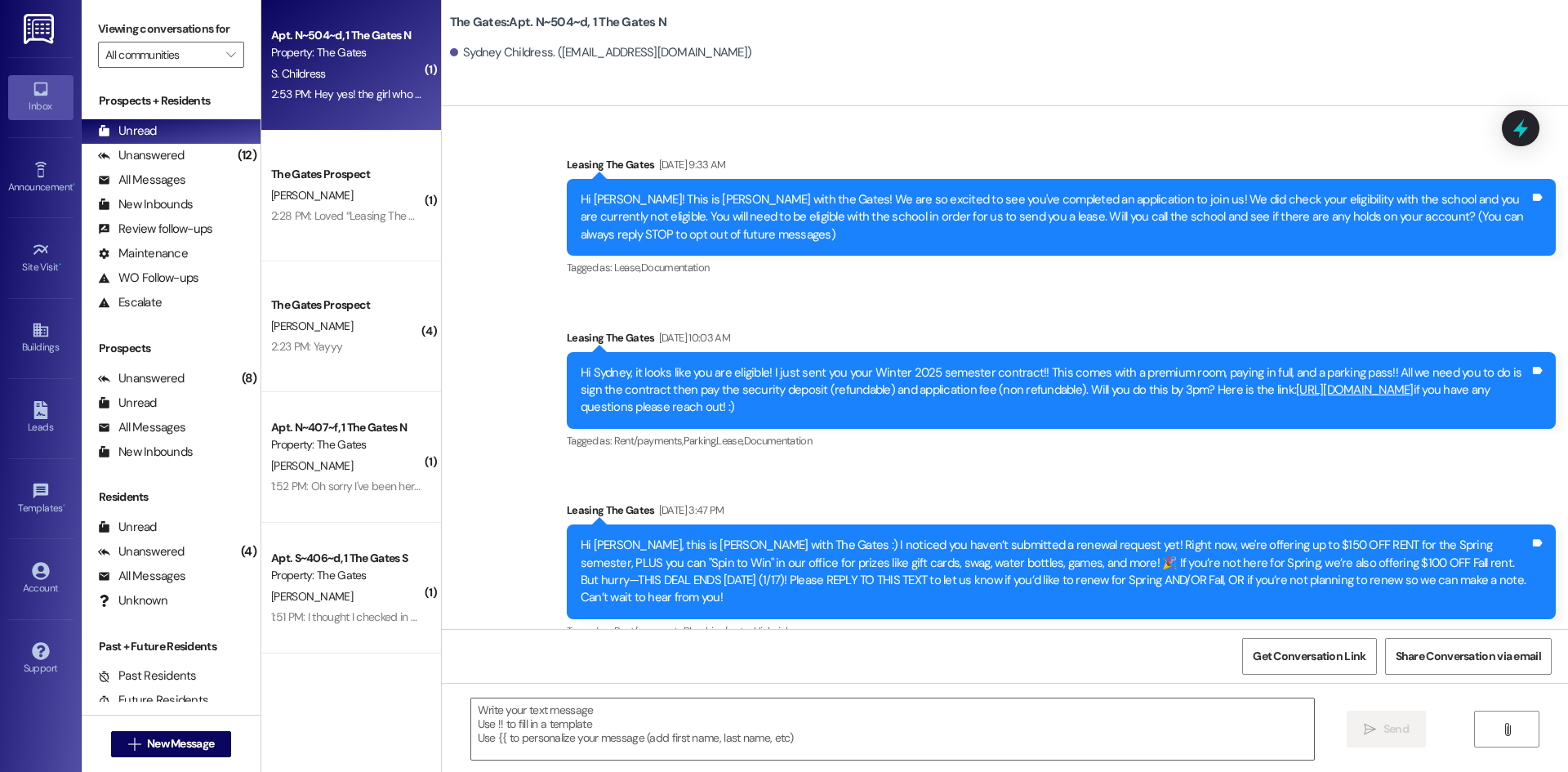
scroll to position [15474, 0]
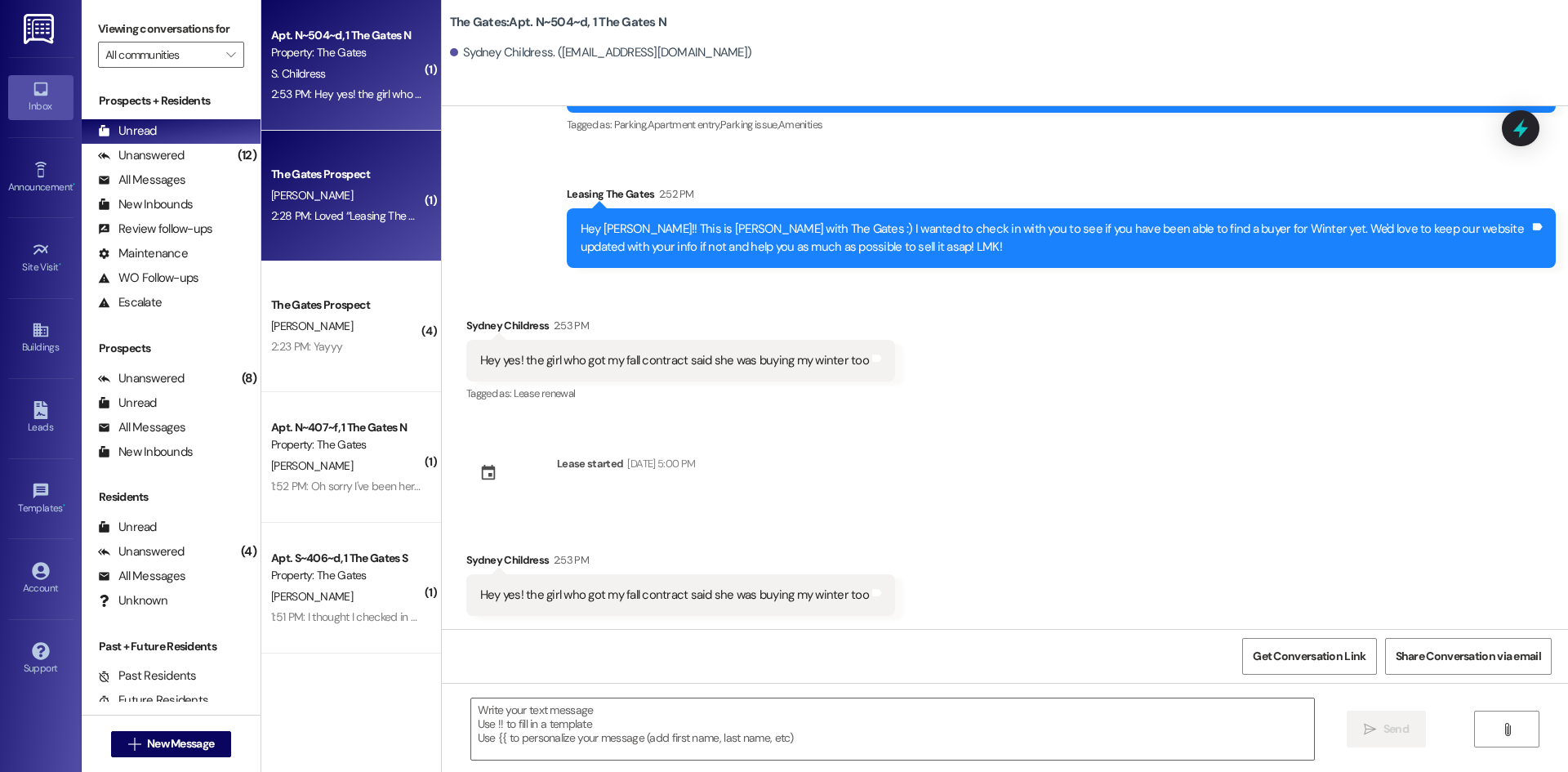
click at [362, 208] on div "2:28 PM: Loved “Leasing The Gates (The Gates): [DEMOGRAPHIC_DATA] Photo of [PER…" at bounding box center [347, 215] width 154 height 20
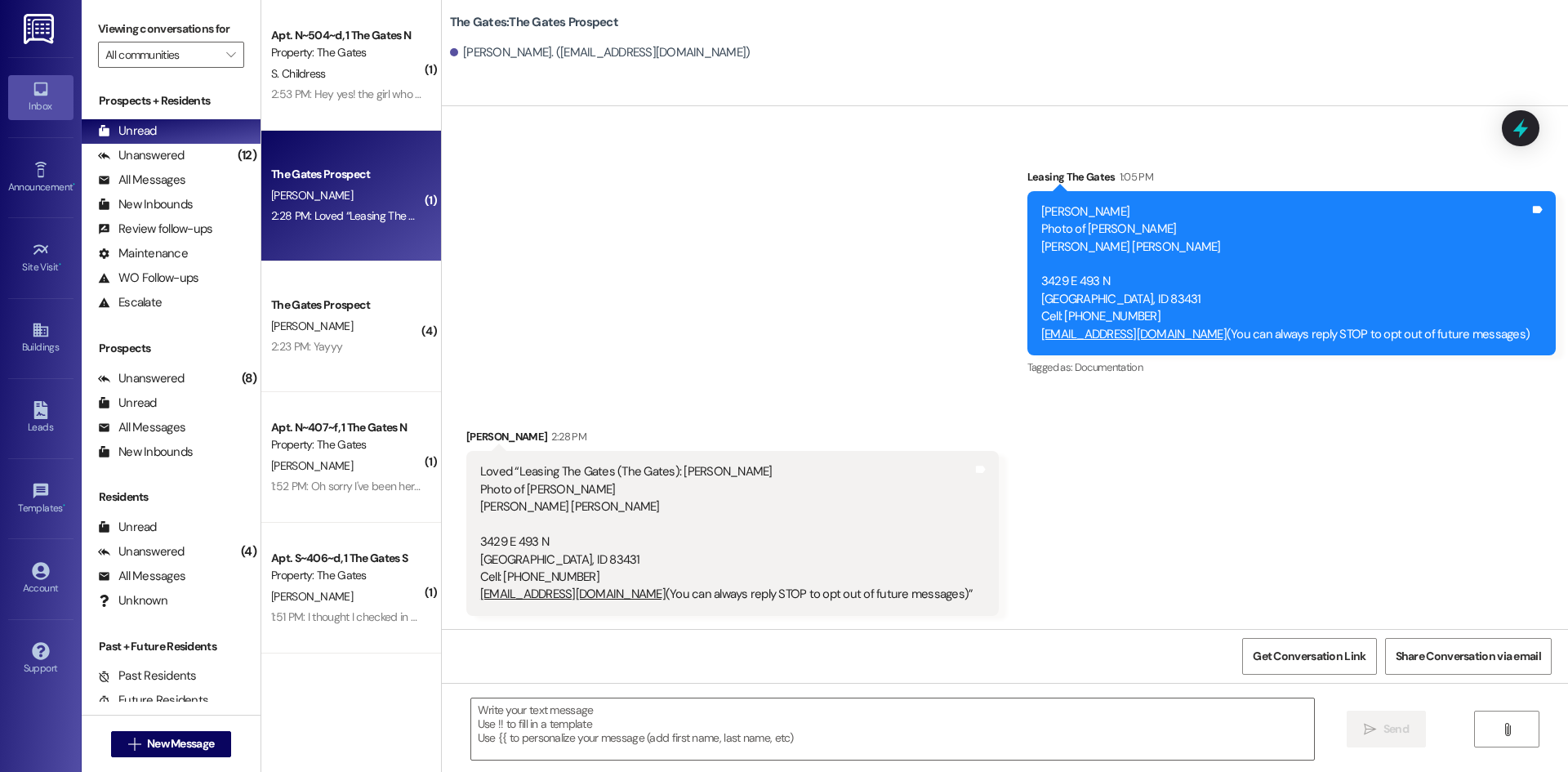
scroll to position [141, 0]
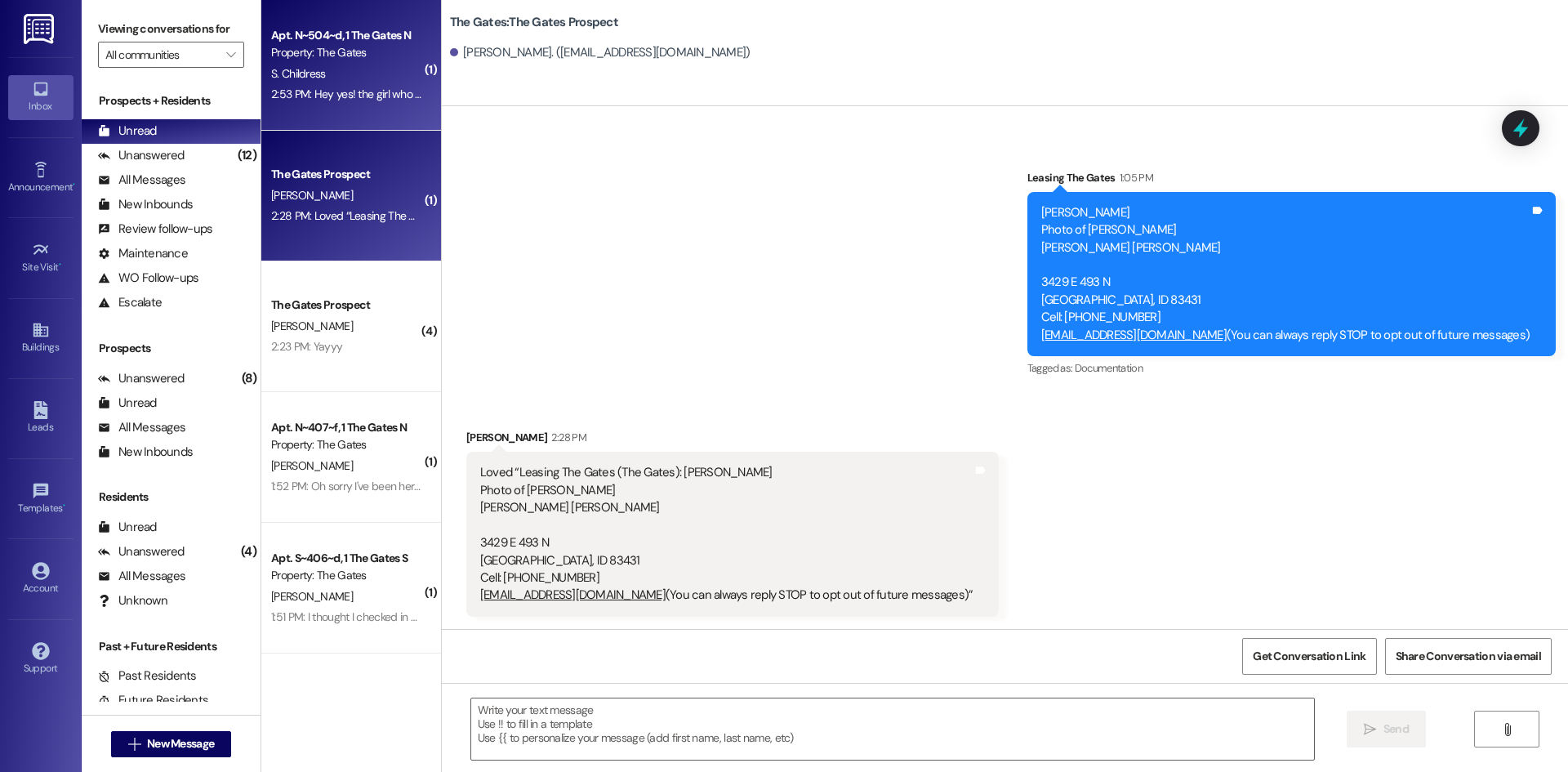
click at [332, 122] on div "Apt. N~504~d, 1 The Gates N Property: The Gates S. Childress 2:53 PM: Hey yes! …" at bounding box center [351, 65] width 180 height 131
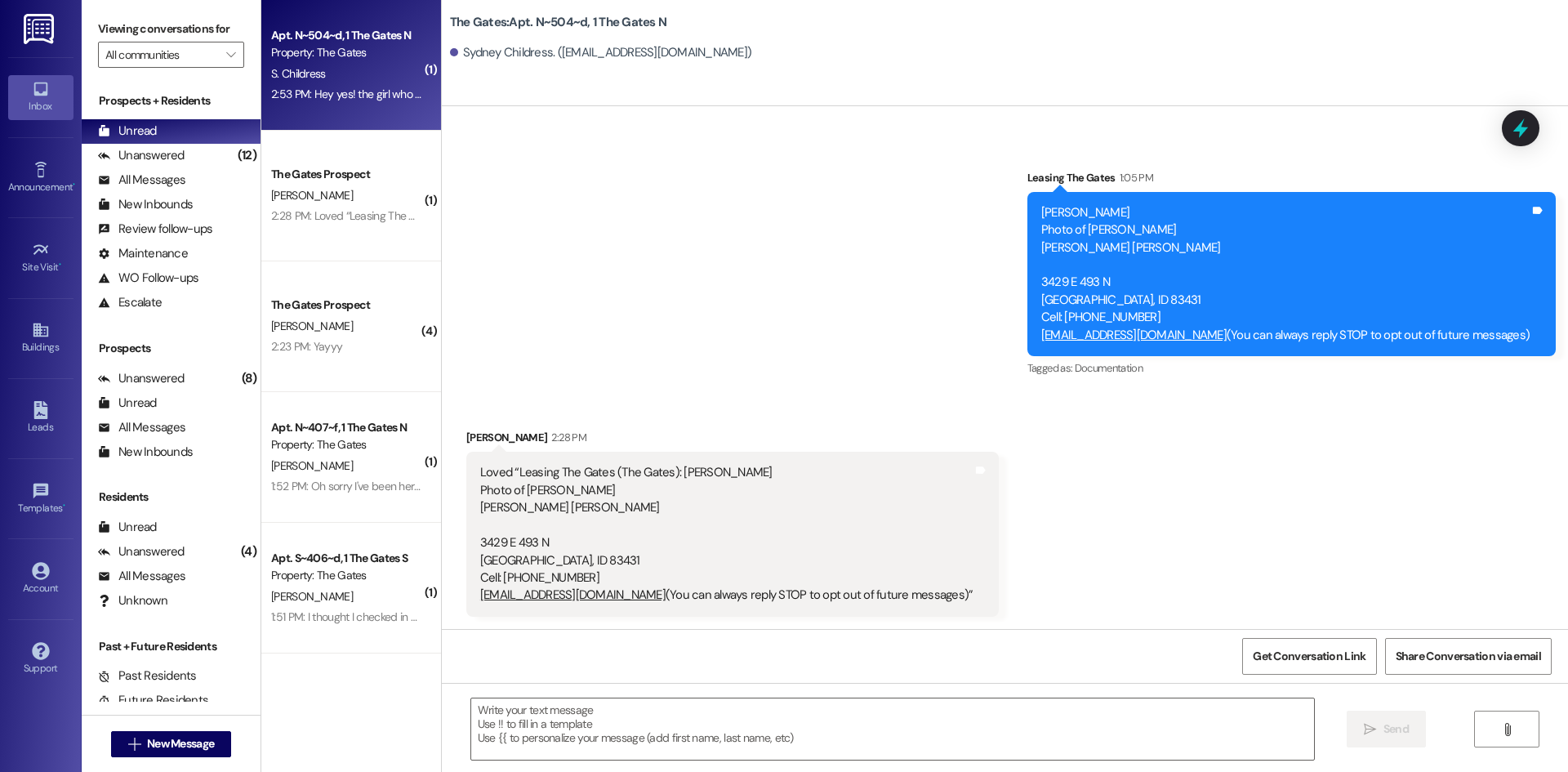
scroll to position [15358, 0]
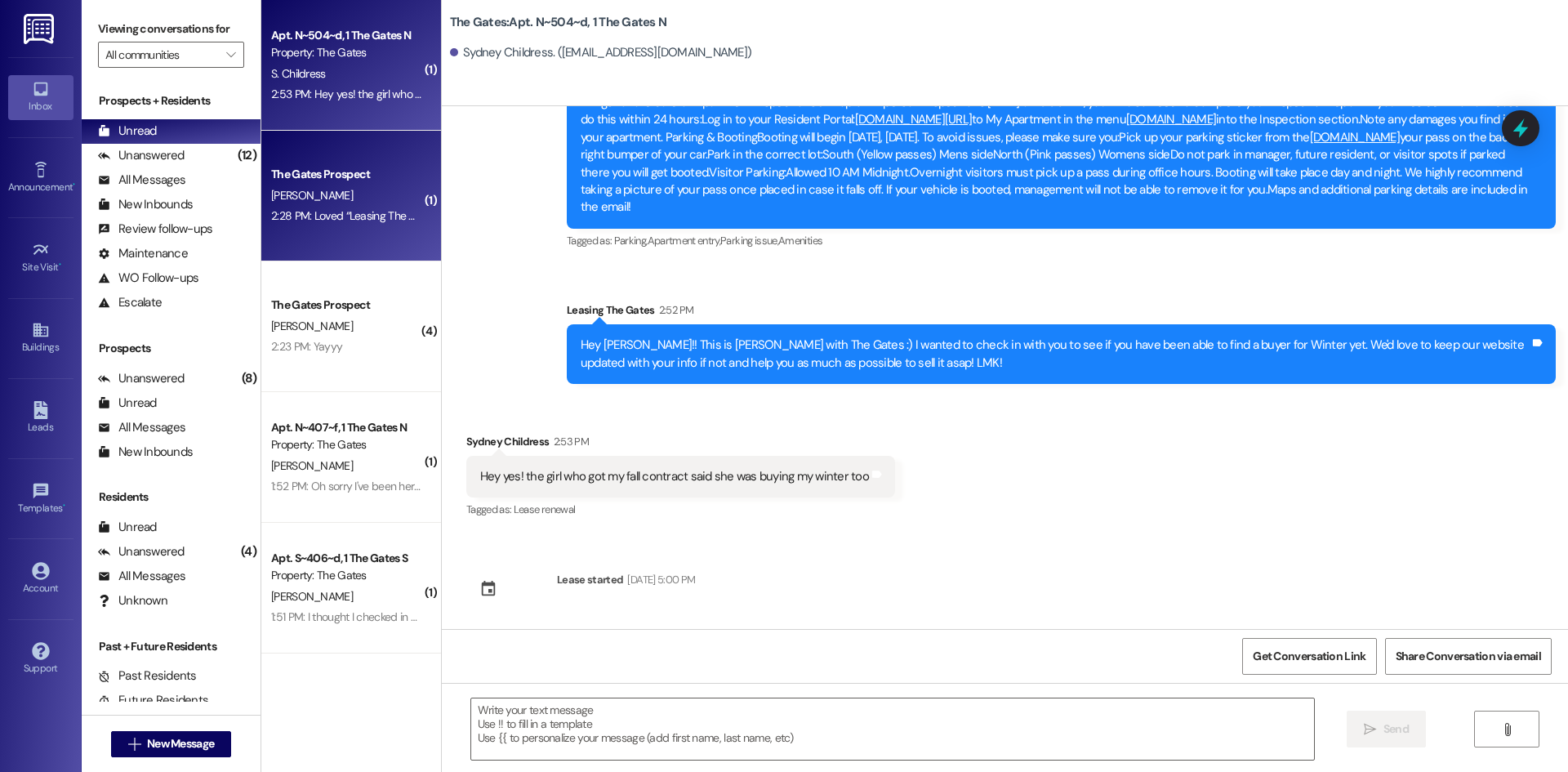
click at [358, 226] on div "2:28 PM: Loved “Leasing The Gates (The Gates): [DEMOGRAPHIC_DATA] Photo of [PER…" at bounding box center [347, 215] width 154 height 20
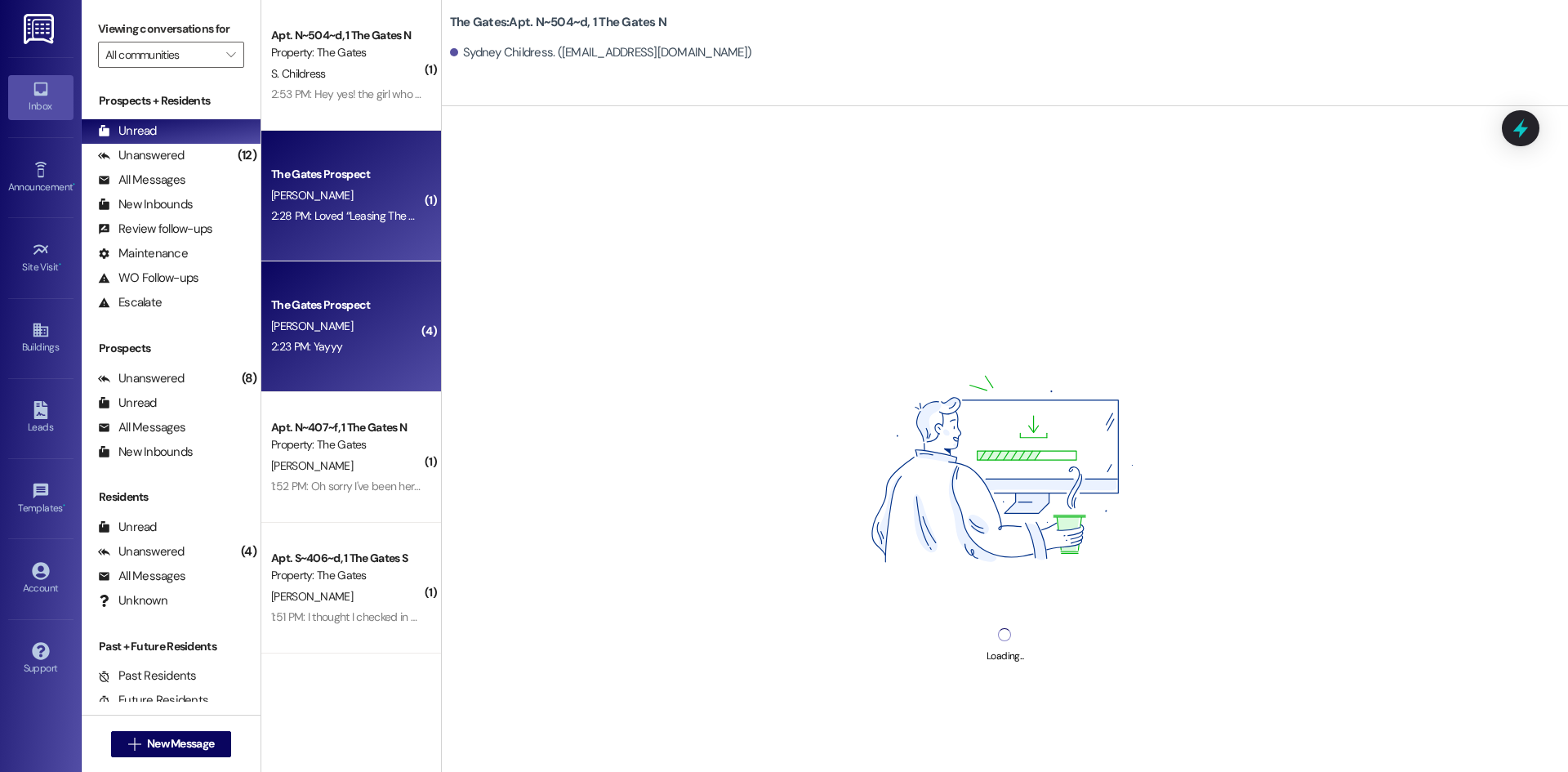
click at [339, 303] on div "The Gates Prospect" at bounding box center [347, 305] width 151 height 17
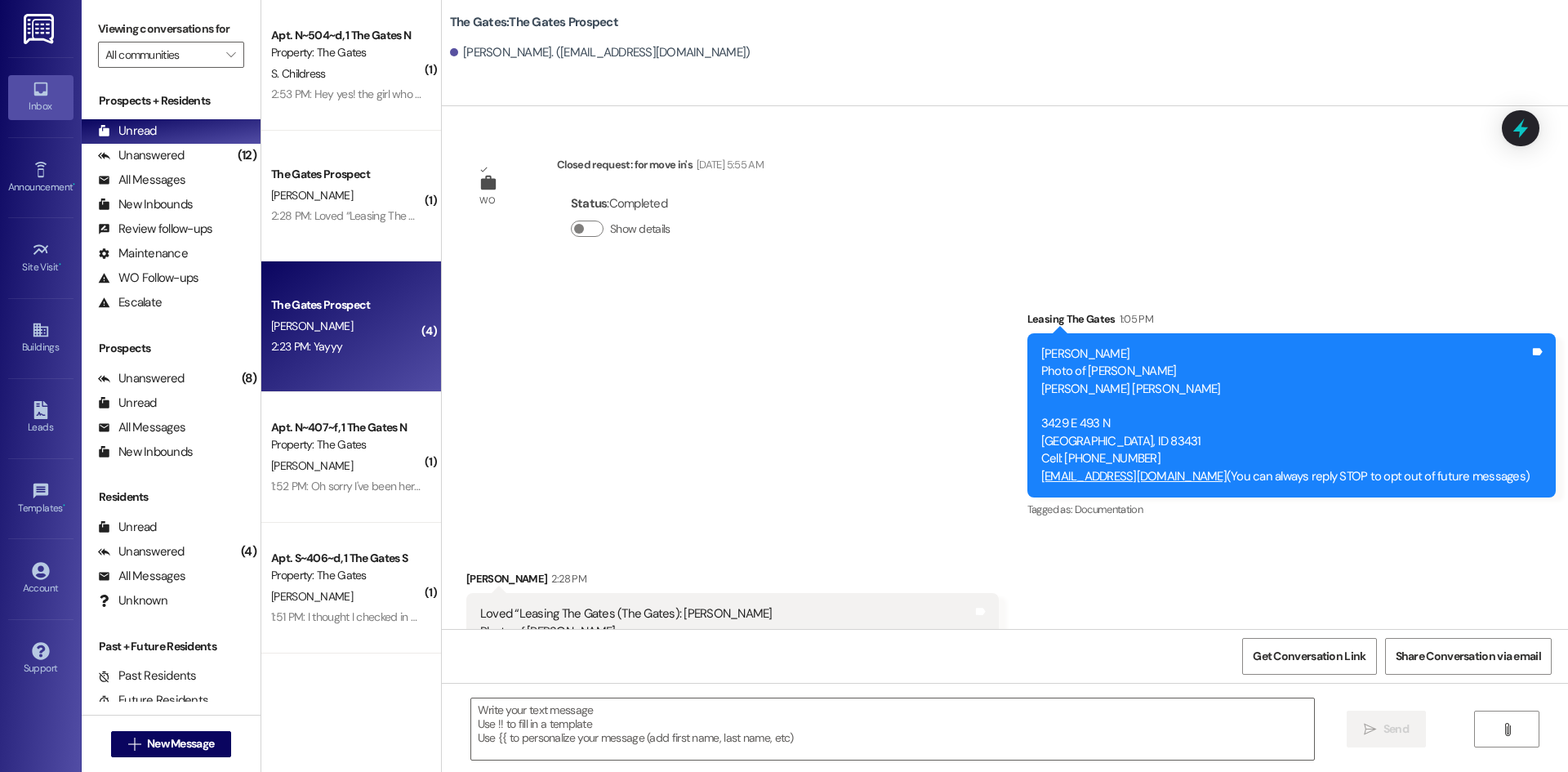
scroll to position [142, 0]
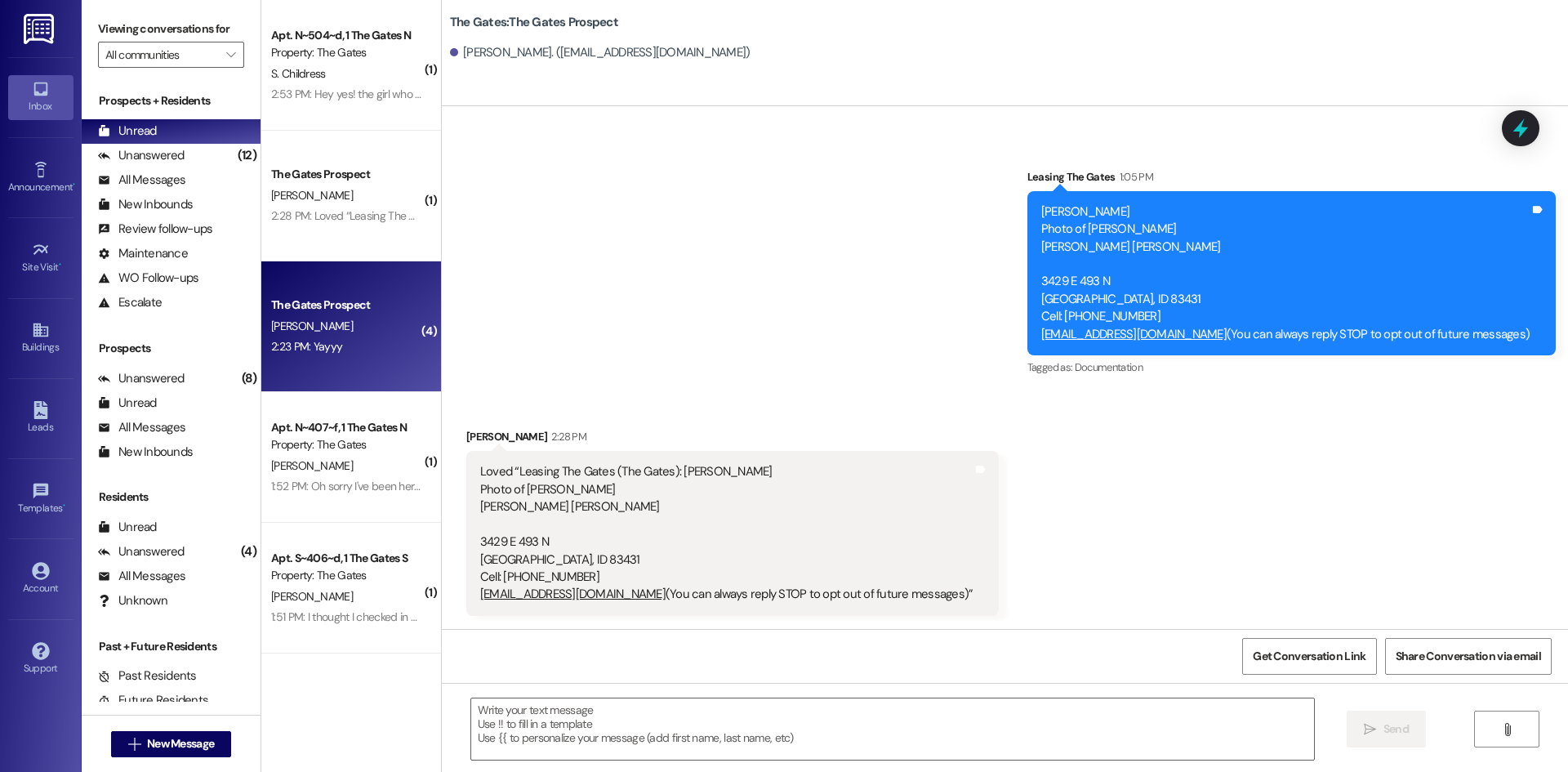
click at [291, 351] on div "2:23 PM: Yayyy 2:23 PM: [PERSON_NAME]" at bounding box center [307, 346] width 71 height 14
click at [378, 315] on div "The Gates Prospect" at bounding box center [347, 304] width 154 height 20
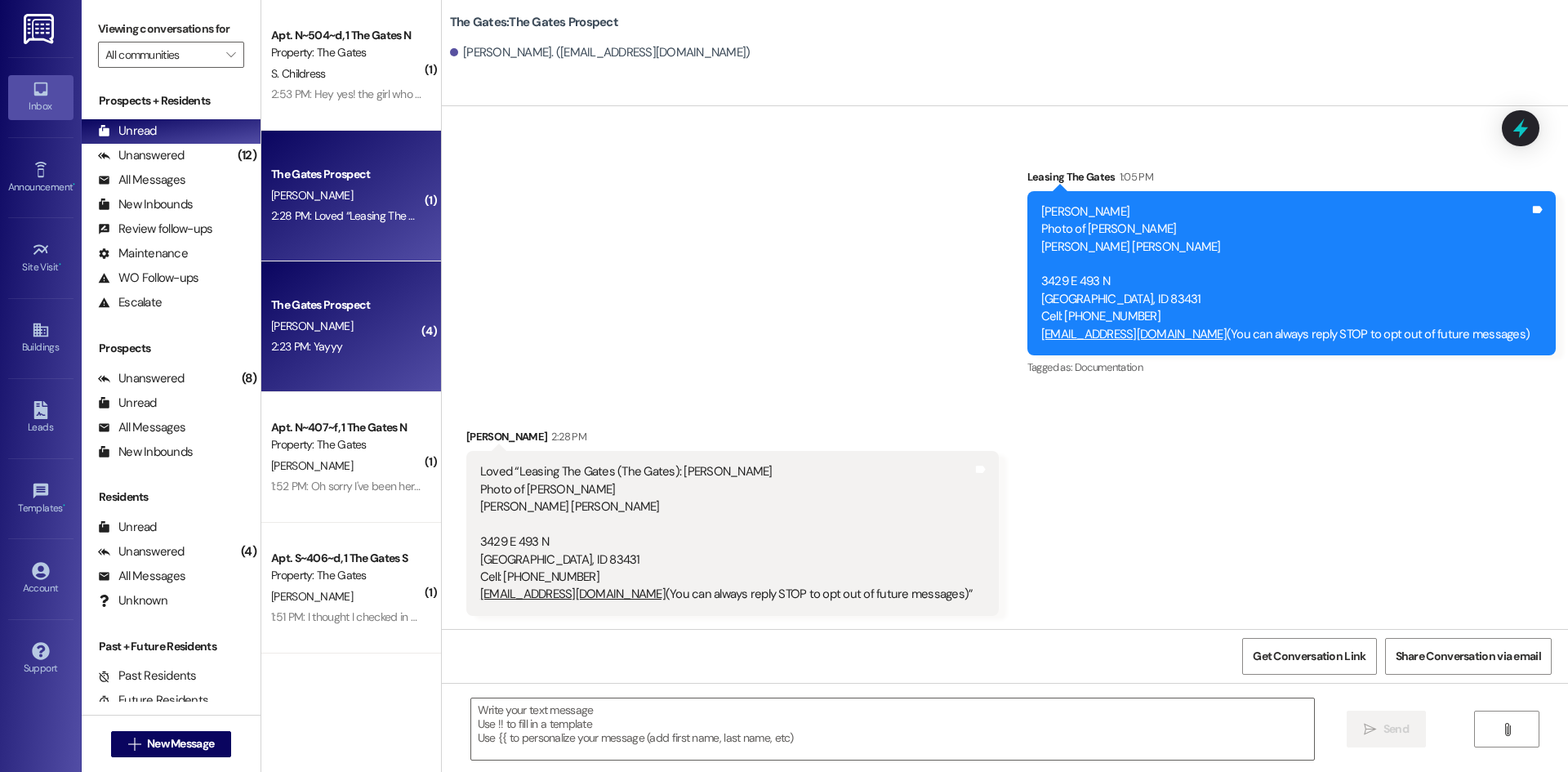
click at [306, 240] on div "The Gates Prospect [PERSON_NAME] 2:28 PM: Loved “Leasing The Gates (The Gates):…" at bounding box center [351, 195] width 180 height 131
click at [315, 290] on div "The Gates Prospect [PERSON_NAME] 2:23 PM: Yayyy 2:23 PM: [PERSON_NAME]" at bounding box center [351, 326] width 180 height 131
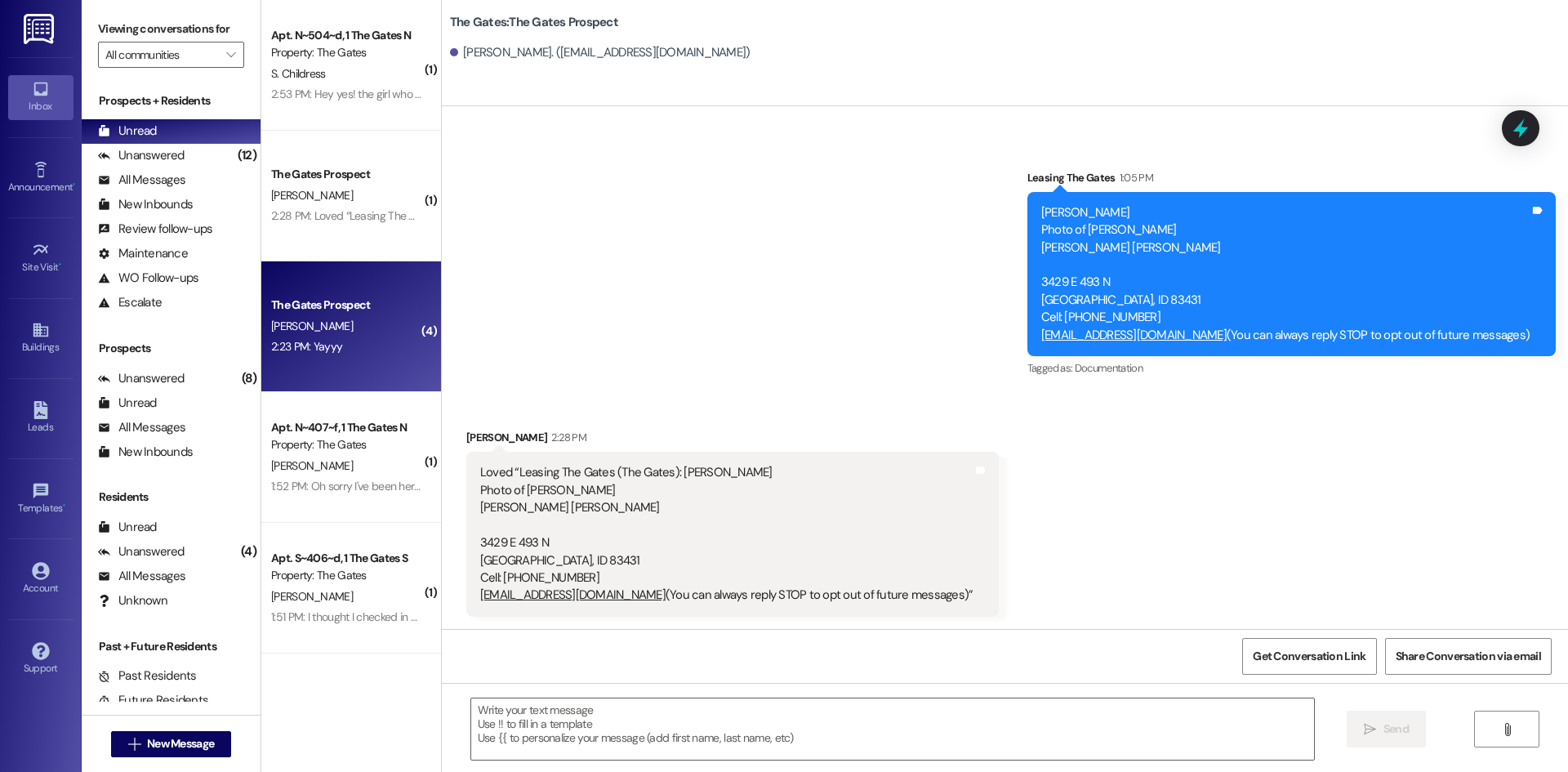
scroll to position [3309, 0]
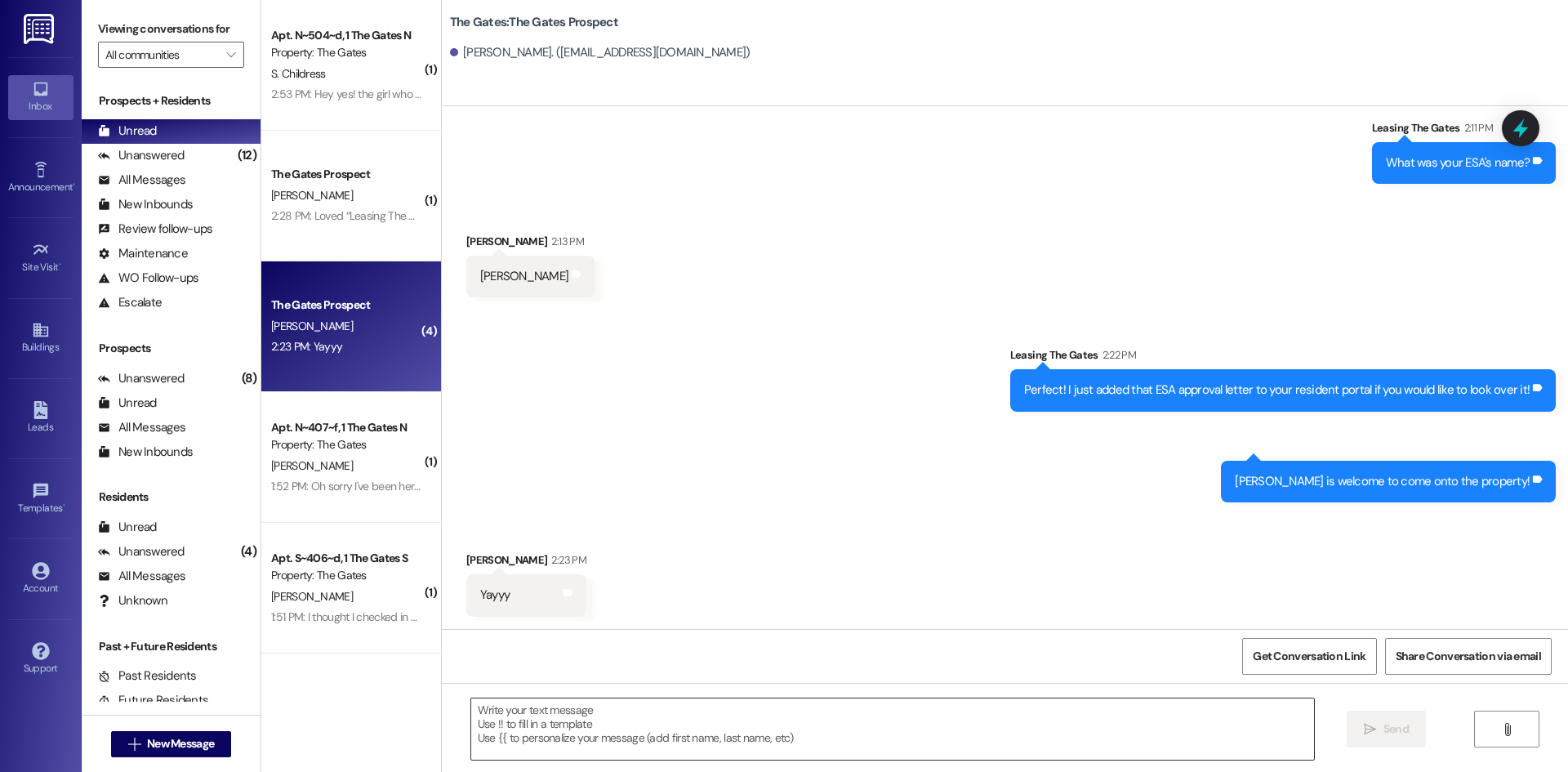
click at [562, 727] on textarea at bounding box center [893, 729] width 842 height 61
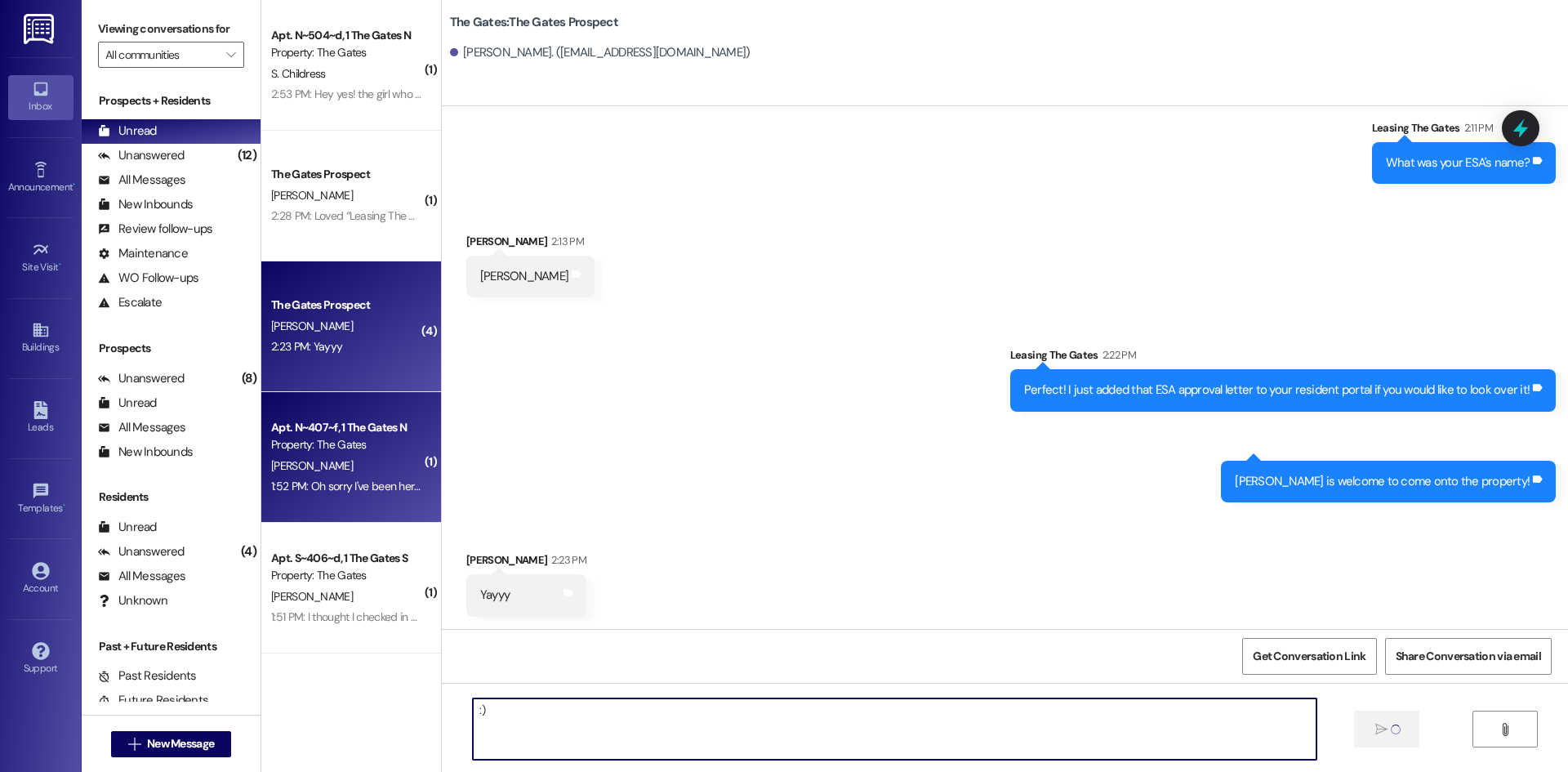
type textarea ":)"
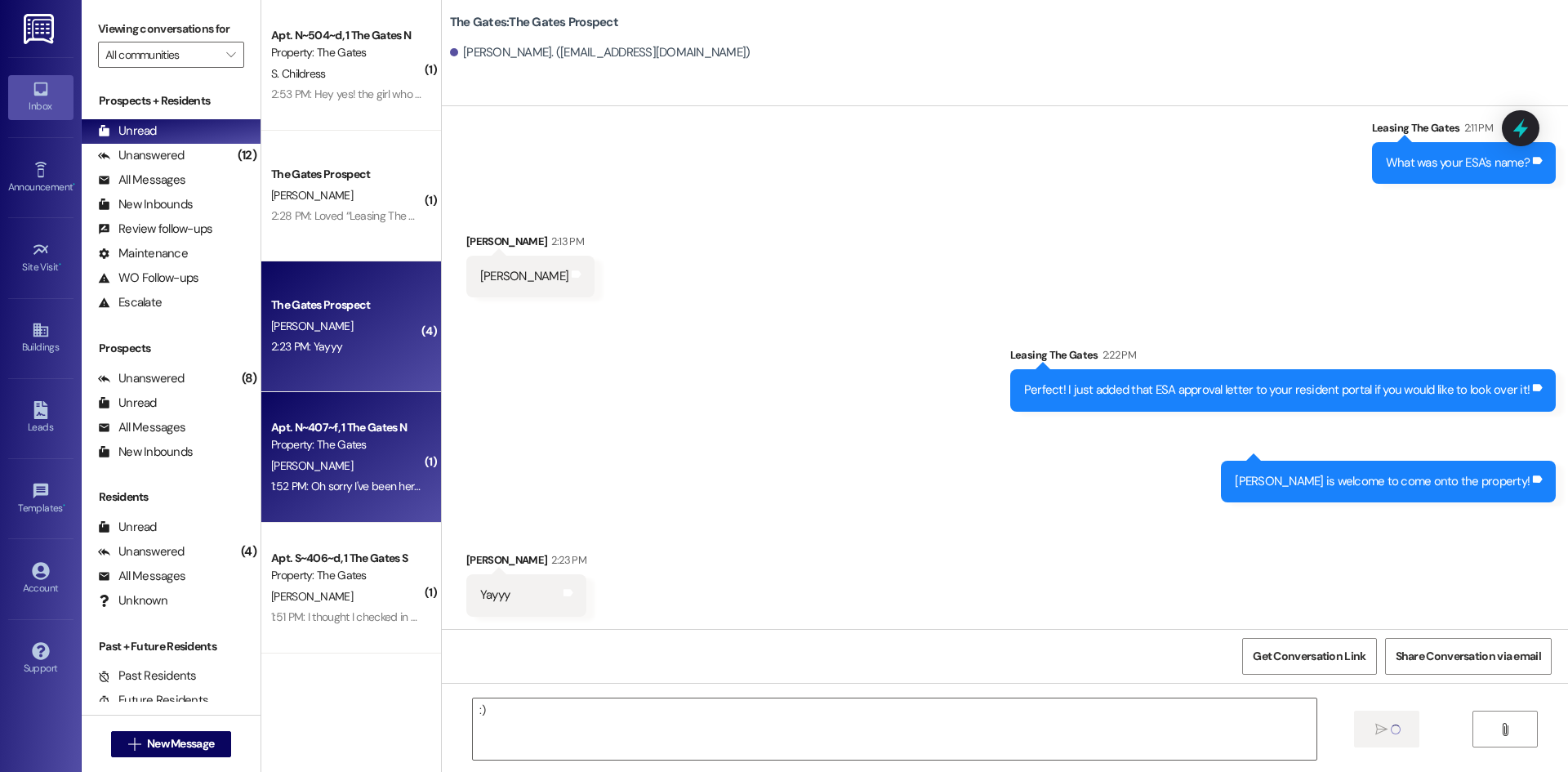
click at [345, 483] on div "1:52 PM: Oh sorry I've been here I just had my key from summer so I forgot. I'l…" at bounding box center [530, 485] width 517 height 14
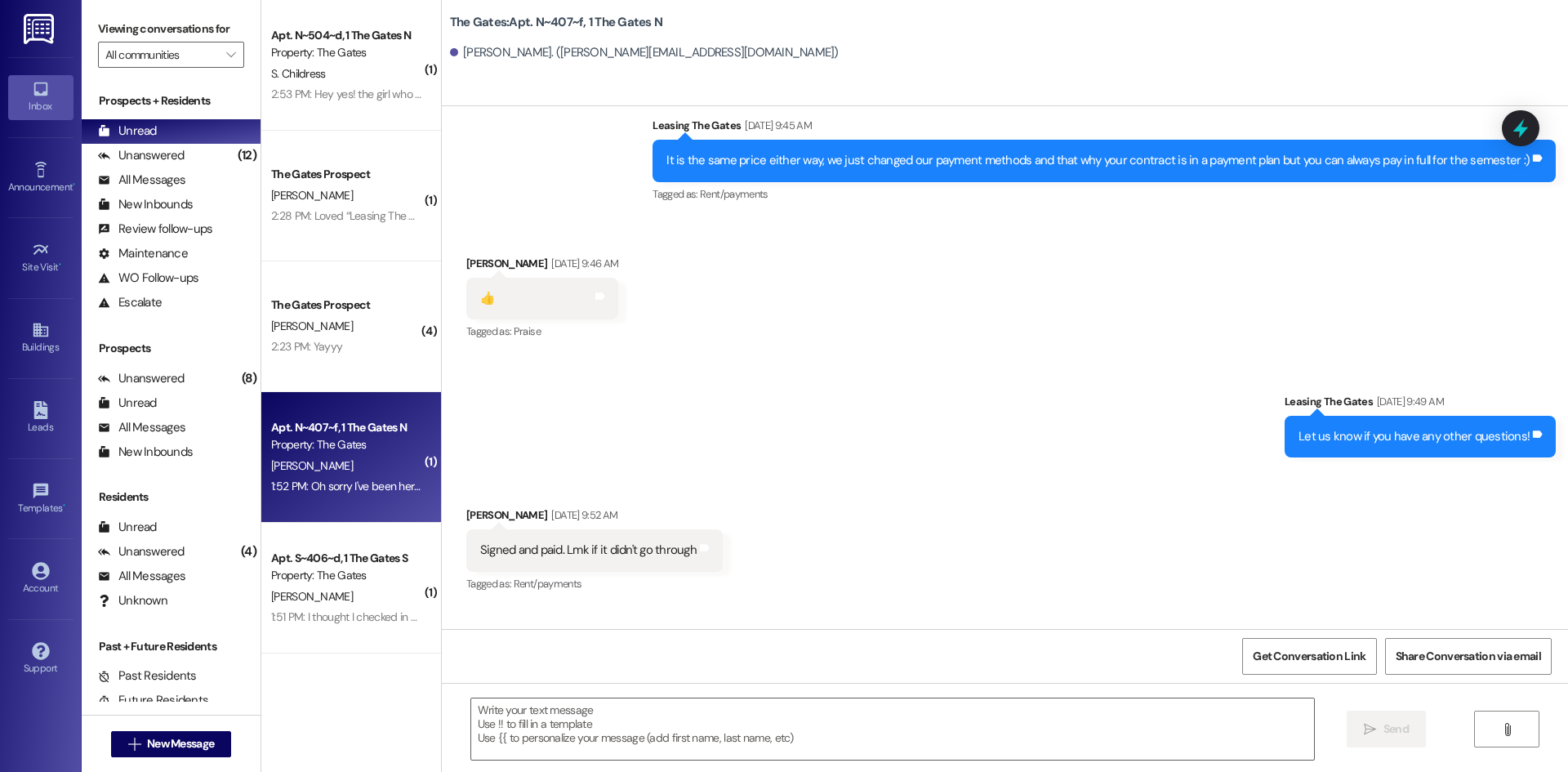
scroll to position [12644, 0]
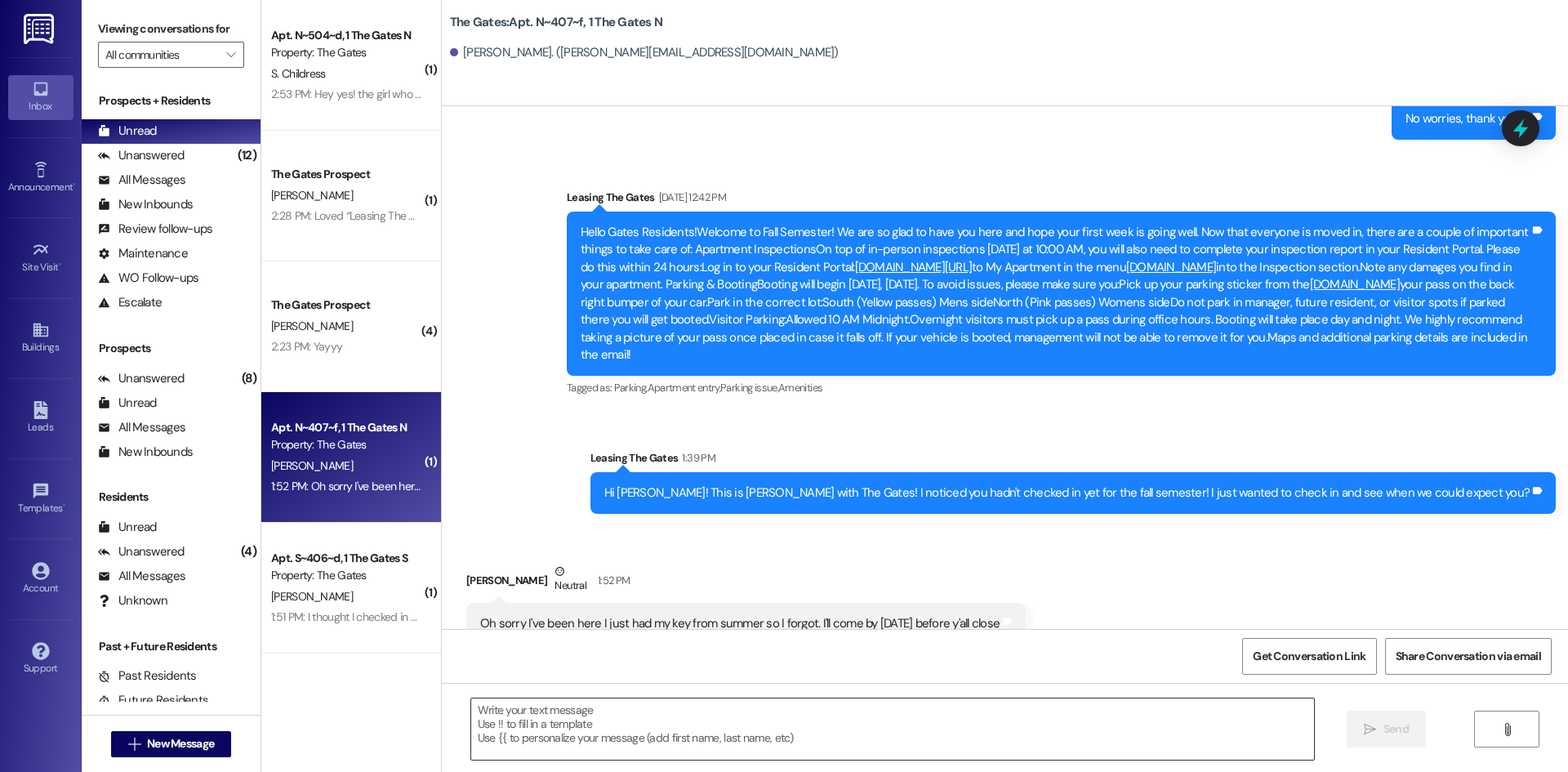
click at [664, 700] on textarea at bounding box center [893, 729] width 842 height 61
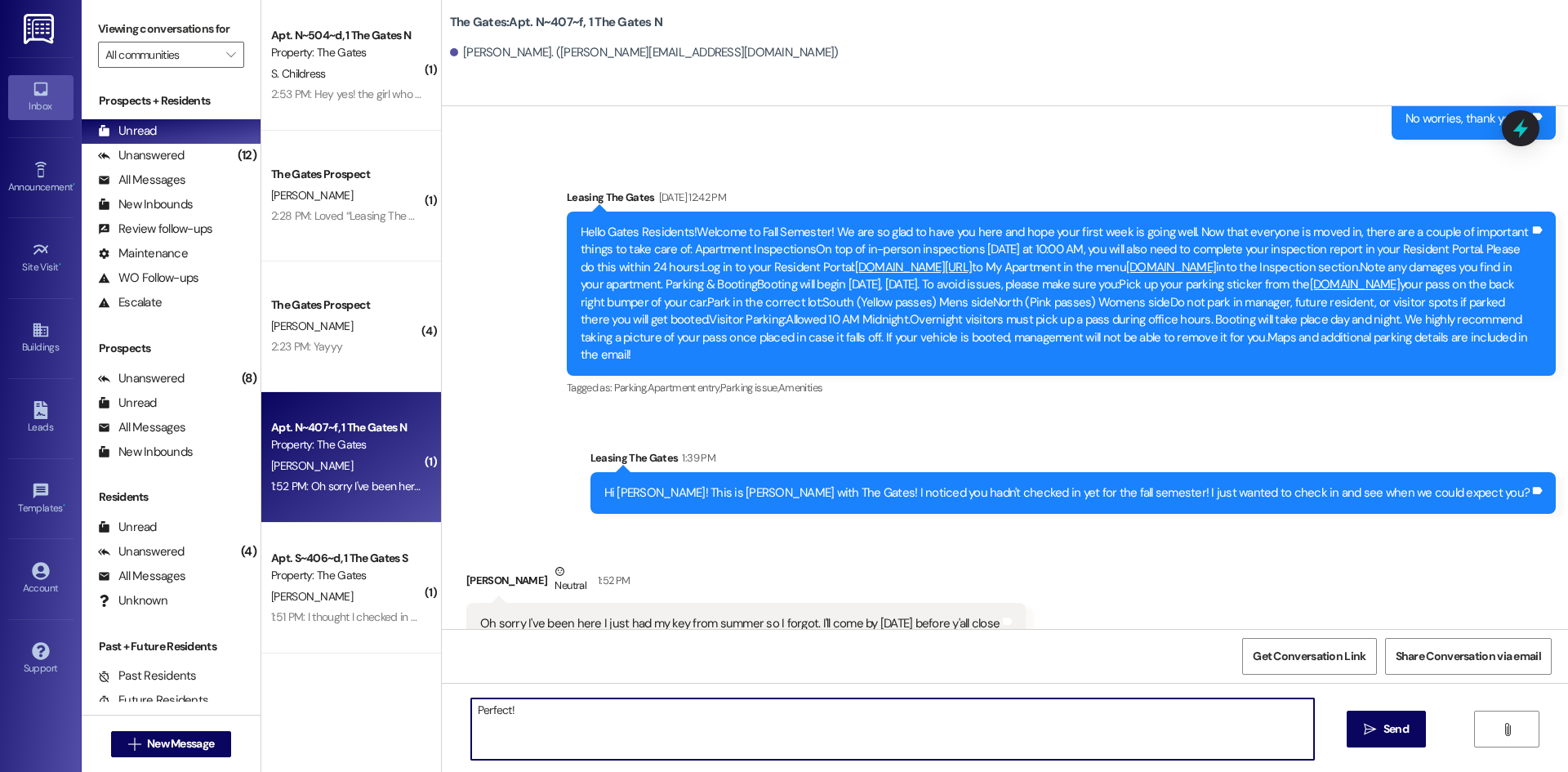
type textarea "Perfect!"
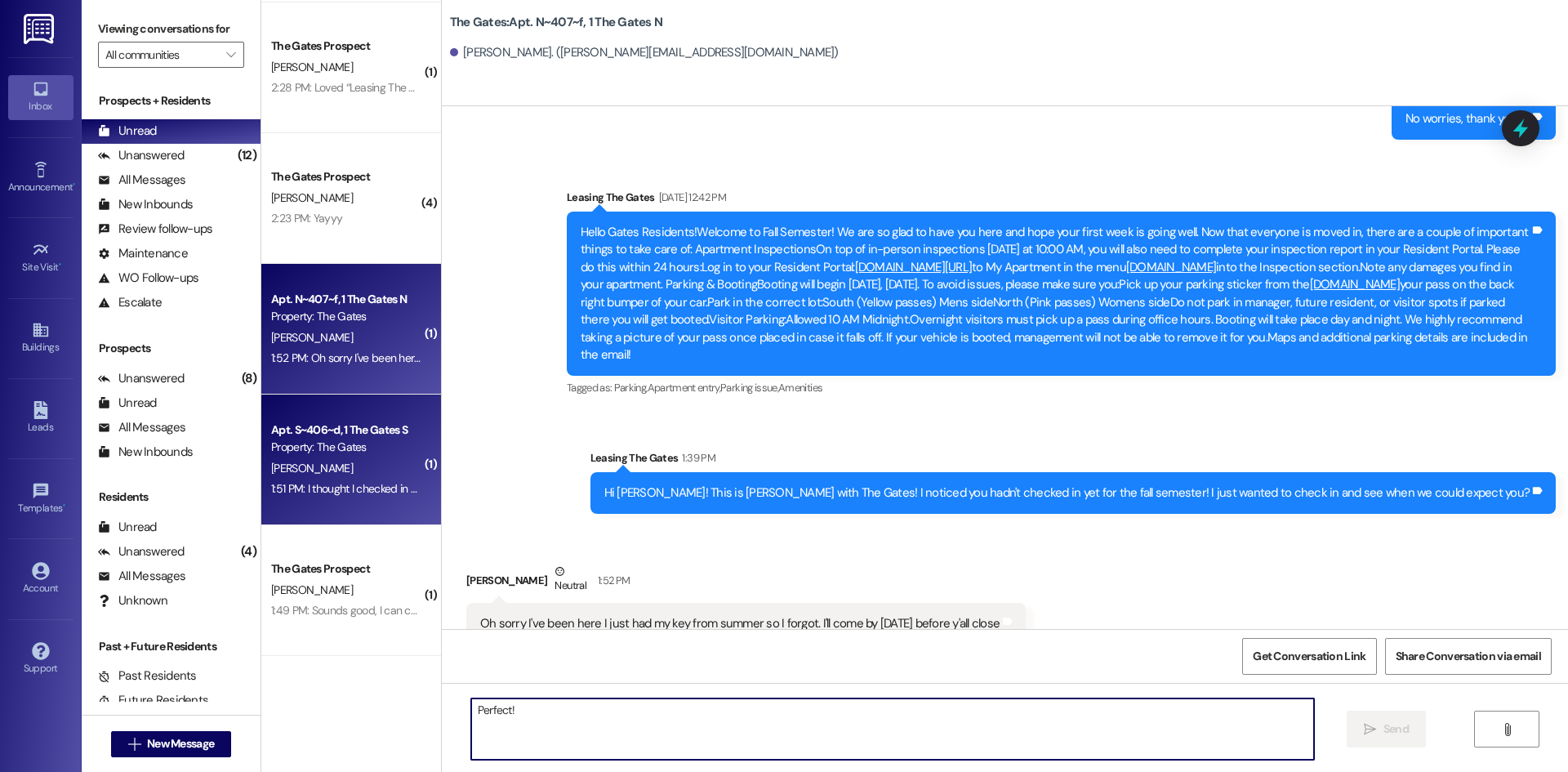
click at [334, 484] on div "1:51 PM: I thought I checked in because I have all the stuff. But could I come …" at bounding box center [472, 488] width 403 height 14
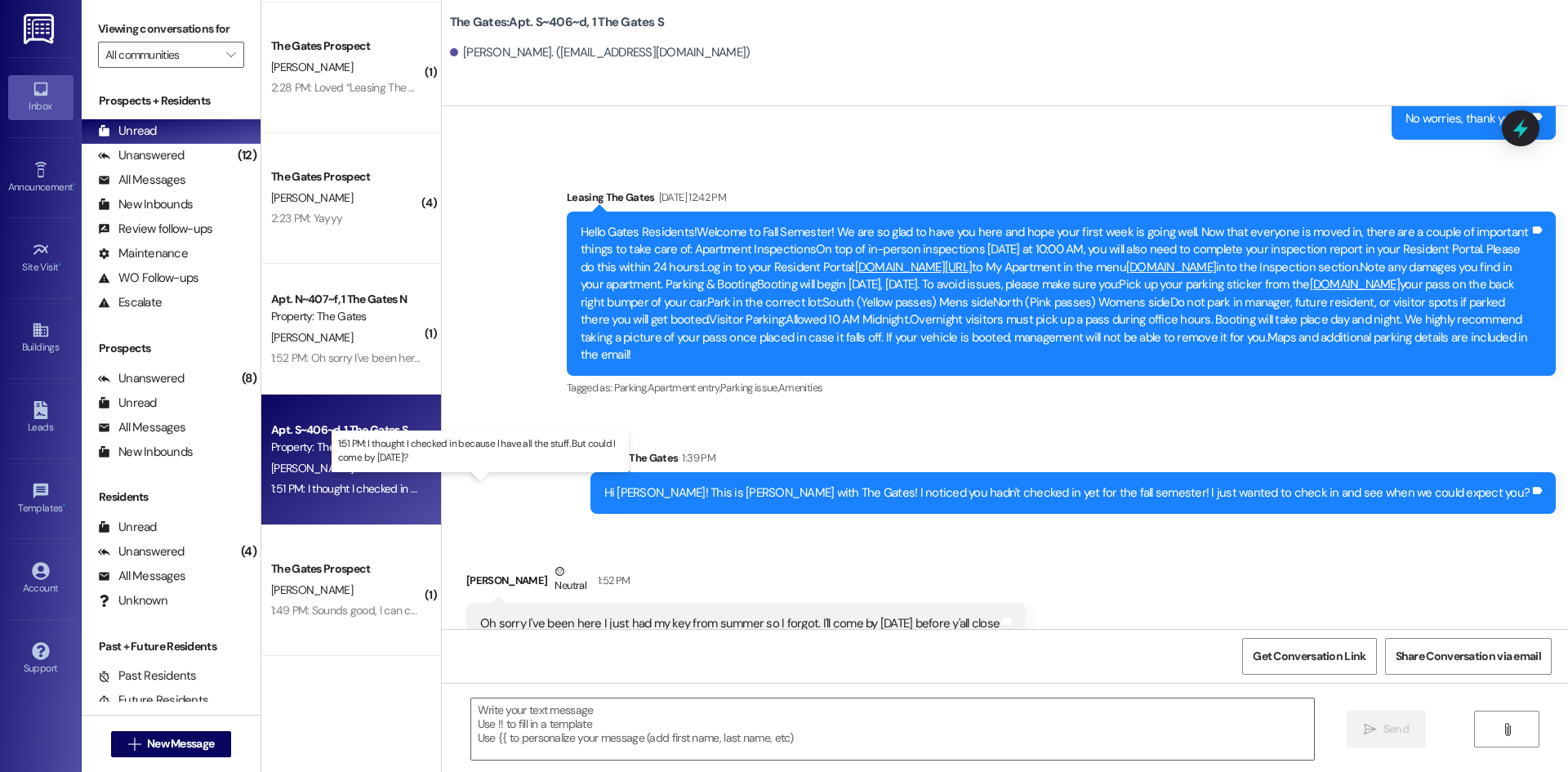
scroll to position [22985, 0]
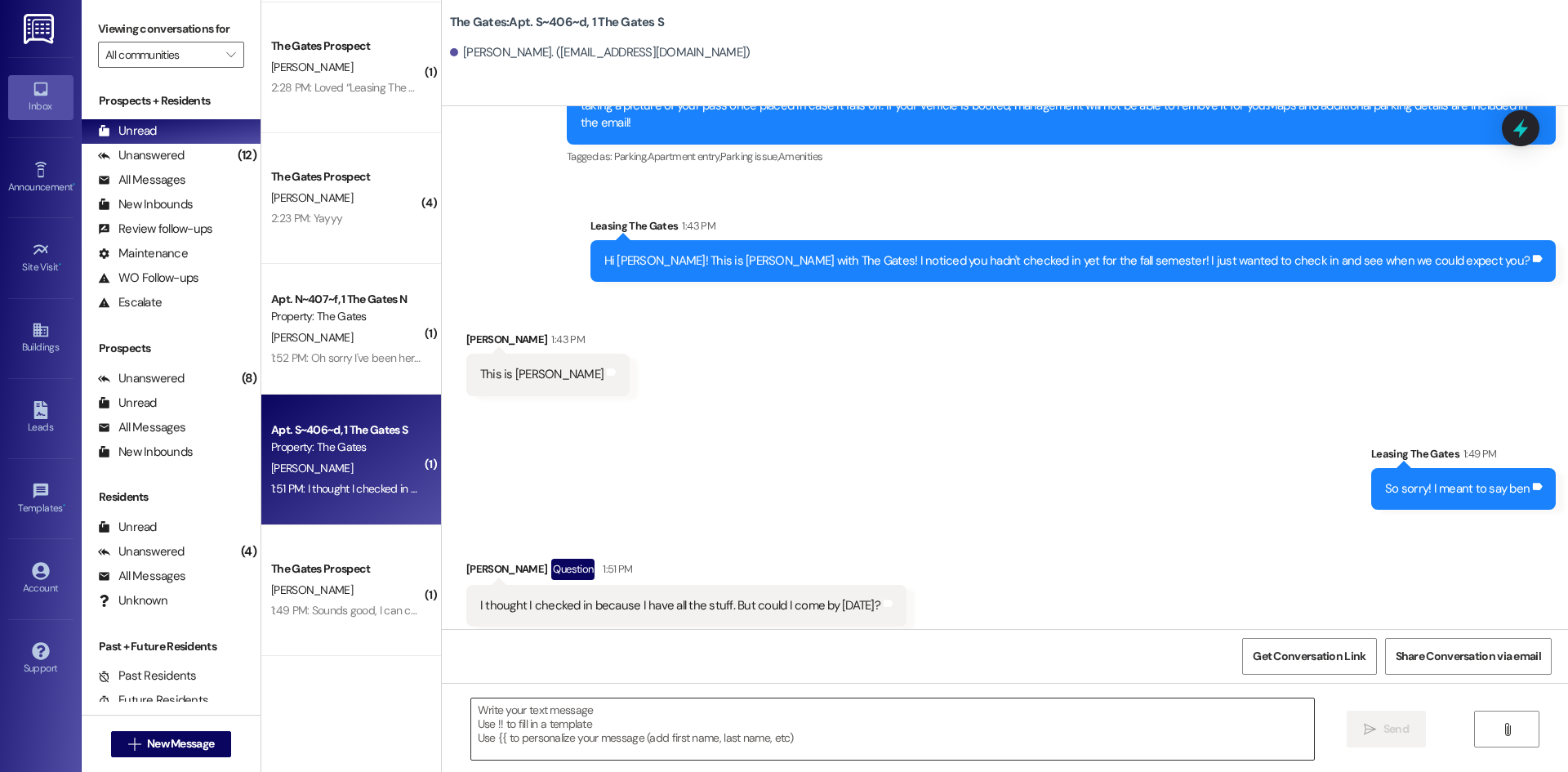
click at [723, 720] on textarea at bounding box center [893, 729] width 842 height 61
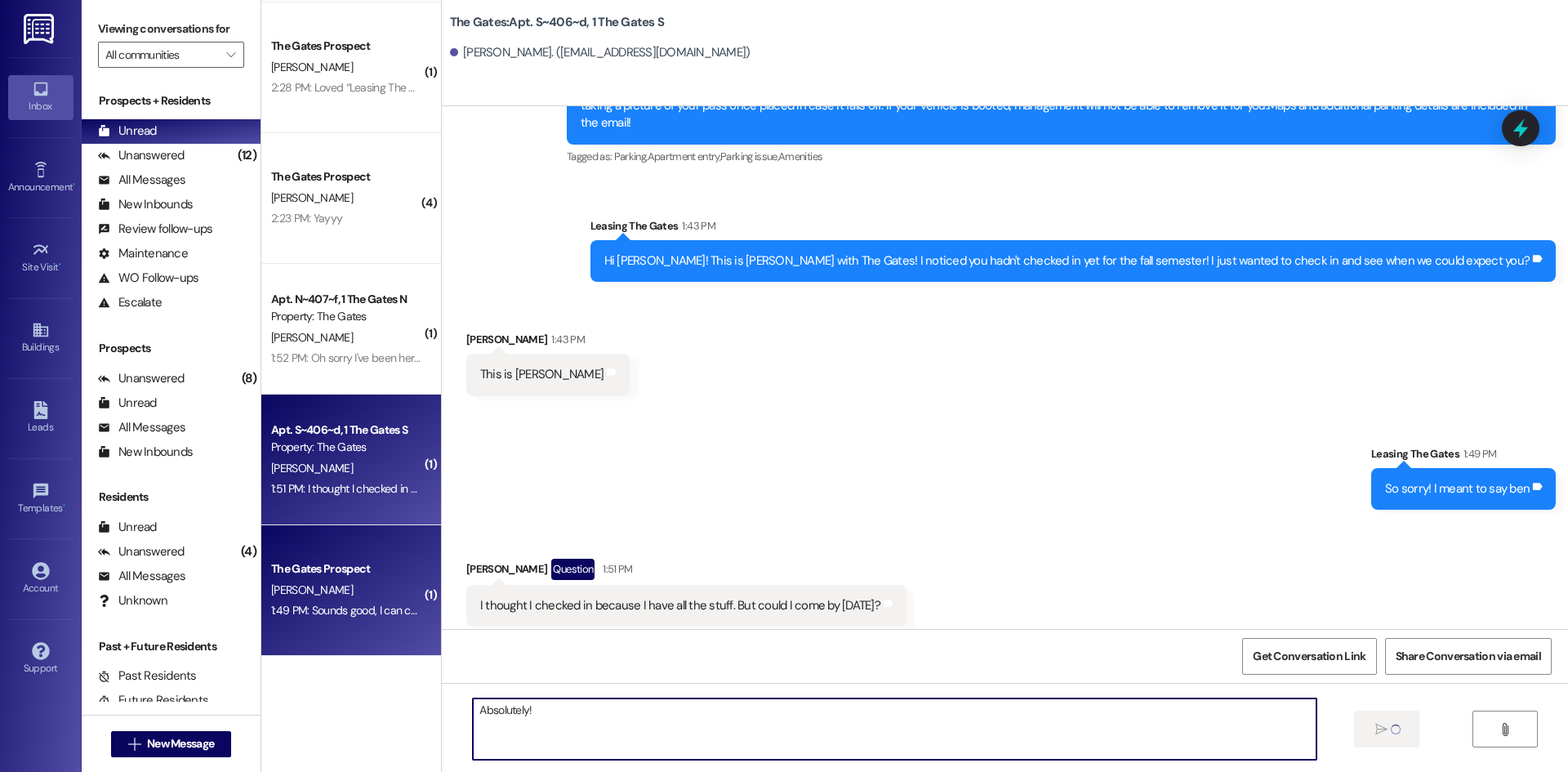
type textarea "Absolutely!"
click at [329, 584] on div "[PERSON_NAME]" at bounding box center [347, 589] width 154 height 20
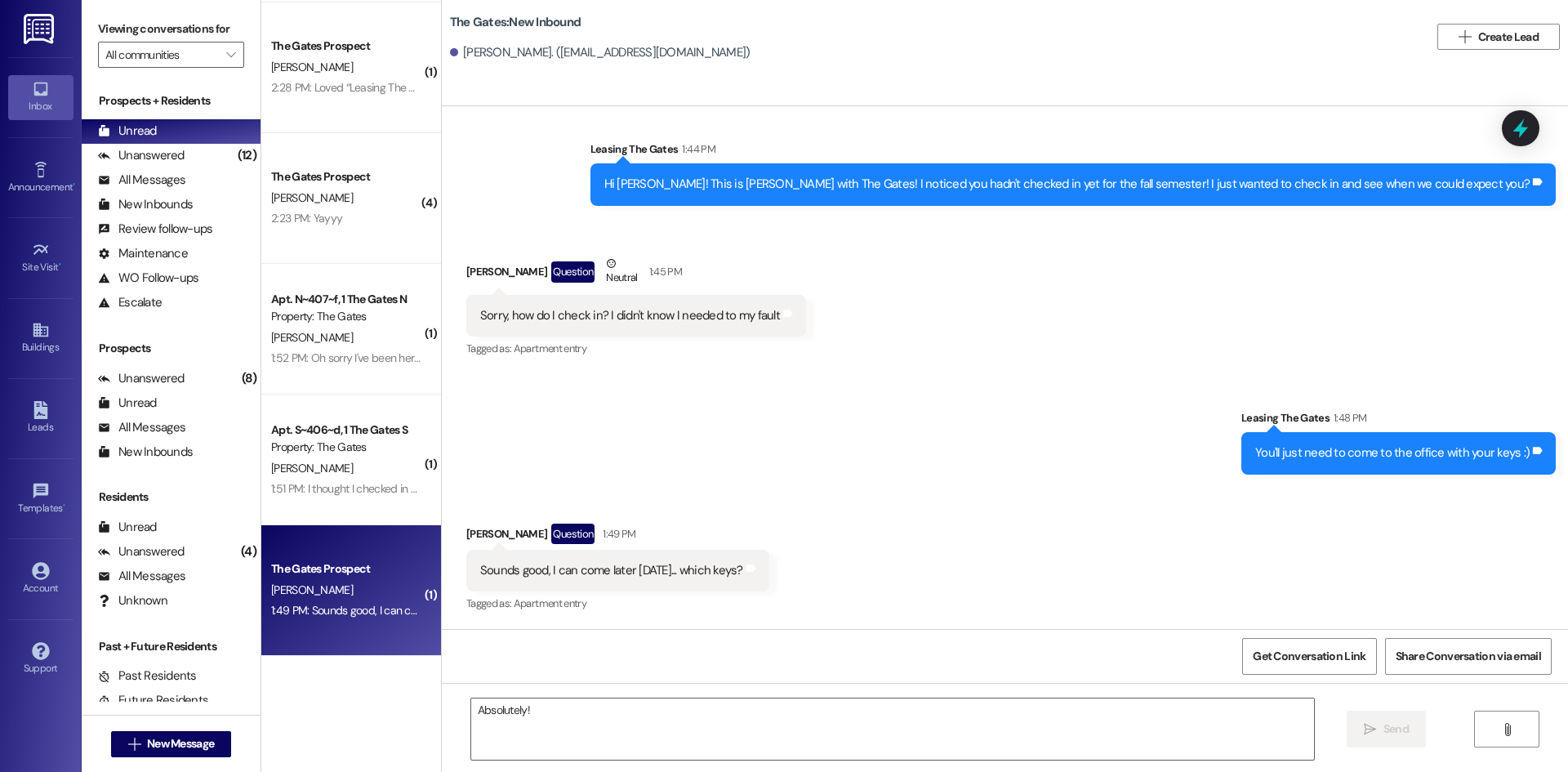
scroll to position [2185, 0]
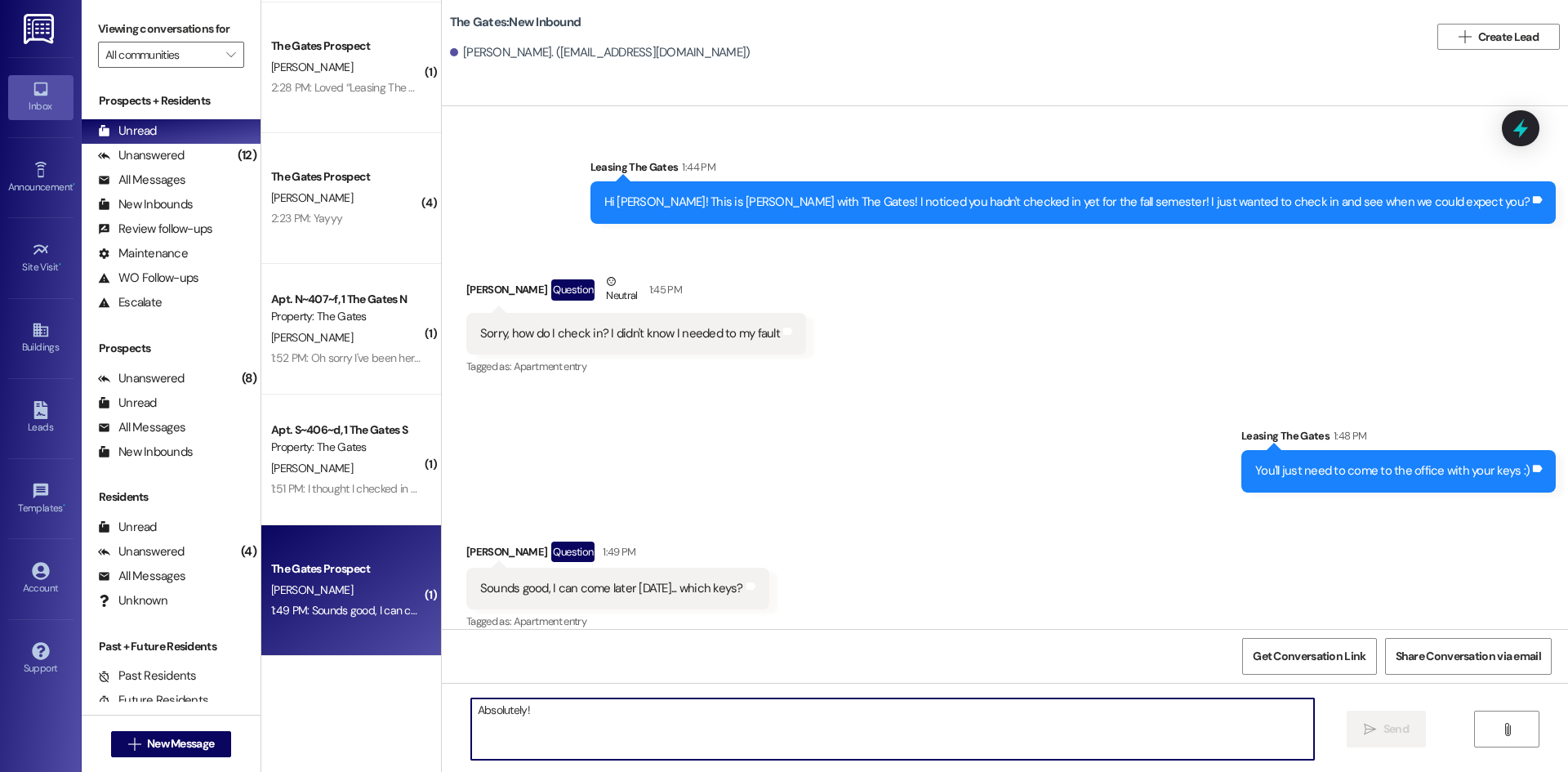
click at [627, 736] on textarea "Absolutely!" at bounding box center [893, 729] width 842 height 61
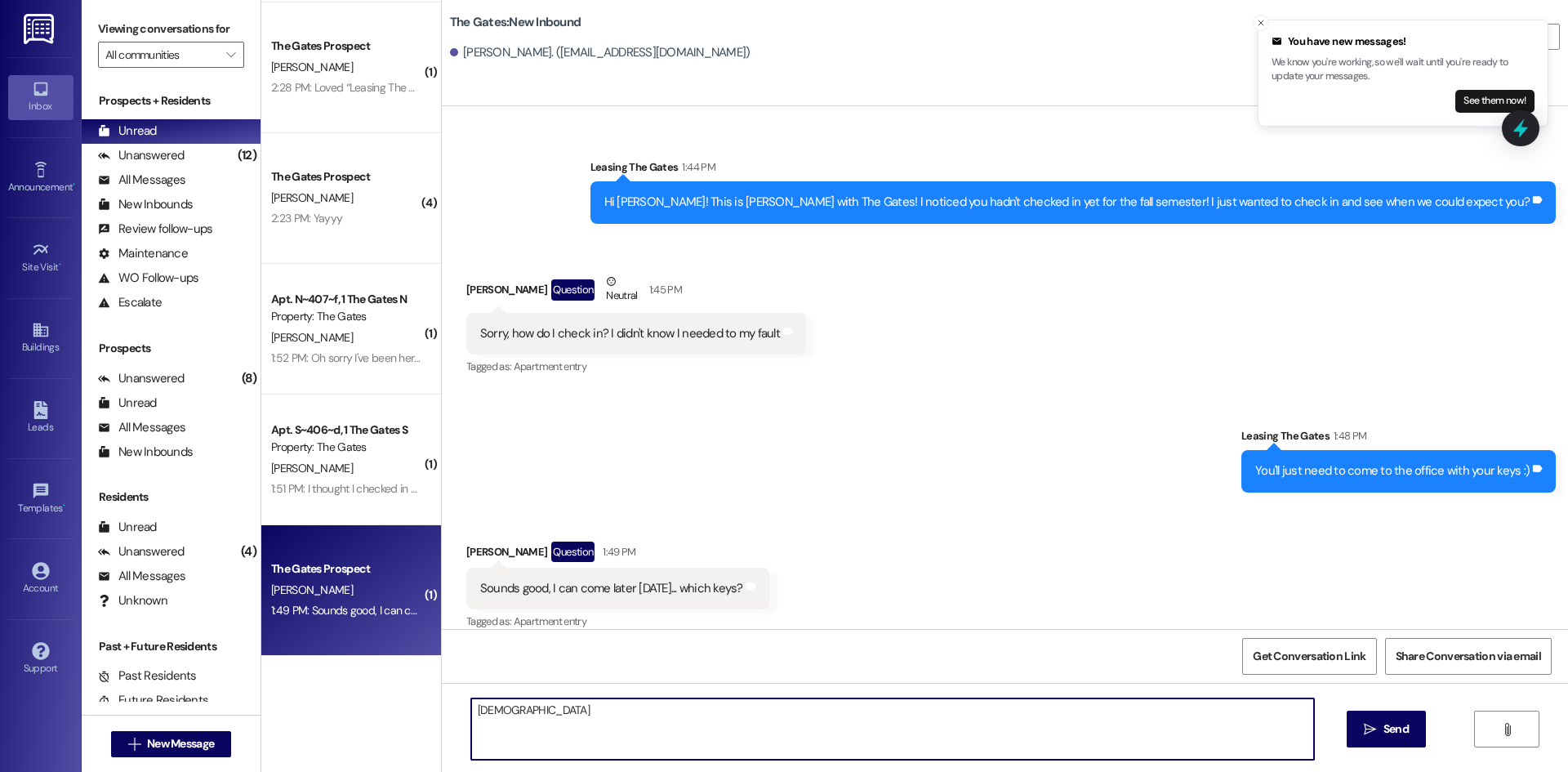
type textarea "Y"
type textarea "Your apartment key, mail key and the key fob :)"
click at [157, 157] on div "Unanswered" at bounding box center [141, 155] width 87 height 17
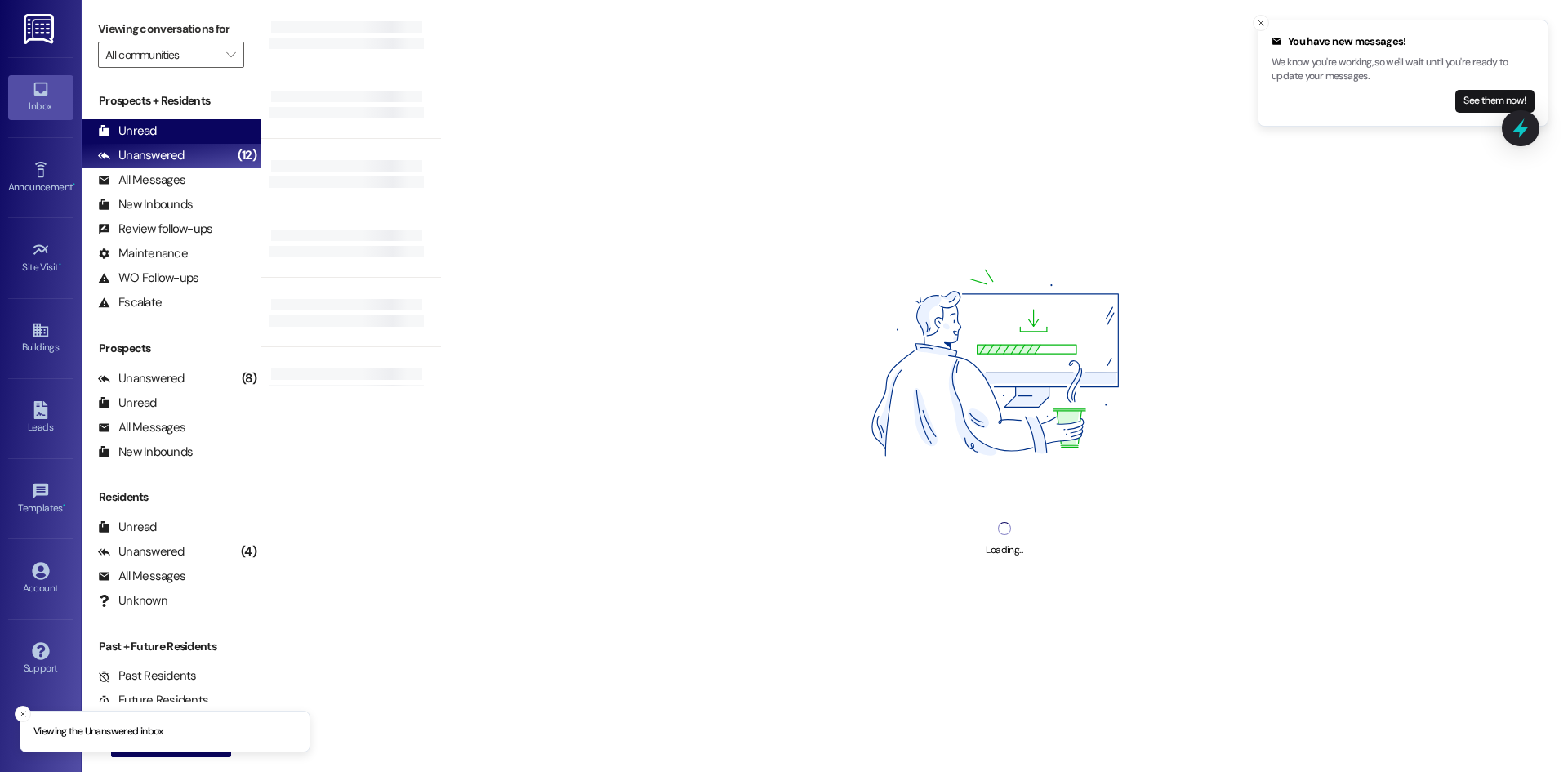
click at [151, 130] on div "Unread" at bounding box center [128, 132] width 59 height 17
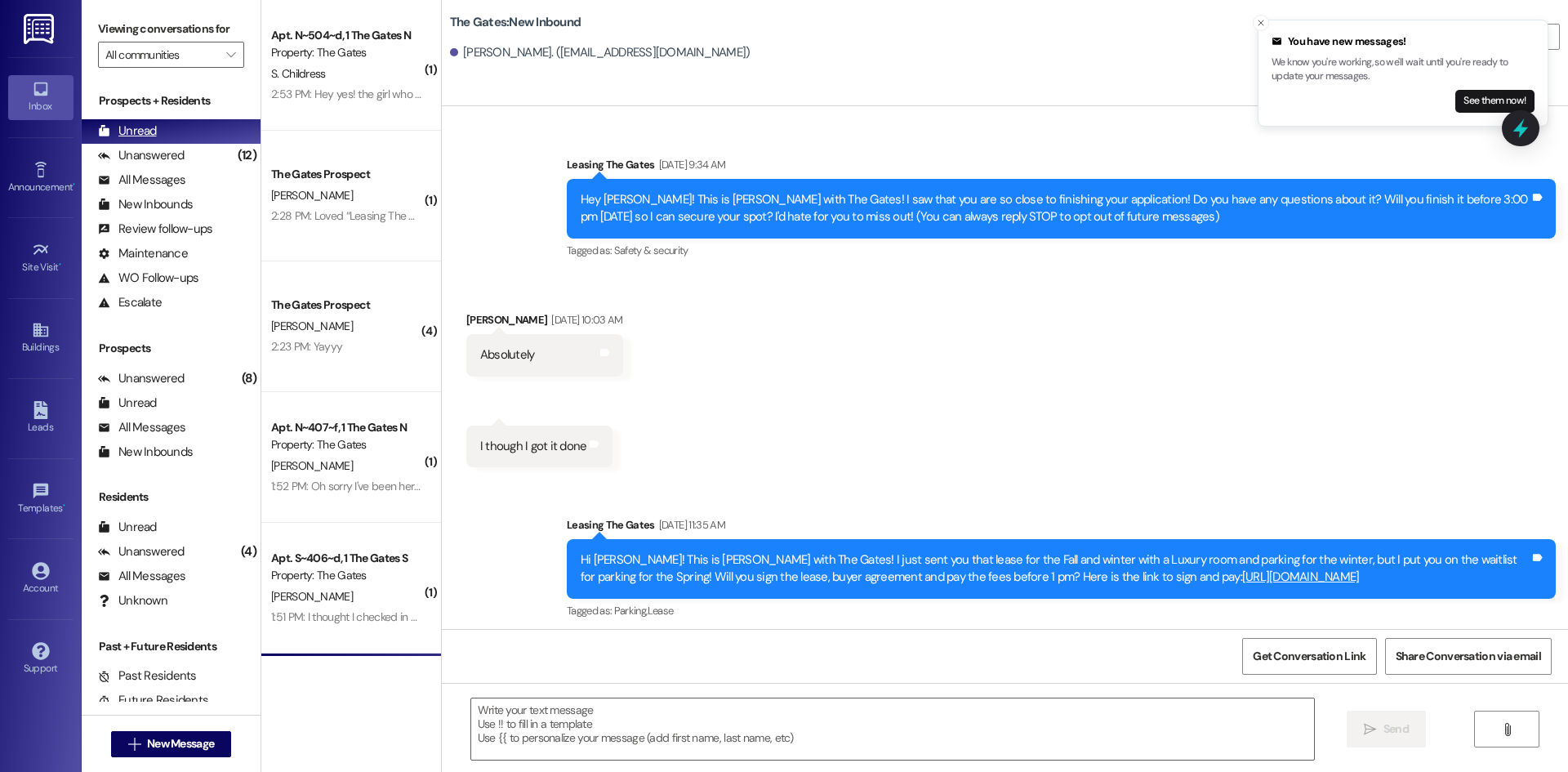
scroll to position [0, 0]
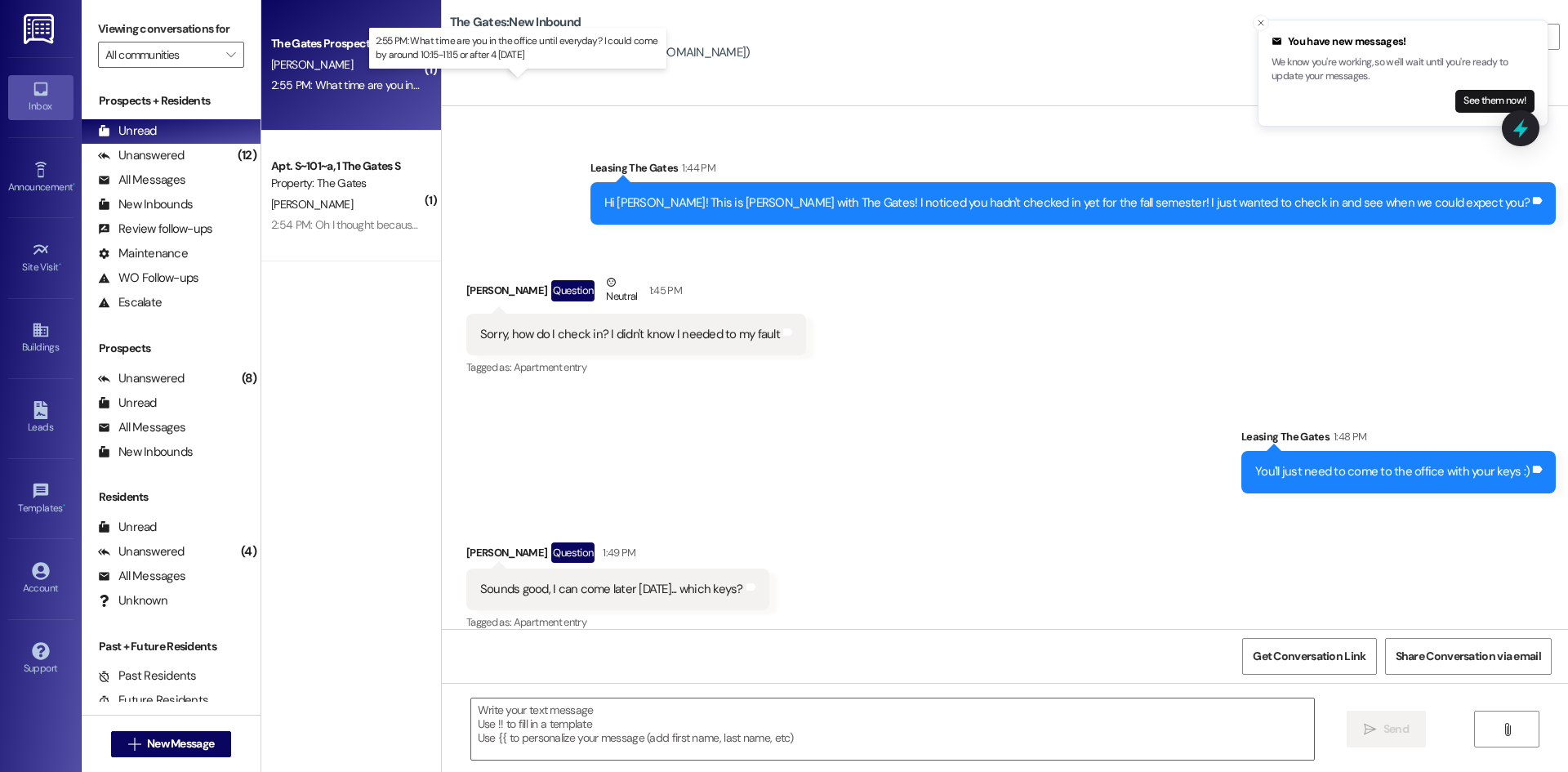
click at [322, 83] on div "2:55 PM: What time are you in the office until everyday? I could come by around…" at bounding box center [524, 84] width 506 height 14
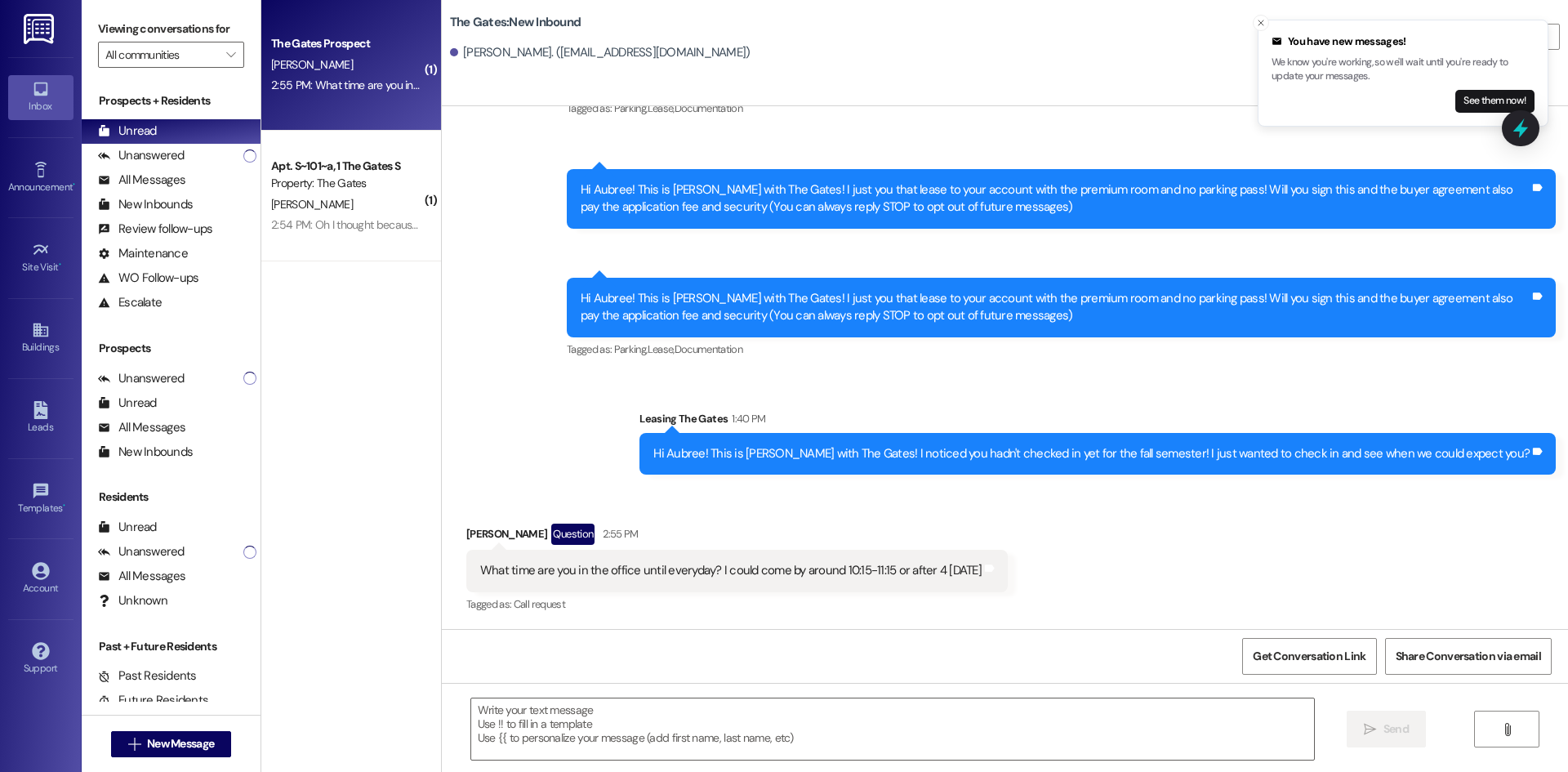
click at [706, 762] on div " Send " at bounding box center [1005, 743] width 1126 height 123
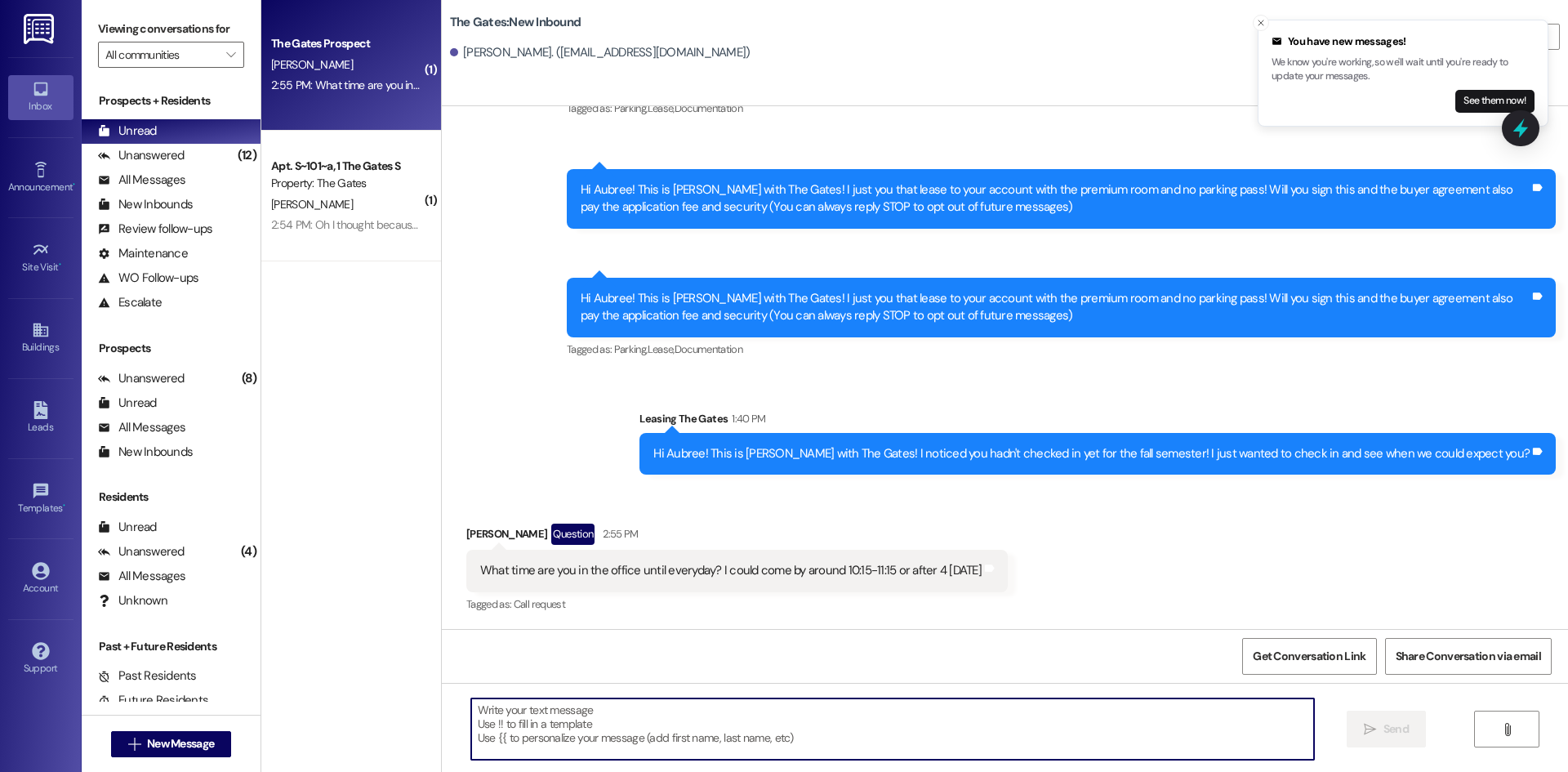
click at [710, 721] on textarea at bounding box center [893, 729] width 842 height 61
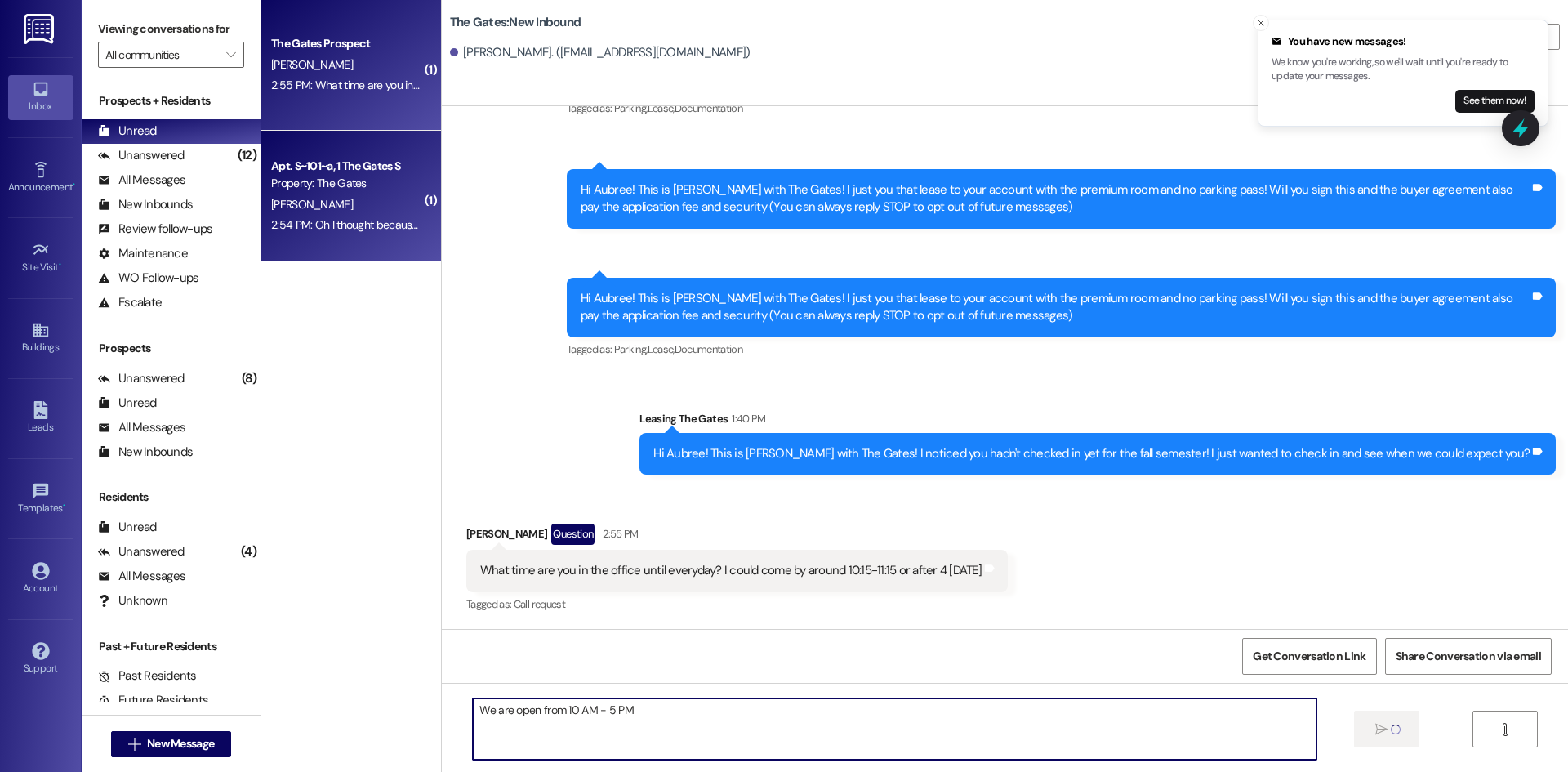
type textarea "We are open from 10 AM - 5 PM"
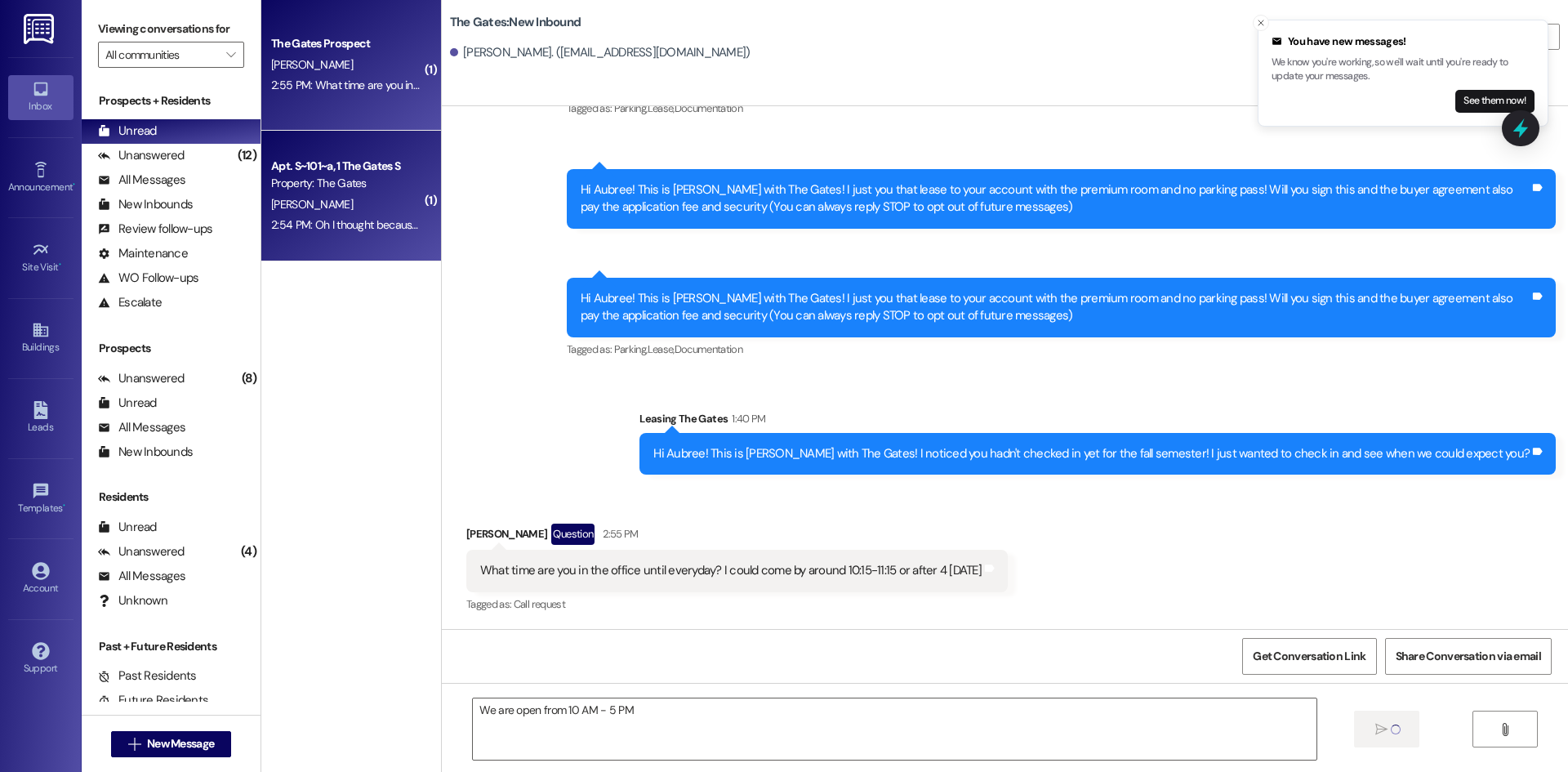
click at [329, 251] on div "Apt. S~101~a, 1 The Gates S Property: The Gates [PERSON_NAME] 2:54 PM: Oh I tho…" at bounding box center [351, 195] width 180 height 131
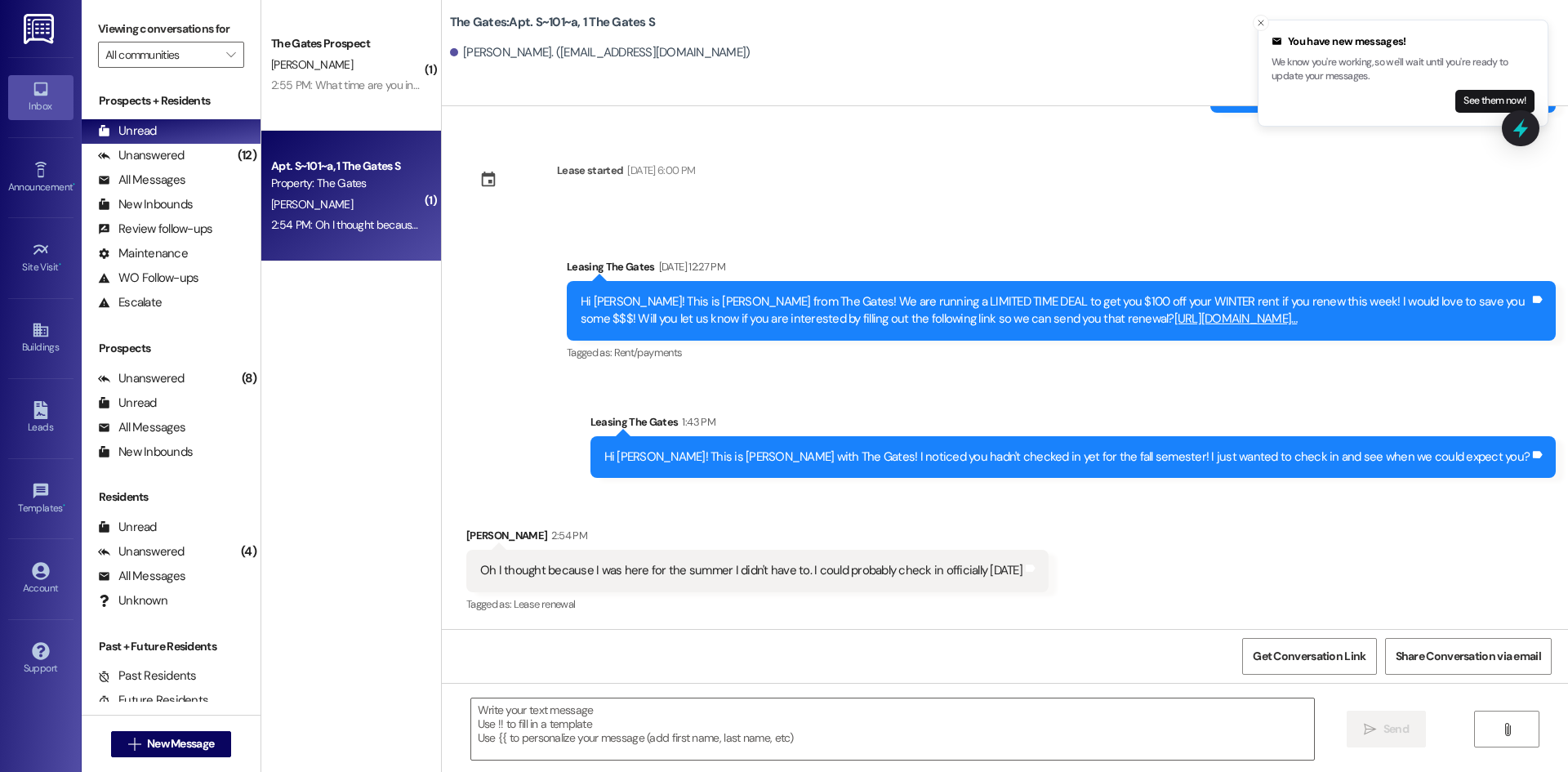
scroll to position [763, 0]
click at [825, 703] on textarea at bounding box center [893, 729] width 842 height 61
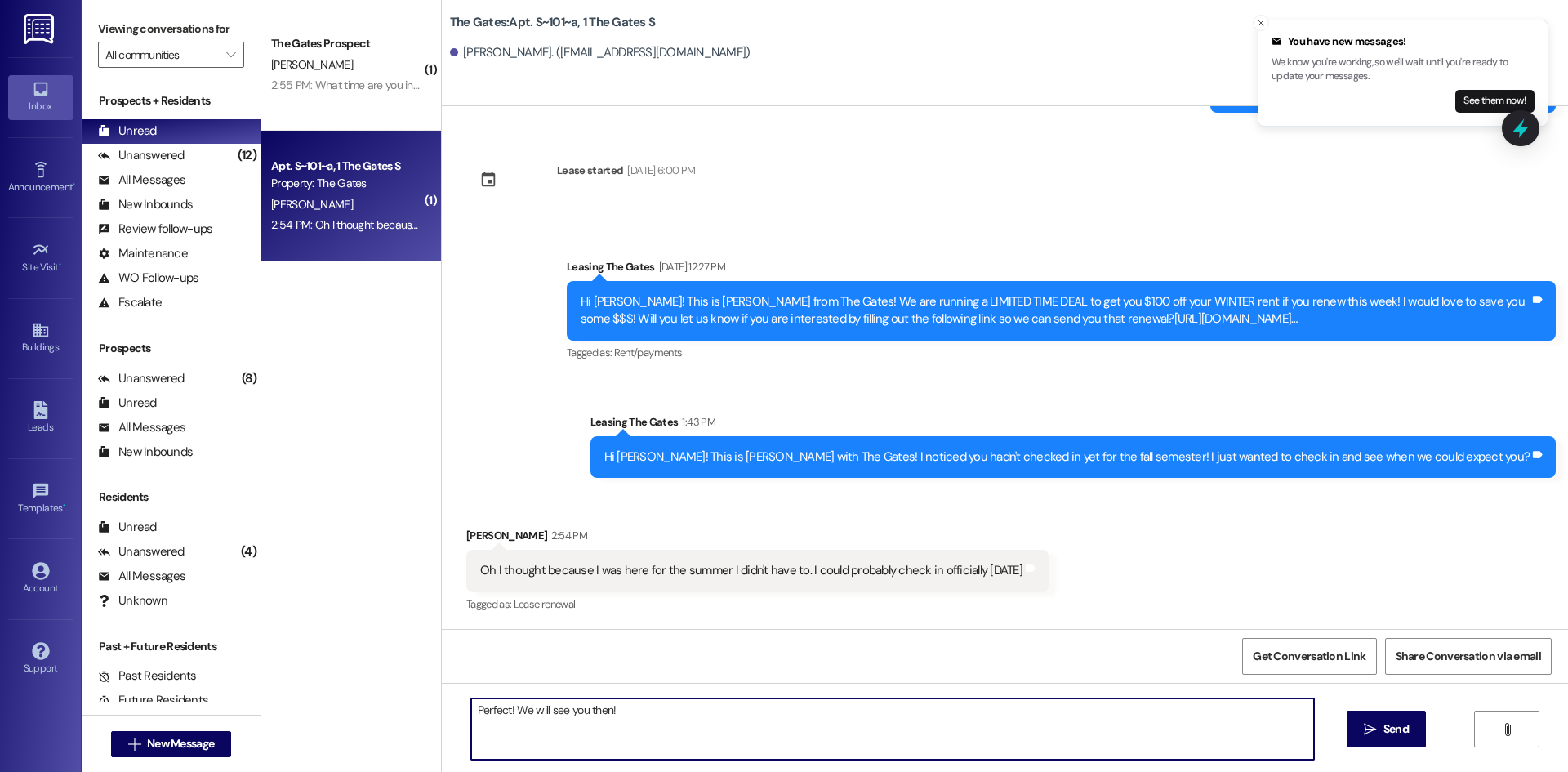
type textarea "Perfect! We will see you then!"
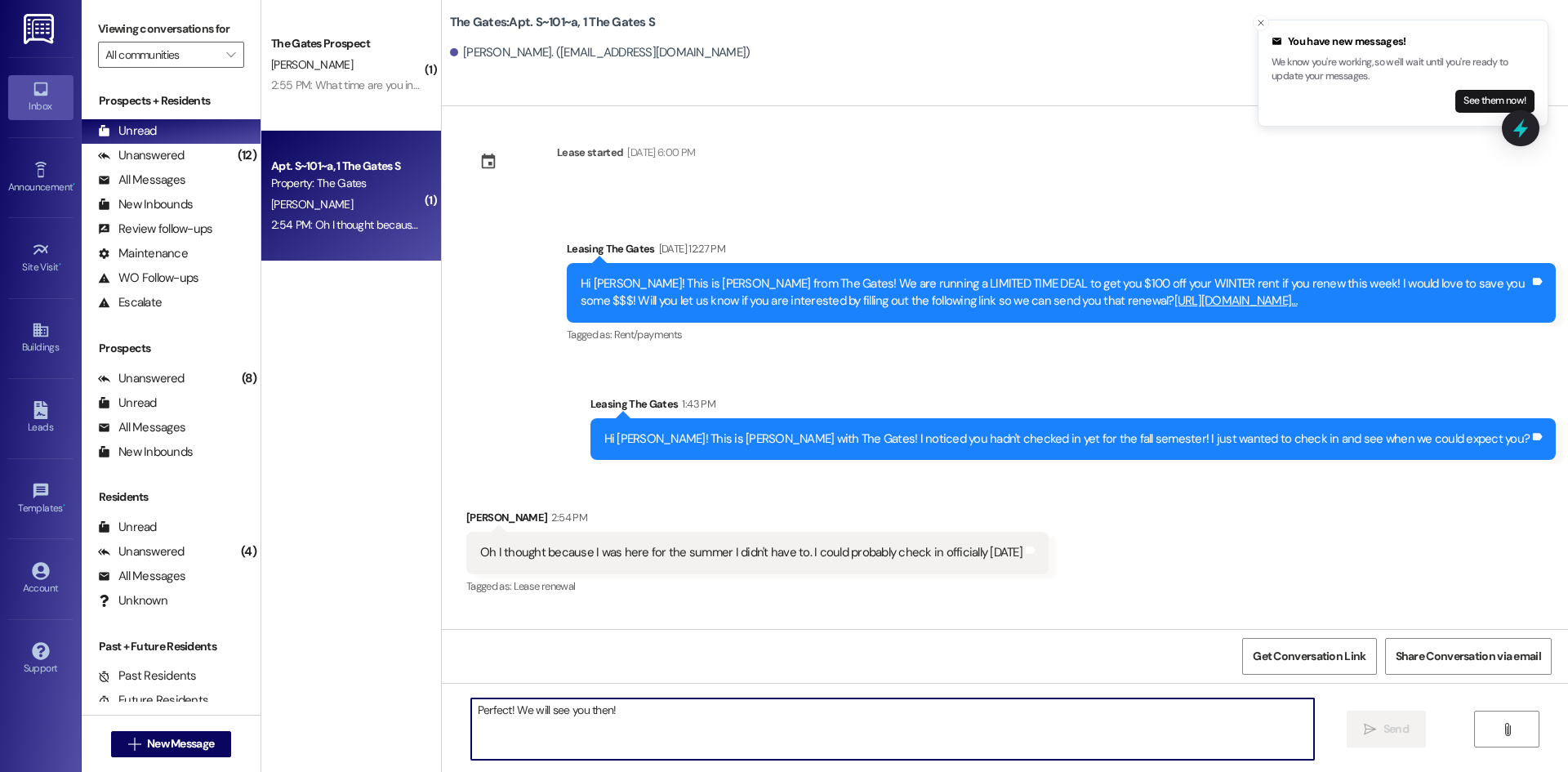
scroll to position [762, 0]
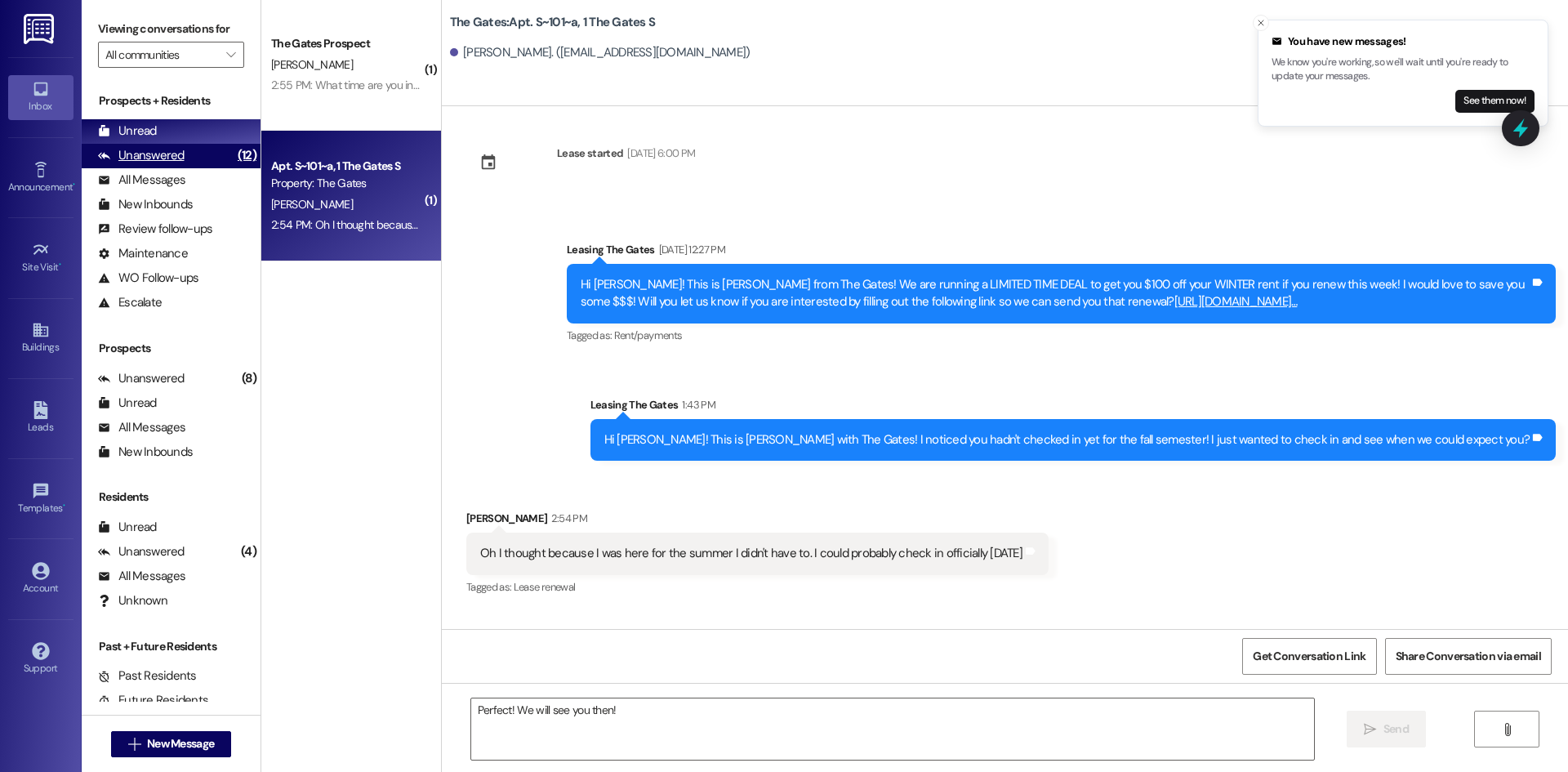
click at [233, 146] on div "(12)" at bounding box center [247, 155] width 27 height 26
